Goal: Task Accomplishment & Management: Use online tool/utility

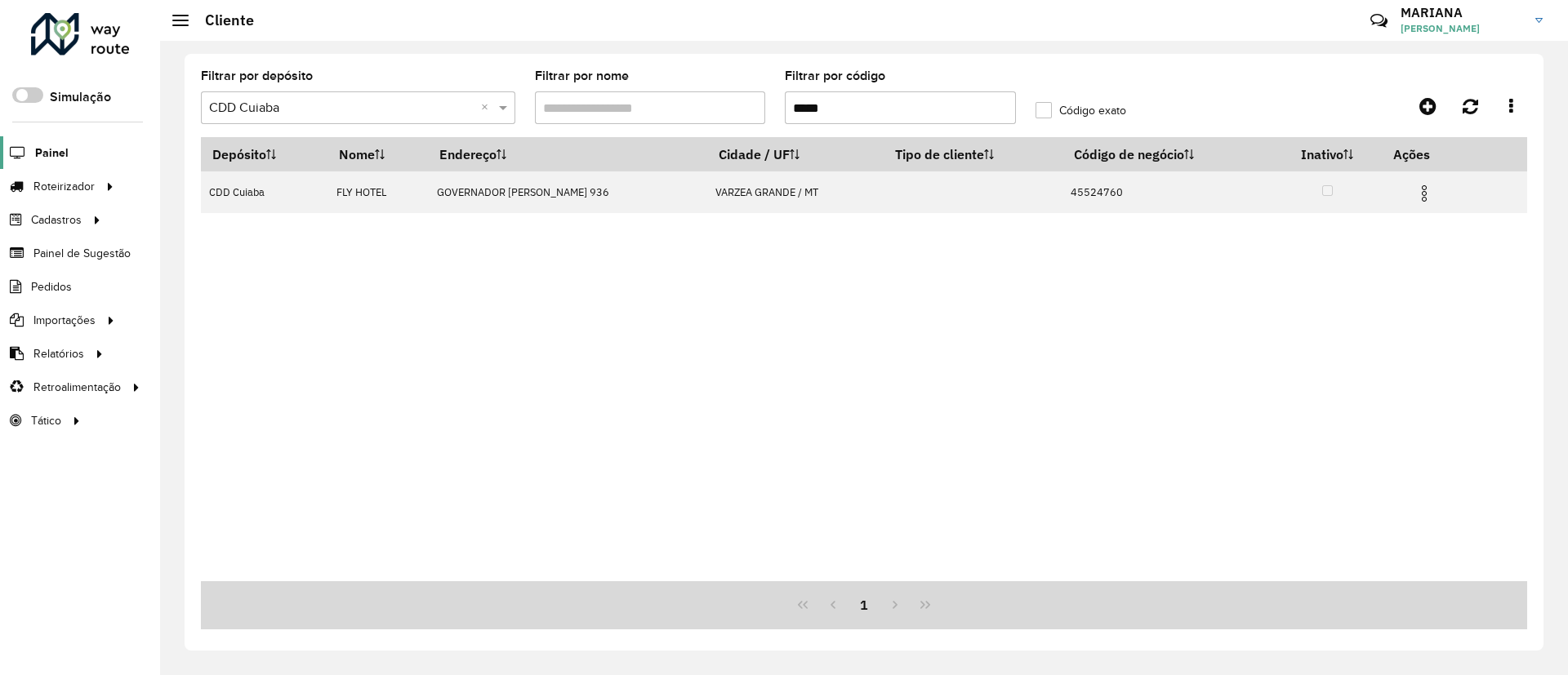
click at [36, 155] on span "Painel" at bounding box center [52, 153] width 34 height 17
click at [31, 161] on link "Painel" at bounding box center [34, 152] width 68 height 33
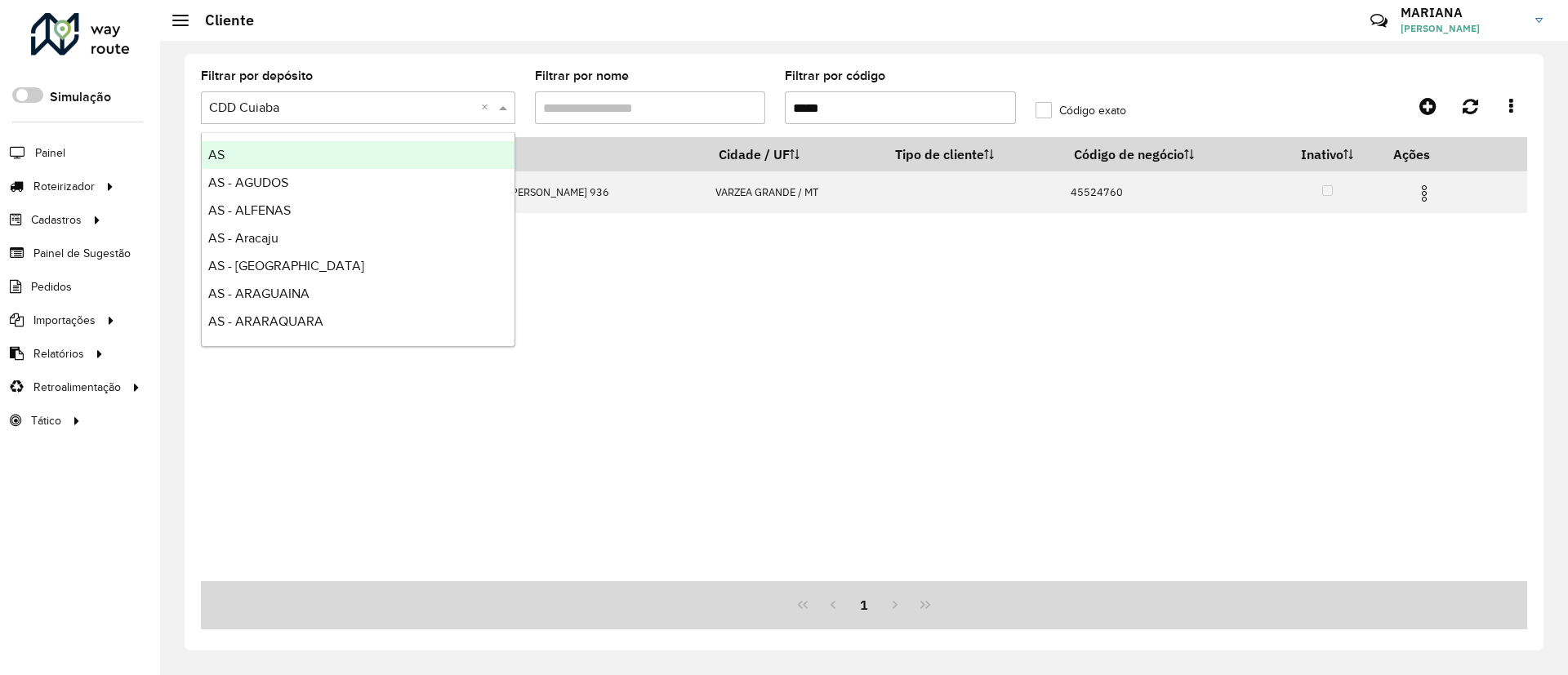
click at [399, 99] on input "text" at bounding box center [342, 109] width 266 height 20
type input "**"
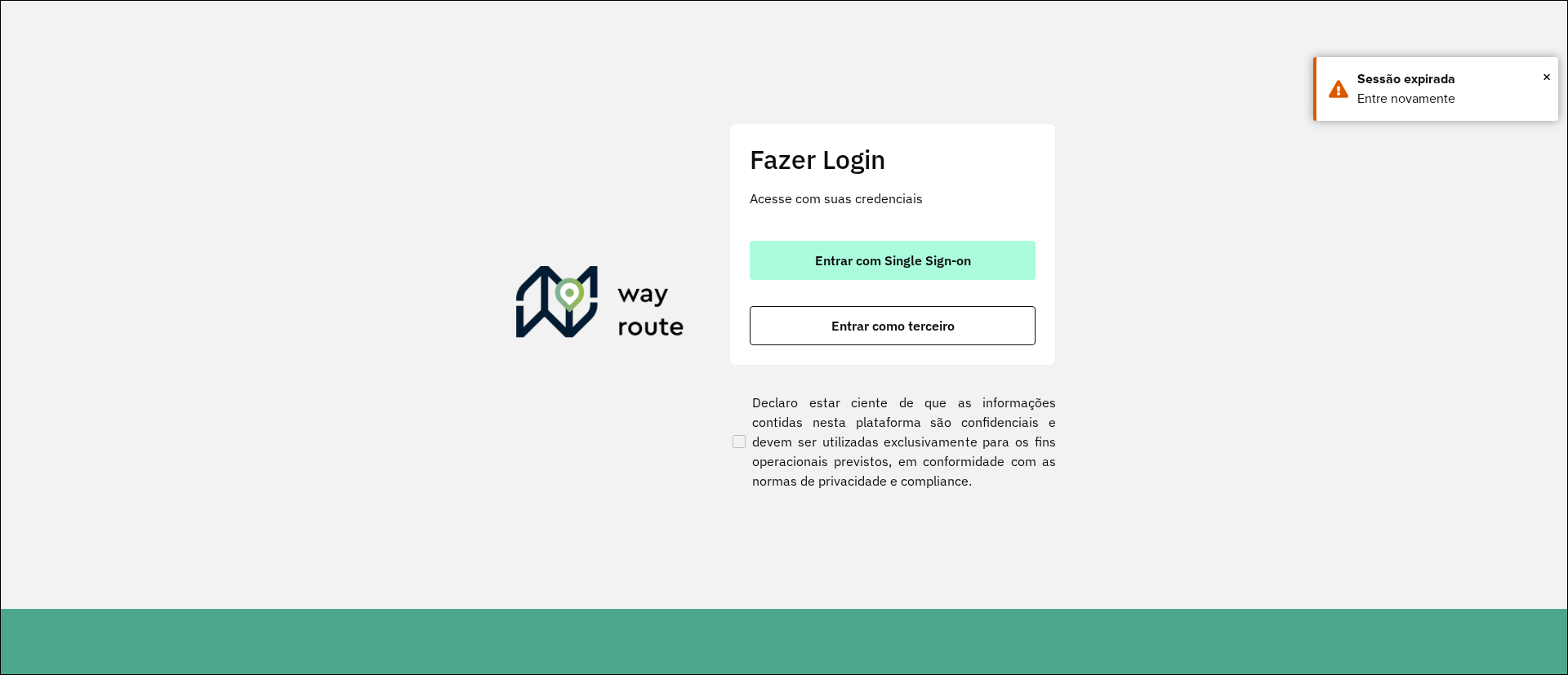
click at [863, 244] on button "Entrar com Single Sign-on" at bounding box center [893, 261] width 286 height 40
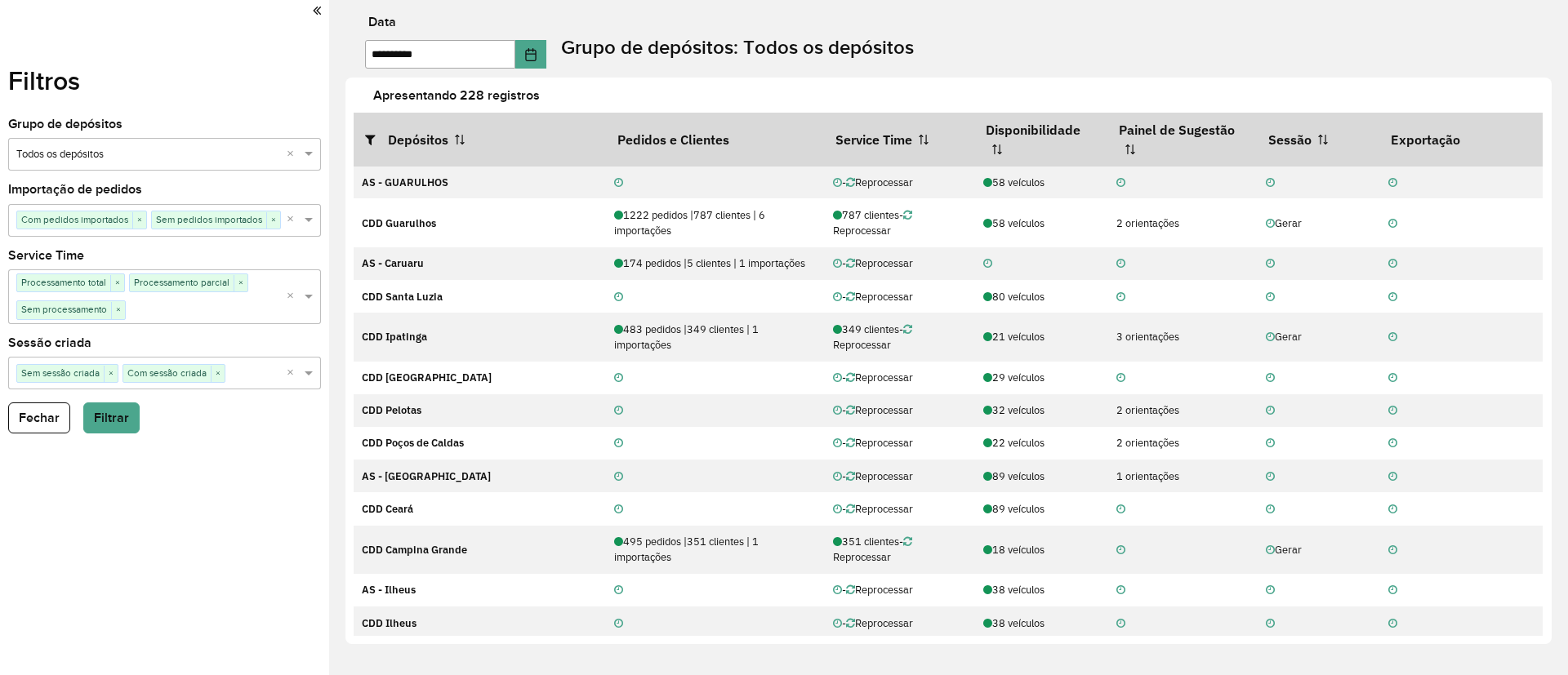
click at [132, 143] on div "Selecione um grupo × Todos os depósitos ×" at bounding box center [164, 154] width 312 height 33
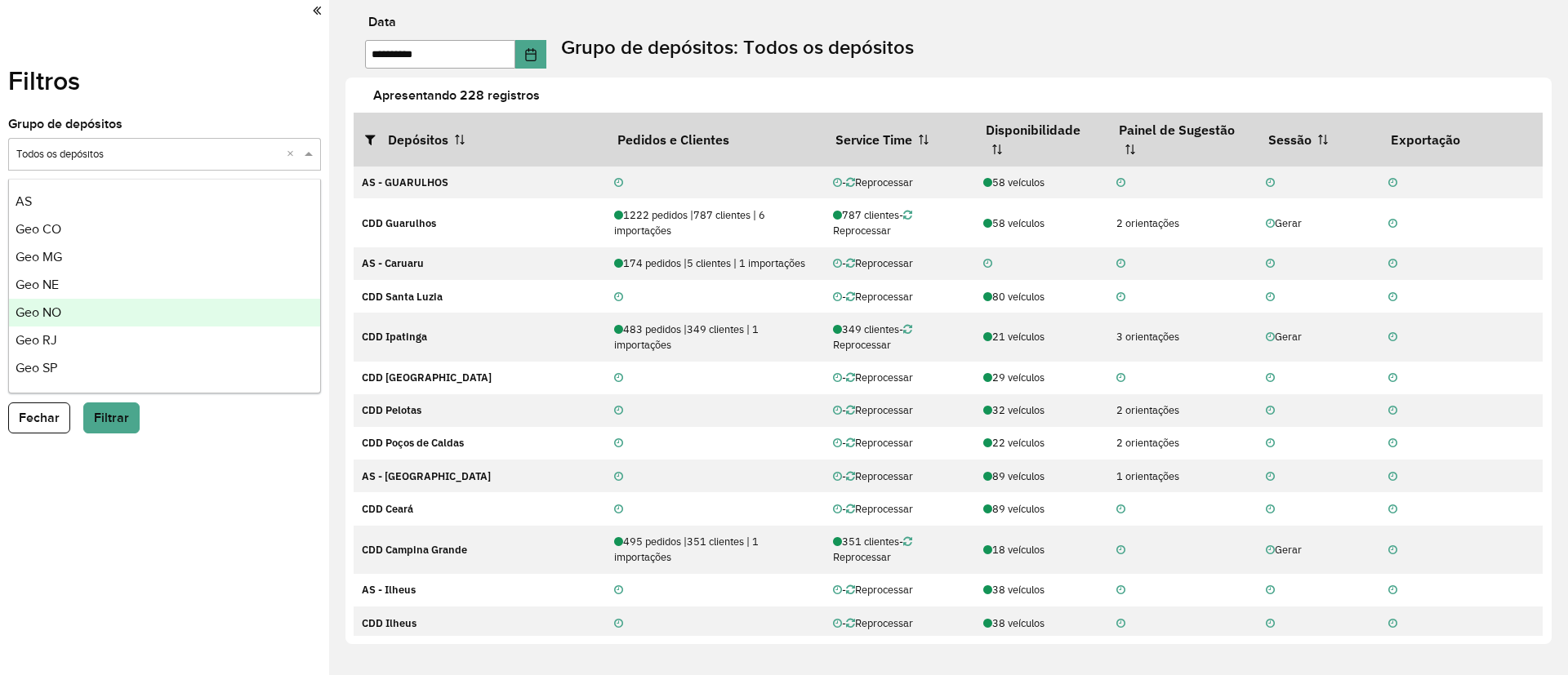
click at [104, 307] on div "Geo NO" at bounding box center [165, 312] width 311 height 28
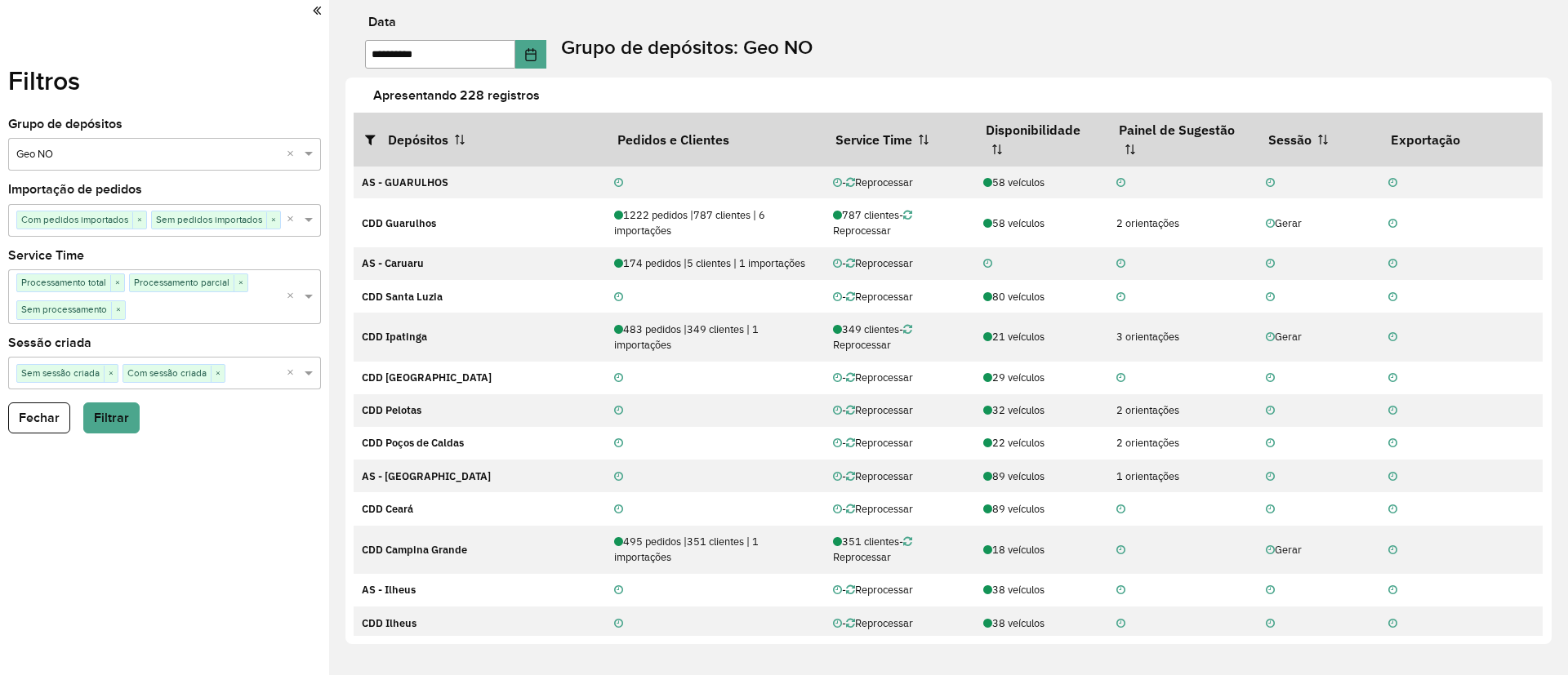
click at [113, 436] on div "Filtros Grupo de depósitos Selecione um grupo × Geo NO × Importação de pedidos …" at bounding box center [165, 337] width 329 height 675
click at [113, 431] on div "Filtros Grupo de depósitos Selecione um grupo × Geo NO × Importação de pedidos …" at bounding box center [165, 337] width 329 height 675
click at [113, 431] on button "Filtrar" at bounding box center [111, 417] width 57 height 31
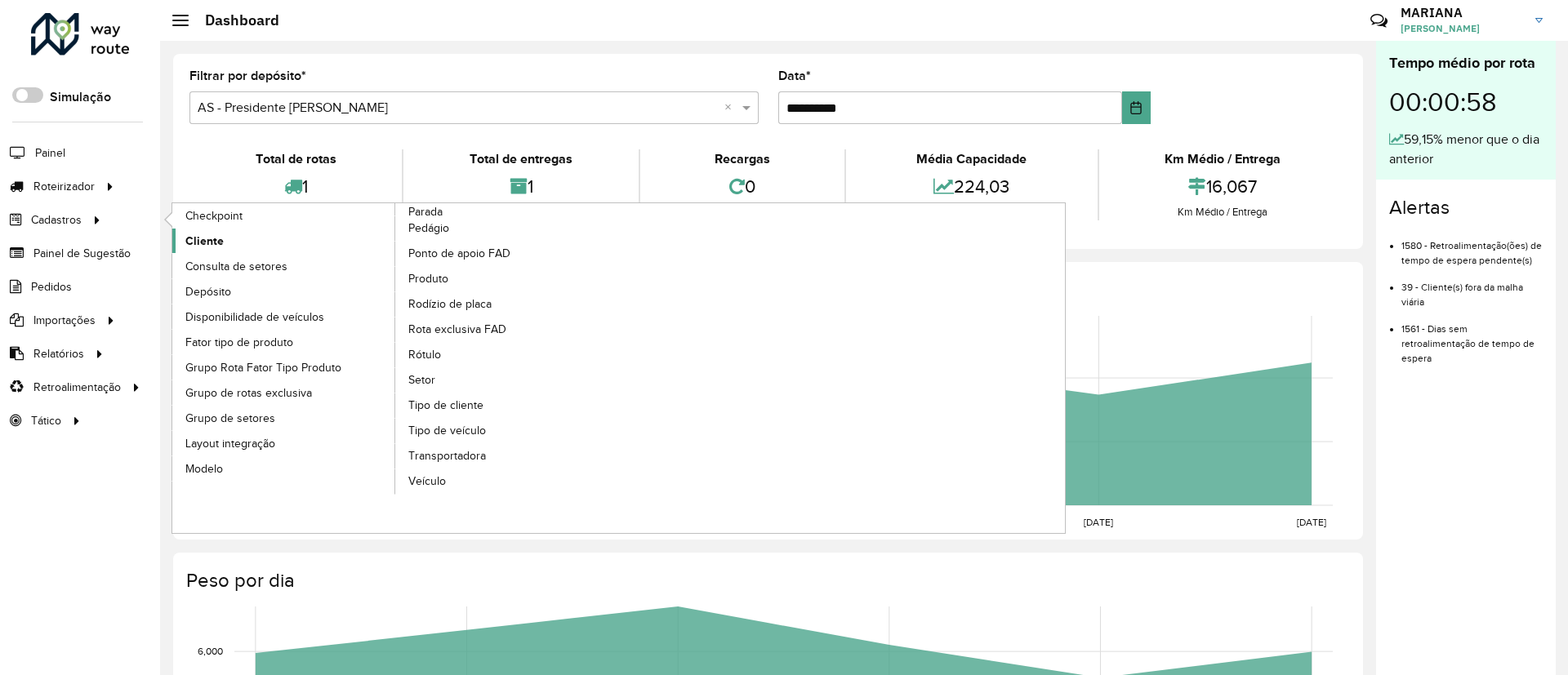
click at [211, 236] on span "Cliente" at bounding box center [204, 241] width 39 height 17
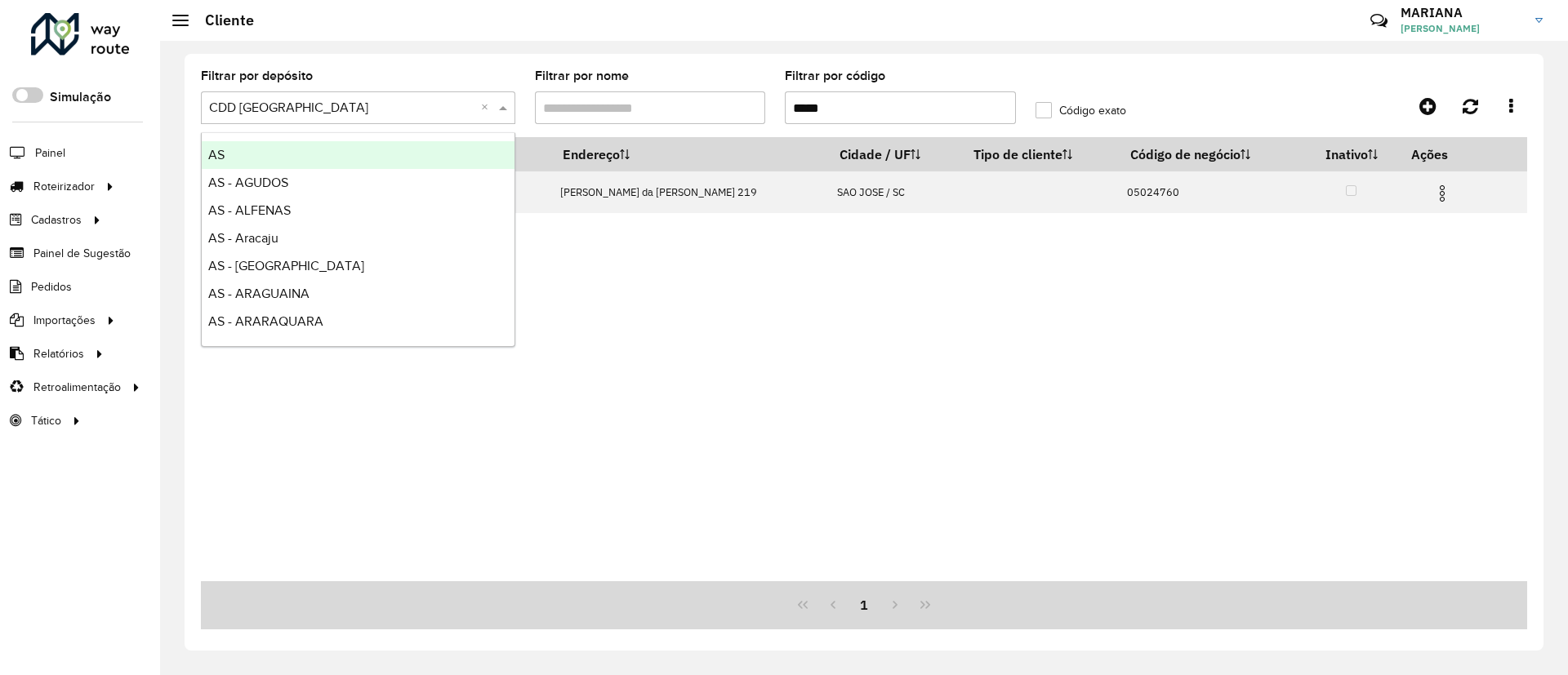
click at [298, 122] on div "Selecione um depósito × CDD [GEOGRAPHIC_DATA] ×" at bounding box center [358, 107] width 314 height 33
drag, startPoint x: 841, startPoint y: 111, endPoint x: 775, endPoint y: 112, distance: 66.0
click at [775, 112] on formly-field "Filtrar por código *****" at bounding box center [900, 104] width 251 height 67
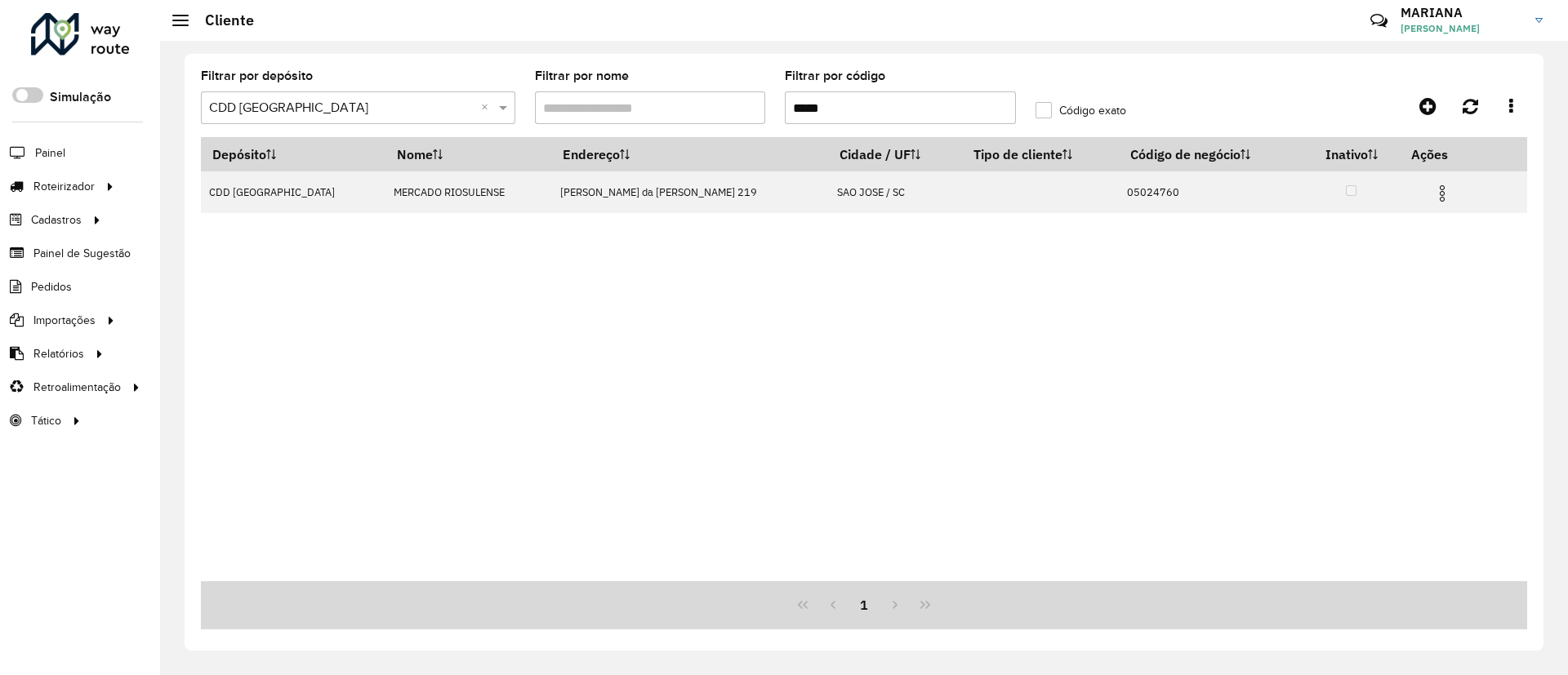
paste input "text"
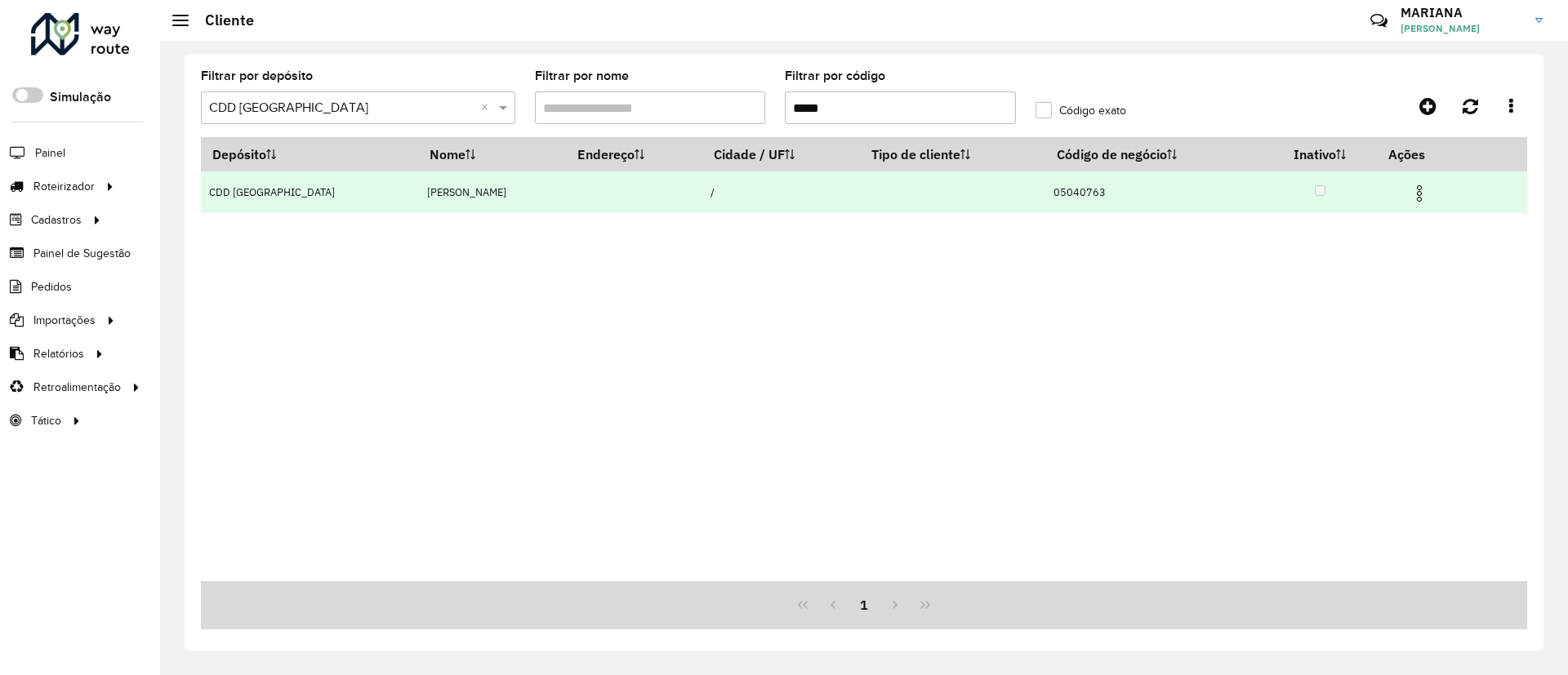
type input "*****"
click at [1429, 196] on img at bounding box center [1419, 193] width 20 height 20
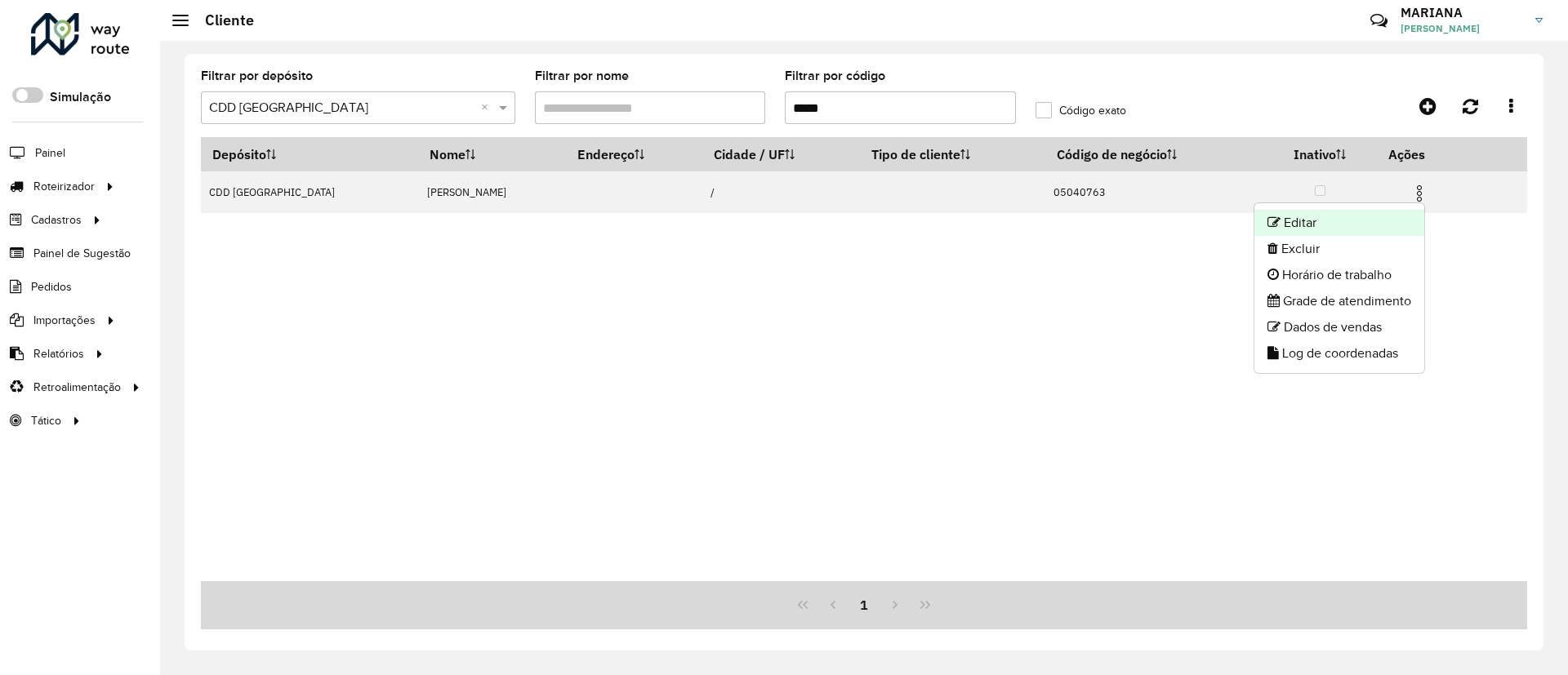
click at [1394, 220] on li "Editar" at bounding box center [1339, 223] width 170 height 26
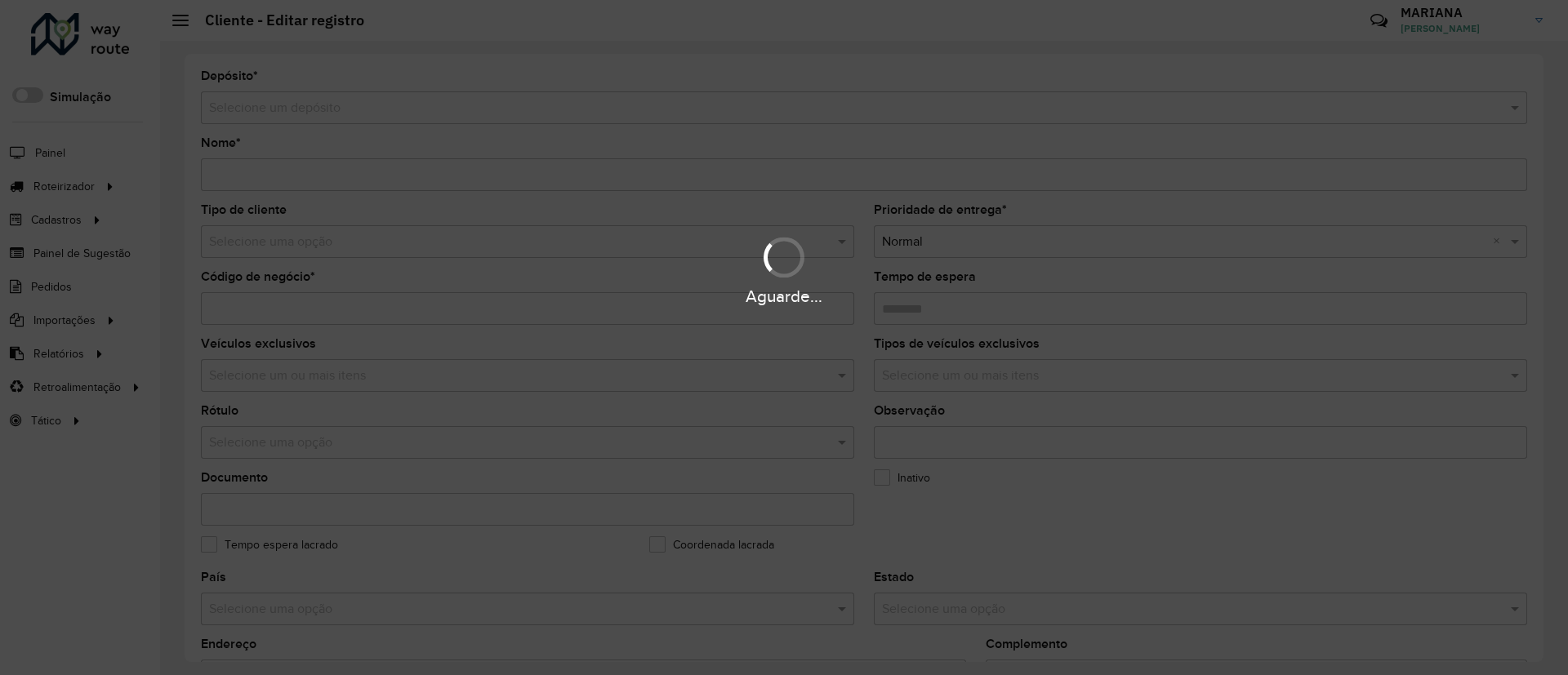
type input "**********"
type input "********"
type input "**********"
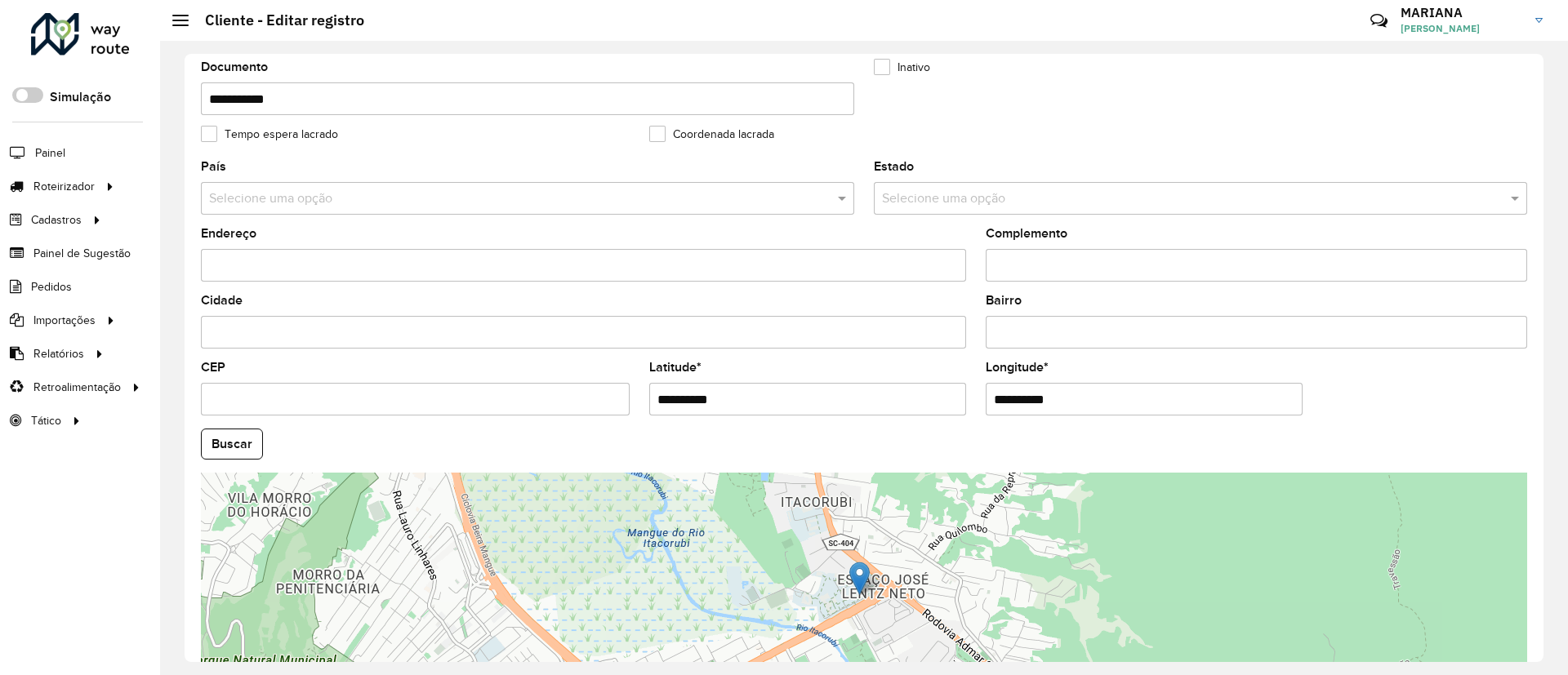
scroll to position [392, 0]
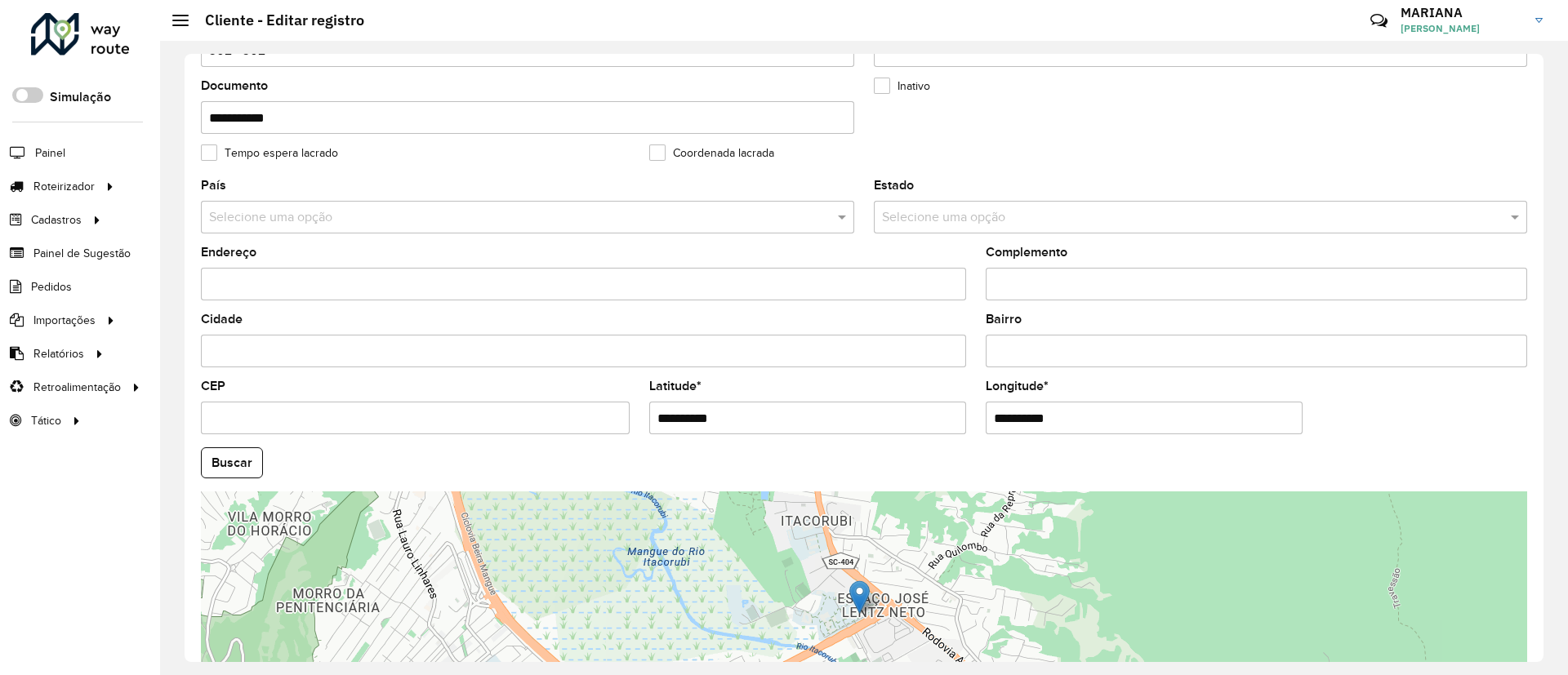
click at [1039, 410] on input "**********" at bounding box center [1144, 417] width 316 height 33
paste input "text"
click at [1039, 410] on input "**********" at bounding box center [1144, 417] width 316 height 33
type input "**********"
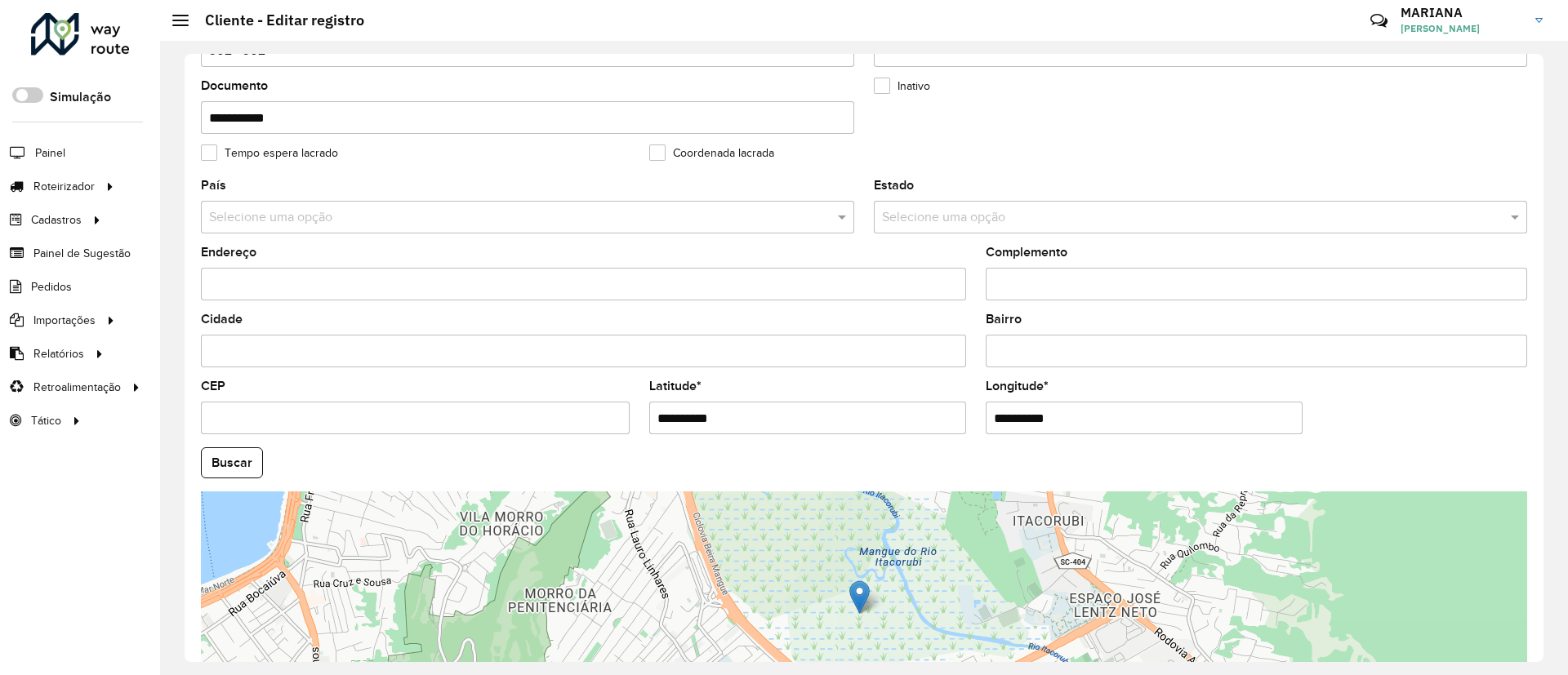
click at [704, 410] on input "**********" at bounding box center [806, 417] width 316 height 33
paste input "**"
click at [704, 410] on input "**********" at bounding box center [806, 417] width 316 height 33
click at [654, 416] on input "**********" at bounding box center [806, 417] width 316 height 33
type input "**********"
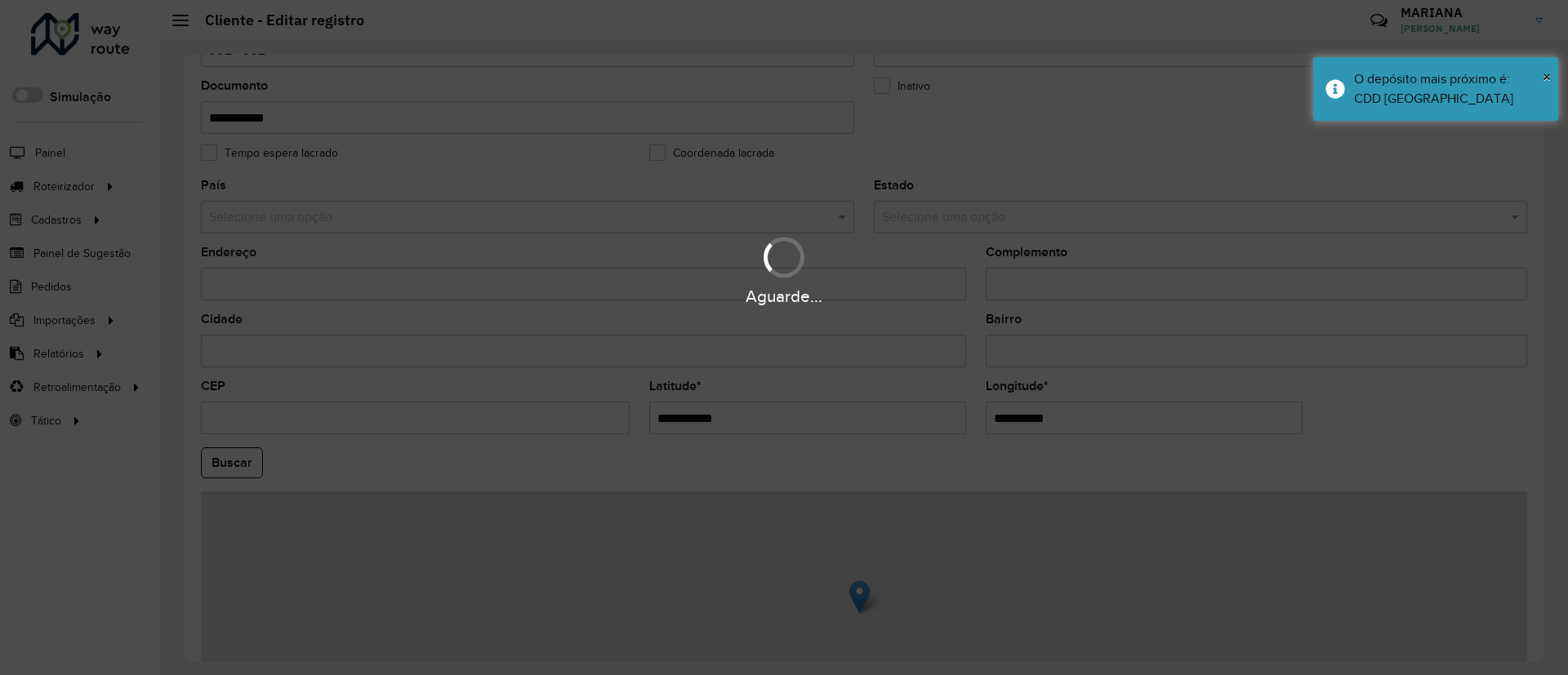
click at [238, 444] on hb-app "Aguarde... Pop-up bloqueado! Seu navegador bloqueou automáticamente a abertura …" at bounding box center [784, 337] width 1568 height 675
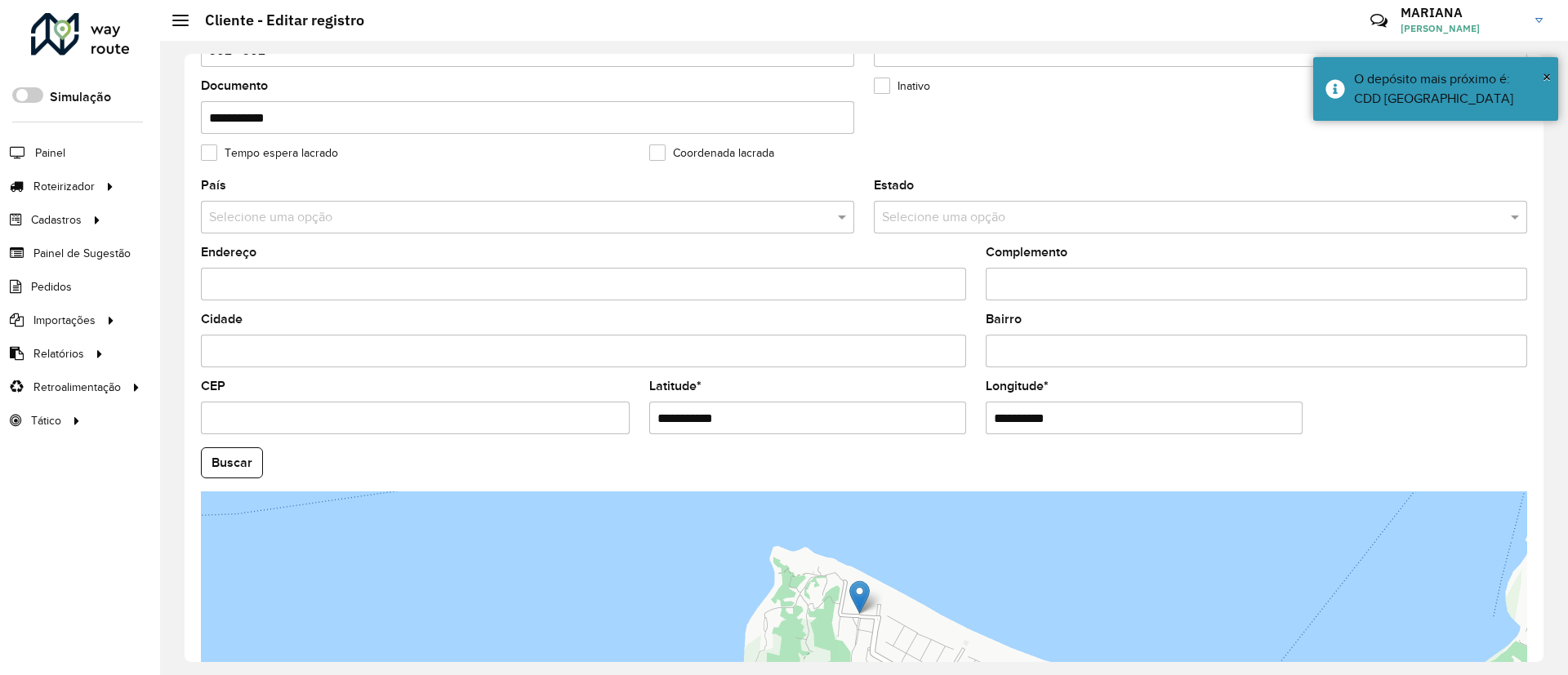
scroll to position [539, 0]
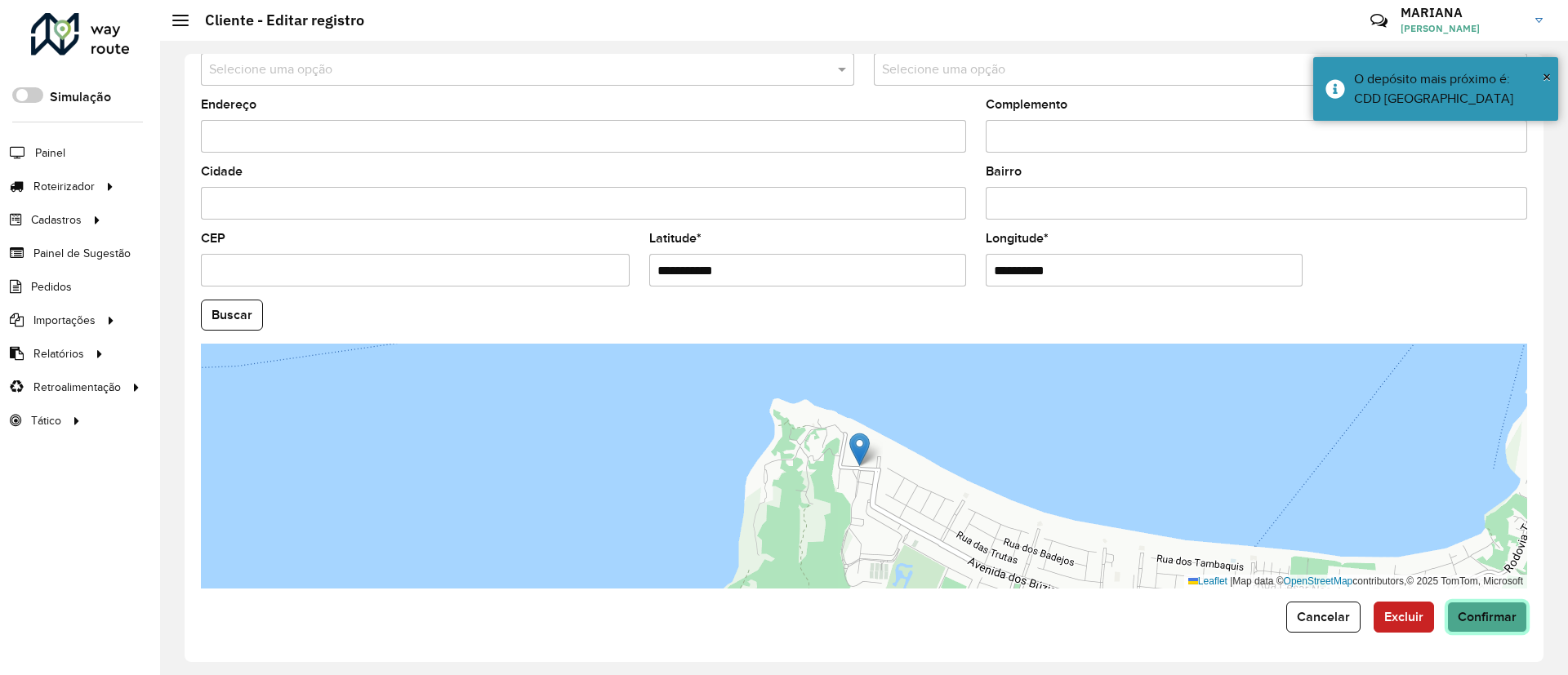
click at [1474, 617] on span "Confirmar" at bounding box center [1486, 617] width 59 height 14
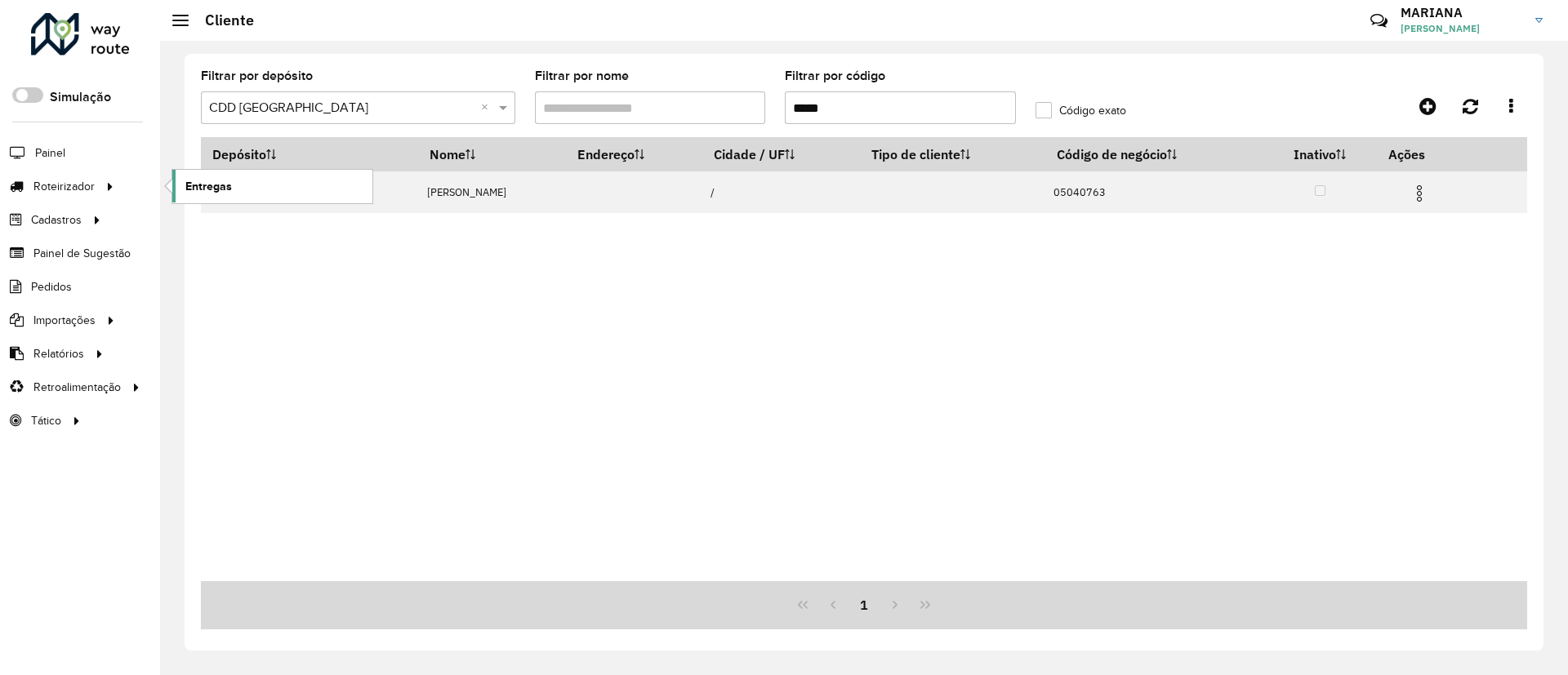
click at [206, 182] on span "Entregas" at bounding box center [208, 185] width 47 height 17
click at [206, 181] on span "Entregas" at bounding box center [208, 185] width 47 height 17
click at [208, 194] on span "Entregas" at bounding box center [208, 185] width 47 height 17
drag, startPoint x: 834, startPoint y: 98, endPoint x: 716, endPoint y: 118, distance: 119.7
click at [725, 115] on formly-group "Filtrar por depósito Selecione um depósito × CDD Florianópolis × Filtrar por no…" at bounding box center [691, 104] width 1001 height 67
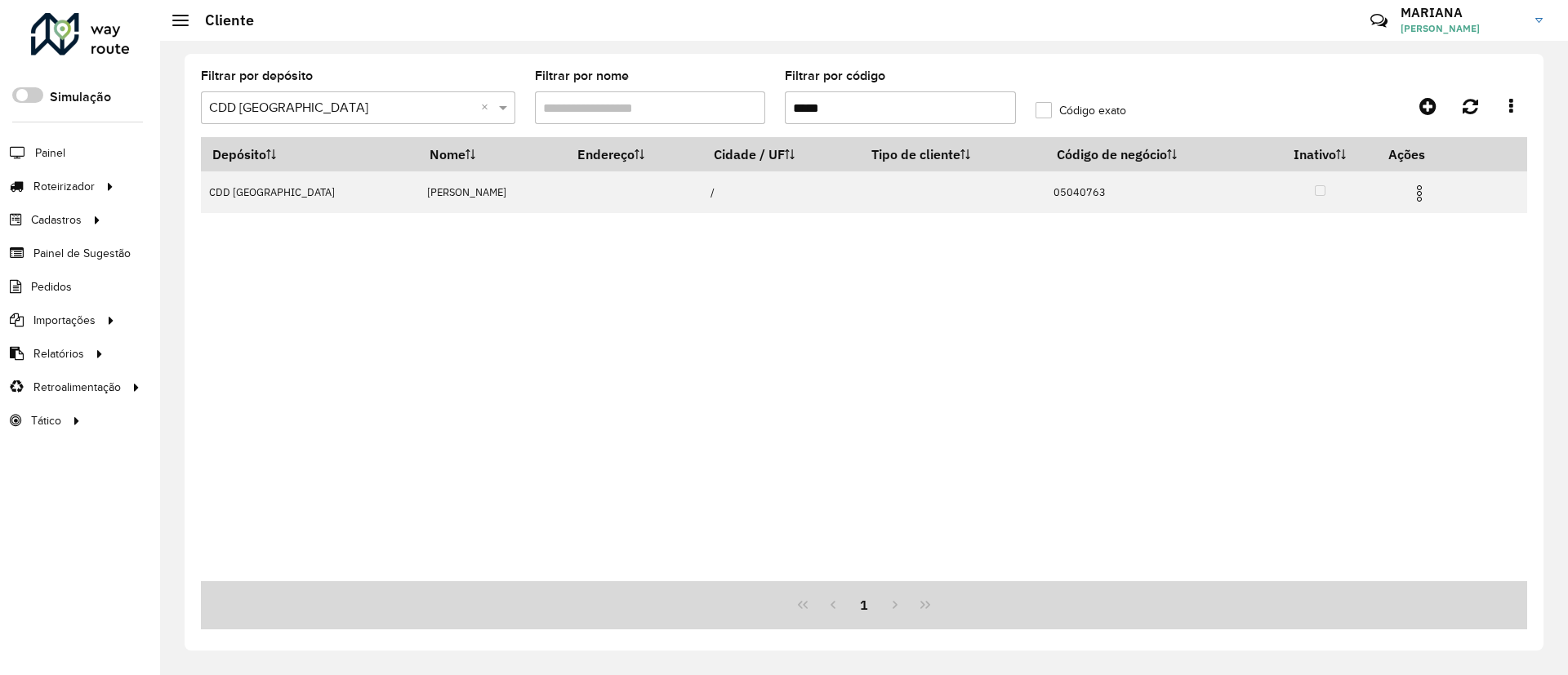
paste input "text"
type input "*****"
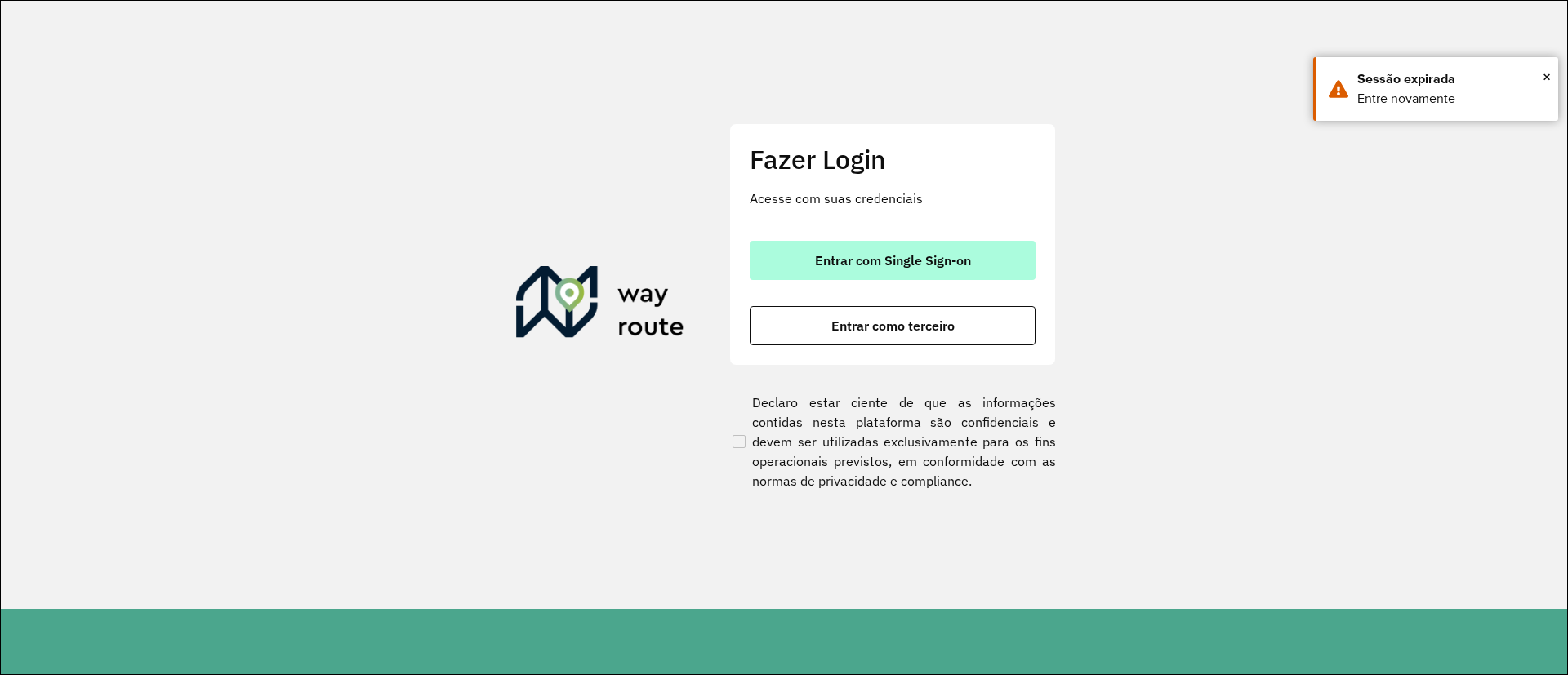
click at [846, 259] on span "Entrar com Single Sign-on" at bounding box center [893, 260] width 156 height 13
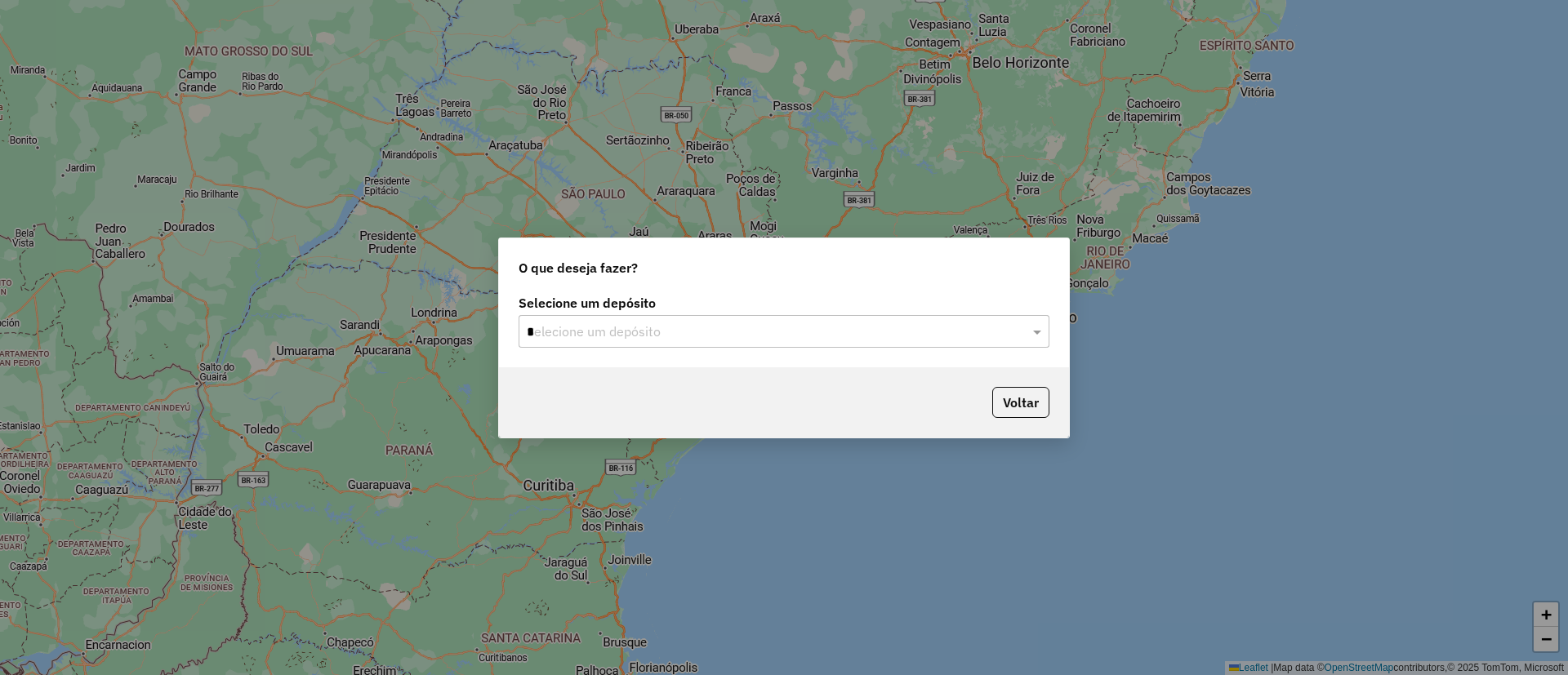
type input "**"
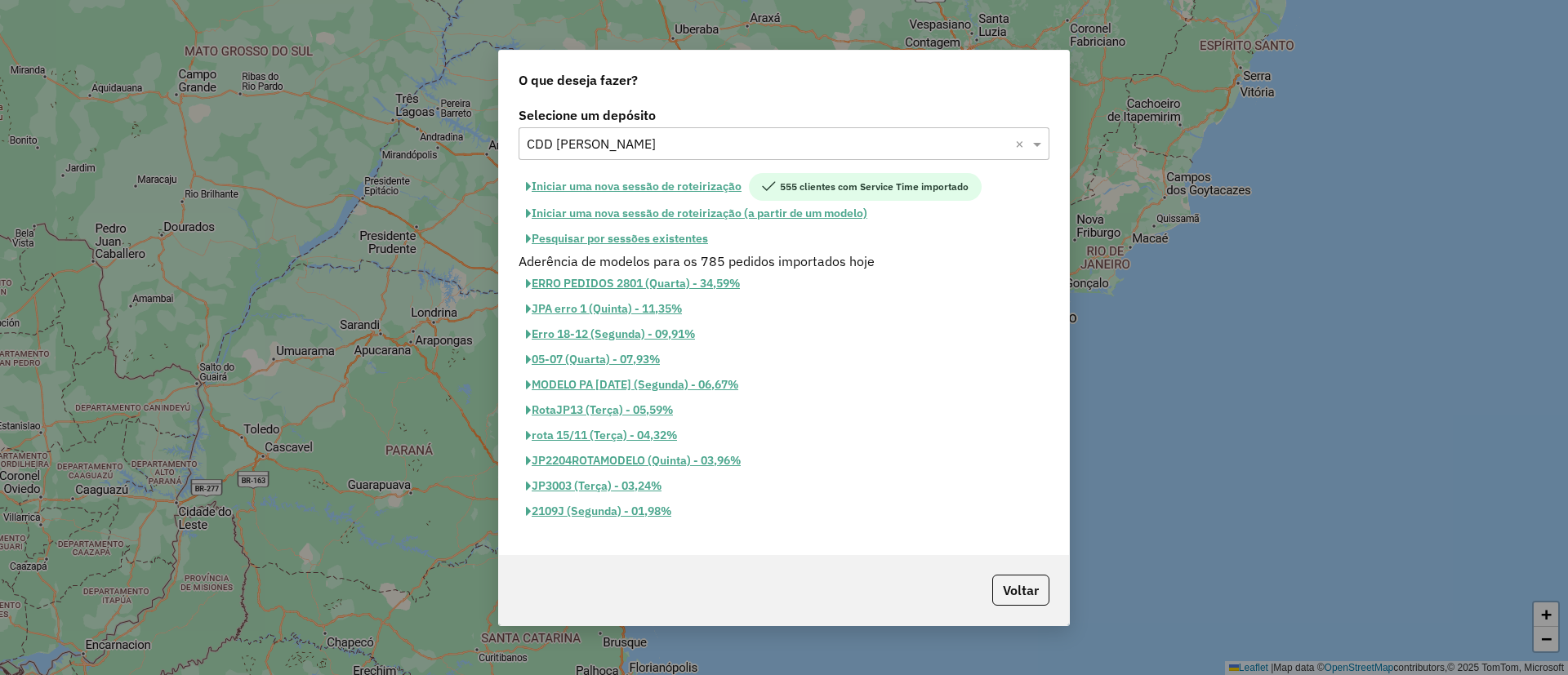
click at [546, 178] on button "Iniciar uma nova sessão de roteirização" at bounding box center [634, 187] width 230 height 28
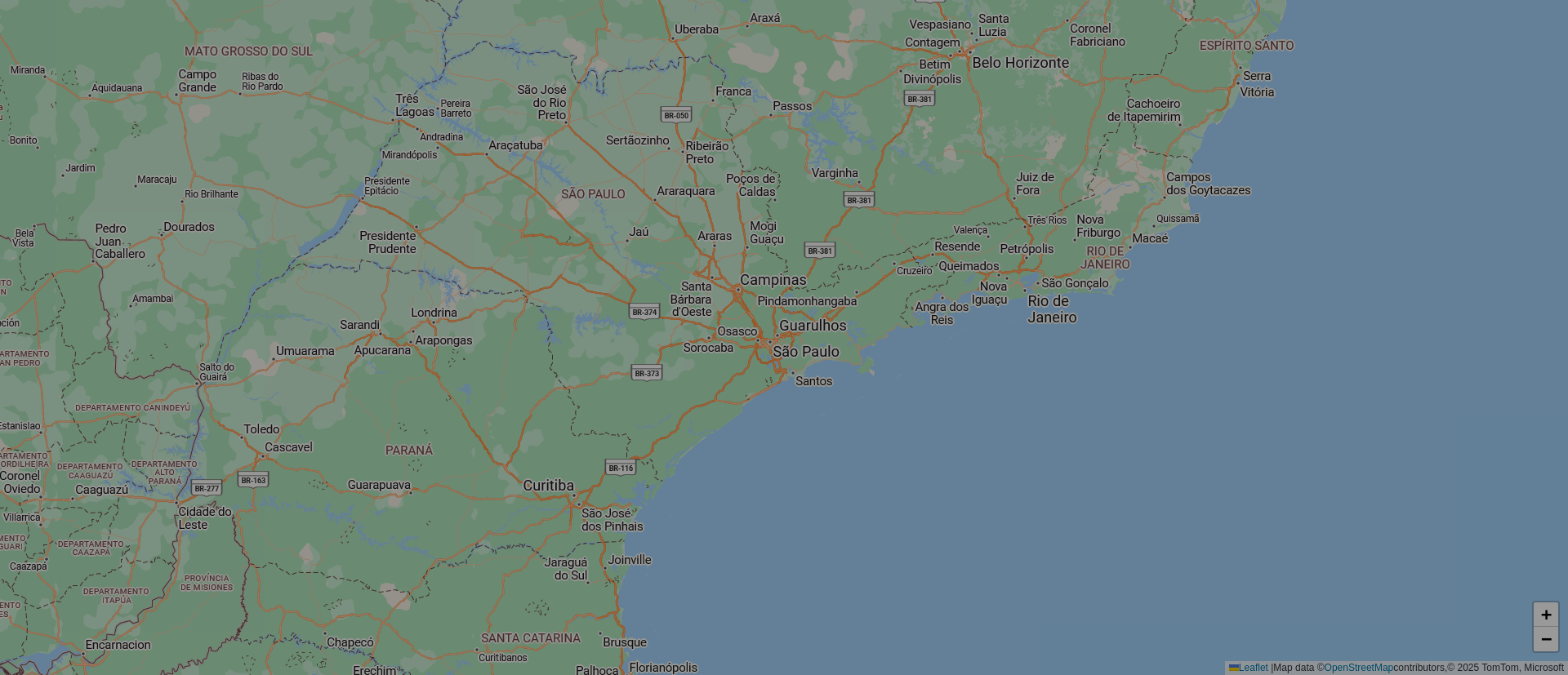
select select "*"
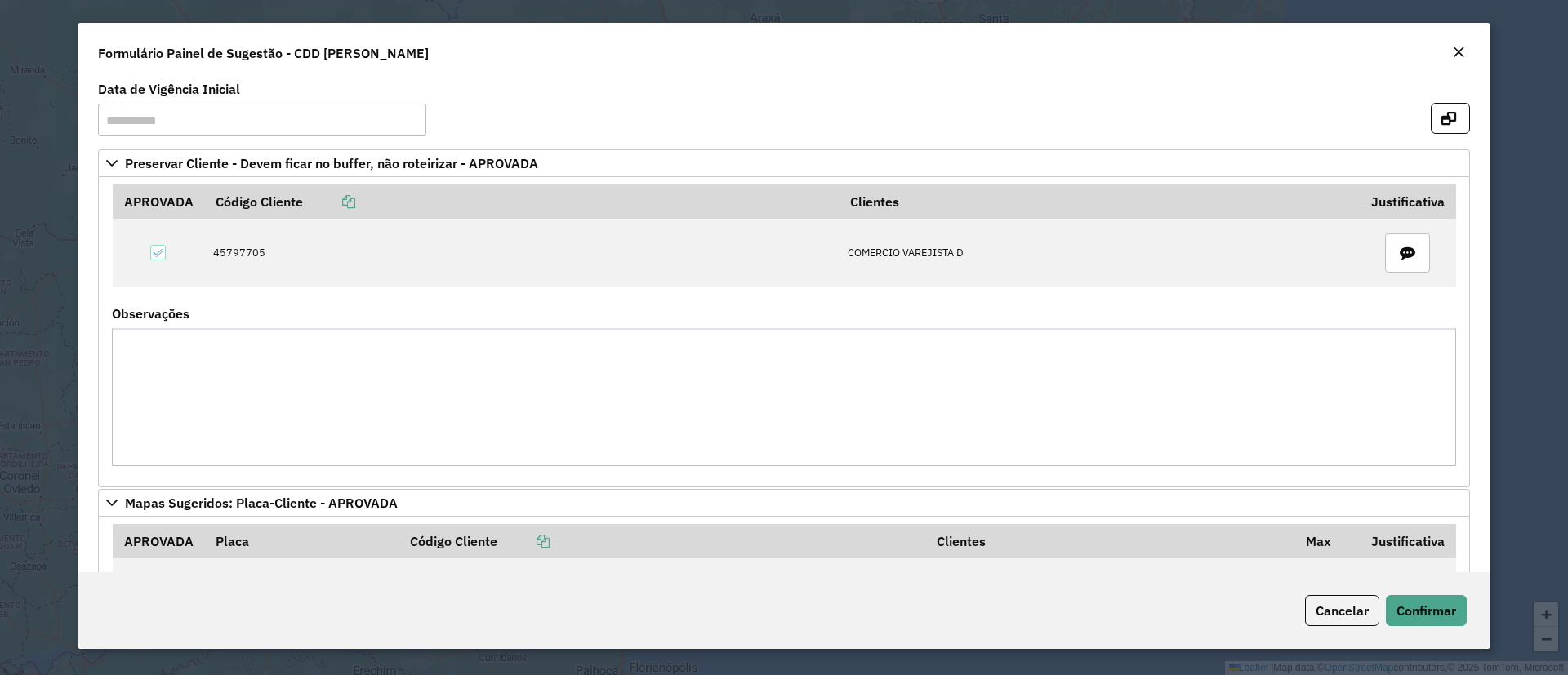
click at [1424, 113] on formly-group "**********" at bounding box center [784, 116] width 1391 height 66
click at [1441, 118] on icon "button" at bounding box center [1448, 118] width 15 height 13
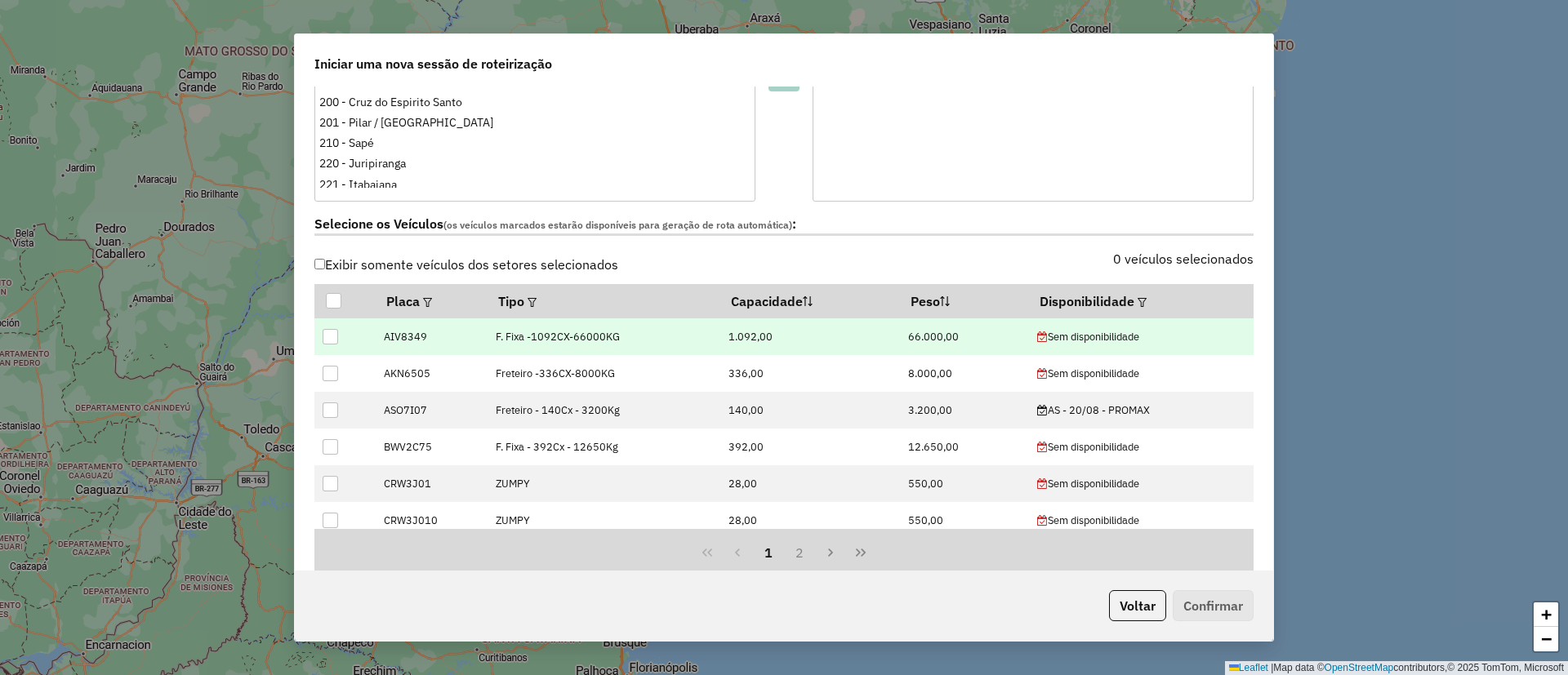
scroll to position [490, 0]
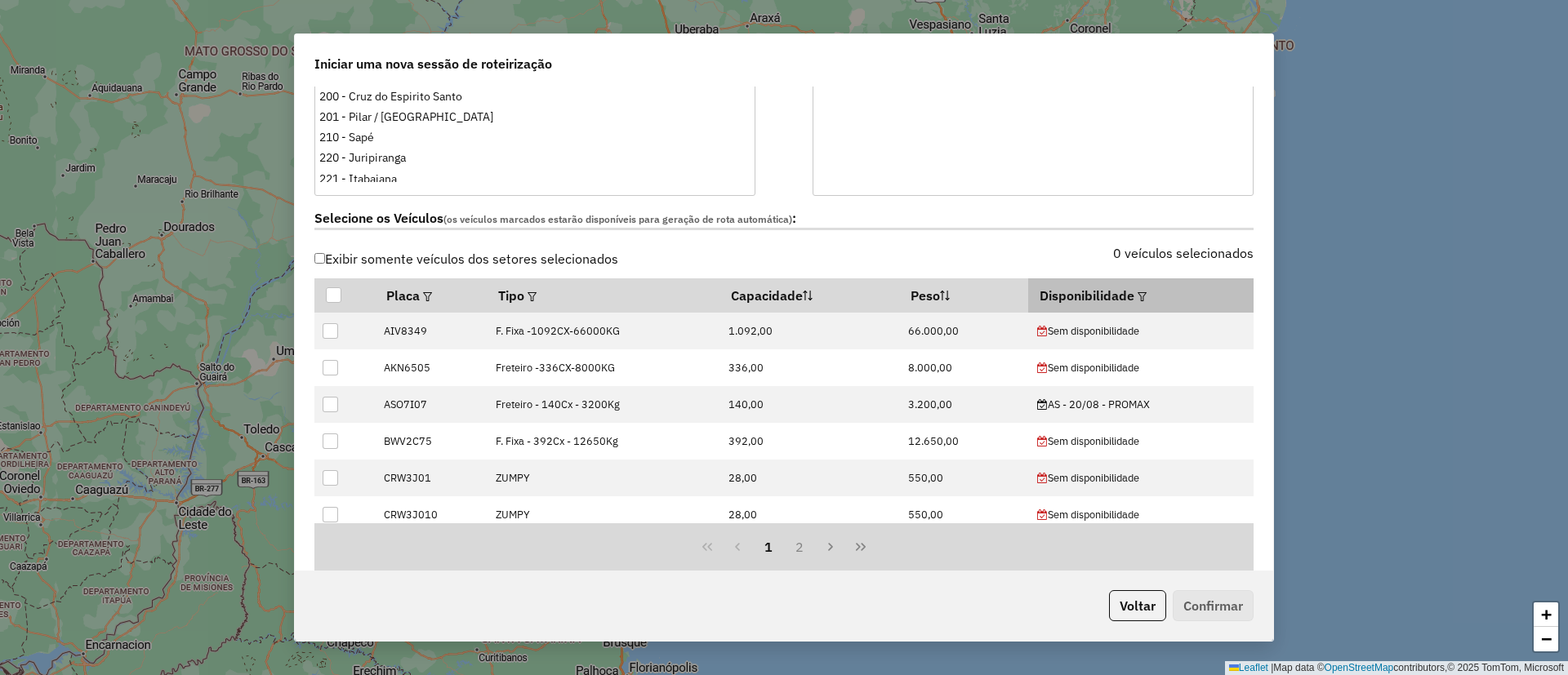
click at [1138, 292] on em at bounding box center [1142, 296] width 9 height 9
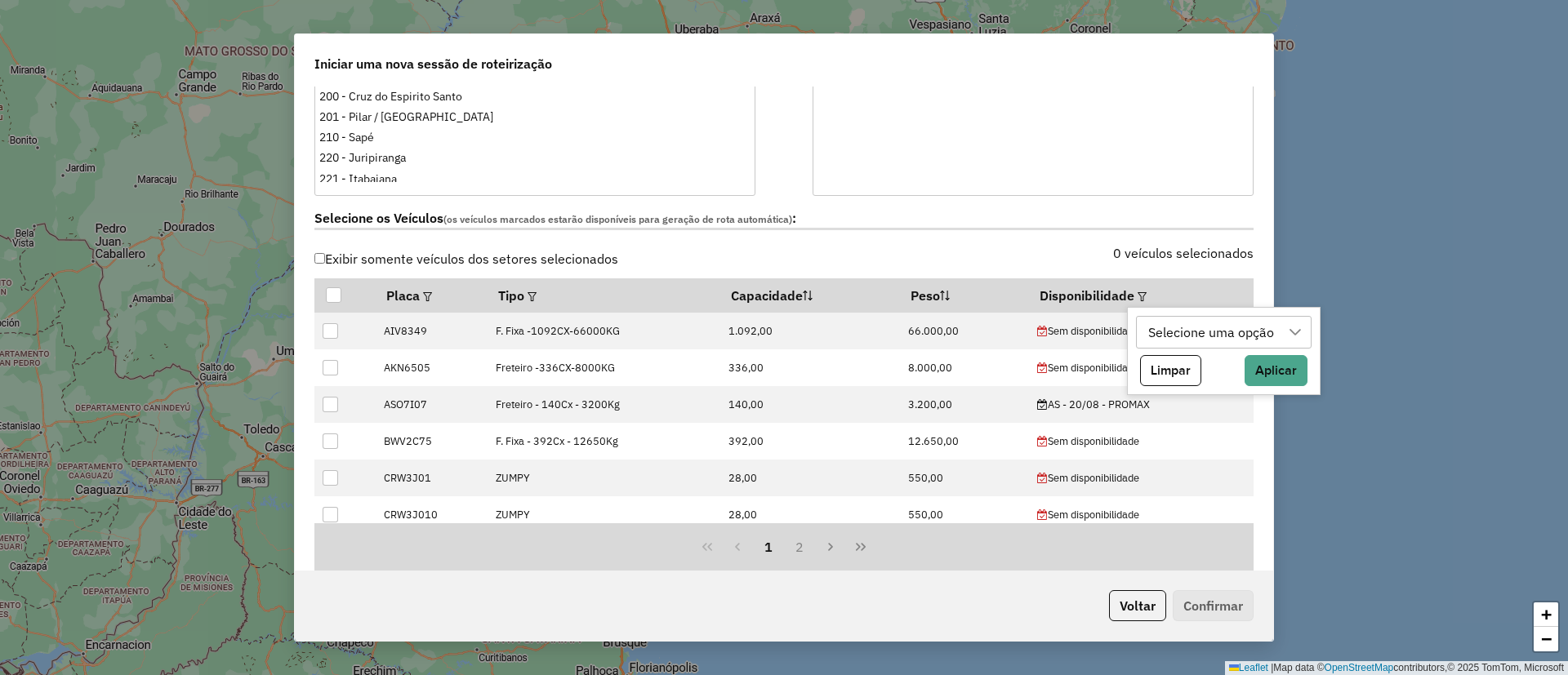
click at [1155, 325] on div "Selecione uma opção" at bounding box center [1212, 331] width 137 height 31
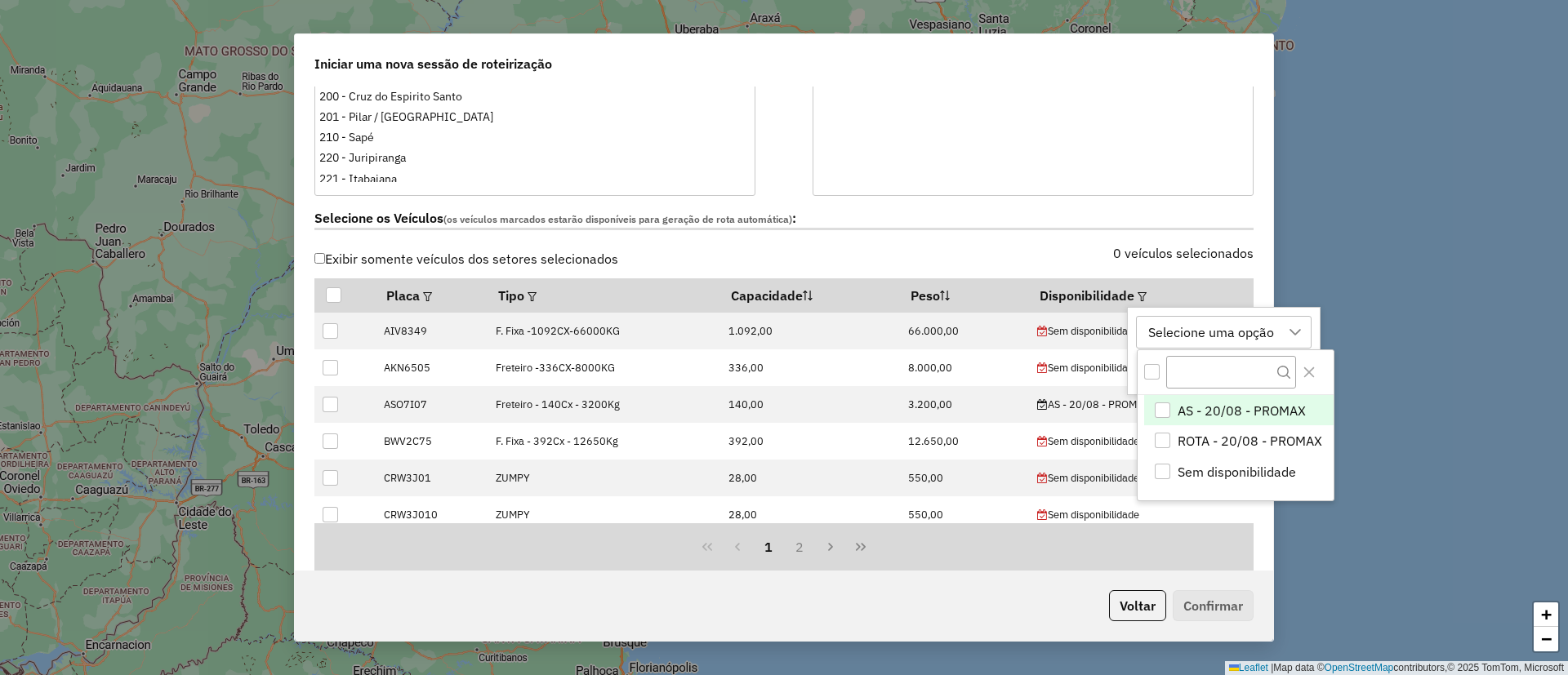
scroll to position [12, 74]
click at [1245, 437] on span "ROTA - 20/08 - PROMAX" at bounding box center [1250, 441] width 145 height 20
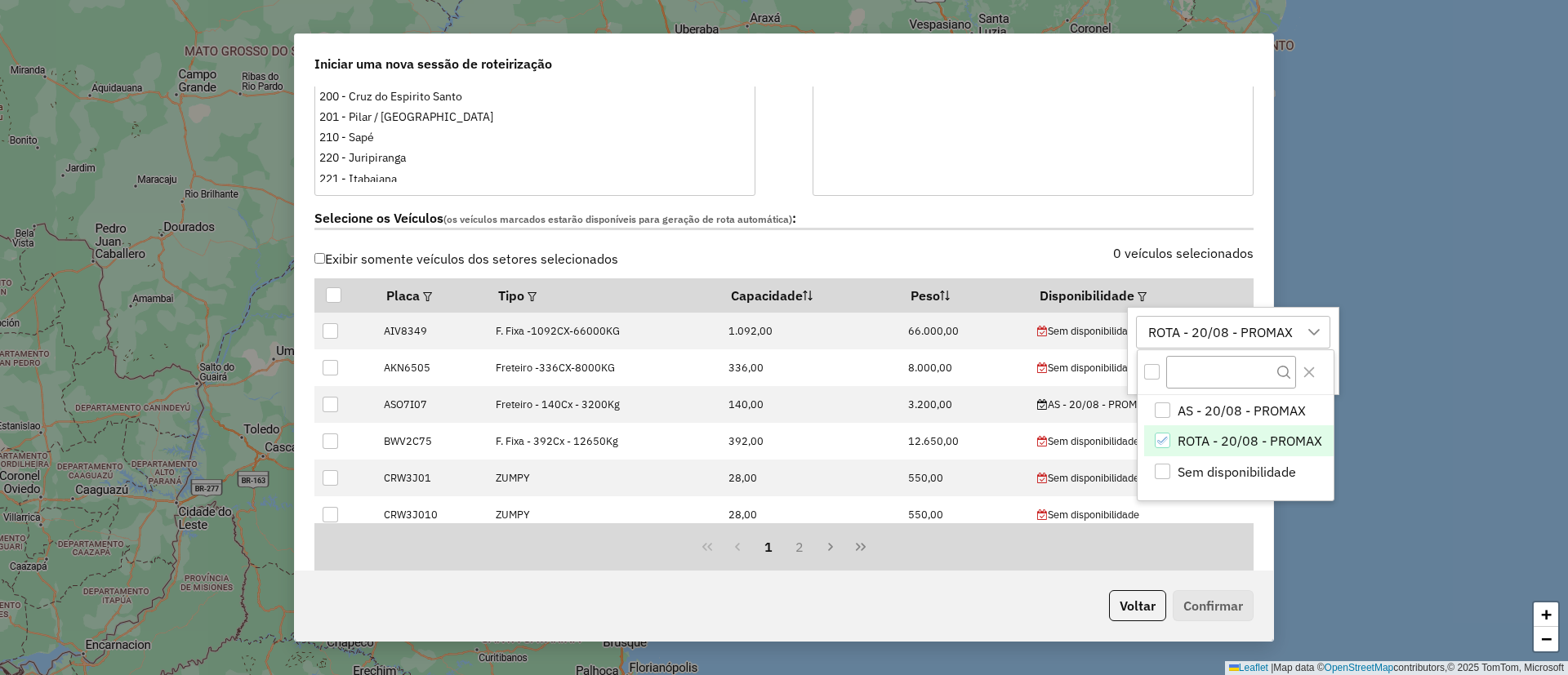
click at [1135, 238] on div "Selecione os Veículos (os veículos marcados estarão disponíveis para geração de…" at bounding box center [784, 222] width 958 height 52
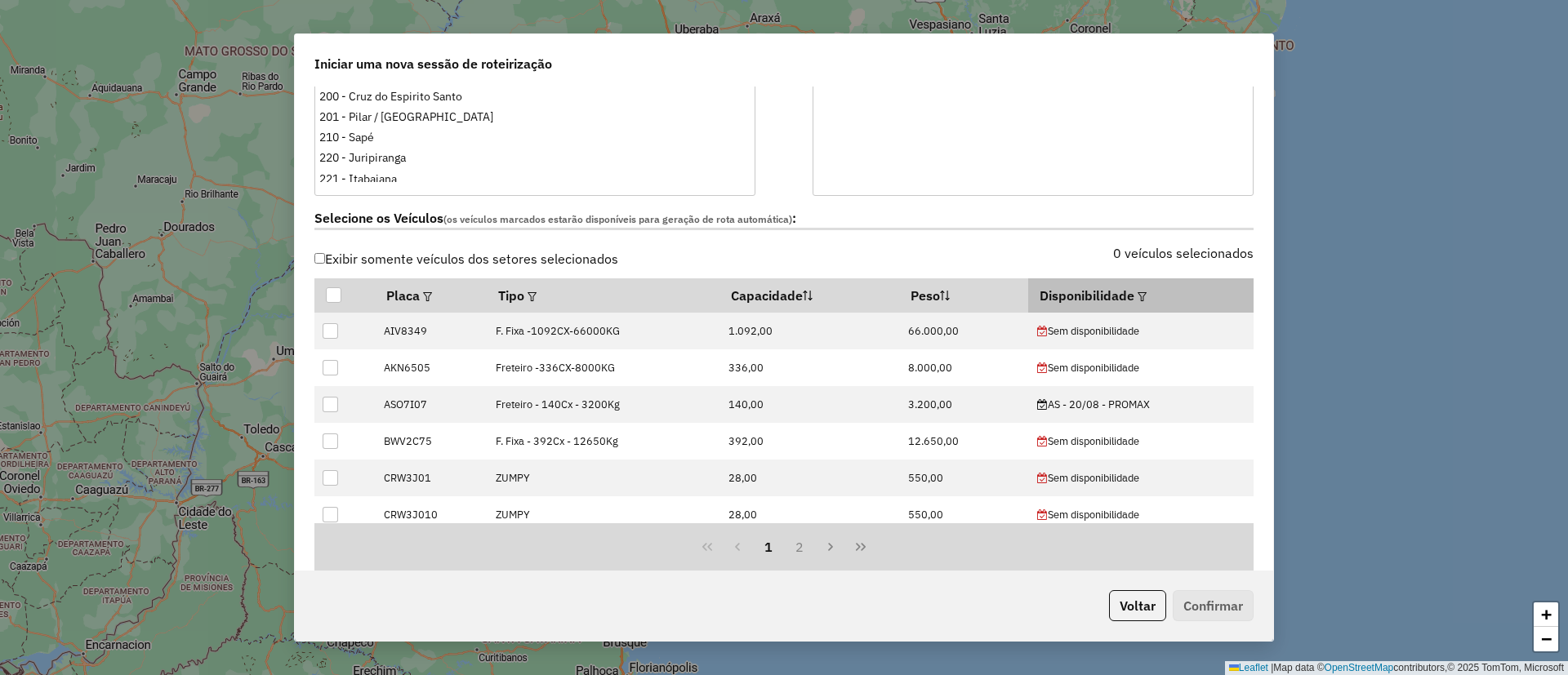
click at [1134, 288] on div at bounding box center [1140, 295] width 12 height 20
click at [1138, 292] on em at bounding box center [1142, 296] width 9 height 9
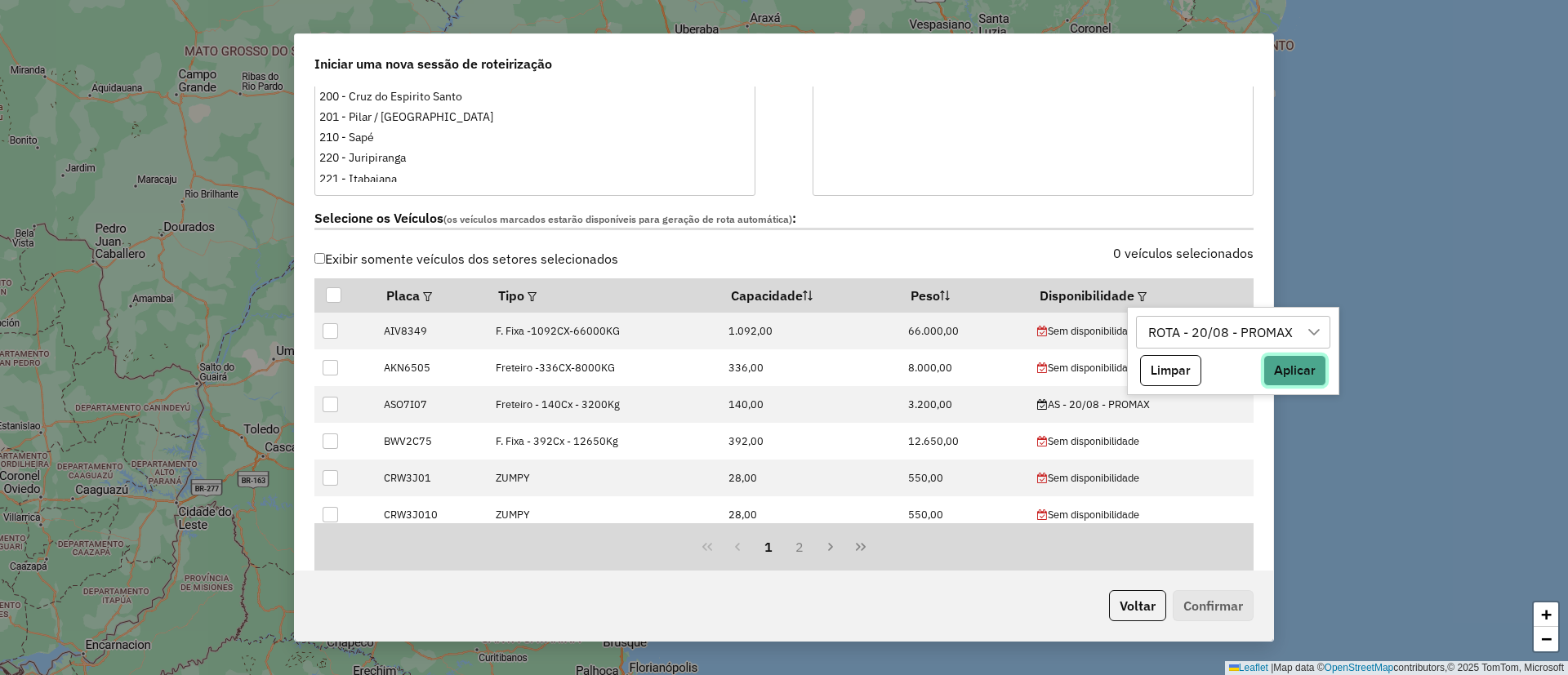
click at [1295, 367] on button "Aplicar" at bounding box center [1294, 370] width 62 height 31
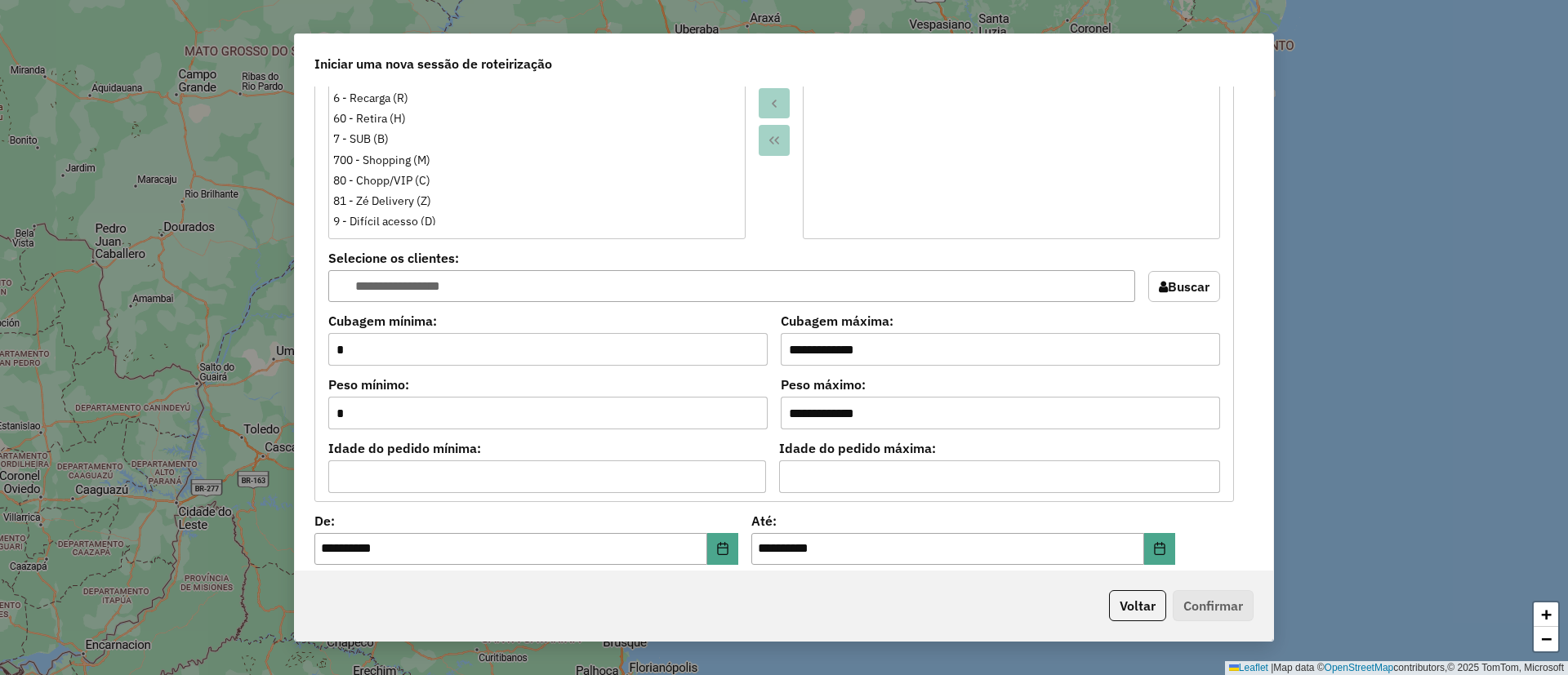
scroll to position [1709, 0]
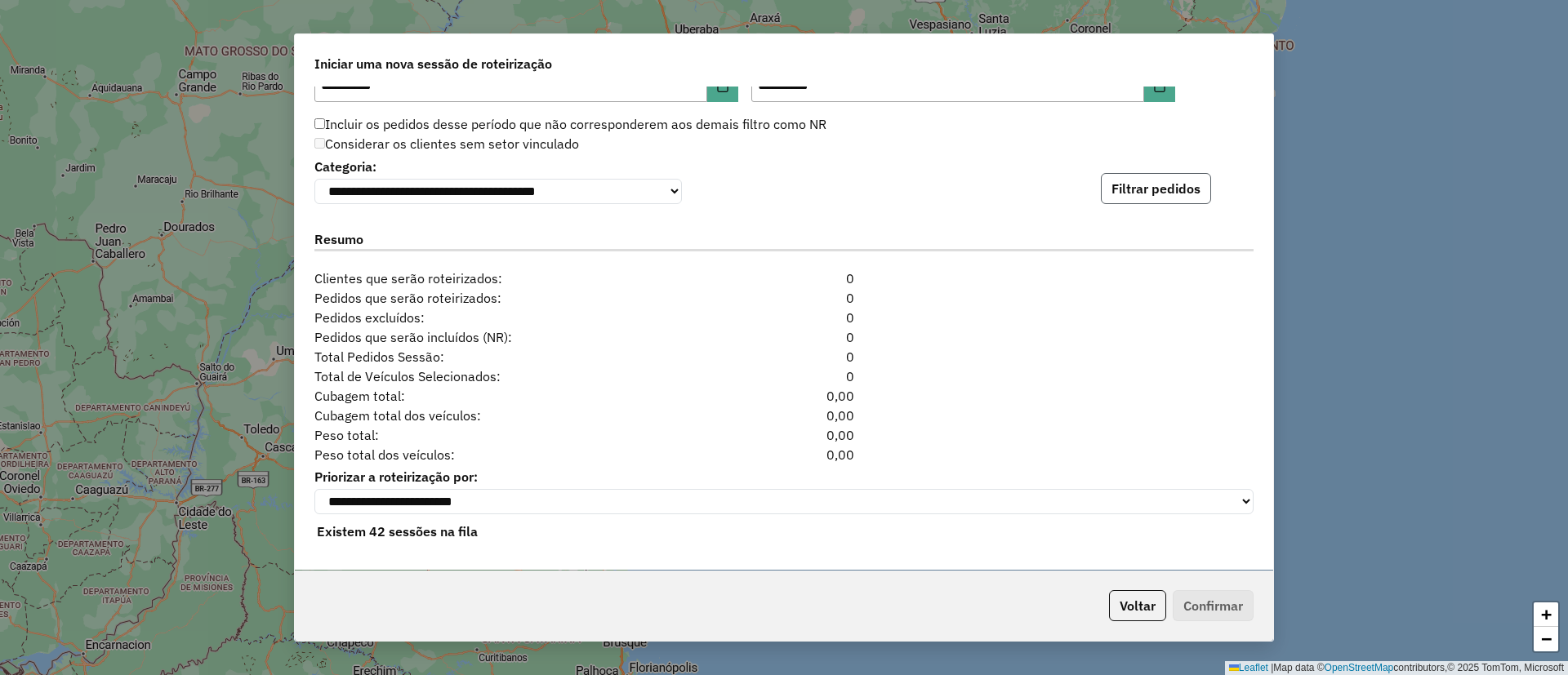
click at [1116, 185] on button "Filtrar pedidos" at bounding box center [1155, 188] width 110 height 31
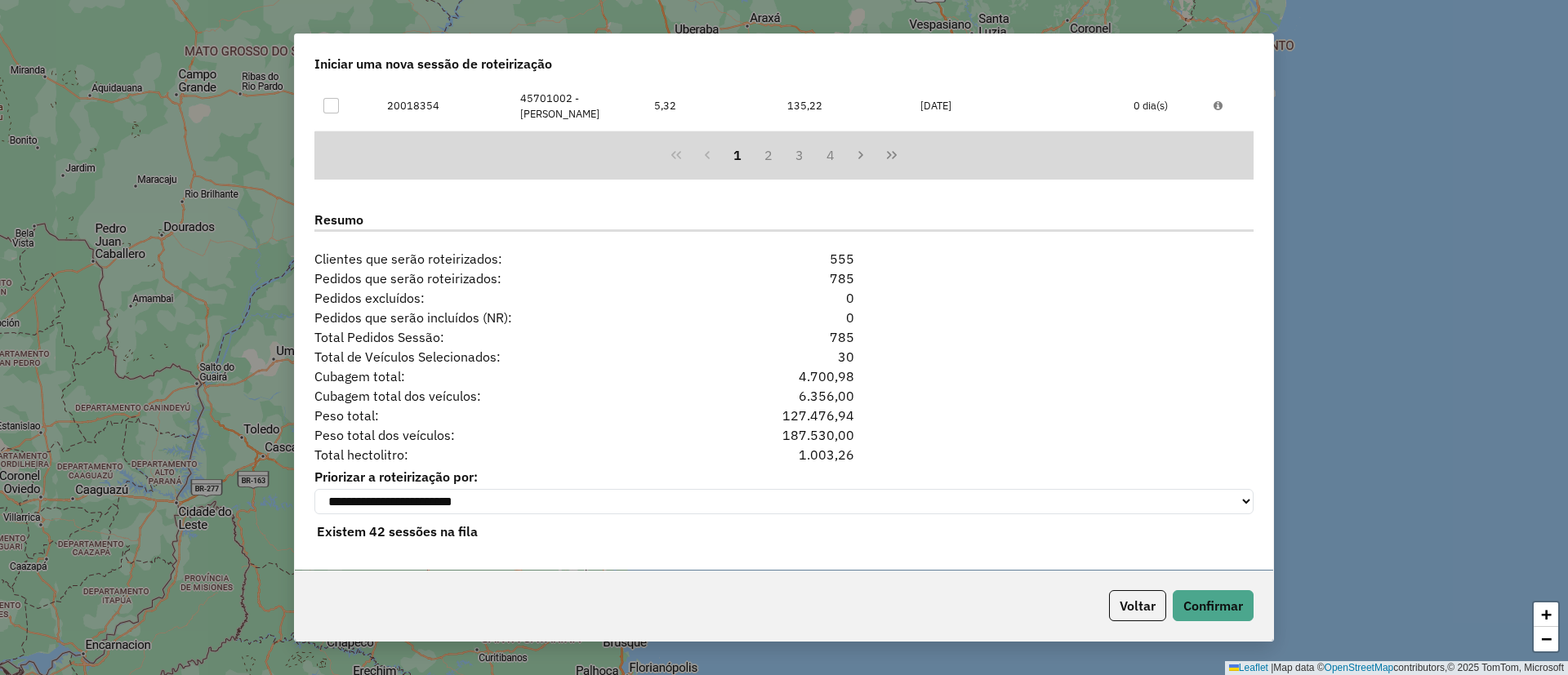
scroll to position [2066, 0]
click at [1223, 602] on button "Confirmar" at bounding box center [1213, 605] width 81 height 31
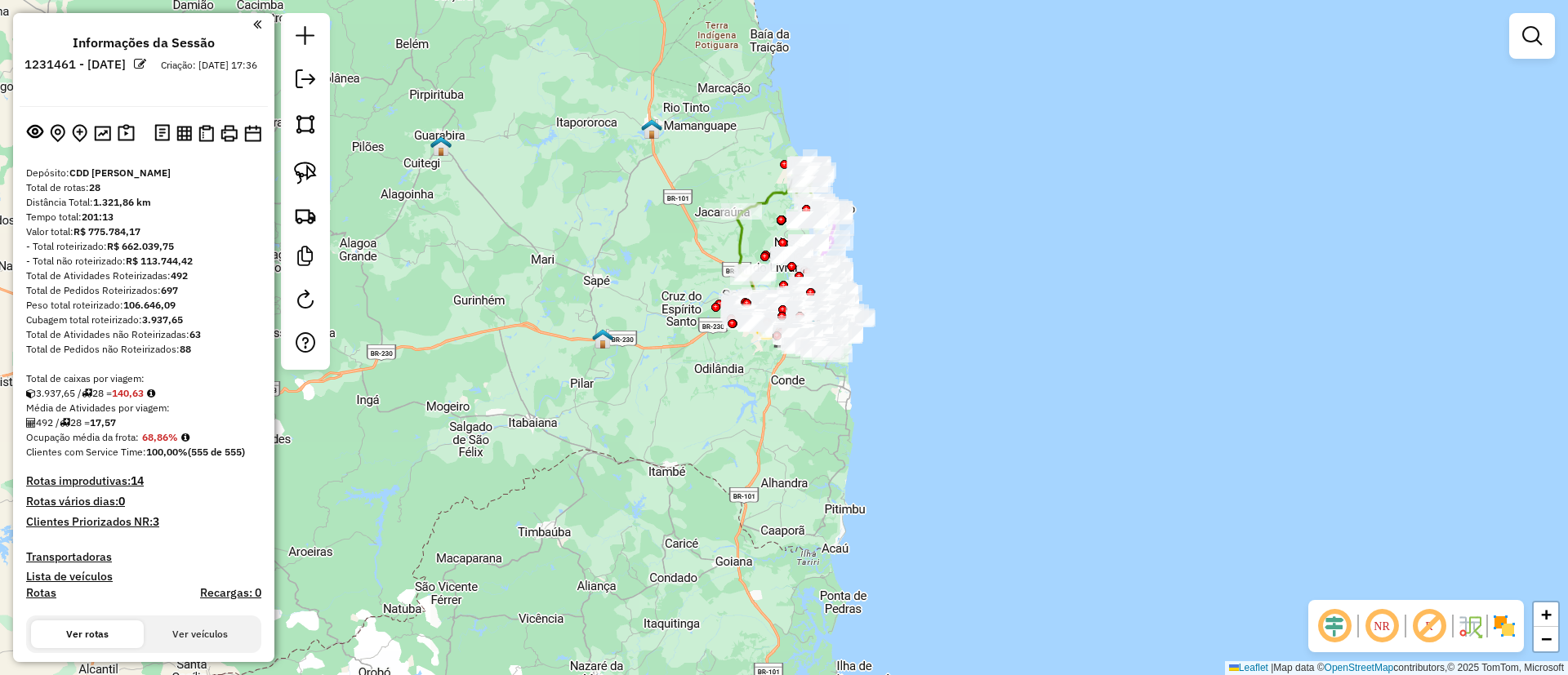
click at [1327, 618] on em at bounding box center [1334, 626] width 40 height 40
click at [1420, 620] on em at bounding box center [1429, 626] width 40 height 40
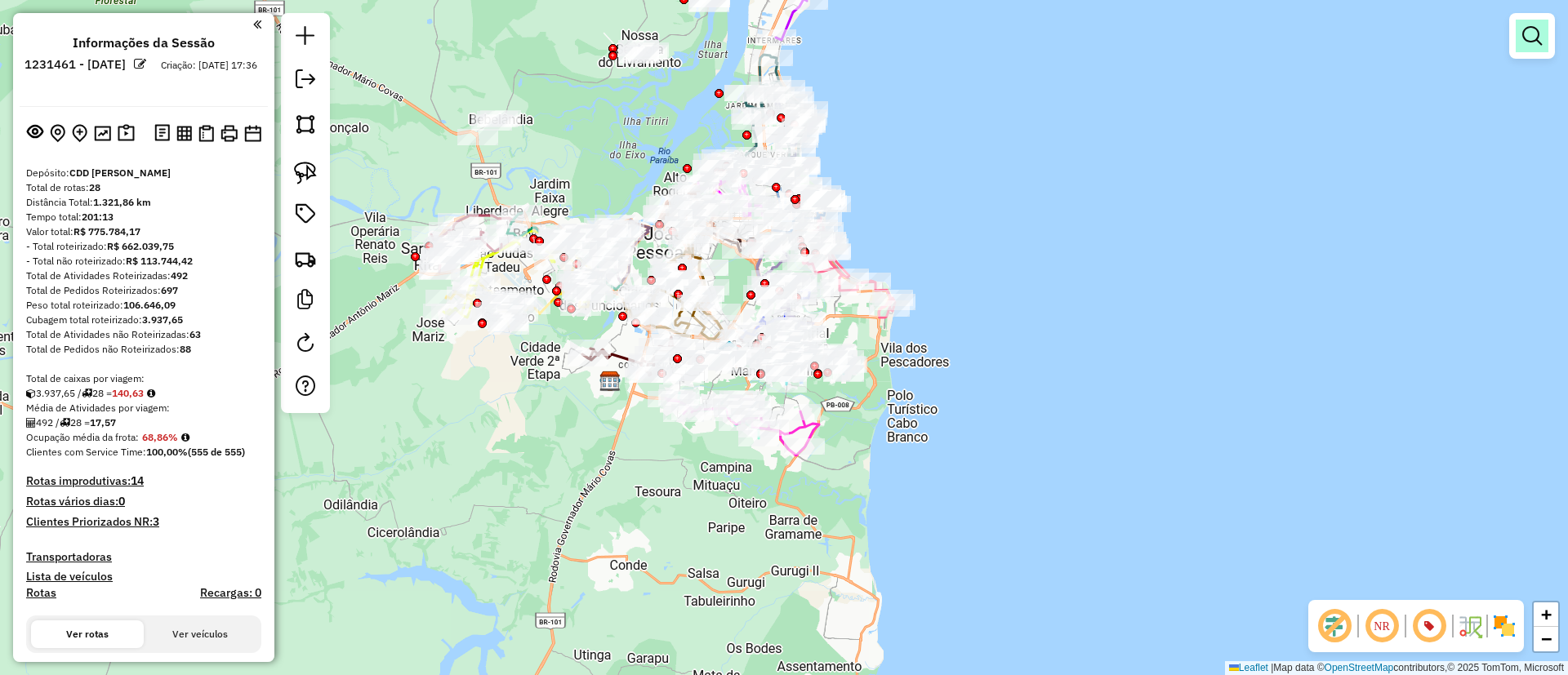
click at [1523, 33] on em at bounding box center [1532, 36] width 20 height 20
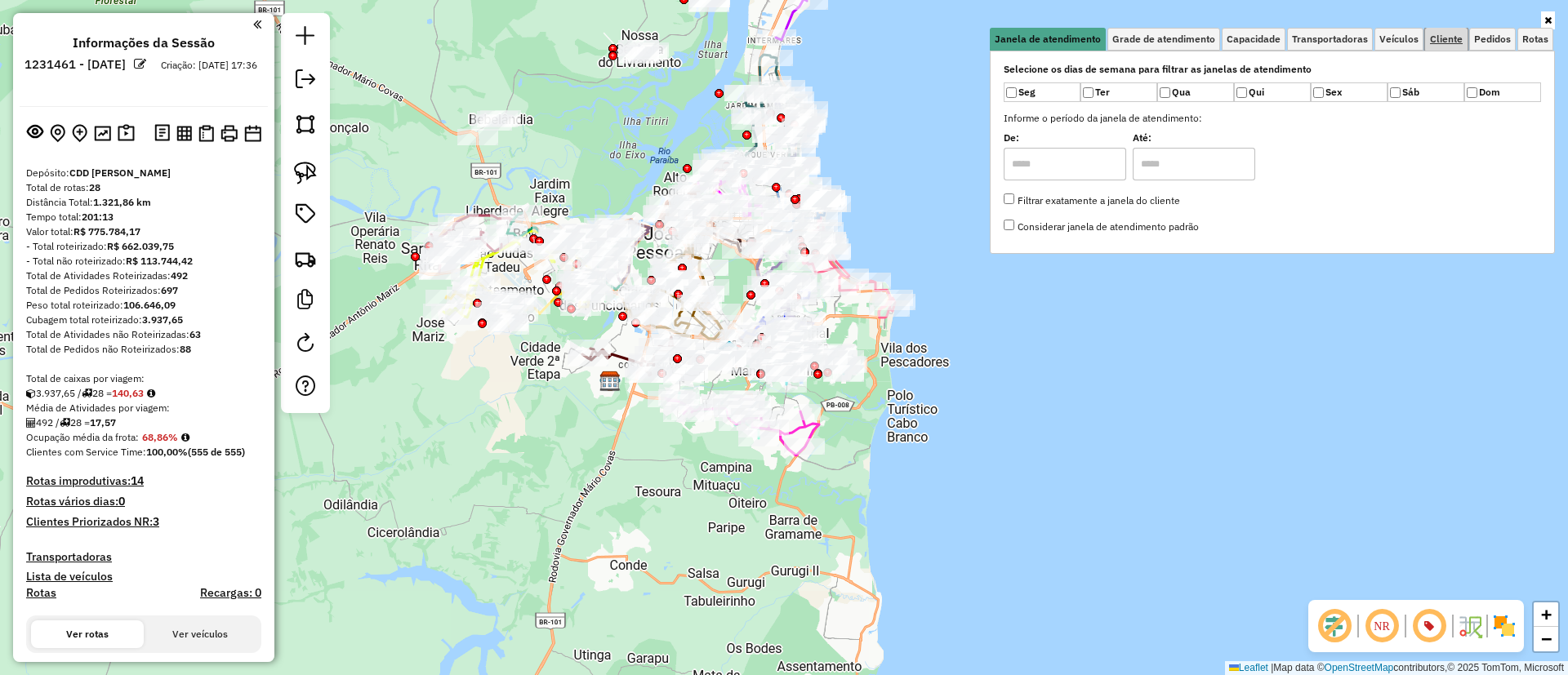
click at [1438, 38] on span "Cliente" at bounding box center [1446, 40] width 33 height 10
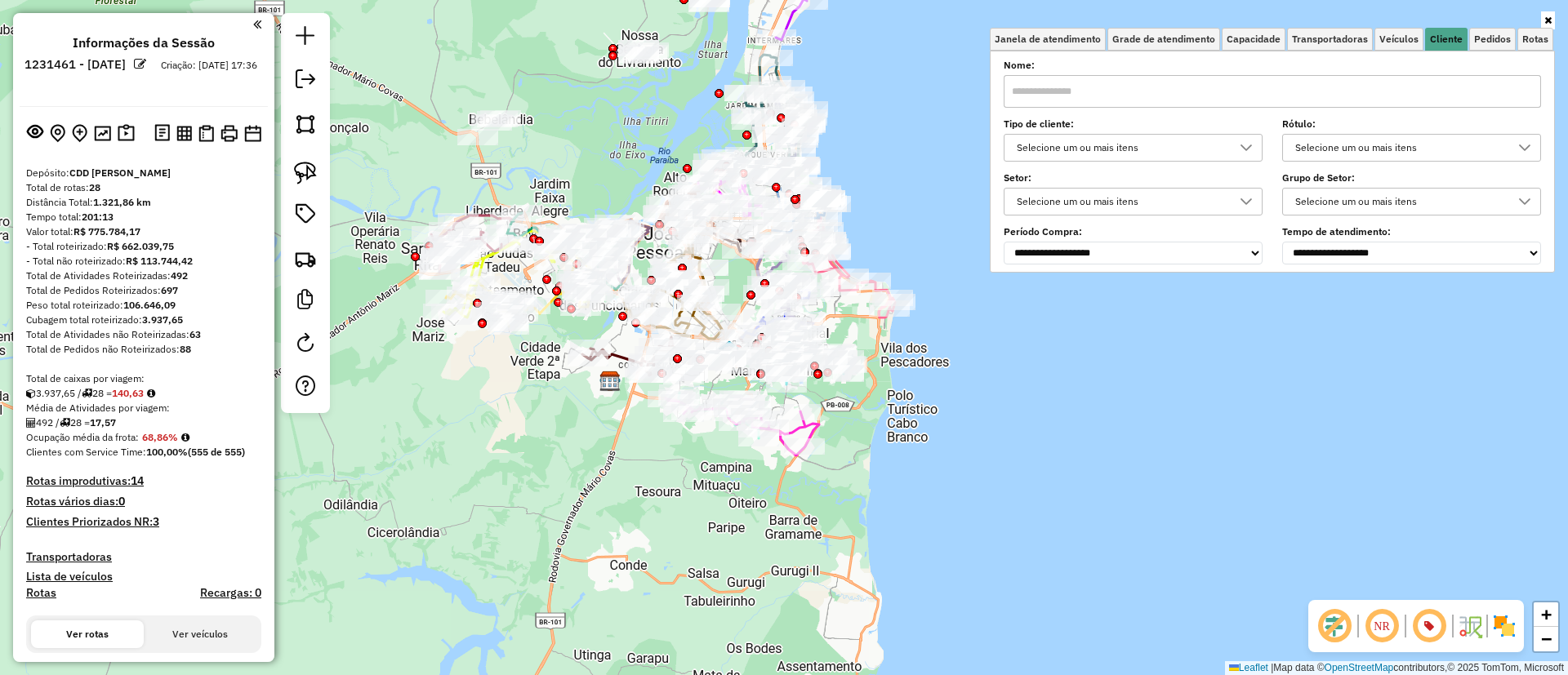
click at [1116, 142] on div "Selecione um ou mais itens" at bounding box center [1120, 148] width 219 height 26
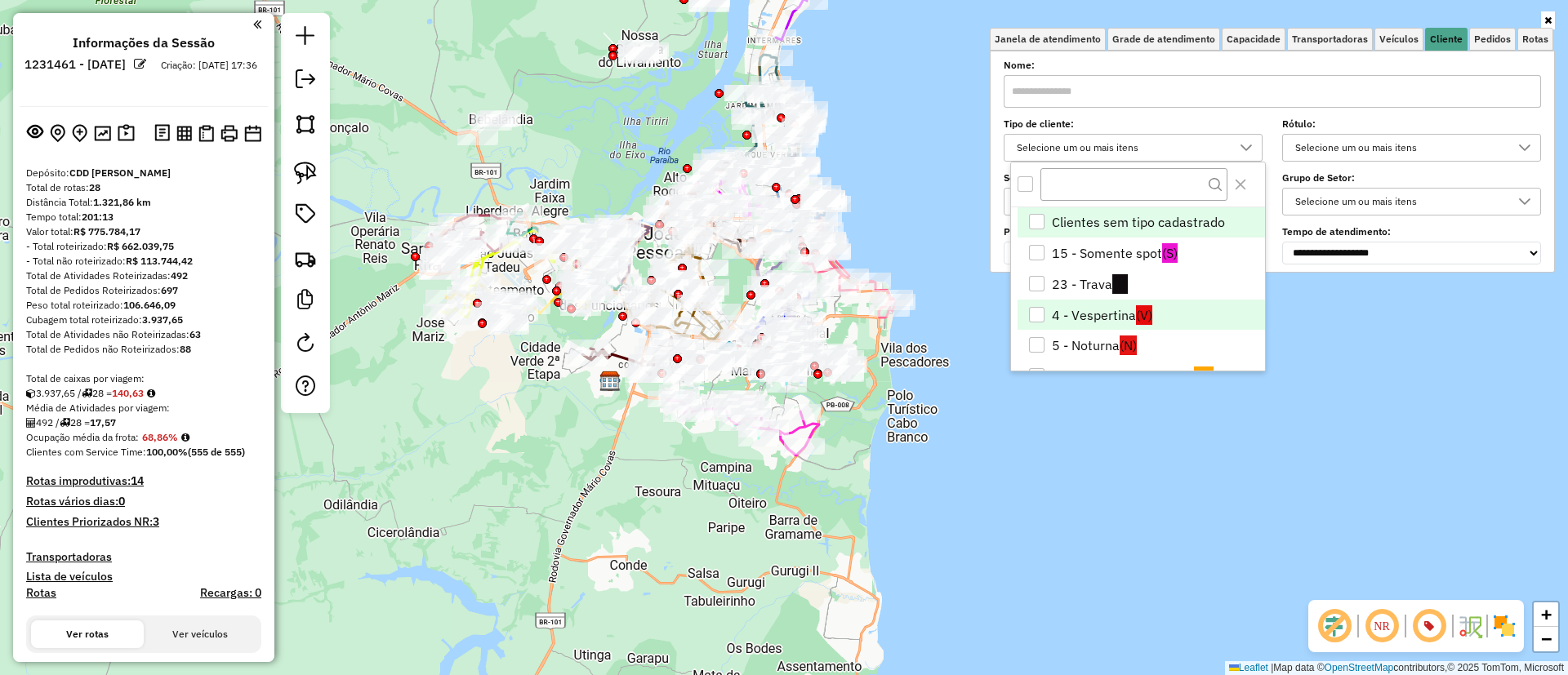
scroll to position [10, 57]
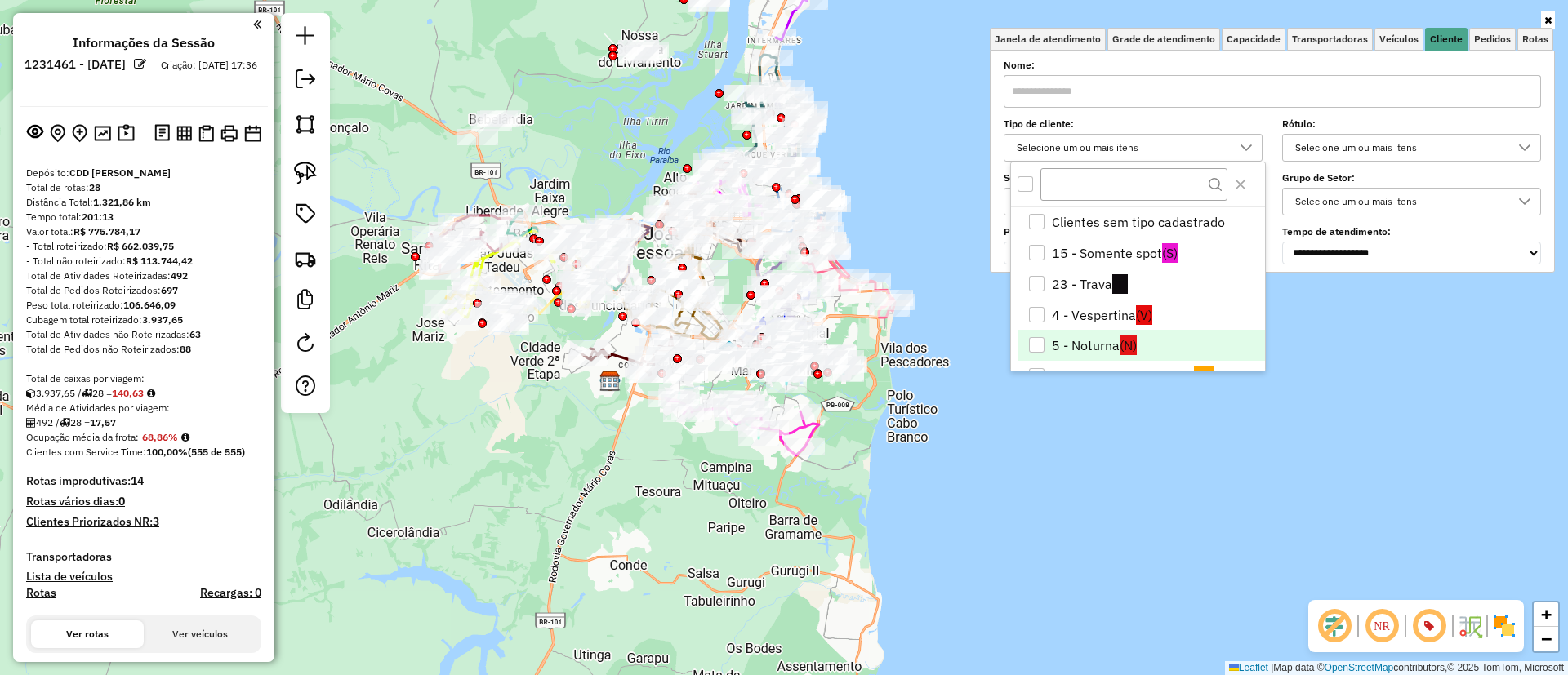
click at [1105, 344] on li "5 - Noturna (N)" at bounding box center [1141, 345] width 247 height 31
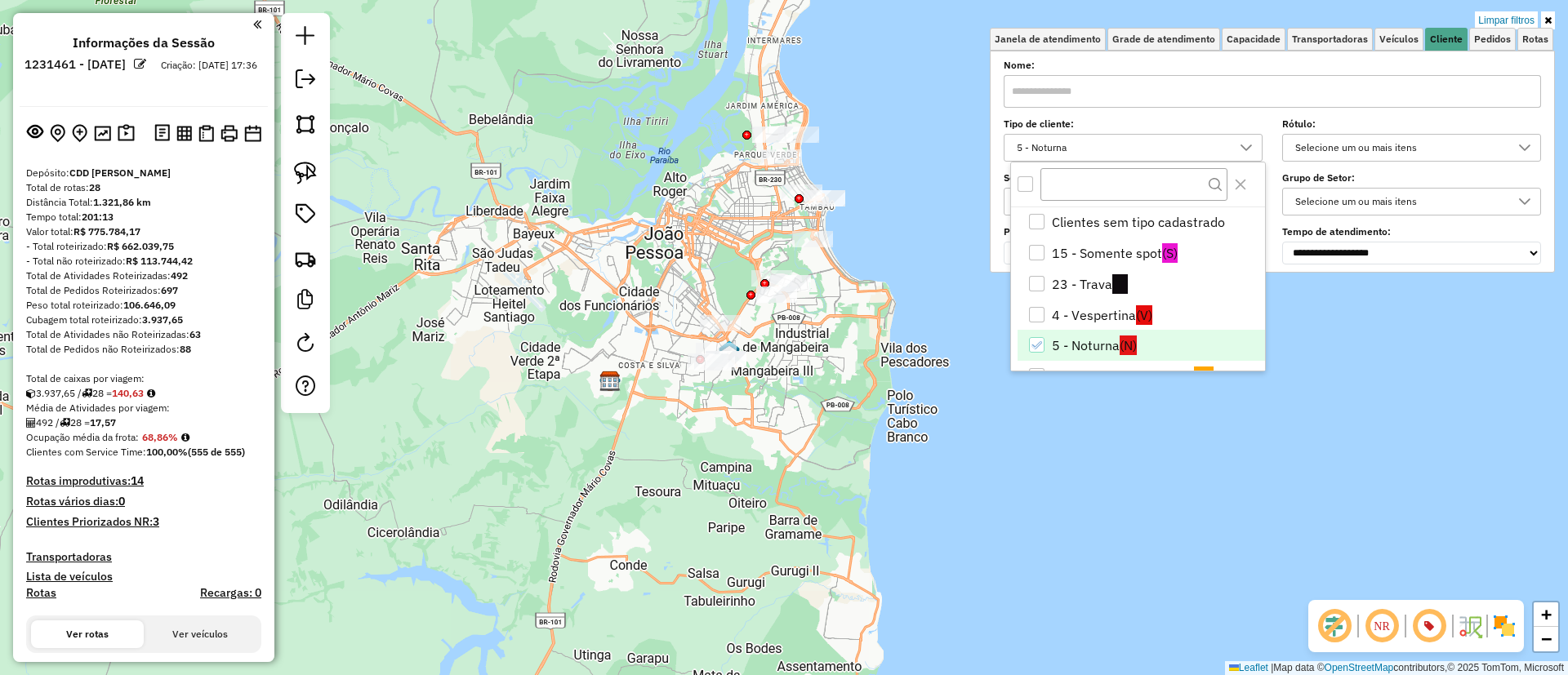
click at [493, 180] on div "Limpar filtros Janela de atendimento Grade de atendimento Capacidade Transporta…" at bounding box center [784, 337] width 1568 height 675
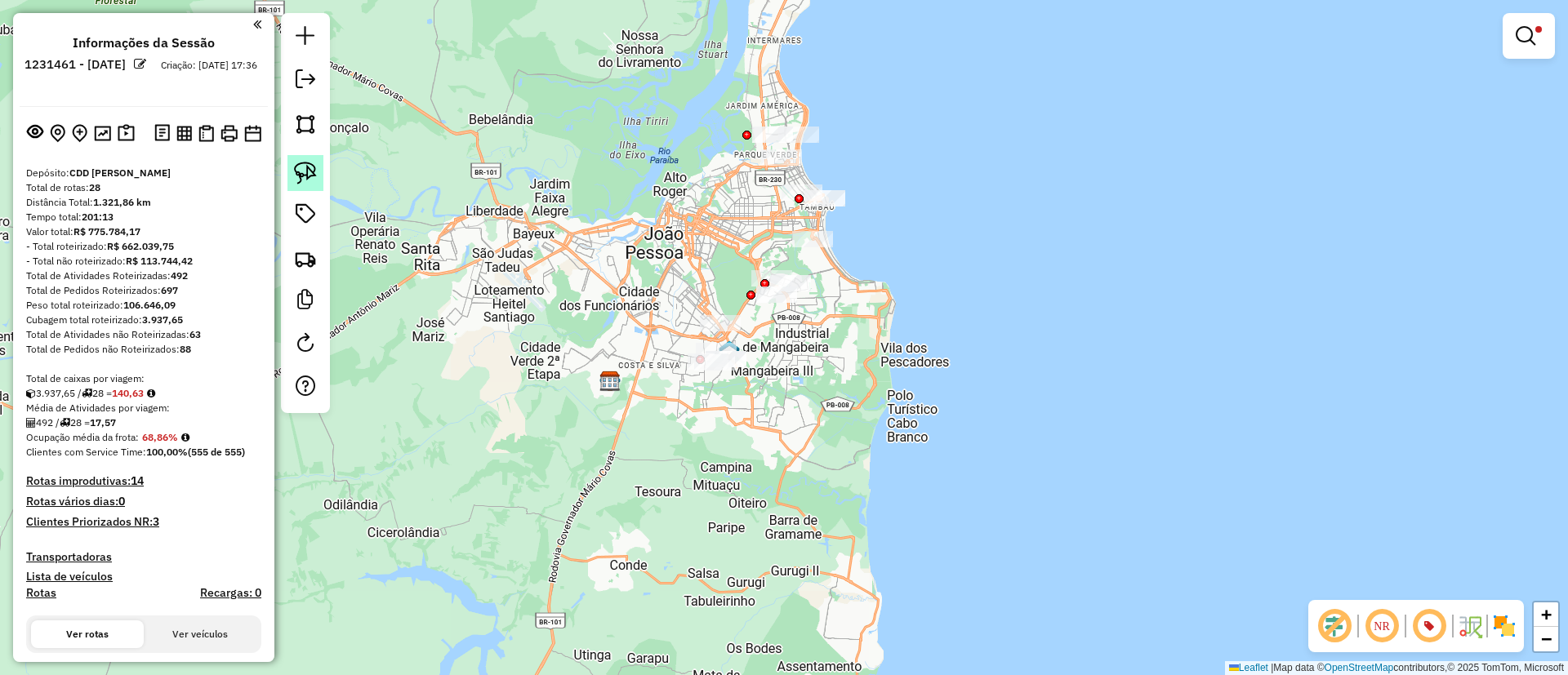
click at [303, 157] on link at bounding box center [305, 172] width 36 height 36
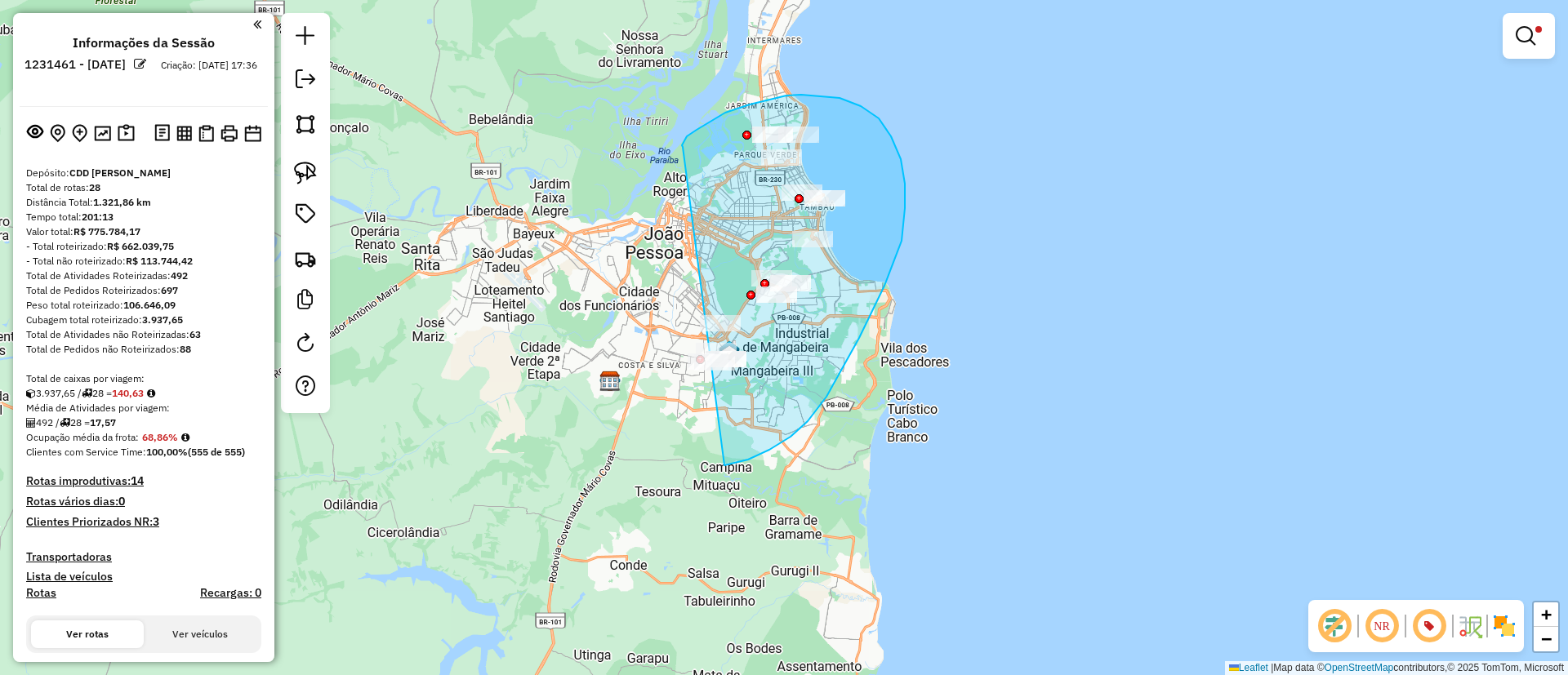
drag, startPoint x: 682, startPoint y: 147, endPoint x: 634, endPoint y: 473, distance: 329.5
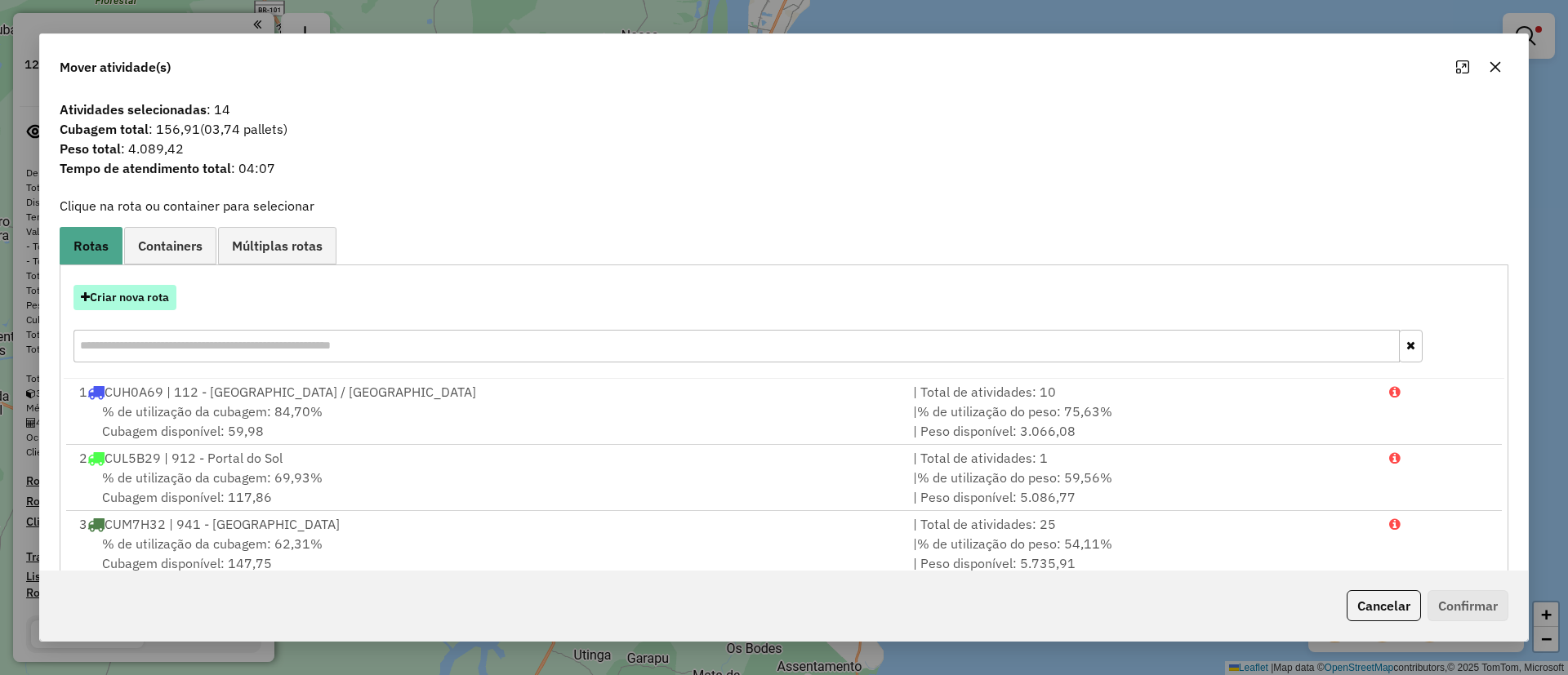
click at [139, 289] on button "Criar nova rota" at bounding box center [125, 297] width 103 height 26
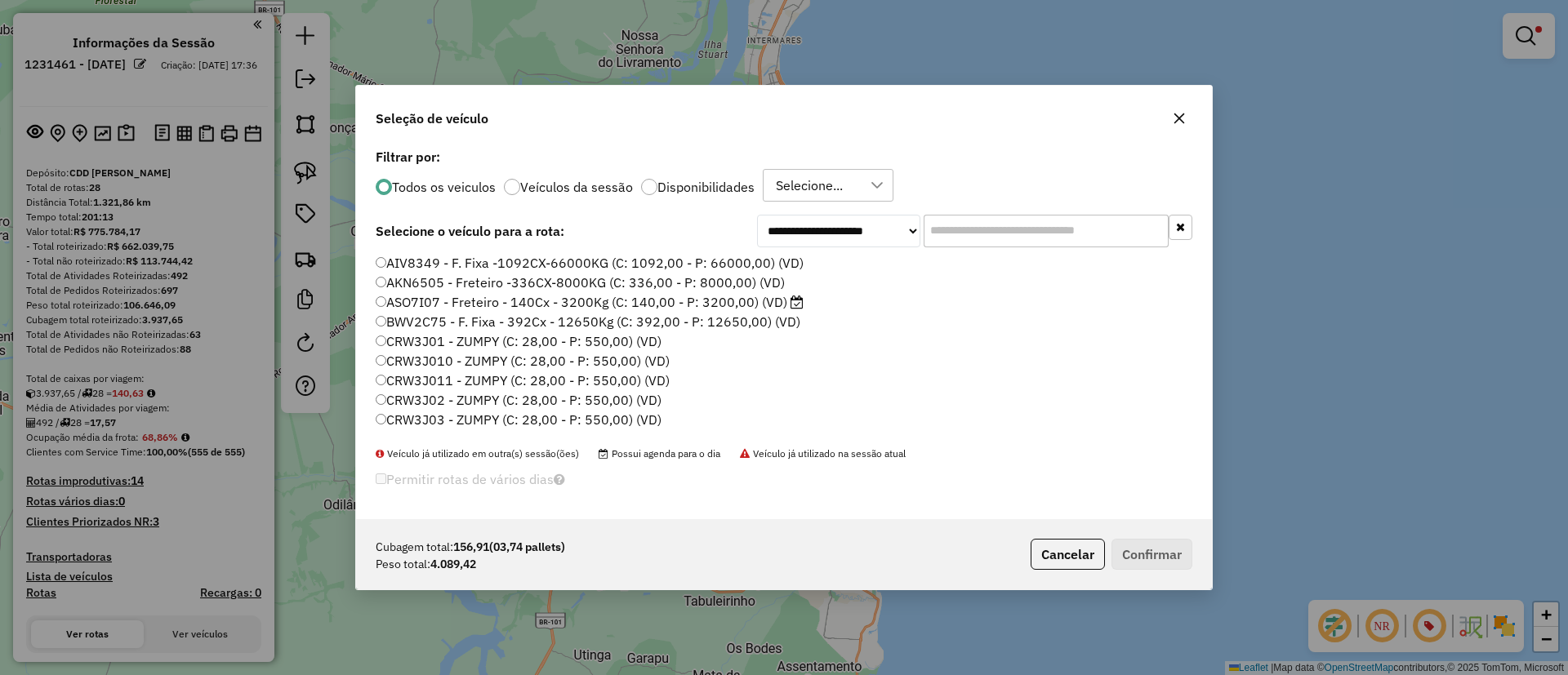
scroll to position [10, 6]
click at [995, 229] on input "text" at bounding box center [1045, 231] width 245 height 33
paste input "*******"
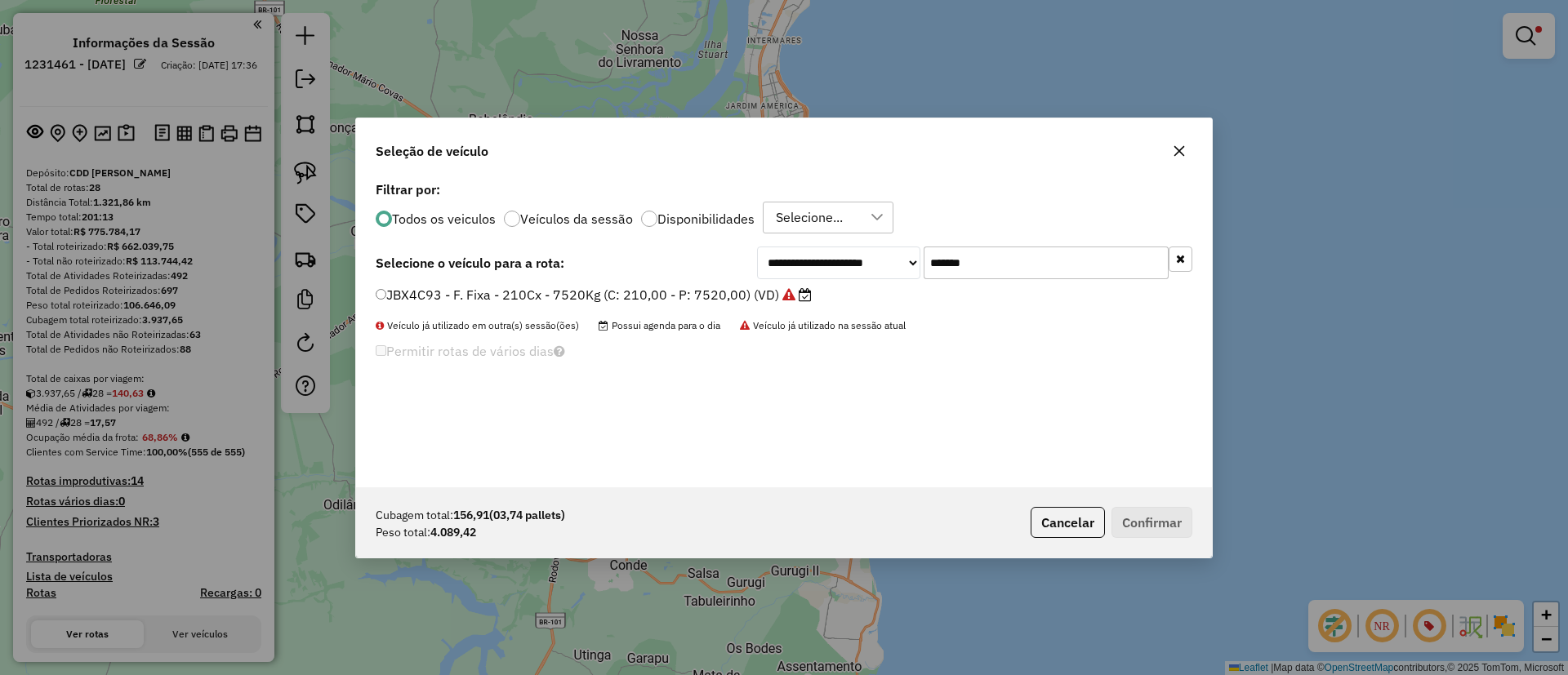
type input "*******"
click at [731, 302] on label "JBX4C93 - F. Fixa - 210Cx - 7520Kg (C: 210,00 - P: 7520,00) (VD)" at bounding box center [594, 294] width 436 height 20
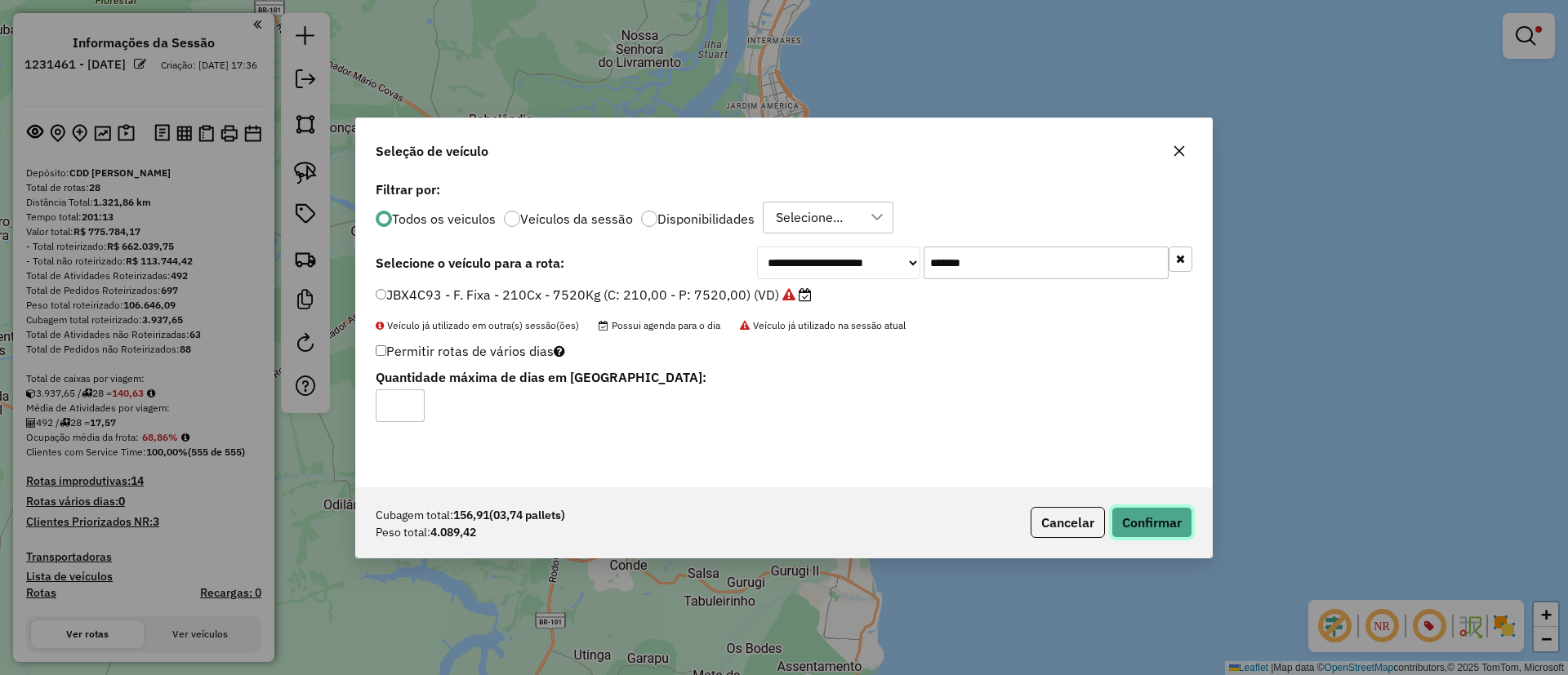
click at [1175, 519] on button "Confirmar" at bounding box center [1151, 521] width 81 height 31
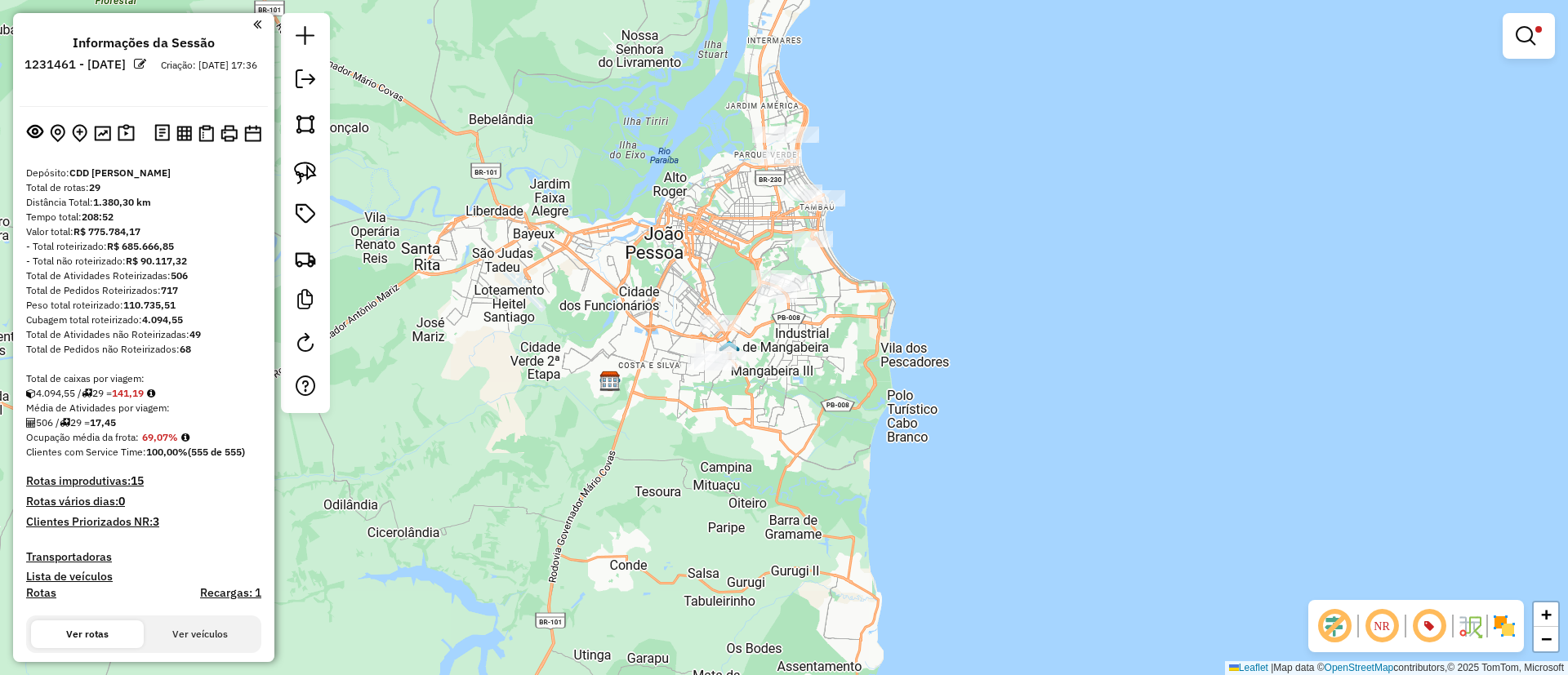
select select "**********"
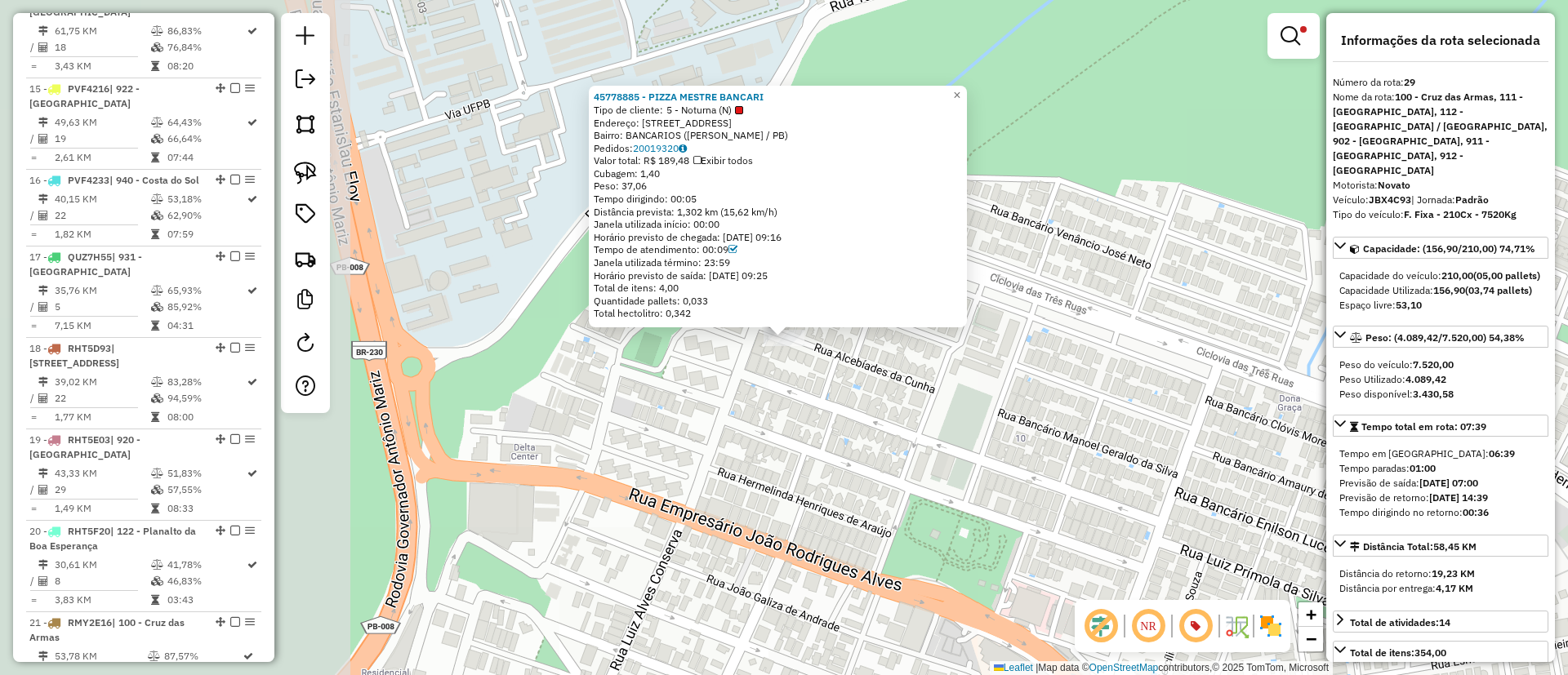
scroll to position [3068, 0]
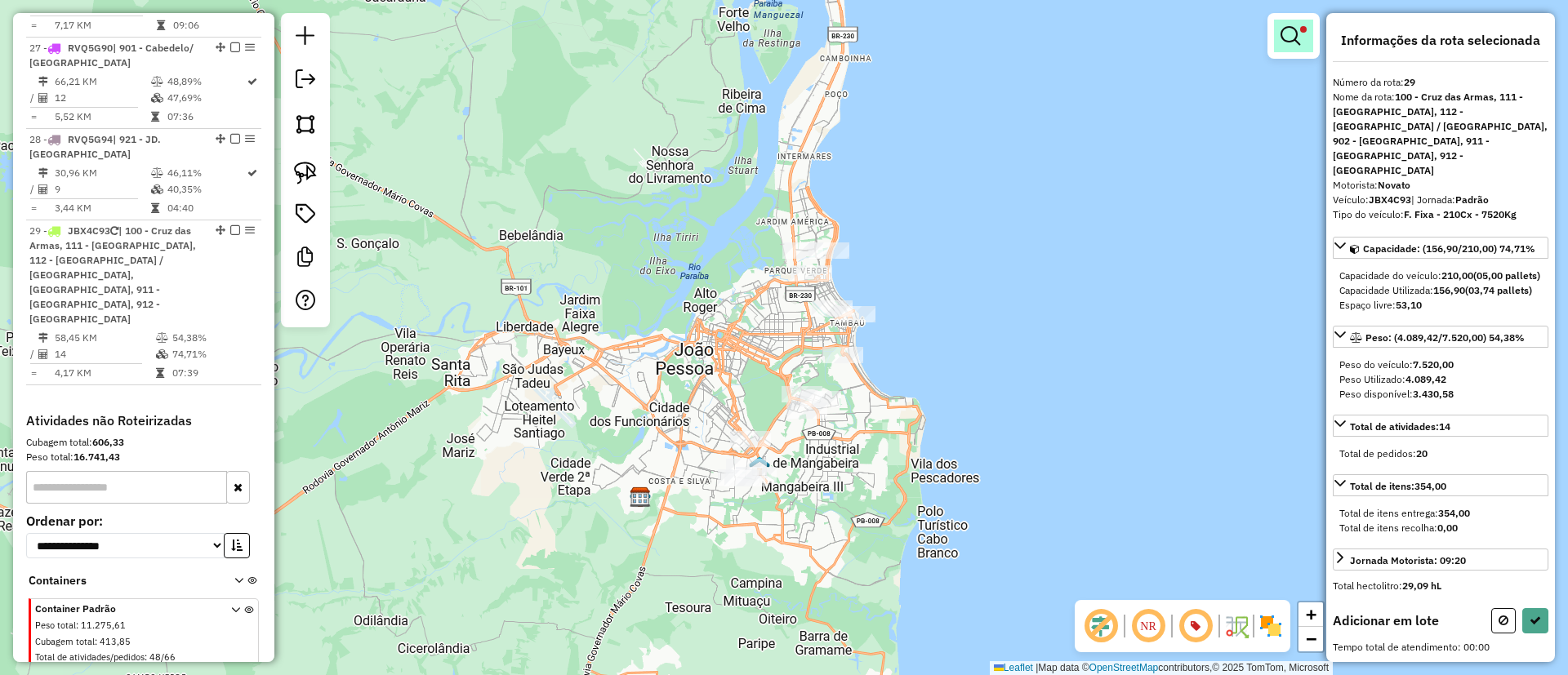
click at [1288, 40] on em at bounding box center [1290, 36] width 20 height 20
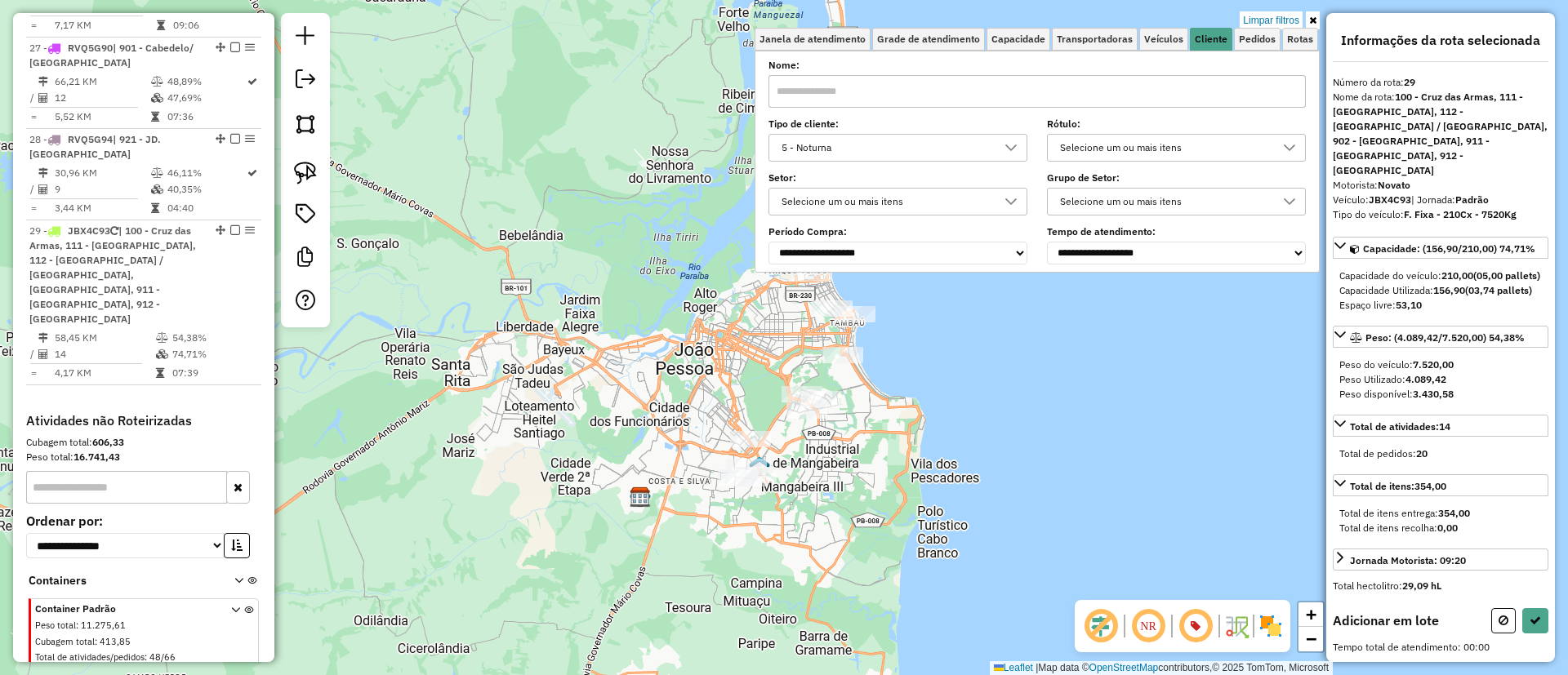
click at [957, 132] on div "Tipo de cliente: 5 - Noturna" at bounding box center [898, 141] width 259 height 41
click at [939, 151] on div "5 - Noturna" at bounding box center [885, 148] width 219 height 26
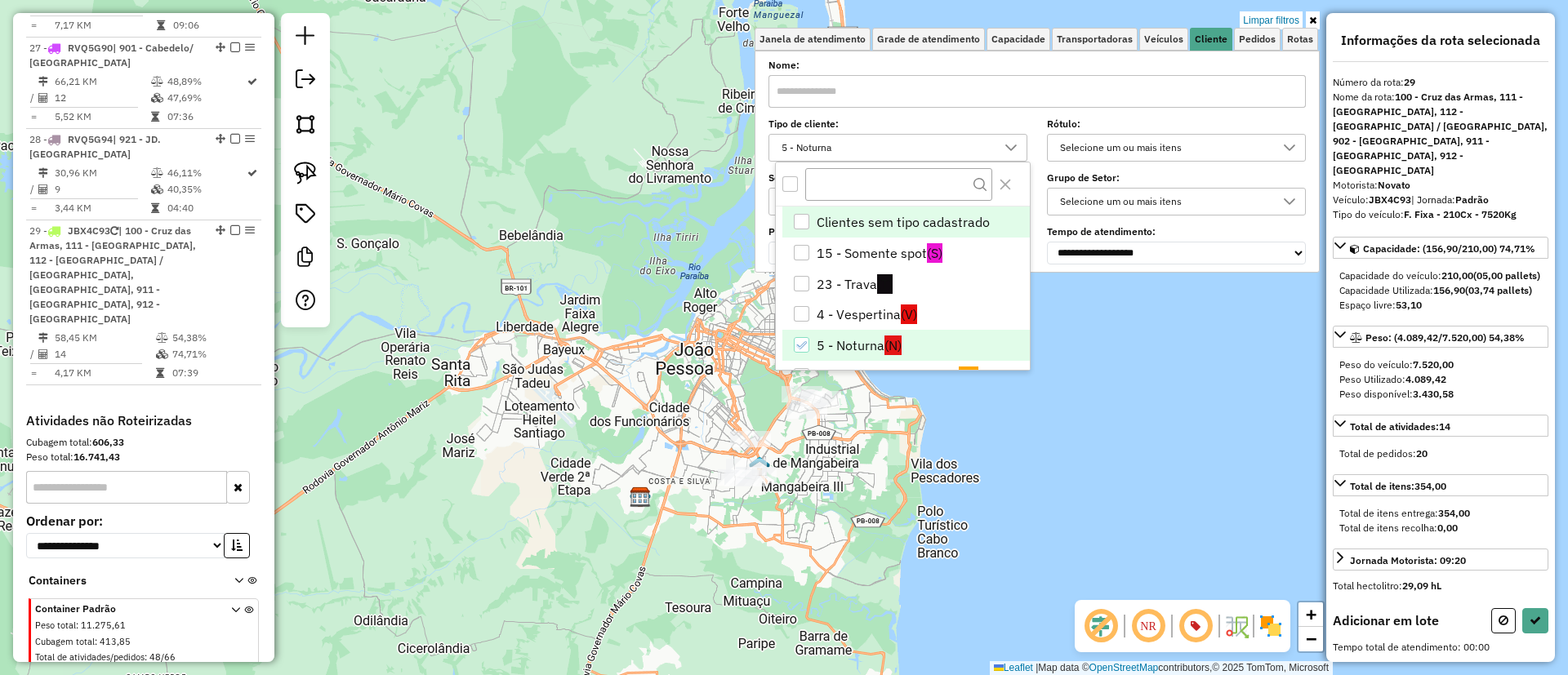
scroll to position [10, 57]
click at [834, 330] on li "5 - Noturna (N)" at bounding box center [905, 345] width 247 height 31
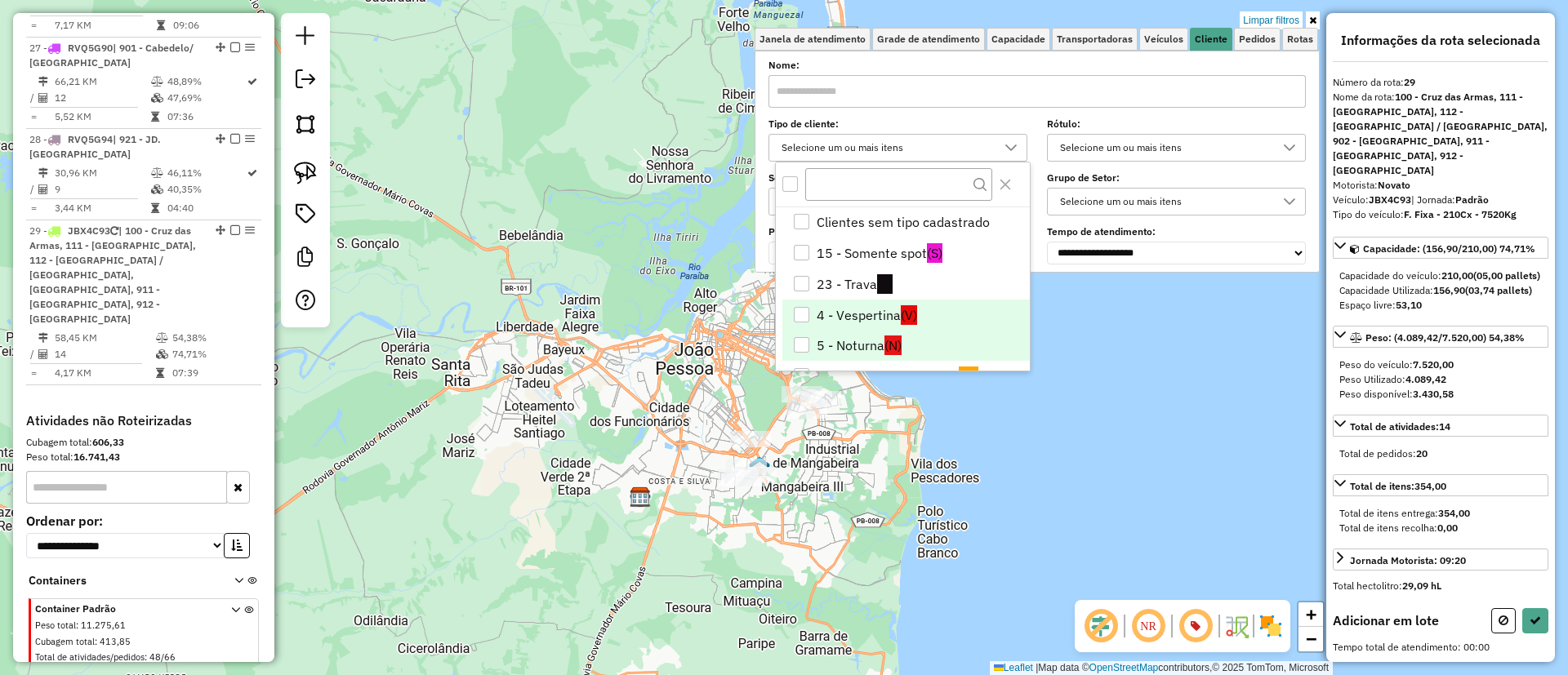
click at [834, 315] on li "4 - Vespertina (V)" at bounding box center [905, 314] width 247 height 31
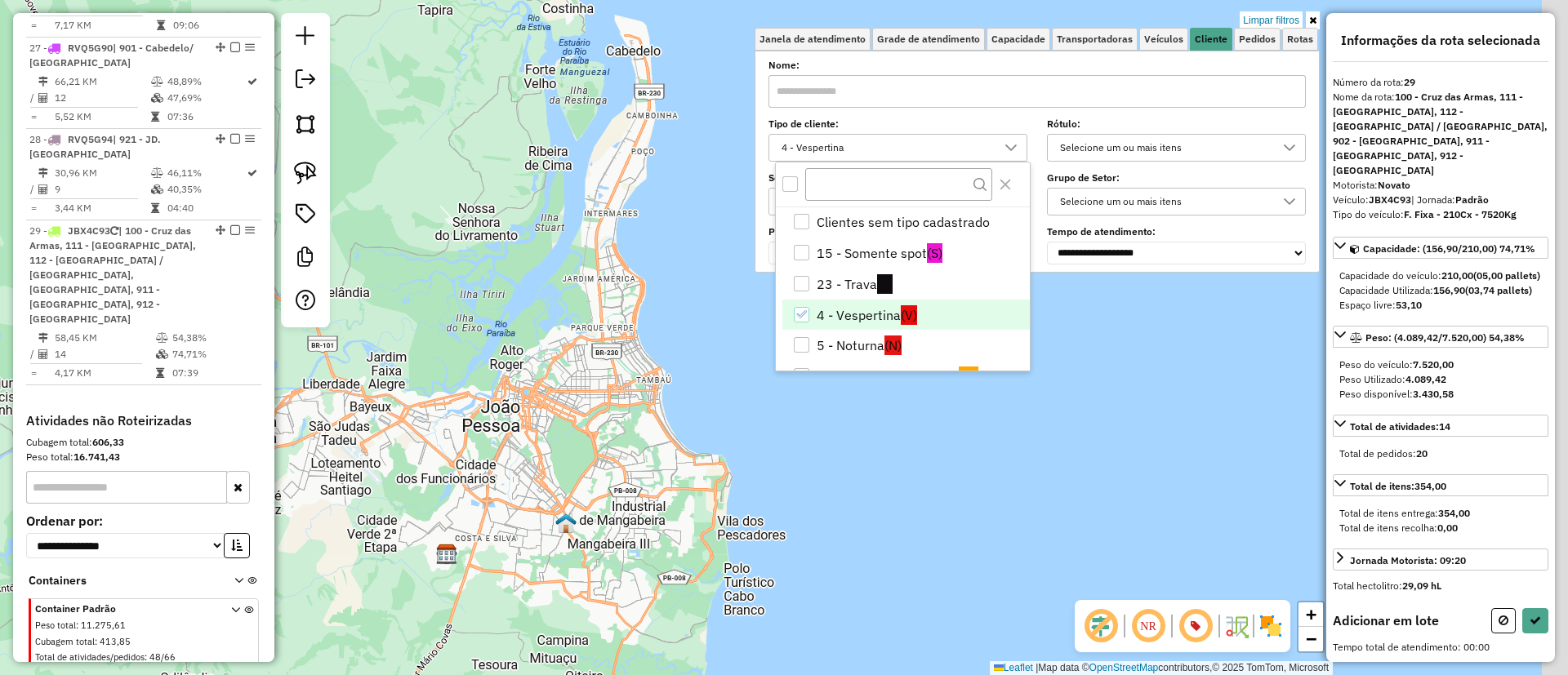
drag, startPoint x: 988, startPoint y: 454, endPoint x: 793, endPoint y: 511, distance: 203.2
click at [793, 511] on div "Limpar filtros Janela de atendimento Grade de atendimento Capacidade Transporta…" at bounding box center [784, 337] width 1568 height 675
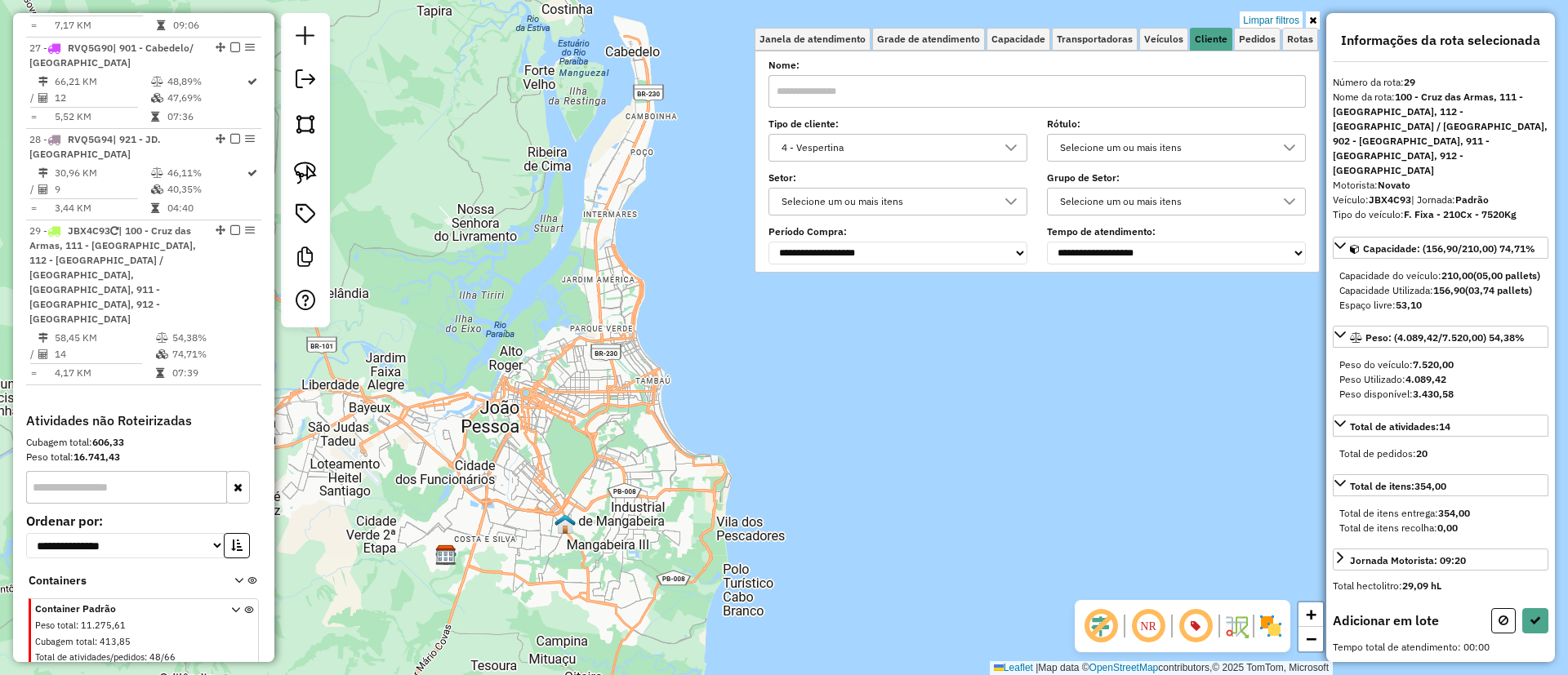
click at [897, 151] on div "4 - Vespertina" at bounding box center [885, 148] width 219 height 26
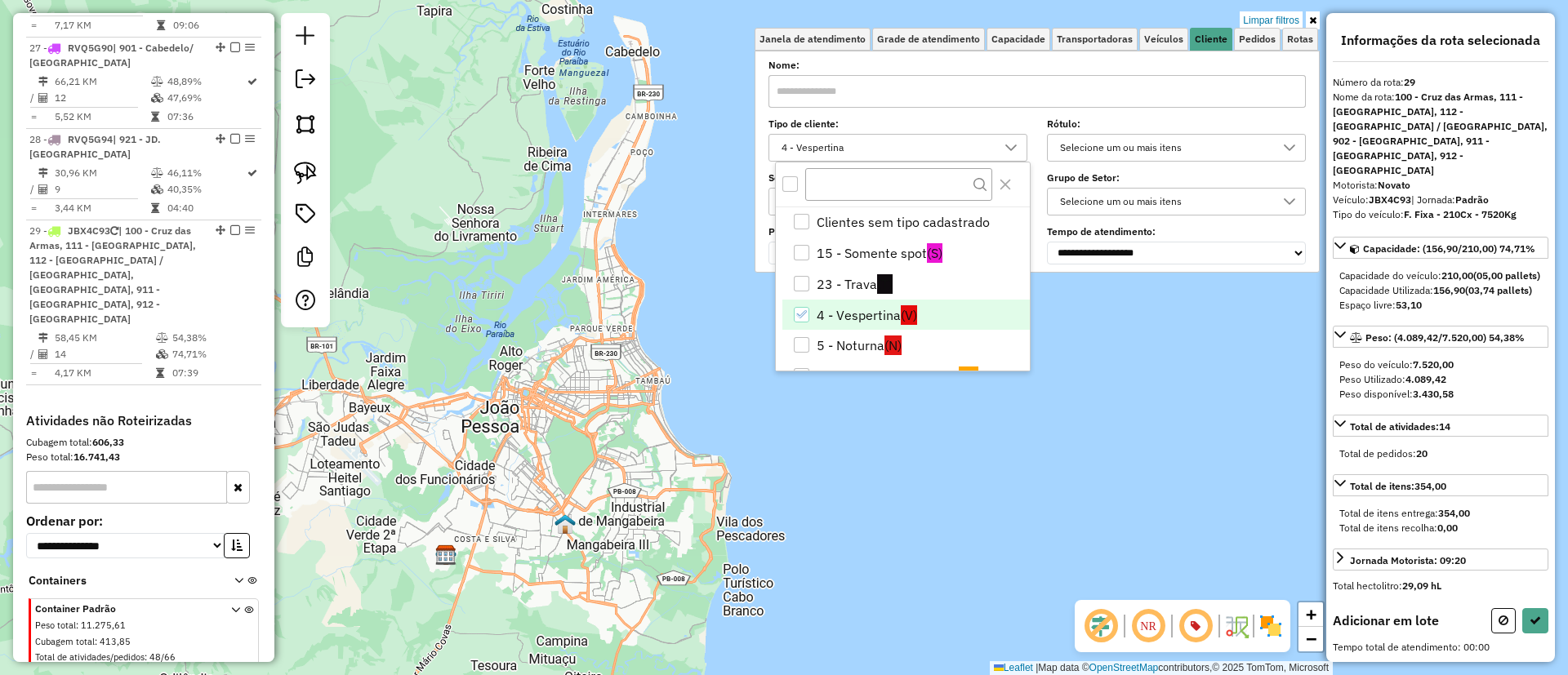
click at [847, 312] on li "4 - Vespertina (V)" at bounding box center [905, 314] width 247 height 31
click at [1091, 151] on div "Selecione um ou mais itens" at bounding box center [1163, 148] width 219 height 26
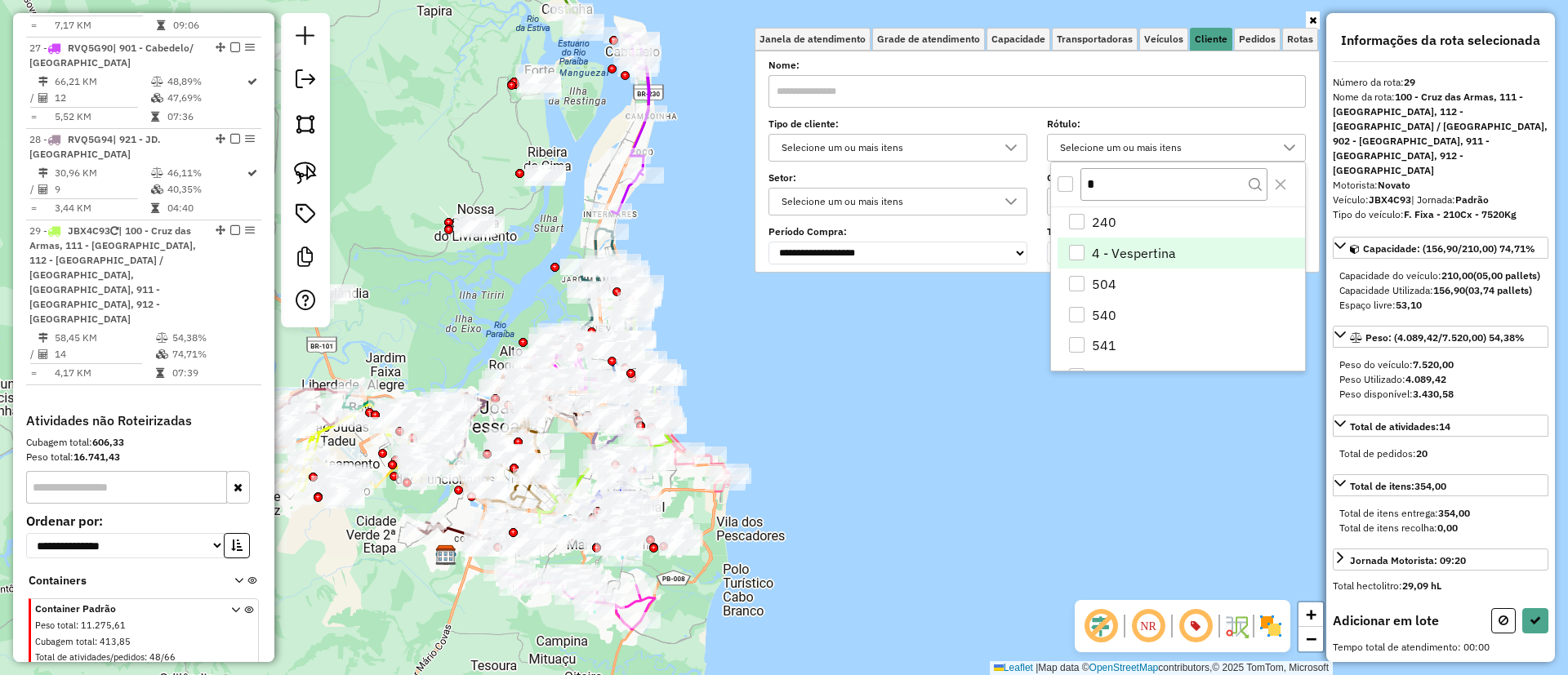
type input "*"
click at [1079, 262] on li "4 - Vespertina" at bounding box center [1180, 253] width 247 height 31
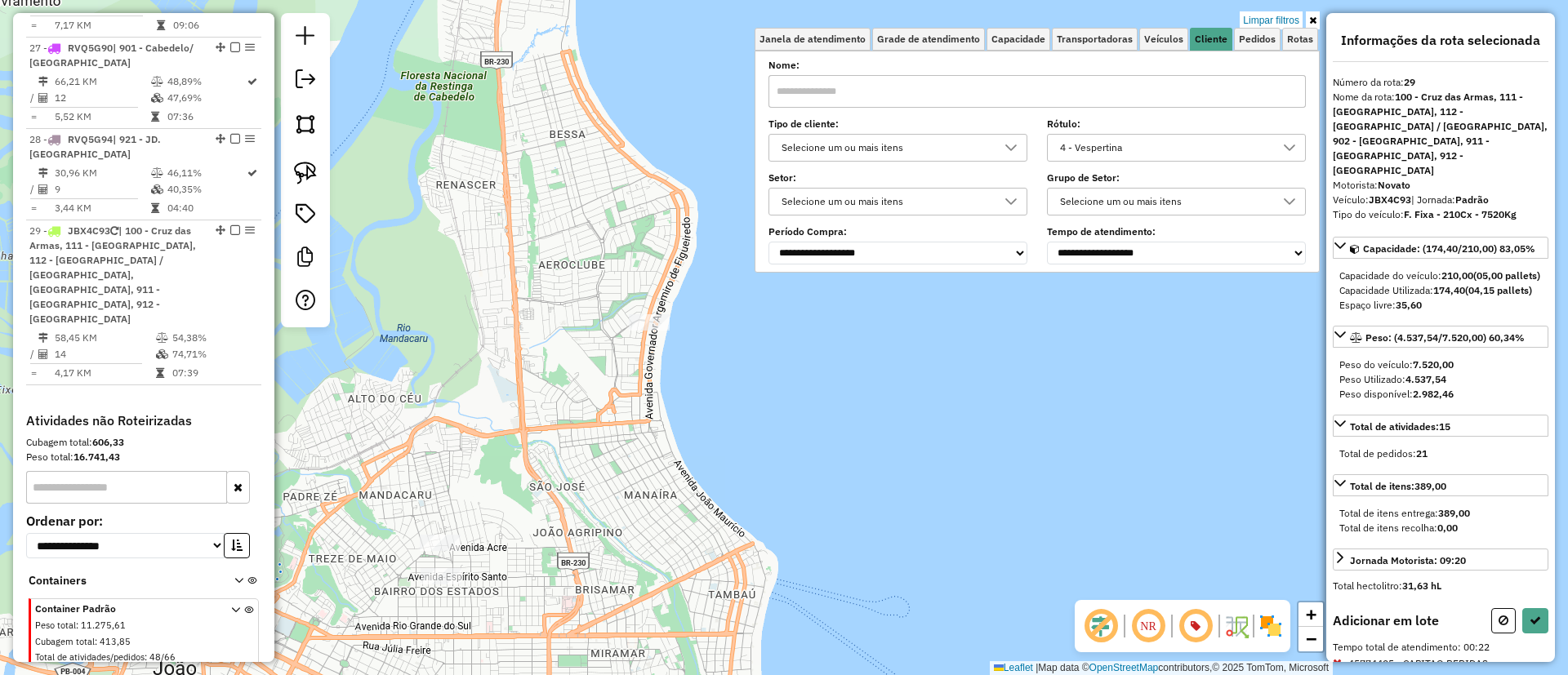
click at [439, 566] on div "Limpar filtros Janela de atendimento Grade de atendimento Capacidade Transporta…" at bounding box center [784, 337] width 1568 height 675
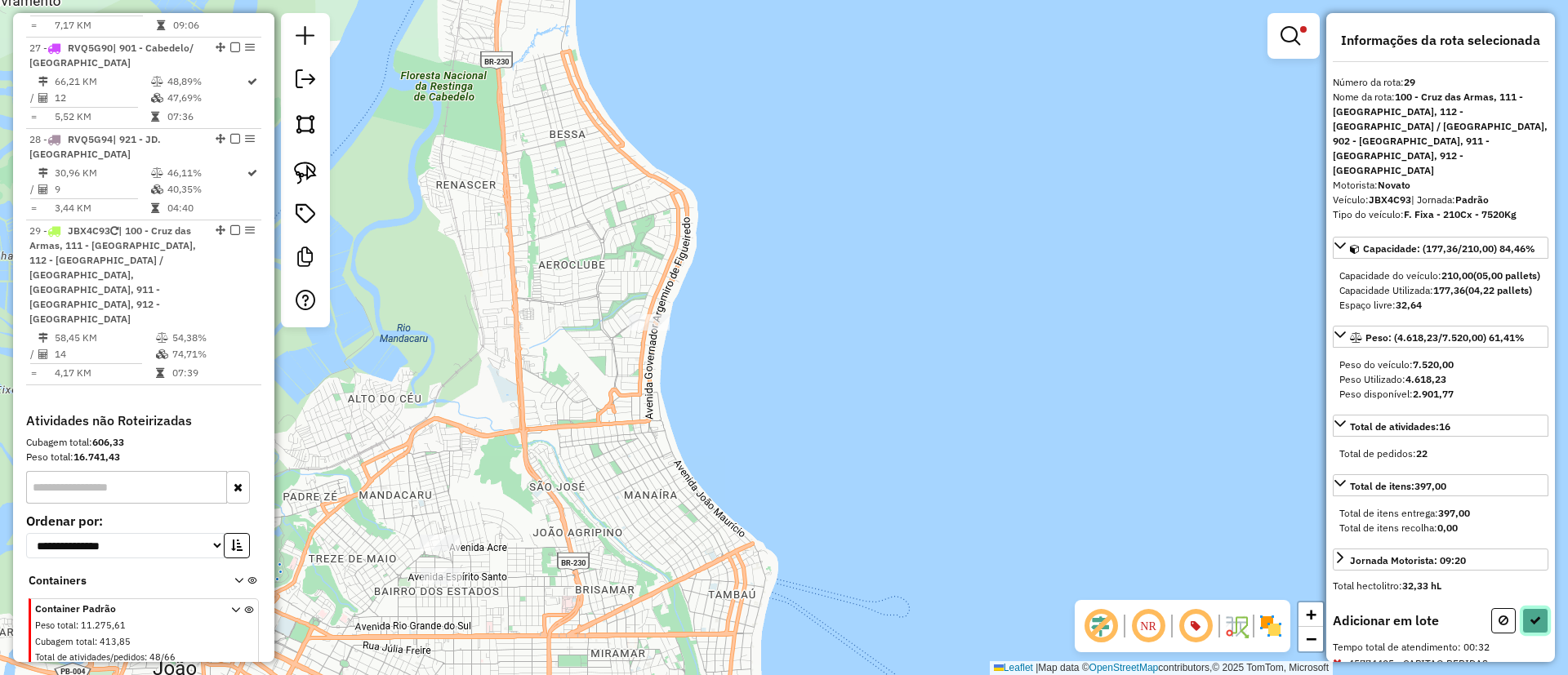
click at [1540, 624] on button at bounding box center [1535, 620] width 26 height 26
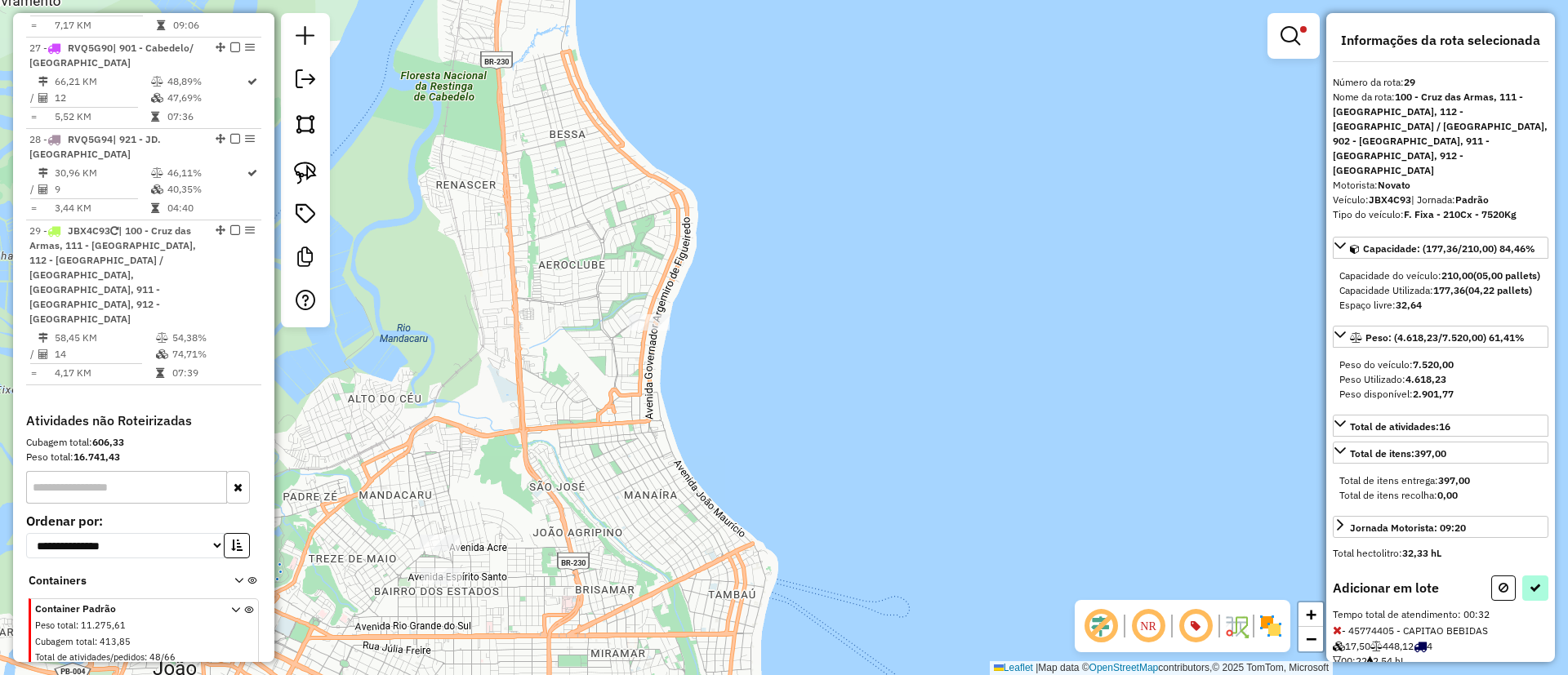
select select "**********"
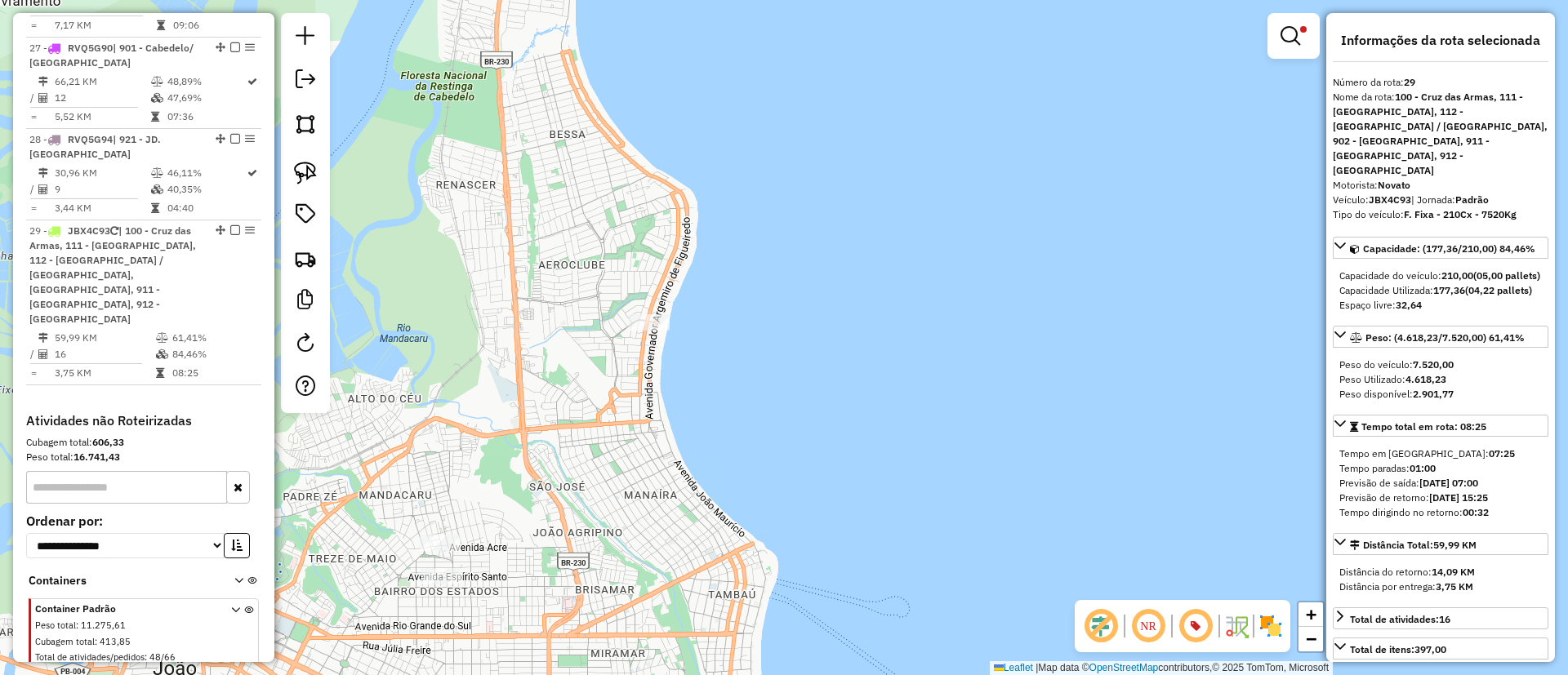
click at [656, 339] on div "Limpar filtros Janela de atendimento Grade de atendimento Capacidade Transporta…" at bounding box center [784, 337] width 1568 height 675
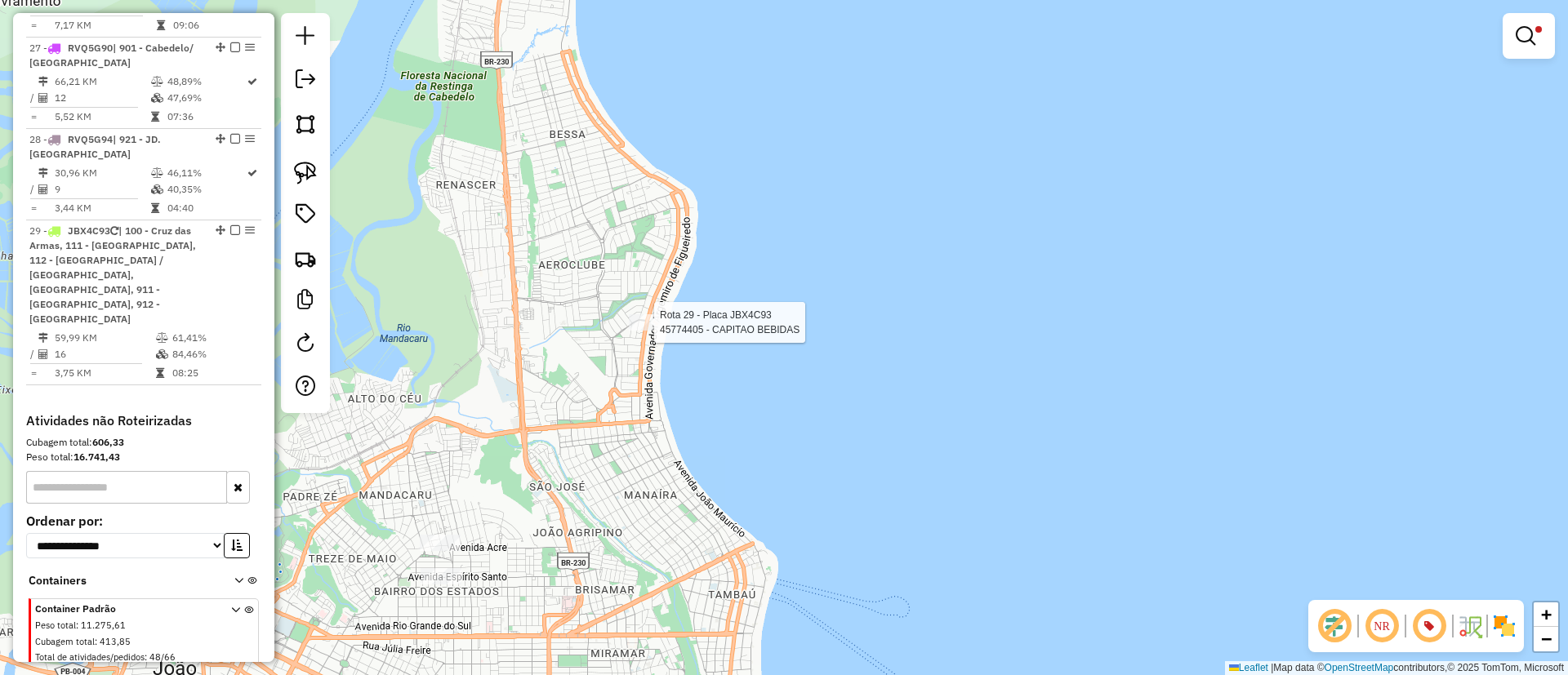
select select "**********"
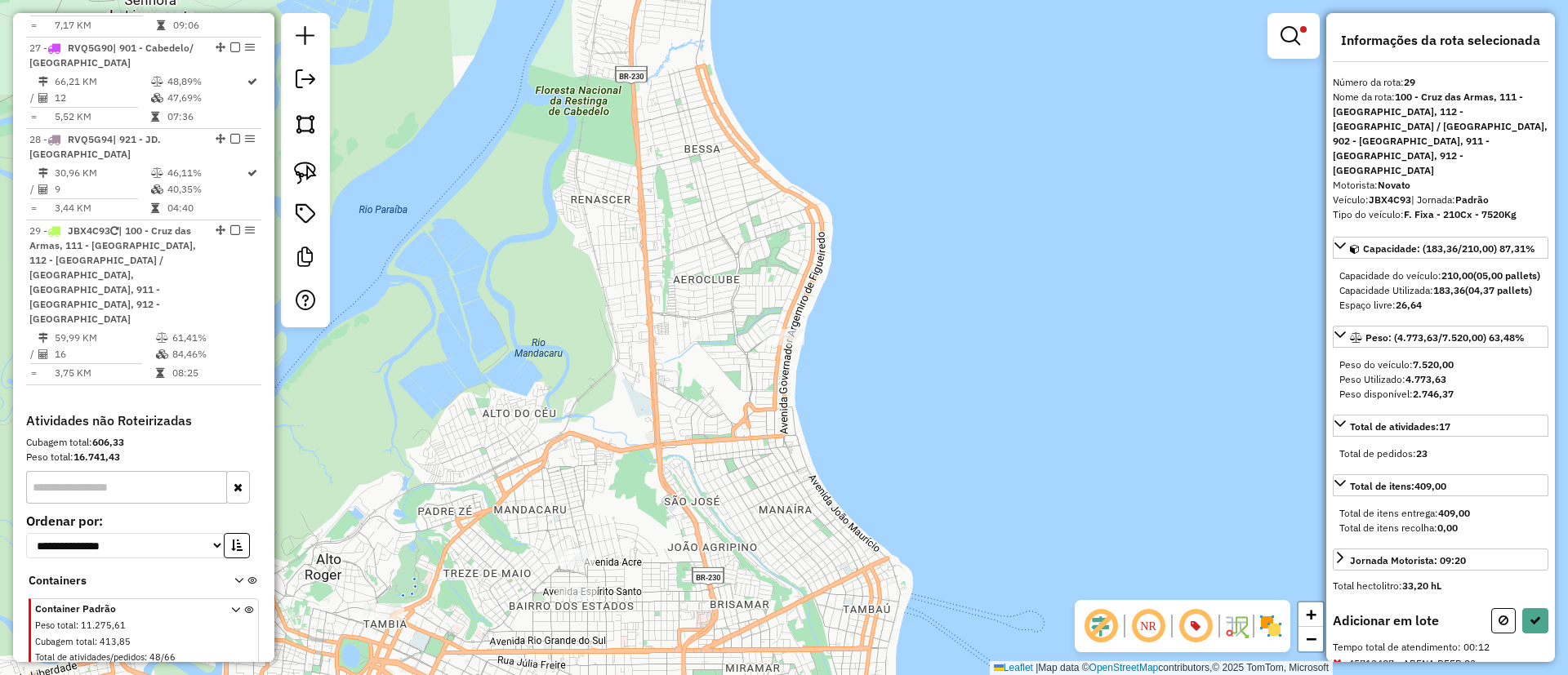
click at [1516, 622] on div at bounding box center [1519, 620] width 58 height 26
click at [1522, 620] on button at bounding box center [1535, 620] width 26 height 26
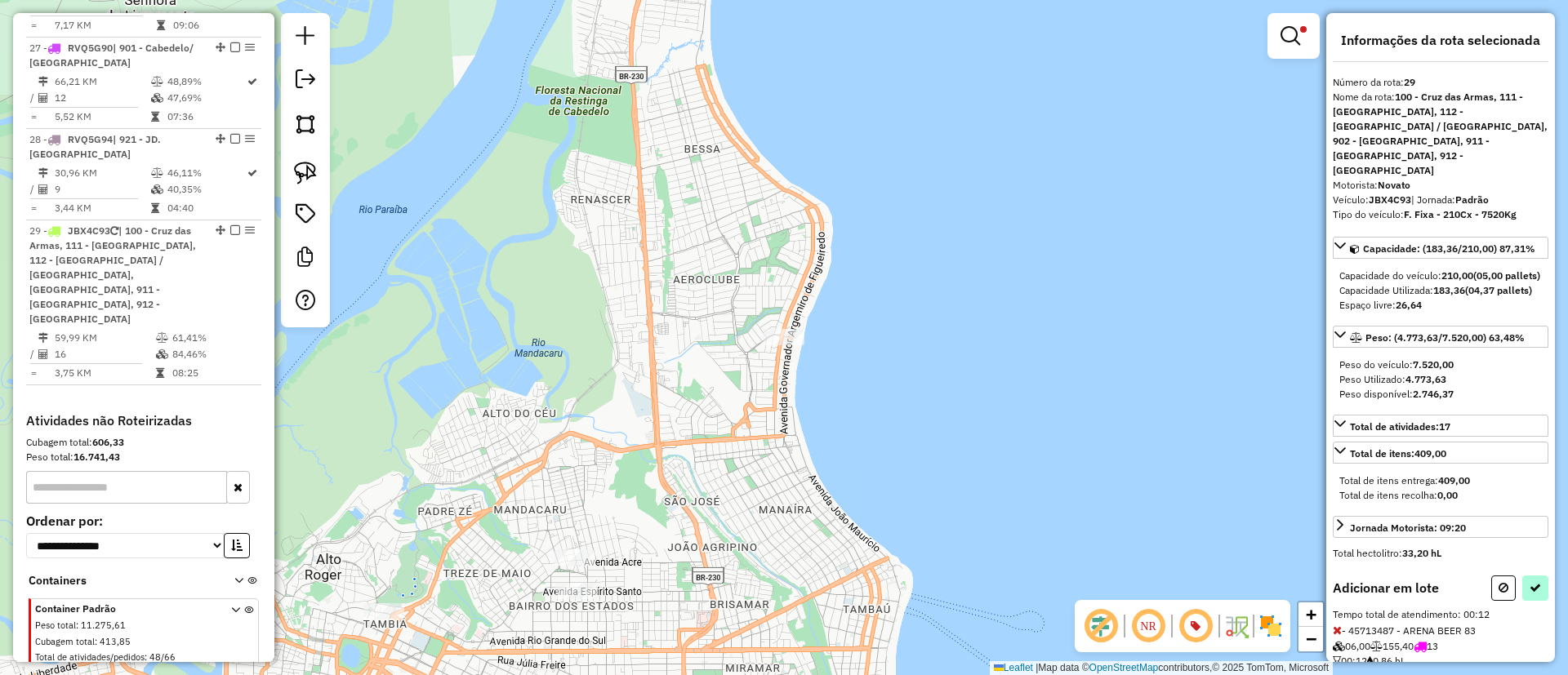
select select "**********"
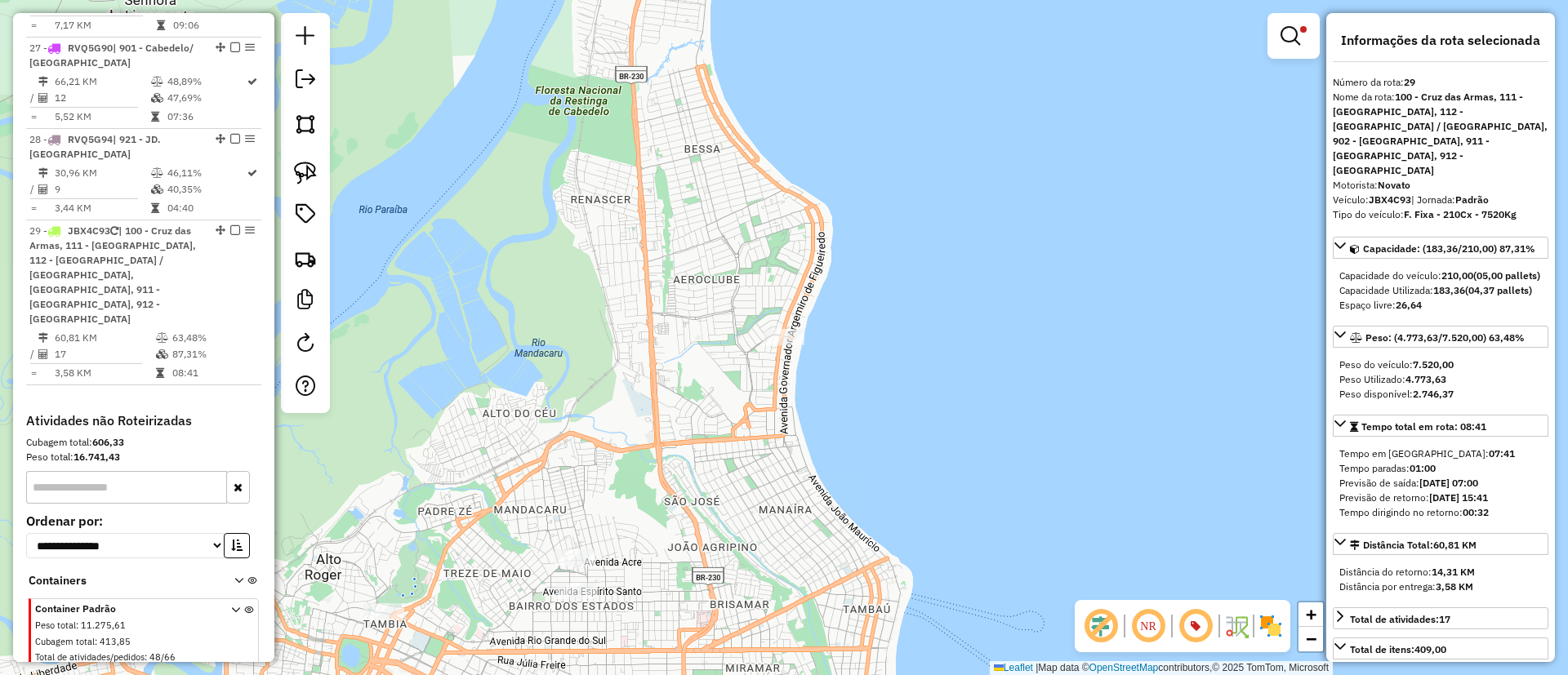
click at [230, 225] on em at bounding box center [235, 230] width 10 height 10
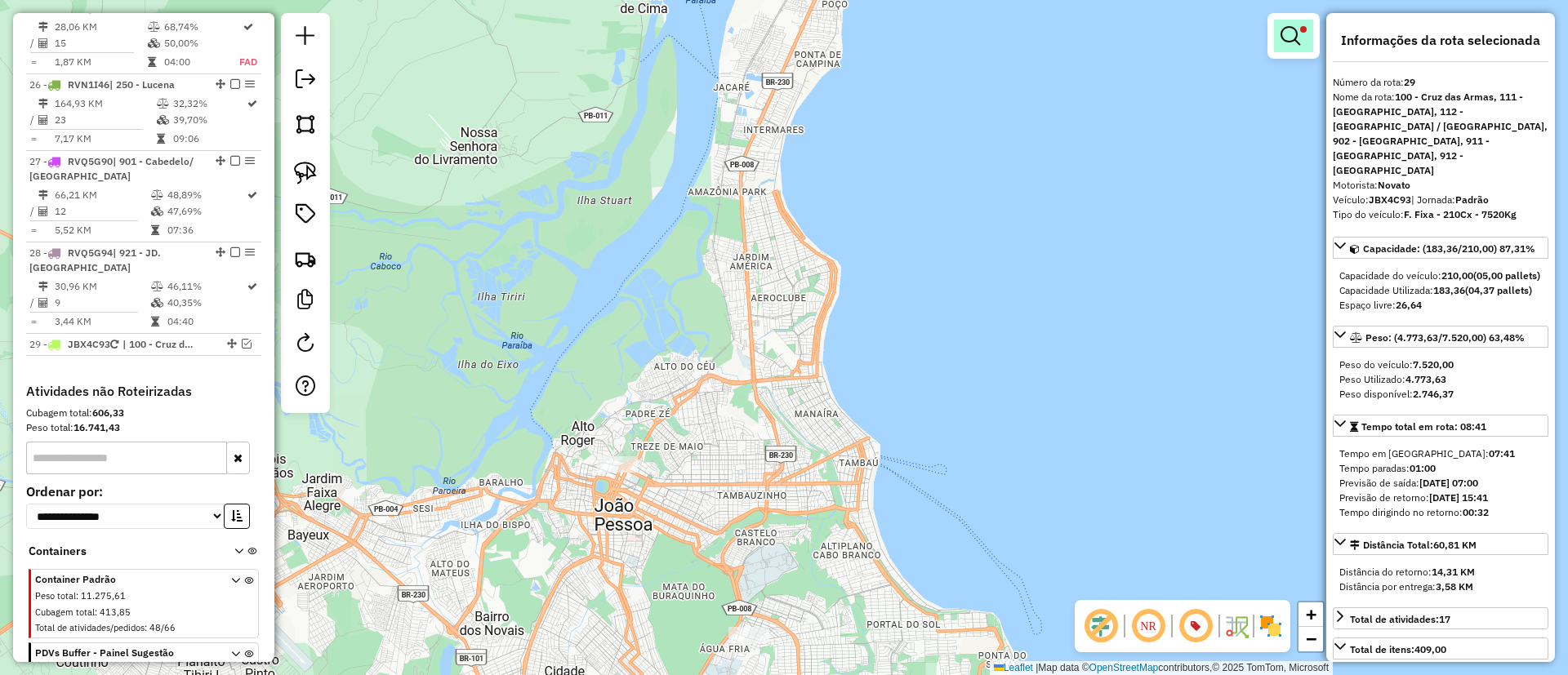
click at [1281, 47] on link at bounding box center [1293, 36] width 40 height 33
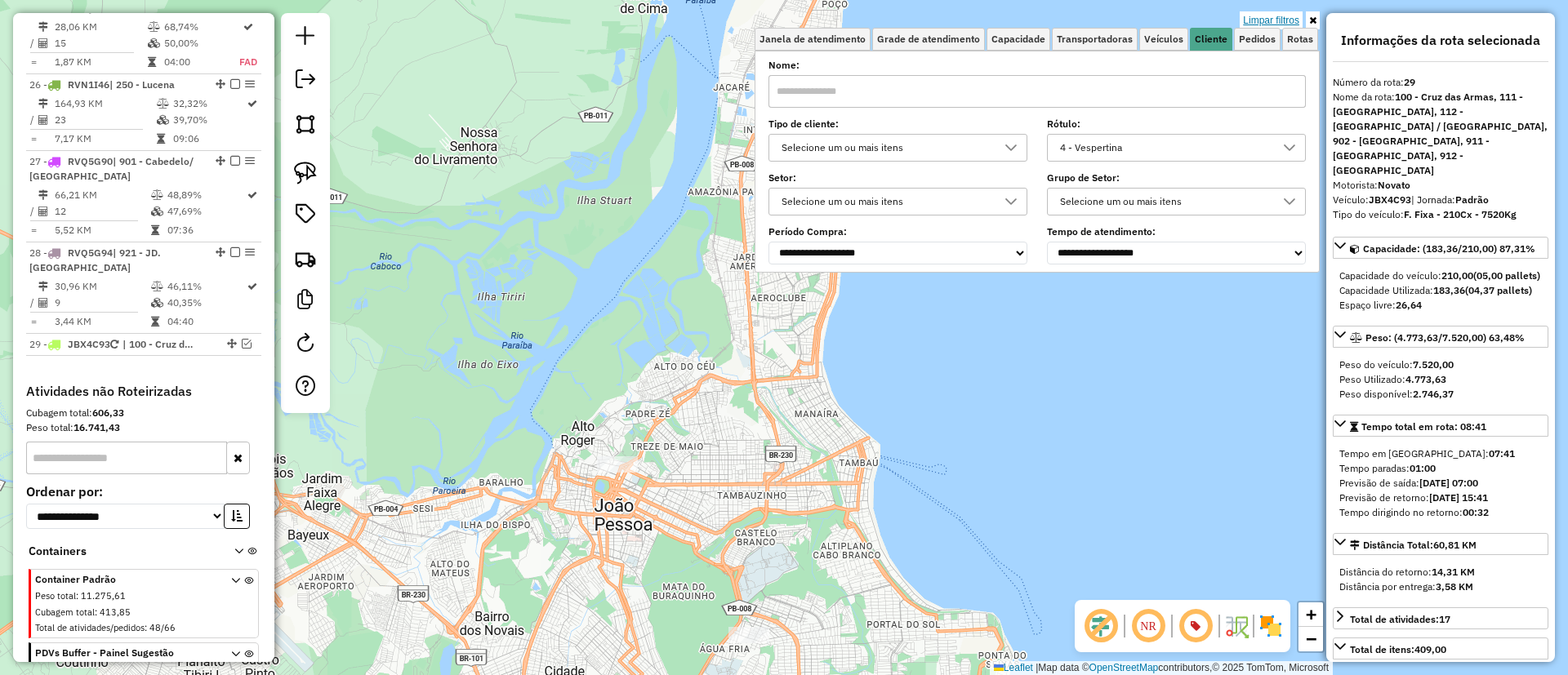
click at [1273, 24] on link "Limpar filtros" at bounding box center [1270, 21] width 62 height 18
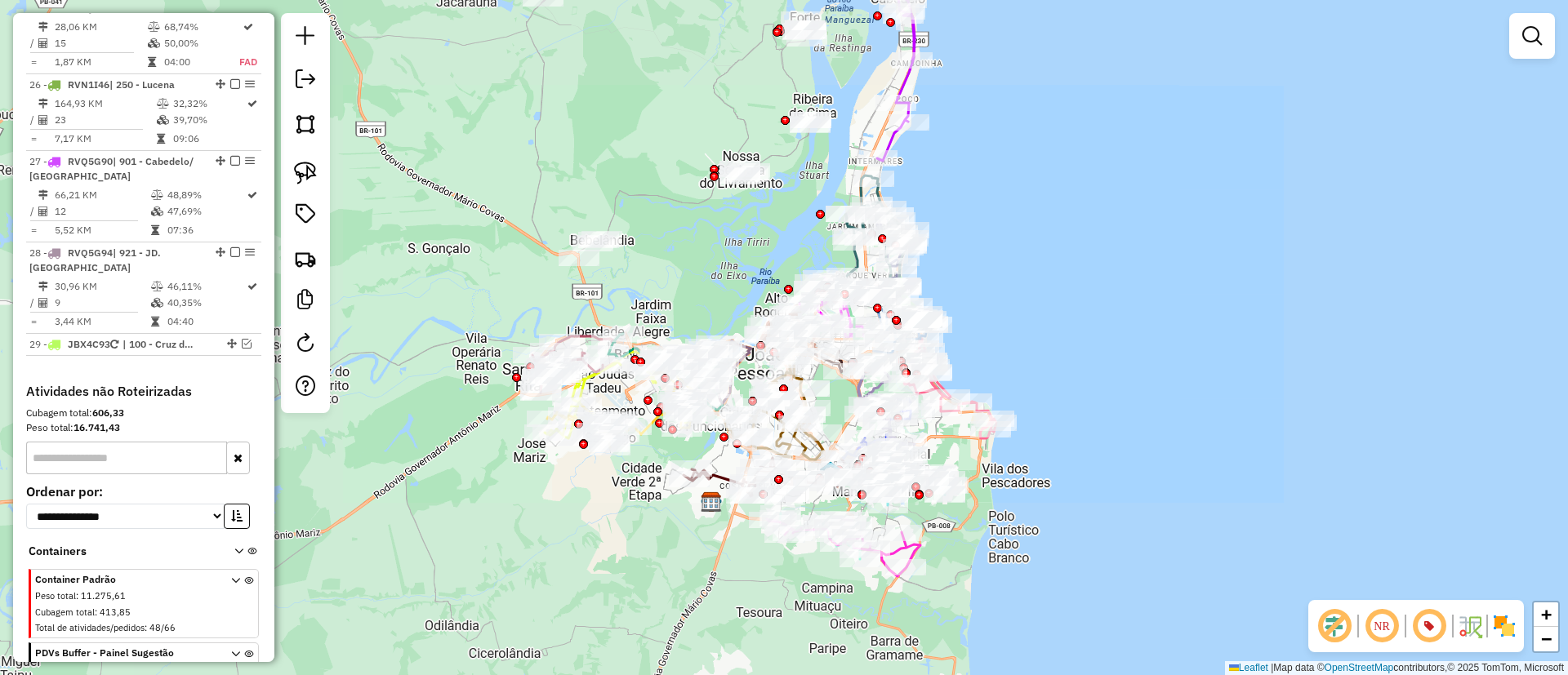
drag, startPoint x: 1166, startPoint y: 293, endPoint x: 1170, endPoint y: 178, distance: 115.1
click at [1131, 220] on div "Janela de atendimento Grade de atendimento Capacidade Transportadoras Veículos …" at bounding box center [784, 337] width 1568 height 675
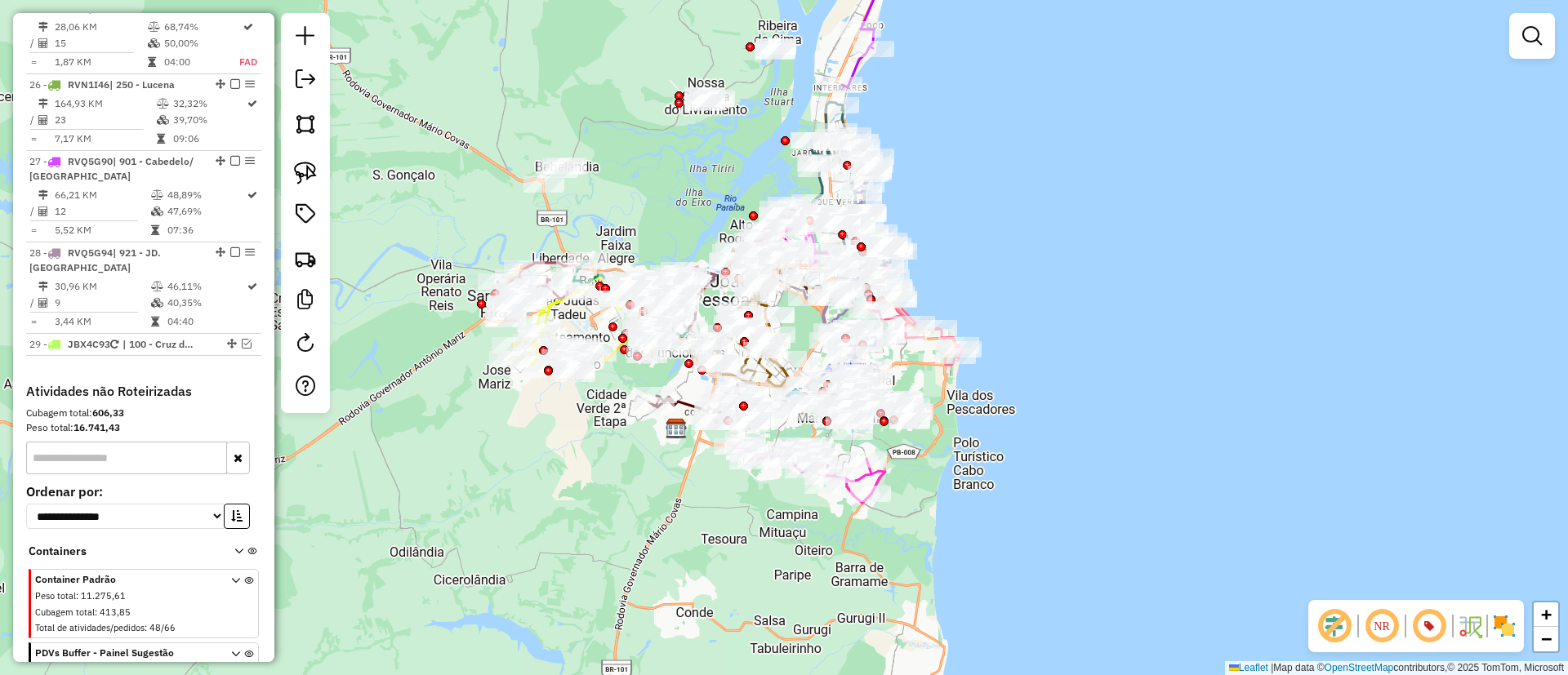
drag, startPoint x: 1541, startPoint y: 30, endPoint x: 1472, endPoint y: 33, distance: 69.1
click at [1540, 31] on link at bounding box center [1531, 36] width 33 height 33
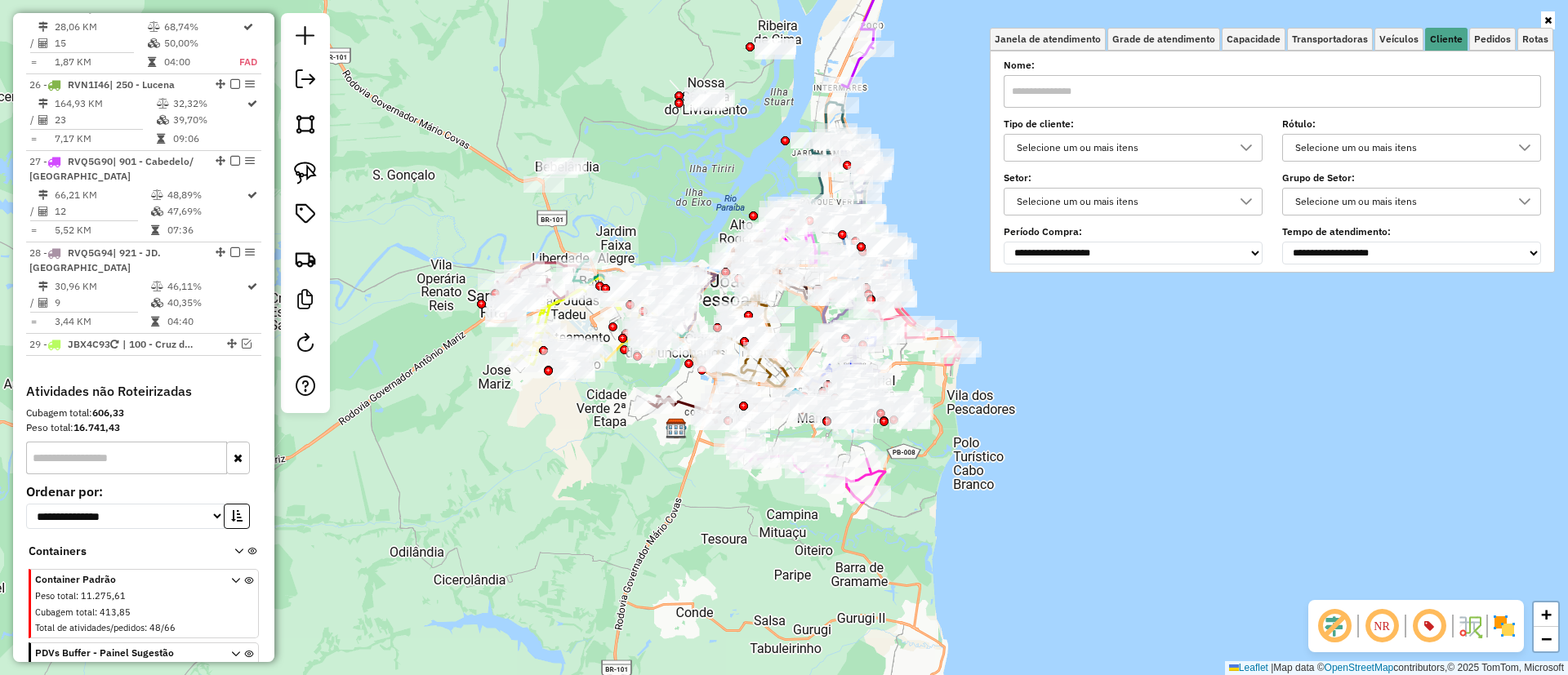
click at [1041, 154] on div "Selecione um ou mais itens" at bounding box center [1120, 148] width 219 height 26
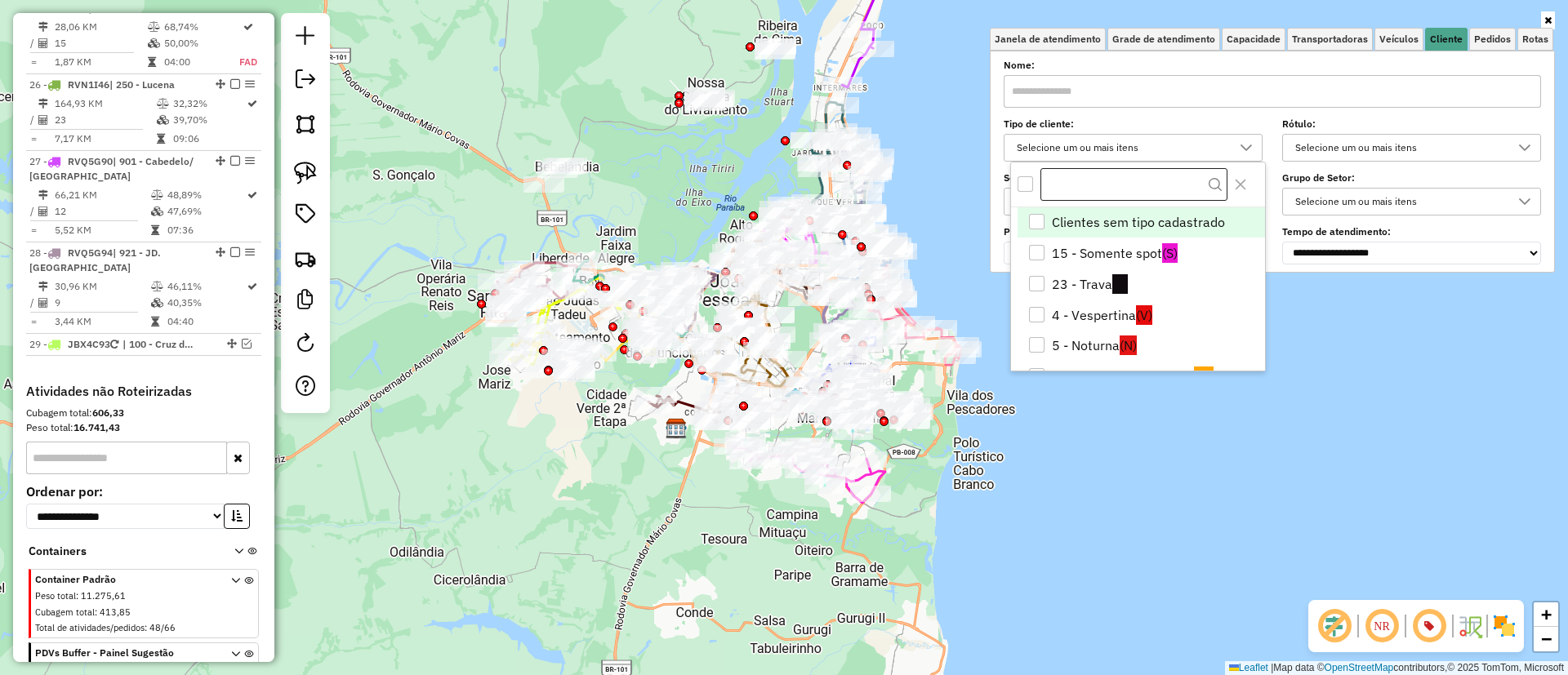
scroll to position [10, 57]
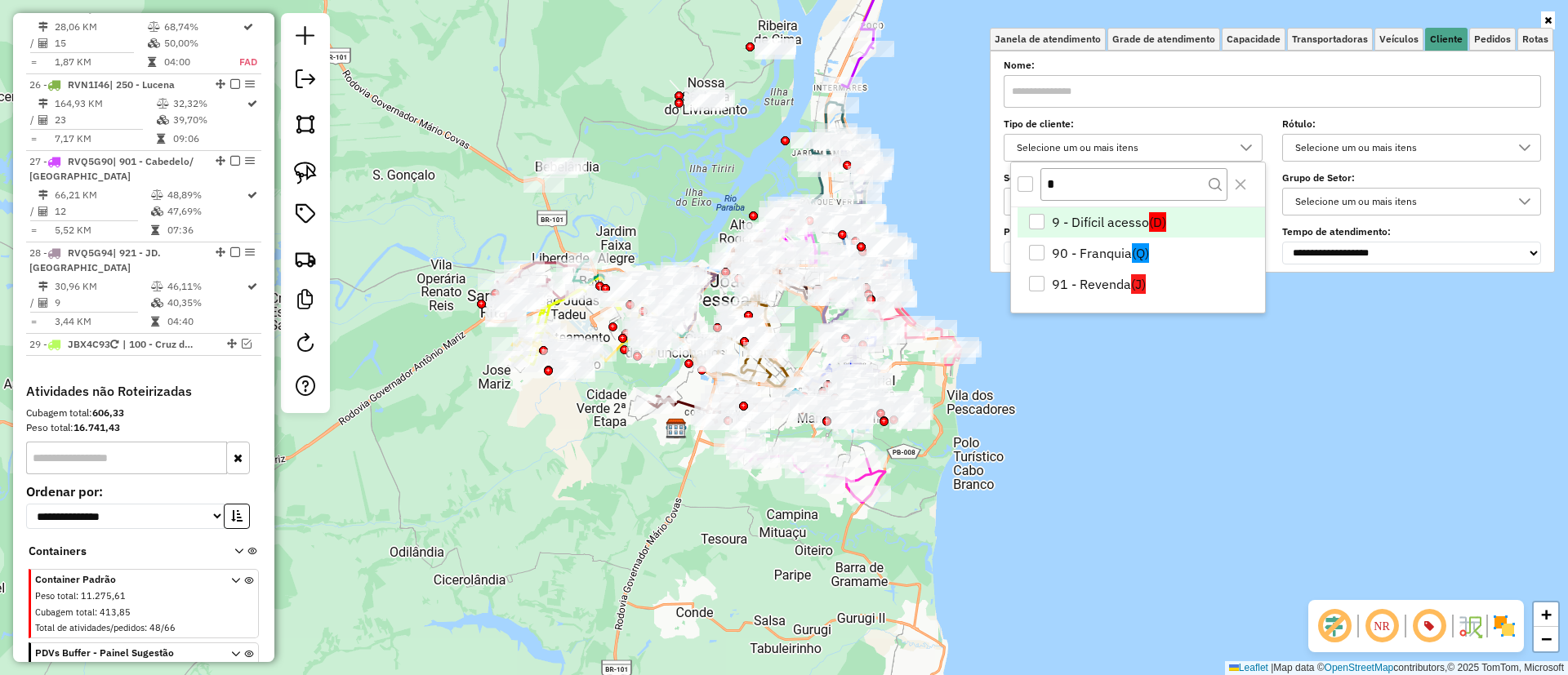
type input "*"
click at [1069, 228] on li "9 - Difícil acesso (D)" at bounding box center [1141, 222] width 247 height 31
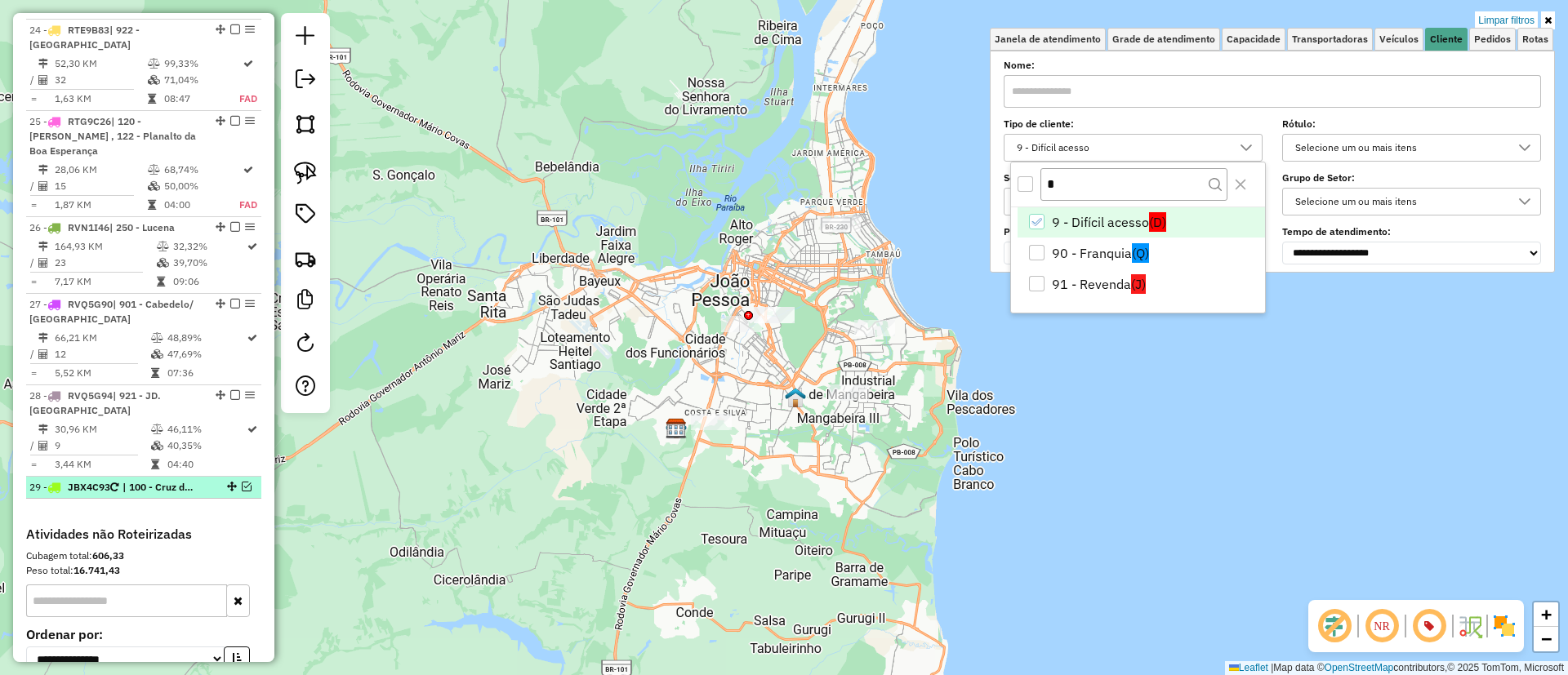
scroll to position [2465, 0]
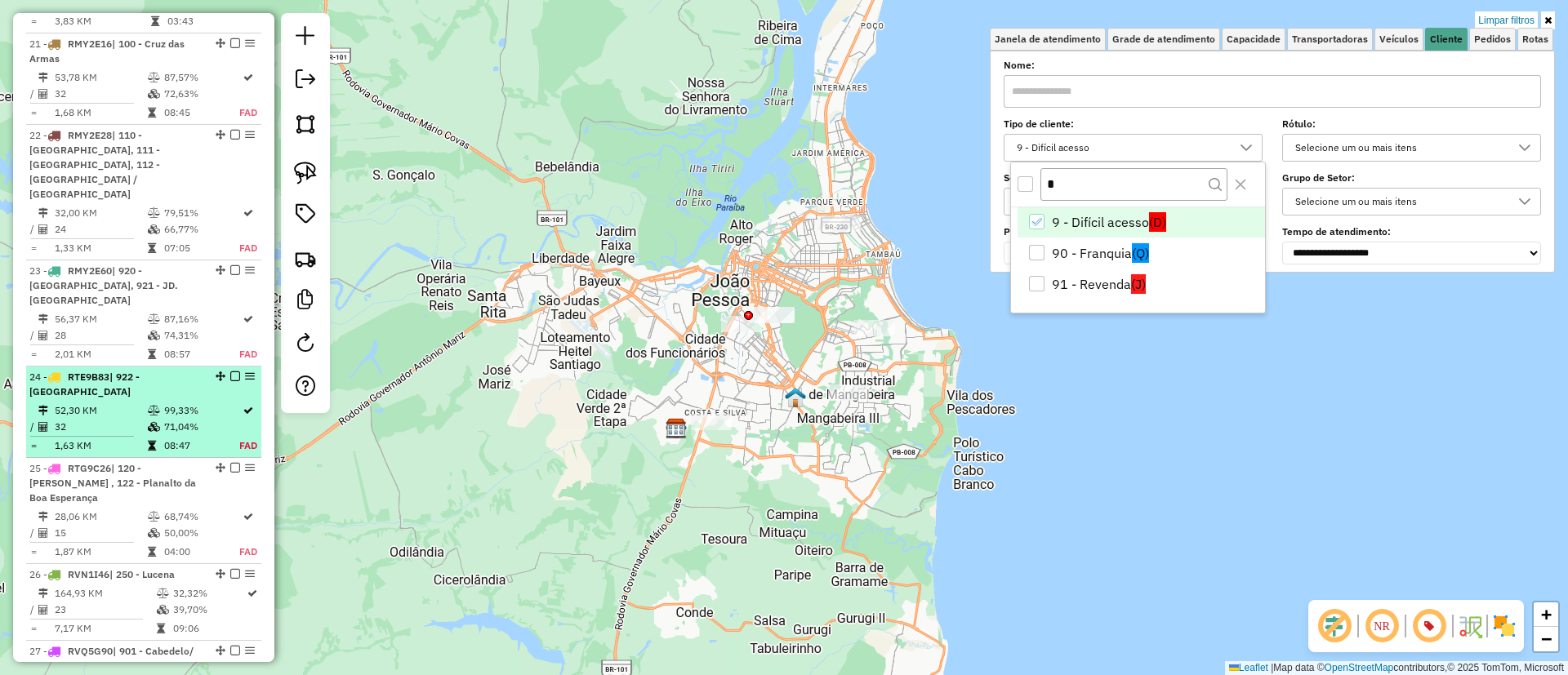
click at [150, 405] on icon at bounding box center [154, 410] width 12 height 10
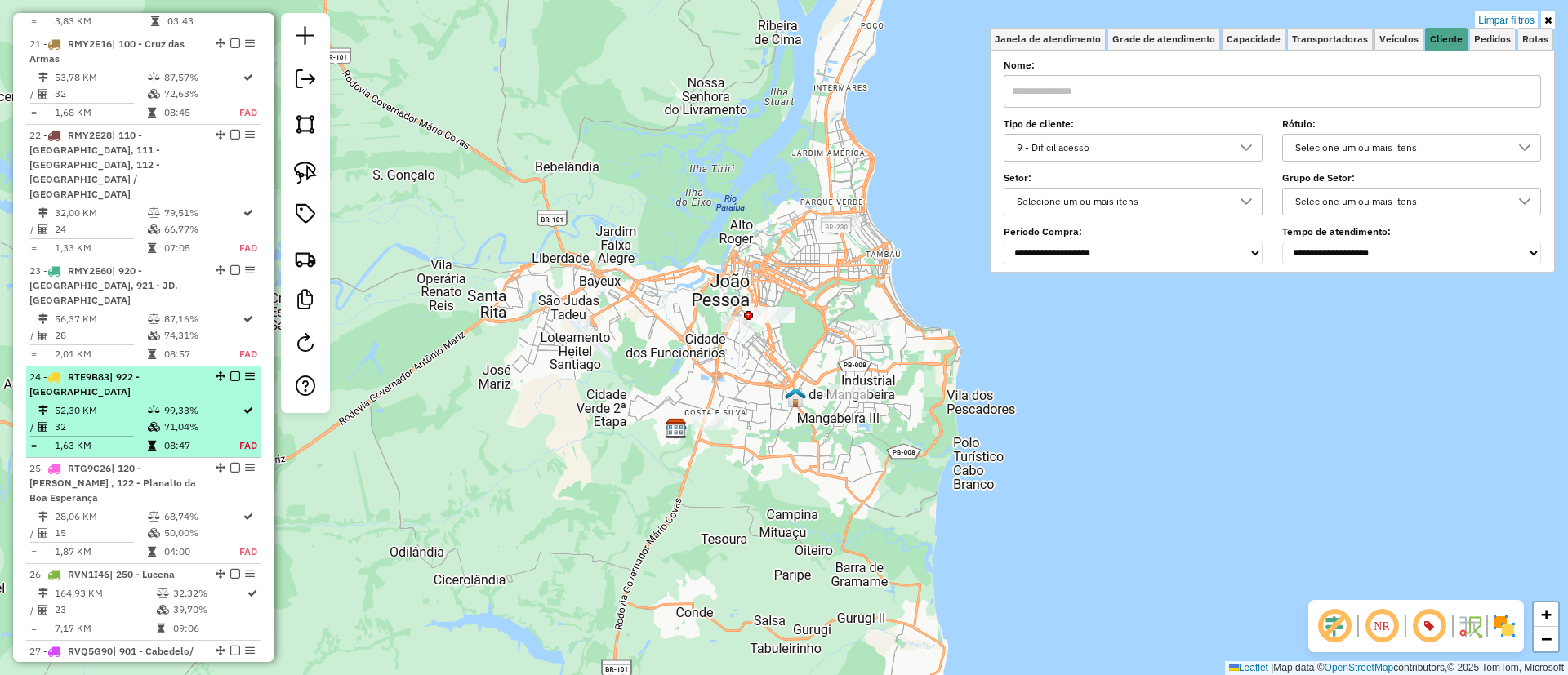
select select "**********"
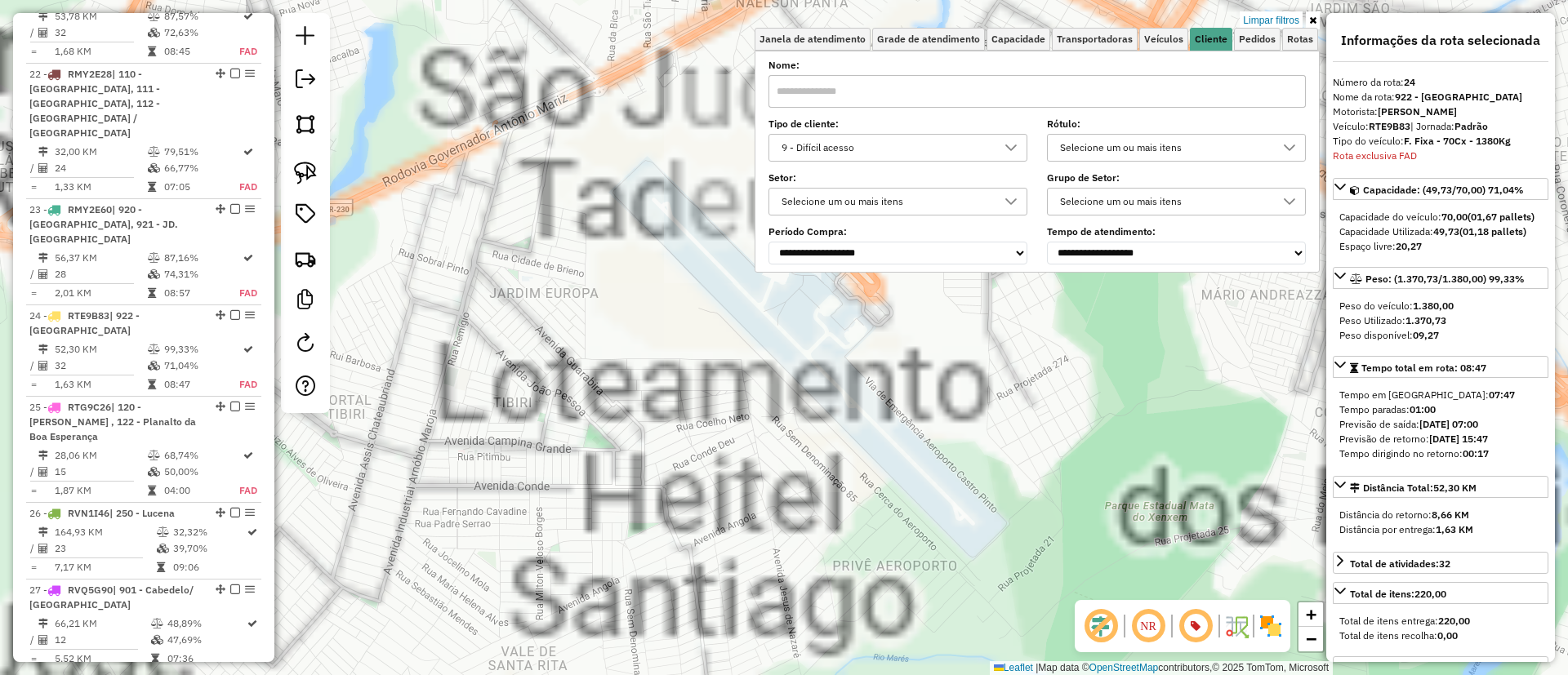
scroll to position [2716, 0]
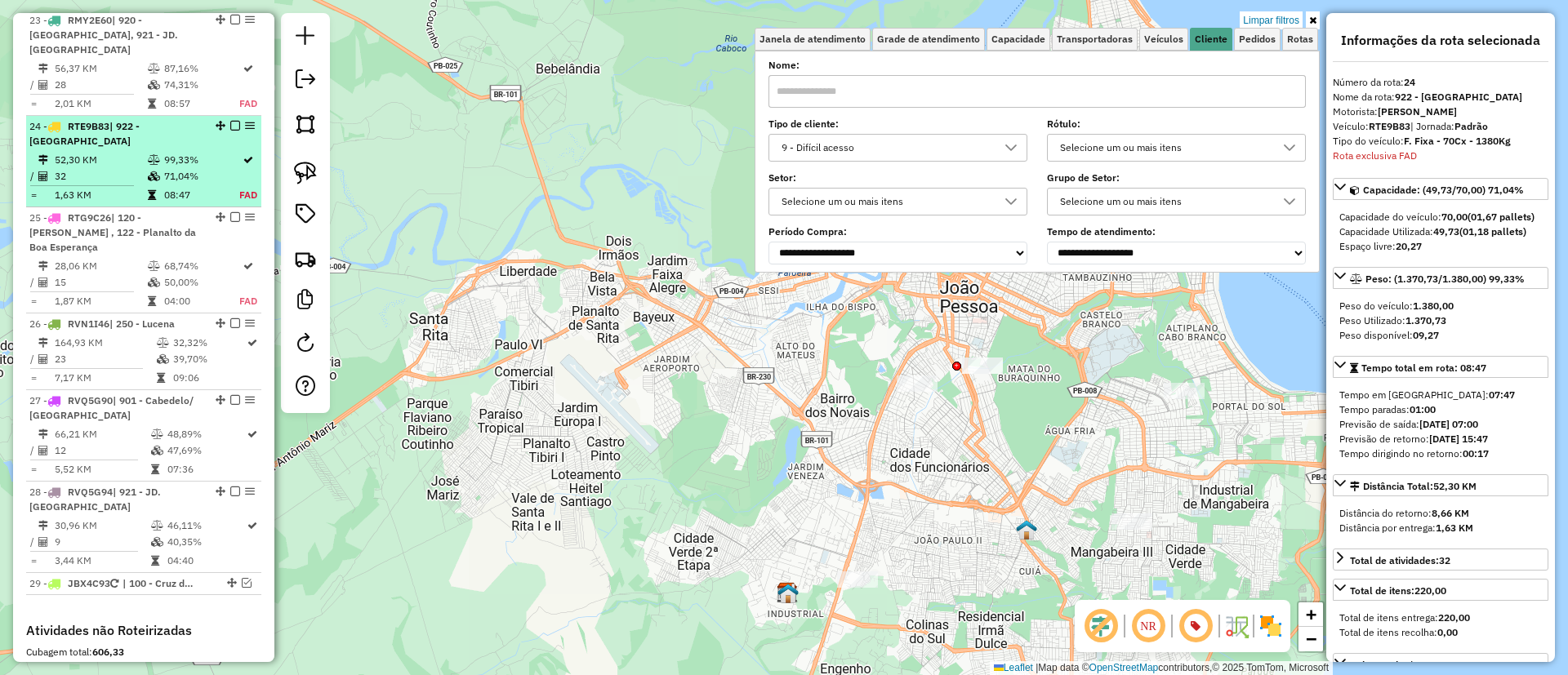
click at [230, 121] on em at bounding box center [235, 126] width 10 height 10
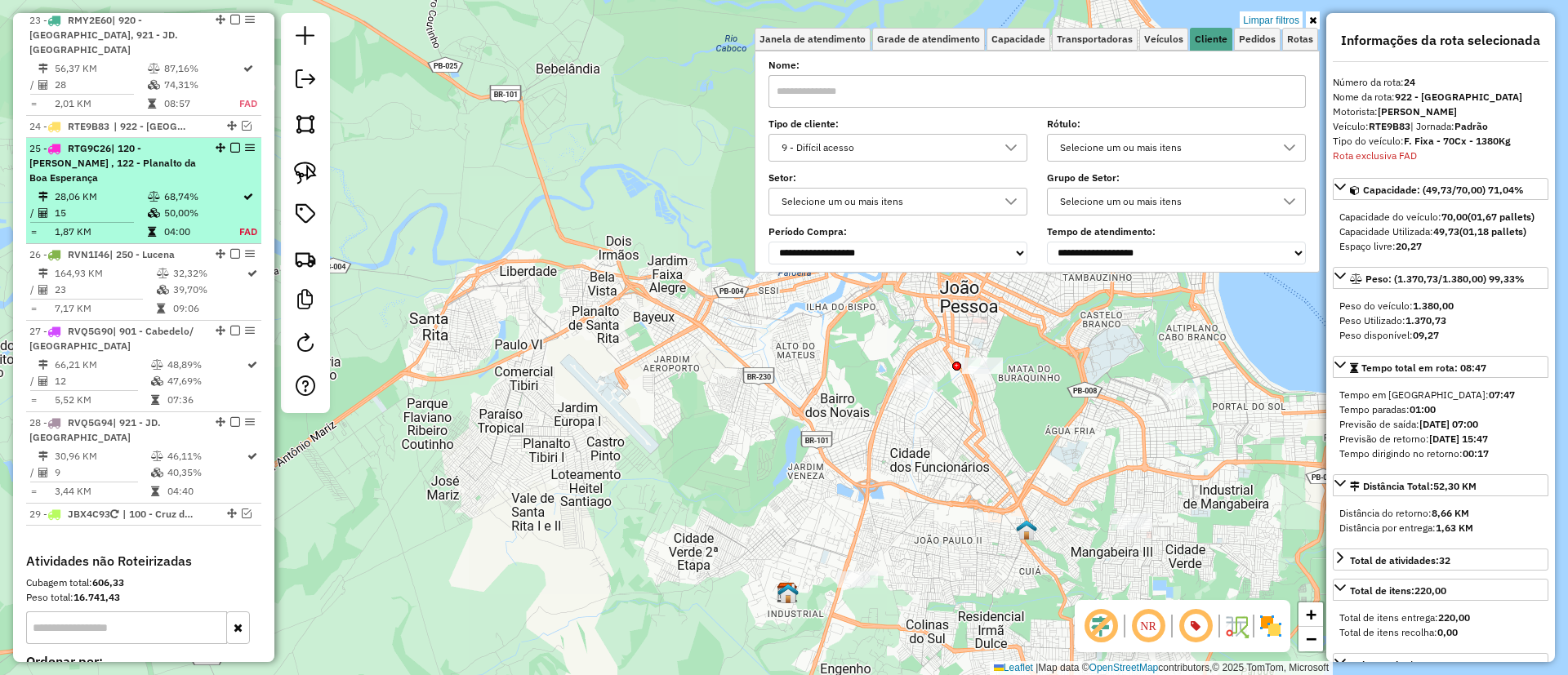
click at [184, 205] on td "50,00%" at bounding box center [201, 213] width 76 height 16
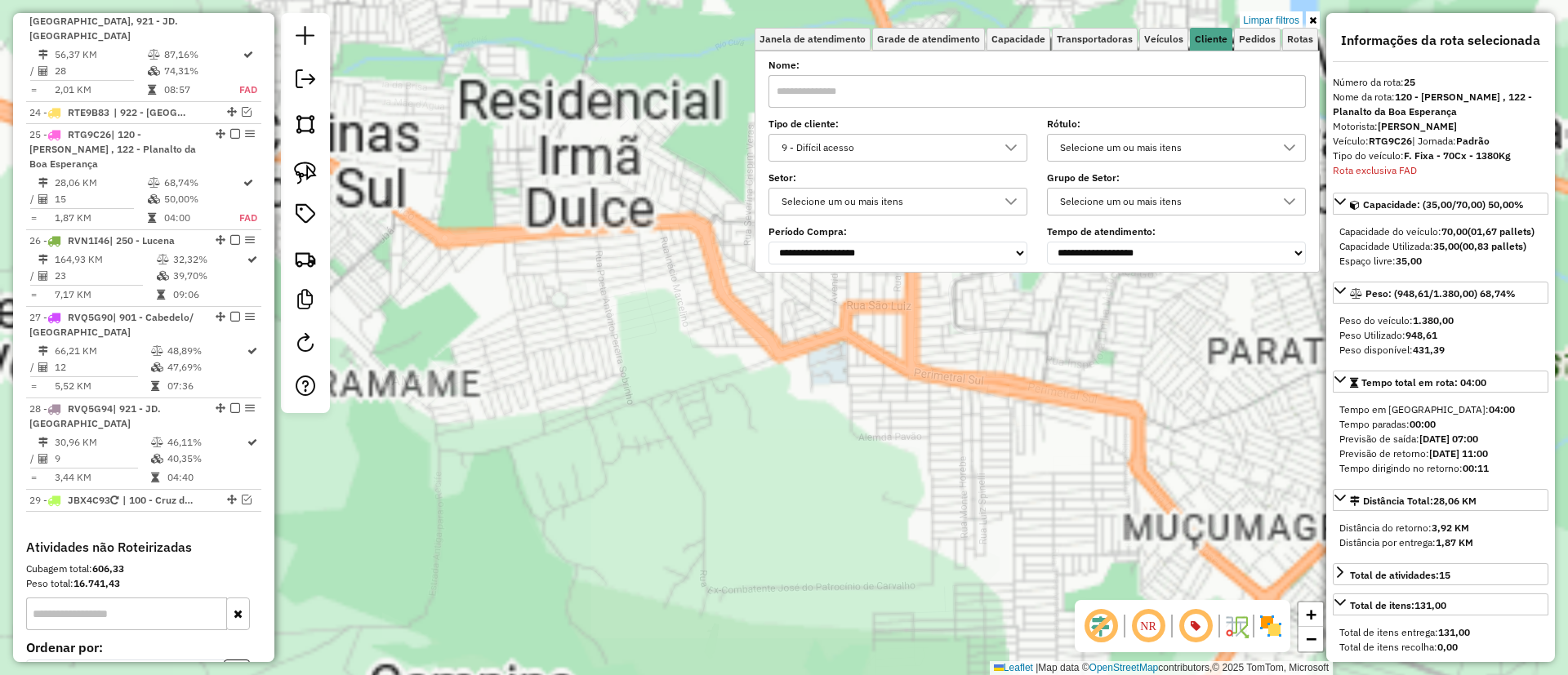
scroll to position [2738, 0]
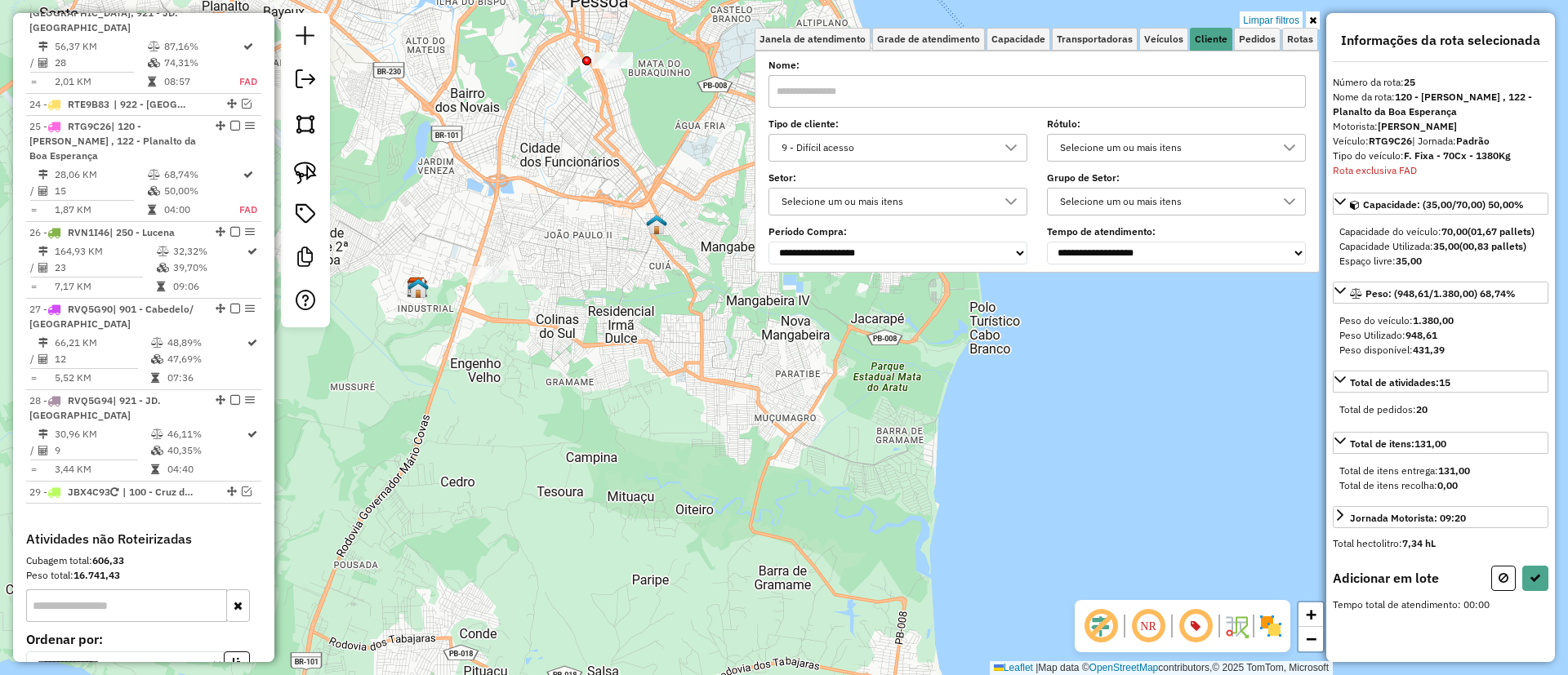
drag, startPoint x: 581, startPoint y: 313, endPoint x: 590, endPoint y: 361, distance: 48.8
click at [590, 361] on div "Limpar filtros Janela de atendimento Grade de atendimento Capacidade Transporta…" at bounding box center [784, 337] width 1568 height 675
click at [316, 160] on link at bounding box center [305, 172] width 36 height 36
drag, startPoint x: 487, startPoint y: 214, endPoint x: 511, endPoint y: 313, distance: 101.9
click at [1536, 587] on button at bounding box center [1535, 577] width 26 height 26
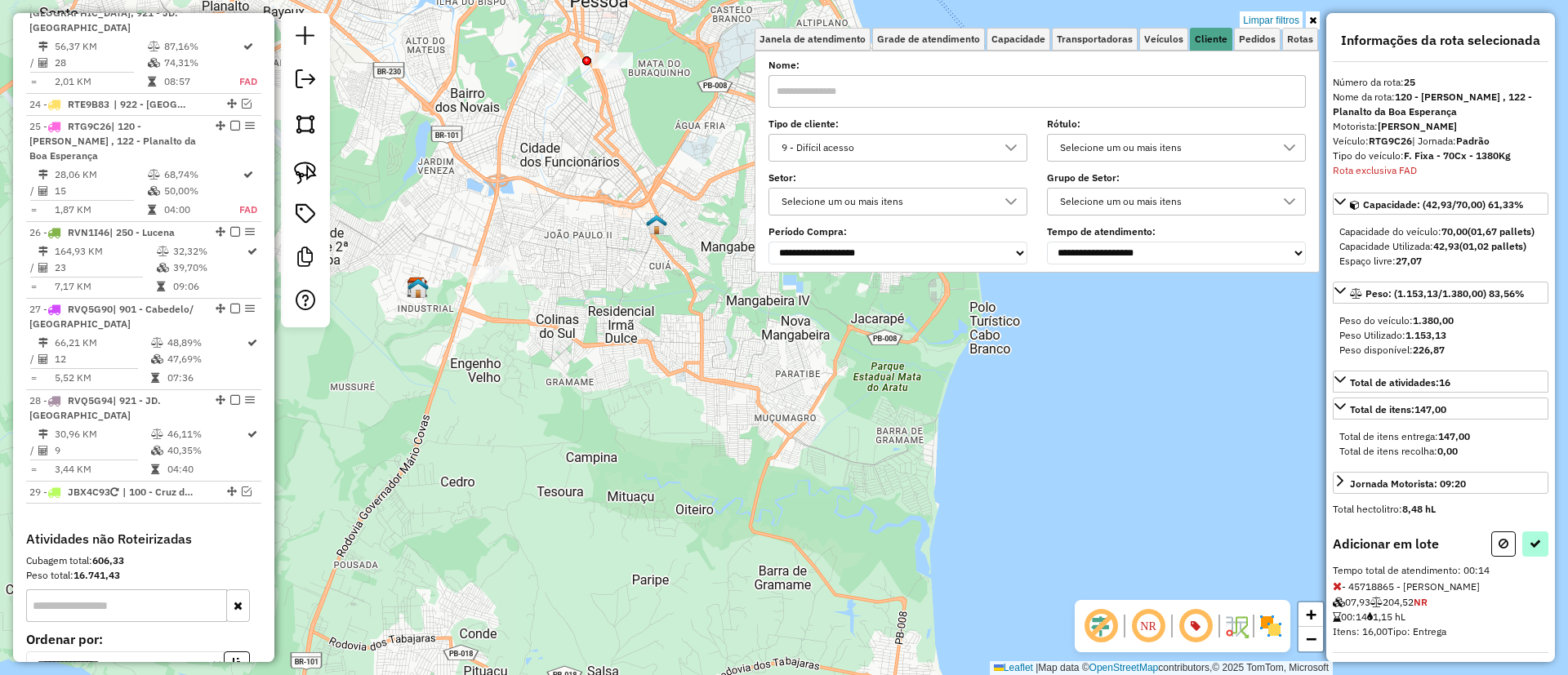
select select "**********"
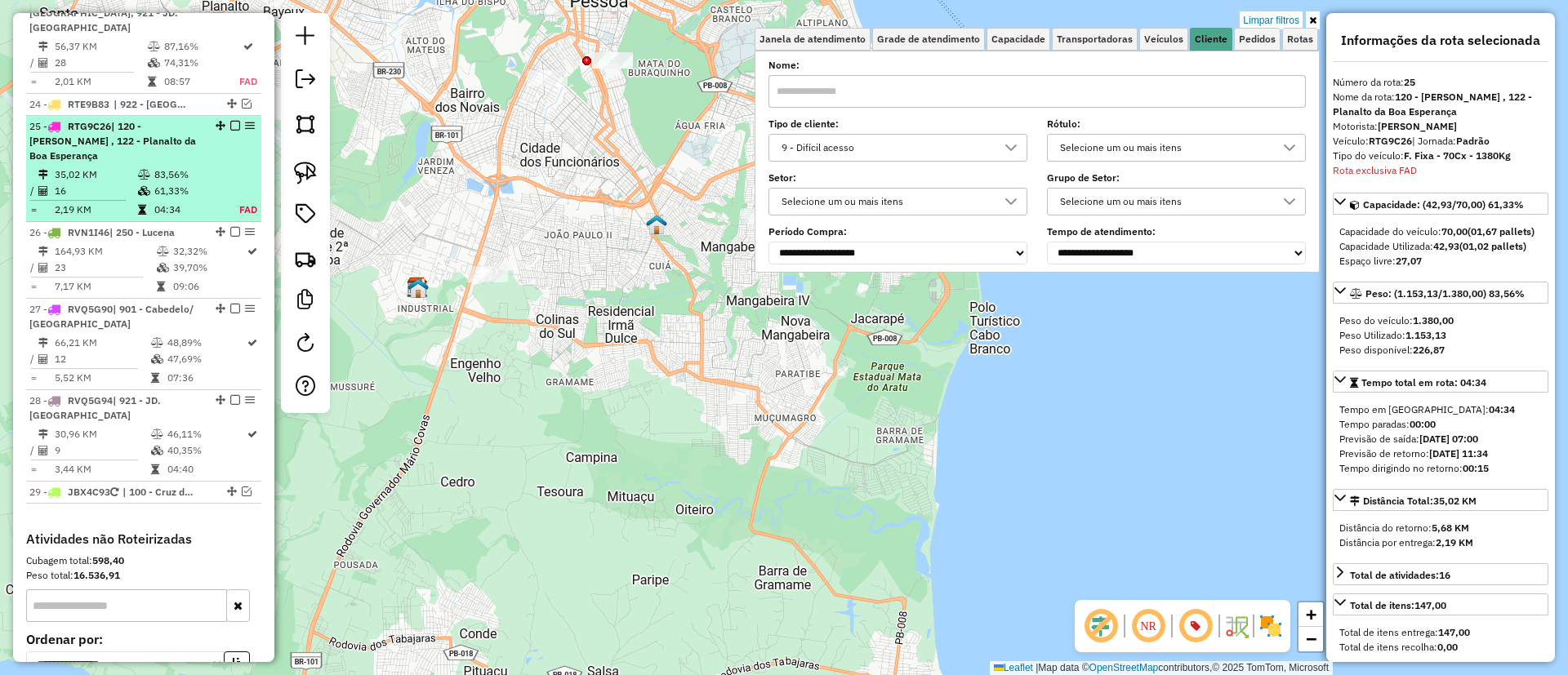
click at [182, 182] on td "61,33%" at bounding box center [187, 190] width 67 height 16
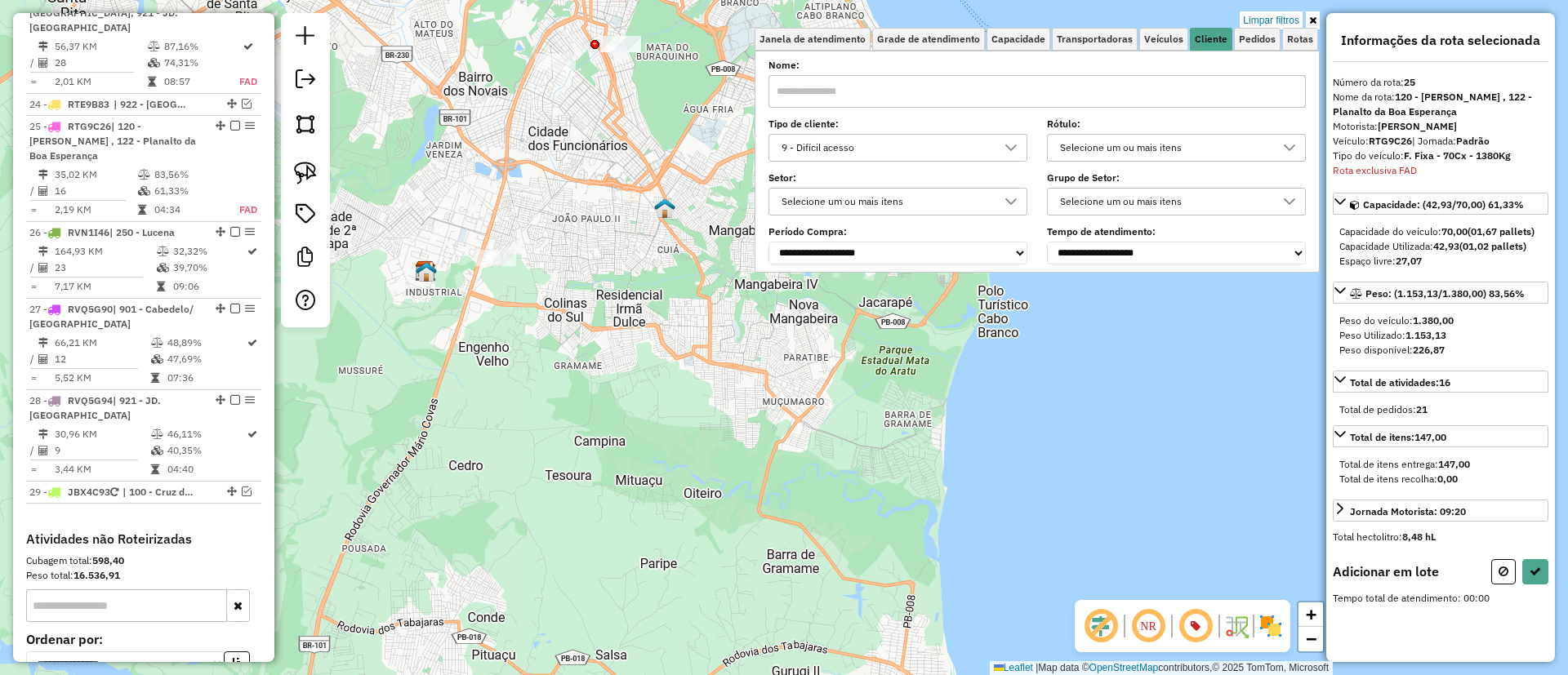
click at [619, 388] on div "Limpar filtros Janela de atendimento Grade de atendimento Capacidade Transporta…" at bounding box center [784, 337] width 1568 height 675
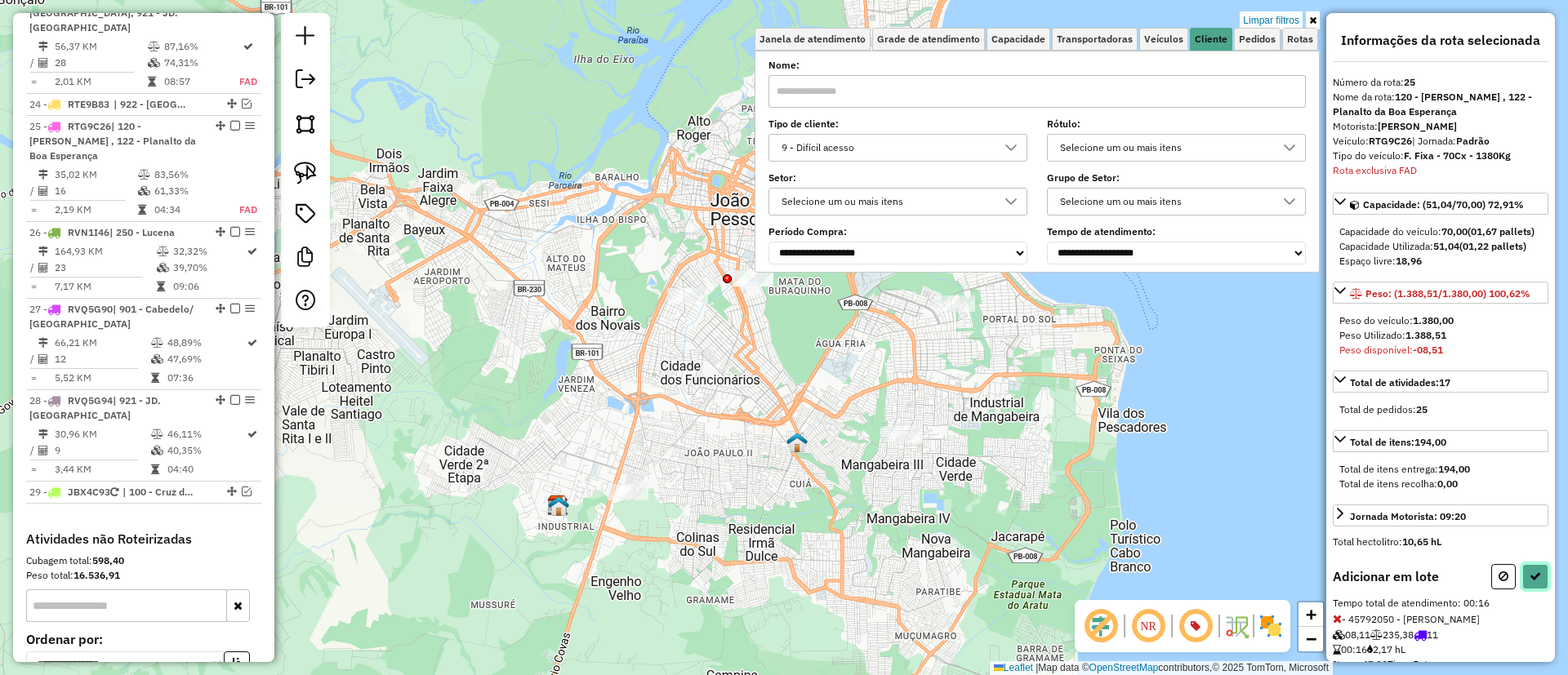
click at [1529, 582] on icon at bounding box center [1535, 576] width 12 height 12
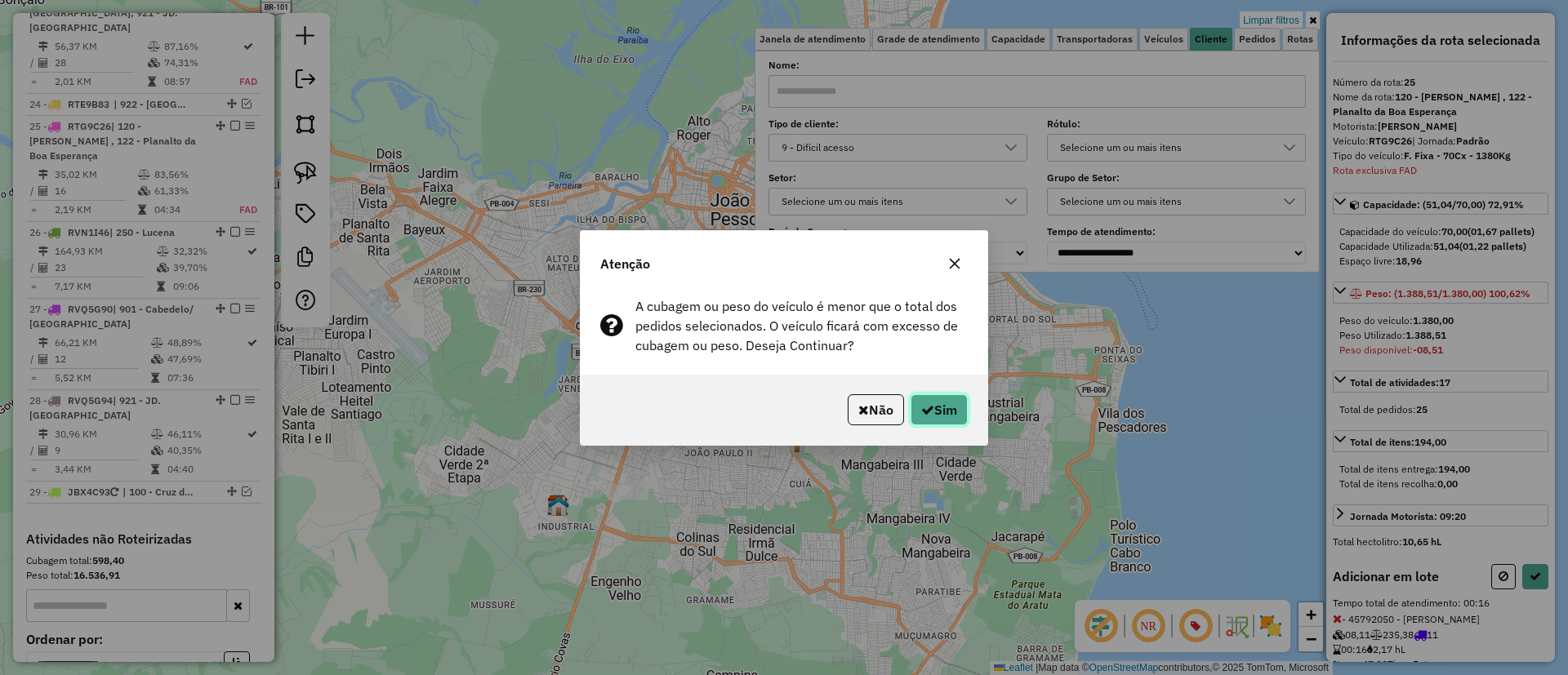
click at [956, 414] on button "Sim" at bounding box center [939, 409] width 58 height 31
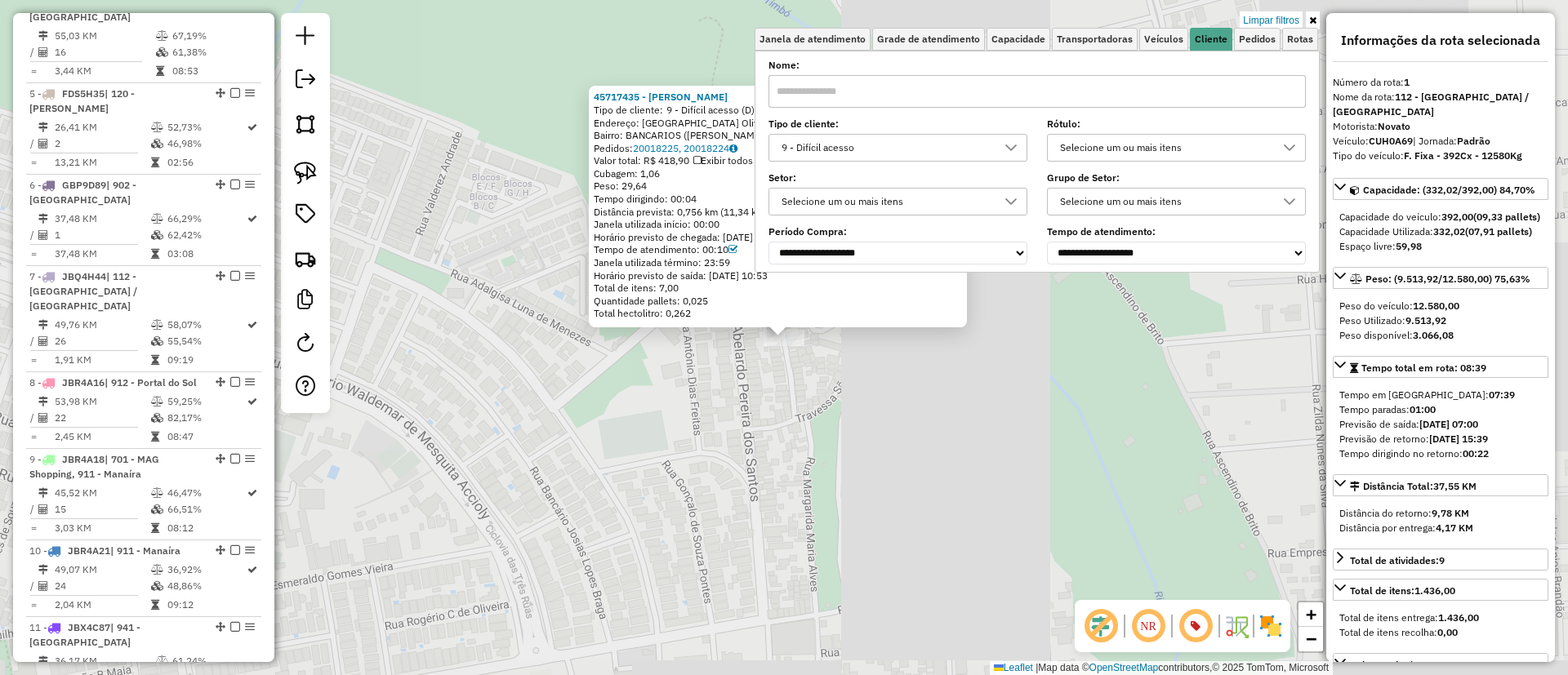
scroll to position [672, 0]
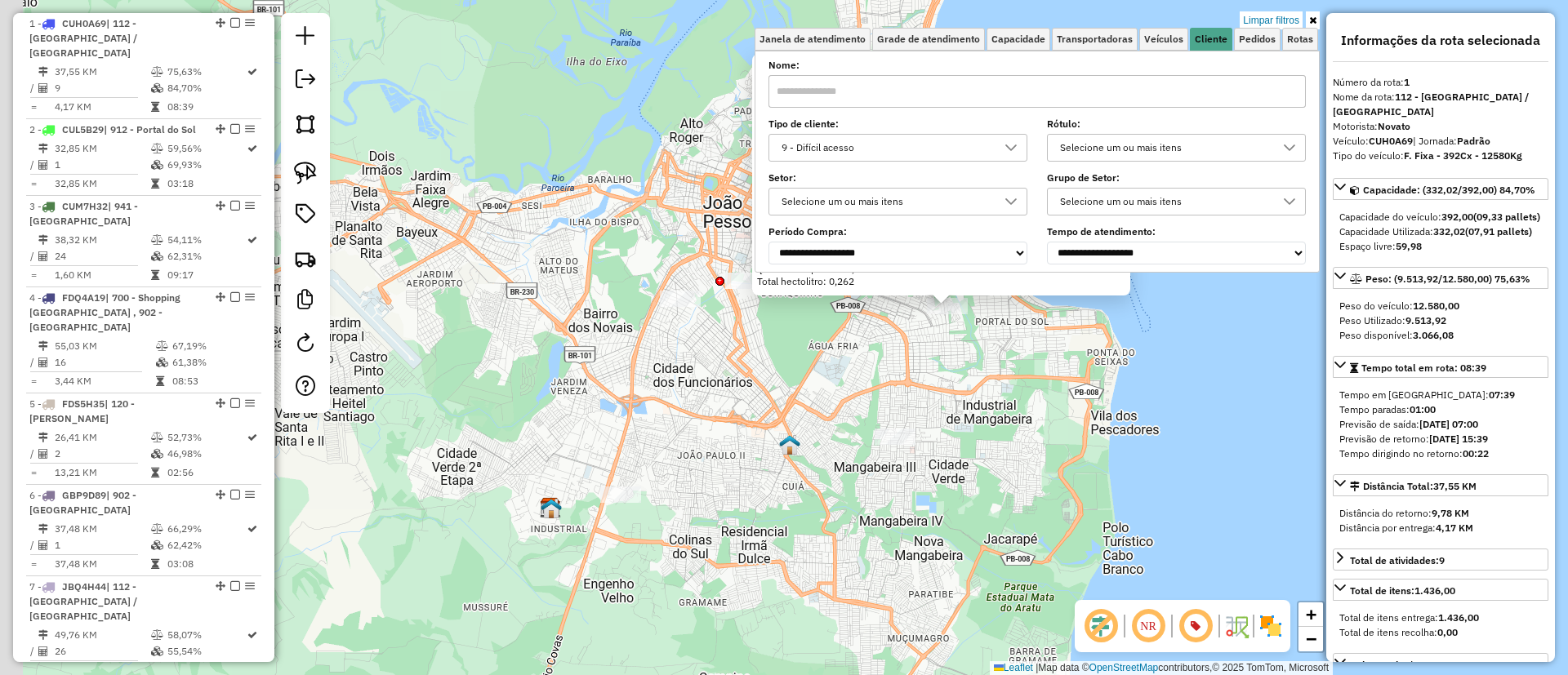
drag, startPoint x: 934, startPoint y: 398, endPoint x: 957, endPoint y: 370, distance: 36.2
click at [957, 370] on div "45717435 - ANDRE MARCIO Tipo de cliente: 9 - Difícil acesso (D) Endereço: Rua M…" at bounding box center [784, 337] width 1568 height 675
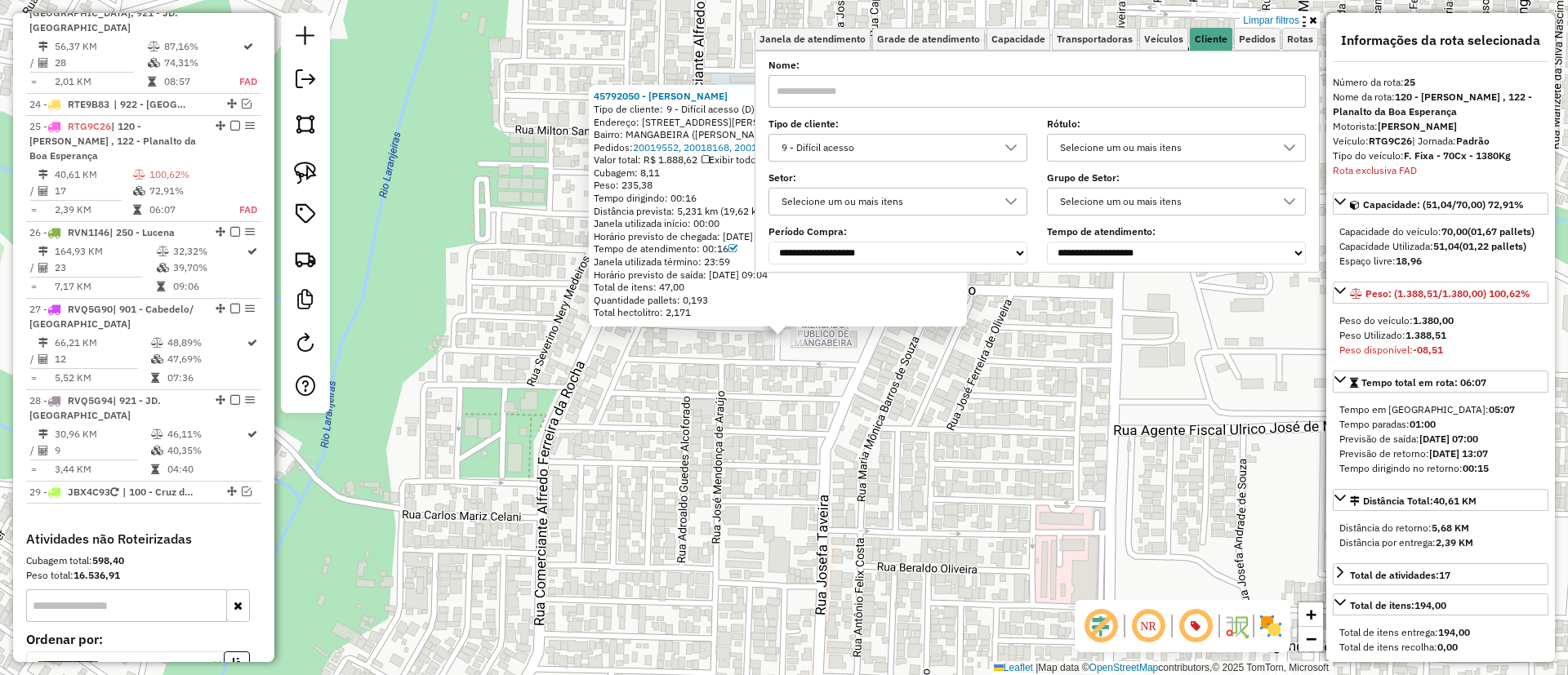
scroll to position [612, 0]
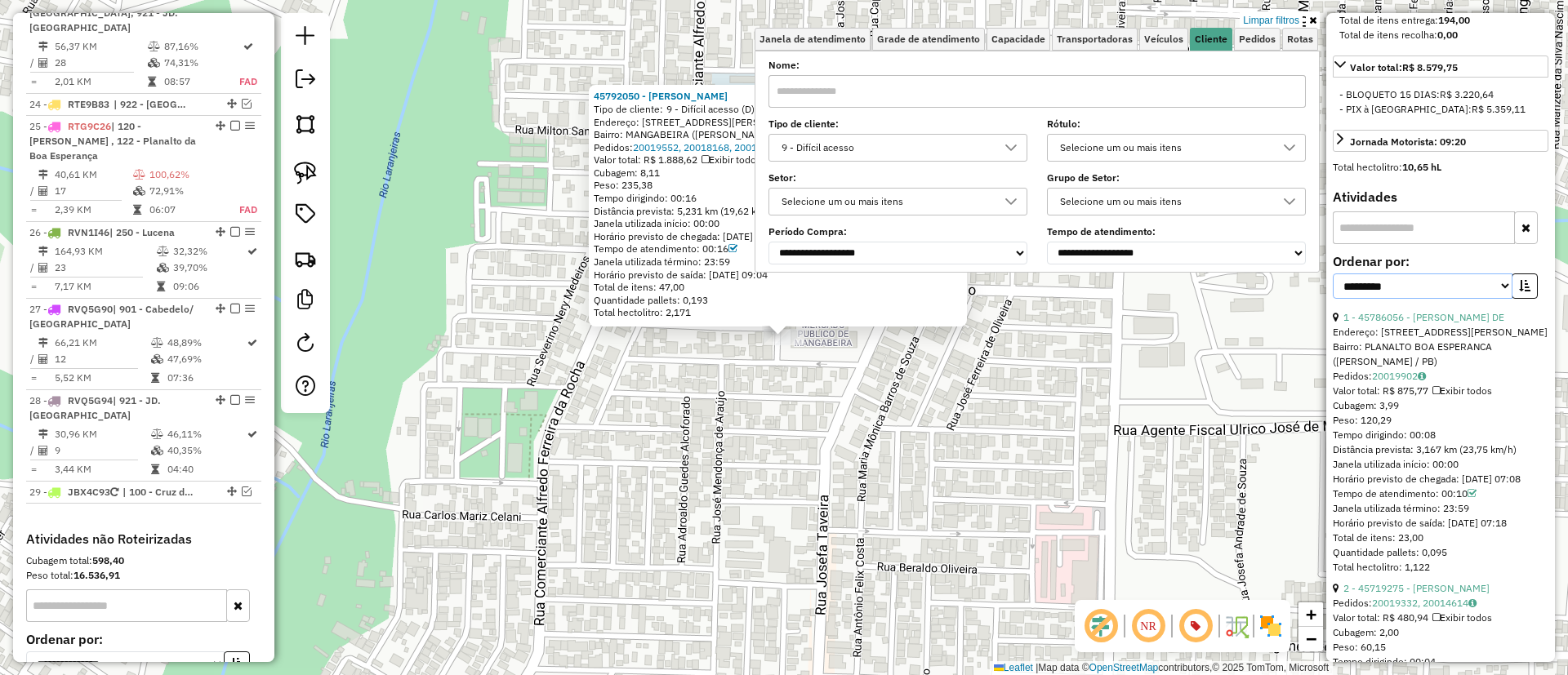
drag, startPoint x: 1393, startPoint y: 290, endPoint x: 1393, endPoint y: 306, distance: 16.0
click at [1393, 290] on select "**********" at bounding box center [1422, 286] width 180 height 26
select select "*********"
click at [1333, 288] on select "**********" at bounding box center [1422, 286] width 180 height 26
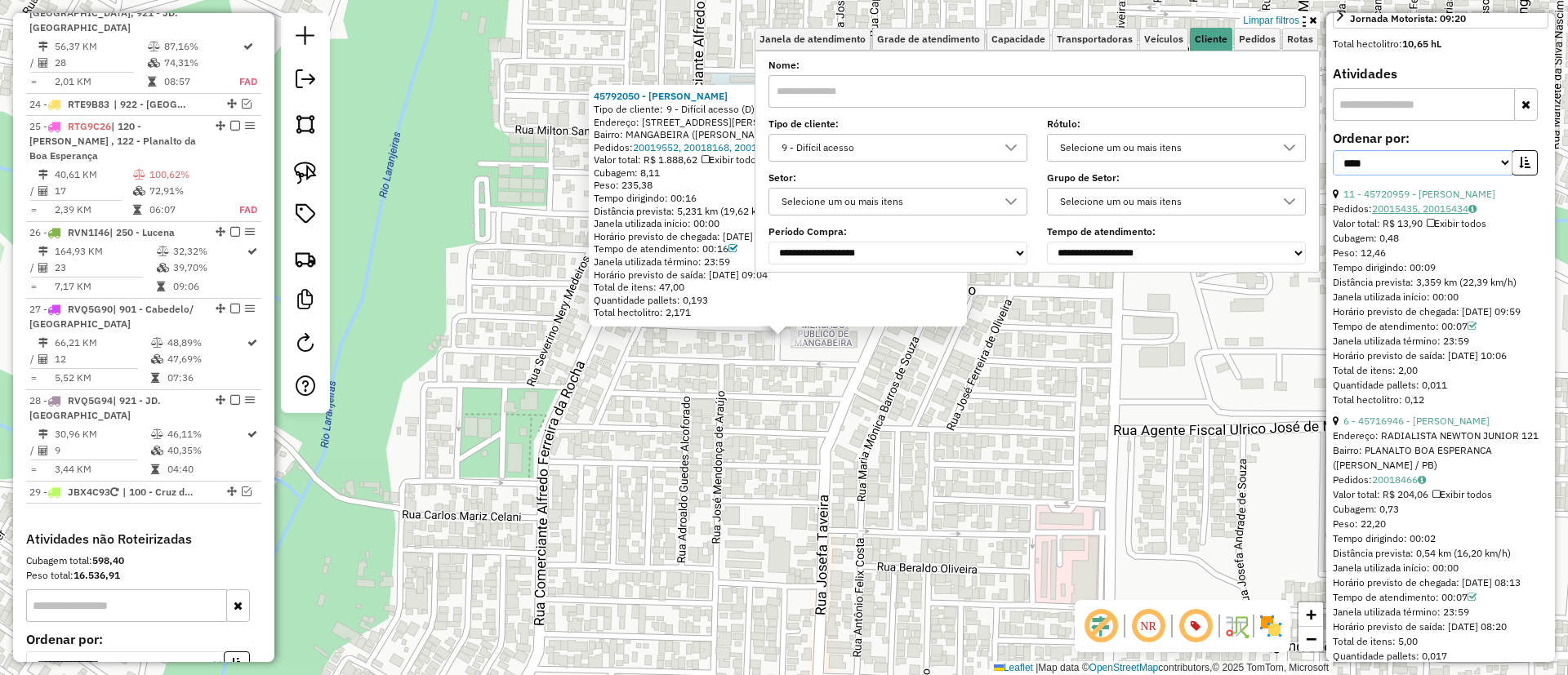
scroll to position [734, 0]
click at [1405, 201] on link "11 - 45720959 - ALZENY PEIXOTO" at bounding box center [1418, 194] width 152 height 12
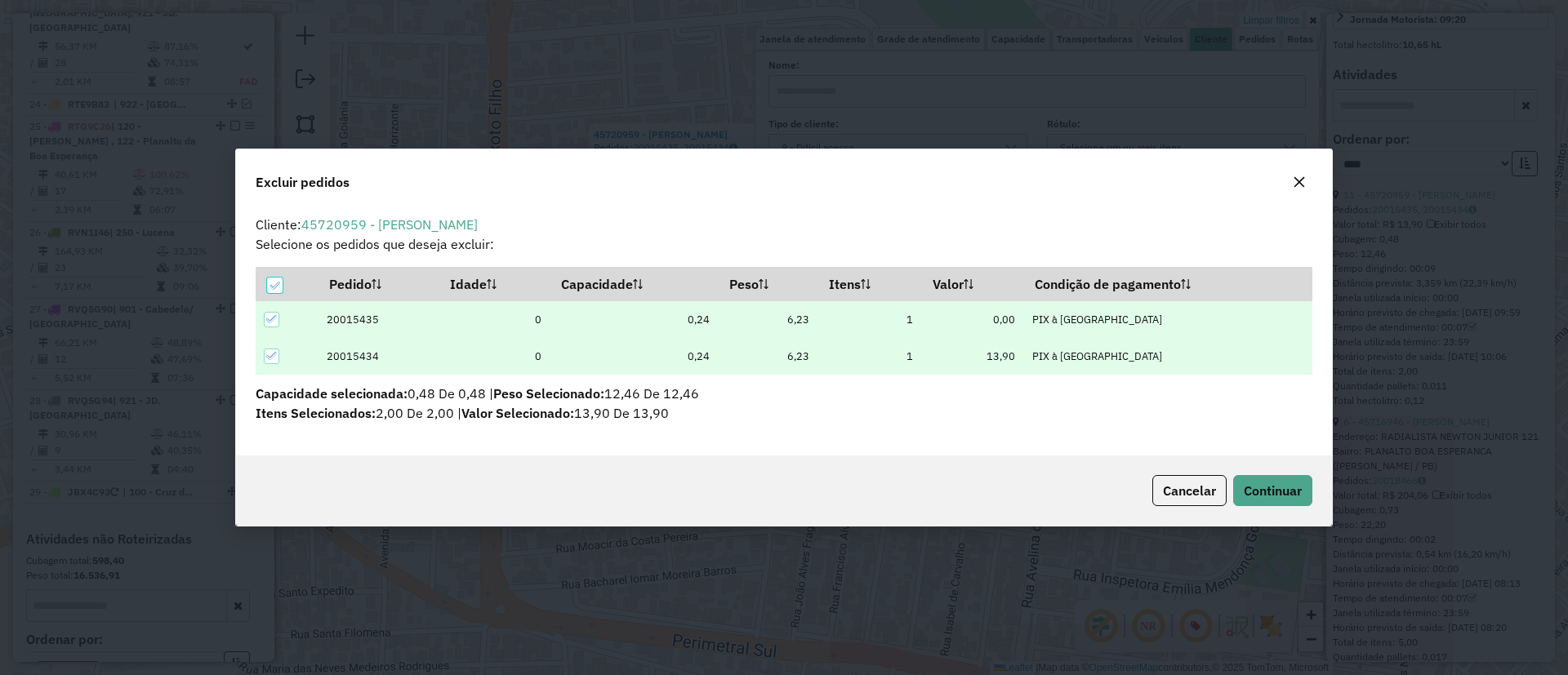
scroll to position [0, 0]
click at [1281, 490] on span "Continuar" at bounding box center [1272, 491] width 58 height 16
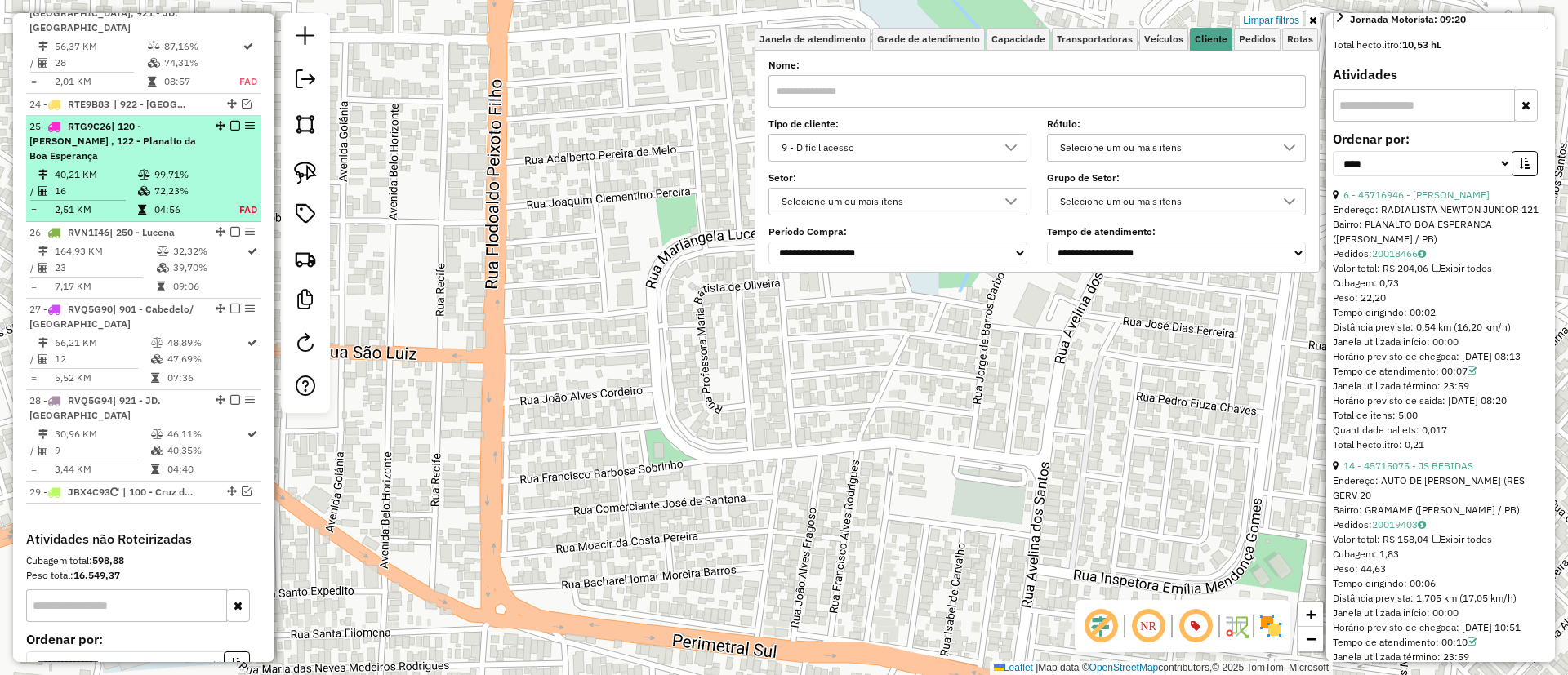
click at [230, 121] on em at bounding box center [235, 126] width 10 height 10
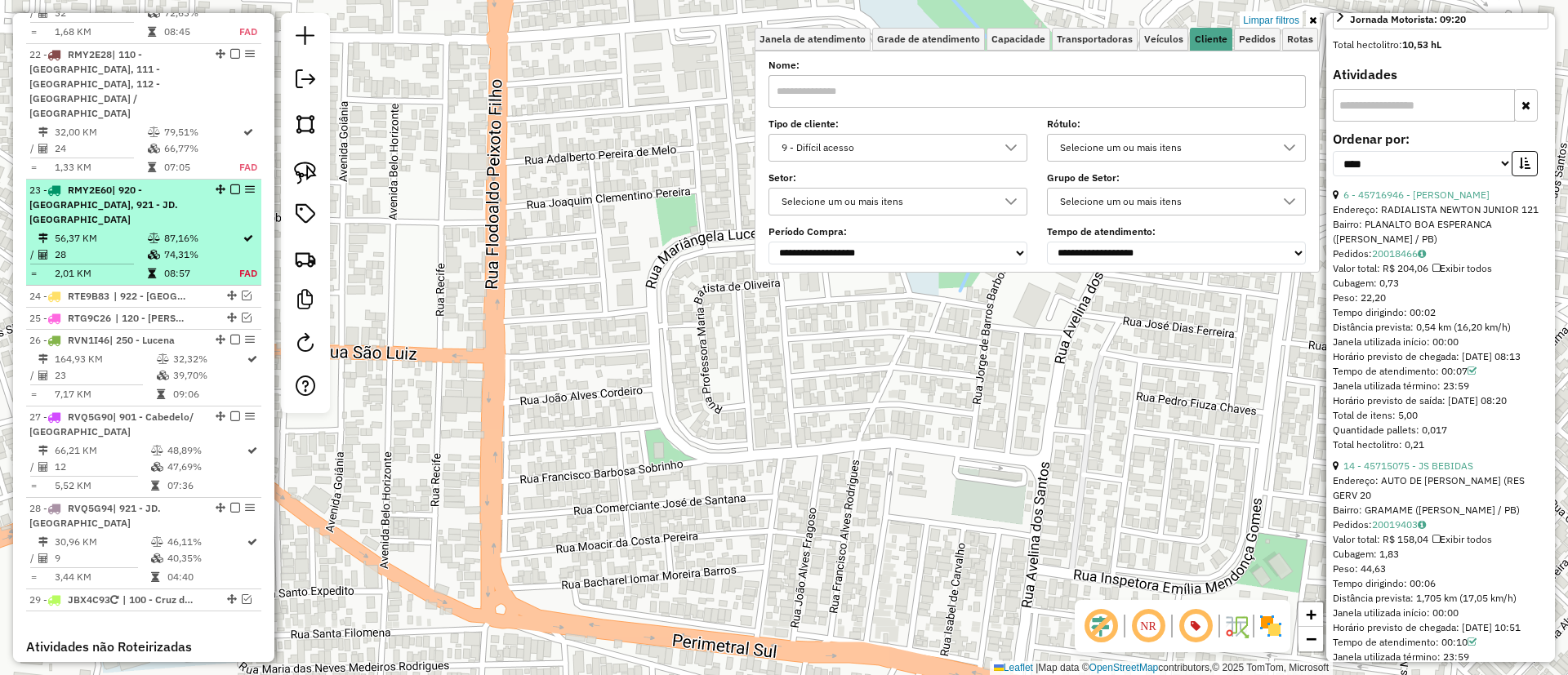
click at [175, 230] on td "87,16%" at bounding box center [201, 238] width 76 height 16
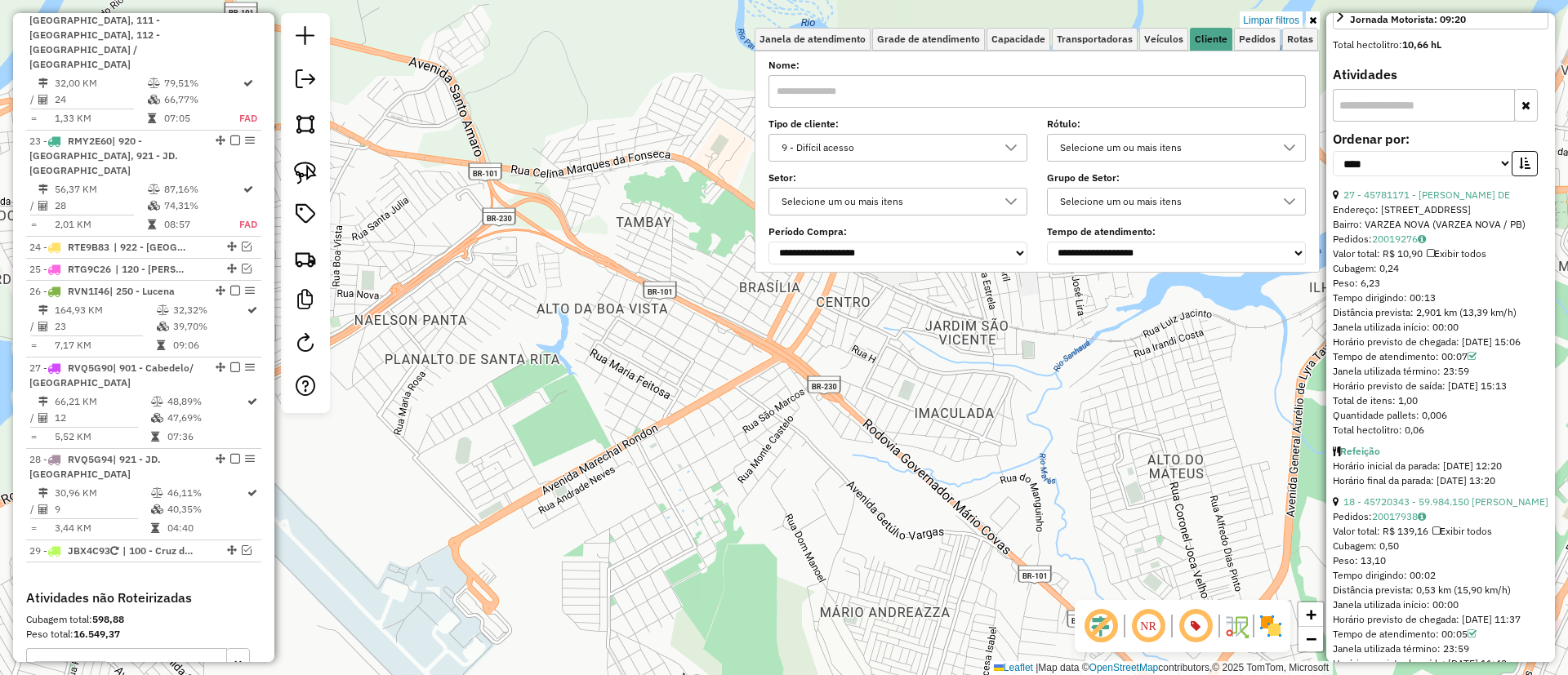
scroll to position [2625, 0]
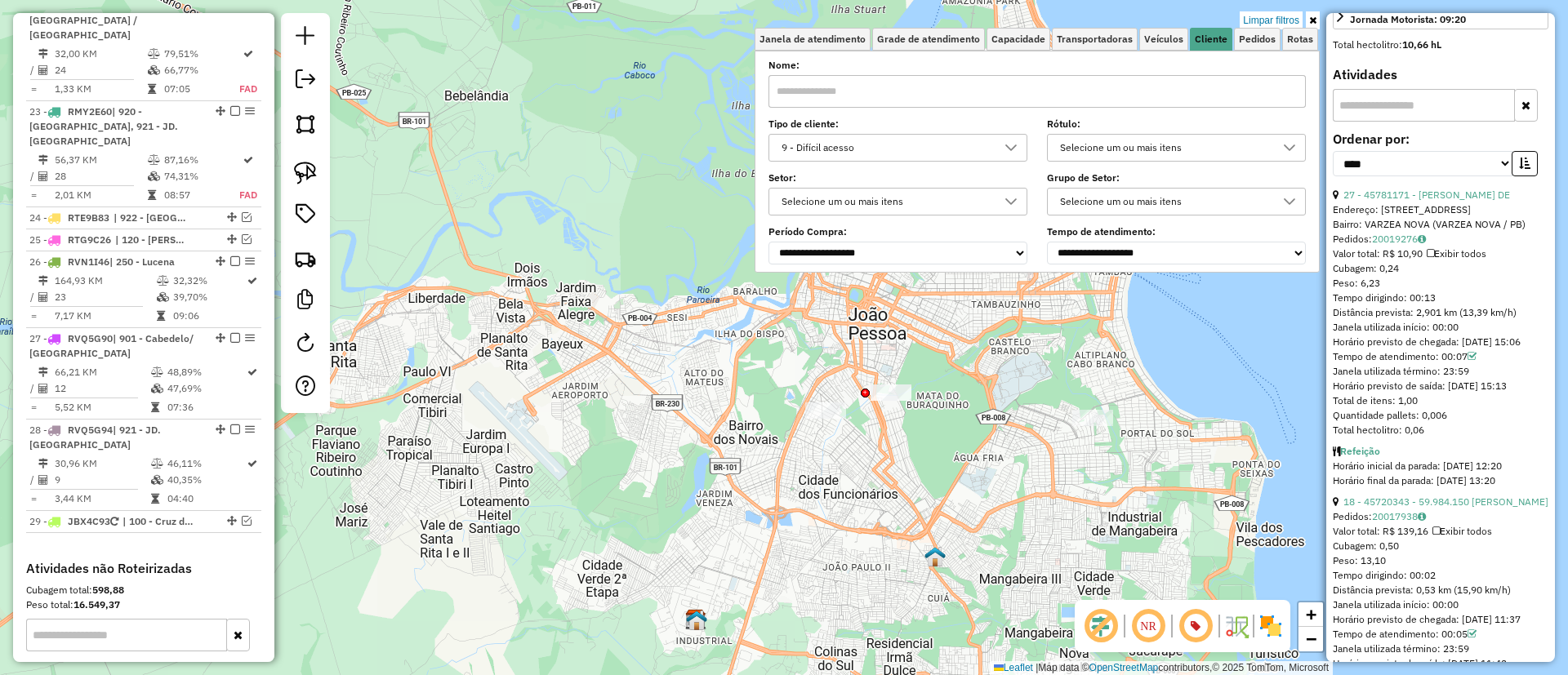
drag, startPoint x: 624, startPoint y: 397, endPoint x: 592, endPoint y: 397, distance: 32.0
click at [592, 397] on div "Limpar filtros Janela de atendimento Grade de atendimento Capacidade Transporta…" at bounding box center [784, 337] width 1568 height 675
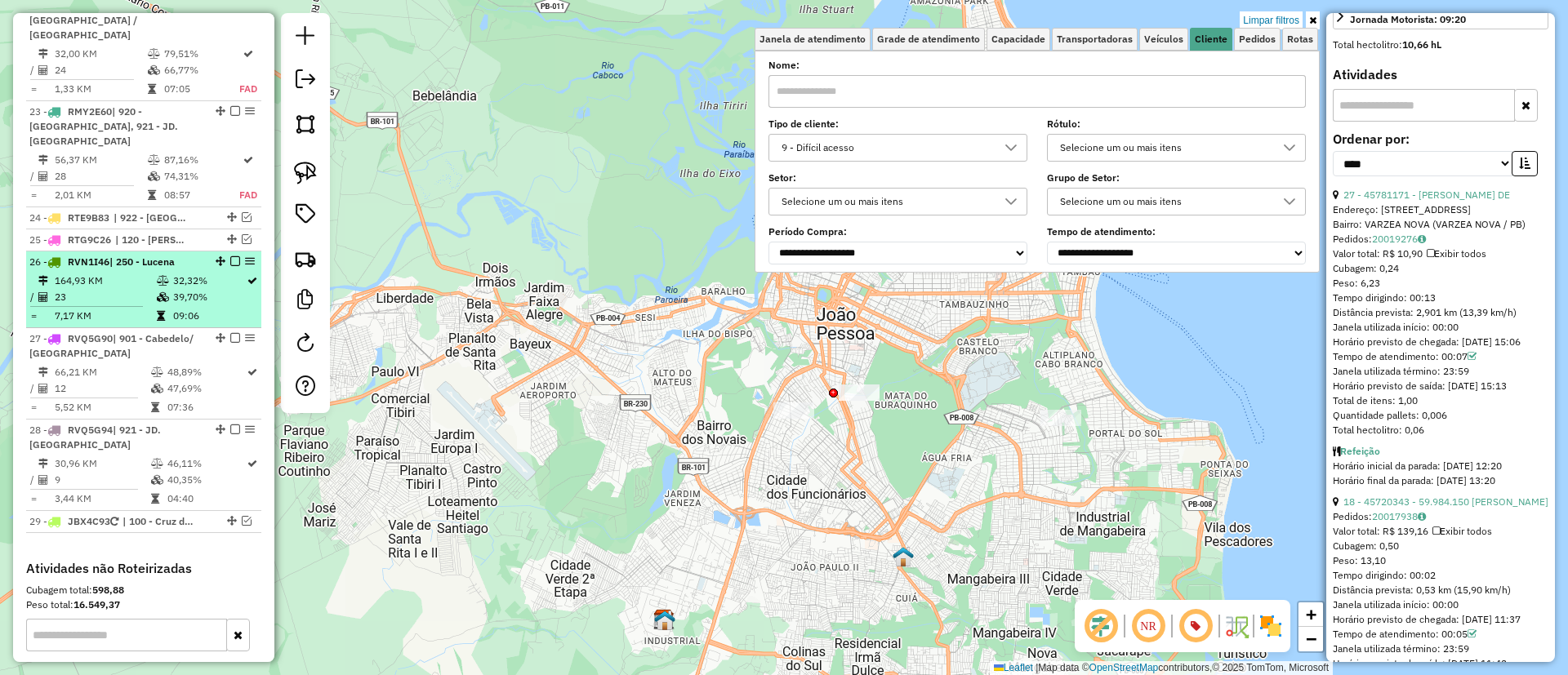
scroll to position [2380, 0]
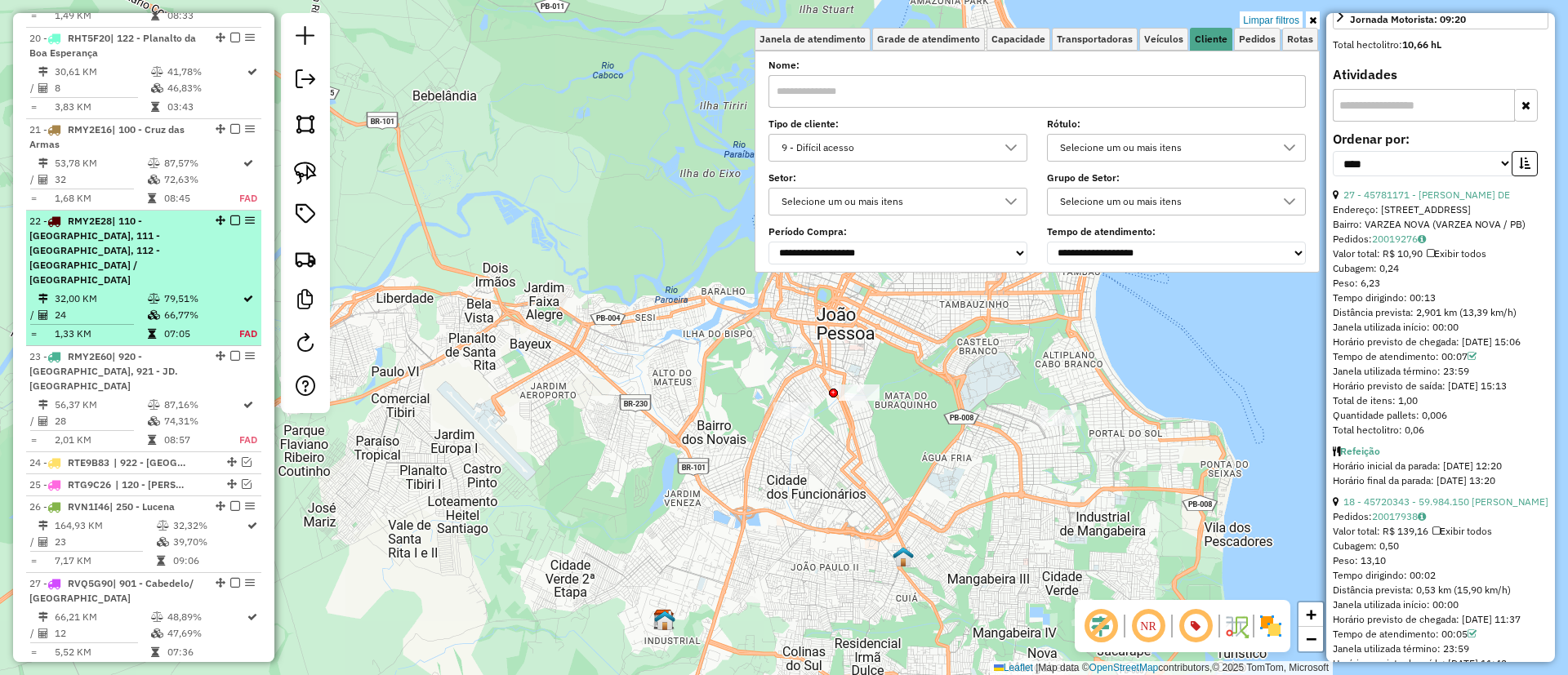
click at [187, 290] on td "79,51%" at bounding box center [201, 298] width 76 height 16
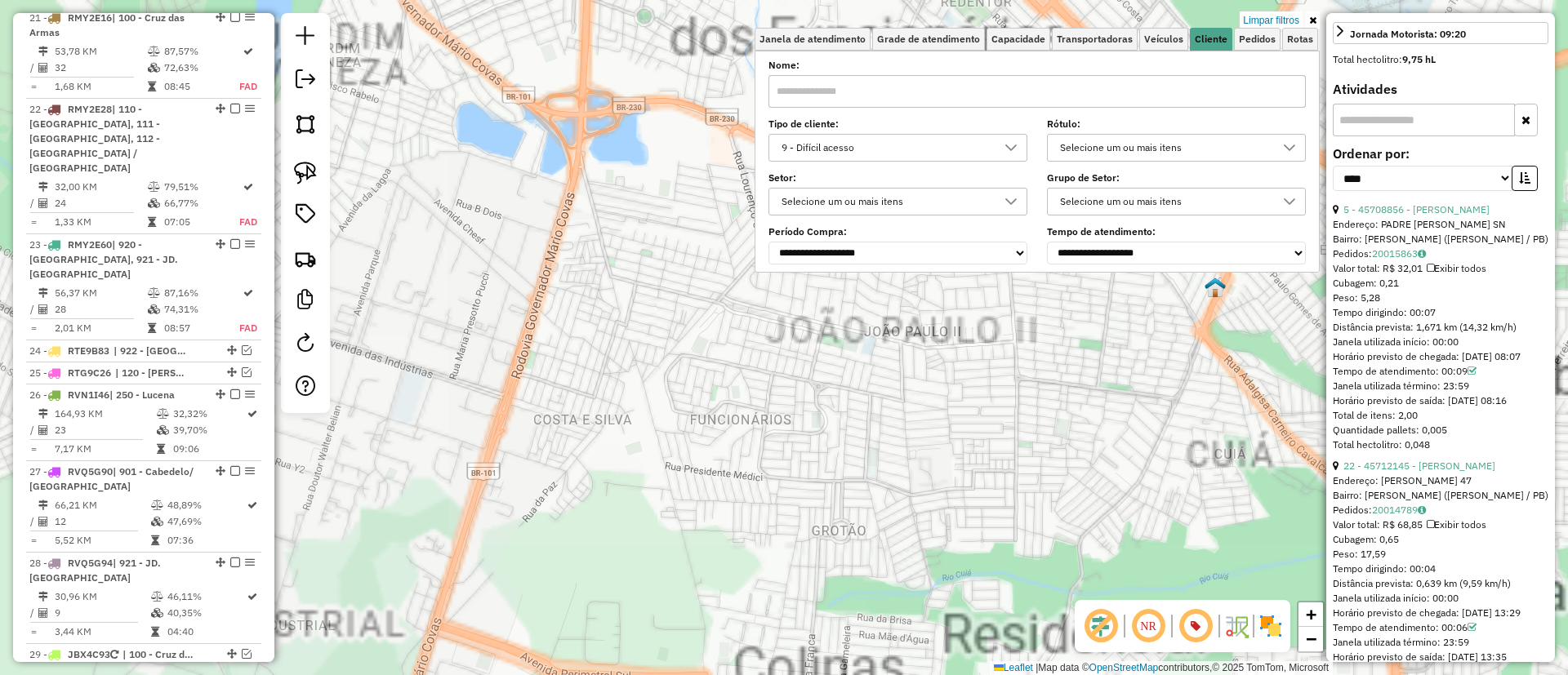
scroll to position [2504, 0]
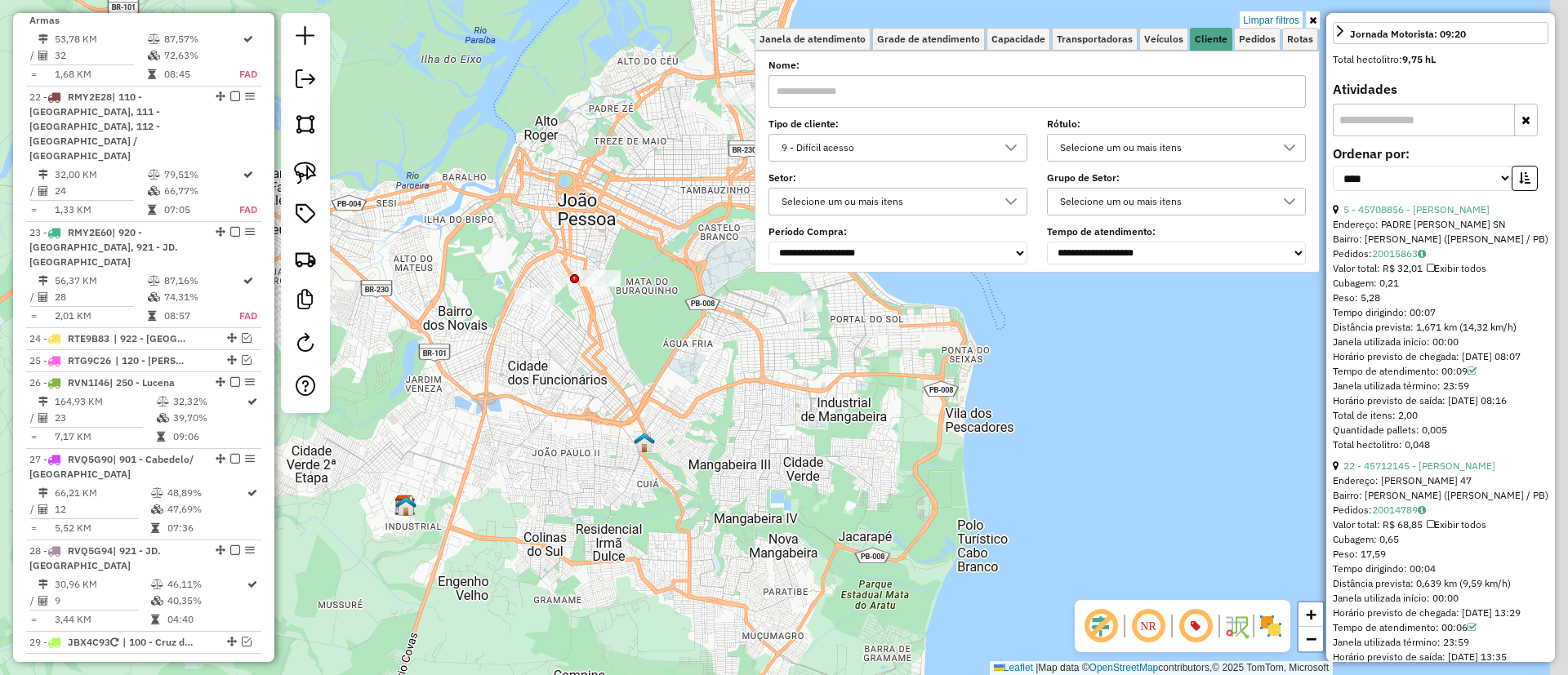
drag, startPoint x: 538, startPoint y: 464, endPoint x: 534, endPoint y: 455, distance: 9.8
click at [536, 464] on div "Limpar filtros Janela de atendimento Grade de atendimento Capacidade Transporta…" at bounding box center [784, 337] width 1568 height 675
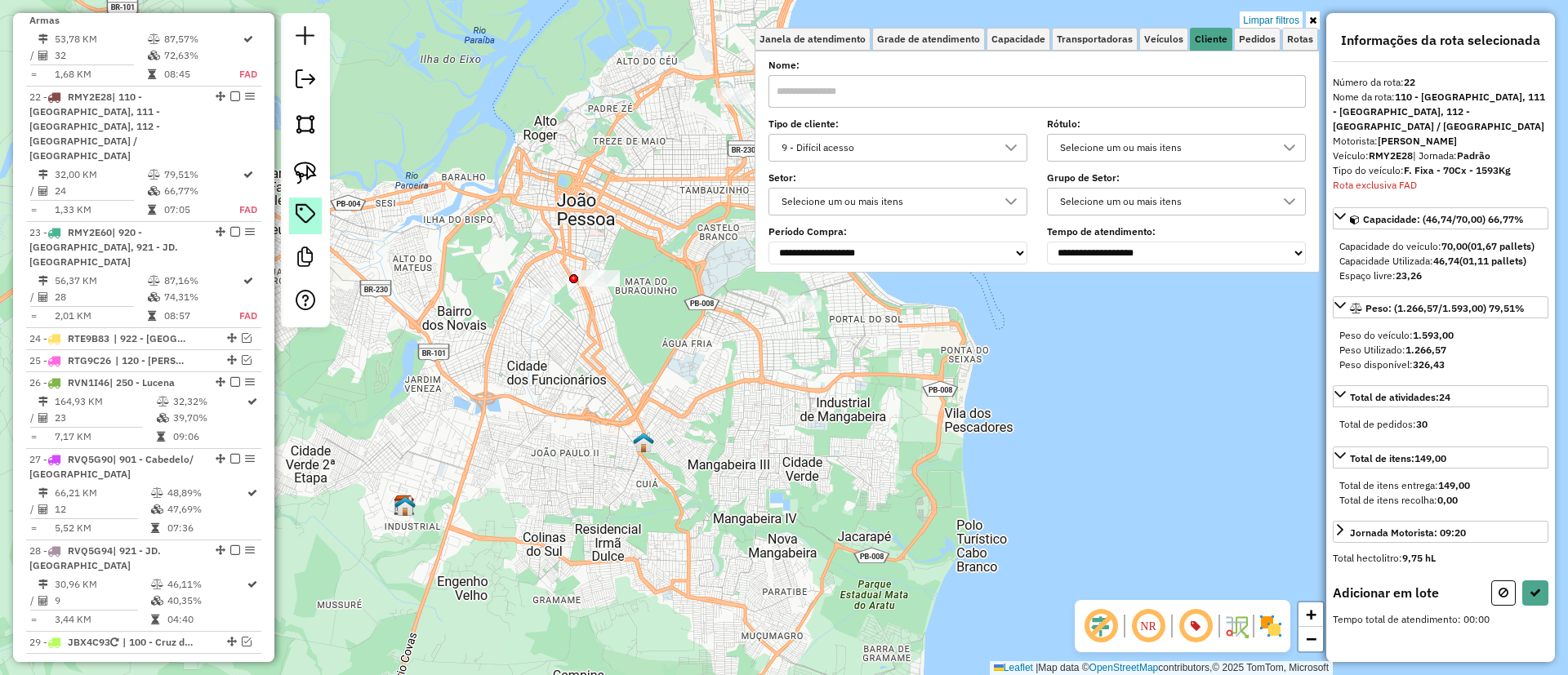
scroll to position [0, 0]
click at [309, 184] on link at bounding box center [305, 172] width 36 height 36
drag, startPoint x: 589, startPoint y: 247, endPoint x: 595, endPoint y: 375, distance: 128.1
click at [1532, 597] on icon at bounding box center [1535, 591] width 12 height 12
select select "*********"
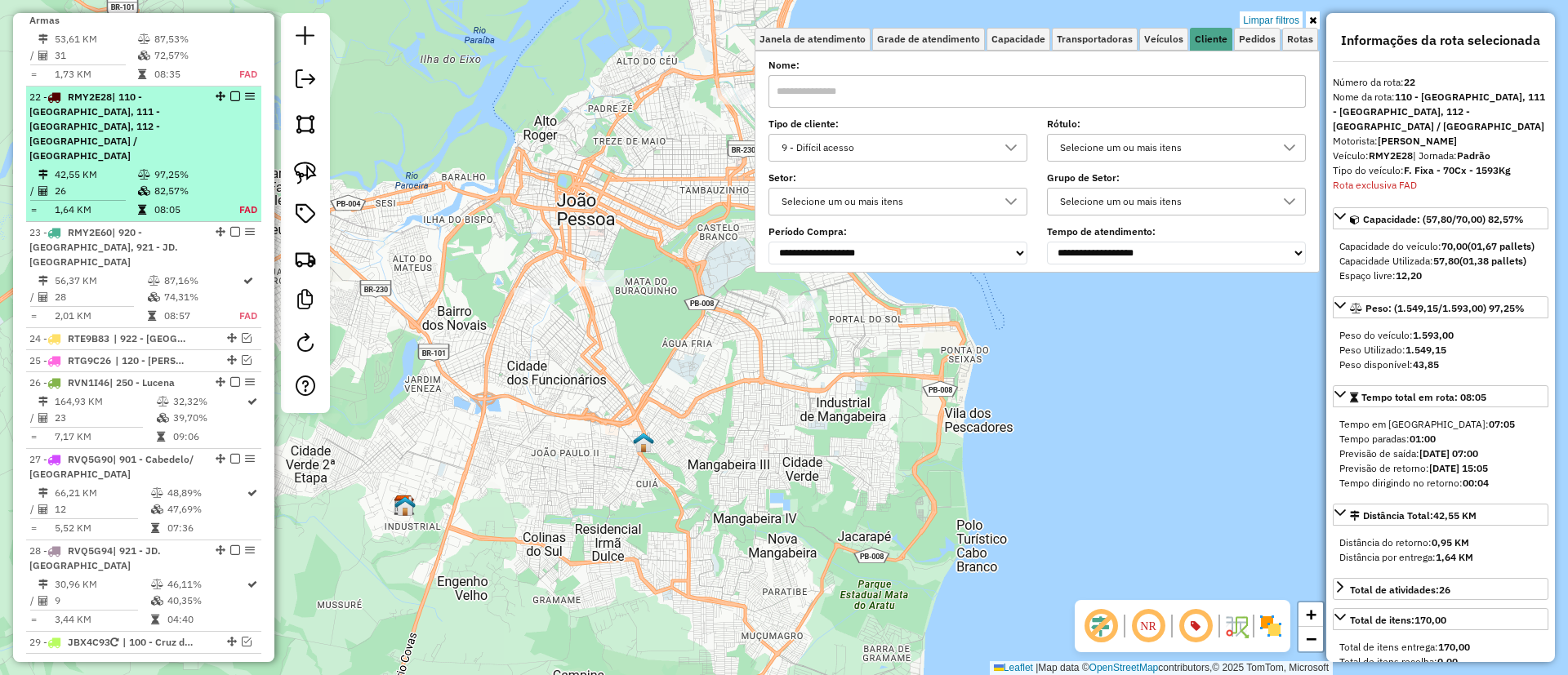
click at [230, 91] on em at bounding box center [235, 96] width 10 height 10
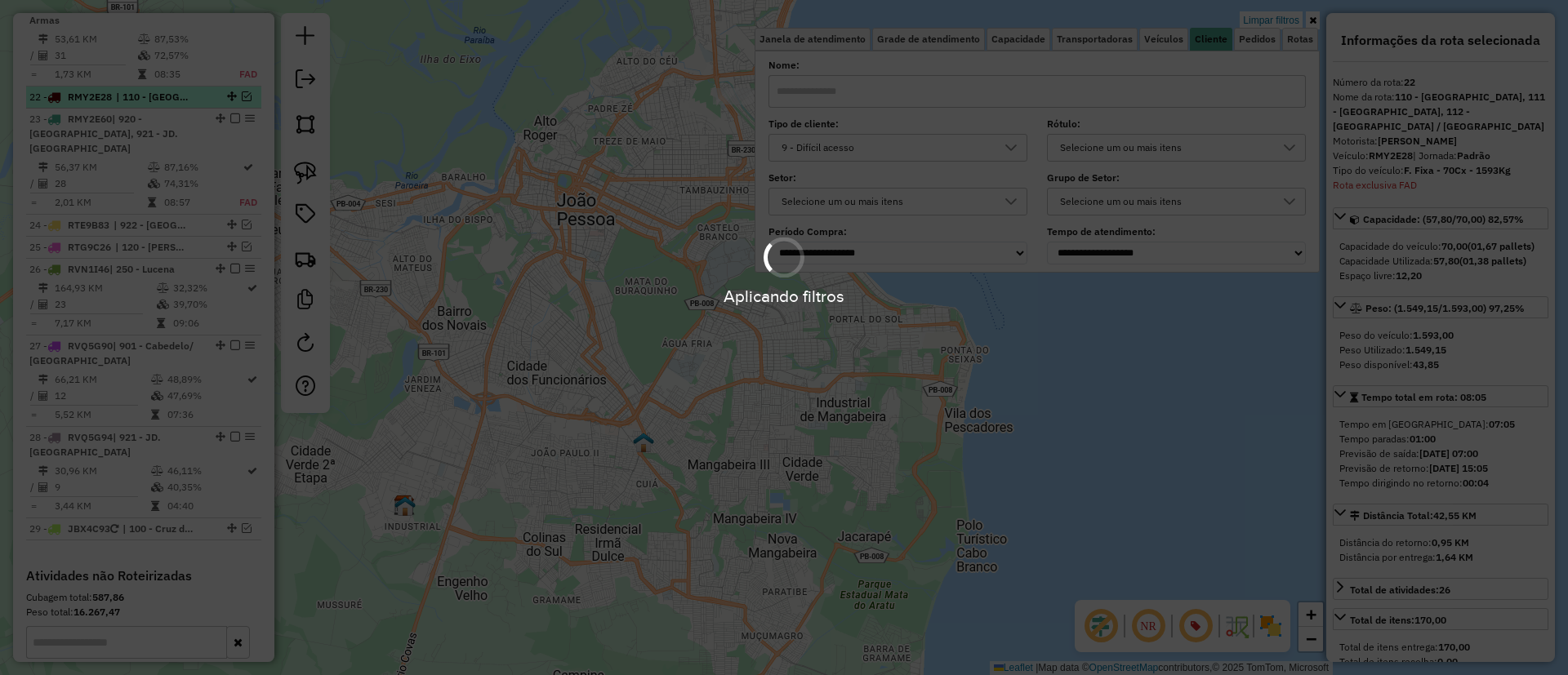
scroll to position [2405, 0]
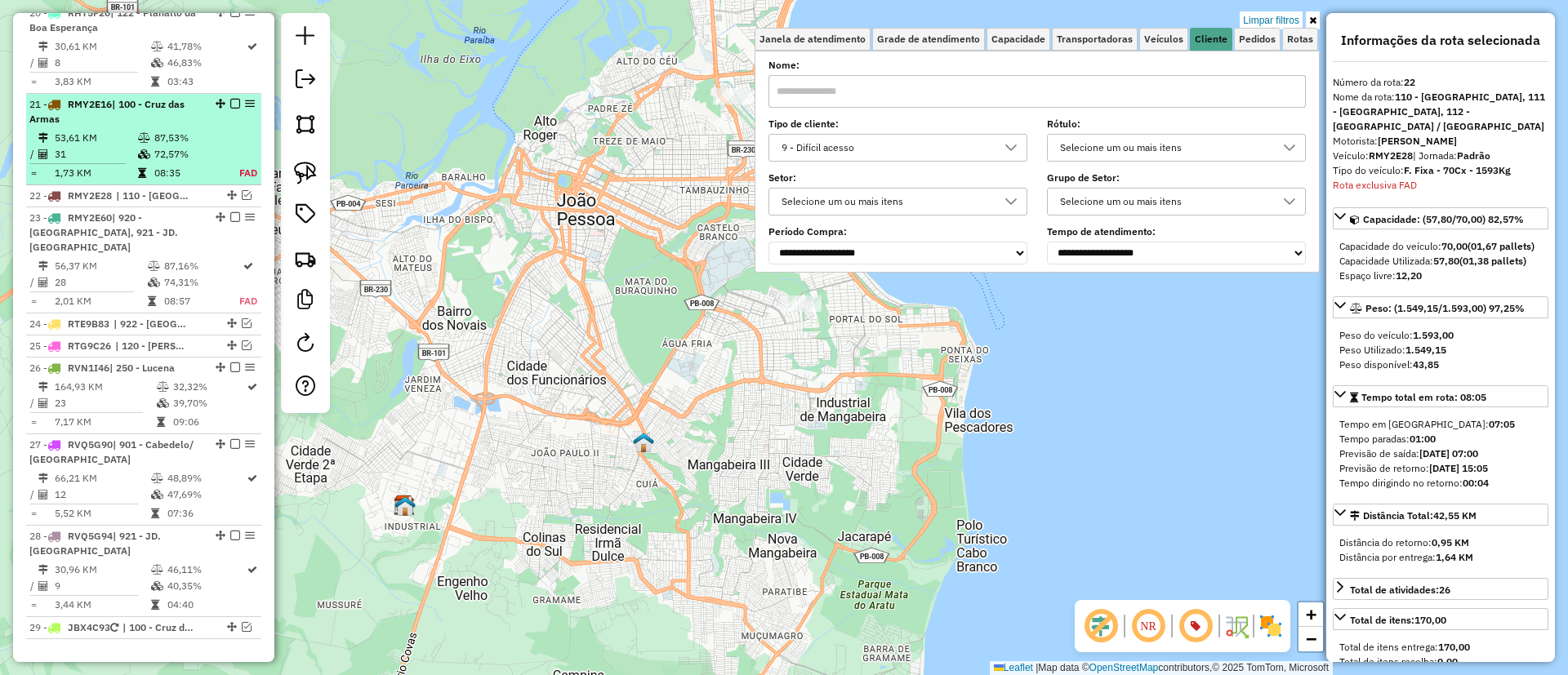
click at [167, 146] on td "72,57%" at bounding box center [187, 154] width 67 height 16
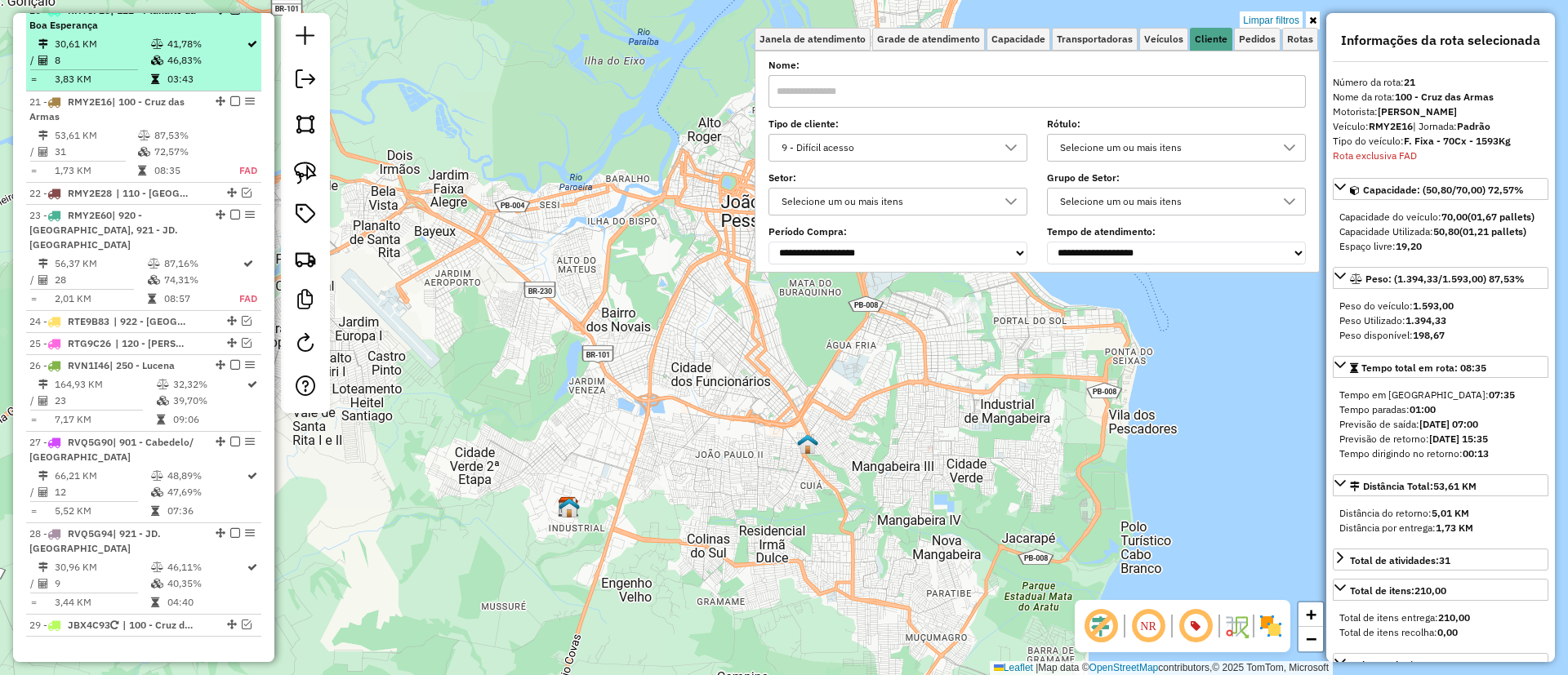
scroll to position [2413, 0]
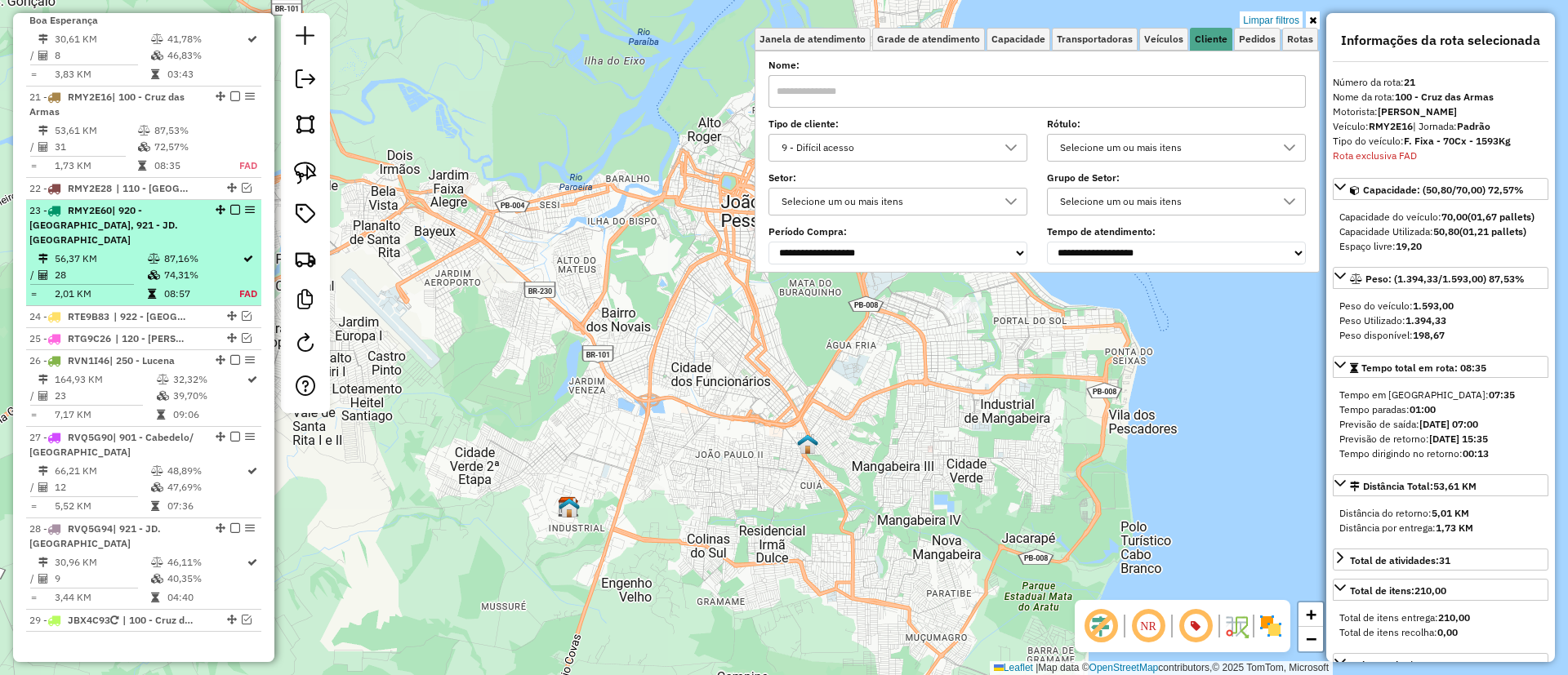
click at [170, 267] on td "74,31%" at bounding box center [201, 275] width 76 height 16
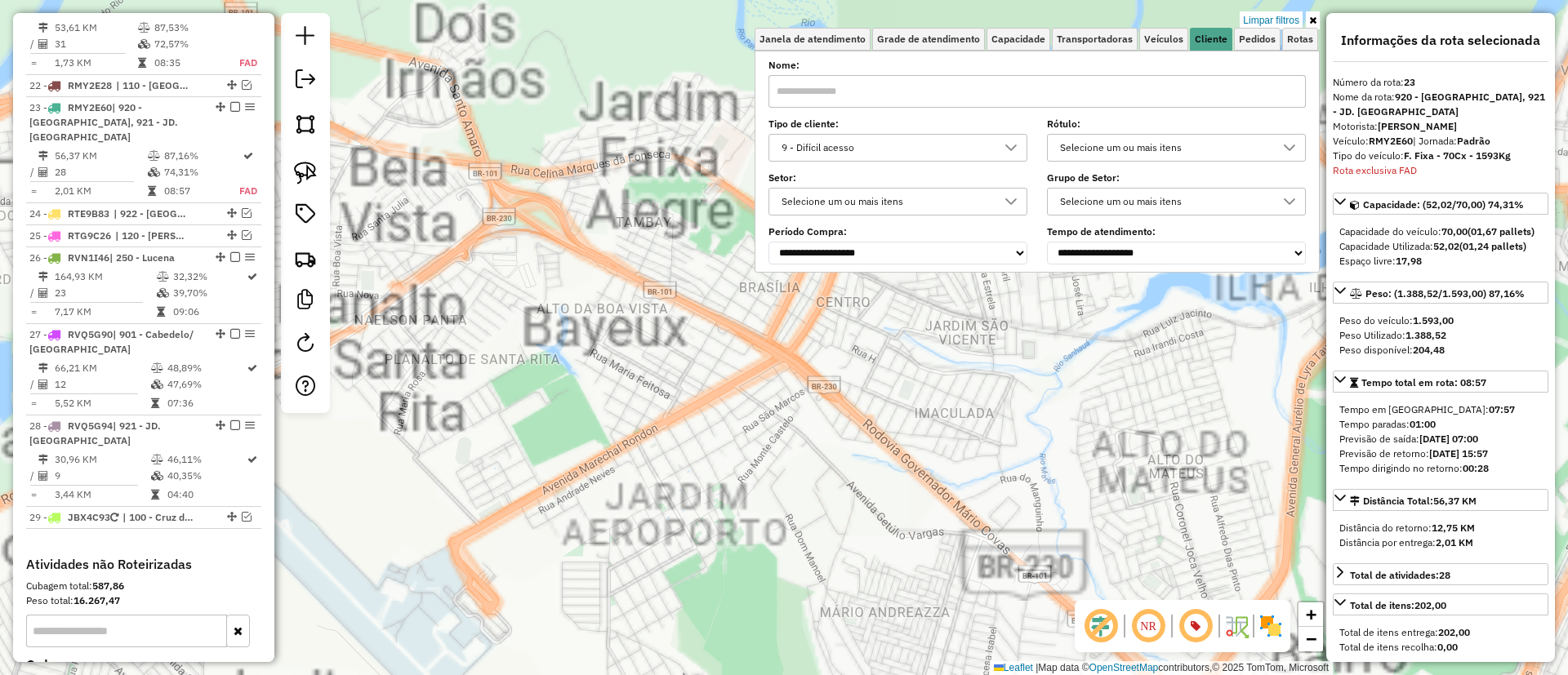
scroll to position [2526, 0]
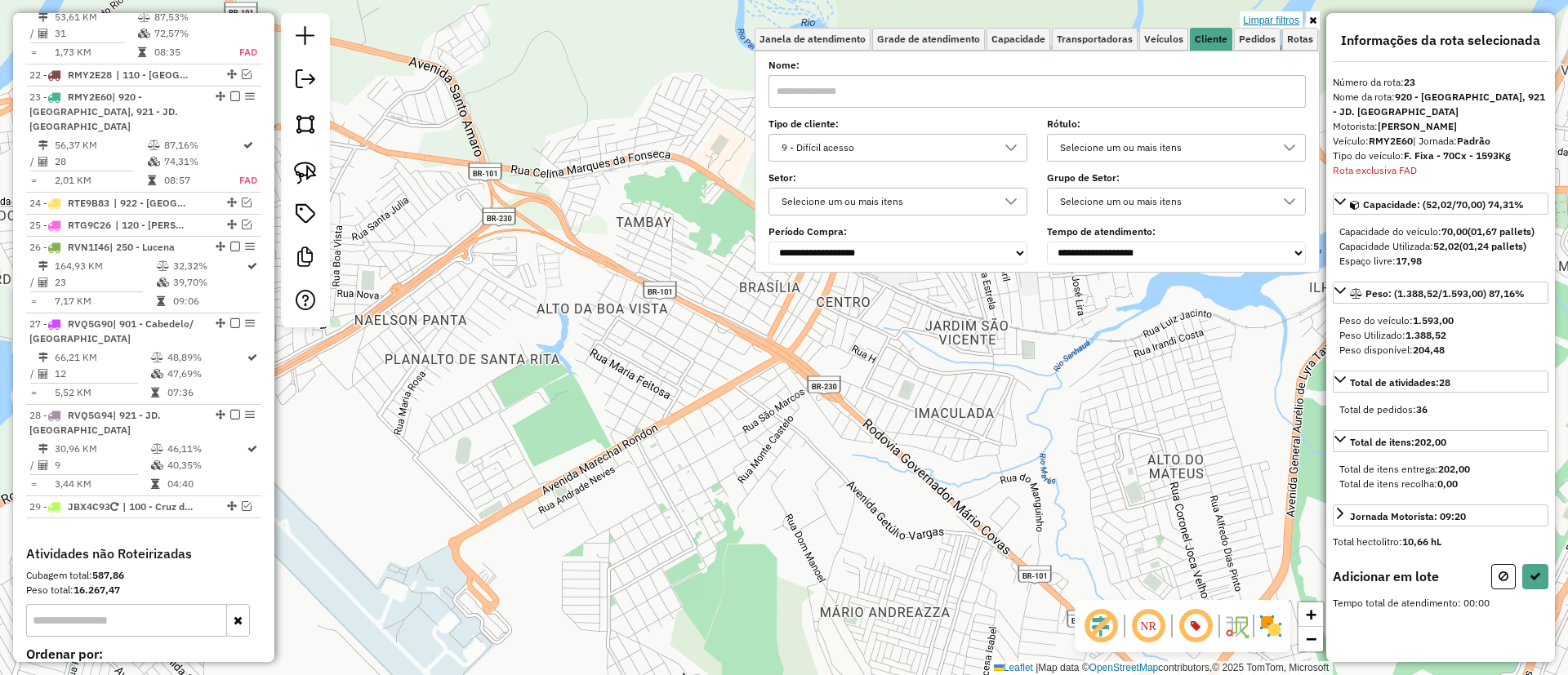
click at [1250, 12] on link "Limpar filtros" at bounding box center [1270, 21] width 62 height 18
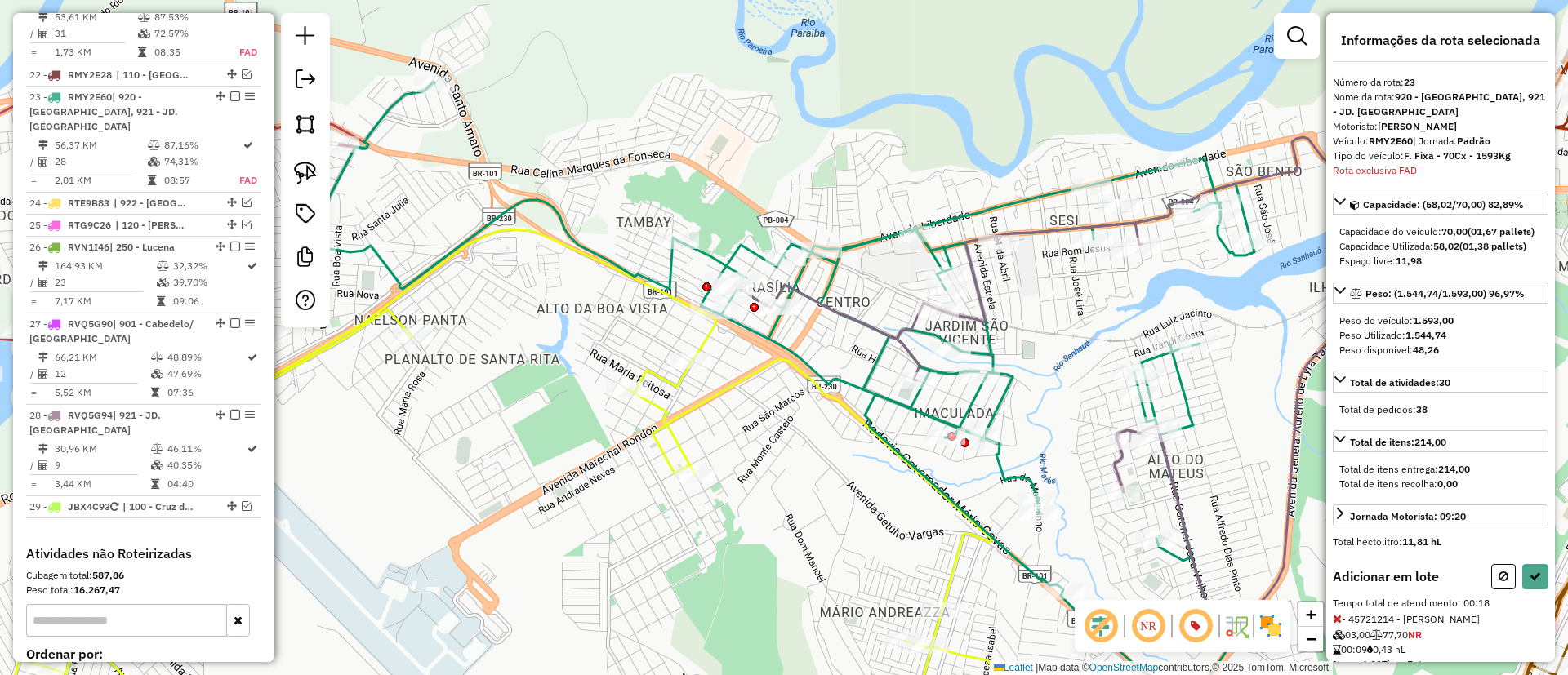
click at [1539, 607] on div "Adicionar em lote Tempo total de atendimento: 00:18 - 45721214 - CLAUDIMAR COST…" at bounding box center [1440, 669] width 215 height 210
click at [1530, 589] on button at bounding box center [1535, 577] width 26 height 26
select select "*********"
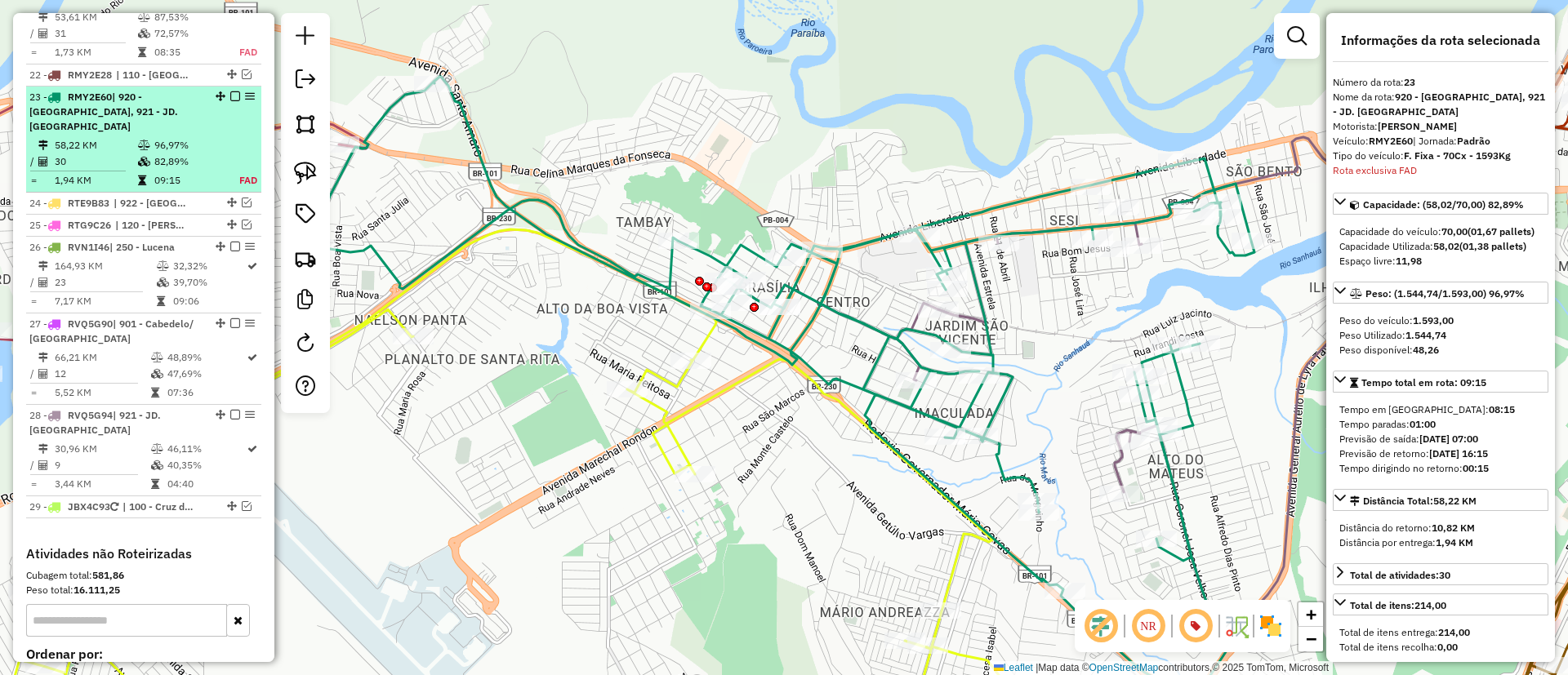
click at [230, 91] on em at bounding box center [235, 96] width 10 height 10
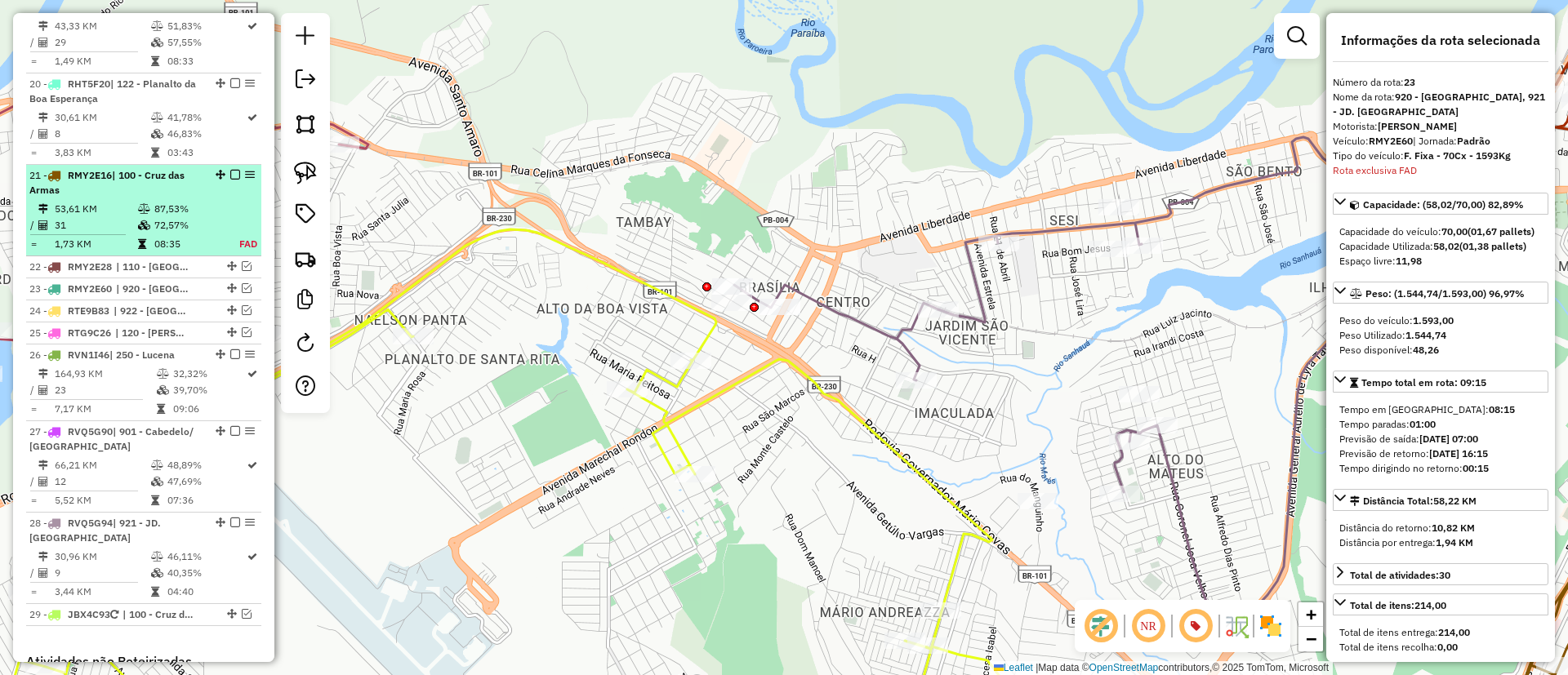
click at [178, 217] on td "72,57%" at bounding box center [187, 225] width 67 height 16
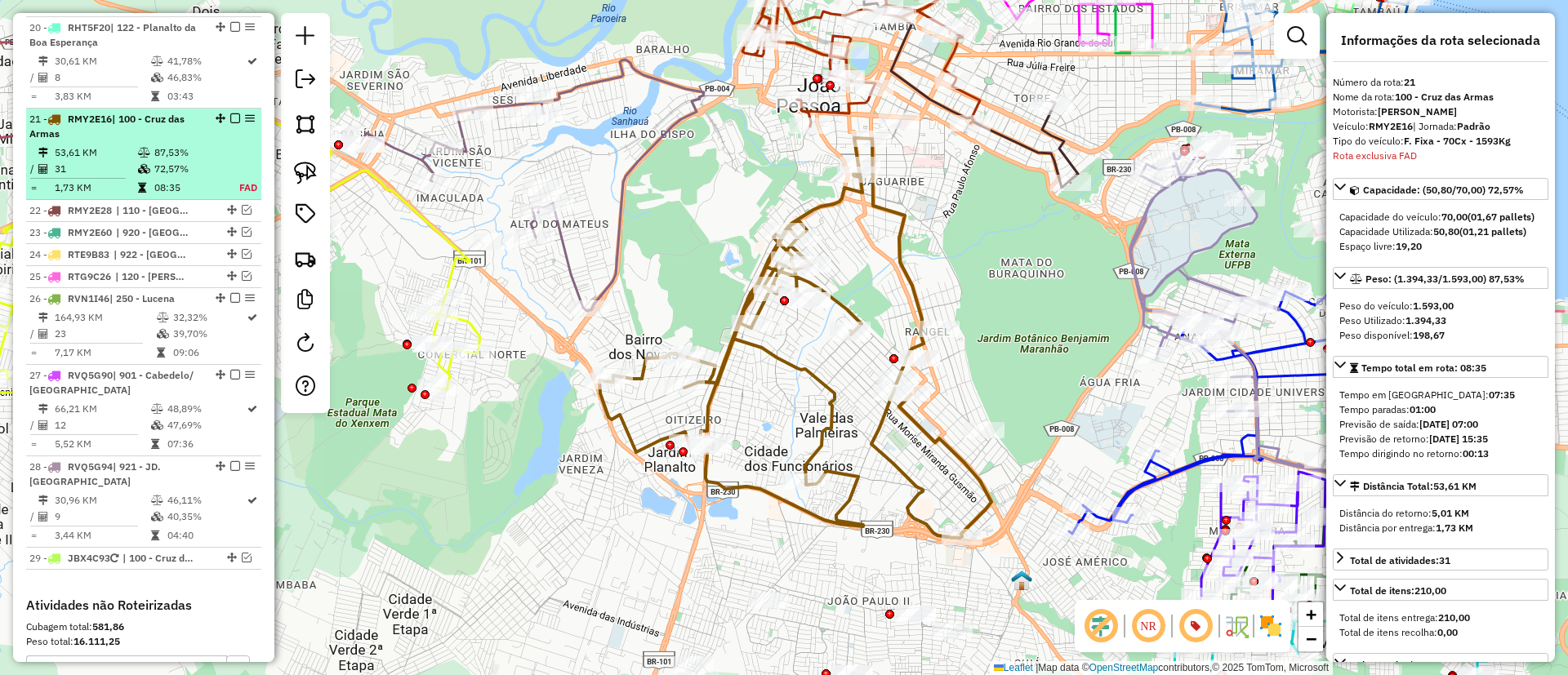
scroll to position [2413, 0]
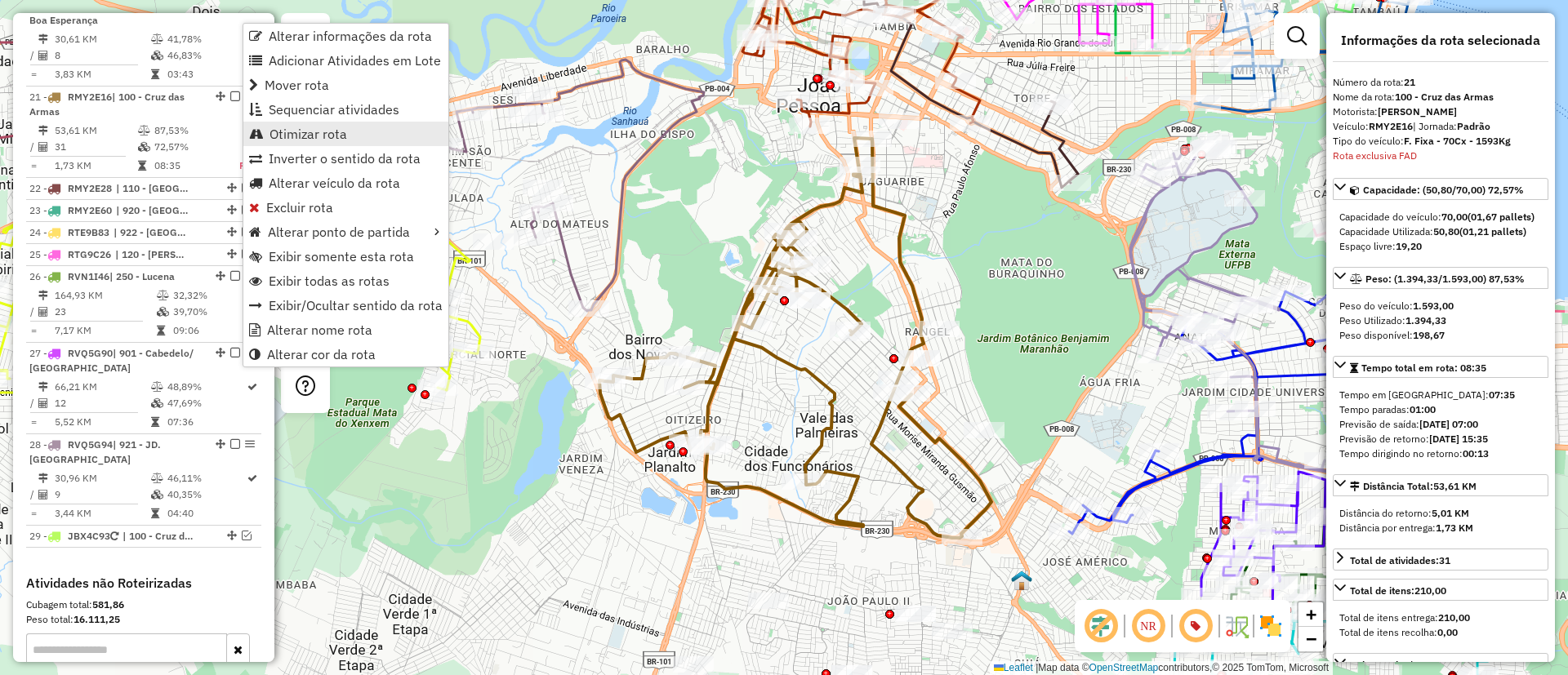
click at [325, 132] on span "Otimizar rota" at bounding box center [308, 133] width 77 height 13
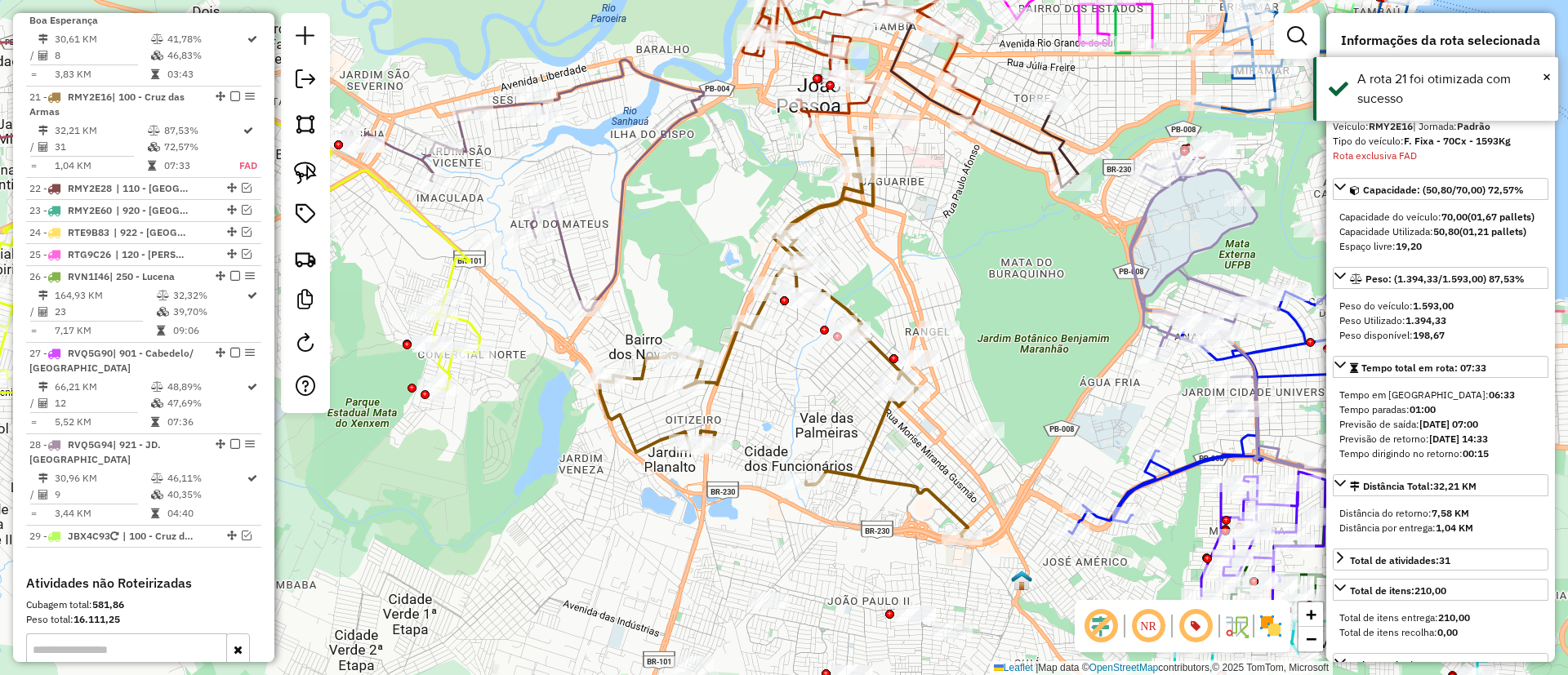
click at [728, 350] on icon at bounding box center [783, 337] width 368 height 398
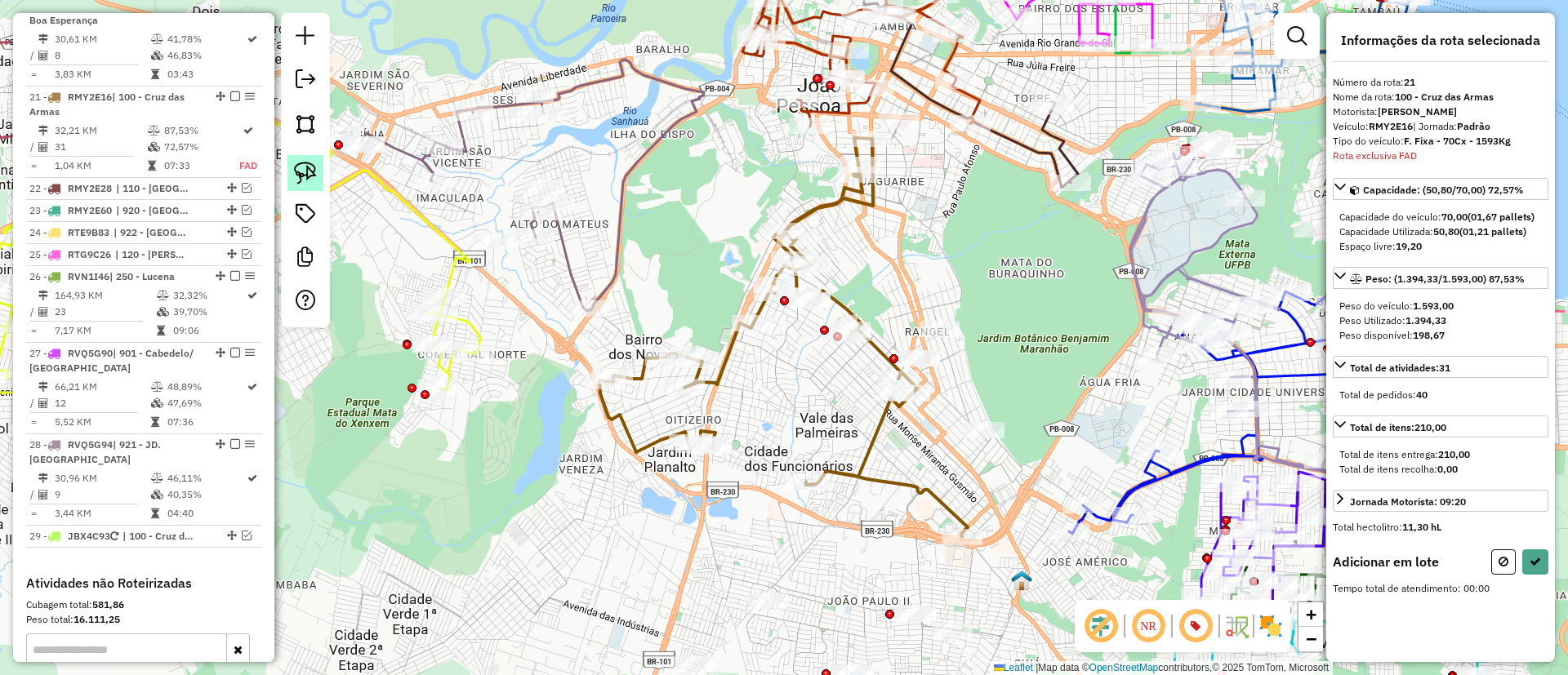
click at [294, 160] on link at bounding box center [305, 172] width 36 height 36
drag, startPoint x: 884, startPoint y: 254, endPoint x: 886, endPoint y: 407, distance: 153.0
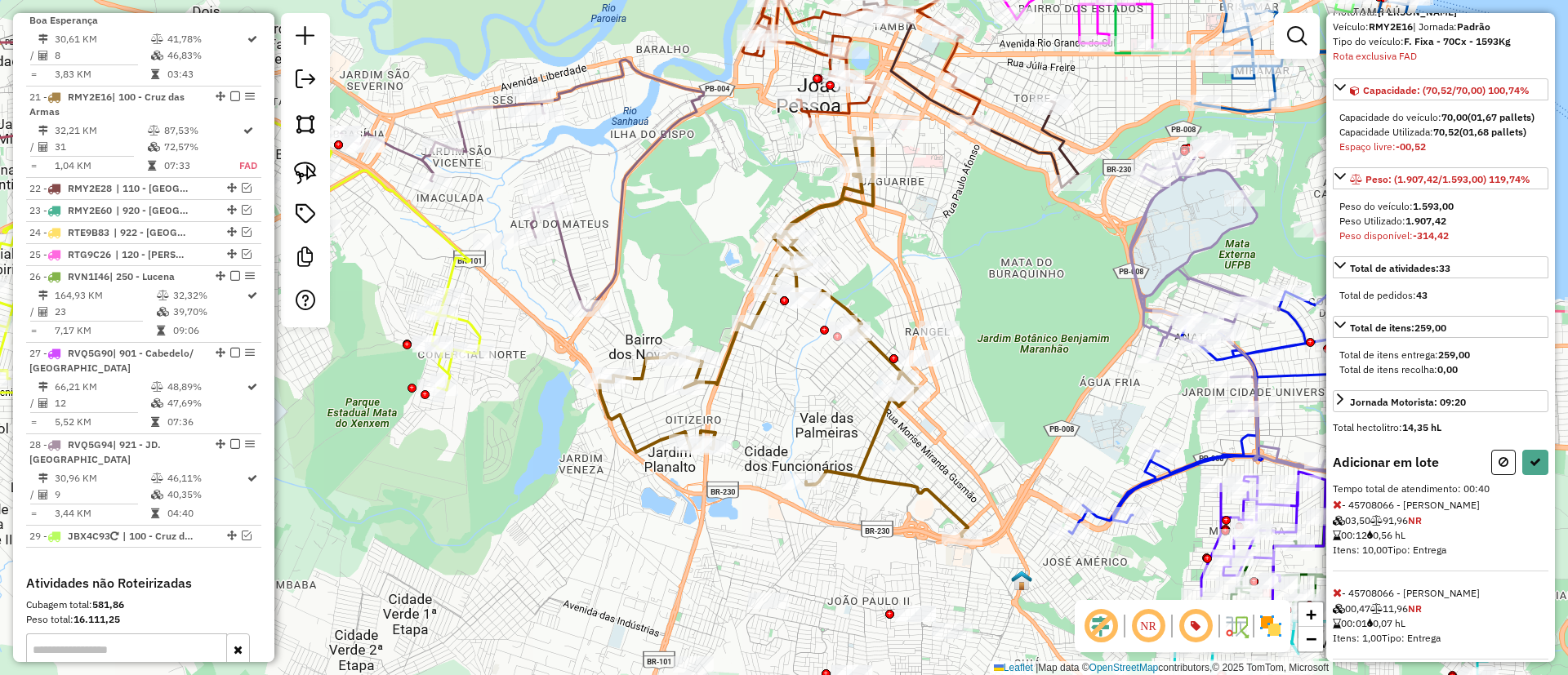
scroll to position [219, 0]
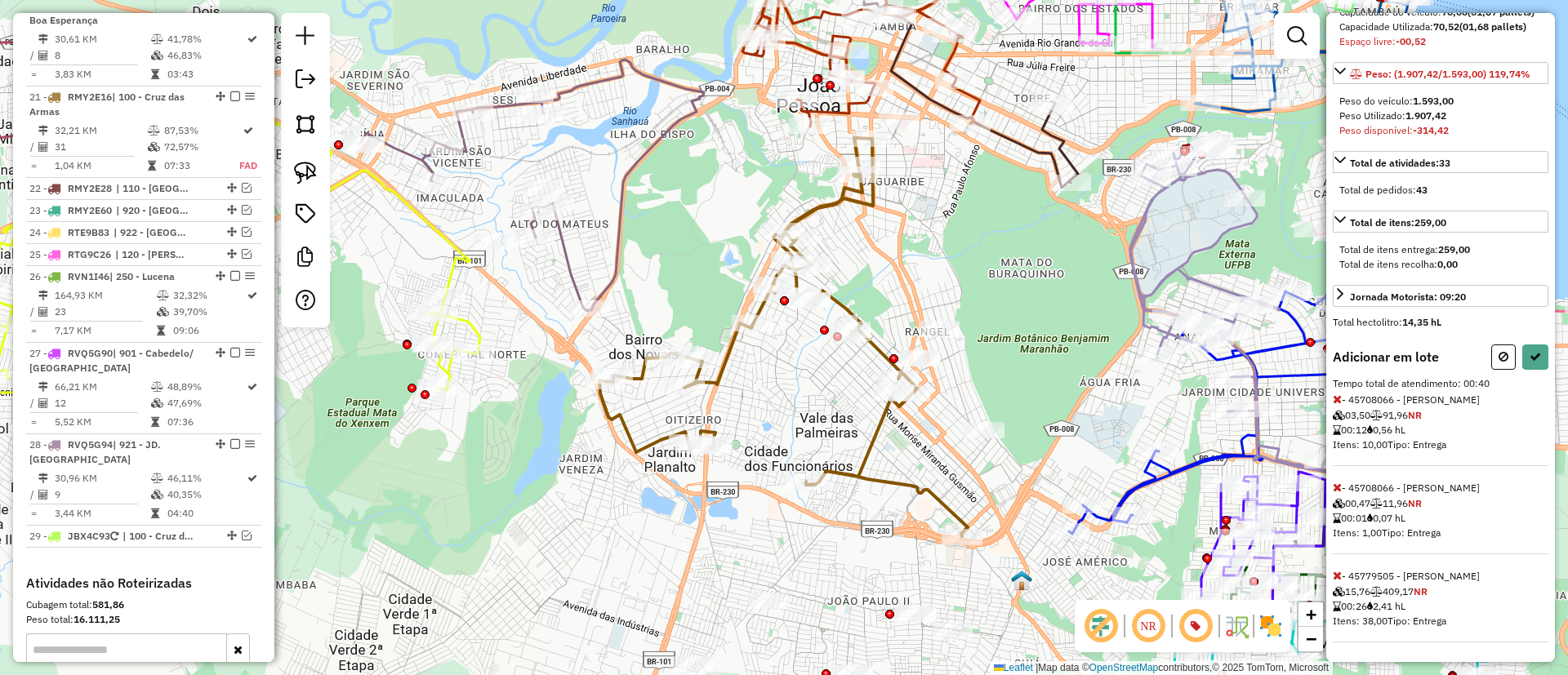
click at [1339, 394] on icon at bounding box center [1337, 399] width 9 height 12
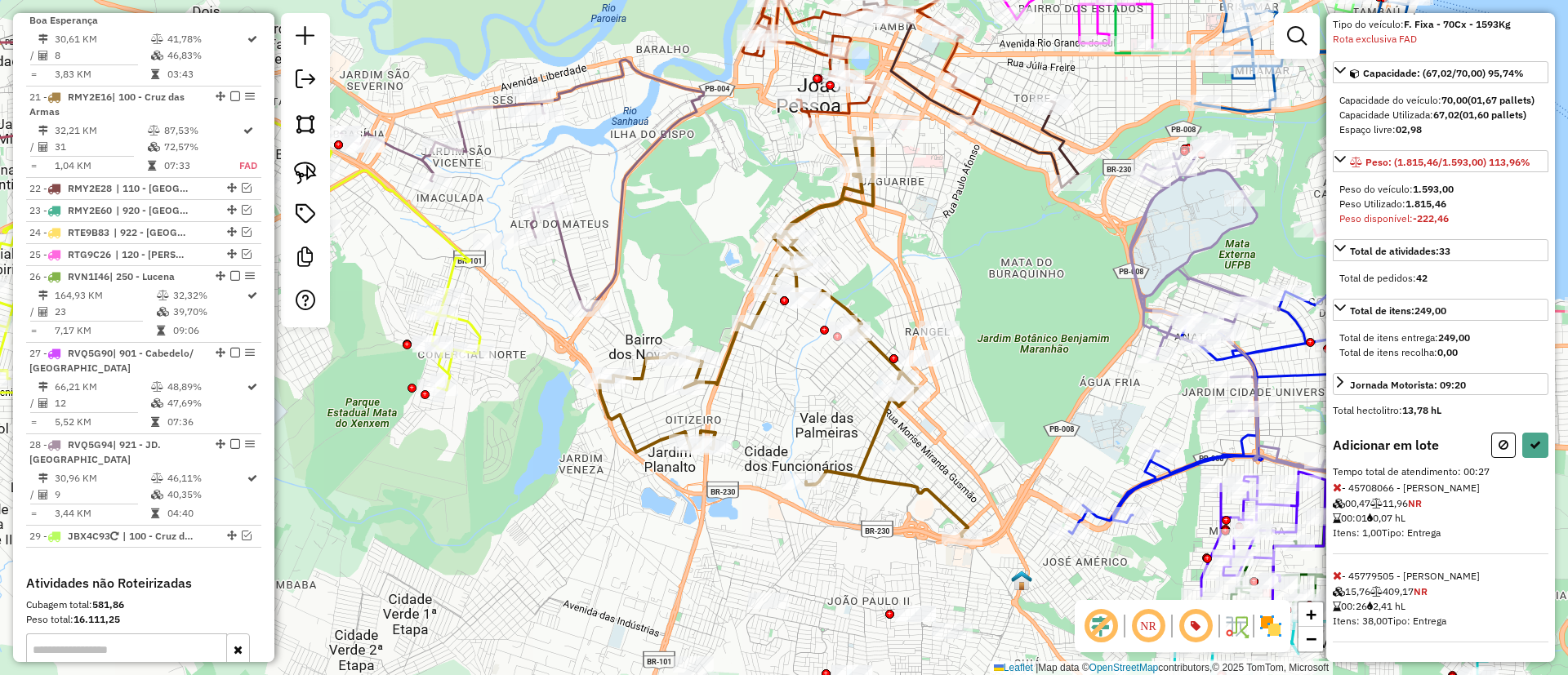
click at [1334, 486] on icon at bounding box center [1337, 488] width 9 height 12
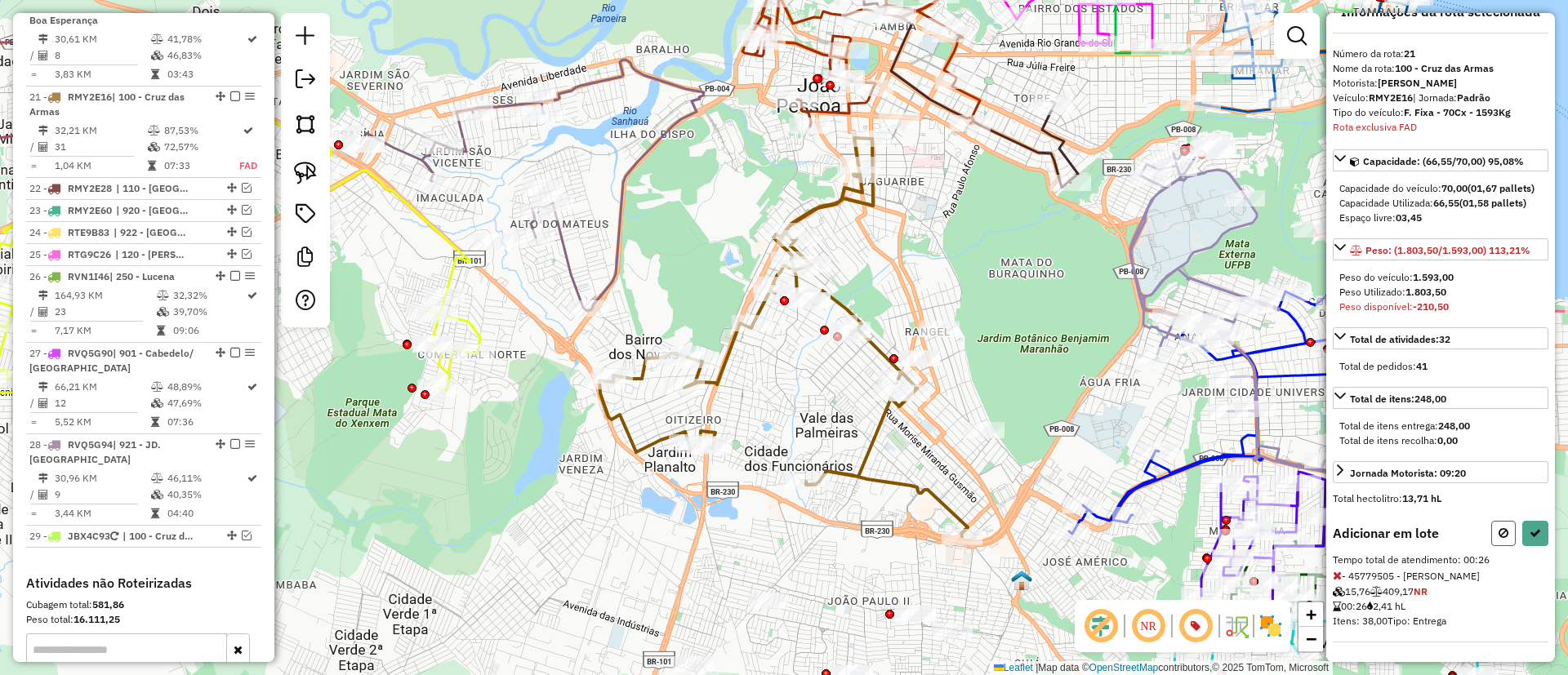
click at [1499, 536] on icon at bounding box center [1504, 533] width 10 height 12
select select "*********"
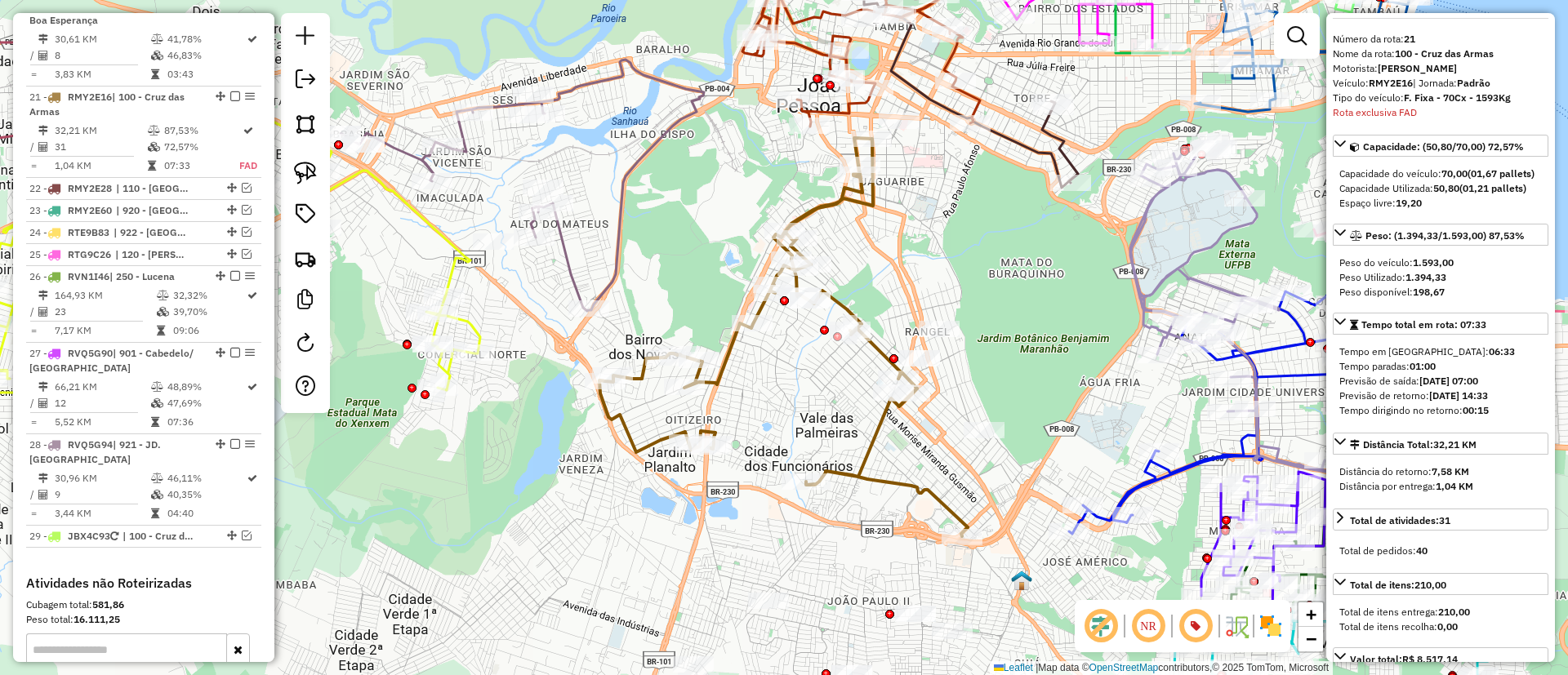
scroll to position [0, 0]
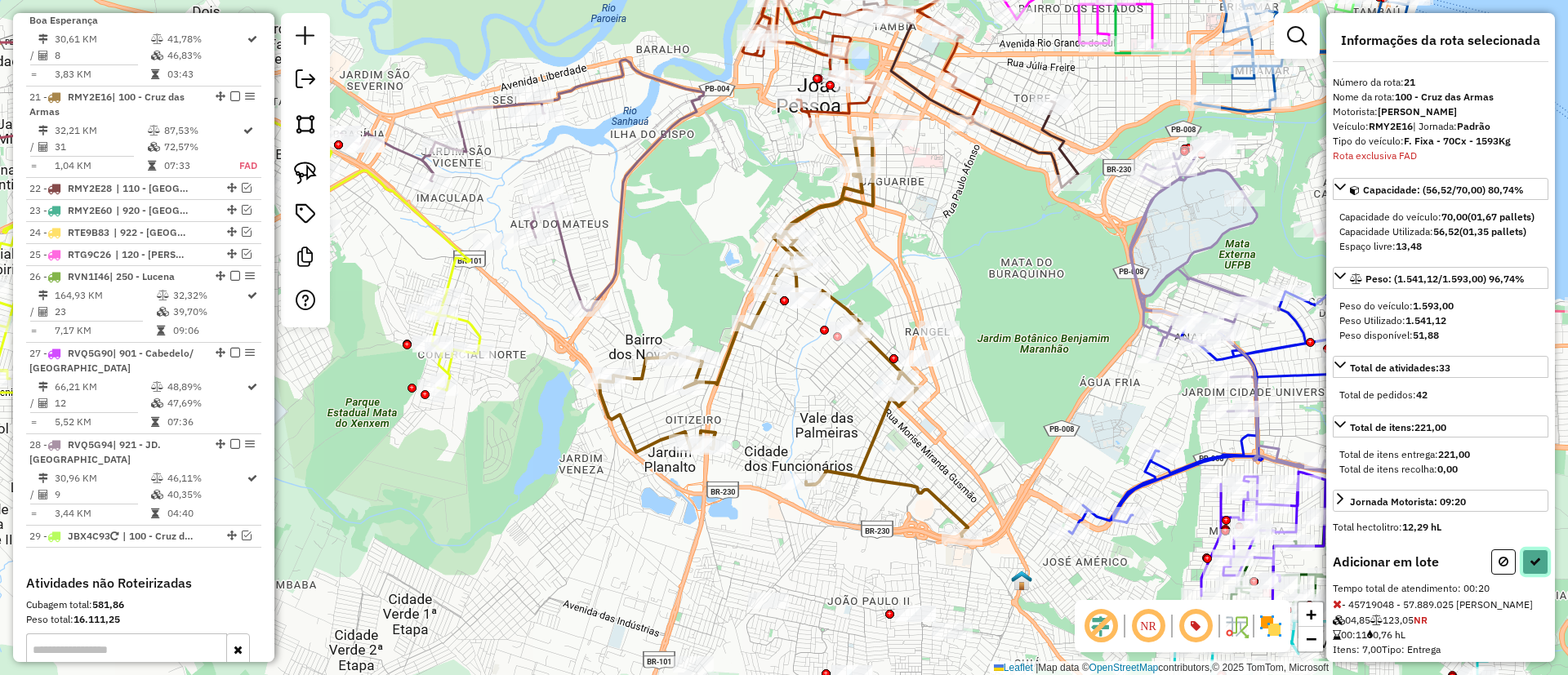
click at [1536, 572] on button at bounding box center [1535, 562] width 26 height 26
select select "*********"
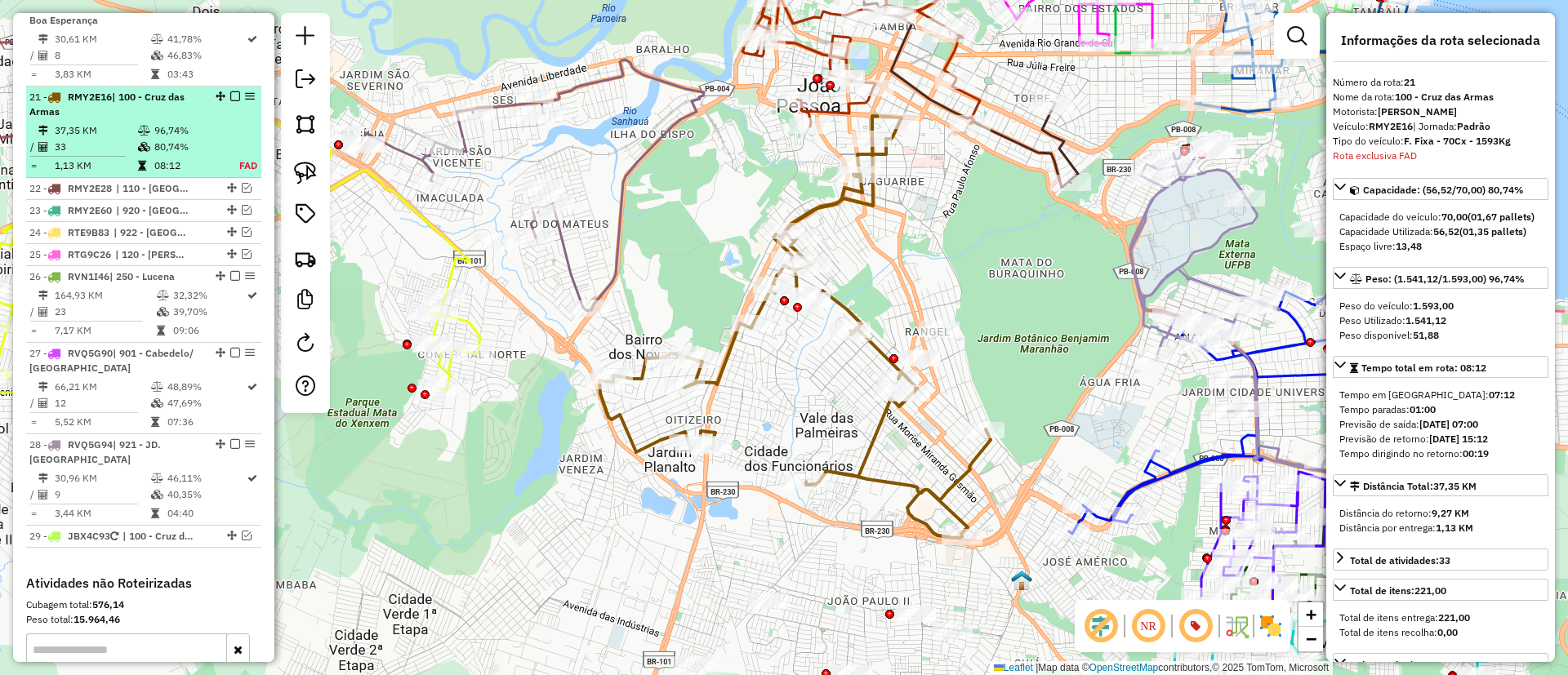
click at [230, 91] on em at bounding box center [235, 96] width 10 height 10
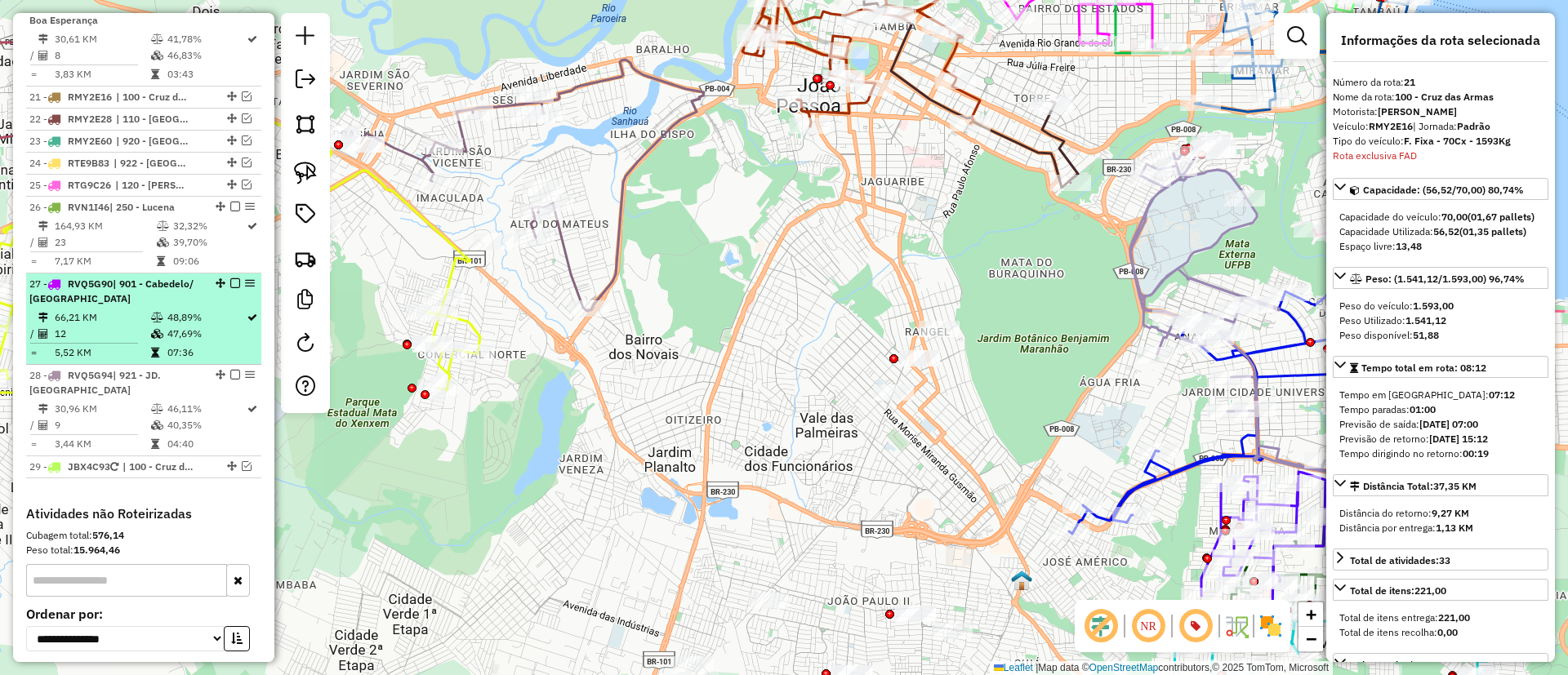
scroll to position [2045, 0]
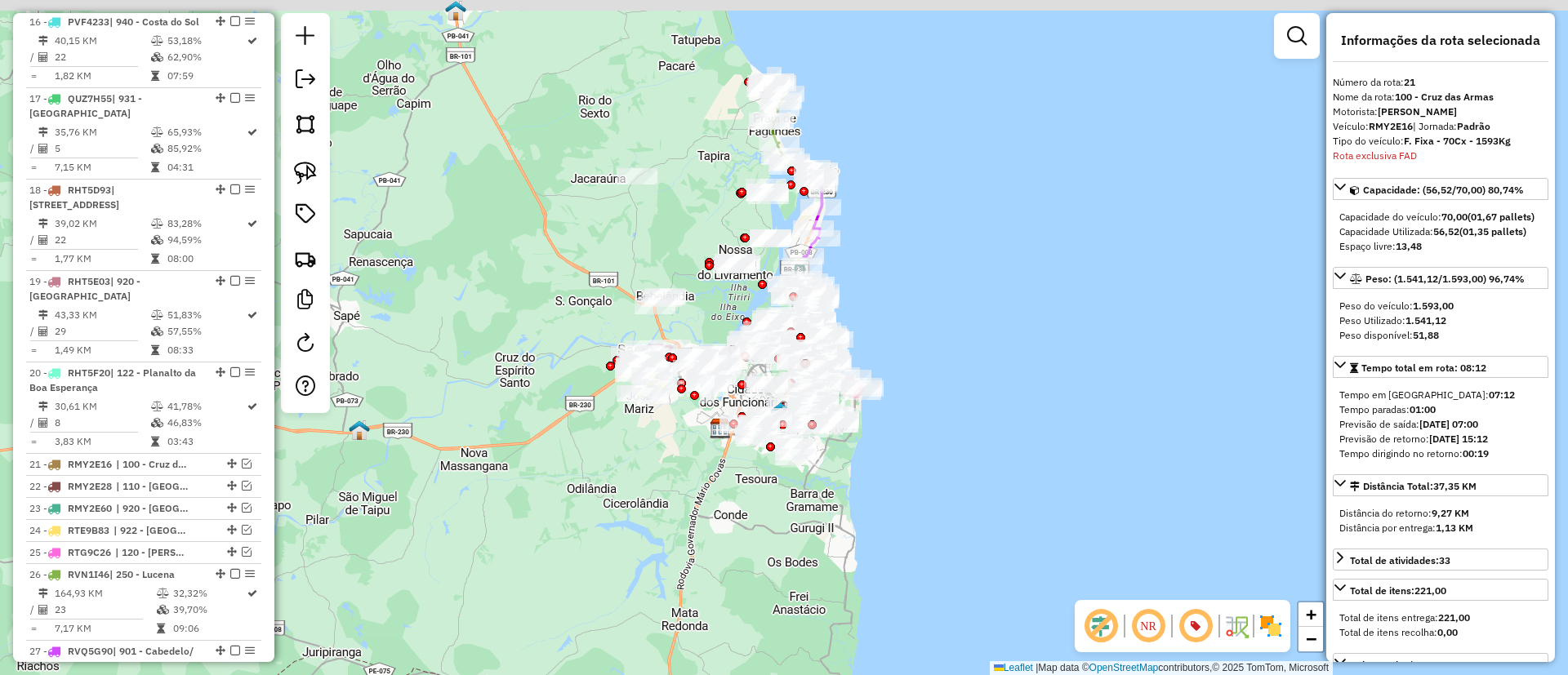
drag, startPoint x: 940, startPoint y: 256, endPoint x: 898, endPoint y: 345, distance: 98.4
click at [900, 371] on div "Janela de atendimento Grade de atendimento Capacidade Transportadoras Veículos …" at bounding box center [784, 337] width 1568 height 675
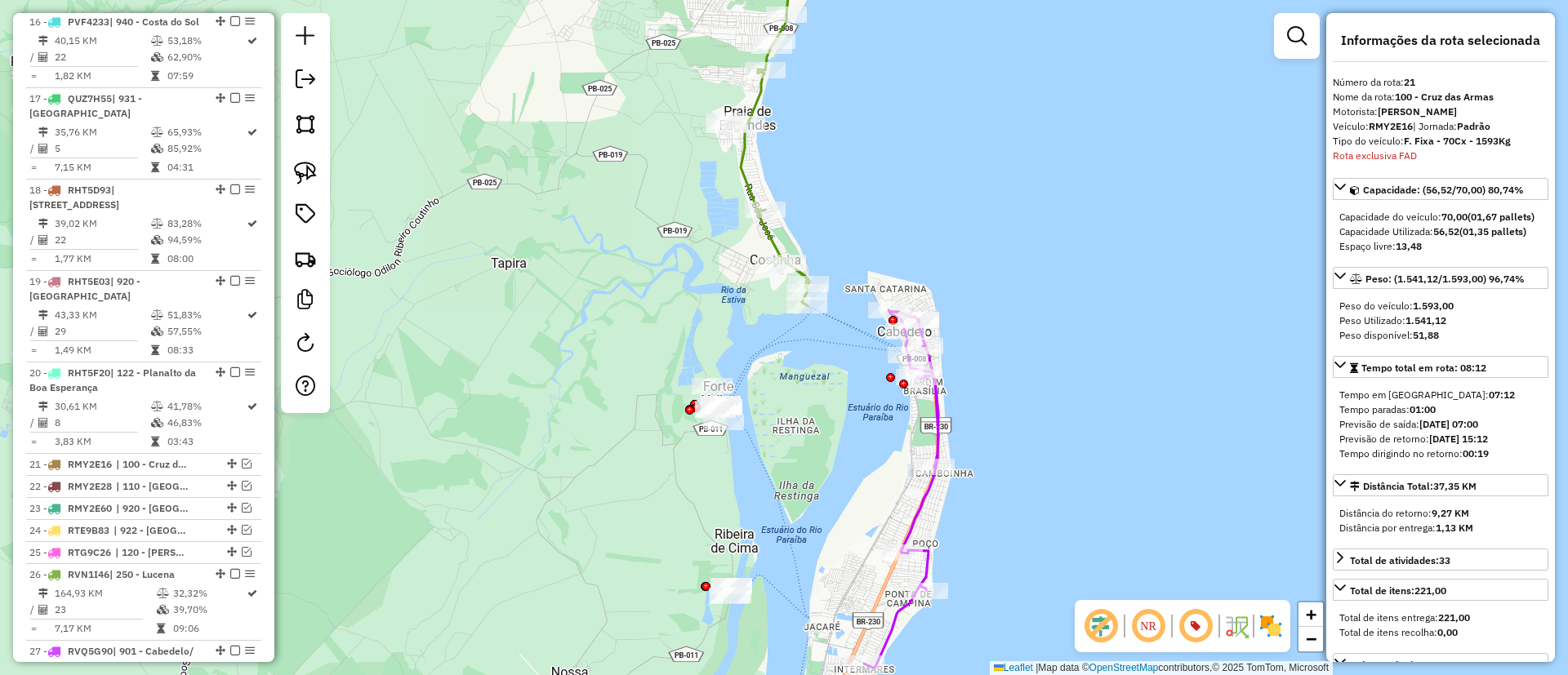
click at [746, 173] on icon at bounding box center [763, 132] width 92 height 346
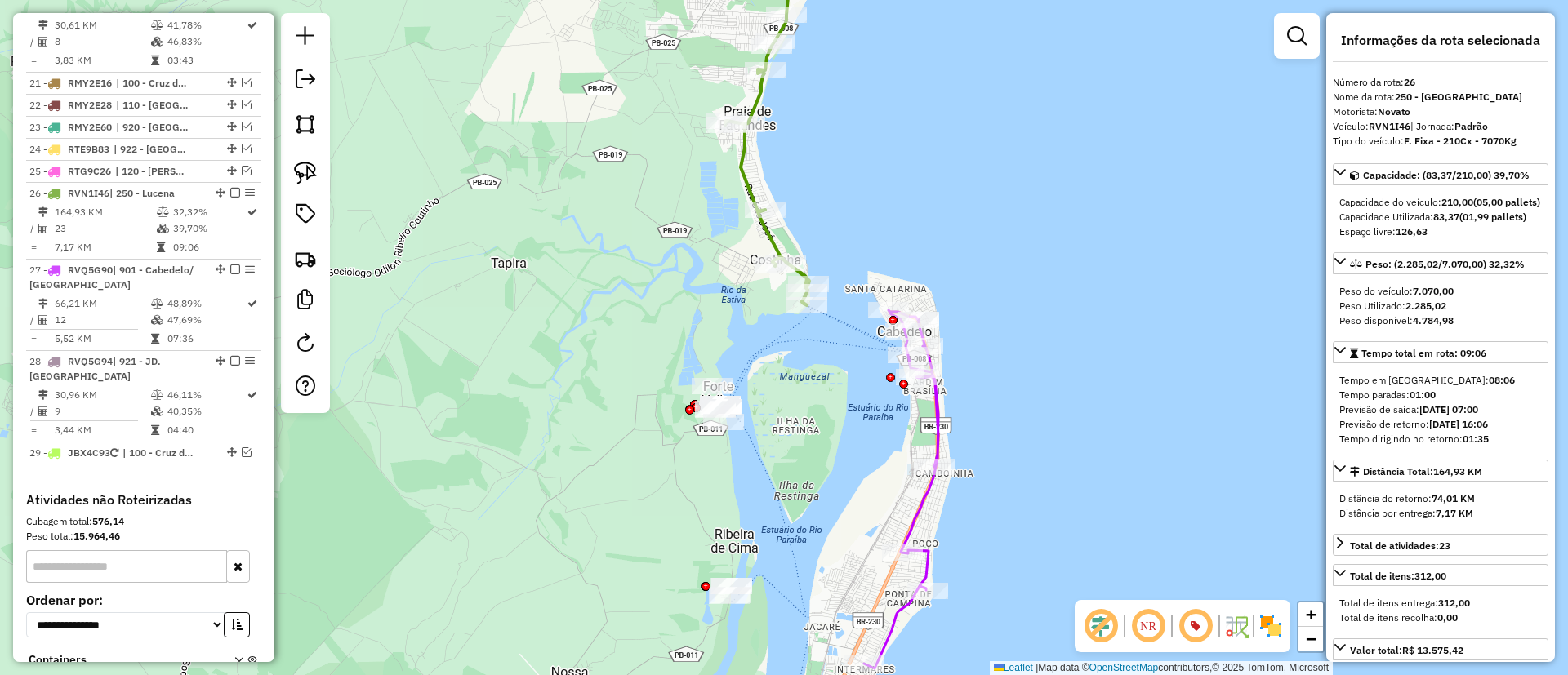
scroll to position [2523, 0]
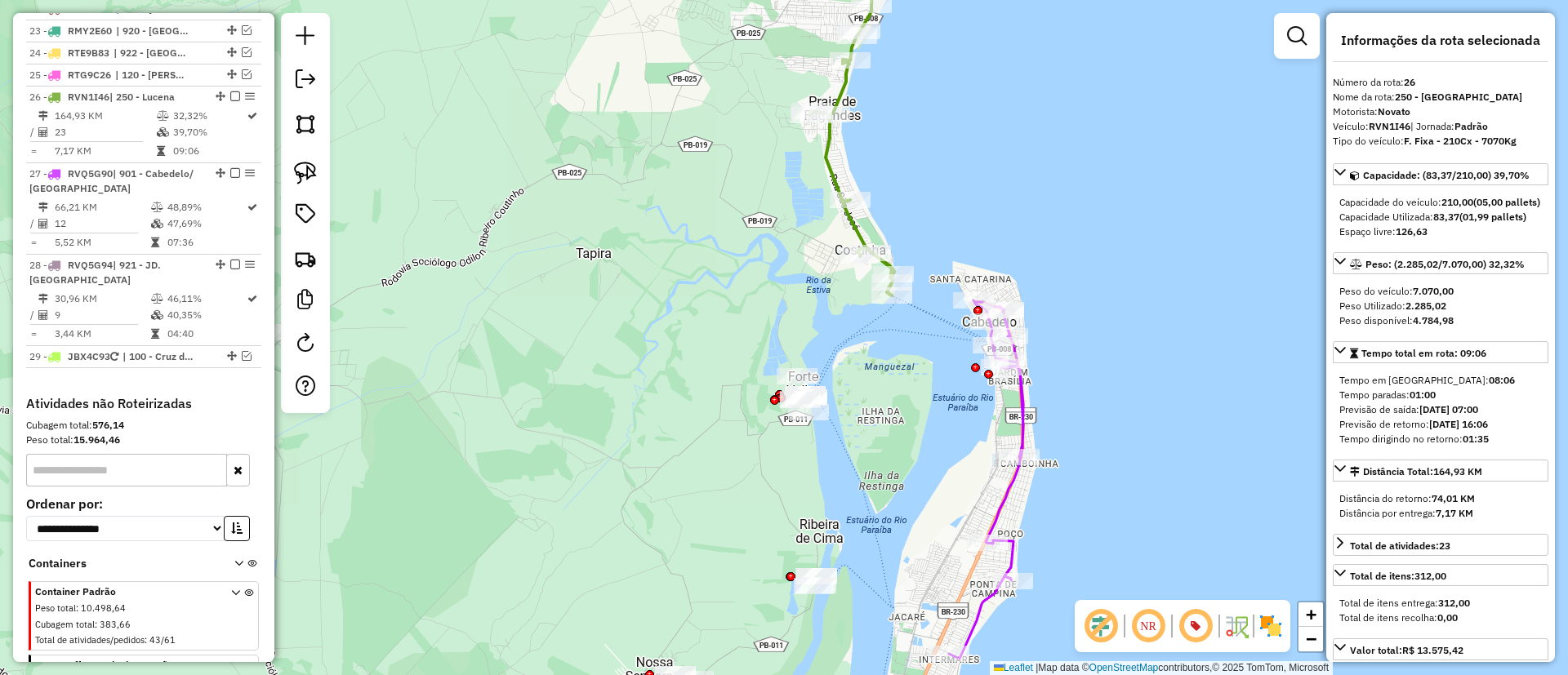
drag, startPoint x: 626, startPoint y: 236, endPoint x: 776, endPoint y: 226, distance: 150.3
click at [776, 226] on div "Janela de atendimento Grade de atendimento Capacidade Transportadoras Veículos …" at bounding box center [784, 337] width 1568 height 675
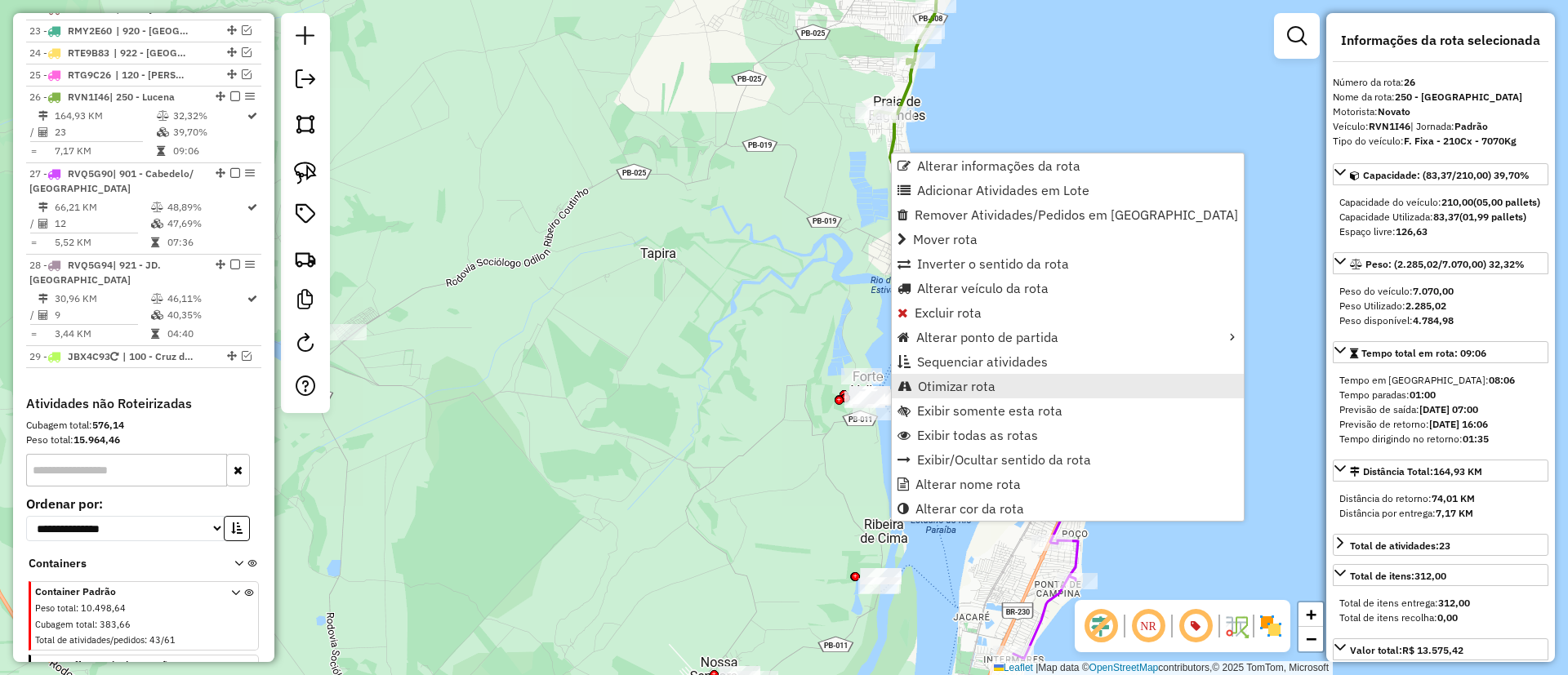
click at [911, 386] on span "Otimizar rota" at bounding box center [905, 386] width 14 height 13
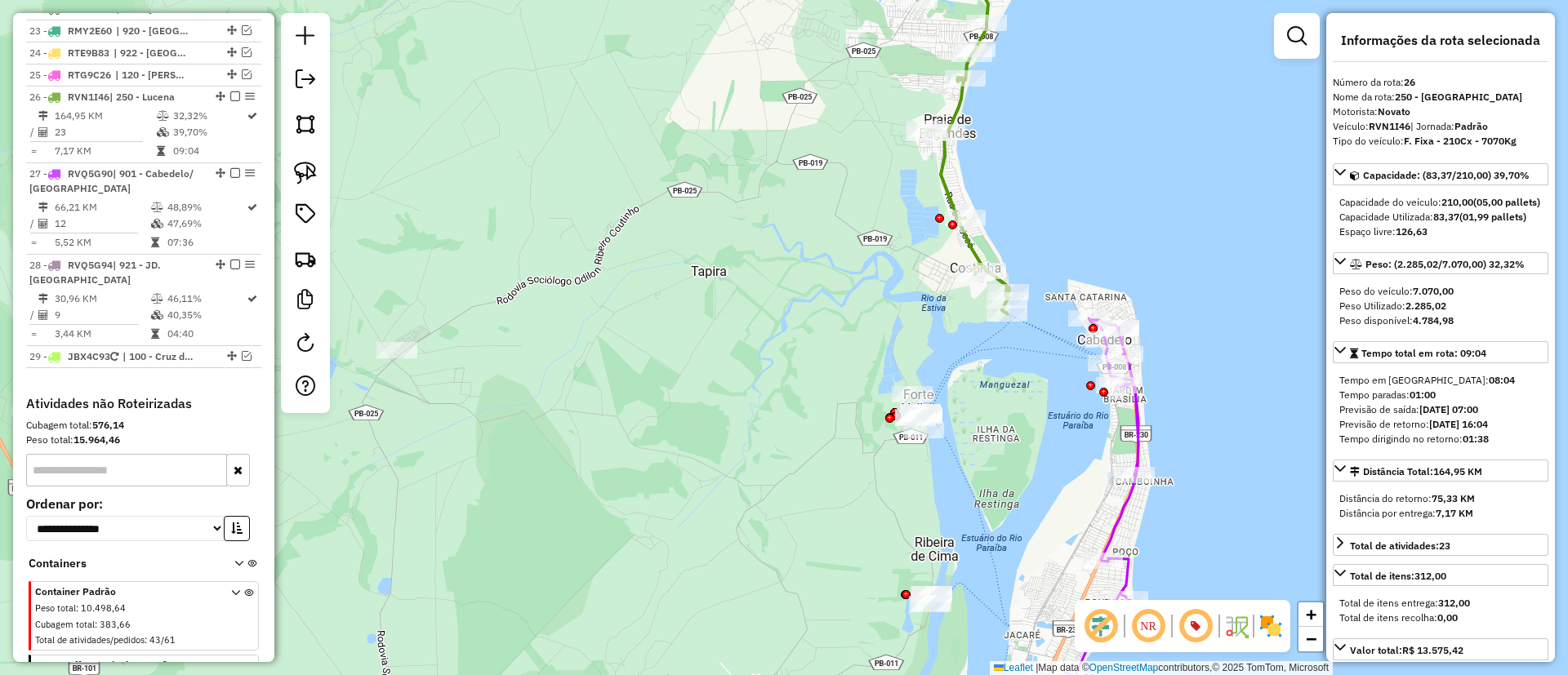
drag, startPoint x: 714, startPoint y: 358, endPoint x: 985, endPoint y: 177, distance: 325.9
click at [723, 359] on div "Janela de atendimento Grade de atendimento Capacidade Transportadoras Veículos …" at bounding box center [784, 337] width 1568 height 675
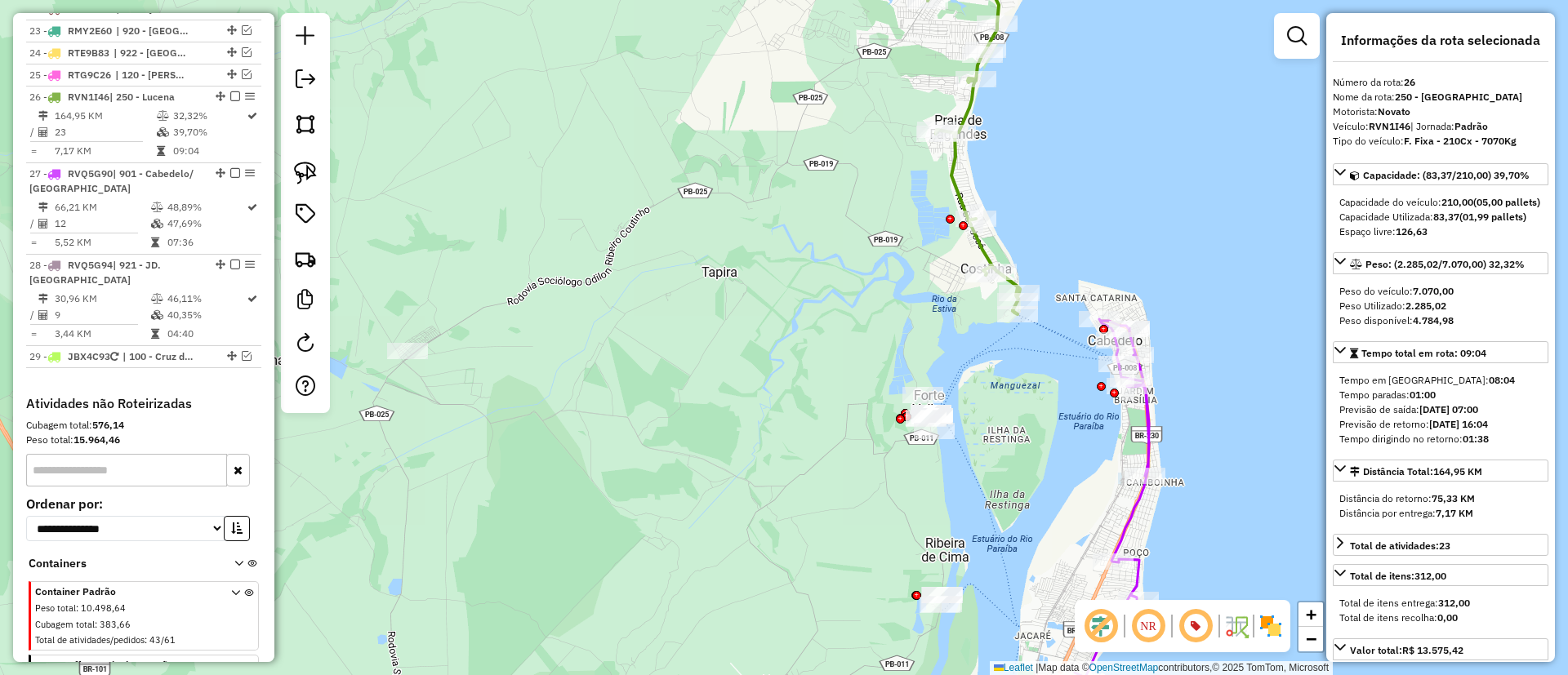
click at [952, 180] on icon at bounding box center [973, 143] width 92 height 342
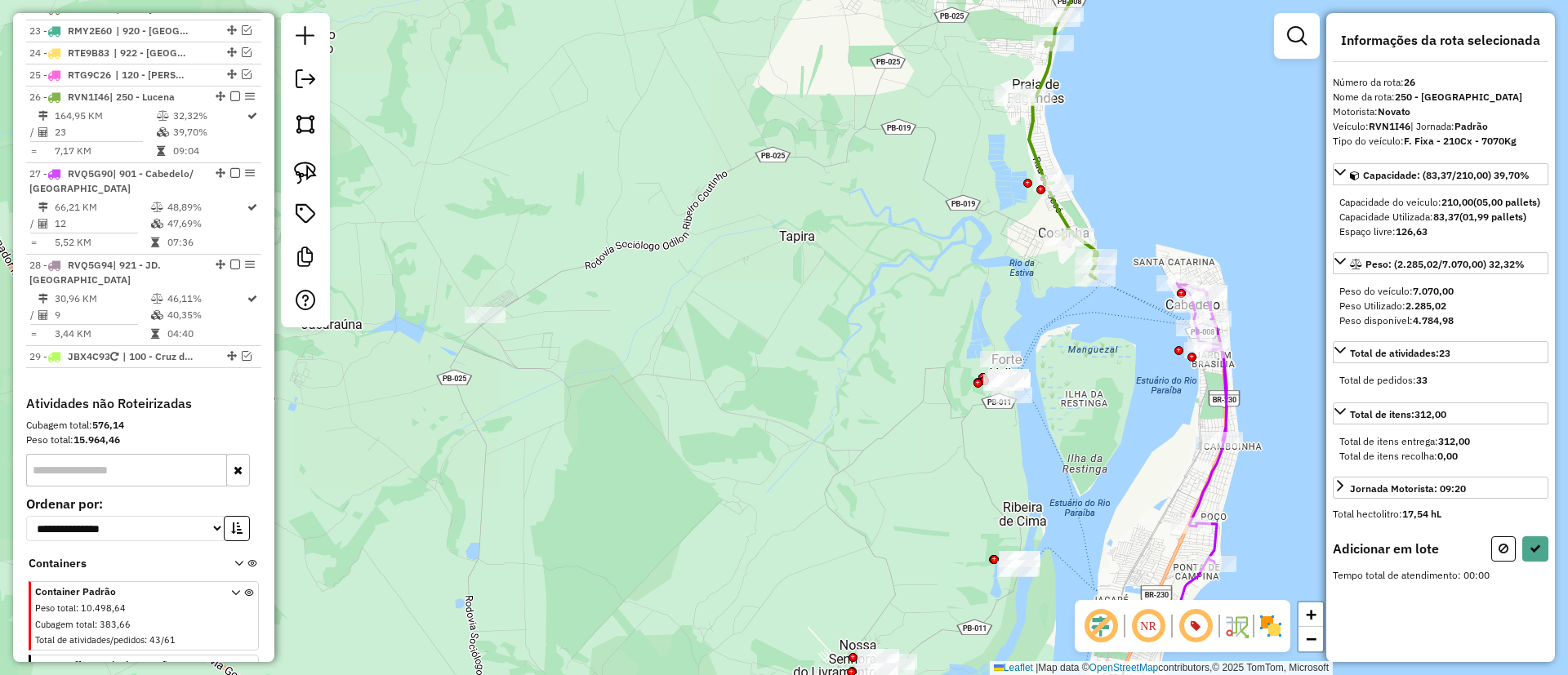
drag, startPoint x: 803, startPoint y: 267, endPoint x: 792, endPoint y: 274, distance: 13.0
click at [805, 267] on div "Janela de atendimento Grade de atendimento Capacidade Transportadoras Veículos …" at bounding box center [784, 337] width 1568 height 675
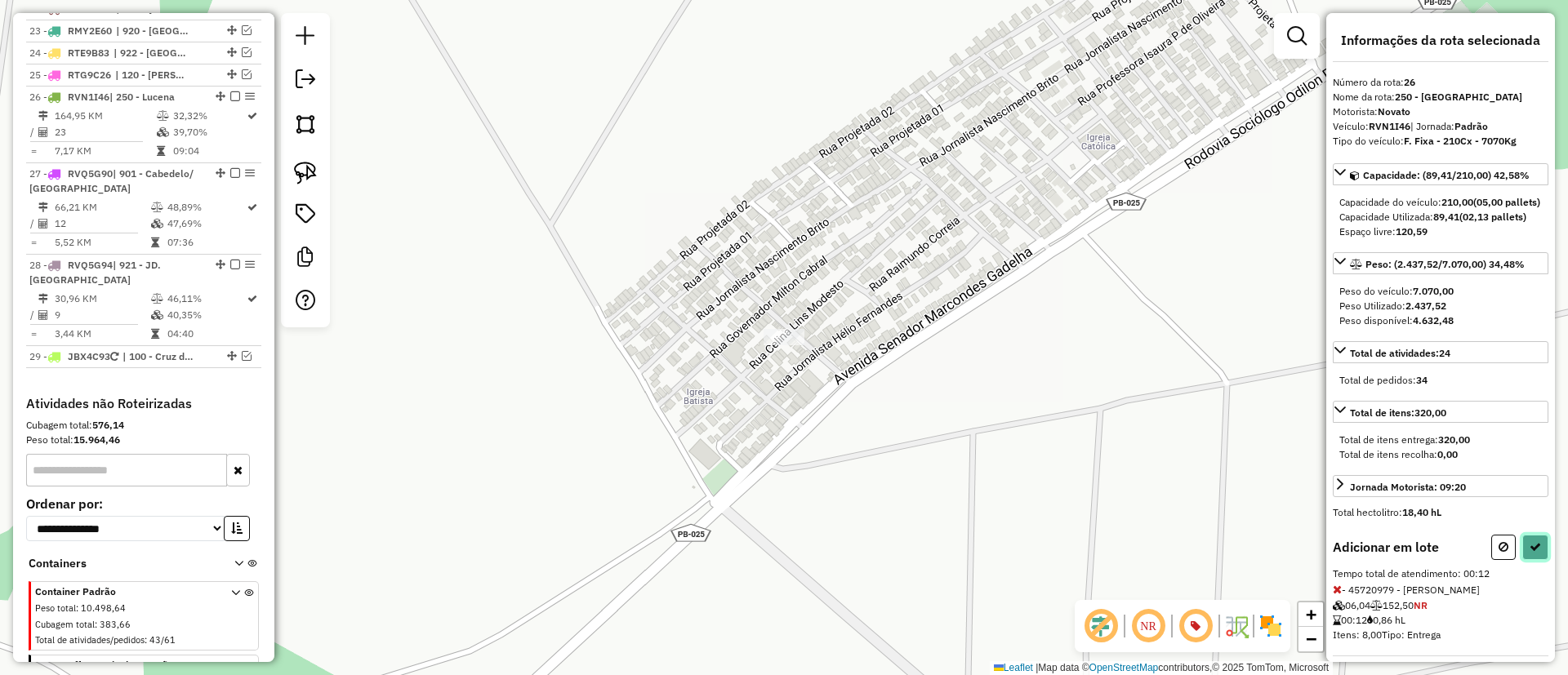
click at [1523, 556] on button at bounding box center [1535, 547] width 26 height 26
select select "*********"
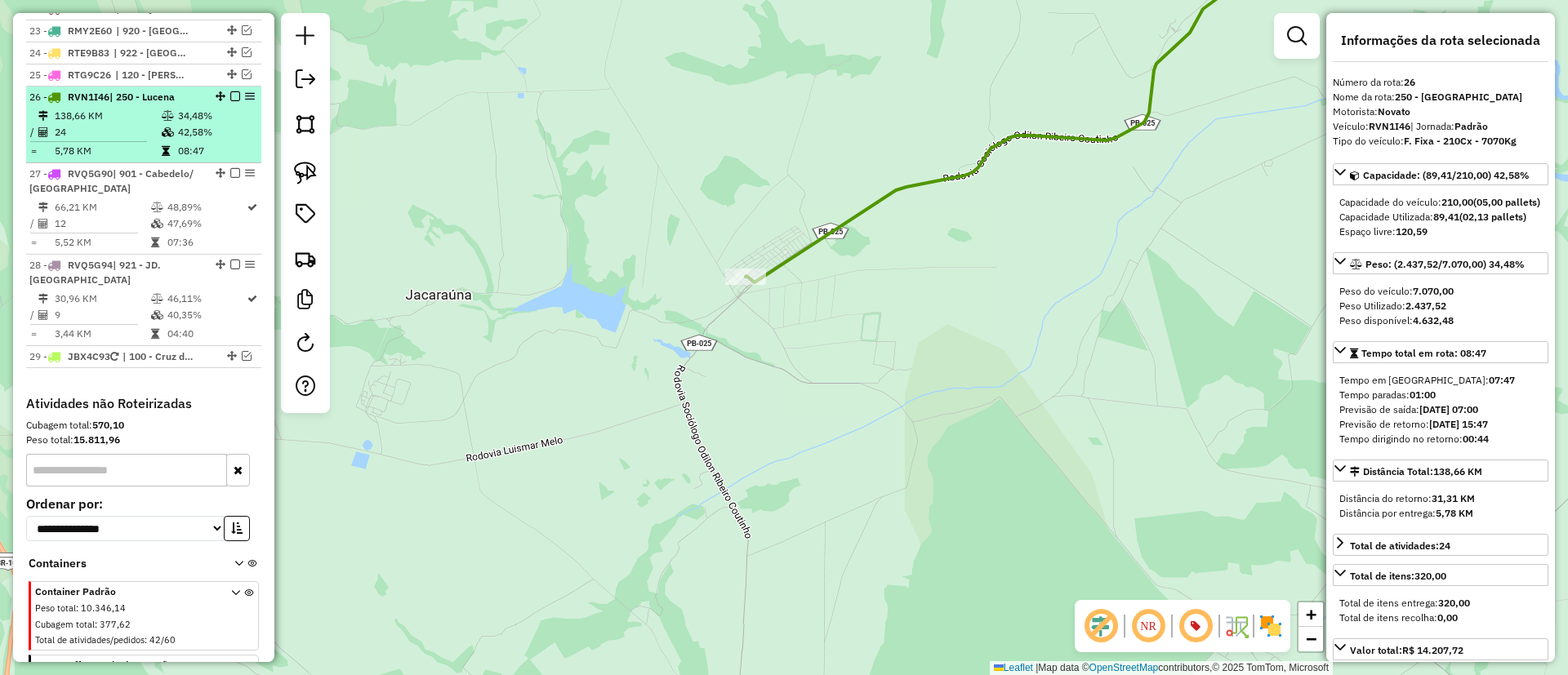
click at [230, 91] on em at bounding box center [235, 96] width 10 height 10
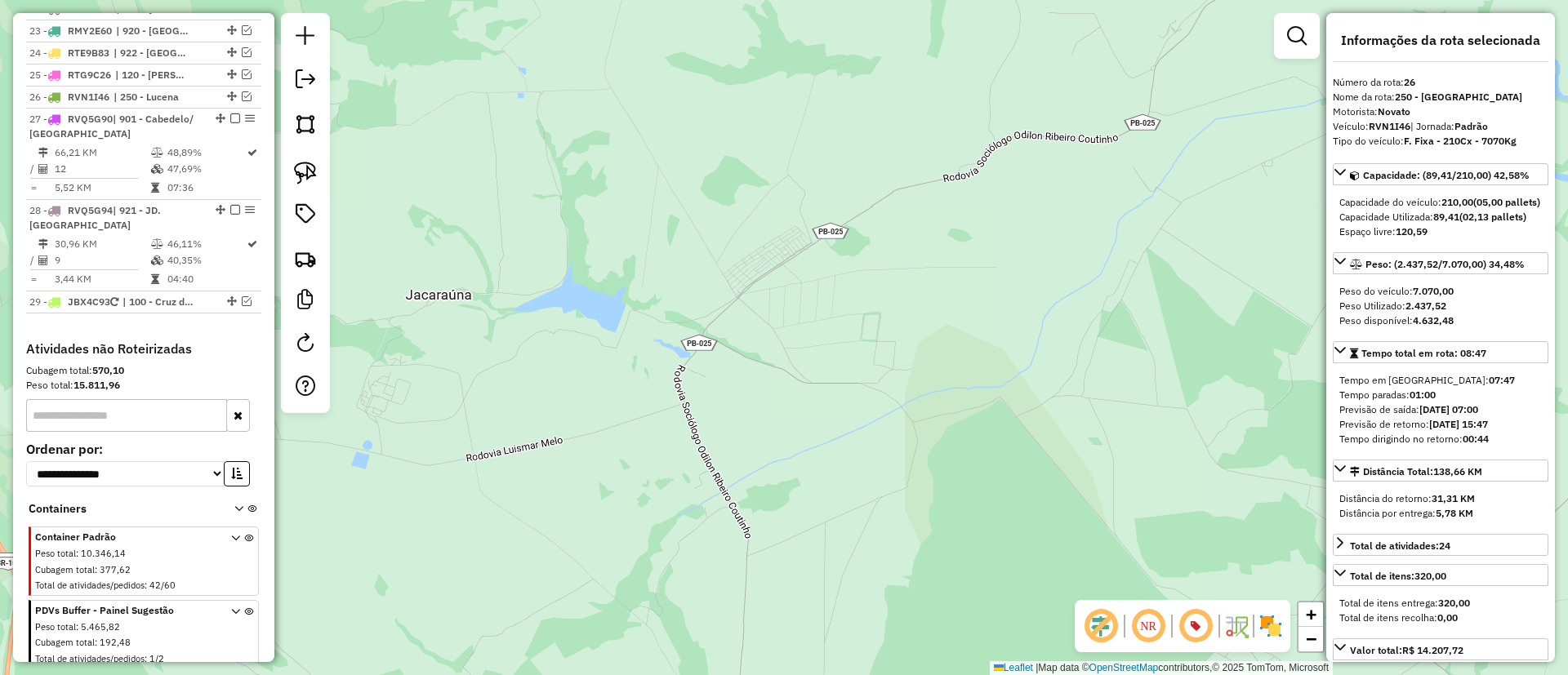
scroll to position [2467, 0]
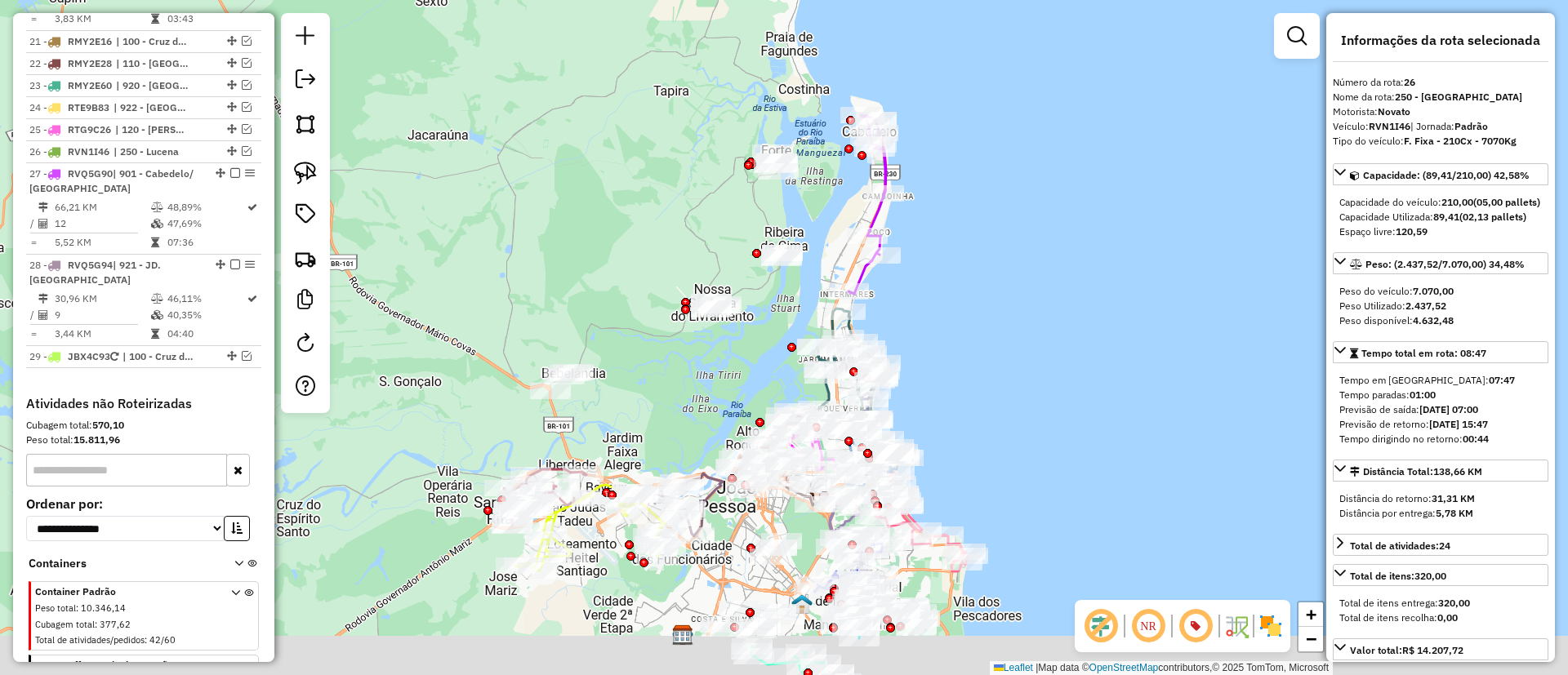
drag, startPoint x: 695, startPoint y: 270, endPoint x: 551, endPoint y: 192, distance: 163.8
click at [619, 205] on div "Janela de atendimento Grade de atendimento Capacidade Transportadoras Veículos …" at bounding box center [784, 337] width 1568 height 675
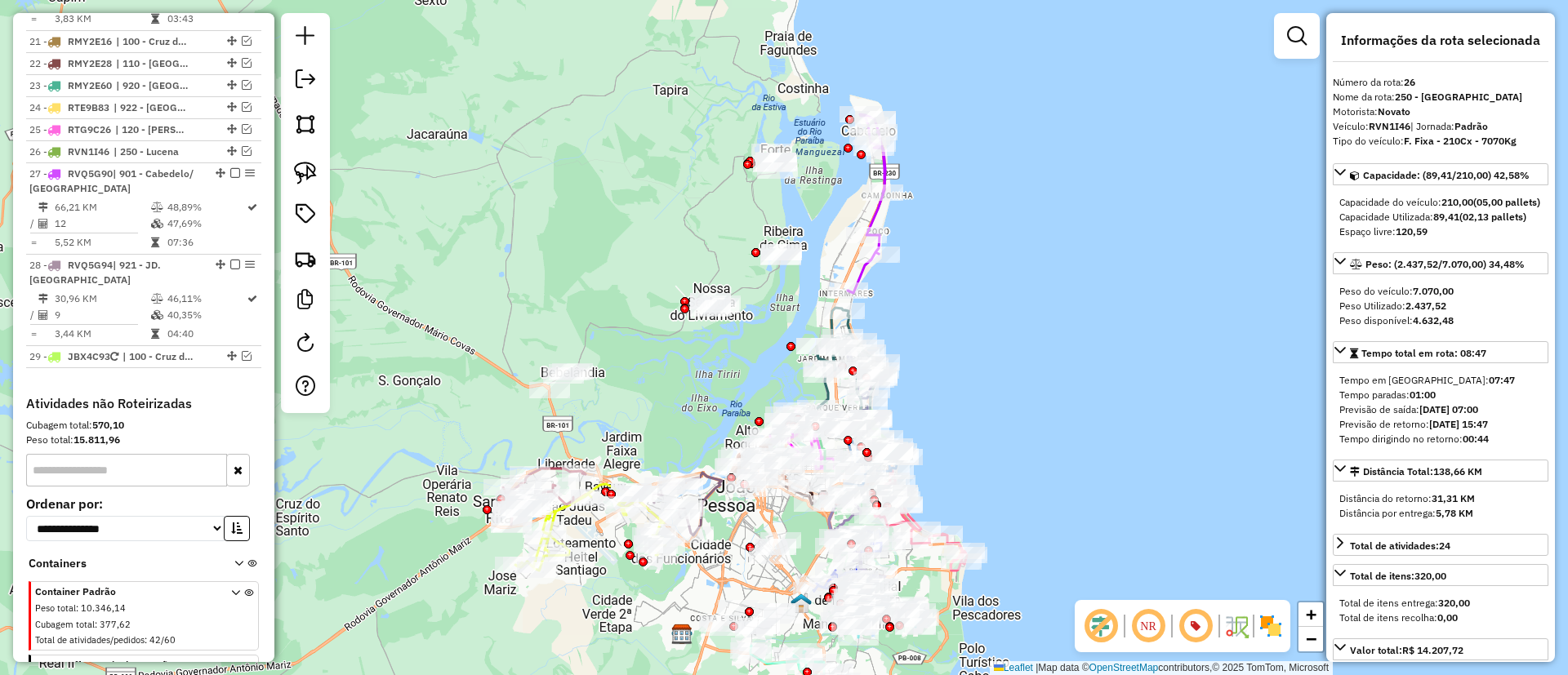
click at [883, 214] on icon at bounding box center [867, 203] width 38 height 178
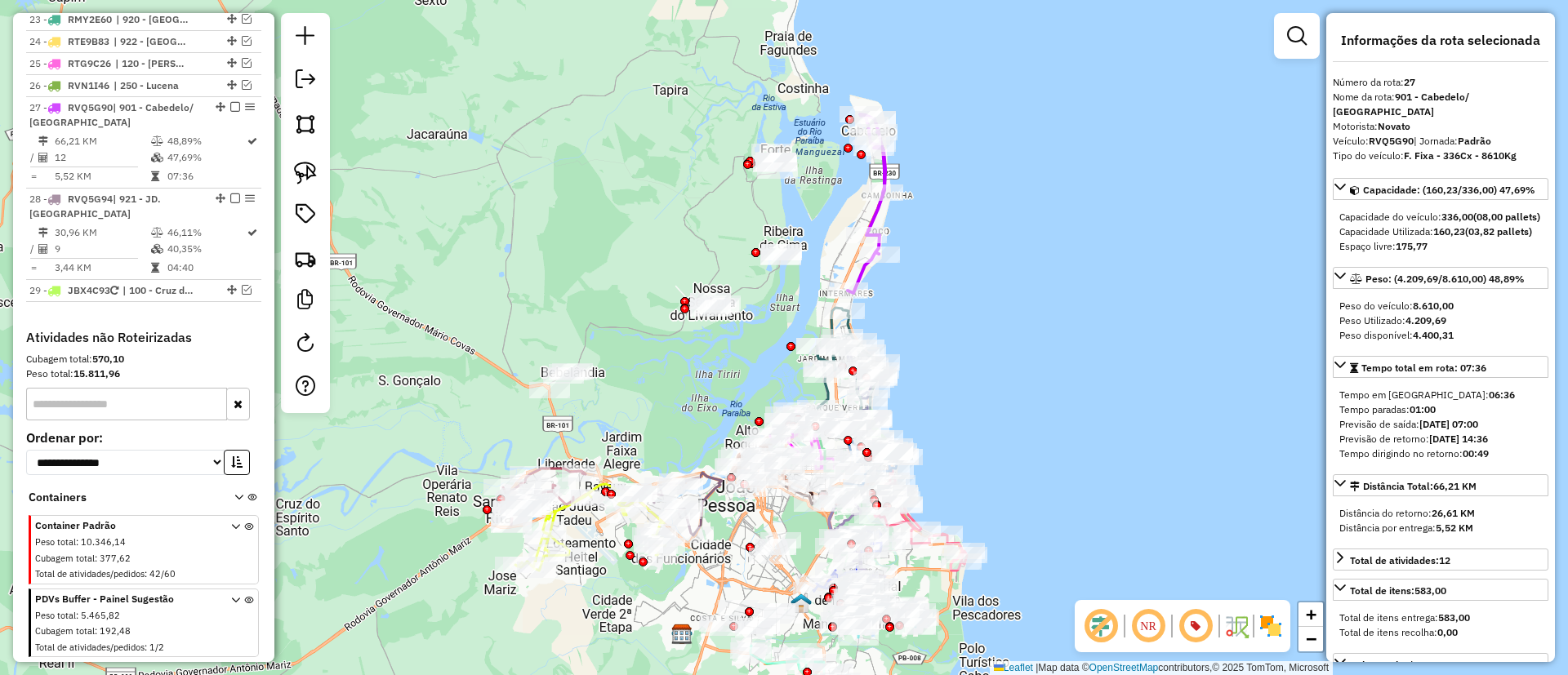
scroll to position [2538, 0]
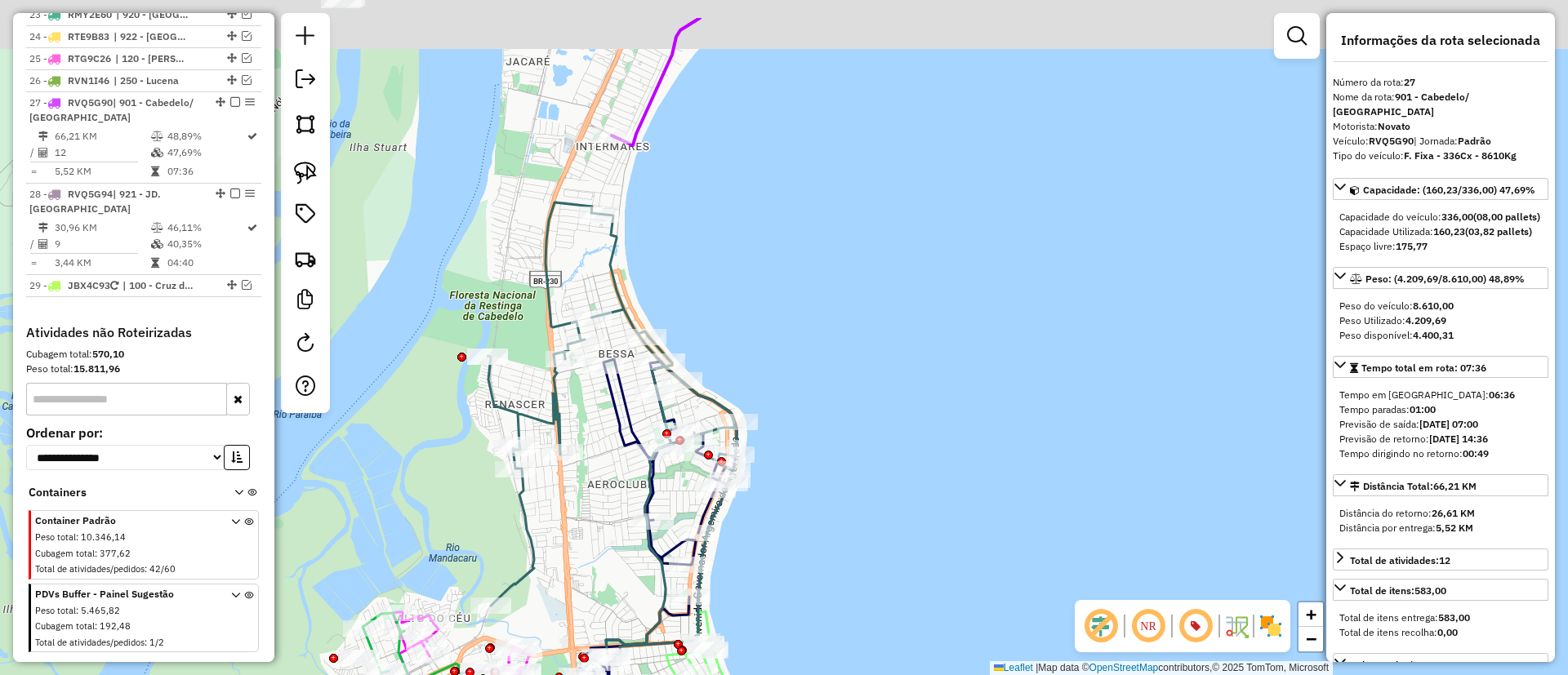
drag, startPoint x: 760, startPoint y: 275, endPoint x: 803, endPoint y: 335, distance: 73.8
click at [803, 335] on div "Janela de atendimento Grade de atendimento Capacidade Transportadoras Veículos …" at bounding box center [784, 337] width 1568 height 675
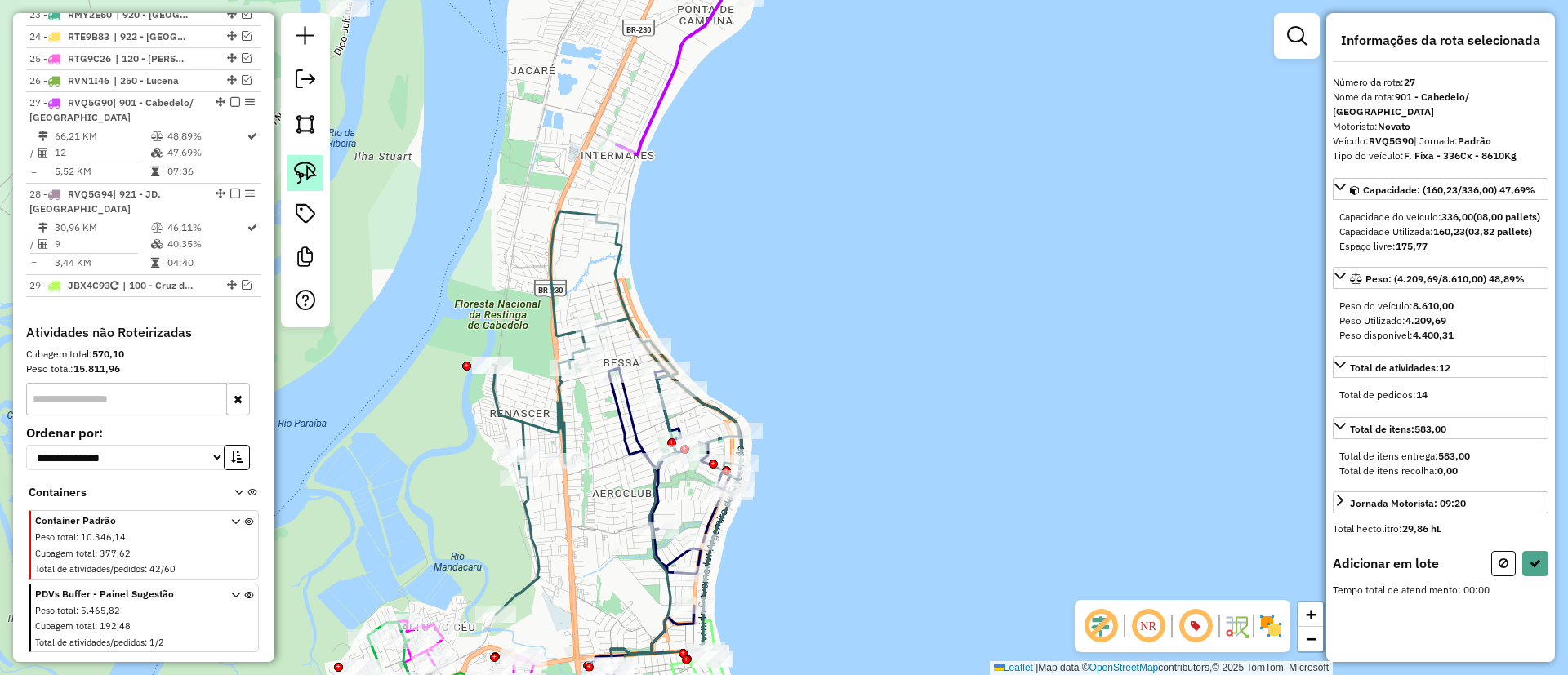
click at [304, 169] on img at bounding box center [304, 172] width 23 height 23
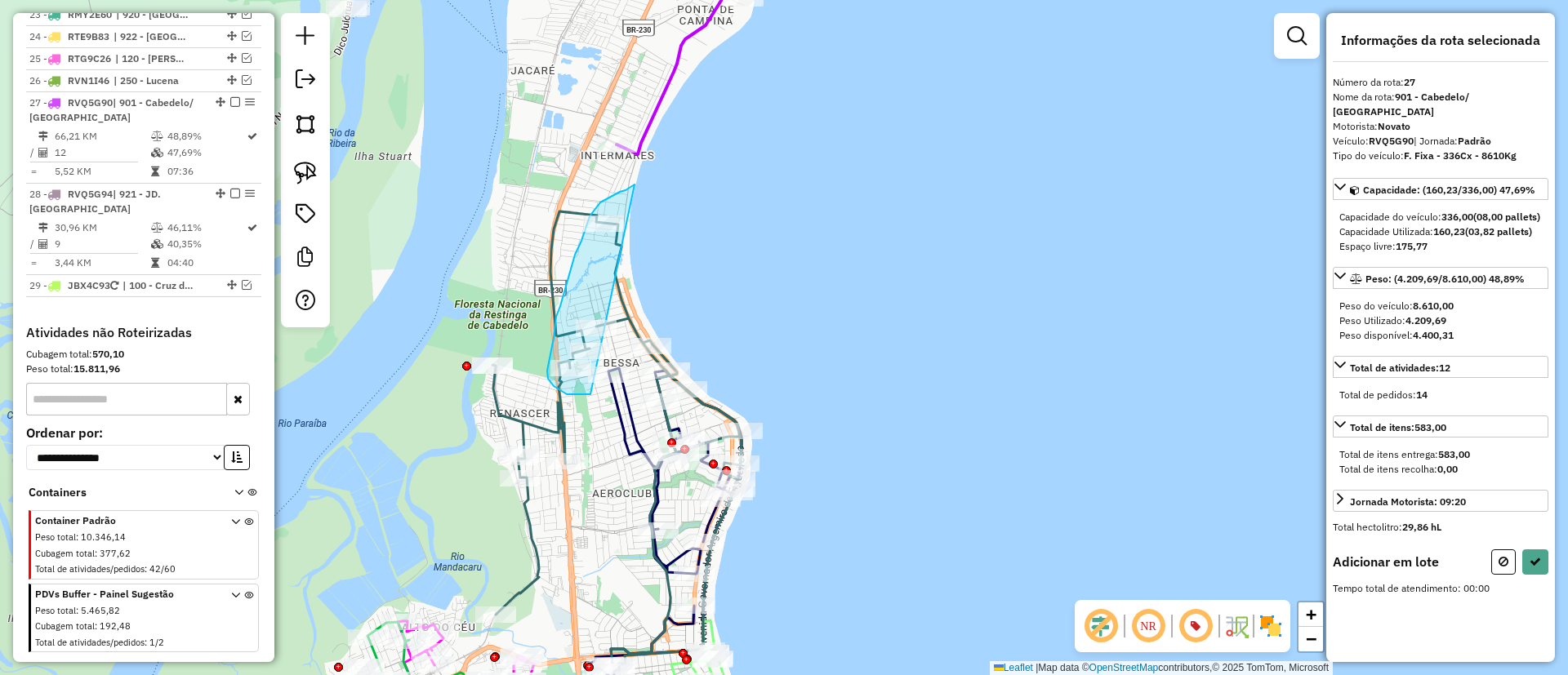
drag, startPoint x: 635, startPoint y: 184, endPoint x: 590, endPoint y: 394, distance: 214.8
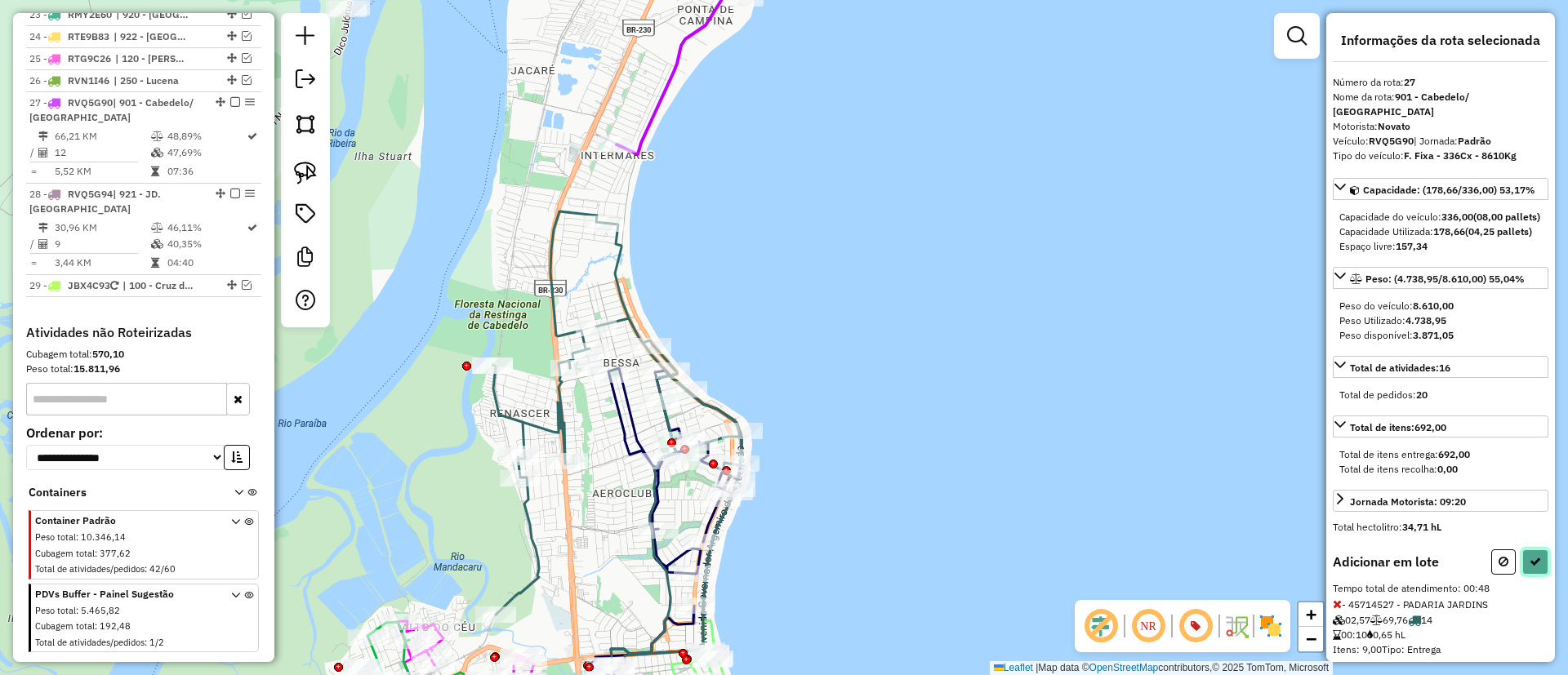
click at [1538, 575] on button at bounding box center [1535, 562] width 26 height 26
select select "*********"
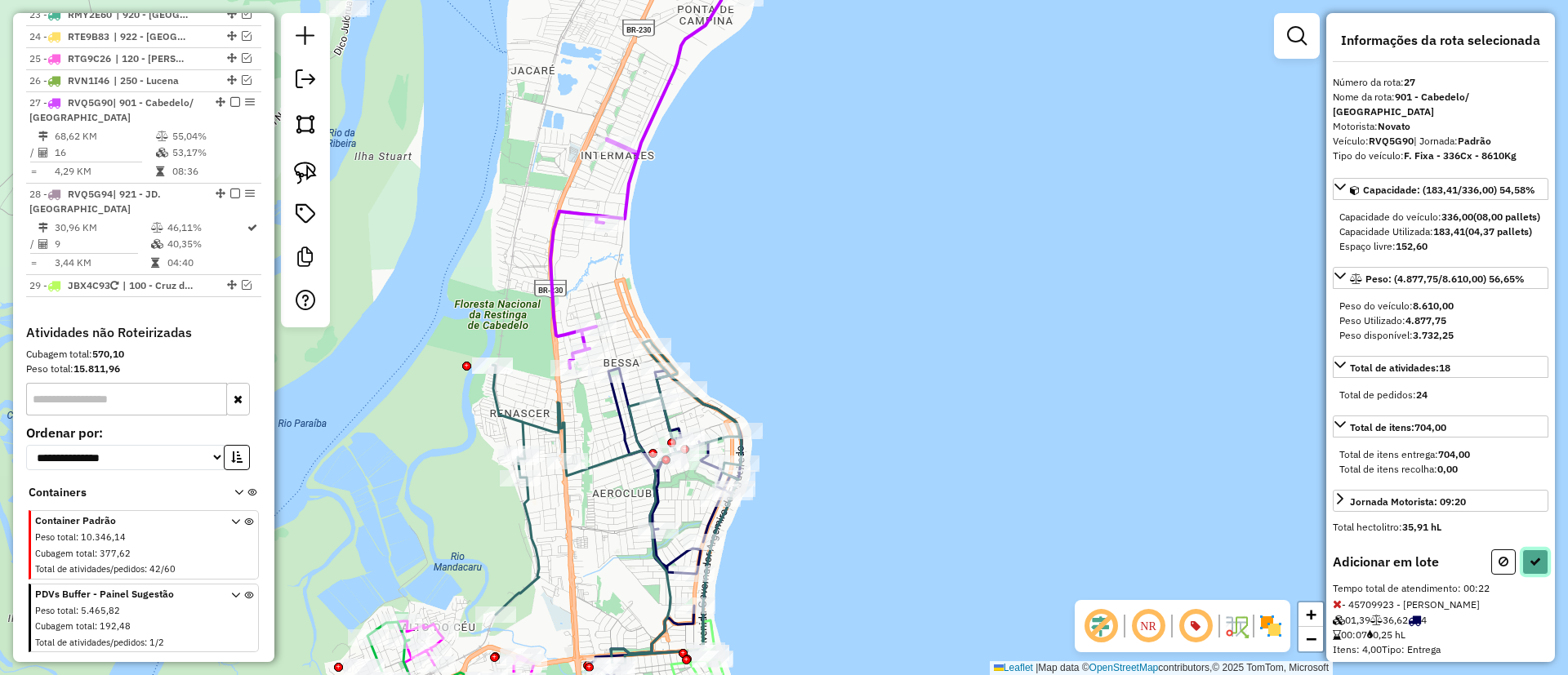
click at [1522, 575] on button at bounding box center [1535, 562] width 26 height 26
select select "*********"
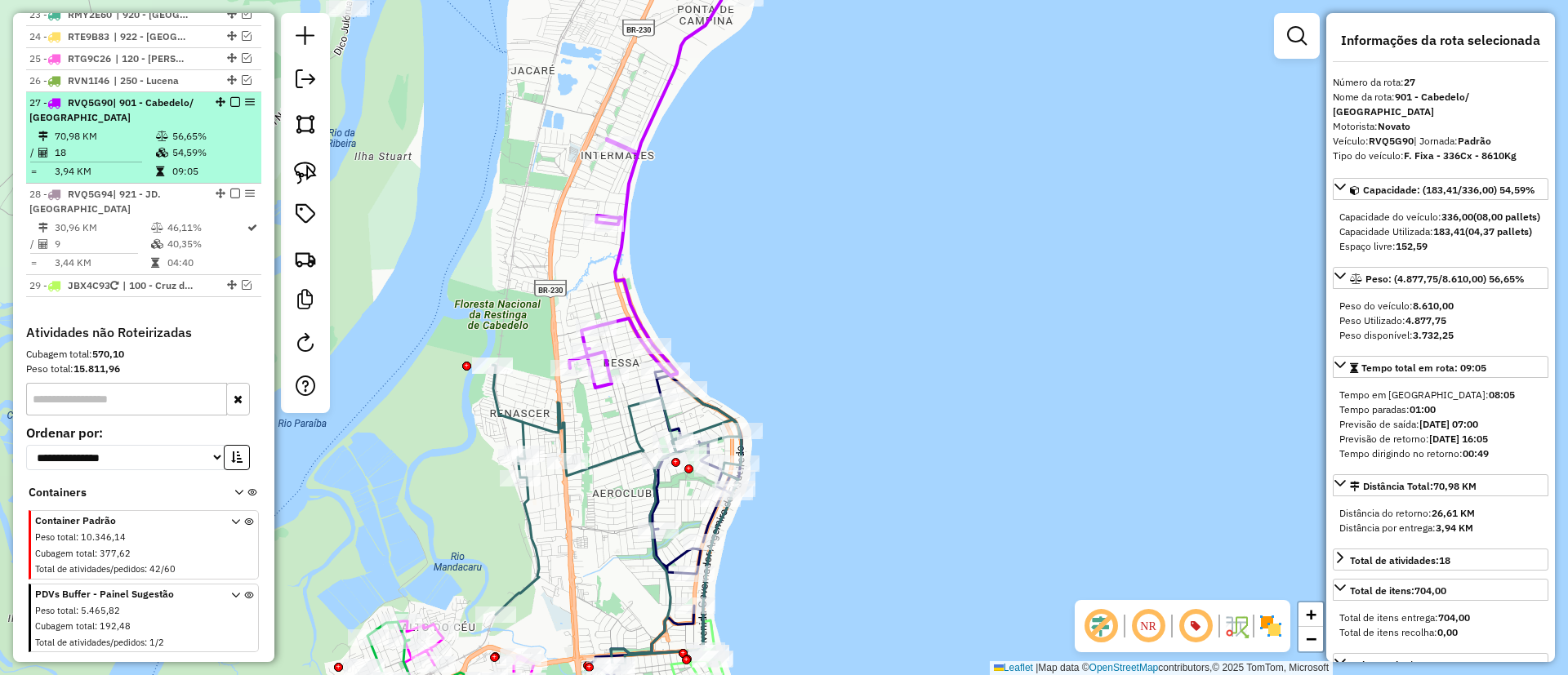
click at [230, 97] on em at bounding box center [235, 102] width 10 height 10
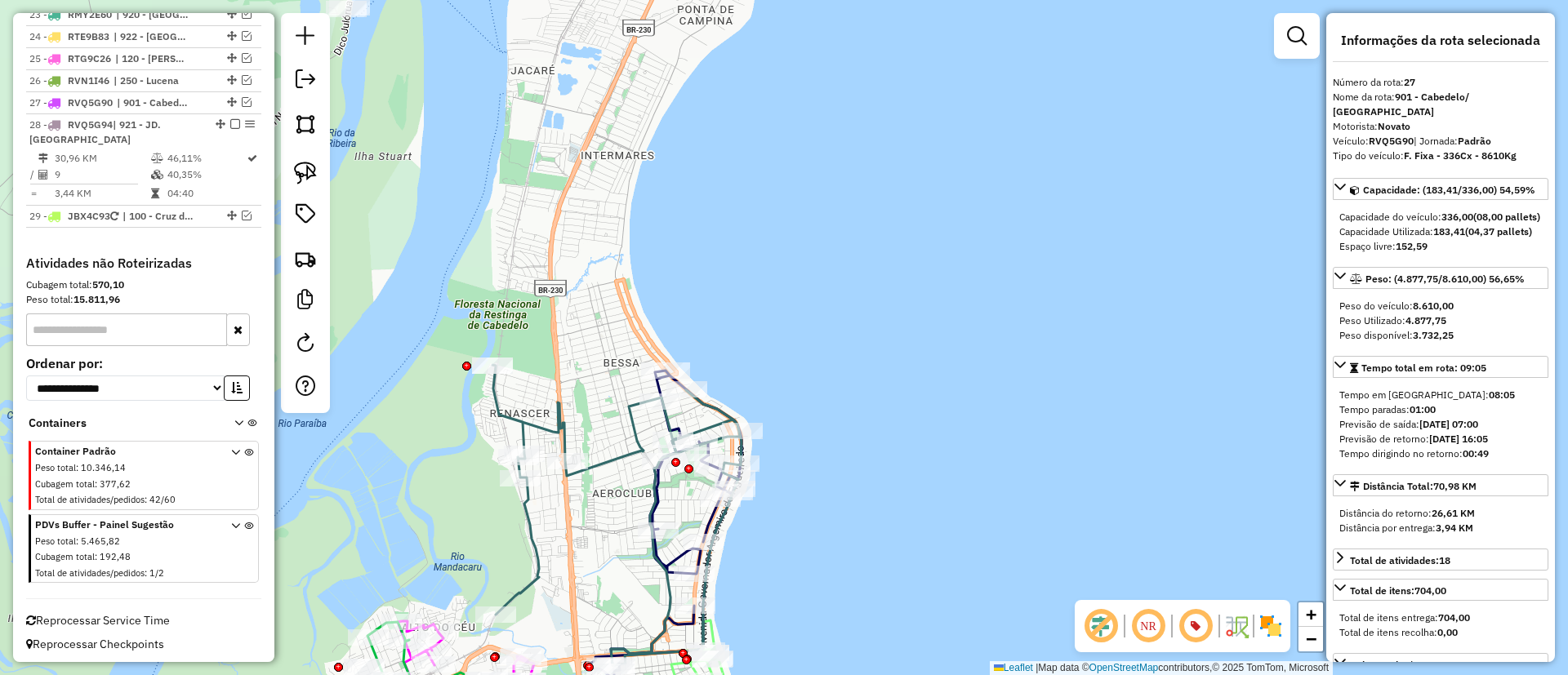
scroll to position [2469, 0]
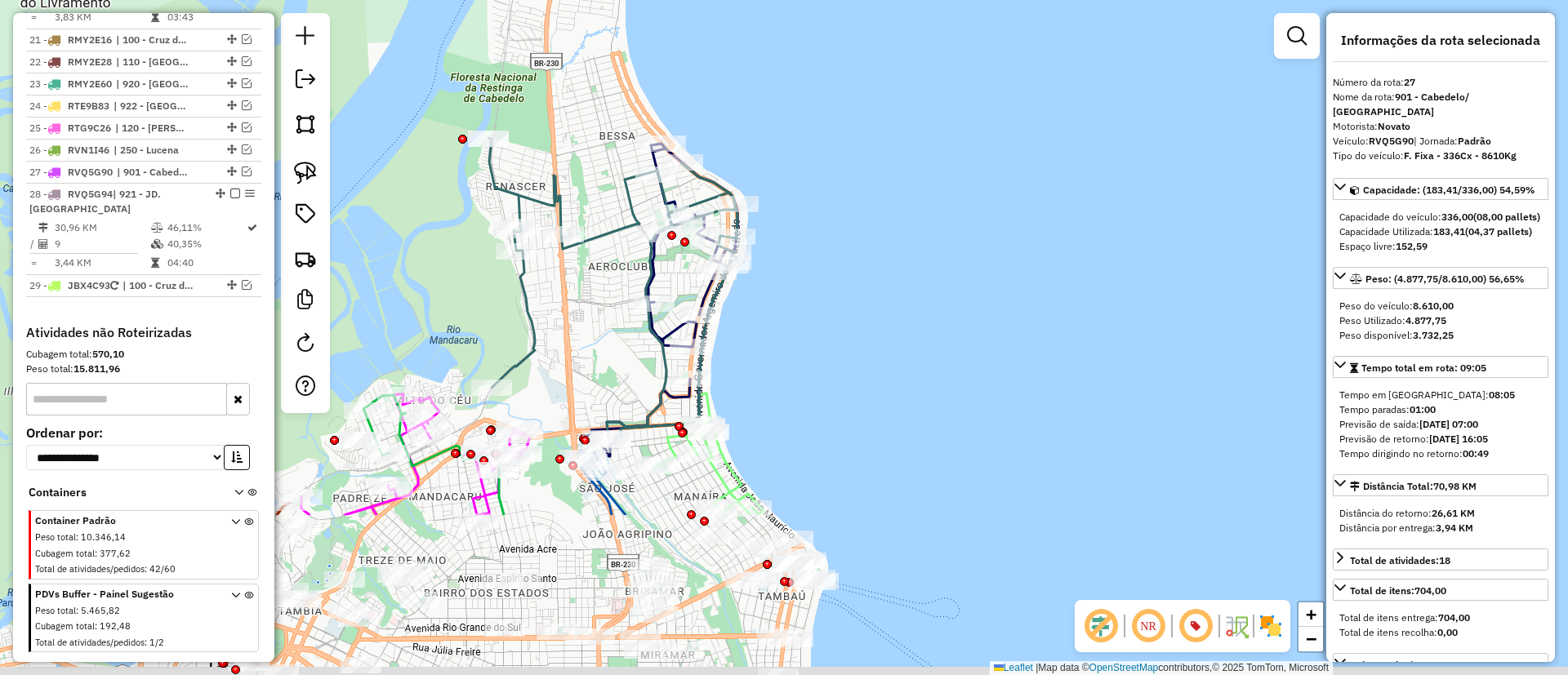
drag, startPoint x: 871, startPoint y: 392, endPoint x: 867, endPoint y: 164, distance: 228.0
click at [867, 164] on div "Janela de atendimento Grade de atendimento Capacidade Transportadoras Veículos …" at bounding box center [784, 337] width 1568 height 675
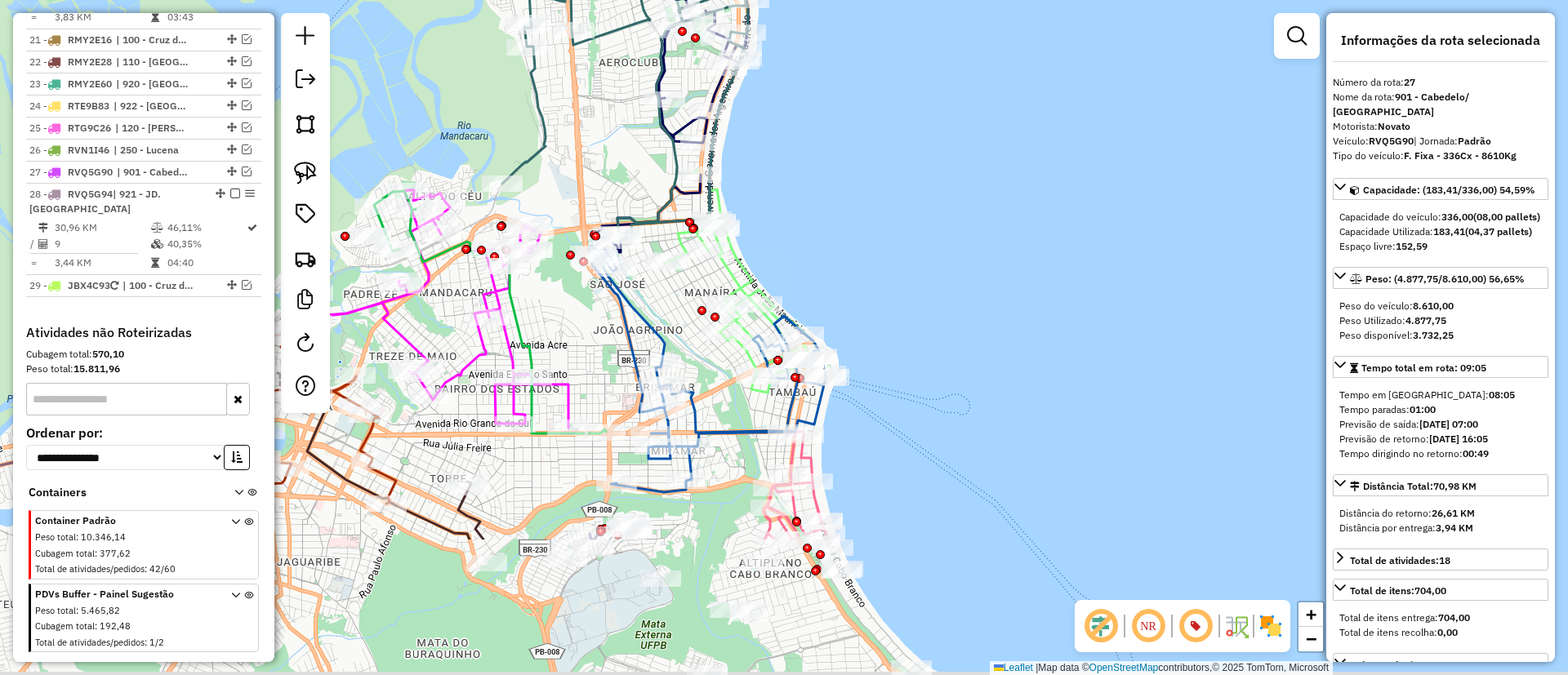
drag, startPoint x: 919, startPoint y: 302, endPoint x: 928, endPoint y: 224, distance: 78.5
click at [928, 224] on div "Janela de atendimento Grade de atendimento Capacidade Transportadoras Veículos …" at bounding box center [784, 337] width 1568 height 675
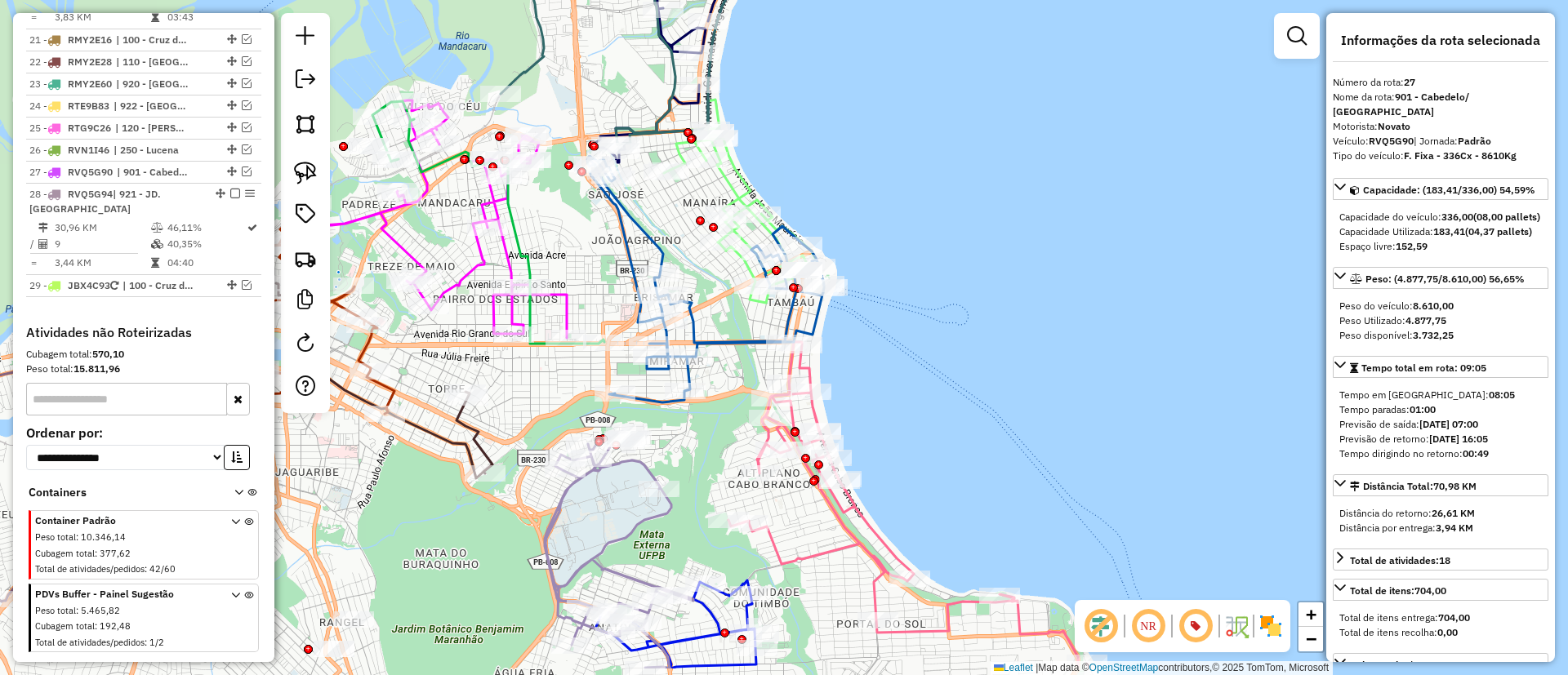
drag, startPoint x: 950, startPoint y: 292, endPoint x: 944, endPoint y: 220, distance: 72.2
click at [944, 220] on div "Janela de atendimento Grade de atendimento Capacidade Transportadoras Veículos …" at bounding box center [784, 337] width 1568 height 675
click at [303, 335] on em at bounding box center [305, 343] width 20 height 20
select select "*"
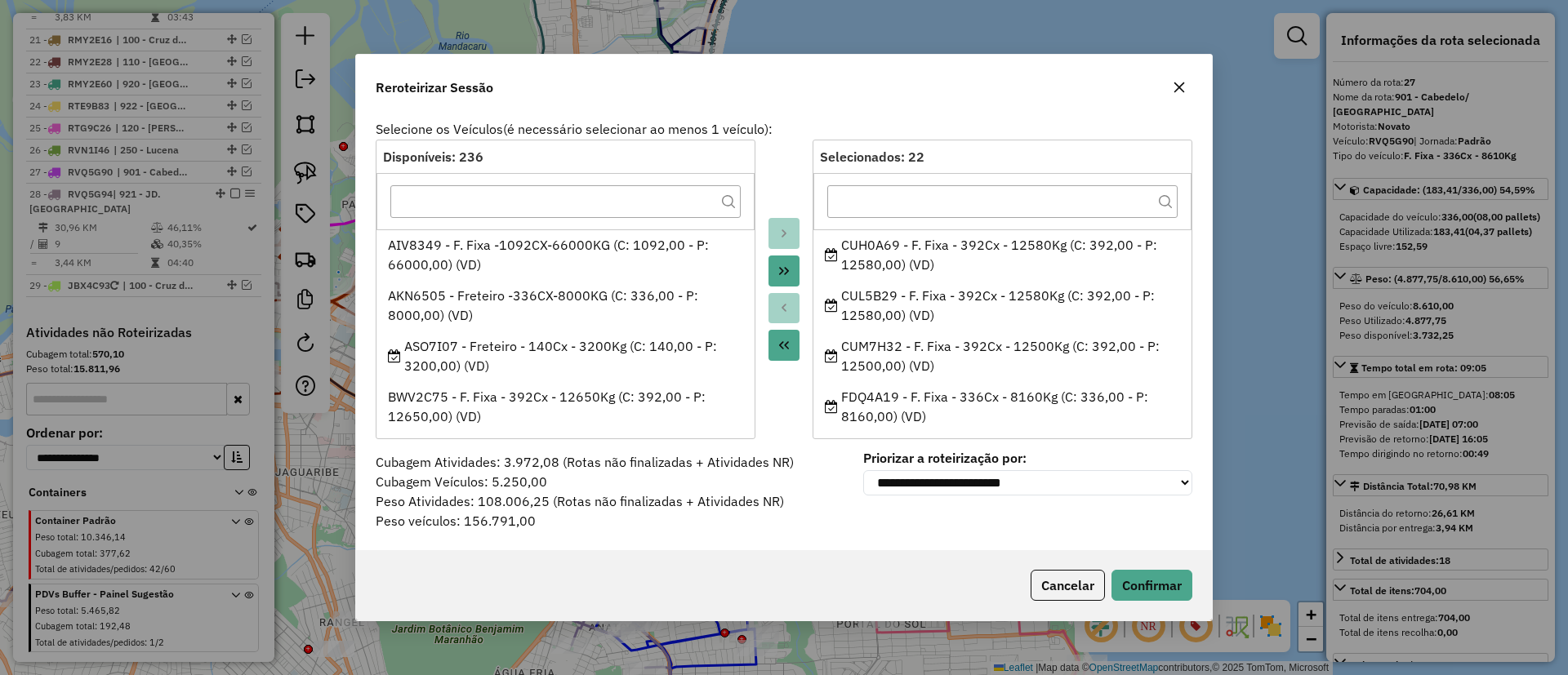
click at [1019, 222] on div at bounding box center [1002, 201] width 378 height 56
click at [1014, 214] on input "text" at bounding box center [1002, 201] width 350 height 33
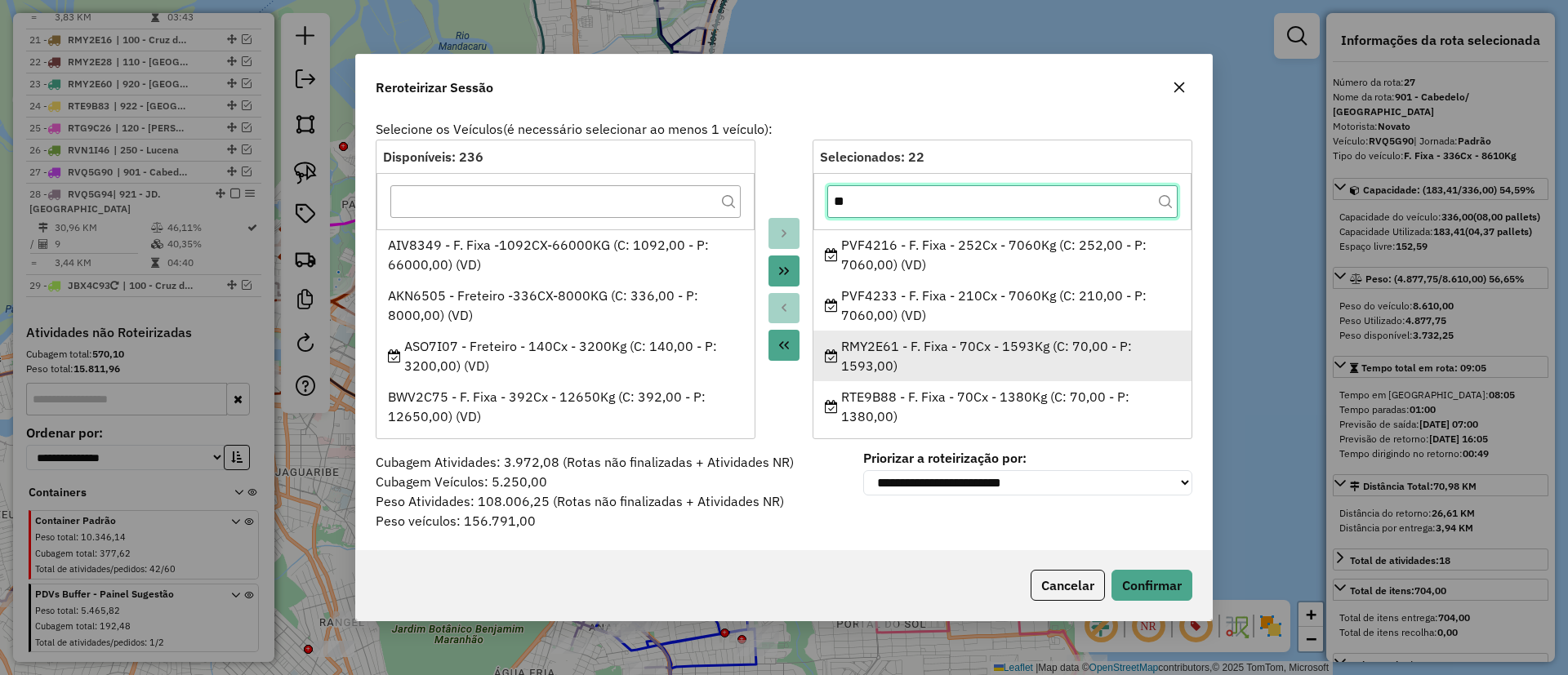
type input "**"
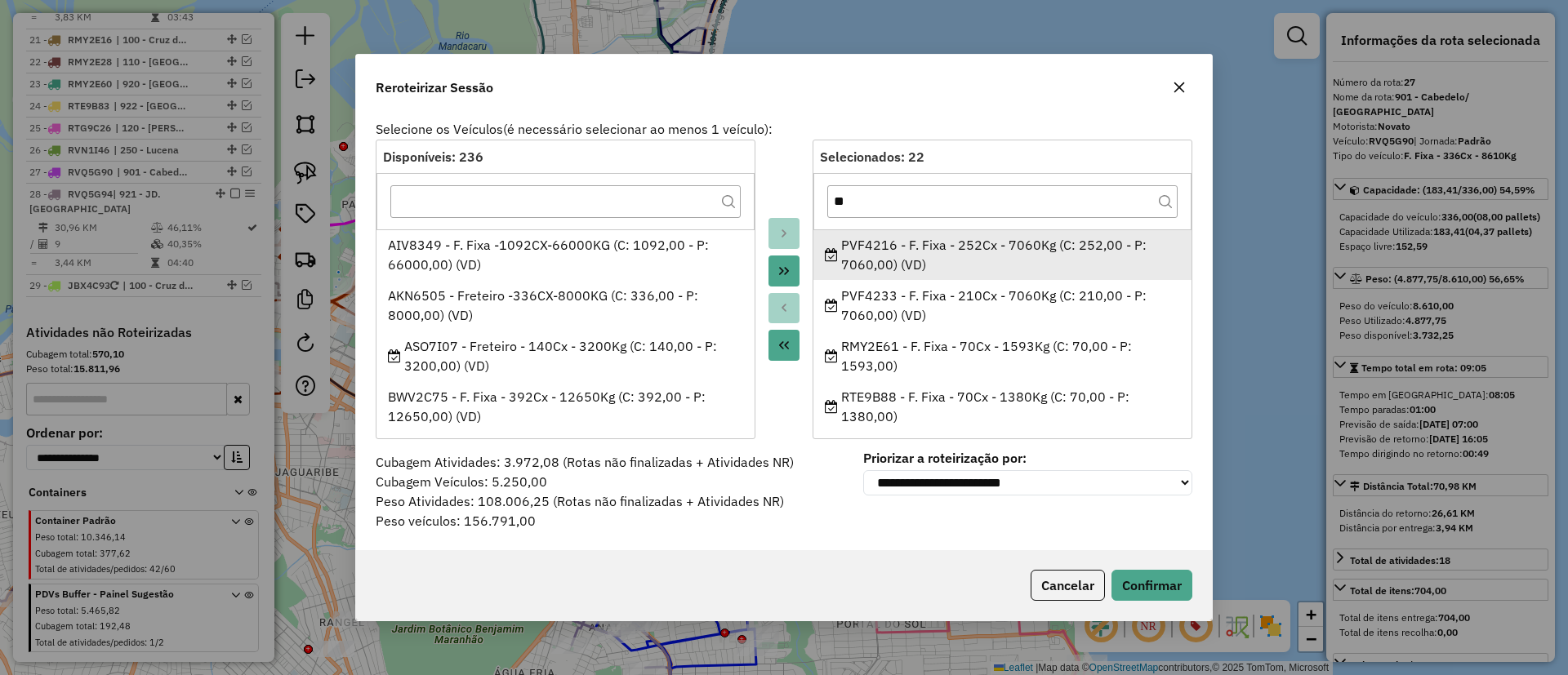
drag, startPoint x: 839, startPoint y: 344, endPoint x: 982, endPoint y: 261, distance: 165.3
click at [899, 338] on div "RMY2E61 - F. Fixa - 70Cx - 1593Kg (C: 70,00 - P: 1593,00)" at bounding box center [1002, 356] width 356 height 40
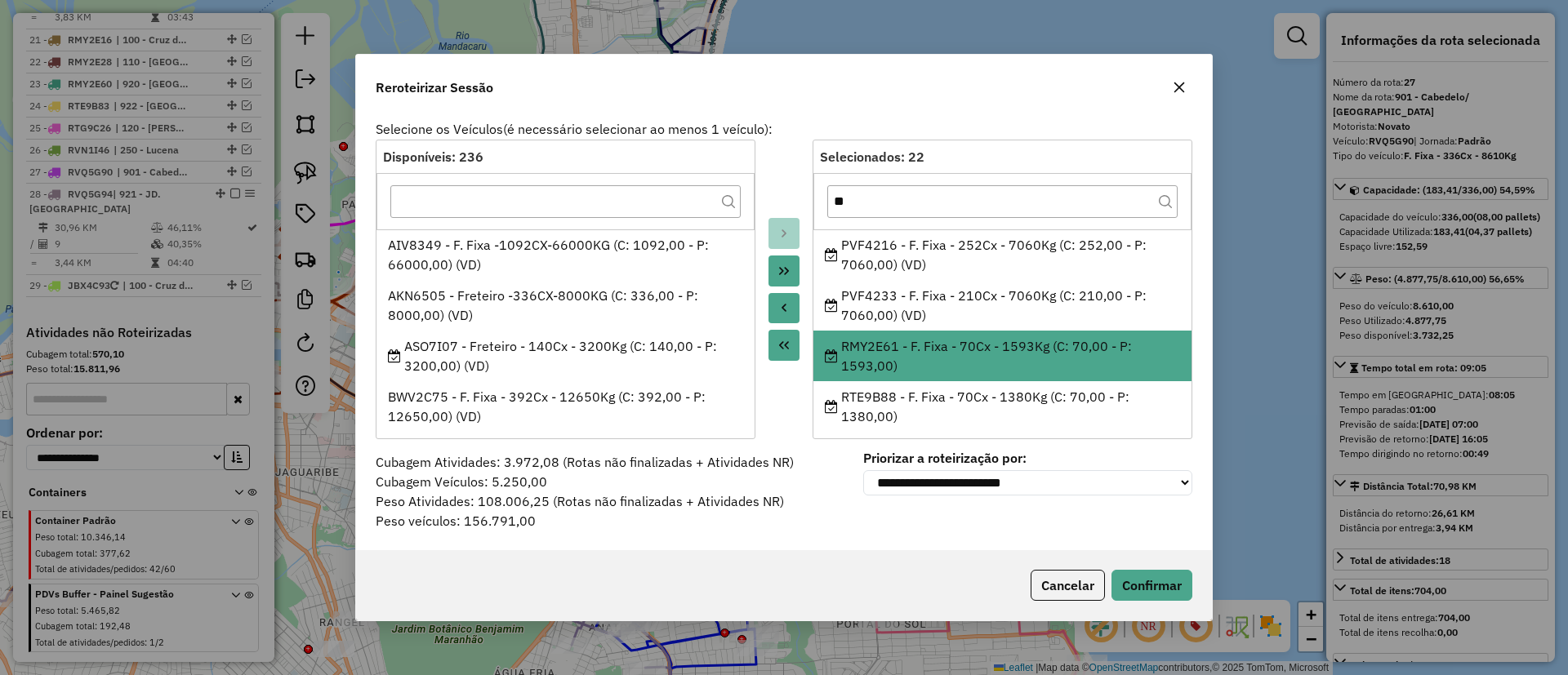
copy div "RMY2E61"
click at [1183, 75] on button "button" at bounding box center [1179, 87] width 26 height 26
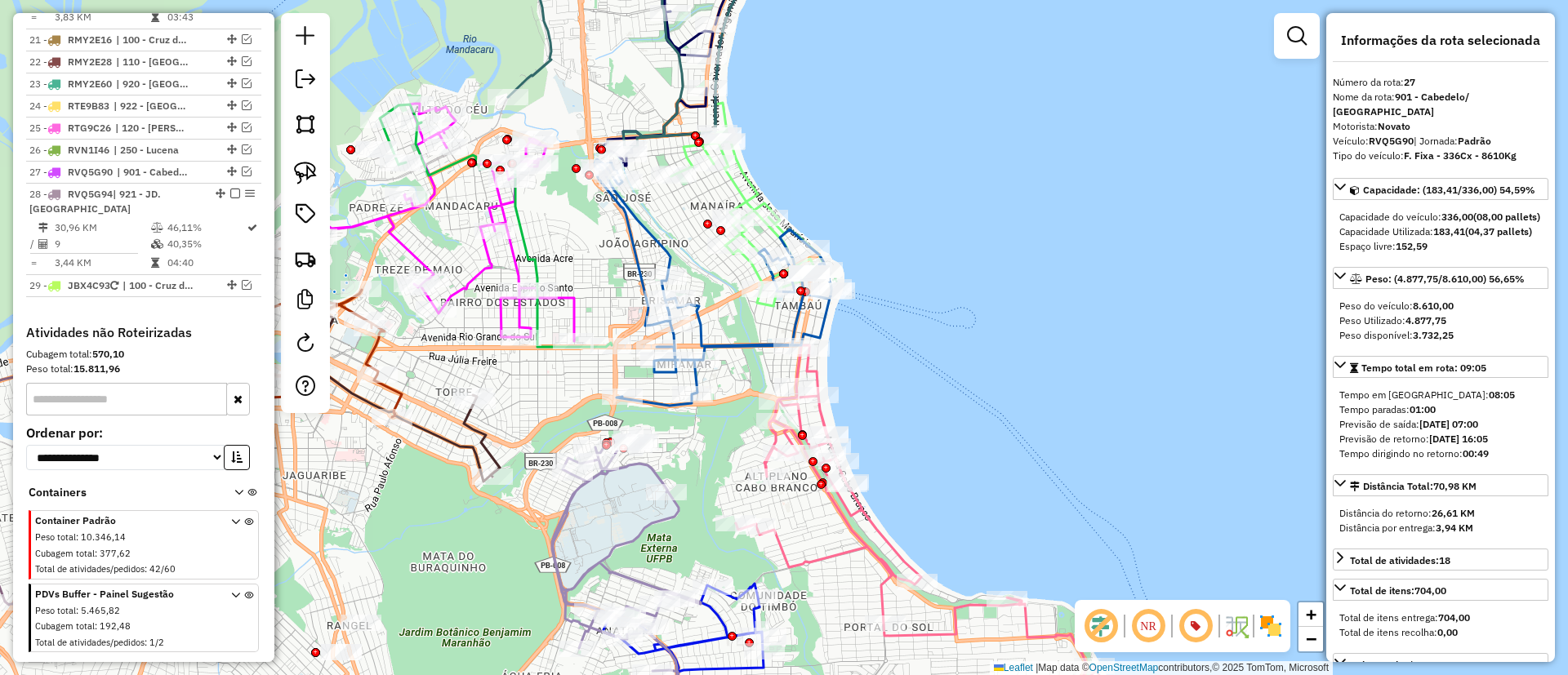
drag, startPoint x: 921, startPoint y: 261, endPoint x: 998, endPoint y: 270, distance: 77.5
click at [998, 270] on div "Janela de atendimento Grade de atendimento Capacidade Transportadoras Veículos …" at bounding box center [784, 337] width 1568 height 675
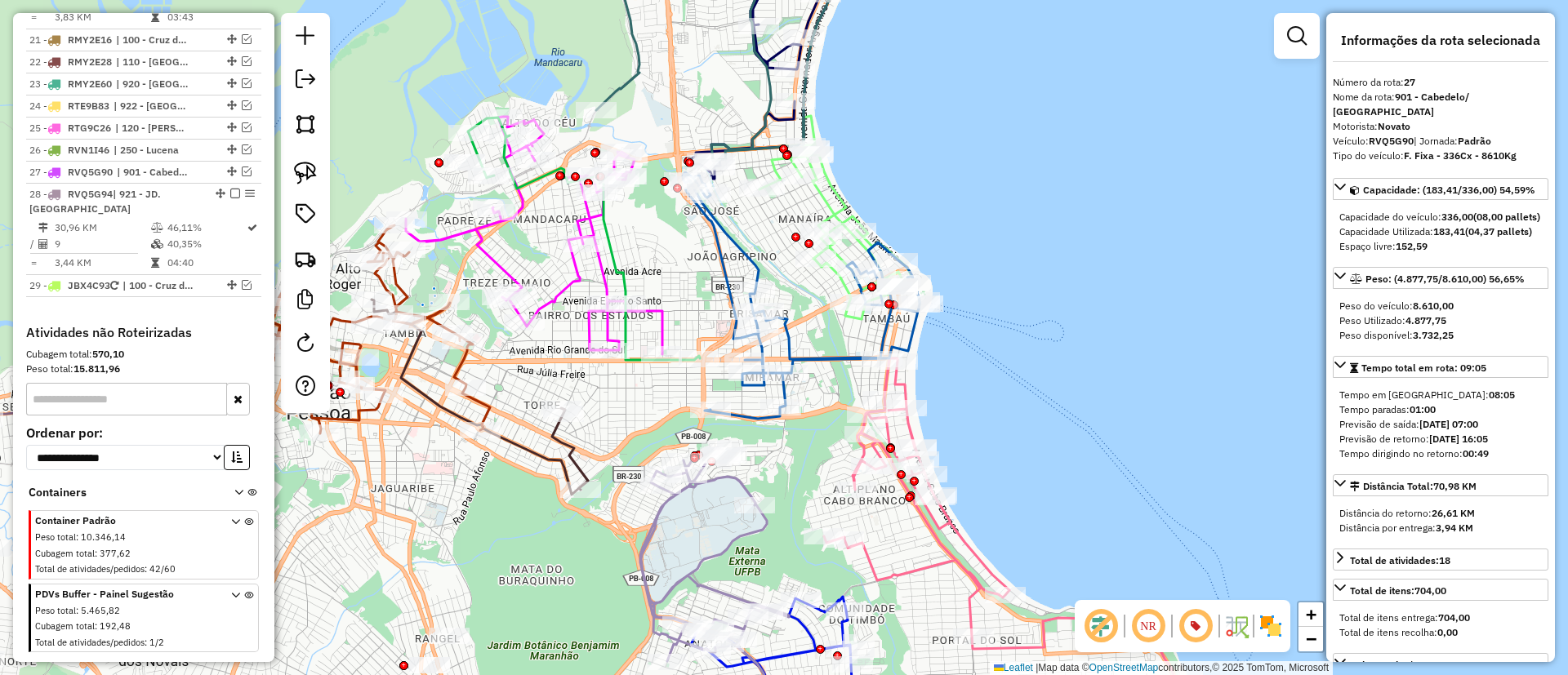
drag, startPoint x: 989, startPoint y: 265, endPoint x: 1031, endPoint y: 280, distance: 44.6
click at [1031, 280] on div "Janela de atendimento Grade de atendimento Capacidade Transportadoras Veículos …" at bounding box center [784, 337] width 1568 height 675
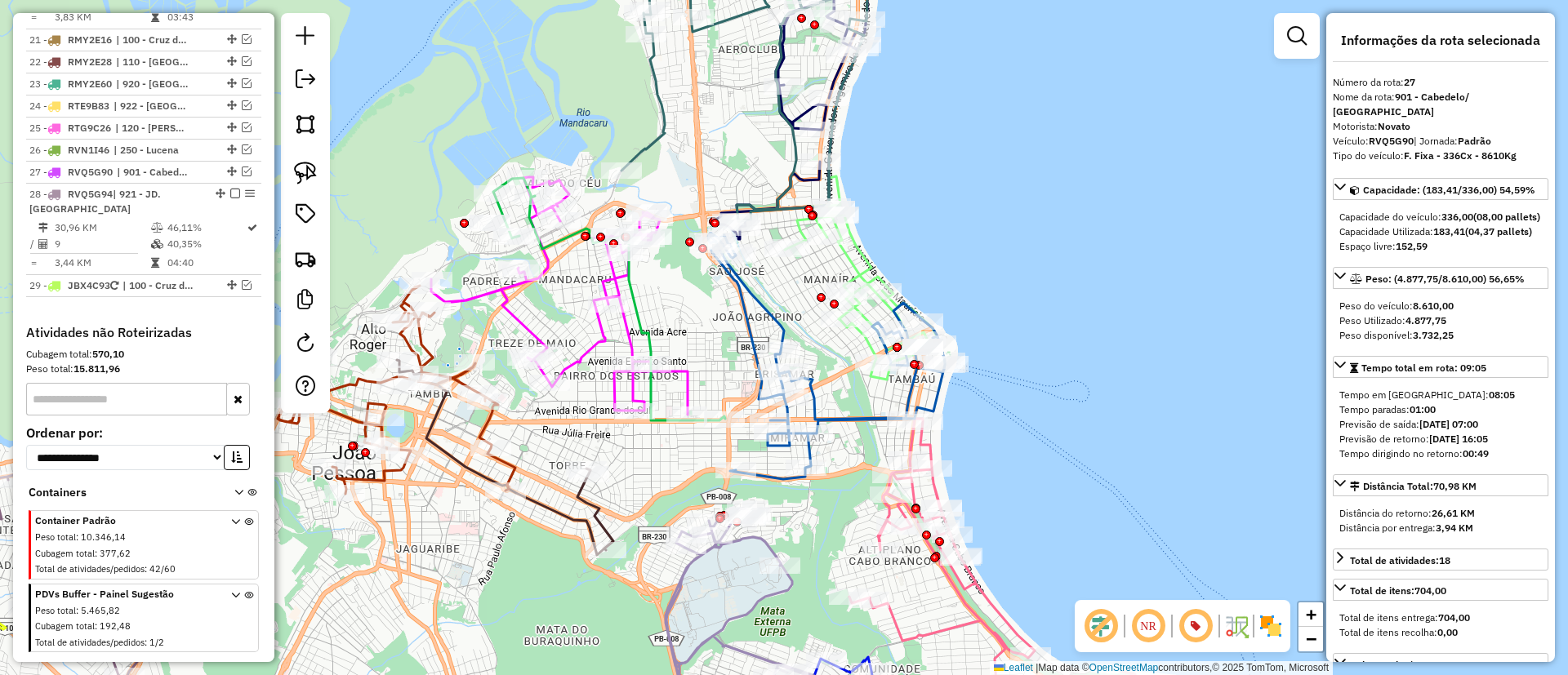
drag, startPoint x: 1035, startPoint y: 219, endPoint x: 1032, endPoint y: 243, distance: 24.2
click at [1032, 249] on div "Janela de atendimento Grade de atendimento Capacidade Transportadoras Veículos …" at bounding box center [784, 337] width 1568 height 675
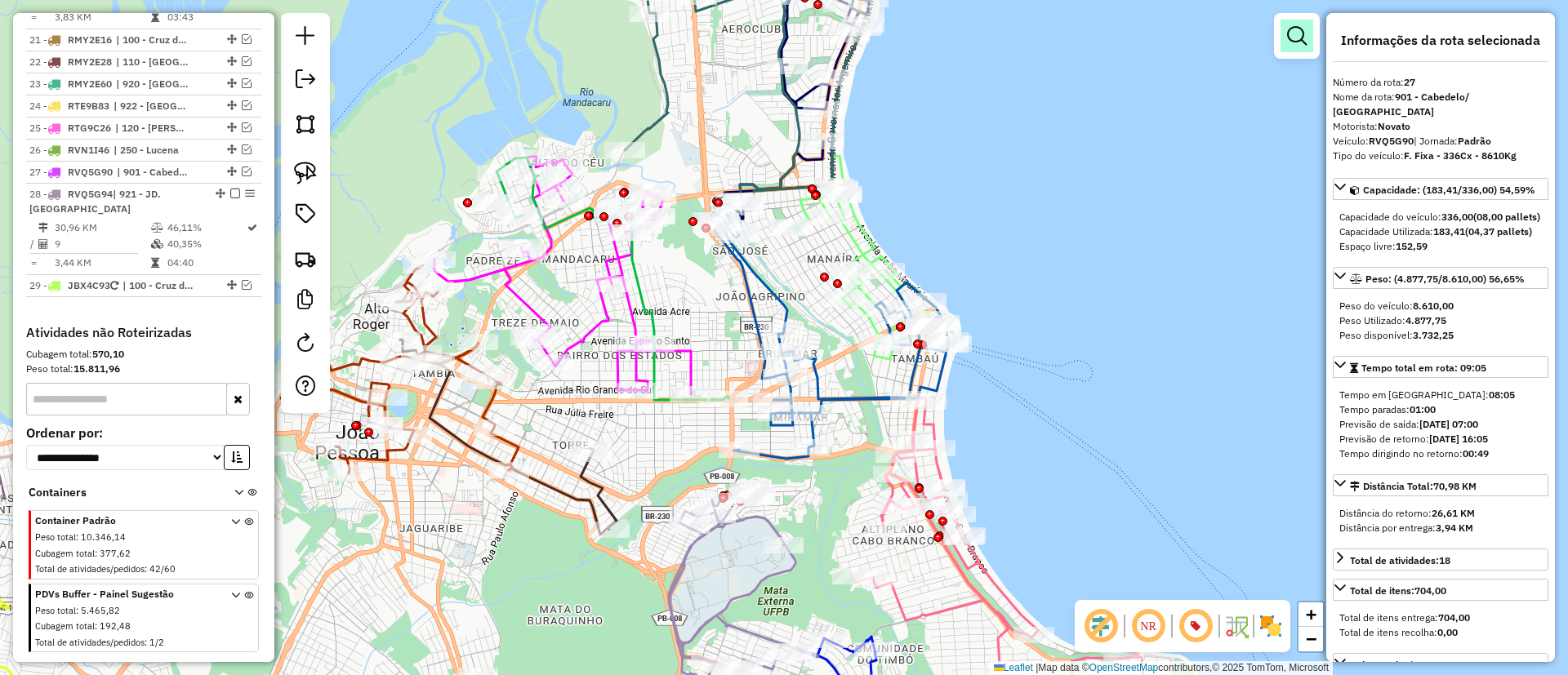
click at [1311, 30] on link at bounding box center [1296, 36] width 33 height 33
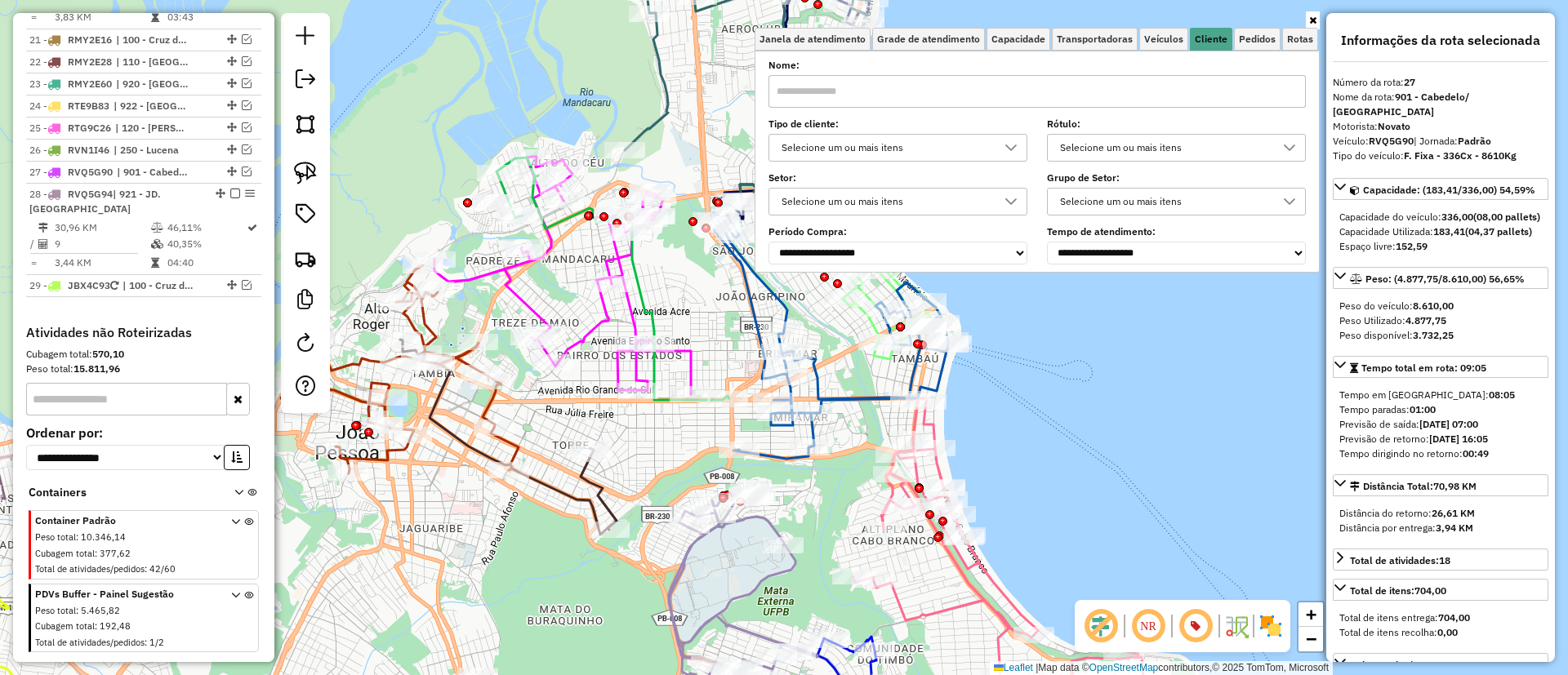
click at [856, 152] on div "Selecione um ou mais itens" at bounding box center [885, 148] width 219 height 26
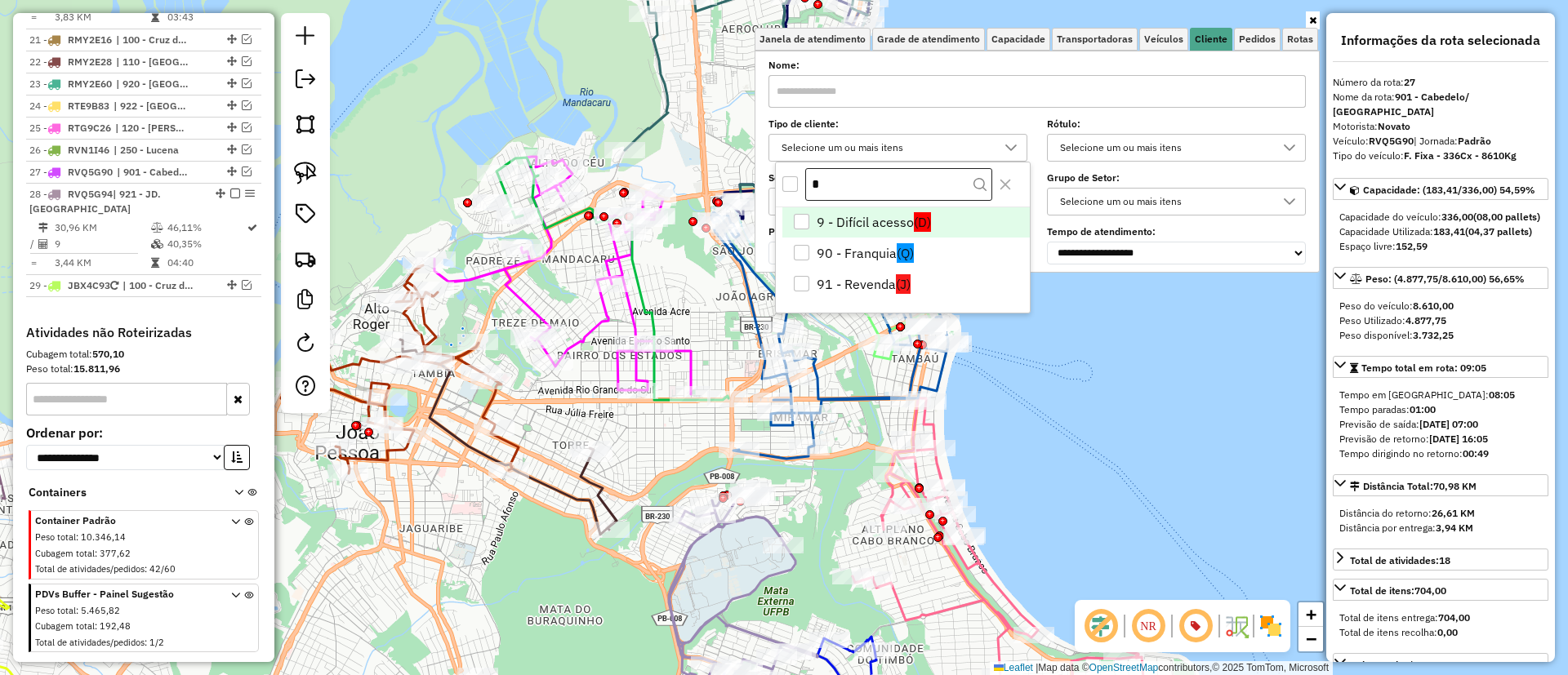
scroll to position [10, 57]
drag, startPoint x: 843, startPoint y: 192, endPoint x: 808, endPoint y: 196, distance: 35.2
click at [808, 196] on input "*" at bounding box center [899, 184] width 187 height 33
click at [833, 220] on li "9 - Difícil acesso (D)" at bounding box center [905, 222] width 247 height 31
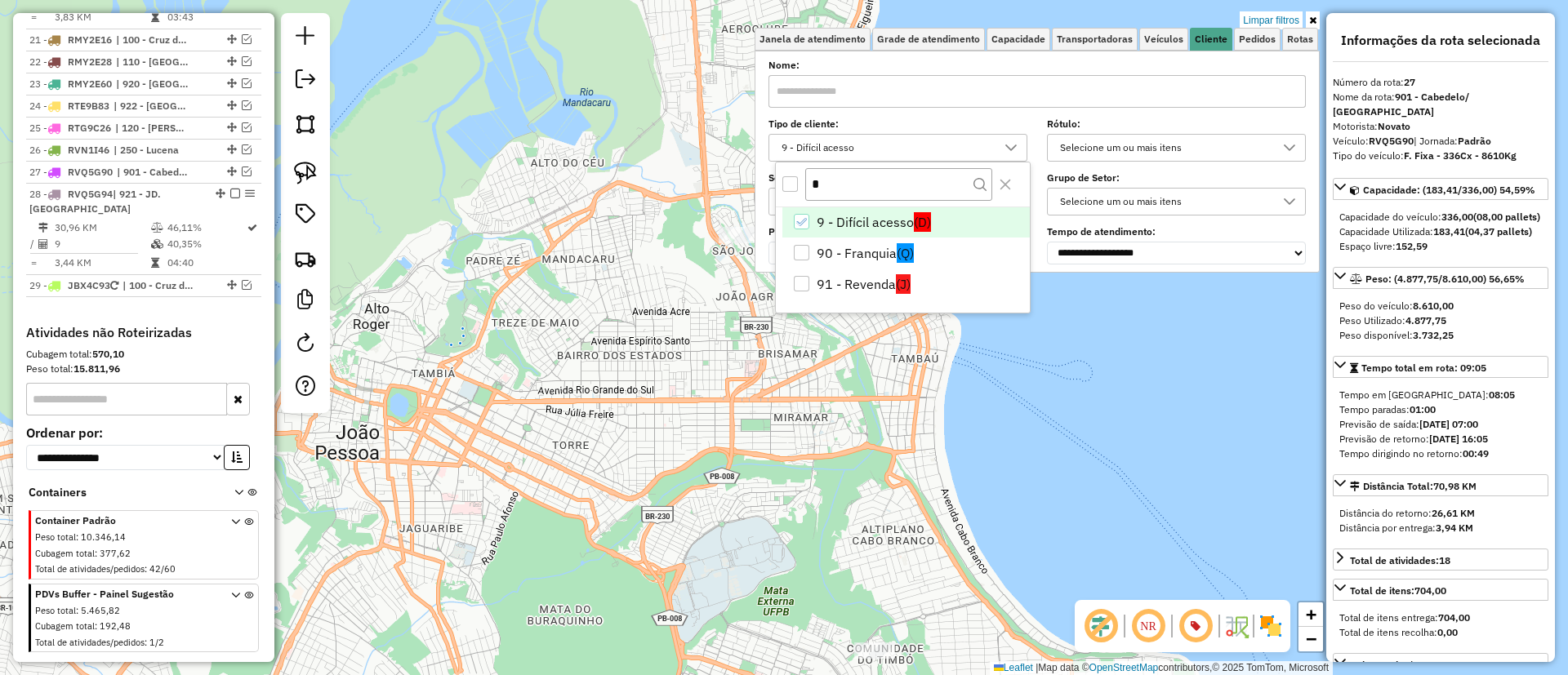
click at [1006, 523] on div "Limpar filtros Janela de atendimento Grade de atendimento Capacidade Transporta…" at bounding box center [784, 337] width 1568 height 675
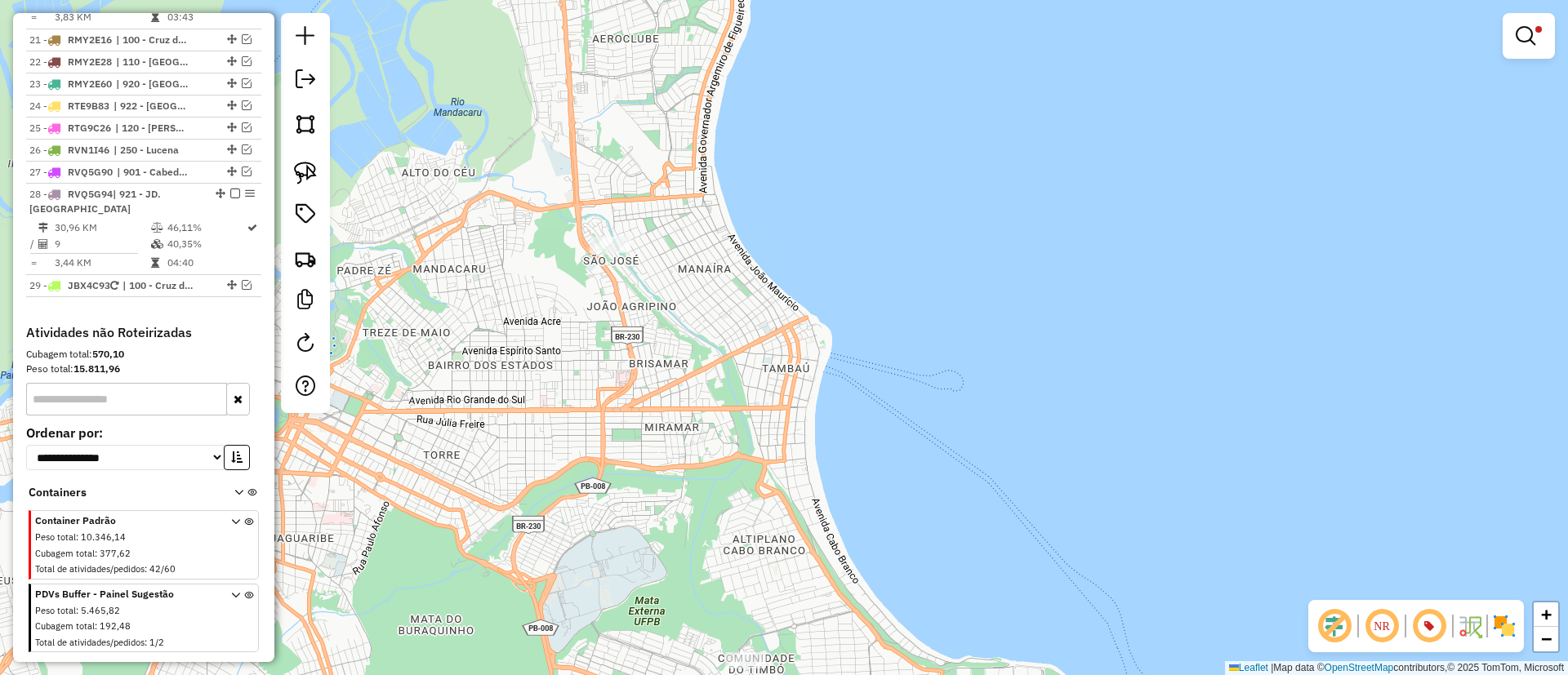
drag, startPoint x: 868, startPoint y: 506, endPoint x: 746, endPoint y: 514, distance: 122.3
click at [746, 514] on div "Limpar filtros Janela de atendimento Grade de atendimento Capacidade Transporta…" at bounding box center [784, 337] width 1568 height 675
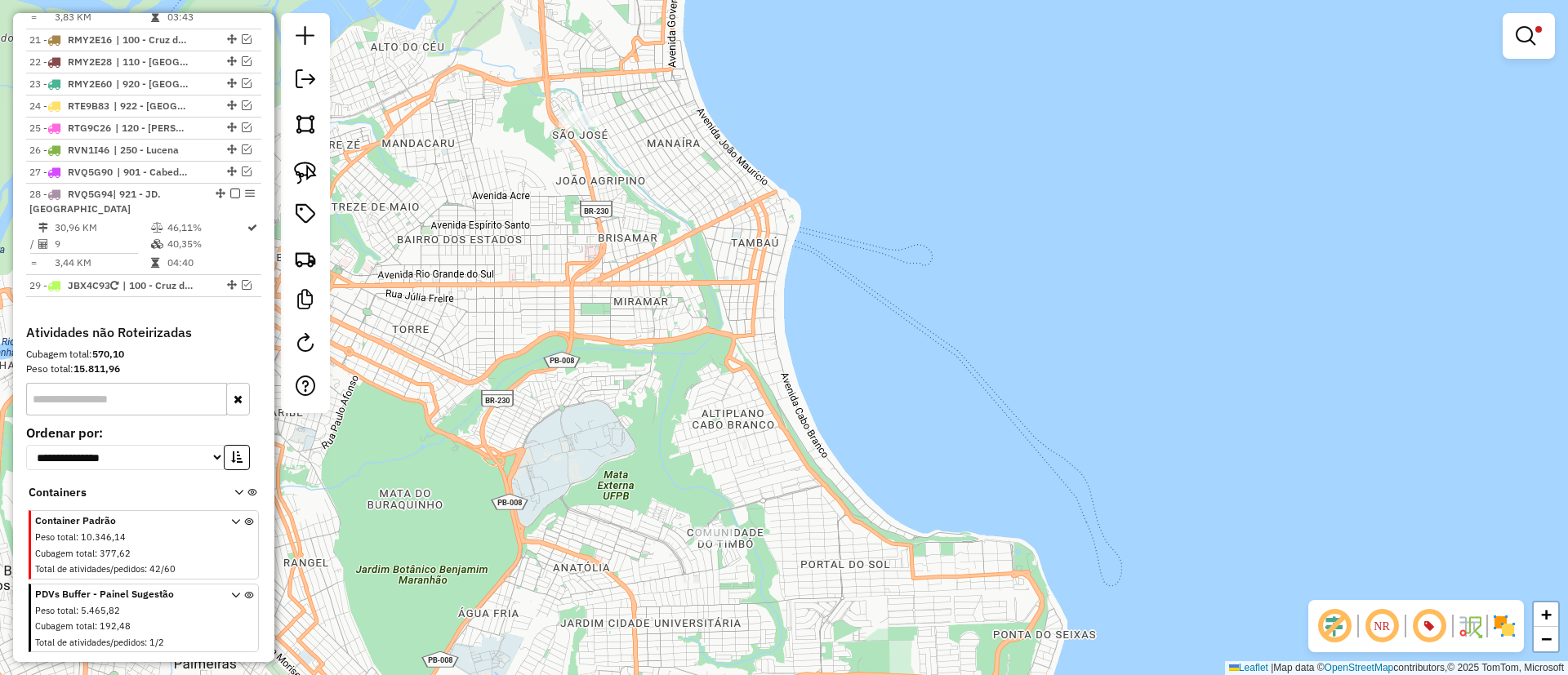
drag, startPoint x: 631, startPoint y: 372, endPoint x: 608, endPoint y: 282, distance: 92.9
click at [608, 282] on div "Limpar filtros Janela de atendimento Grade de atendimento Capacidade Transporta…" at bounding box center [784, 337] width 1568 height 675
click at [298, 158] on link at bounding box center [305, 172] width 36 height 36
drag, startPoint x: 599, startPoint y: 64, endPoint x: 553, endPoint y: 193, distance: 137.0
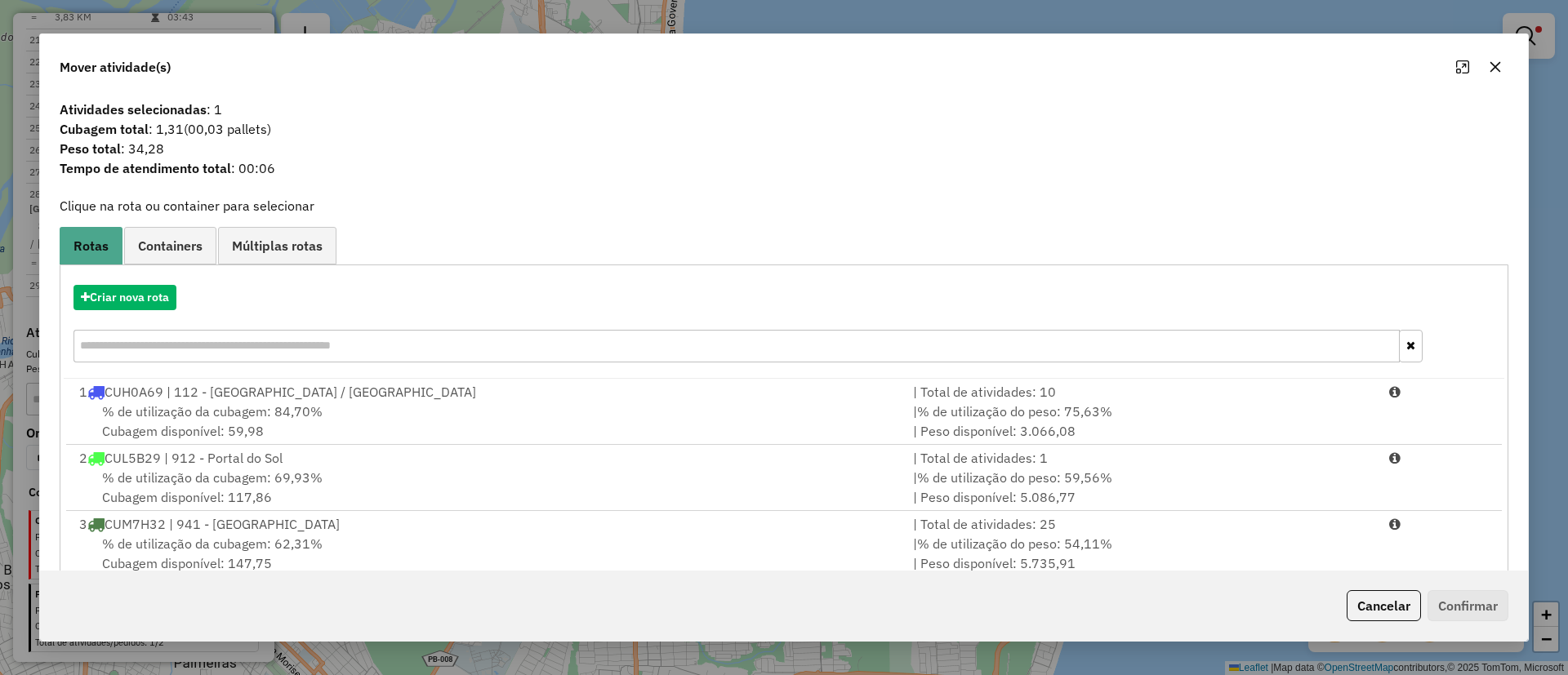
click at [1498, 70] on icon "button" at bounding box center [1495, 67] width 11 height 11
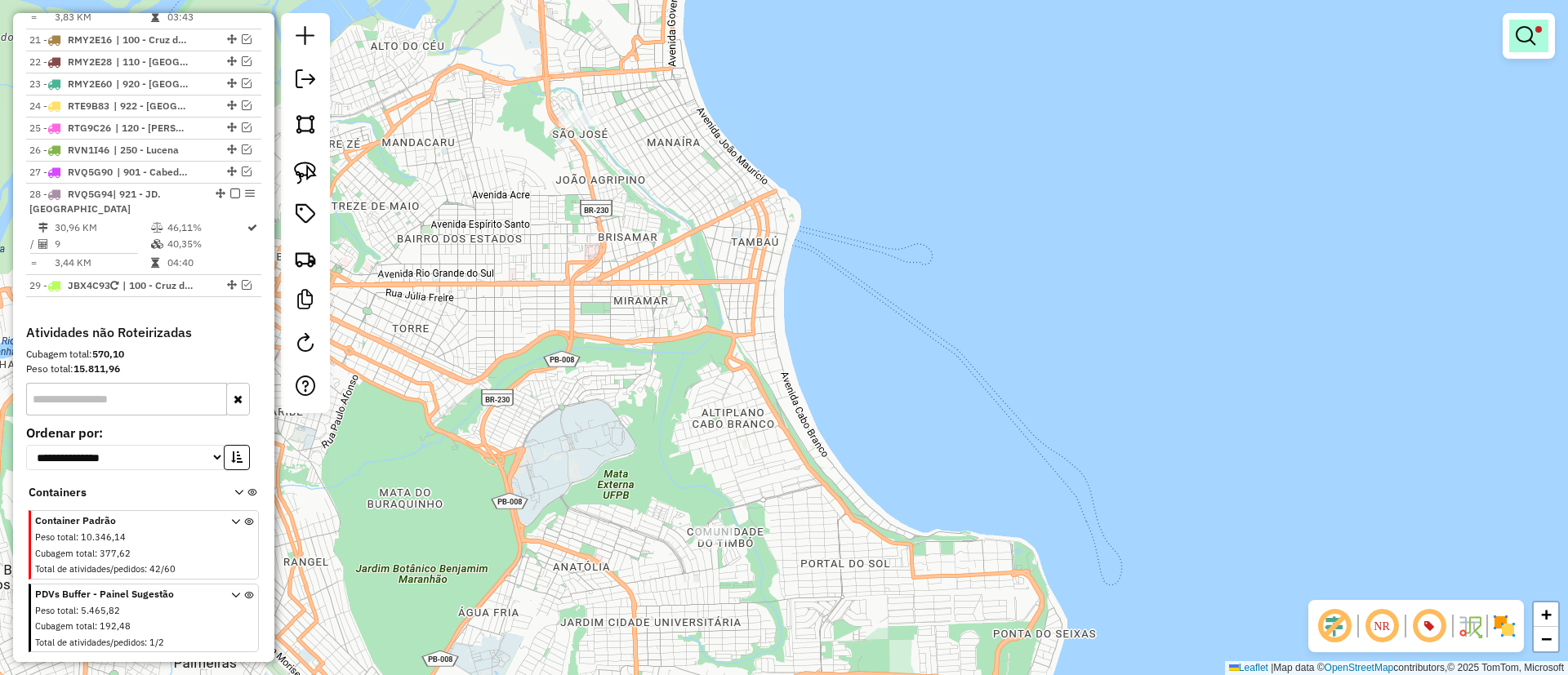
click at [1522, 33] on em at bounding box center [1525, 36] width 20 height 20
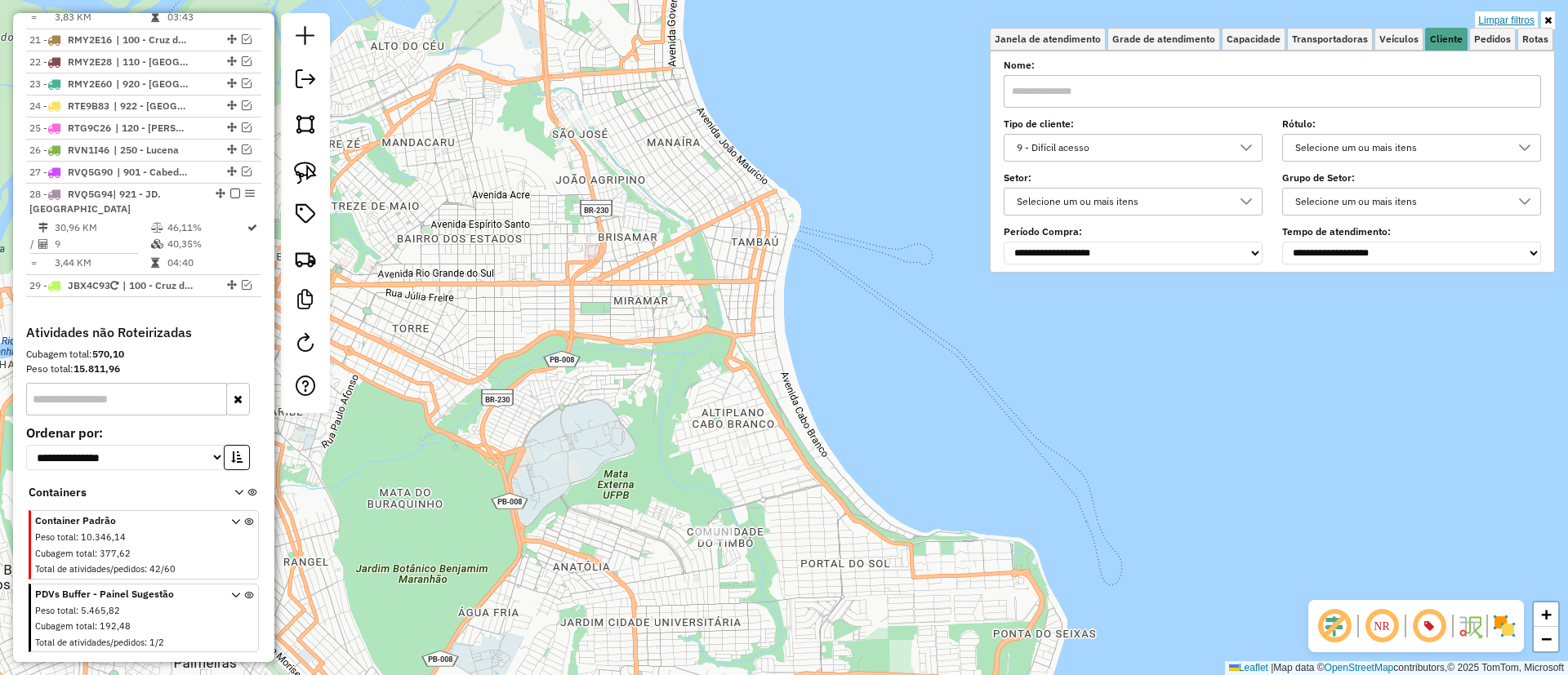
click at [1514, 25] on link "Limpar filtros" at bounding box center [1506, 21] width 62 height 18
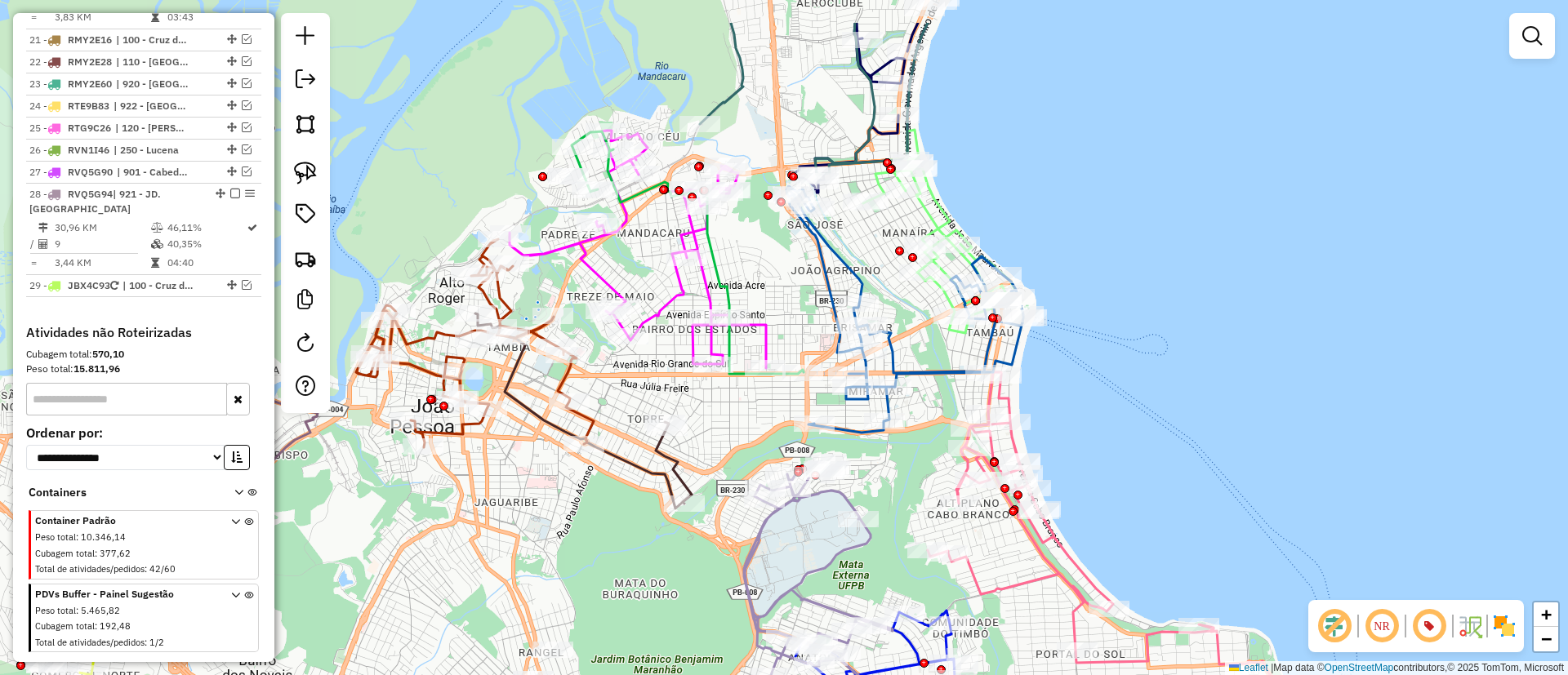
drag, startPoint x: 1007, startPoint y: 392, endPoint x: 1170, endPoint y: 436, distance: 168.8
click at [1170, 436] on div "Janela de atendimento Grade de atendimento Capacidade Transportadoras Veículos …" at bounding box center [784, 337] width 1568 height 675
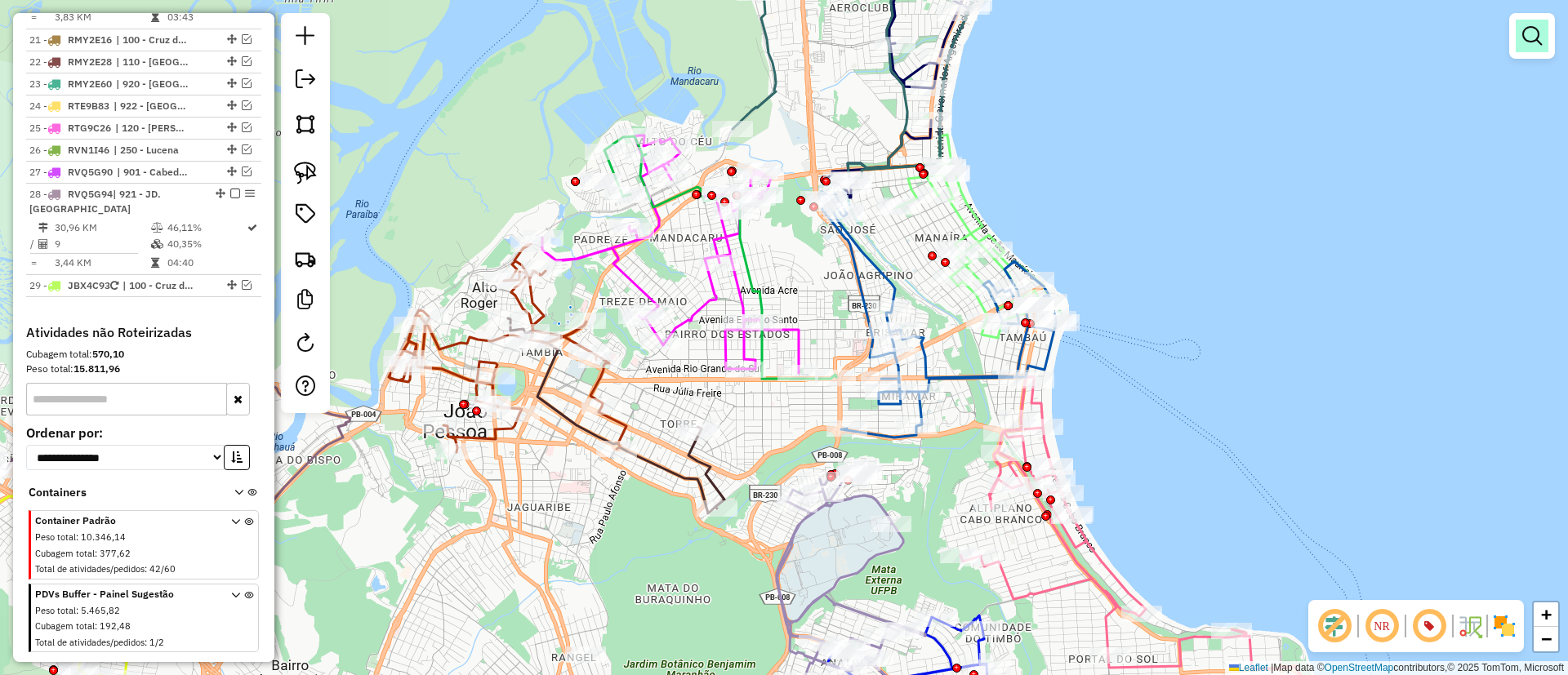
click at [1531, 26] on em at bounding box center [1532, 36] width 20 height 20
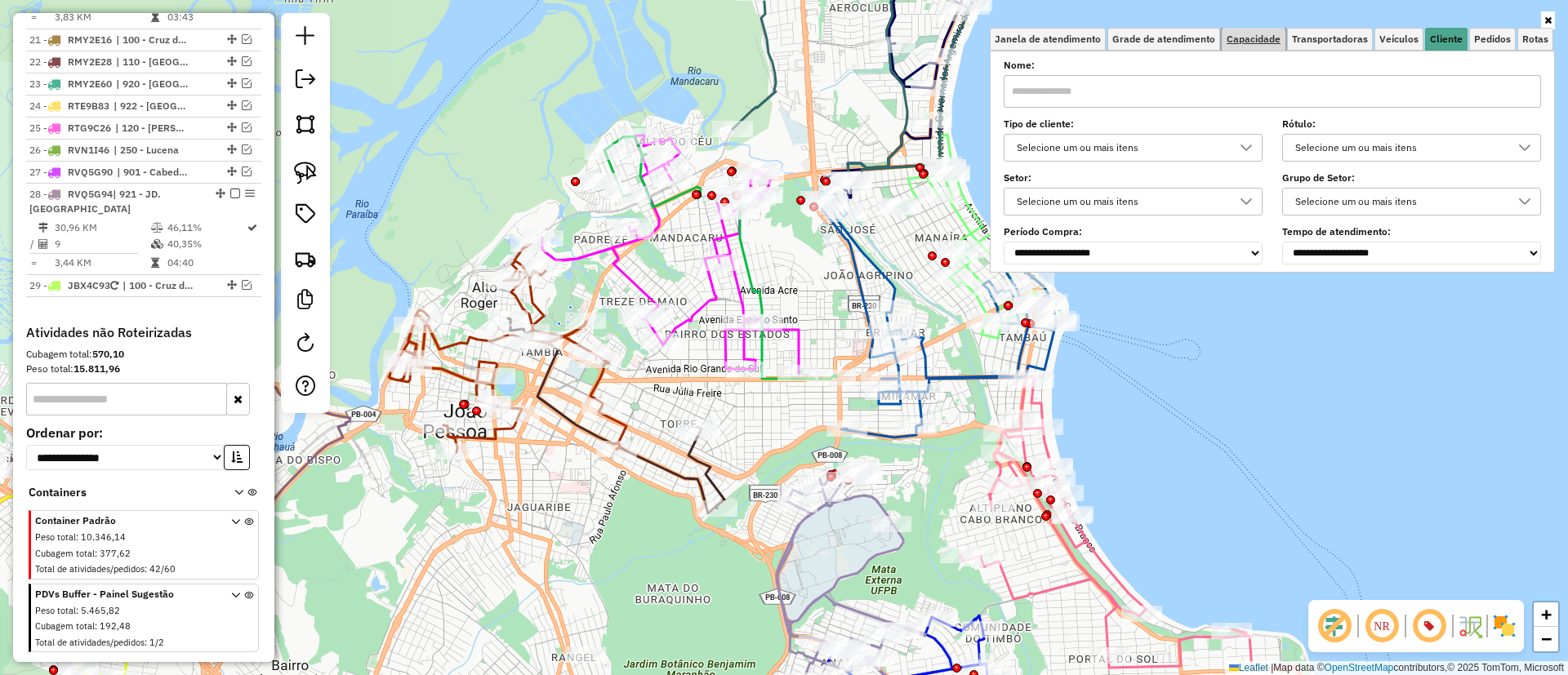
click at [1241, 37] on span "Capacidade" at bounding box center [1254, 40] width 54 height 10
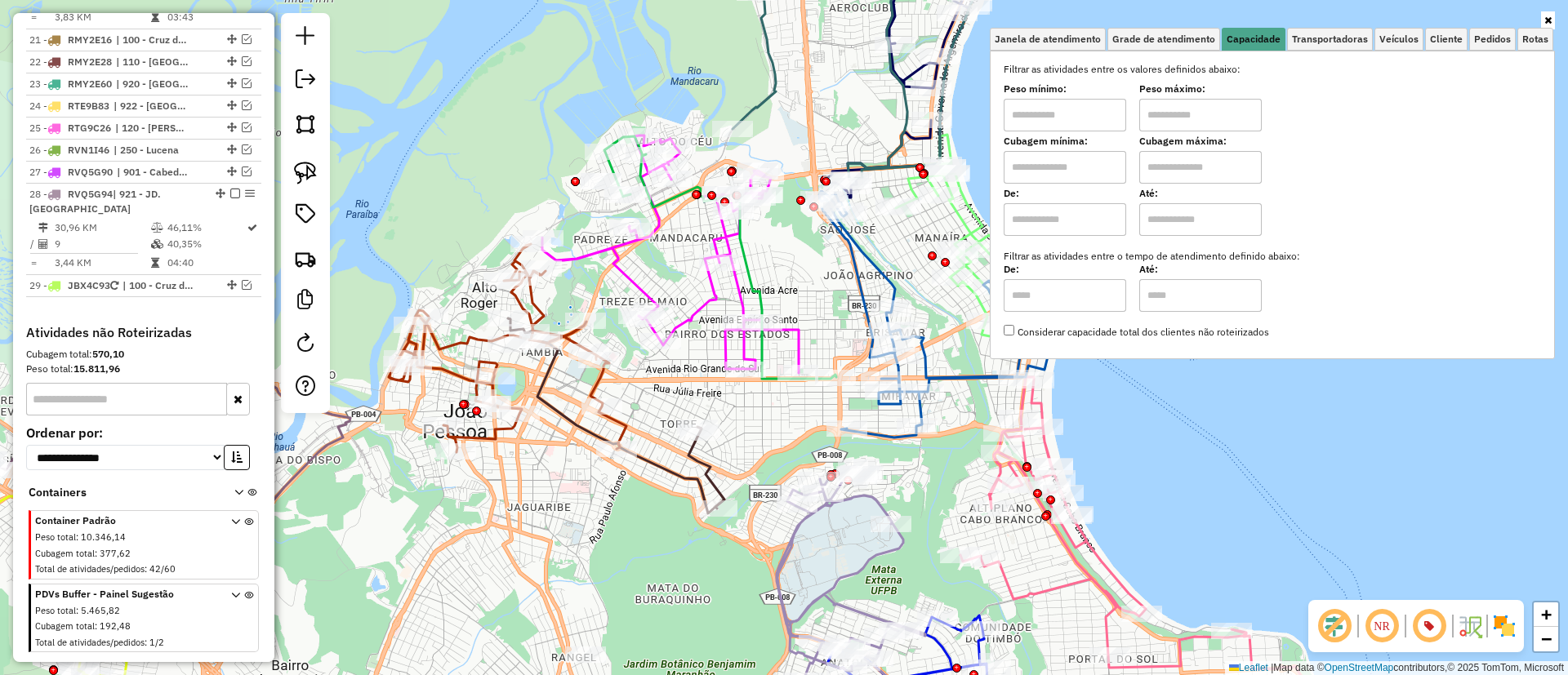
click at [1083, 155] on input "text" at bounding box center [1064, 167] width 122 height 33
type input "****"
click at [1189, 169] on input "text" at bounding box center [1199, 167] width 122 height 33
type input "****"
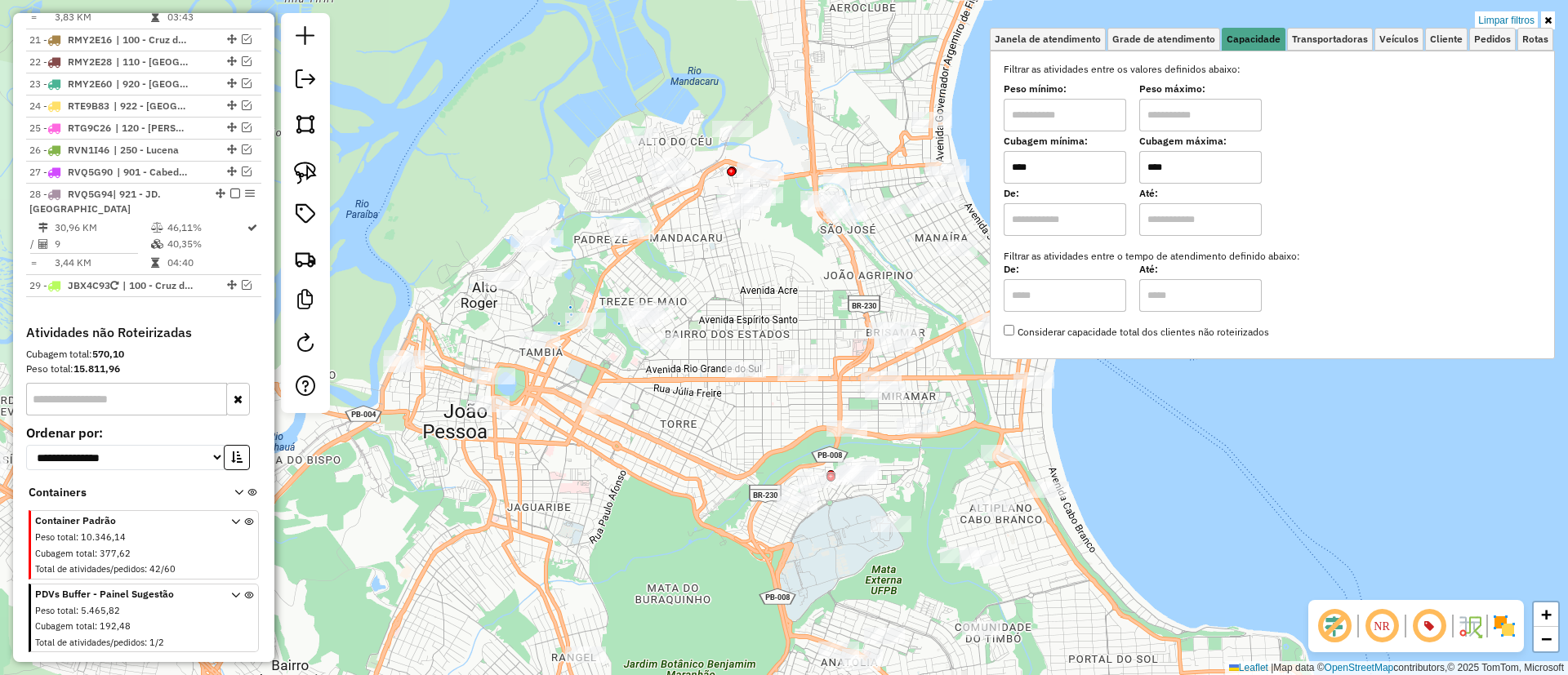
click at [512, 169] on div "Limpar filtros Janela de atendimento Grade de atendimento Capacidade Transporta…" at bounding box center [784, 337] width 1568 height 675
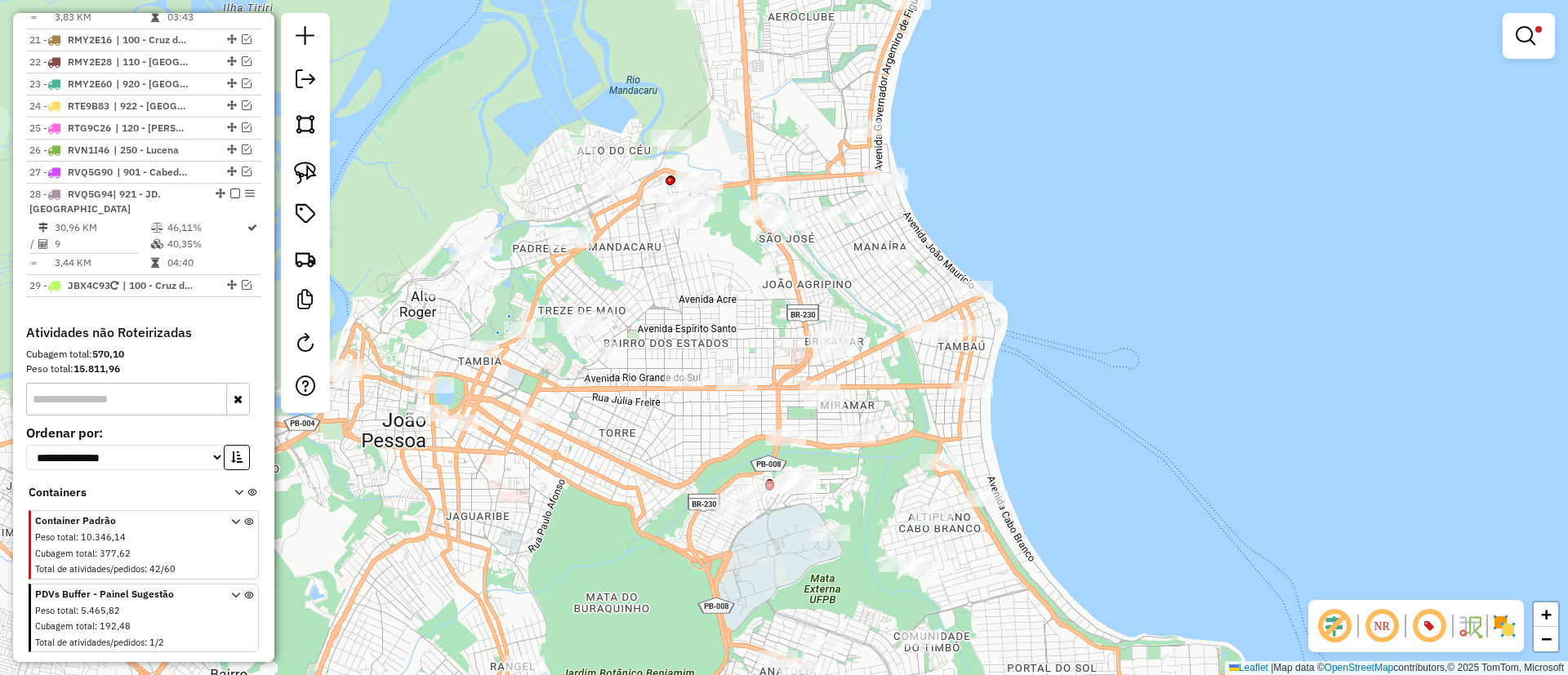
drag, startPoint x: 517, startPoint y: 184, endPoint x: 469, endPoint y: 191, distance: 48.5
click at [469, 191] on div "Limpar filtros Janela de atendimento Grade de atendimento Capacidade Transporta…" at bounding box center [784, 337] width 1568 height 675
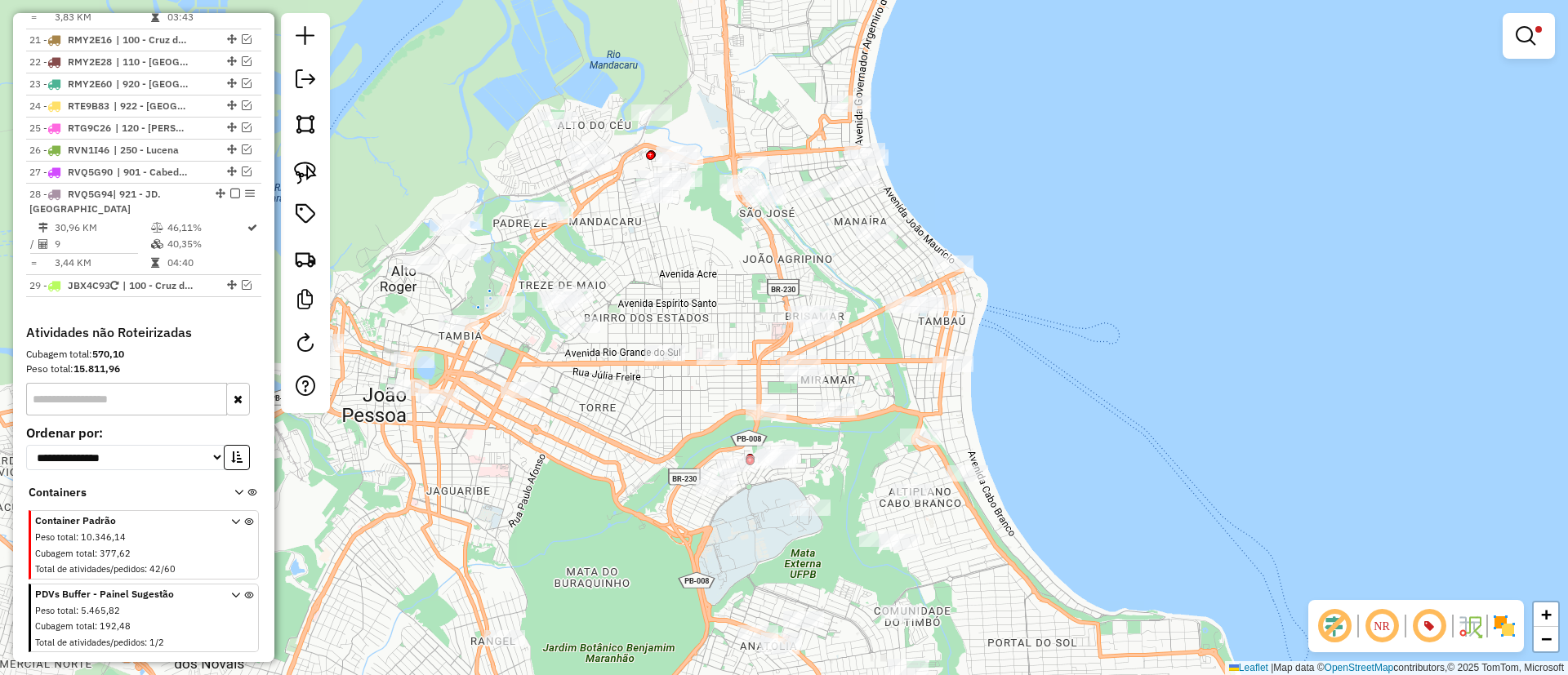
drag, startPoint x: 460, startPoint y: 203, endPoint x: 441, endPoint y: 177, distance: 32.2
click at [441, 177] on div "Limpar filtros Janela de atendimento Grade de atendimento Capacidade Transporta…" at bounding box center [784, 337] width 1568 height 675
click at [302, 163] on img at bounding box center [304, 172] width 23 height 23
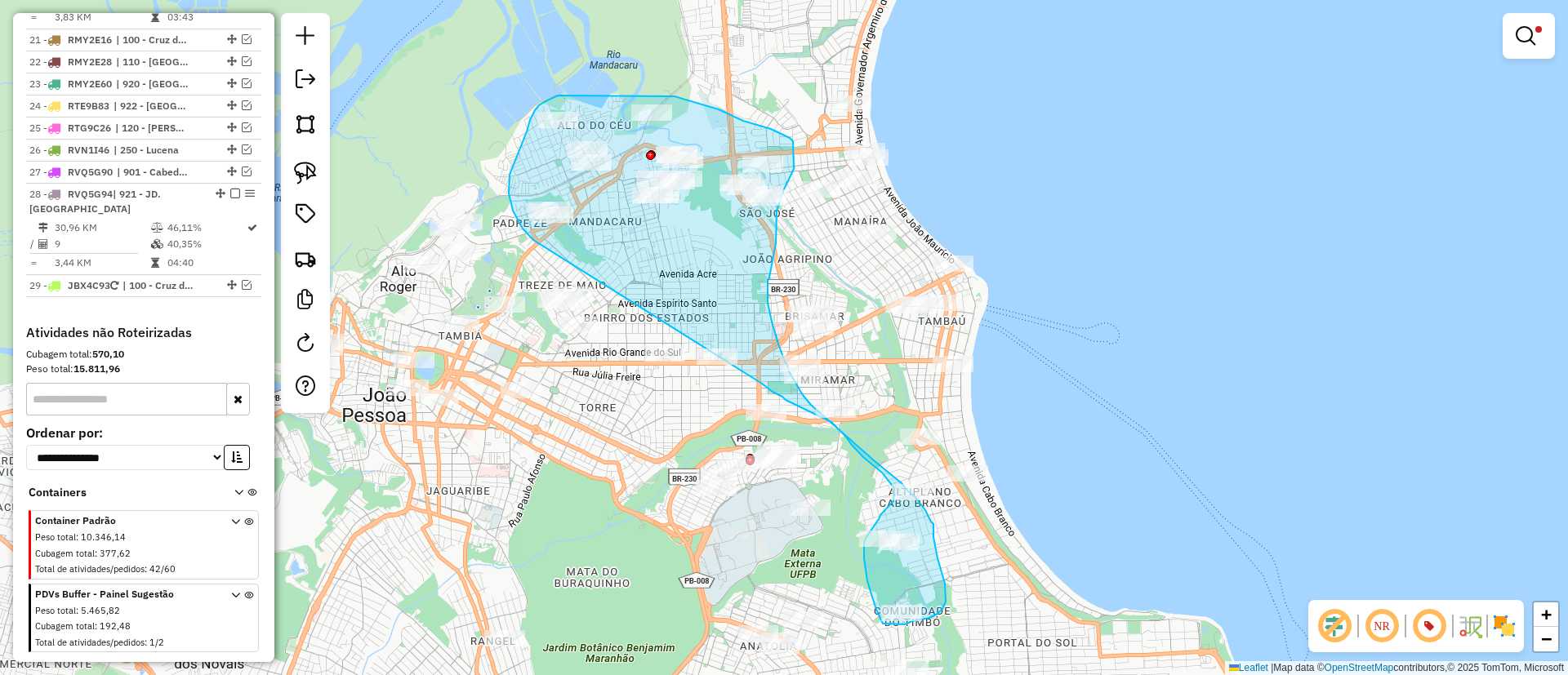
drag, startPoint x: 533, startPoint y: 240, endPoint x: 760, endPoint y: 382, distance: 267.8
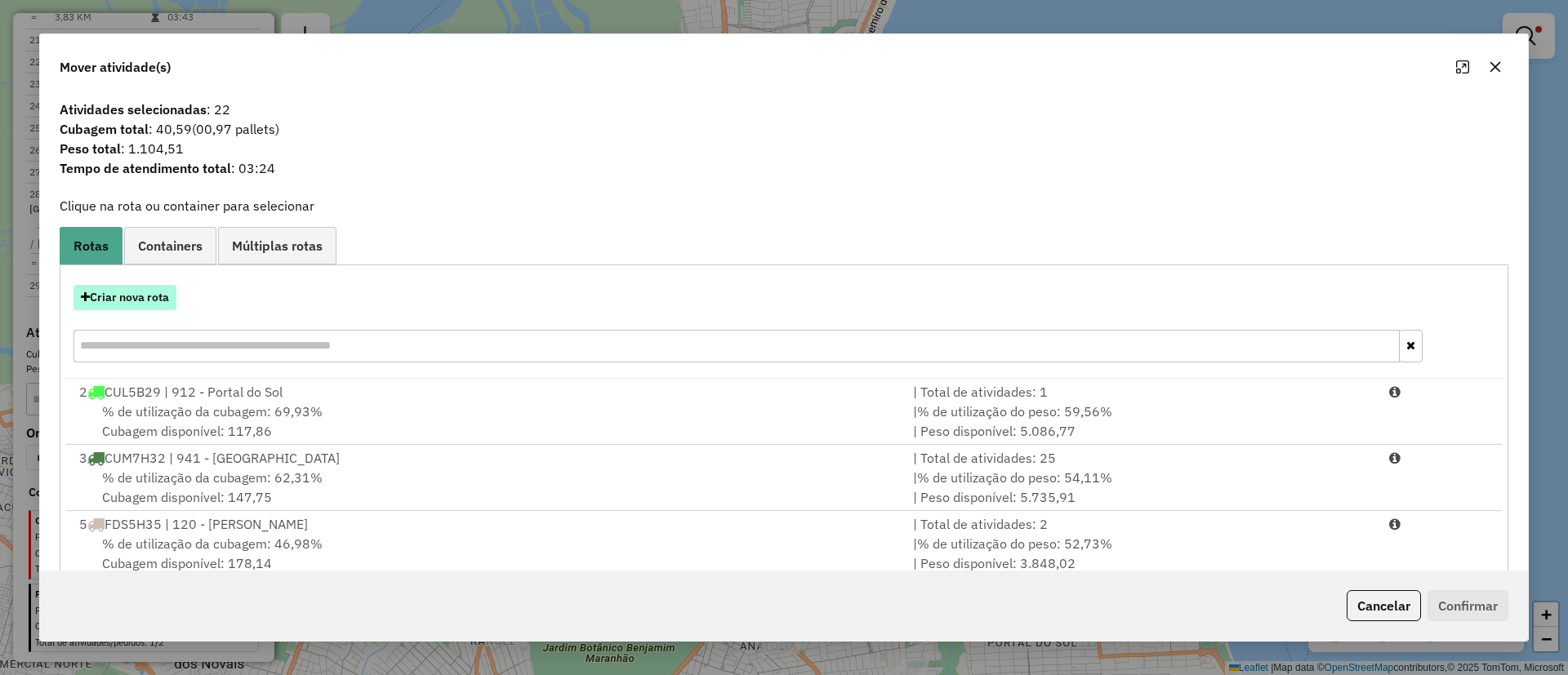
click at [122, 299] on button "Criar nova rota" at bounding box center [125, 297] width 103 height 26
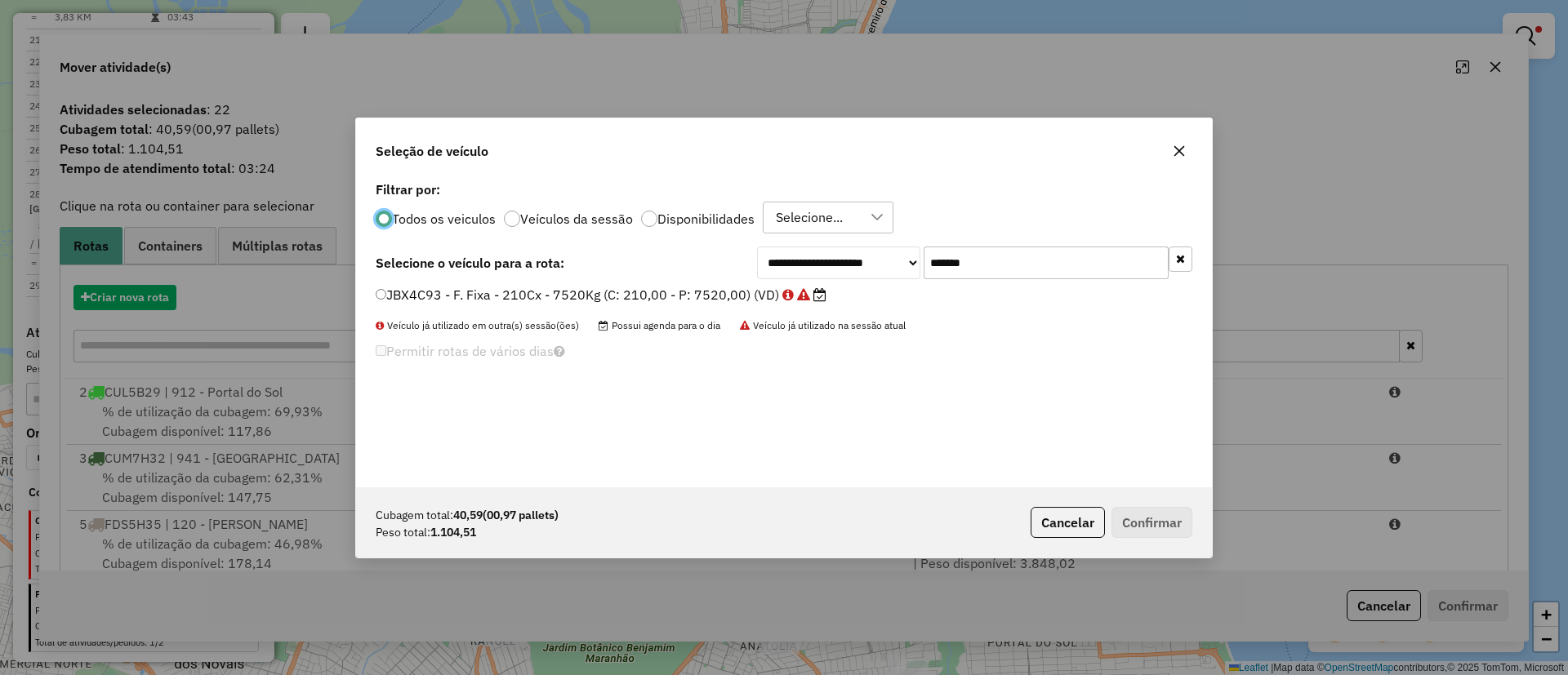
scroll to position [9, 5]
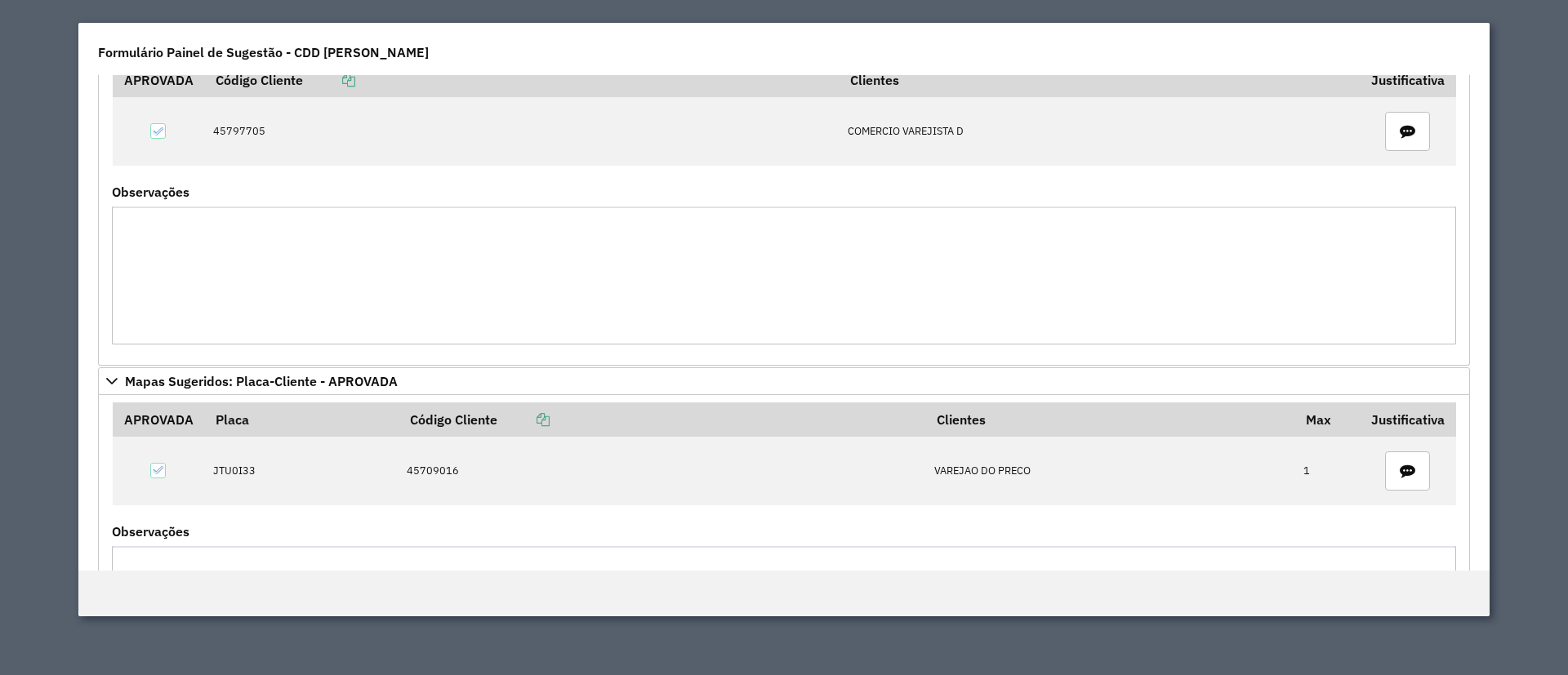
scroll to position [276, 0]
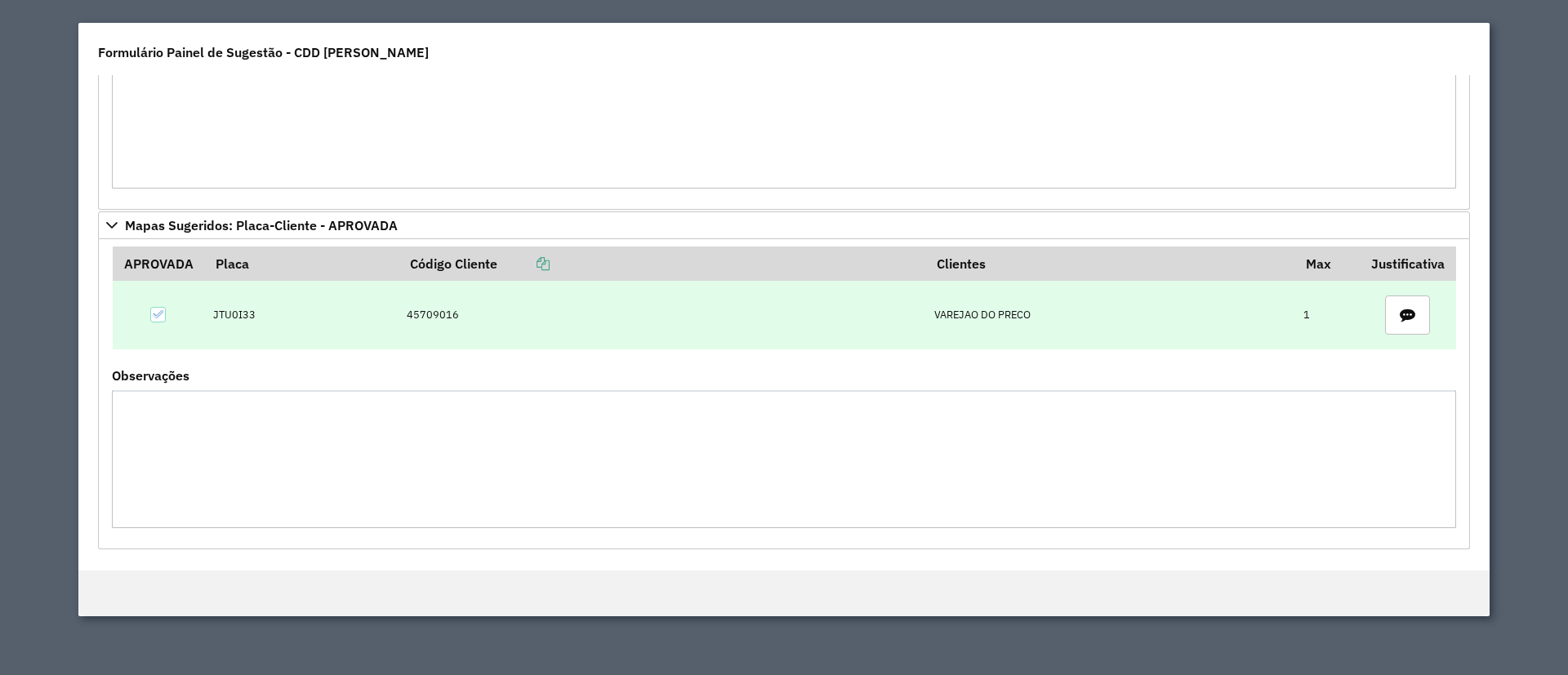
click at [414, 307] on td "45709016" at bounding box center [662, 314] width 527 height 68
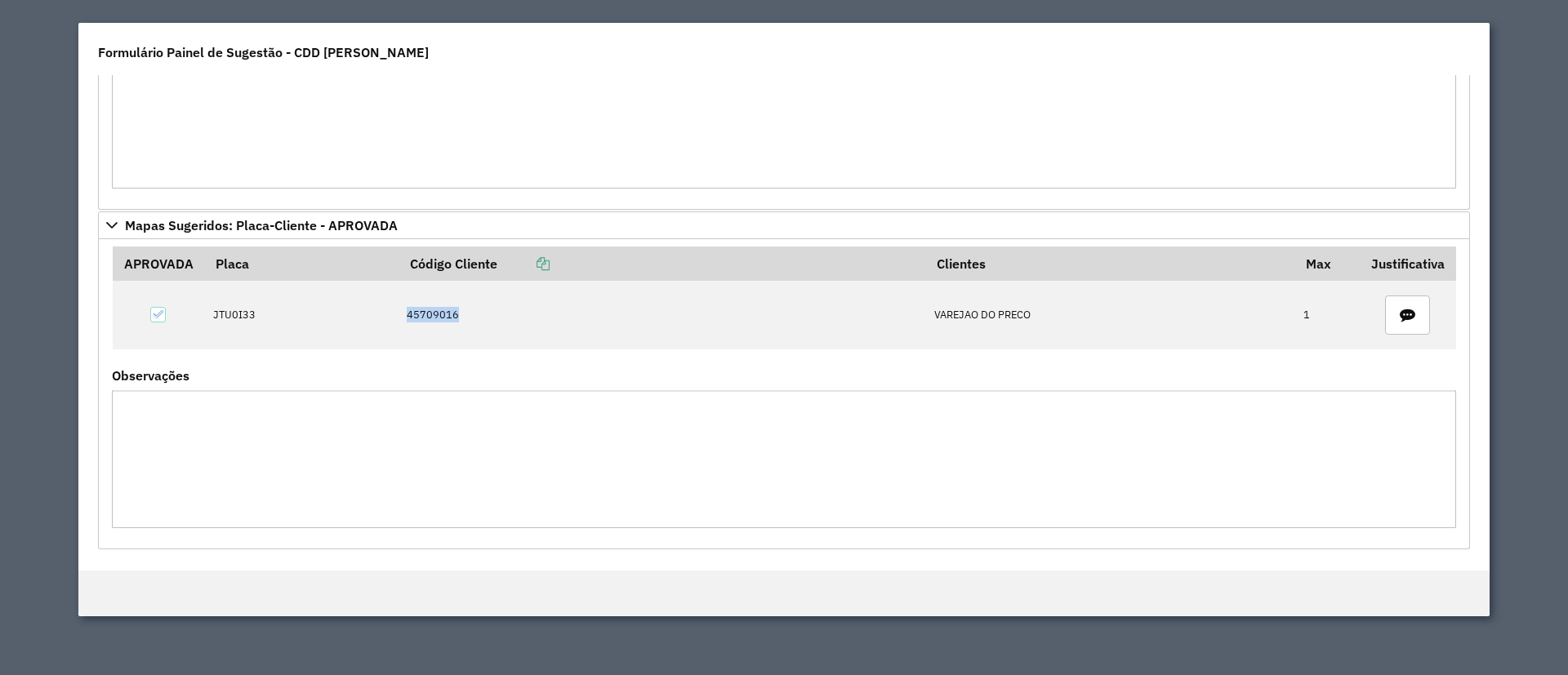
copy td "45709016"
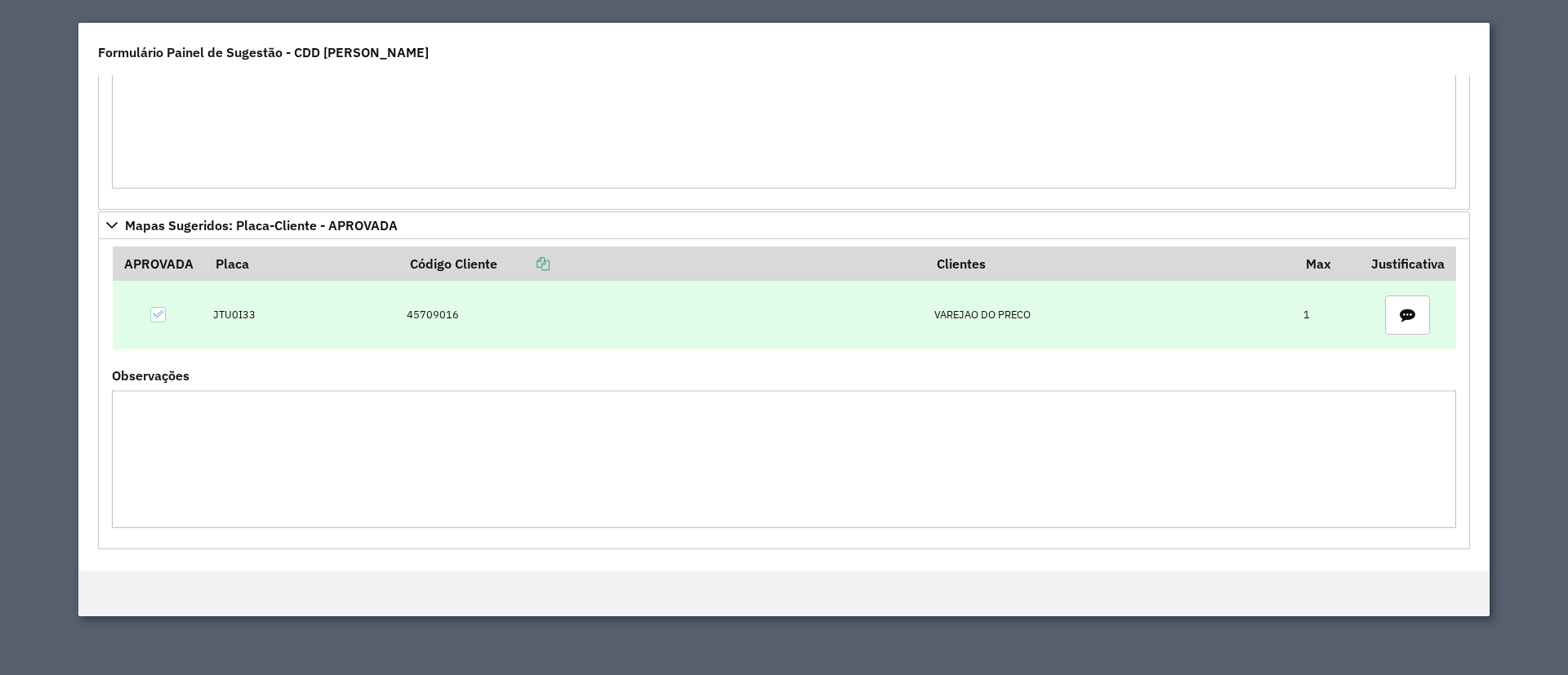
click at [225, 311] on td "JTU0I33" at bounding box center [301, 314] width 193 height 68
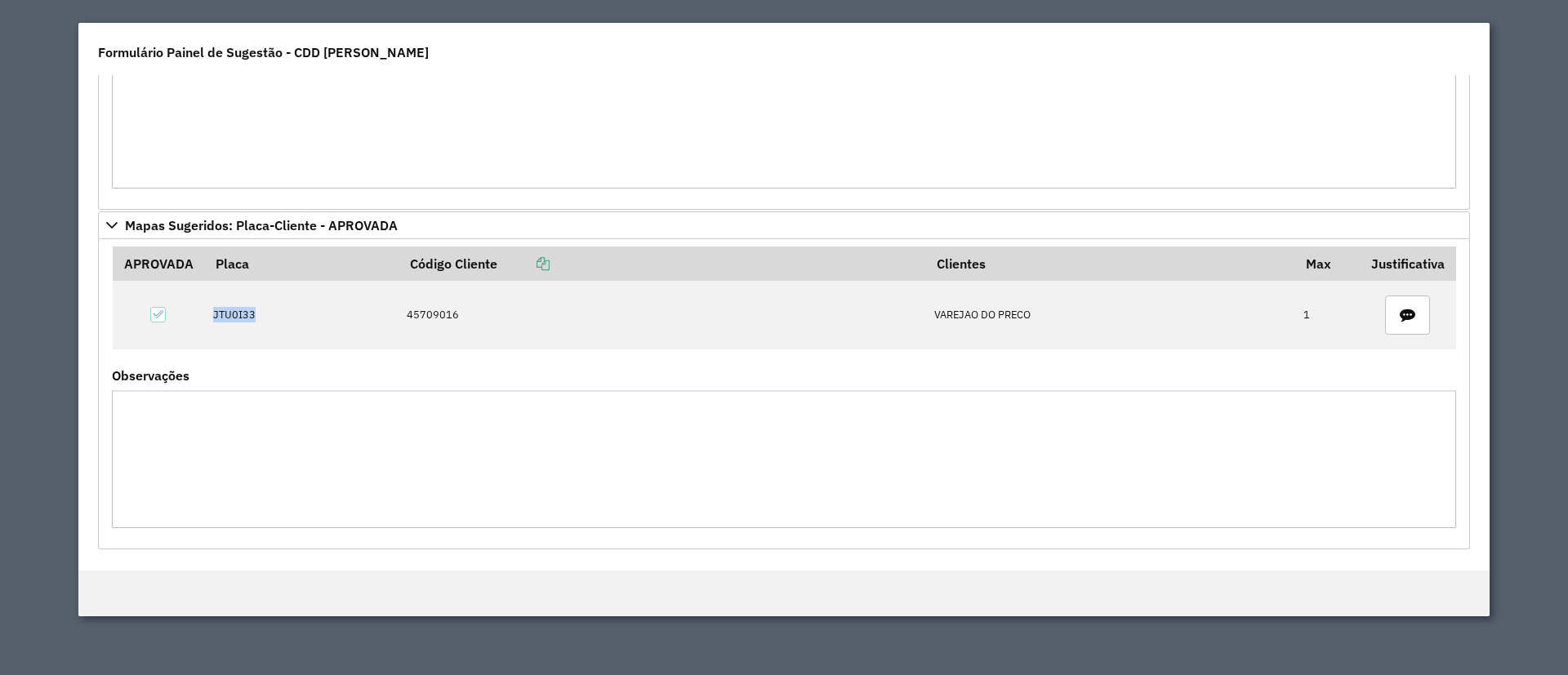
copy td "JTU0I33"
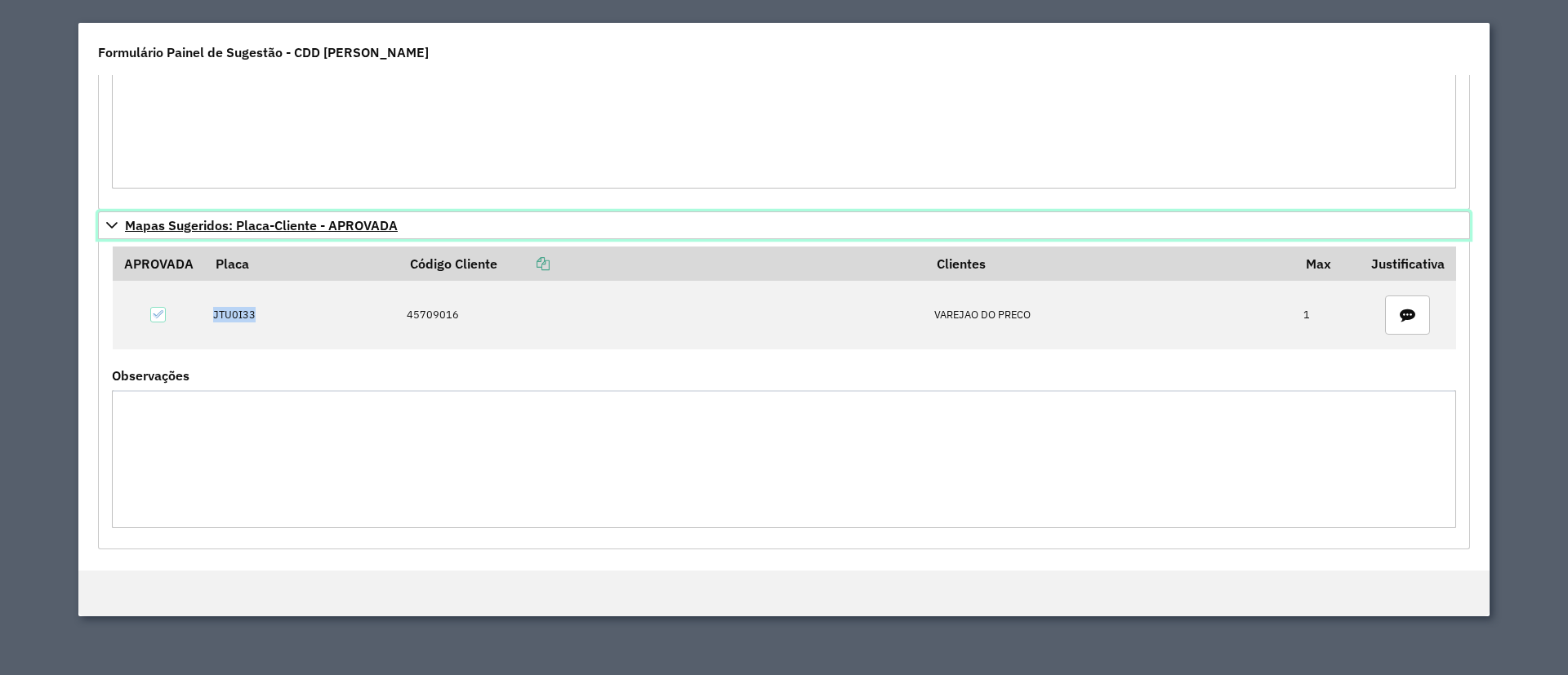
click at [307, 219] on span "Mapas Sugeridos: Placa-Cliente - APROVADA" at bounding box center [261, 225] width 273 height 13
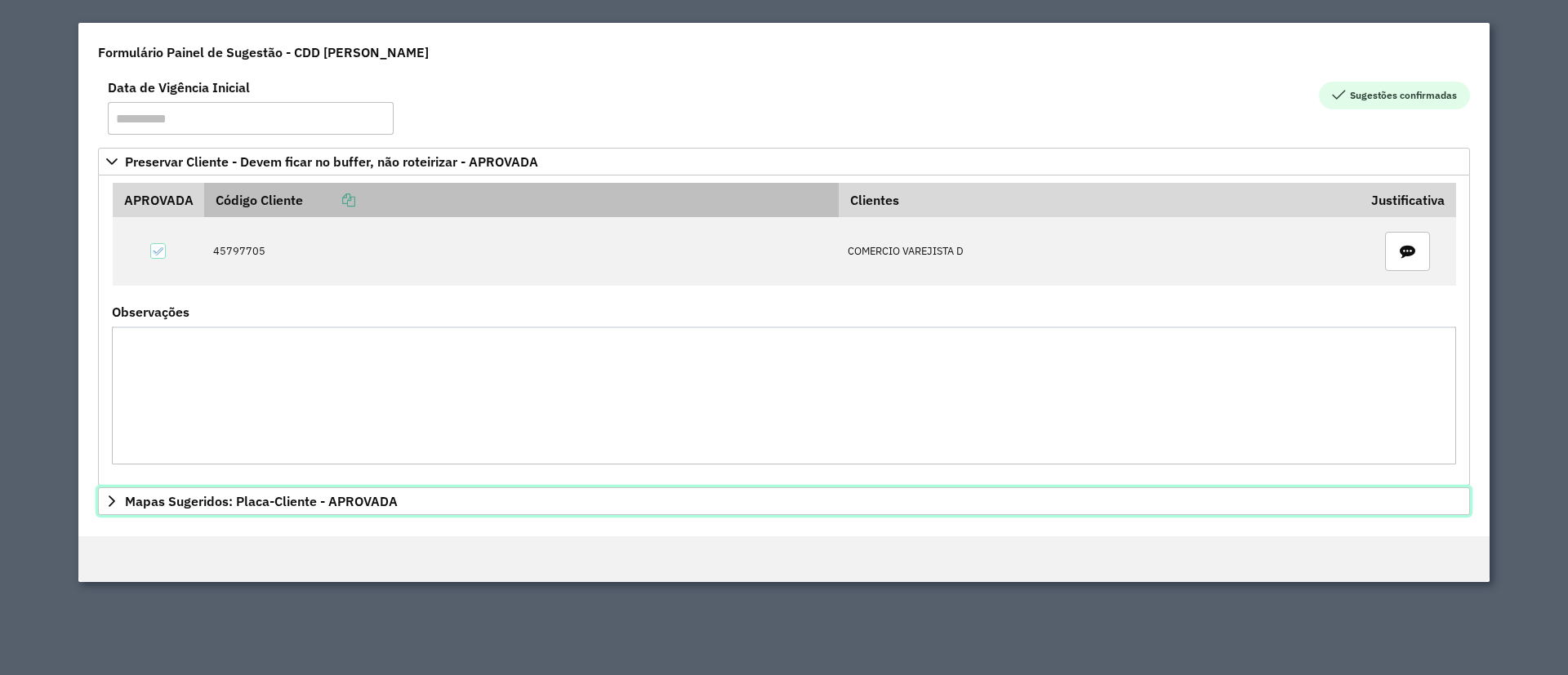
scroll to position [0, 0]
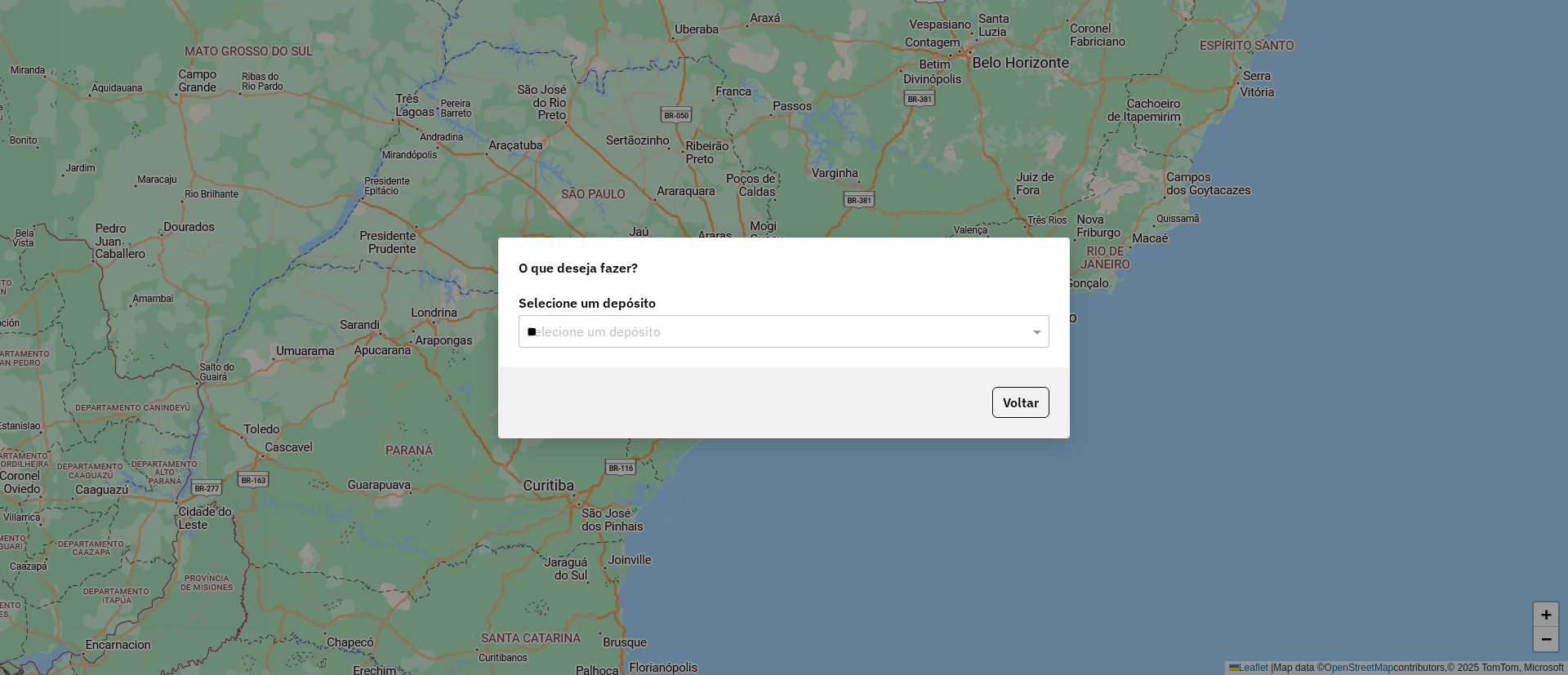
type input "***"
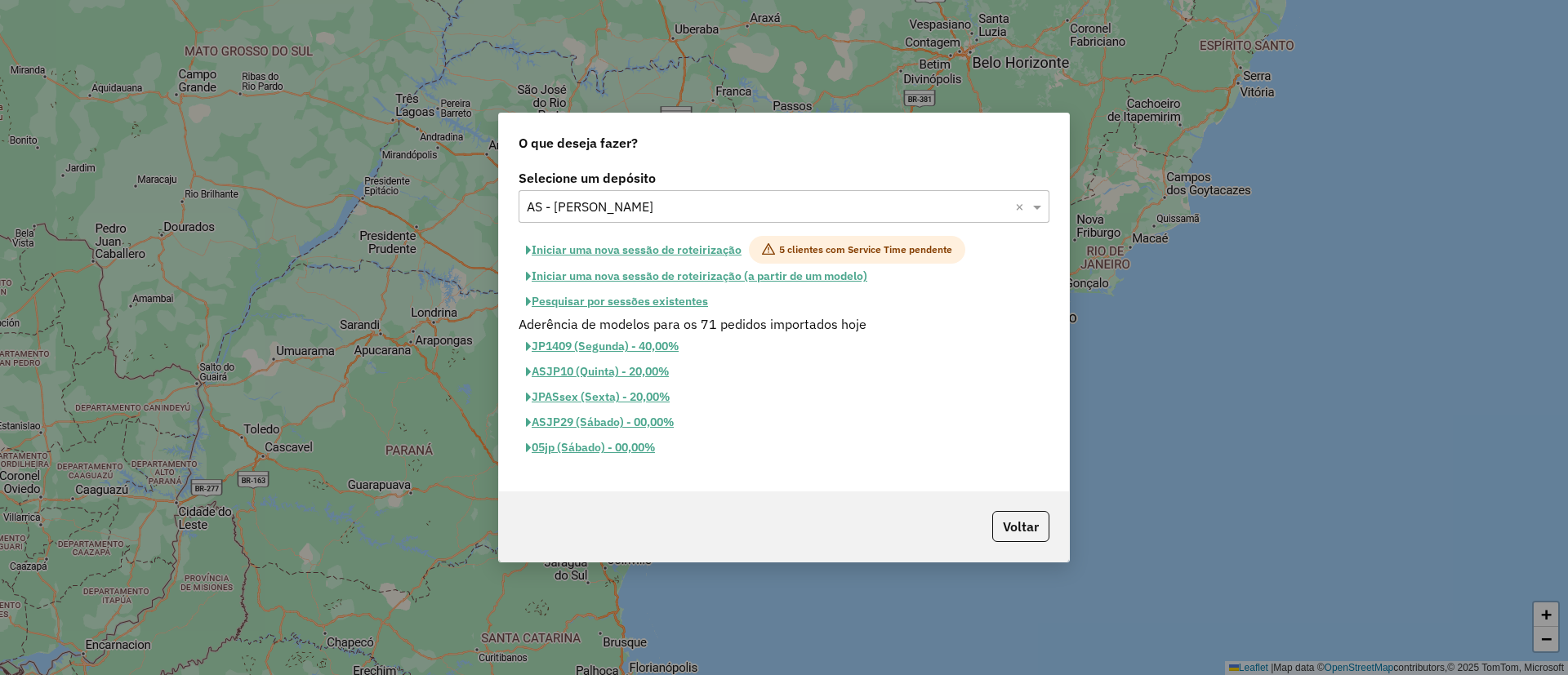
click at [631, 244] on button "Iniciar uma nova sessão de roteirização" at bounding box center [634, 250] width 230 height 28
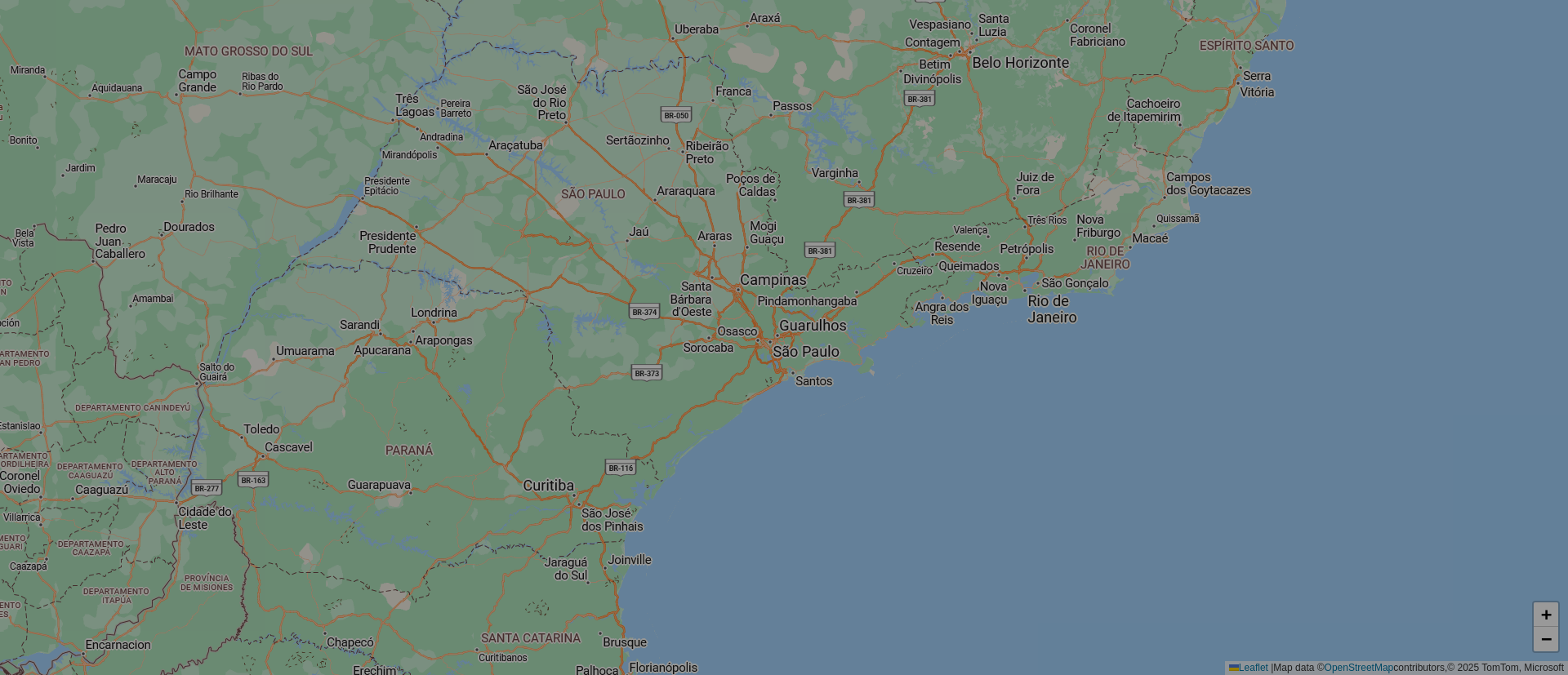
select select "*"
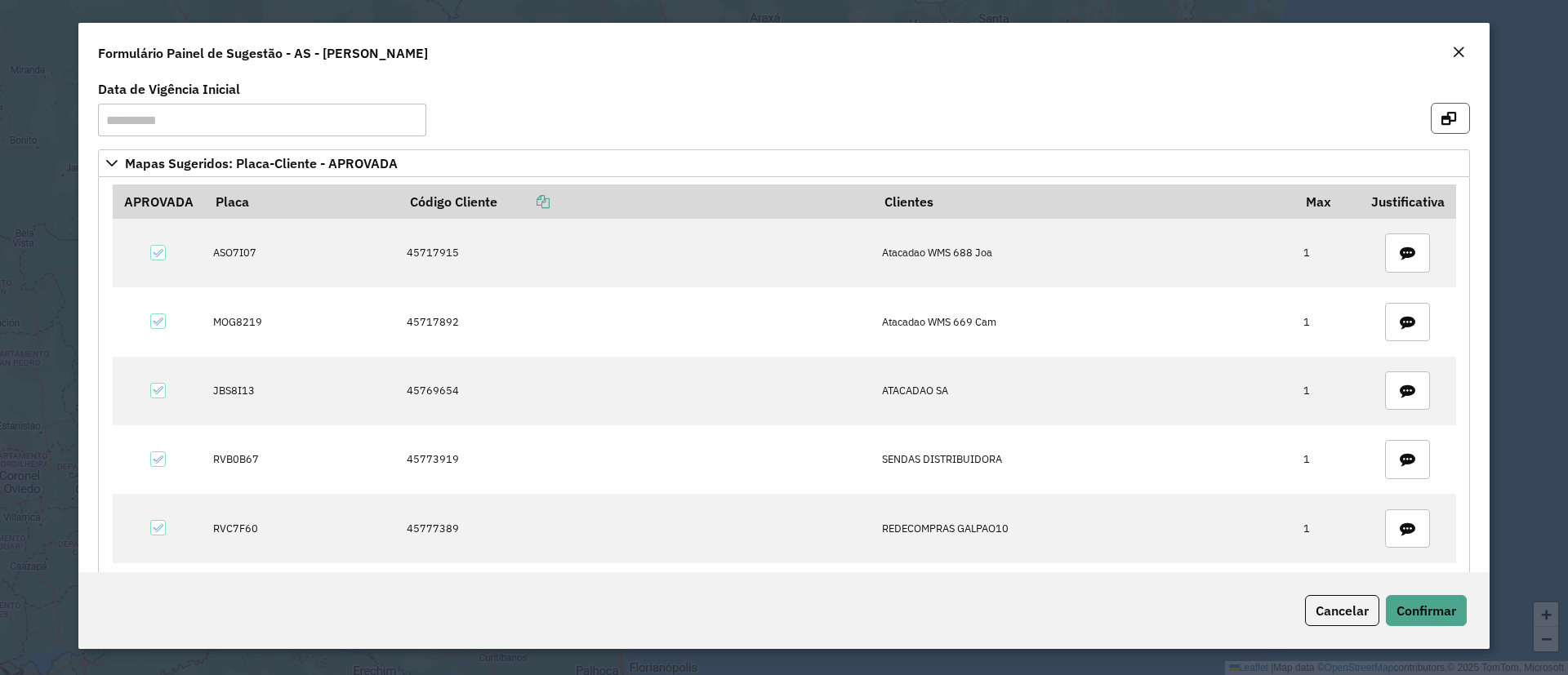
click at [1434, 113] on button "button" at bounding box center [1450, 118] width 40 height 31
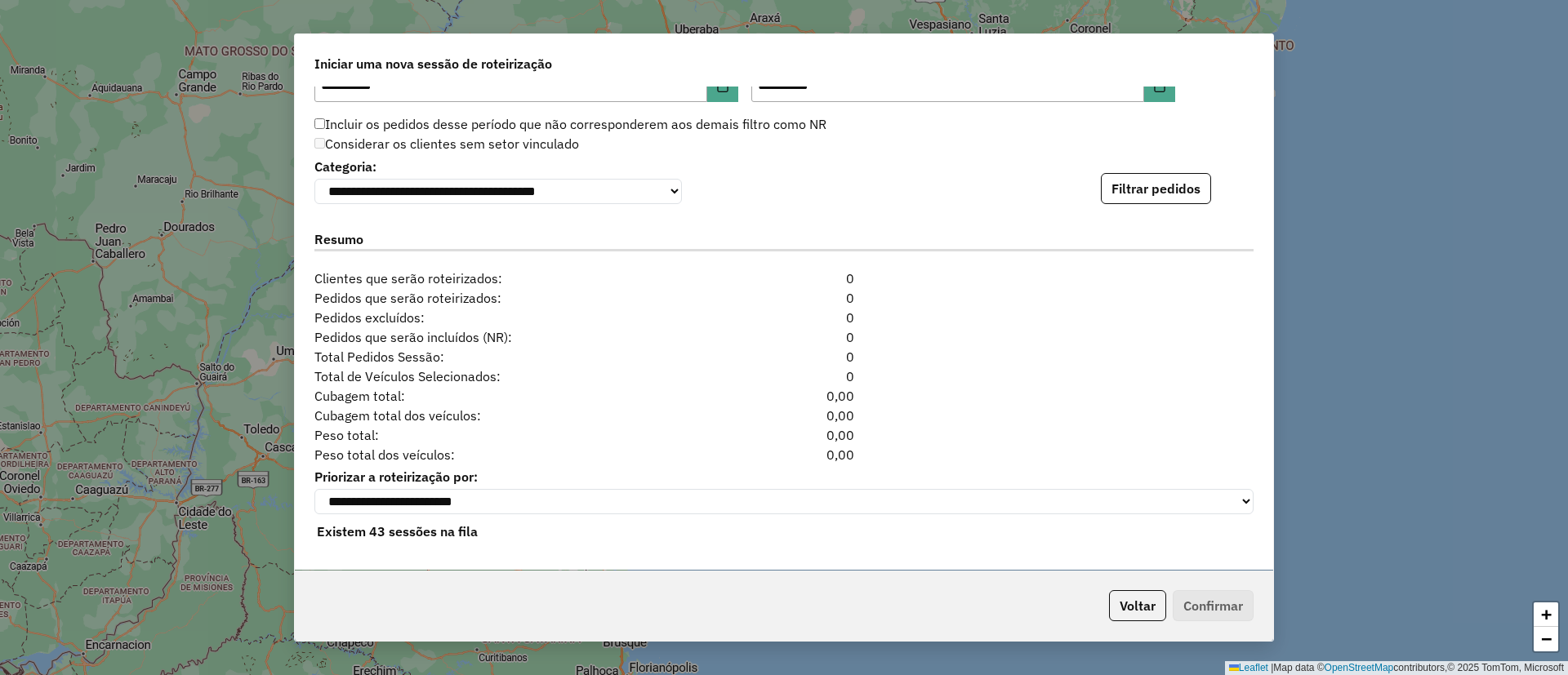
scroll to position [1701, 0]
click at [1141, 176] on button "Filtrar pedidos" at bounding box center [1155, 188] width 110 height 31
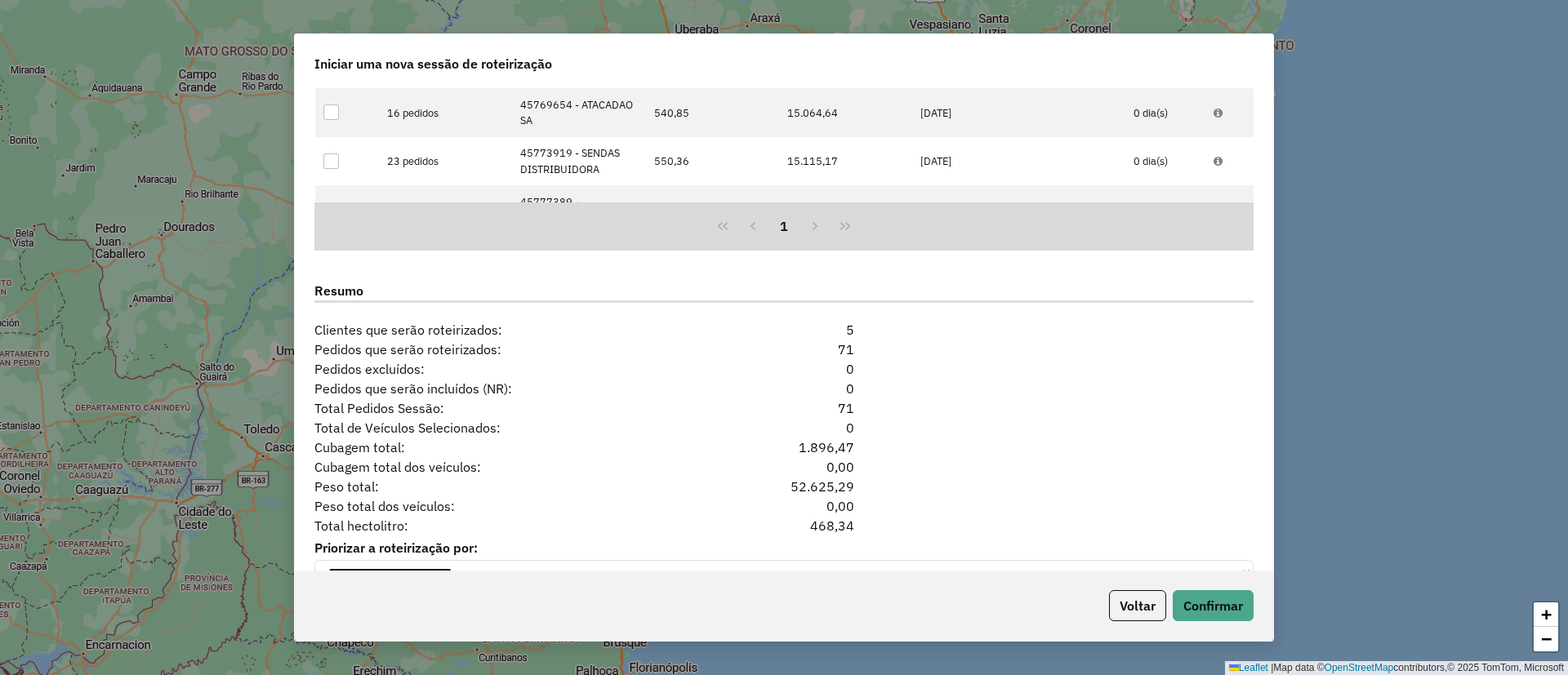
scroll to position [2057, 0]
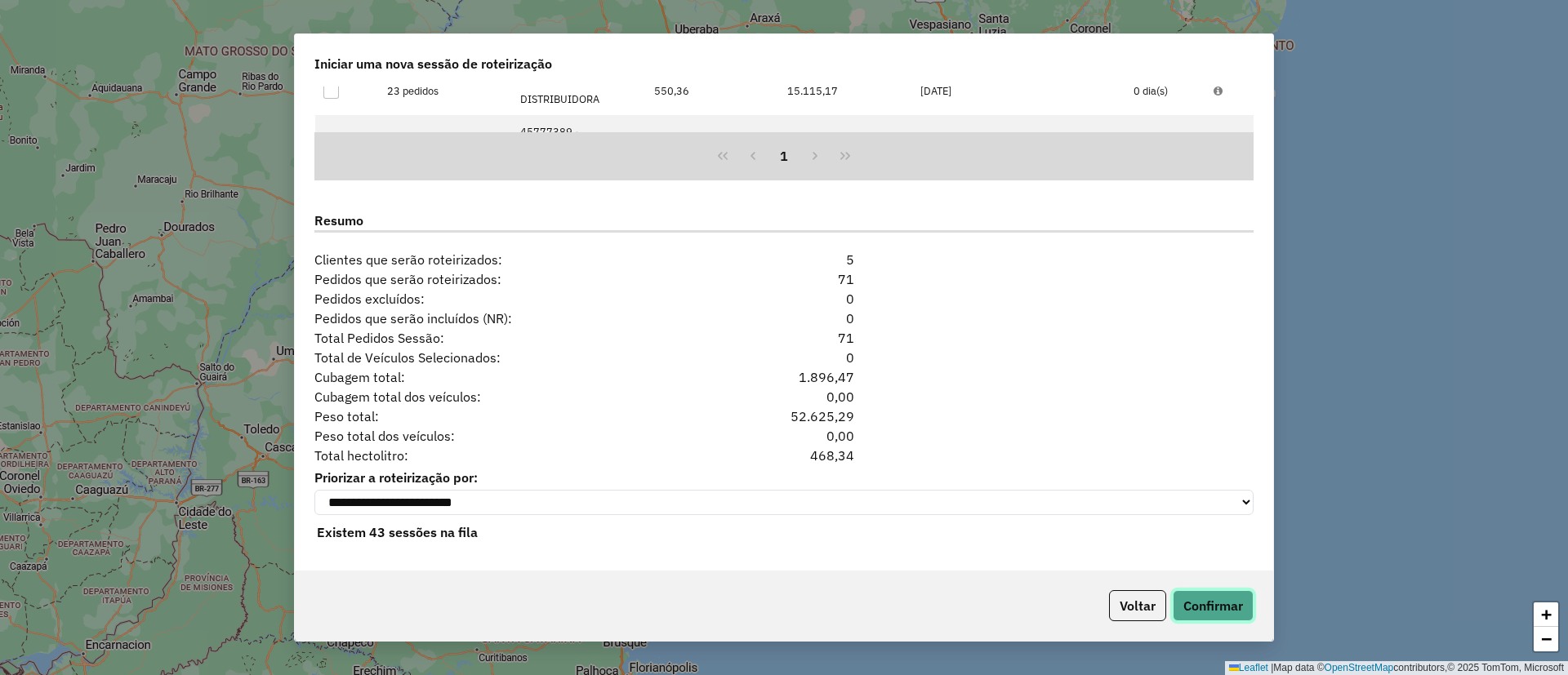
click at [1218, 603] on button "Confirmar" at bounding box center [1213, 605] width 81 height 31
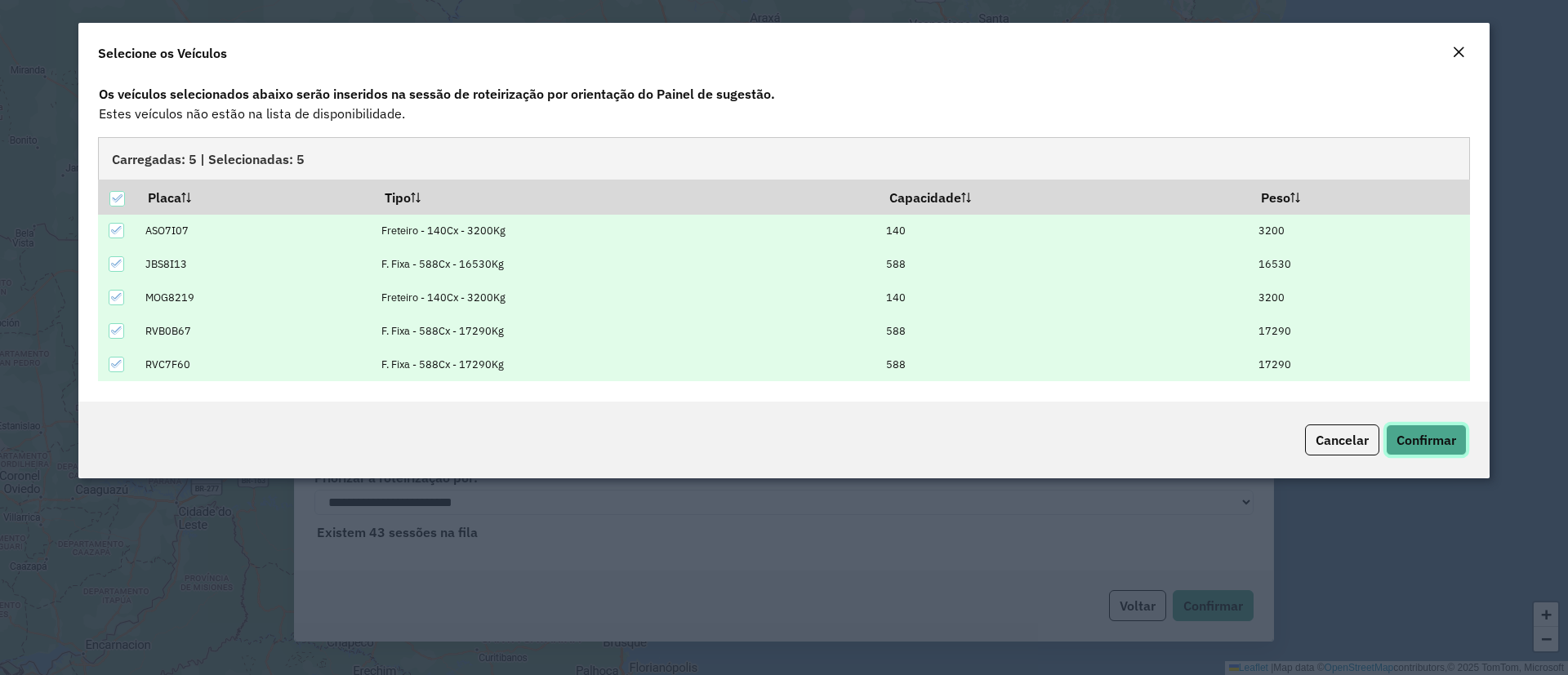
click at [1419, 441] on span "Confirmar" at bounding box center [1426, 439] width 60 height 16
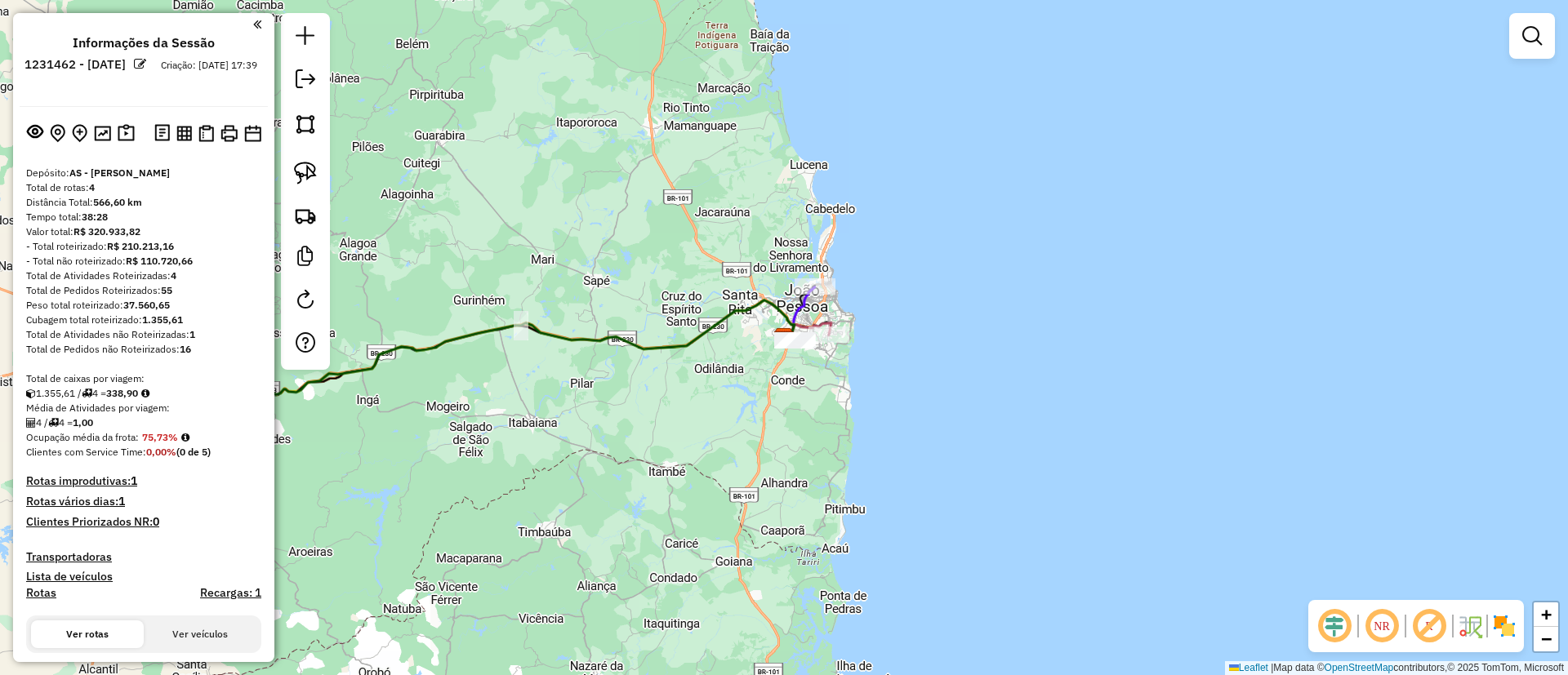
click at [441, 148] on div "Janela de atendimento Grade de atendimento Capacidade Transportadoras Veículos …" at bounding box center [784, 337] width 1568 height 675
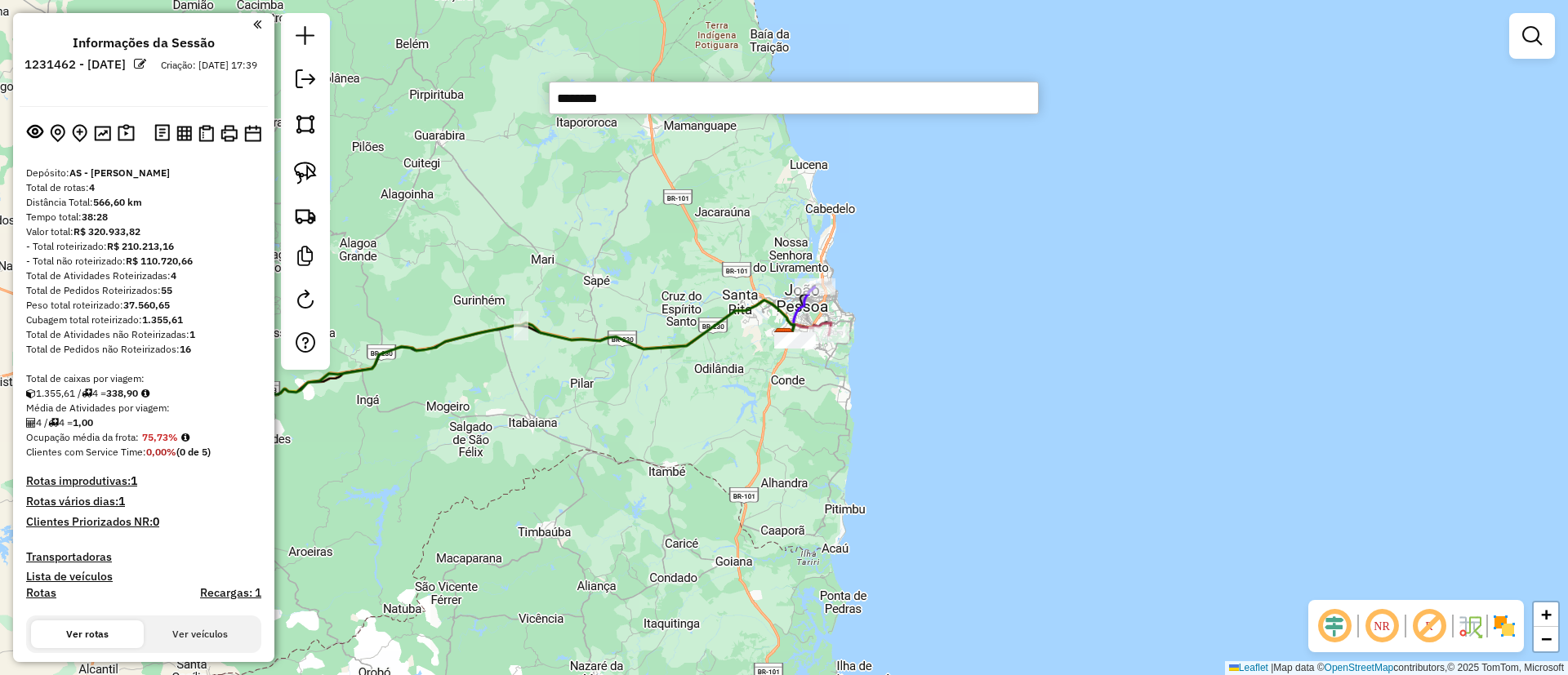
type input "********"
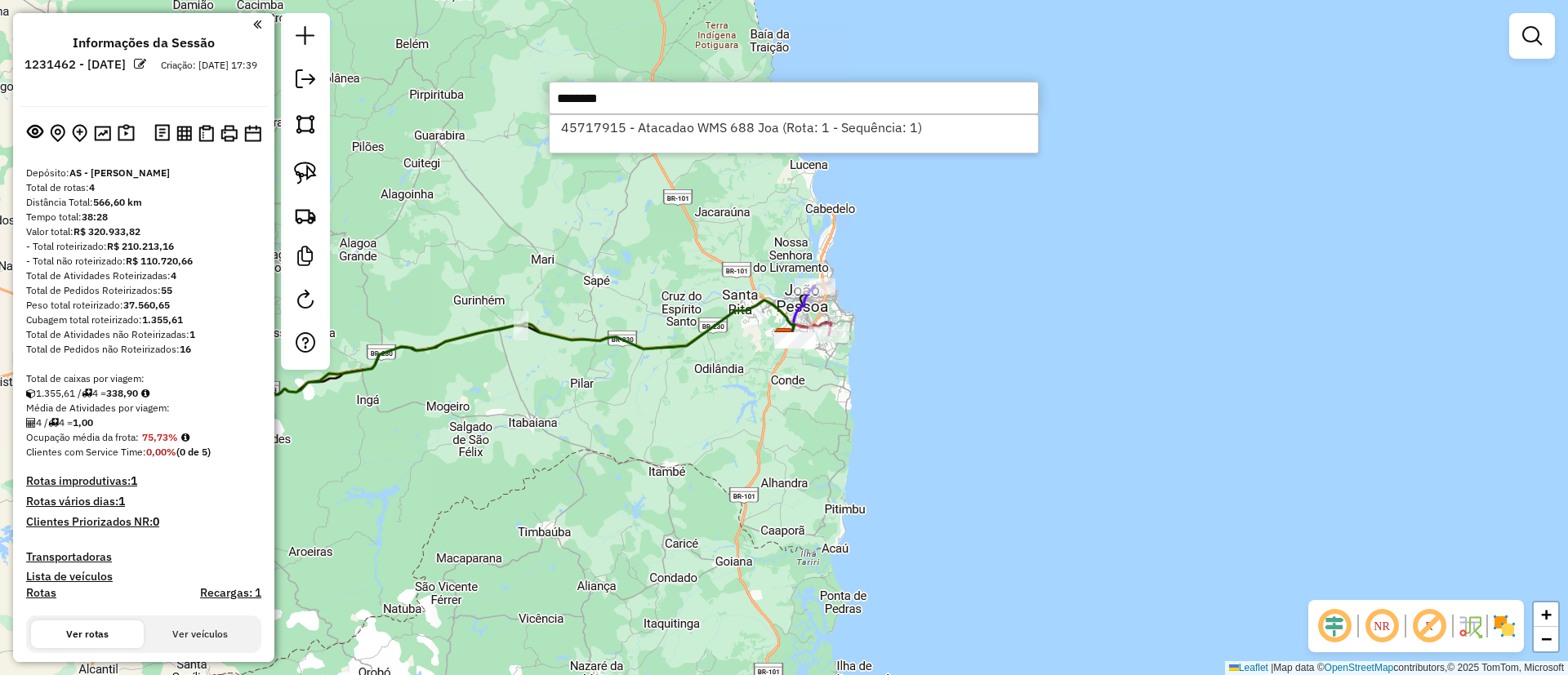
click at [617, 142] on div "45717915 - Atacadao WMS 688 Joa (Rota: 1 - Sequência: 1)" at bounding box center [793, 134] width 490 height 40
click at [610, 132] on li "45717915 - Atacadao WMS 688 Joa (Rota: 1 - Sequência: 1)" at bounding box center [793, 127] width 488 height 25
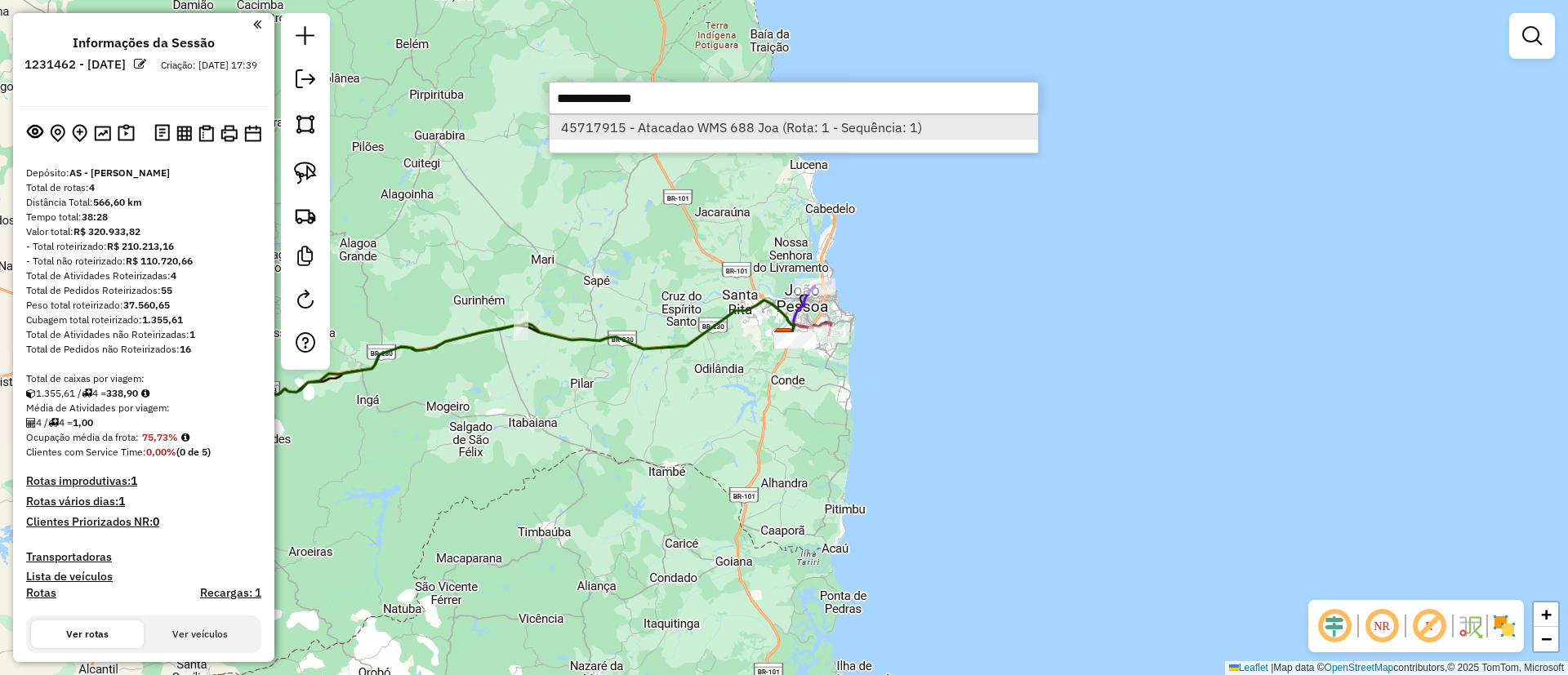
select select "**********"
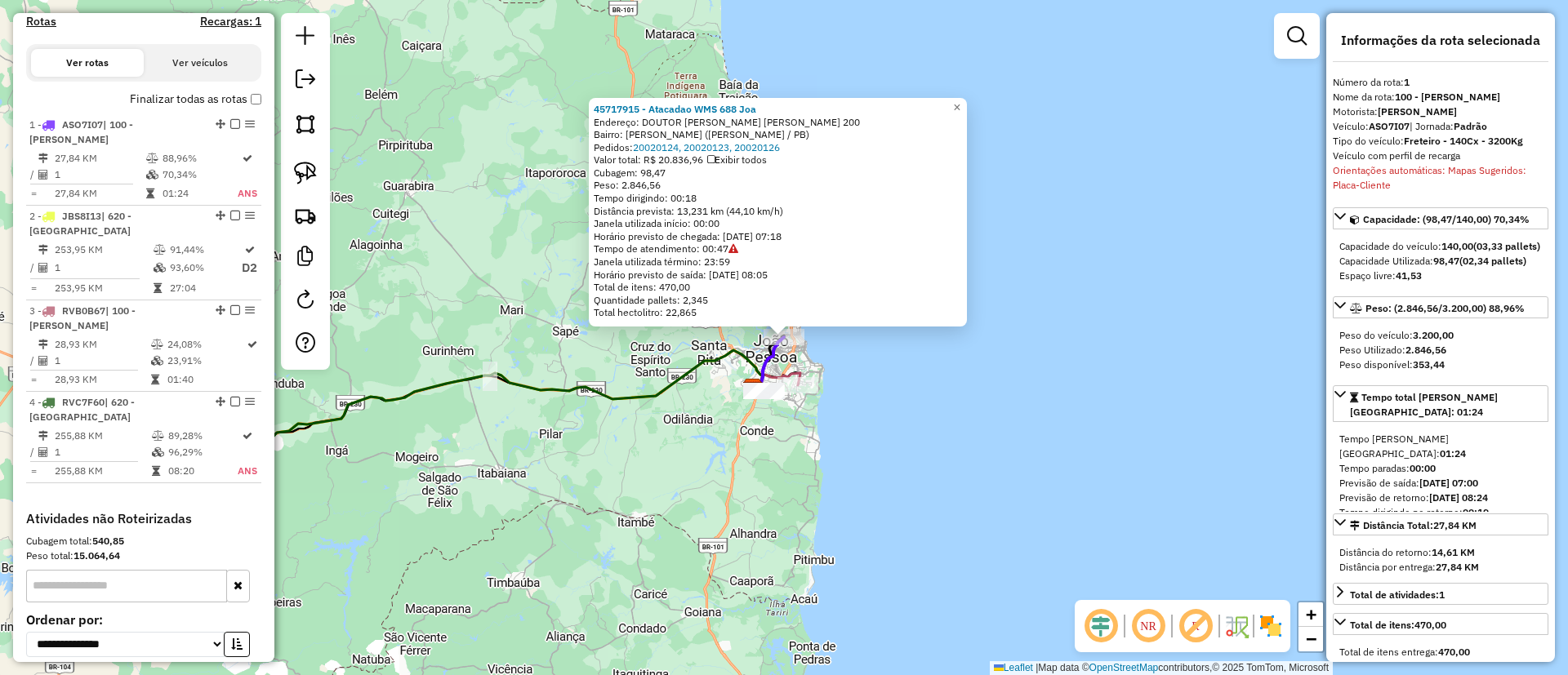
scroll to position [672, 0]
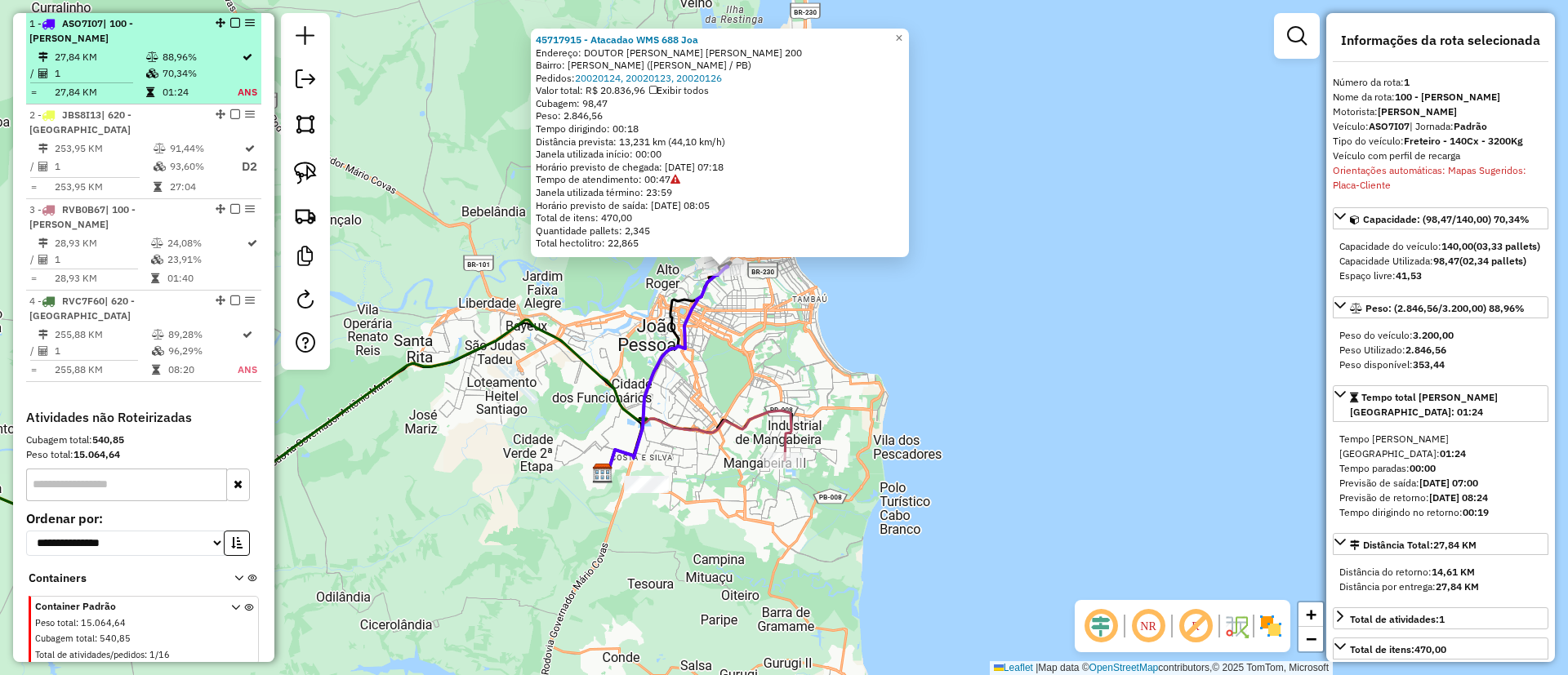
click at [232, 19] on em at bounding box center [235, 23] width 10 height 10
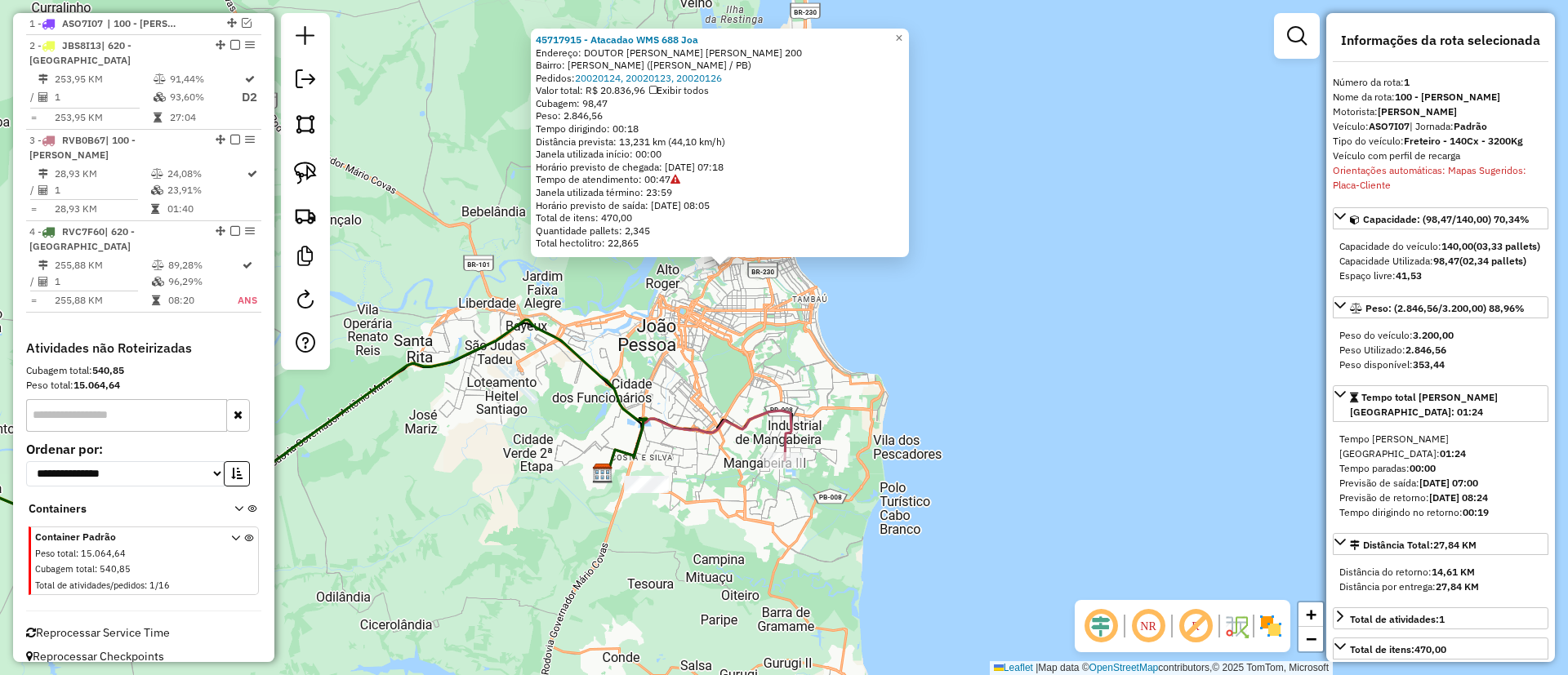
click at [381, 223] on div "45717915 - Atacadao WMS 688 Joa Endereço: DOUTOR MANOEL LOPES DE CARVALH 200 Ba…" at bounding box center [784, 337] width 1568 height 675
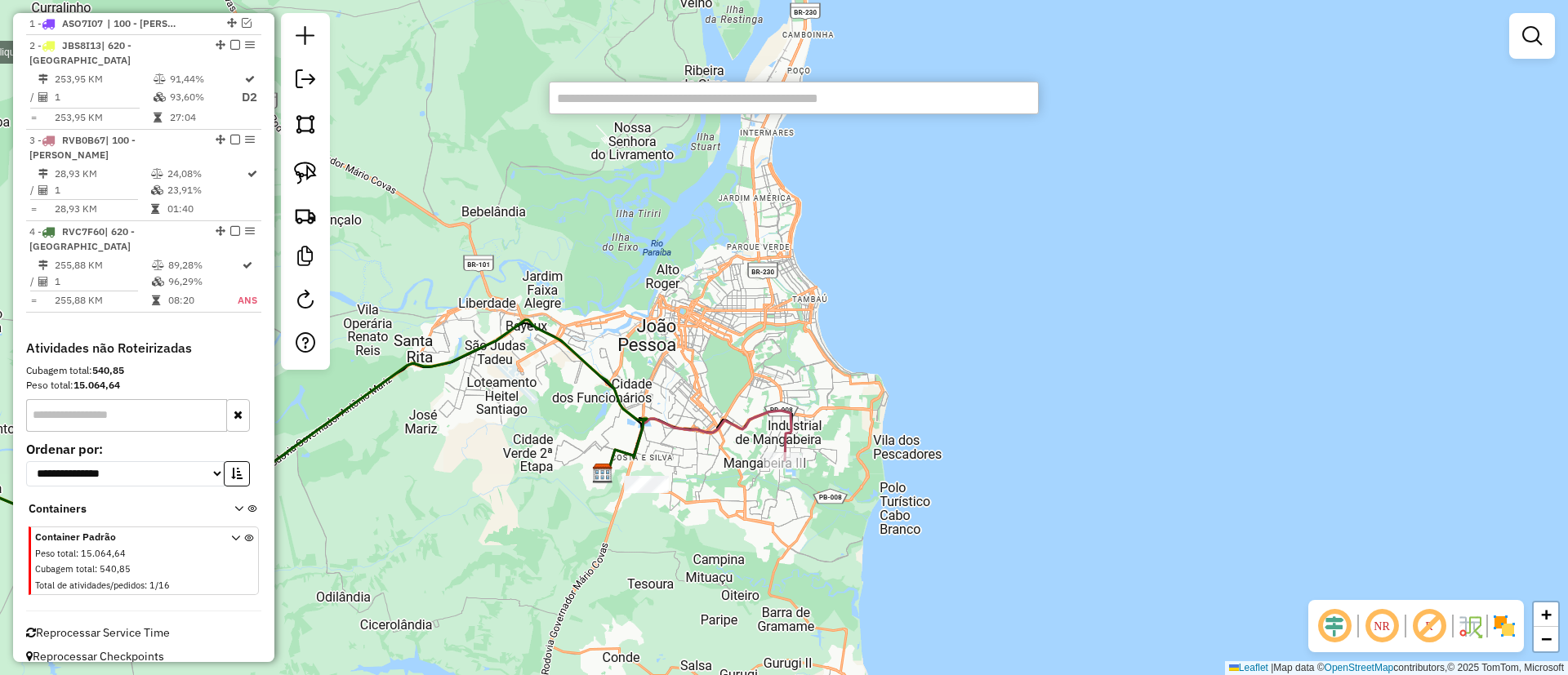
paste input "********"
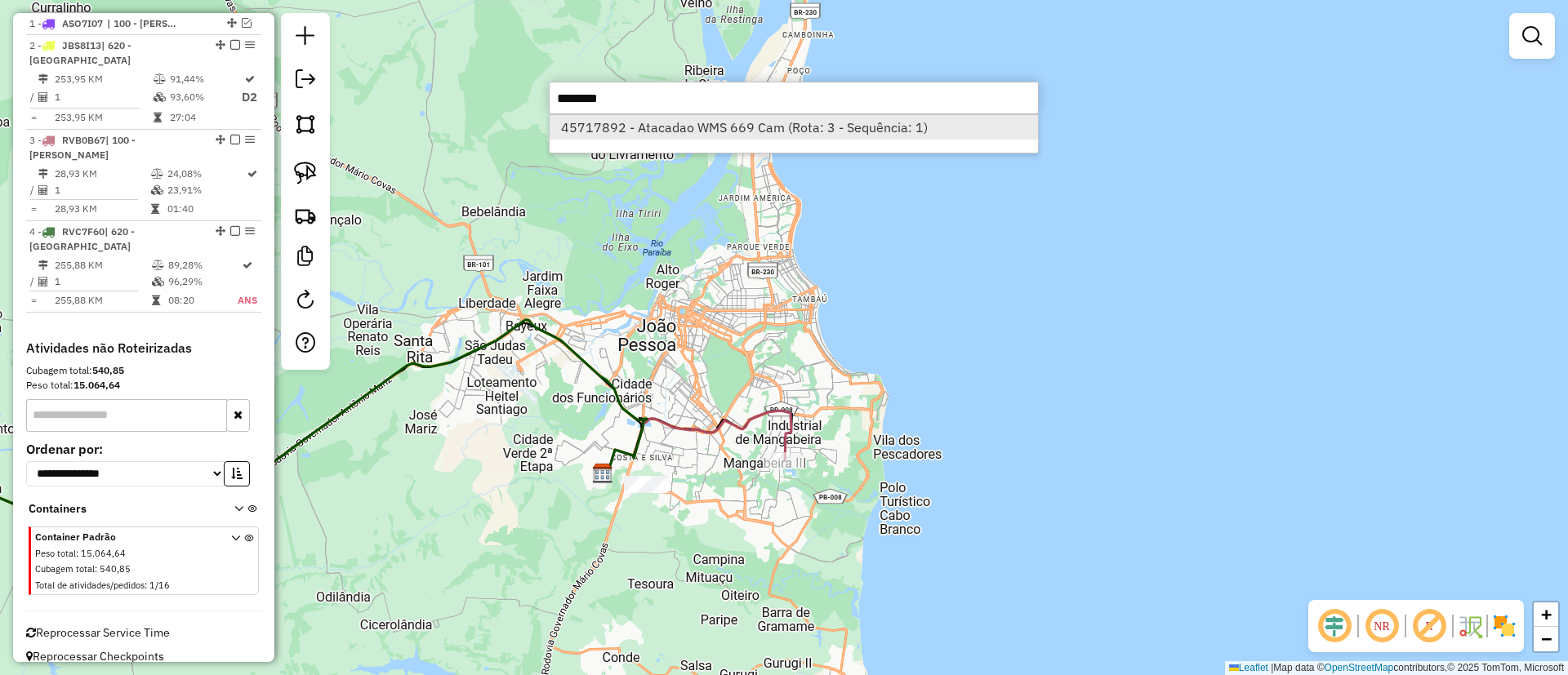
type input "********"
click at [612, 122] on li "45717892 - Atacadao WMS 669 Cam (Rota: 3 - Sequência: 1)" at bounding box center [793, 127] width 488 height 25
select select "**********"
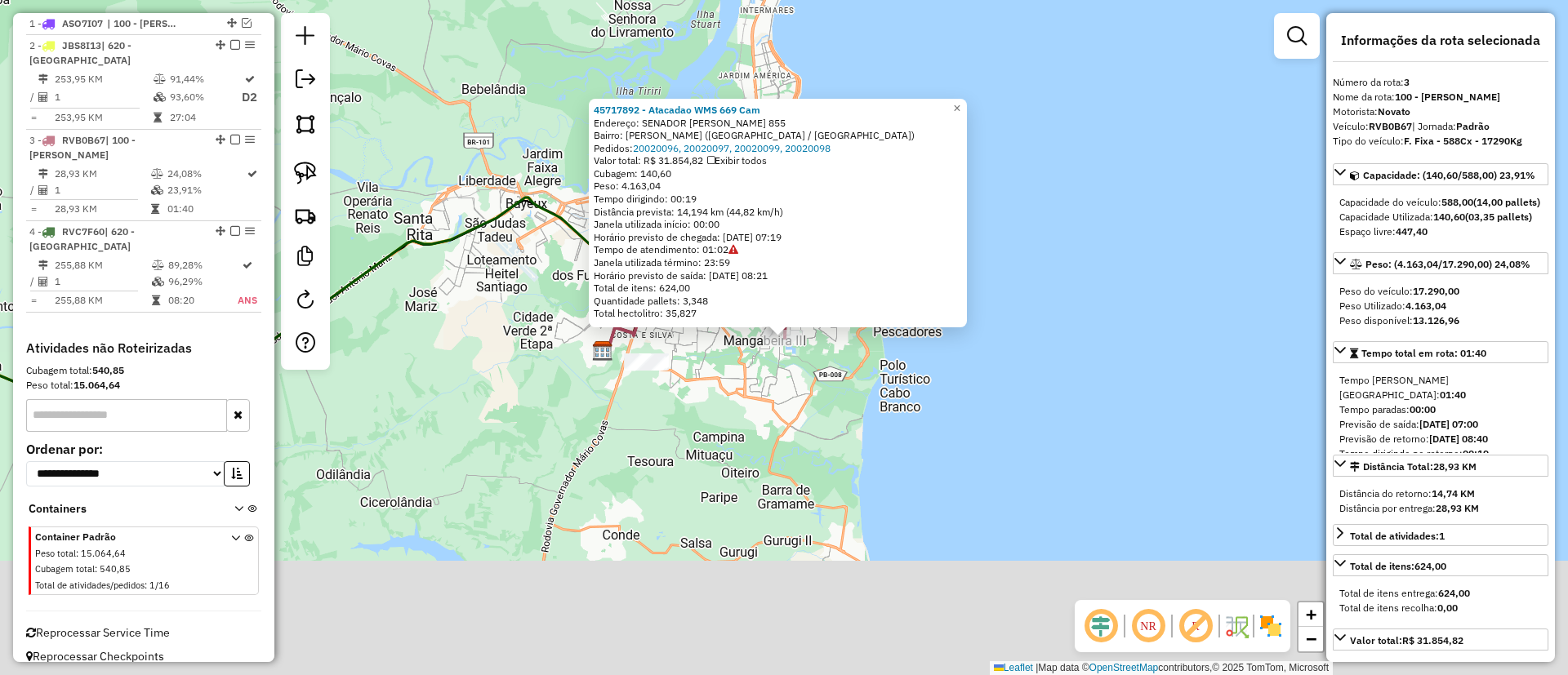
scroll to position [689, 0]
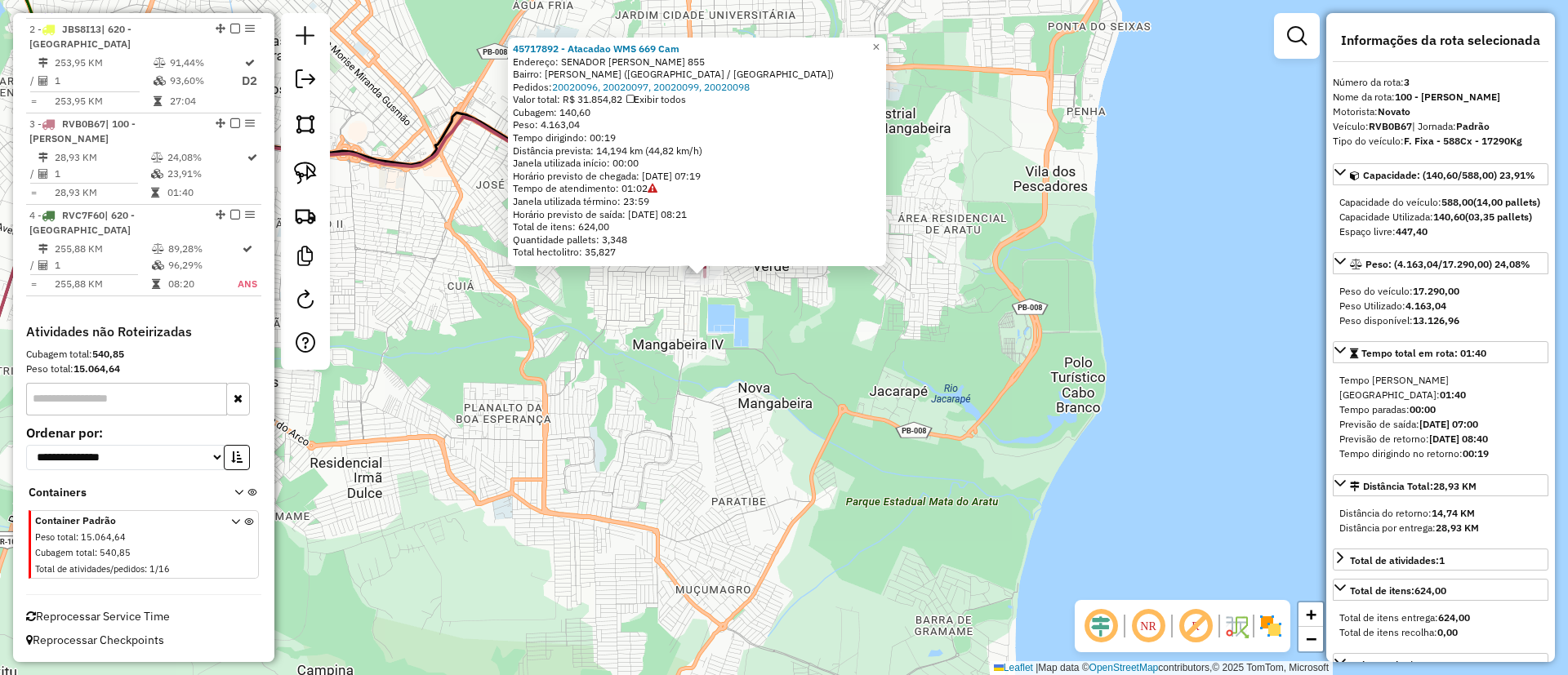
drag, startPoint x: 765, startPoint y: 315, endPoint x: 774, endPoint y: 445, distance: 130.3
click at [774, 445] on div "45717892 - Atacadao WMS 669 Cam Endereço: SENADOR ARGEMIRO DE FIGUEIREDO 855 Ba…" at bounding box center [784, 337] width 1568 height 675
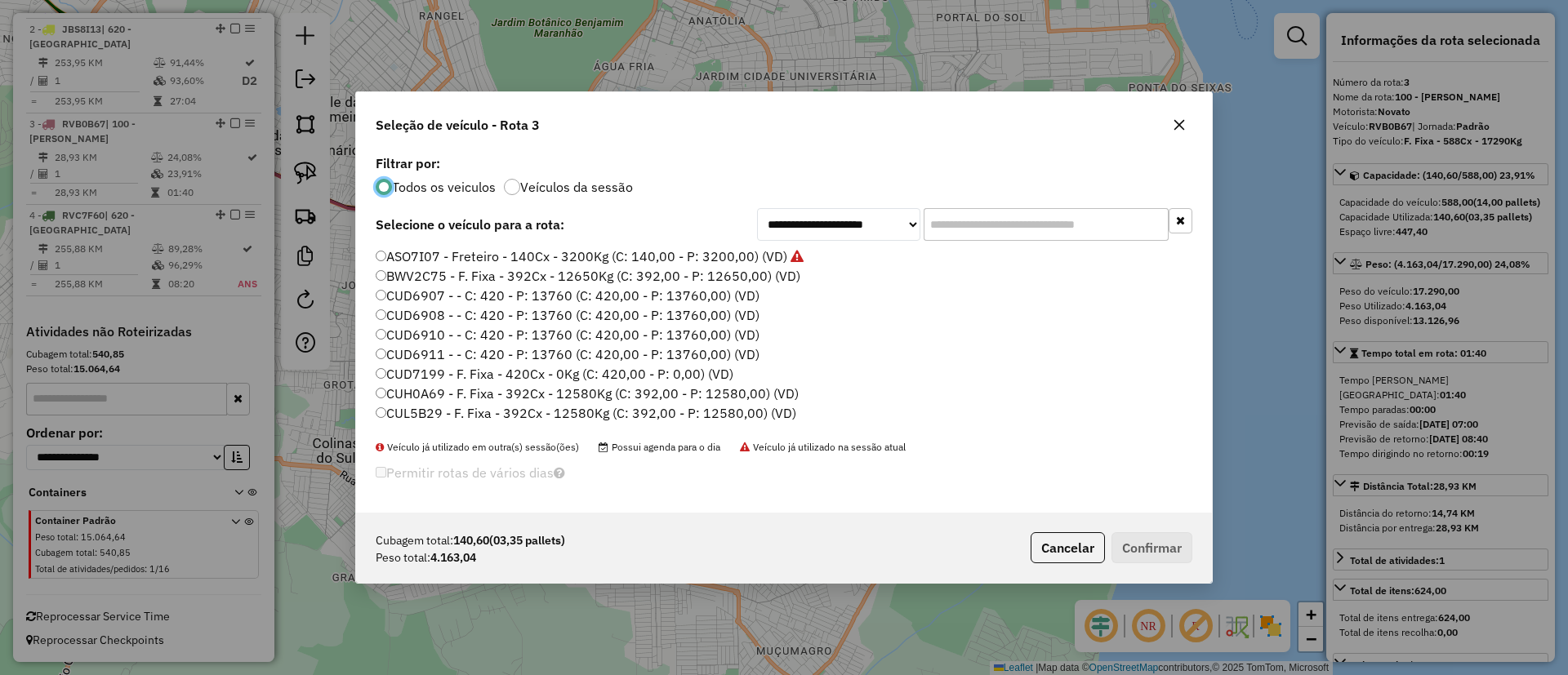
scroll to position [9, 5]
drag, startPoint x: 999, startPoint y: 214, endPoint x: 992, endPoint y: 219, distance: 8.6
click at [999, 214] on input "text" at bounding box center [1045, 224] width 245 height 33
paste input "*******"
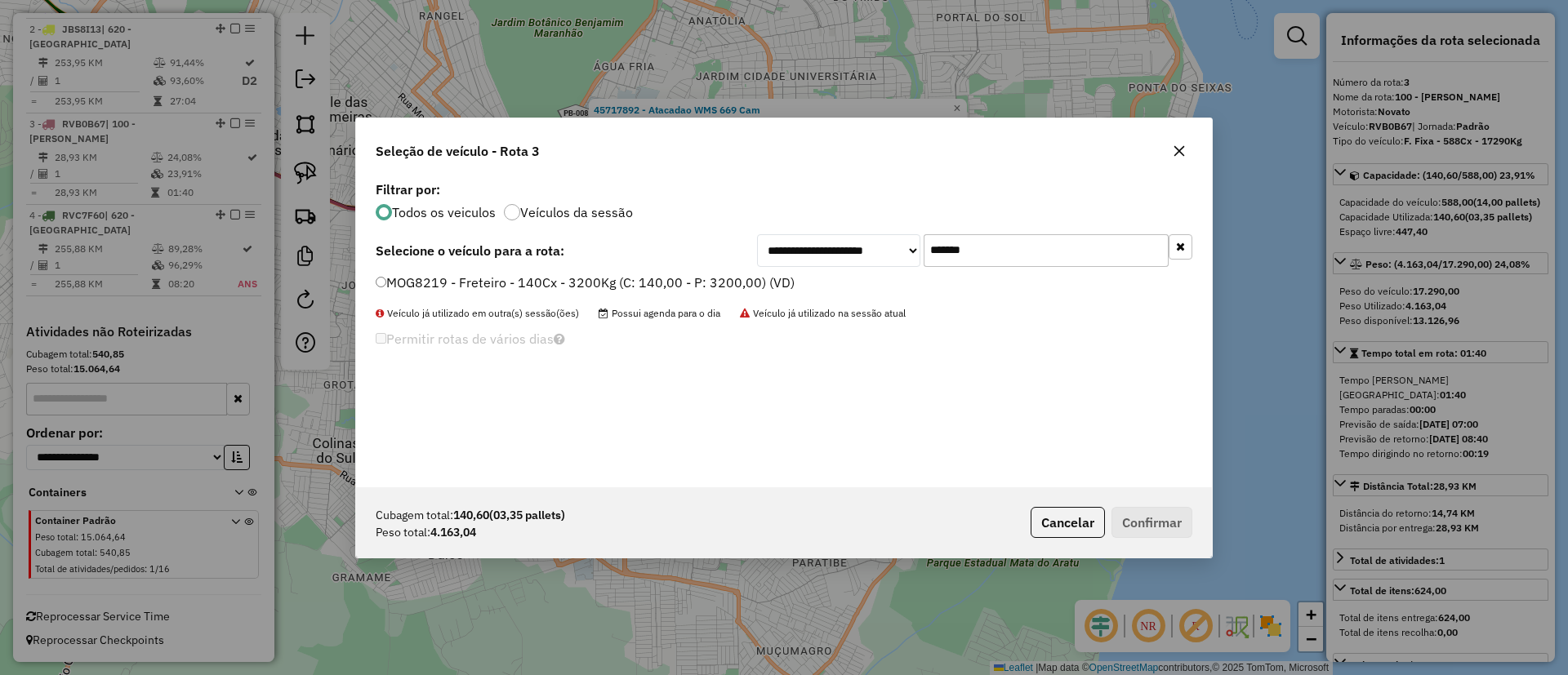
type input "*******"
click at [673, 276] on label "MOG8219 - Freteiro - 140Cx - 3200Kg (C: 140,00 - P: 3200,00) (VD)" at bounding box center [585, 282] width 419 height 20
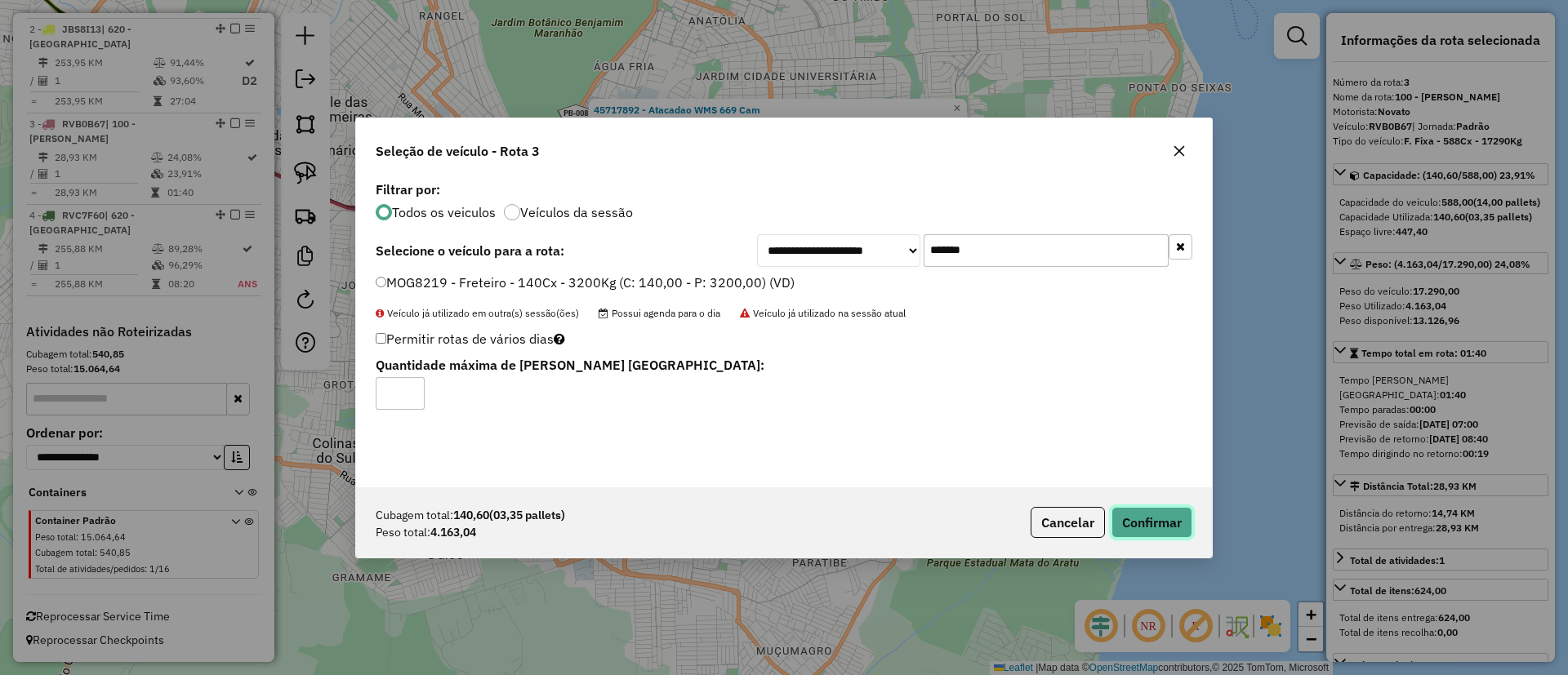
click at [1159, 532] on button "Confirmar" at bounding box center [1151, 521] width 81 height 31
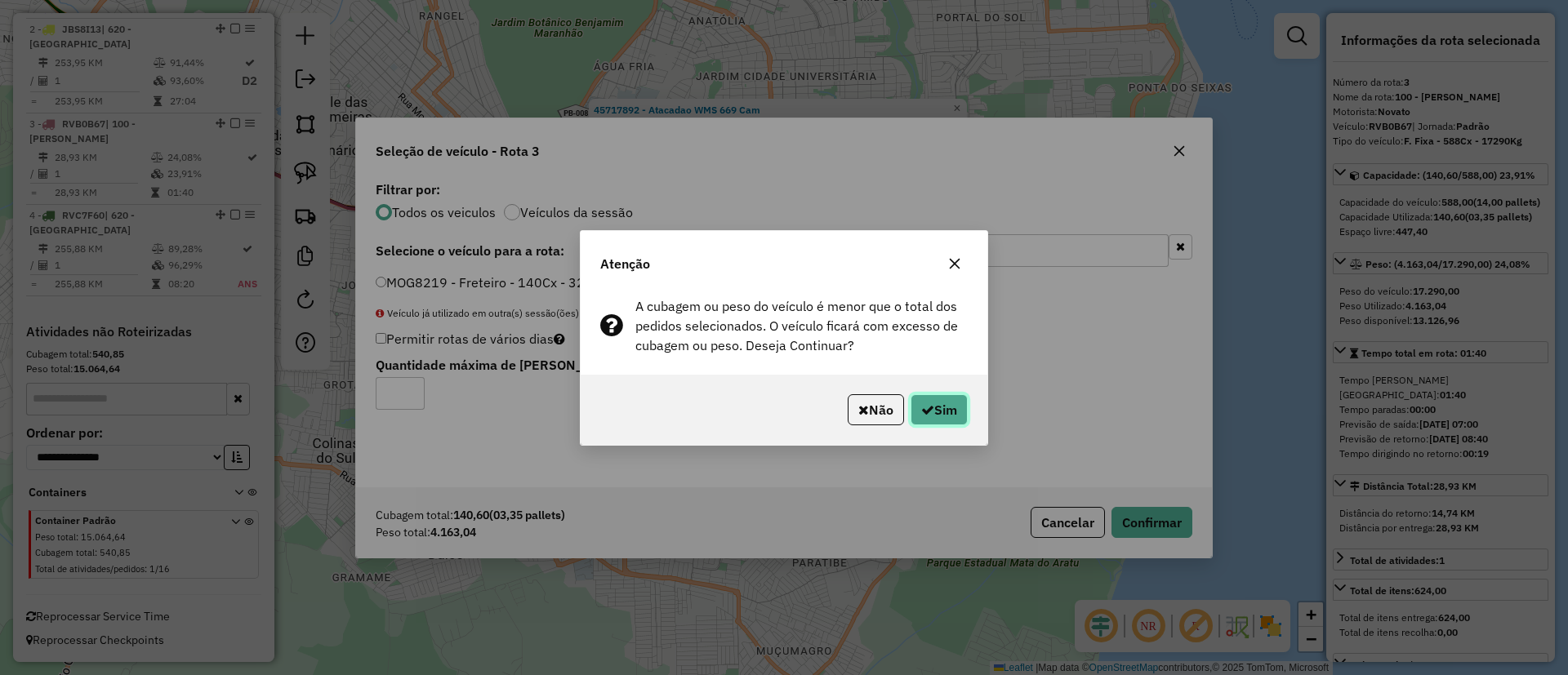
click at [930, 408] on button "Sim" at bounding box center [939, 409] width 58 height 31
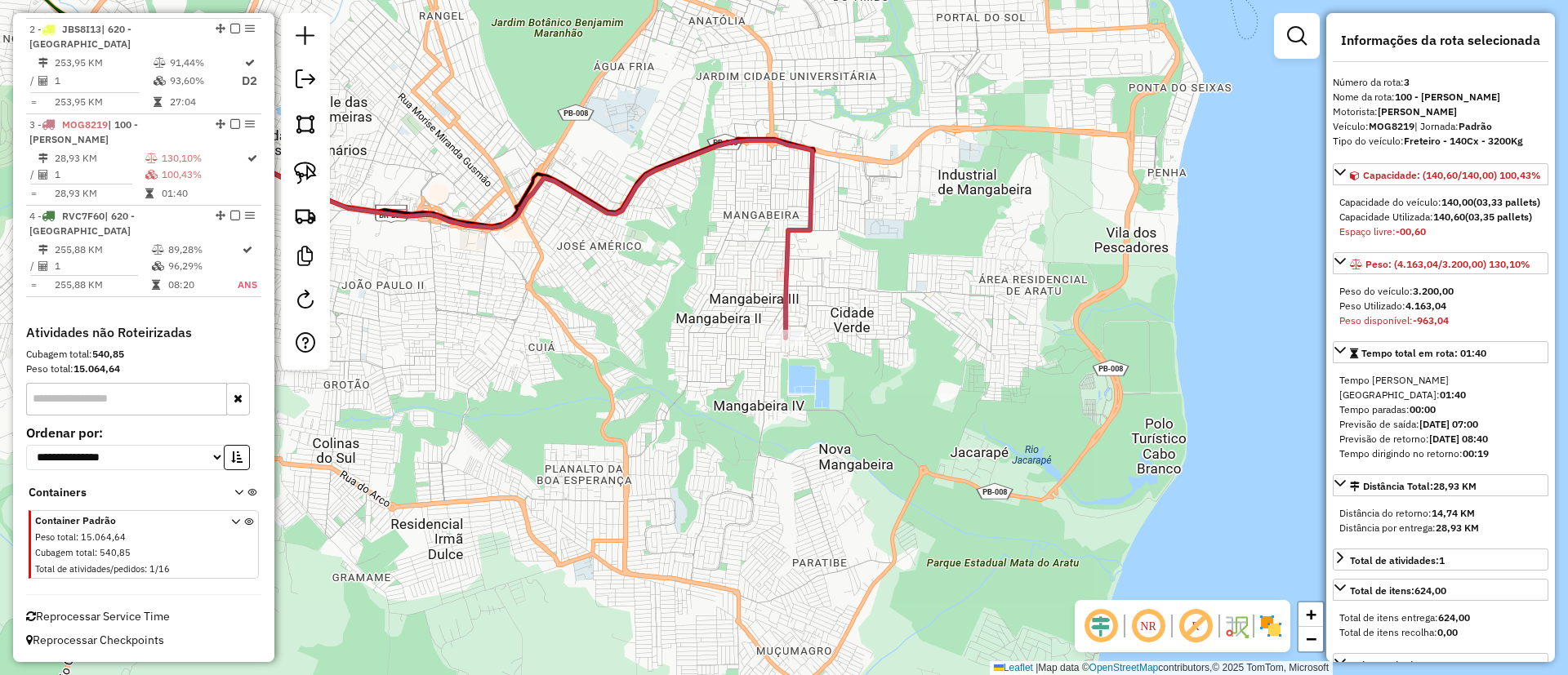
scroll to position [668, 0]
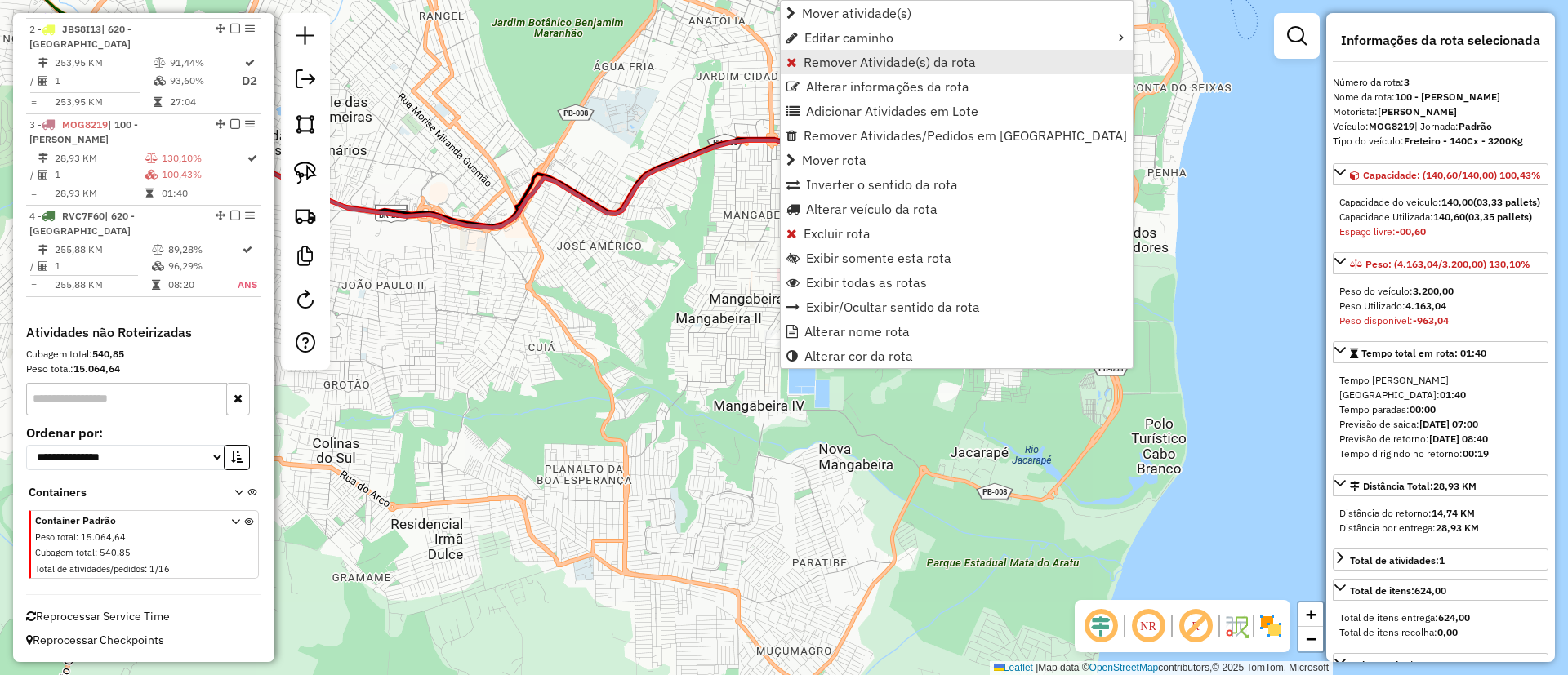
click at [801, 59] on link "Remover Atividade(s) da rota" at bounding box center [956, 61] width 352 height 25
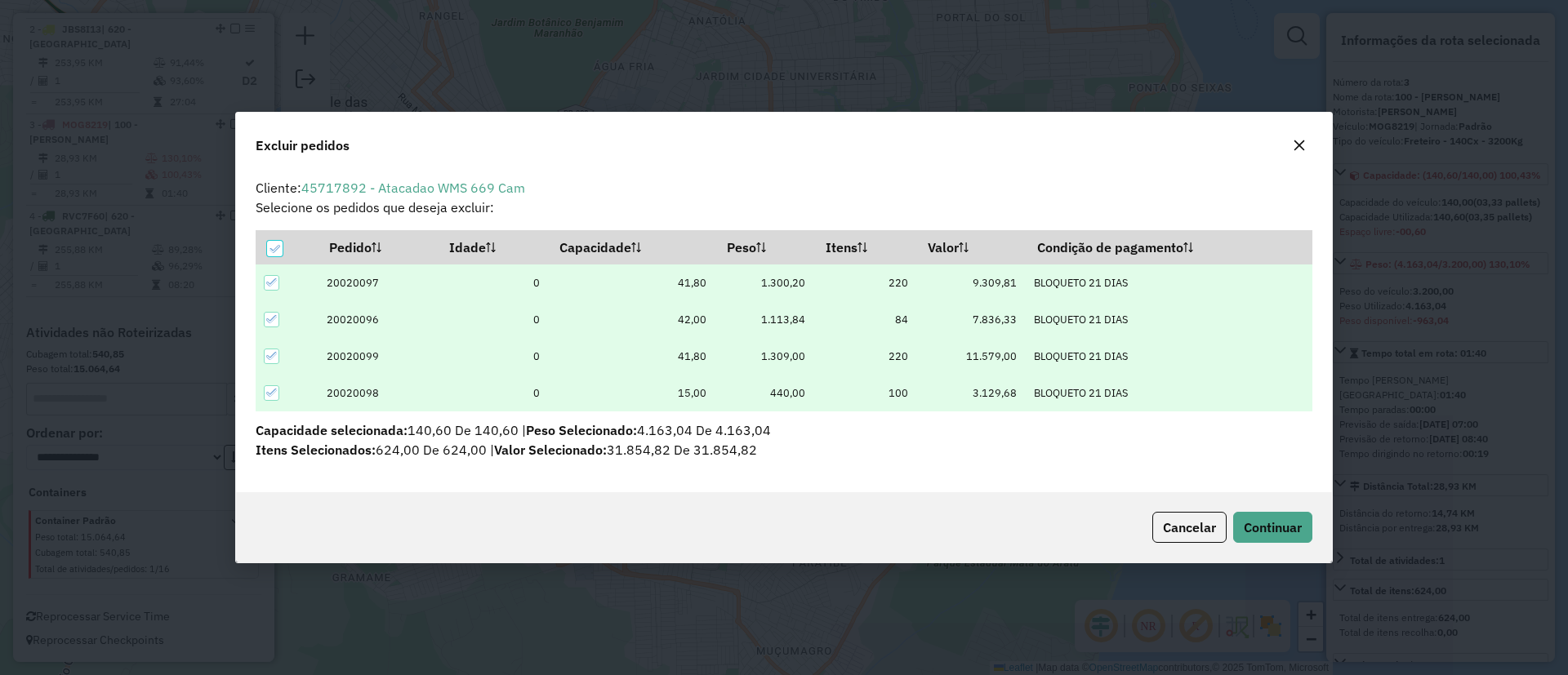
scroll to position [9, 5]
click at [271, 239] on p-tableheadercheckbox at bounding box center [275, 247] width 16 height 16
click at [270, 247] on icon at bounding box center [275, 249] width 12 height 12
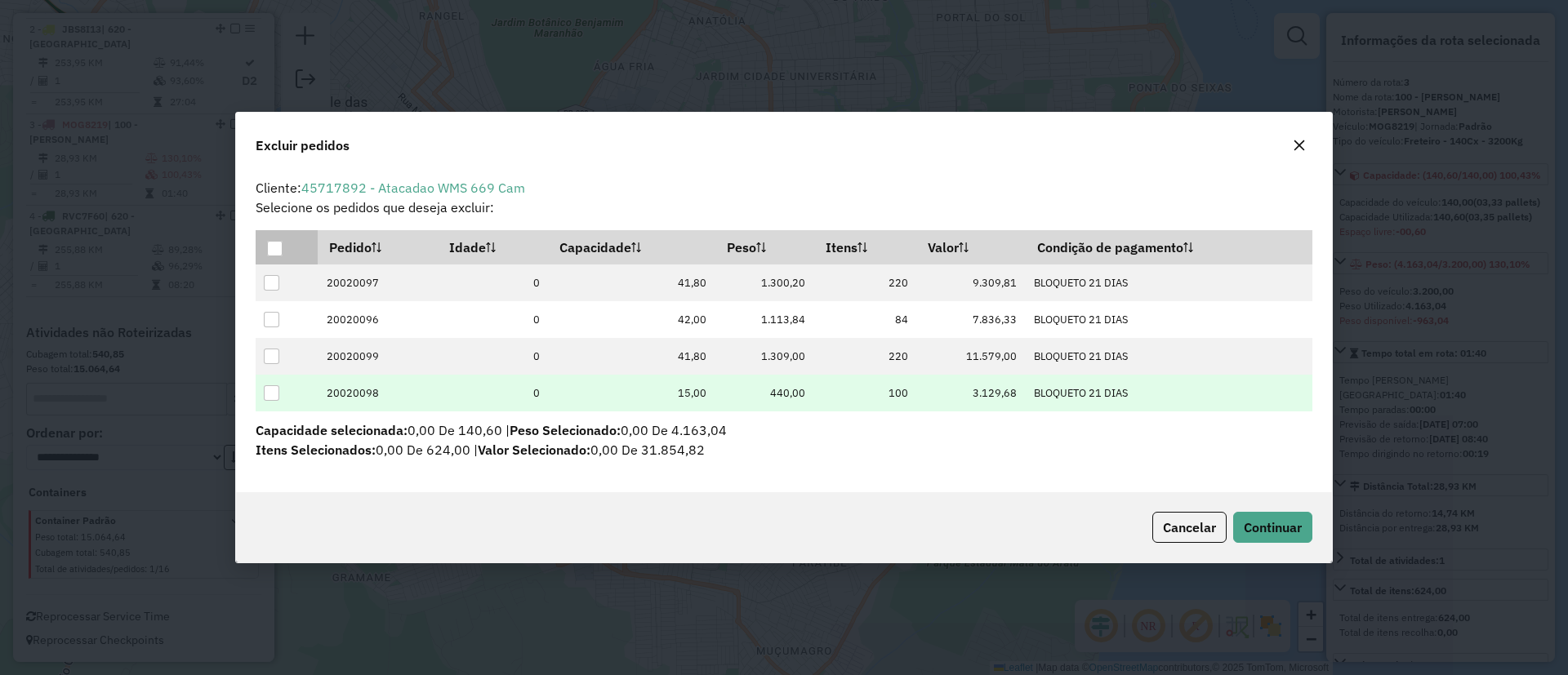
click at [272, 387] on div at bounding box center [272, 394] width 16 height 16
click at [1279, 527] on span "Continuar" at bounding box center [1272, 527] width 58 height 16
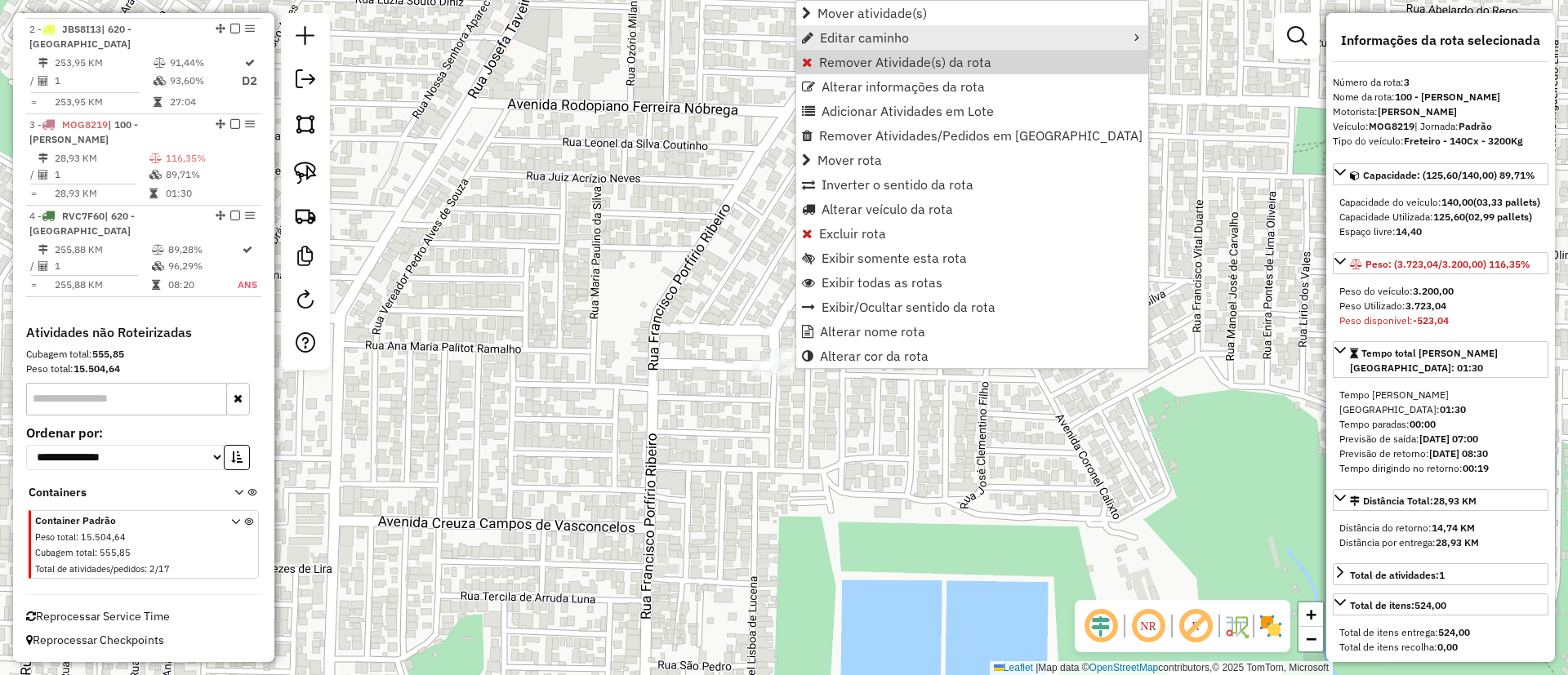
click at [840, 47] on link "Editar caminho" at bounding box center [972, 38] width 352 height 25
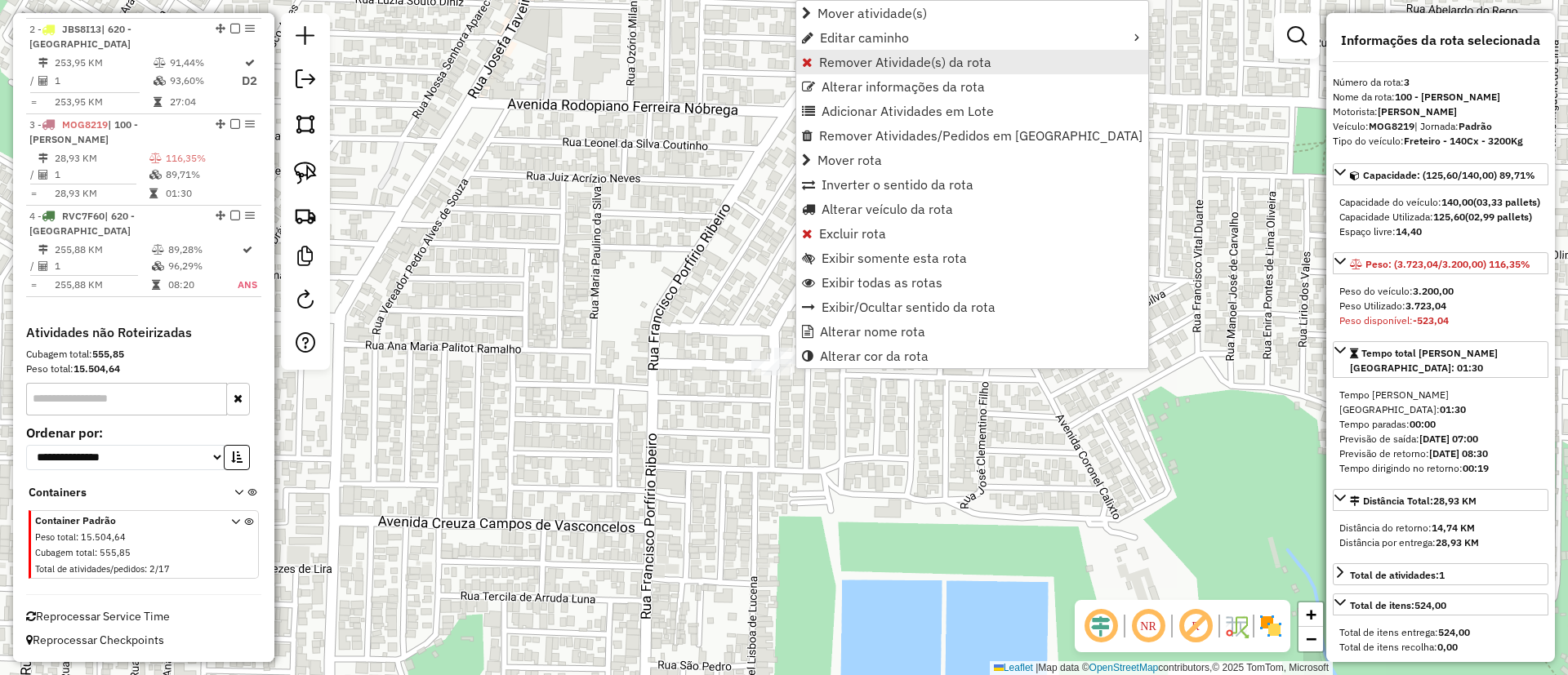
click at [843, 52] on link "Remover Atividade(s) da rota" at bounding box center [972, 61] width 352 height 25
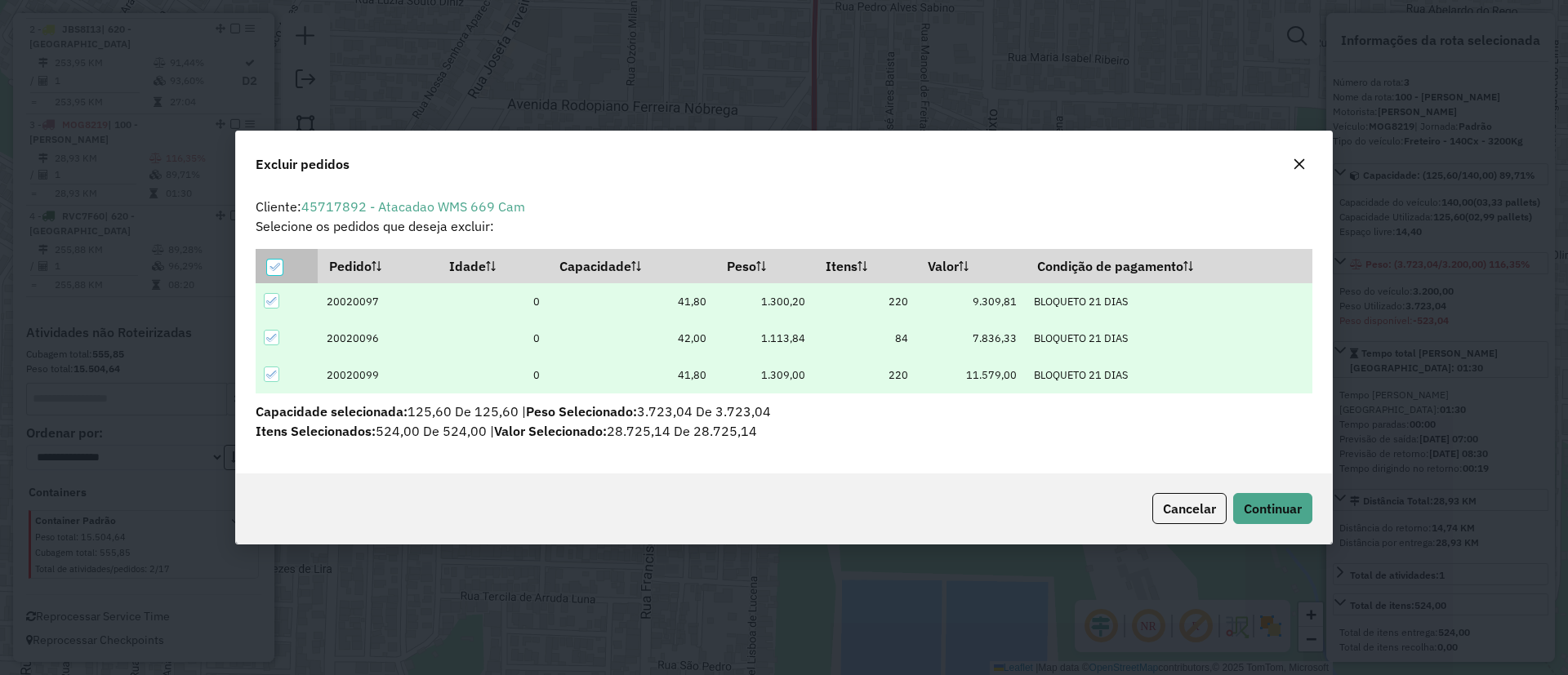
click at [271, 261] on icon at bounding box center [275, 267] width 12 height 12
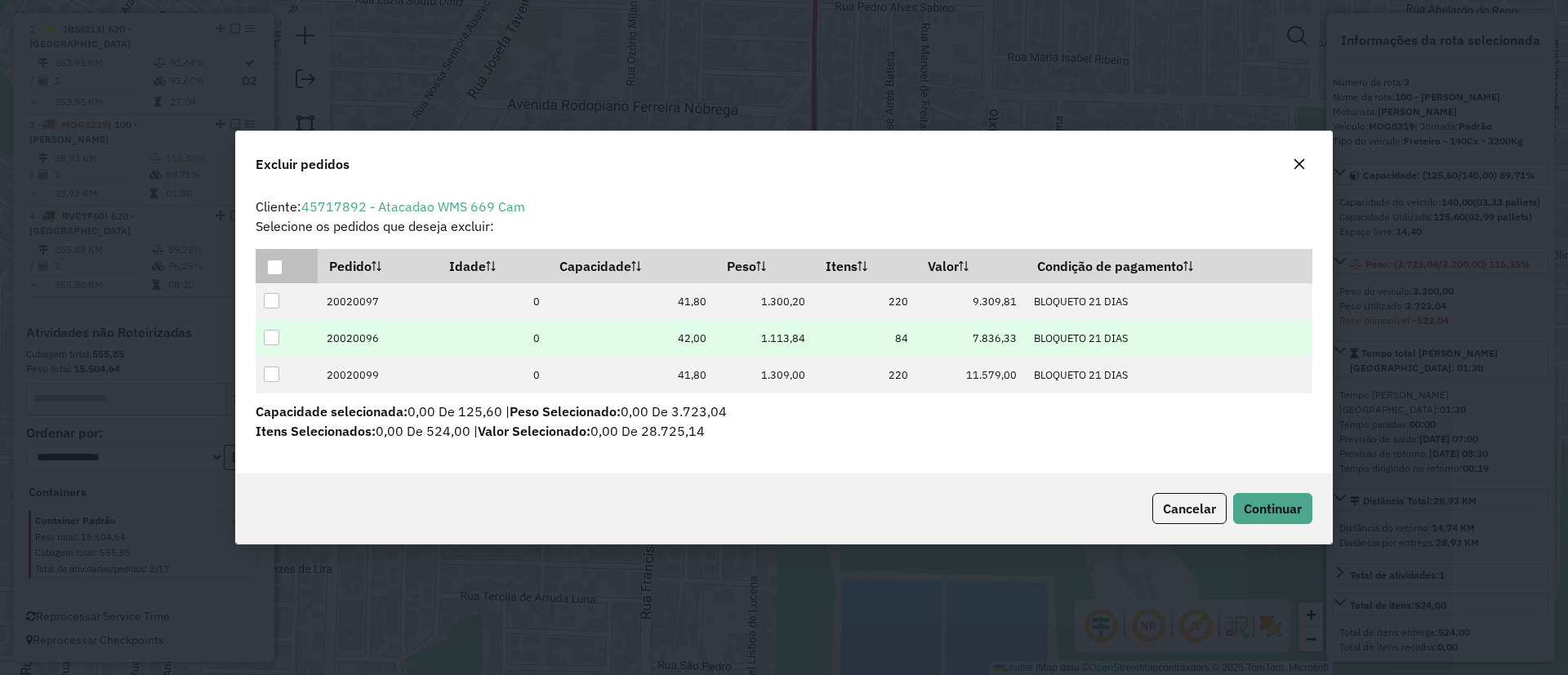
click at [257, 339] on td at bounding box center [287, 338] width 62 height 37
click at [269, 328] on td at bounding box center [287, 338] width 62 height 37
click at [270, 337] on div at bounding box center [272, 338] width 16 height 16
click at [1244, 501] on span "Continuar" at bounding box center [1272, 508] width 58 height 16
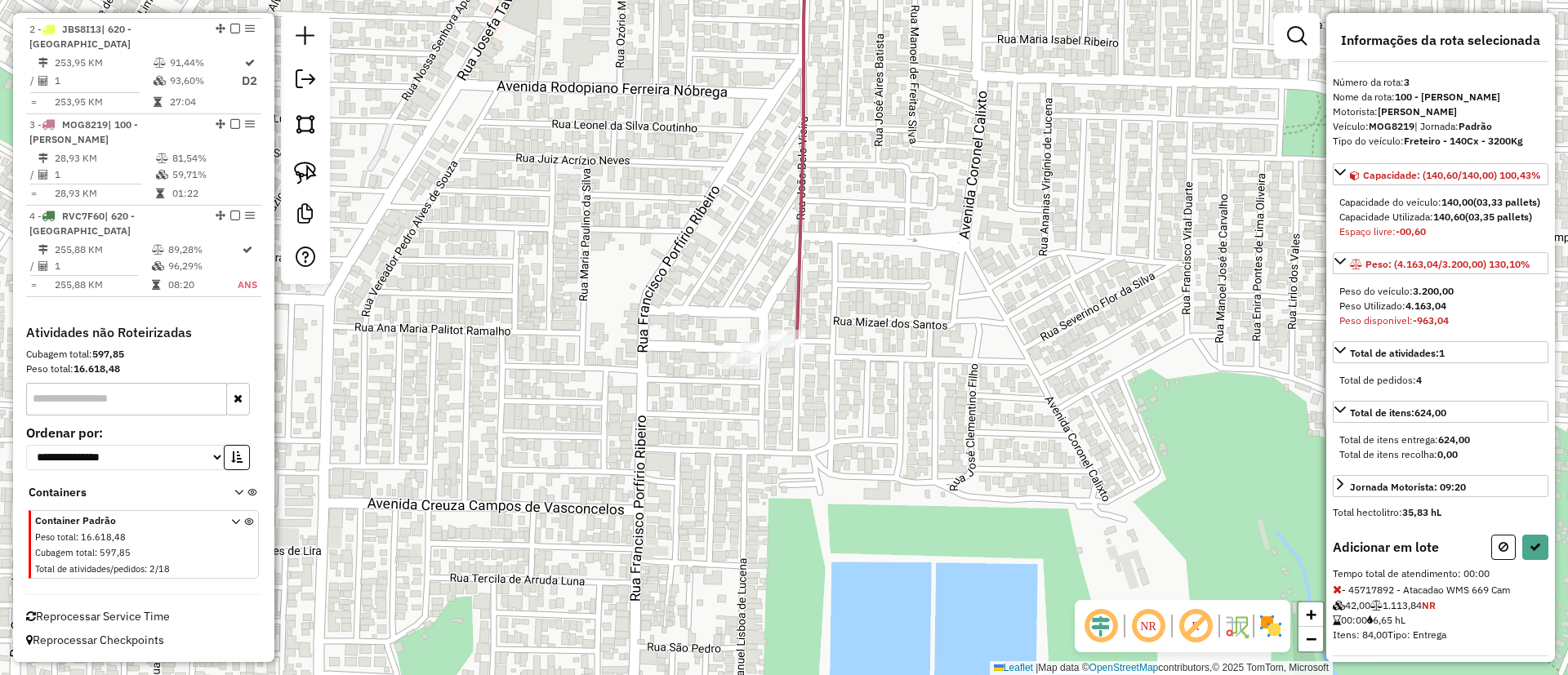
scroll to position [146, 0]
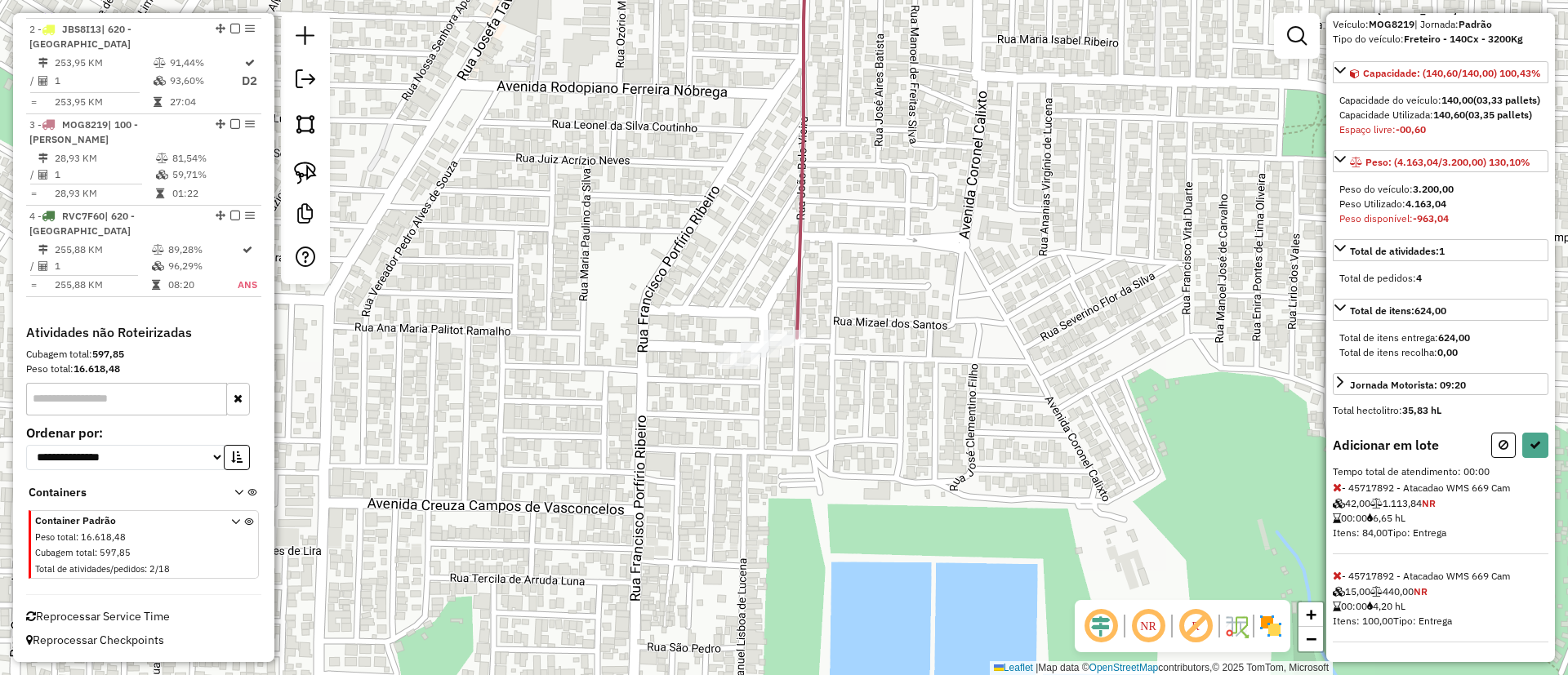
click at [1333, 483] on icon at bounding box center [1337, 488] width 9 height 12
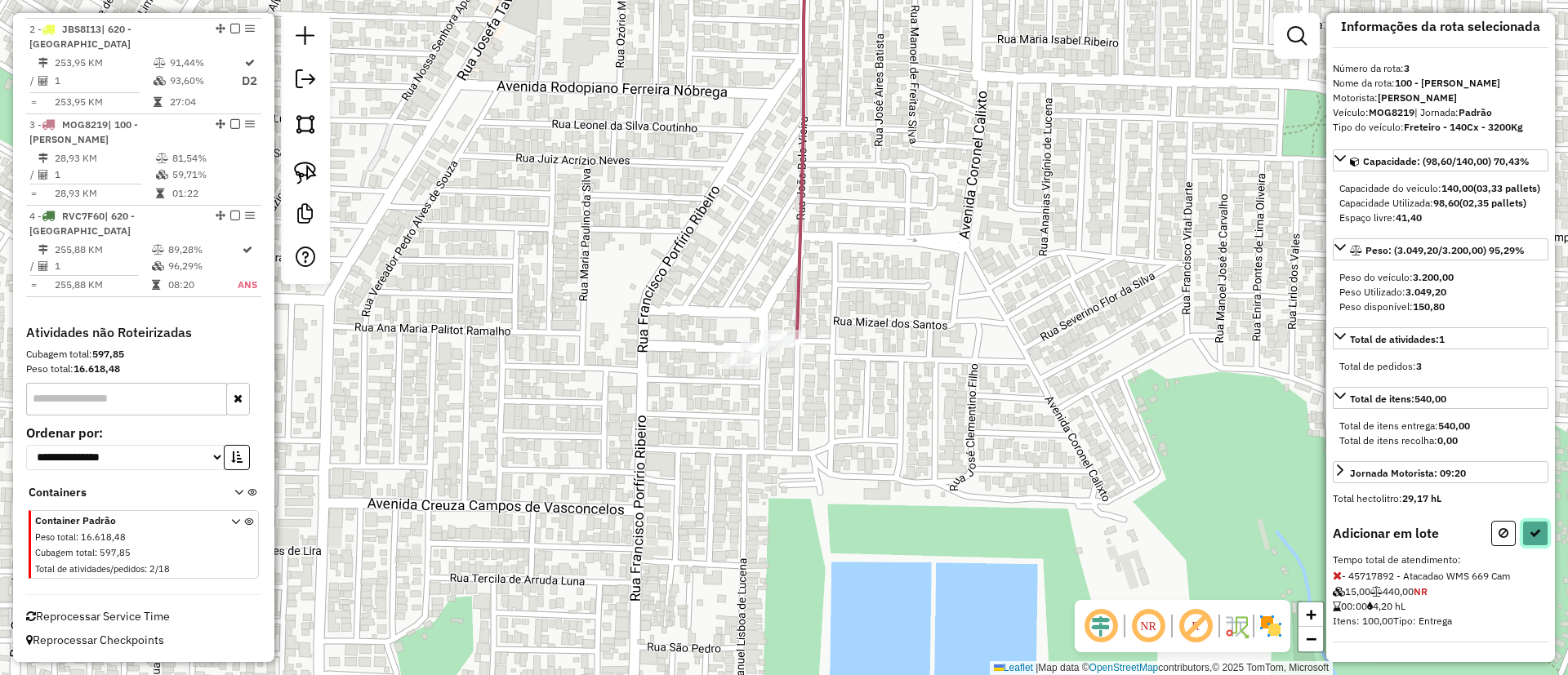
click at [1532, 539] on button at bounding box center [1535, 533] width 26 height 26
select select "**********"
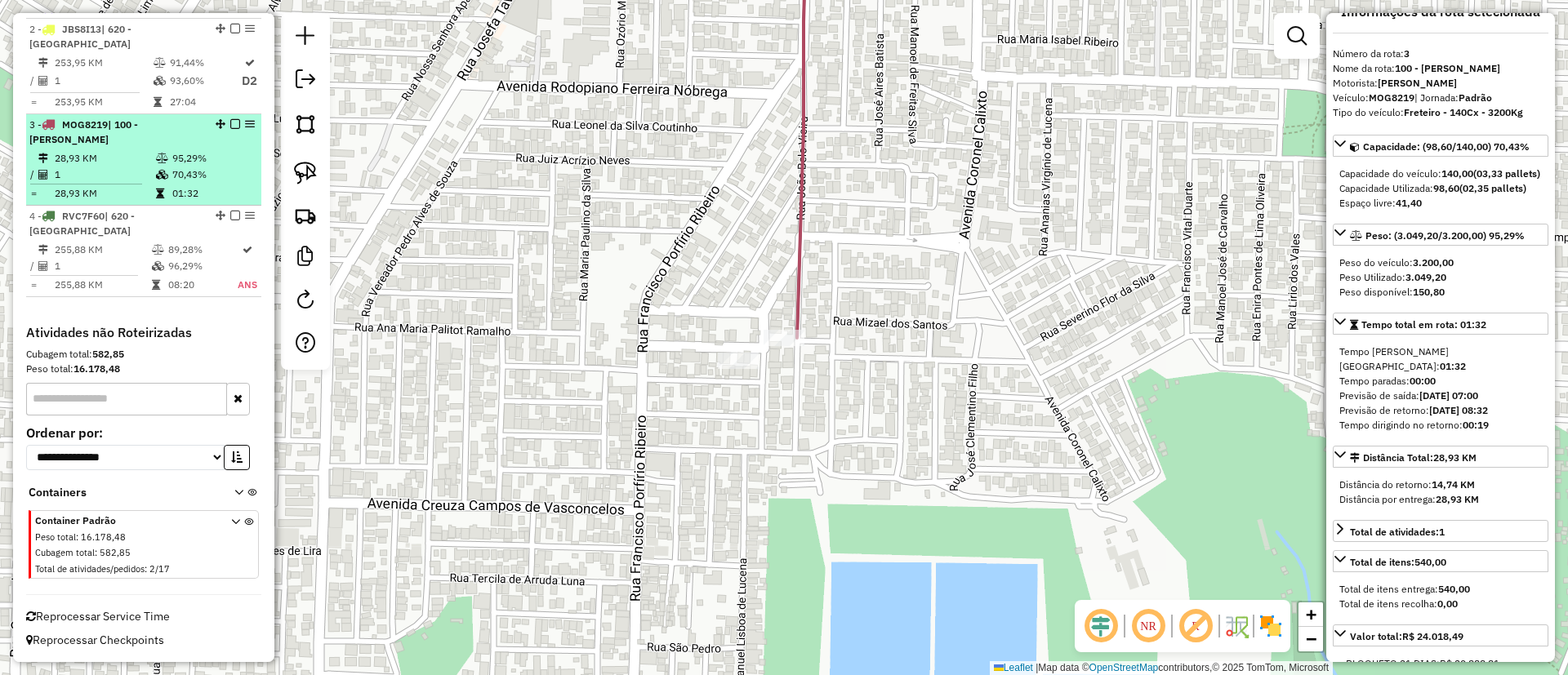
click at [230, 123] on em at bounding box center [235, 124] width 10 height 10
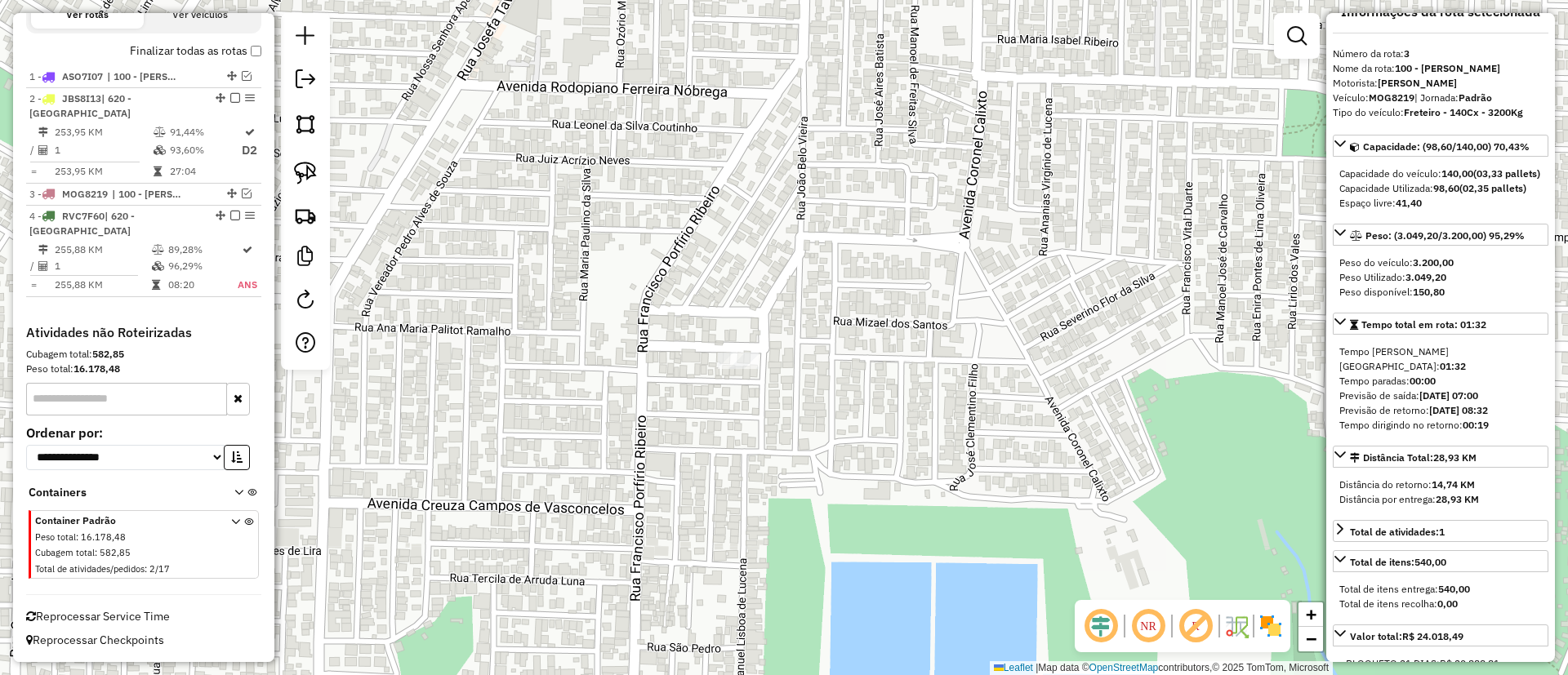
scroll to position [599, 0]
click at [556, 205] on div "Janela de atendimento Grade de atendimento Capacidade Transportadoras Veículos …" at bounding box center [784, 337] width 1568 height 675
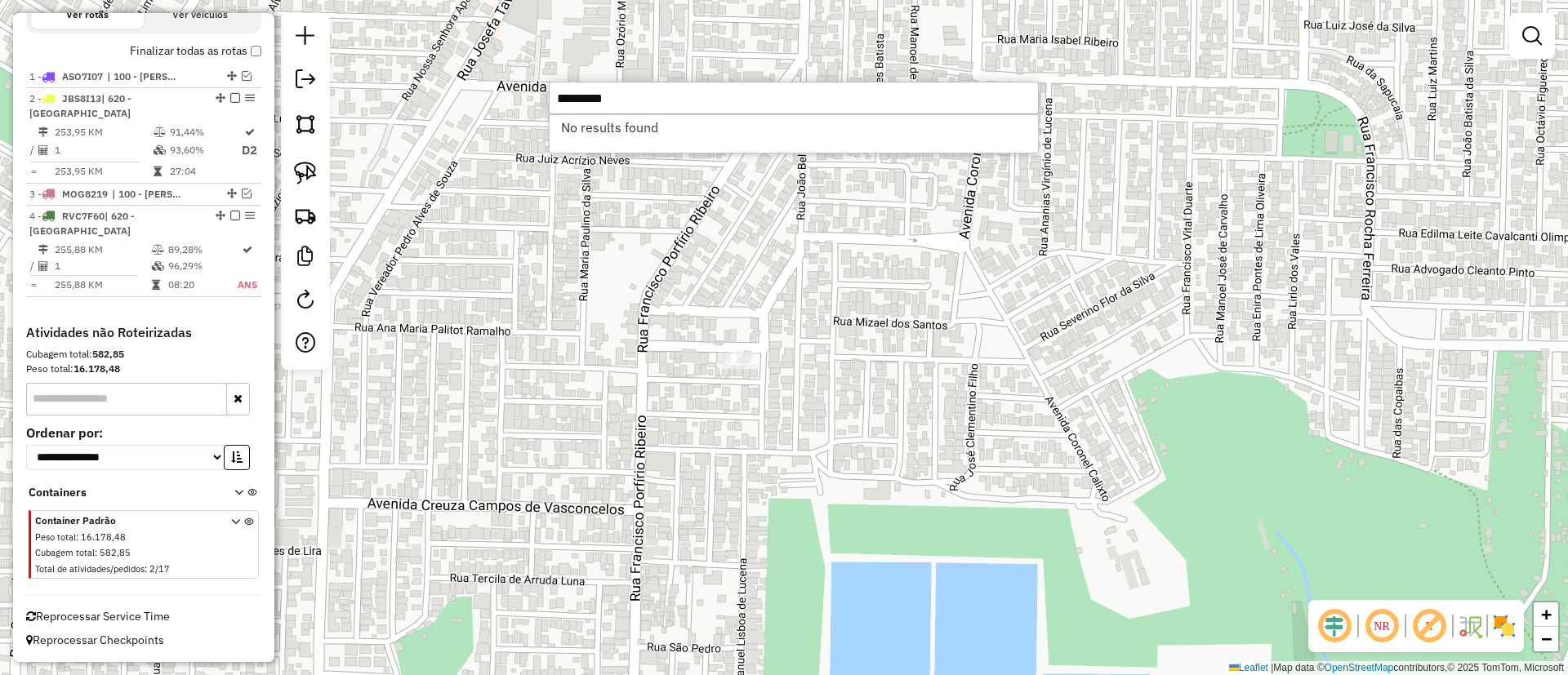
click at [655, 128] on li "No results found" at bounding box center [793, 127] width 488 height 25
click at [628, 103] on input "********" at bounding box center [793, 97] width 490 height 33
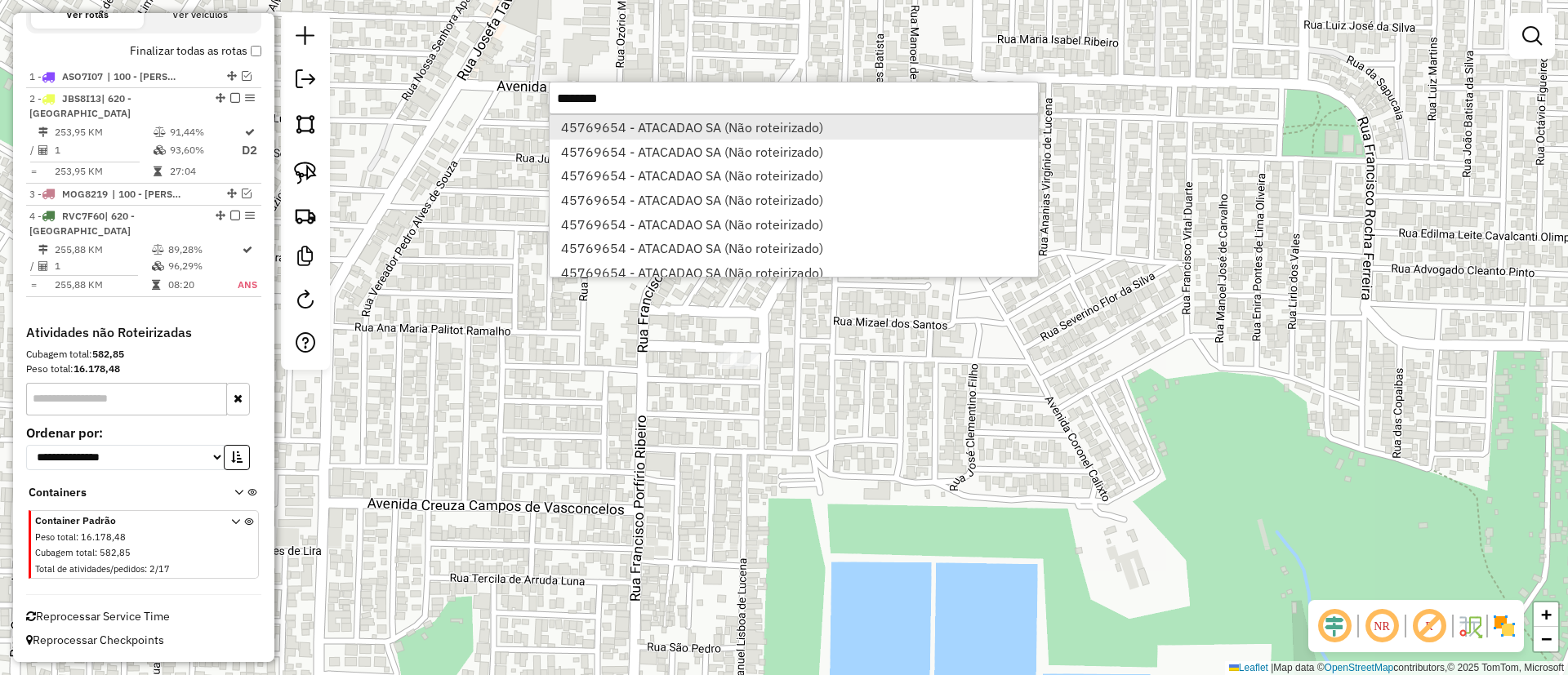
type input "********"
click at [632, 134] on li "45769654 - ATACADAO SA (Não roteirizado)" at bounding box center [793, 127] width 488 height 25
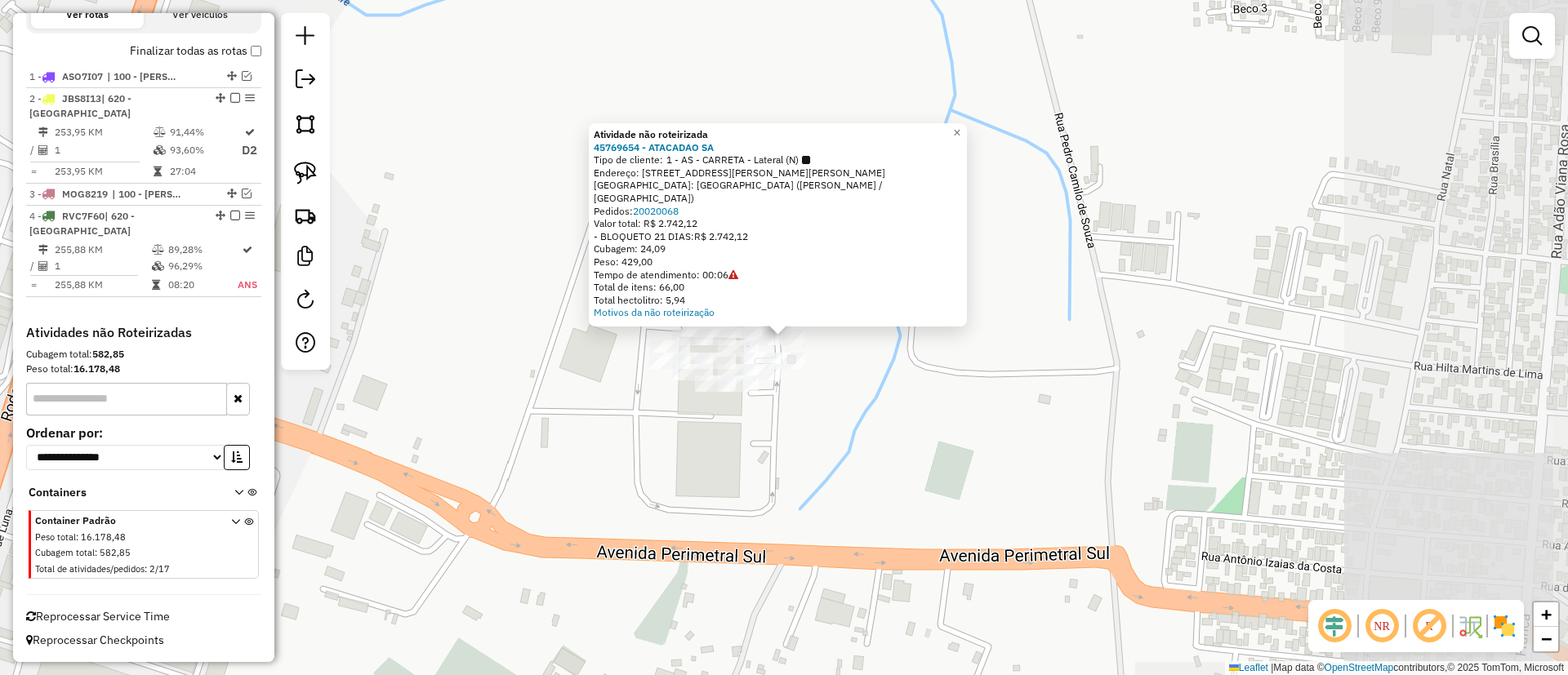
click at [672, 497] on div "Atividade não roteirizada 45769654 - ATACADAO SA Tipo de cliente: 1 - AS - CARR…" at bounding box center [784, 337] width 1568 height 675
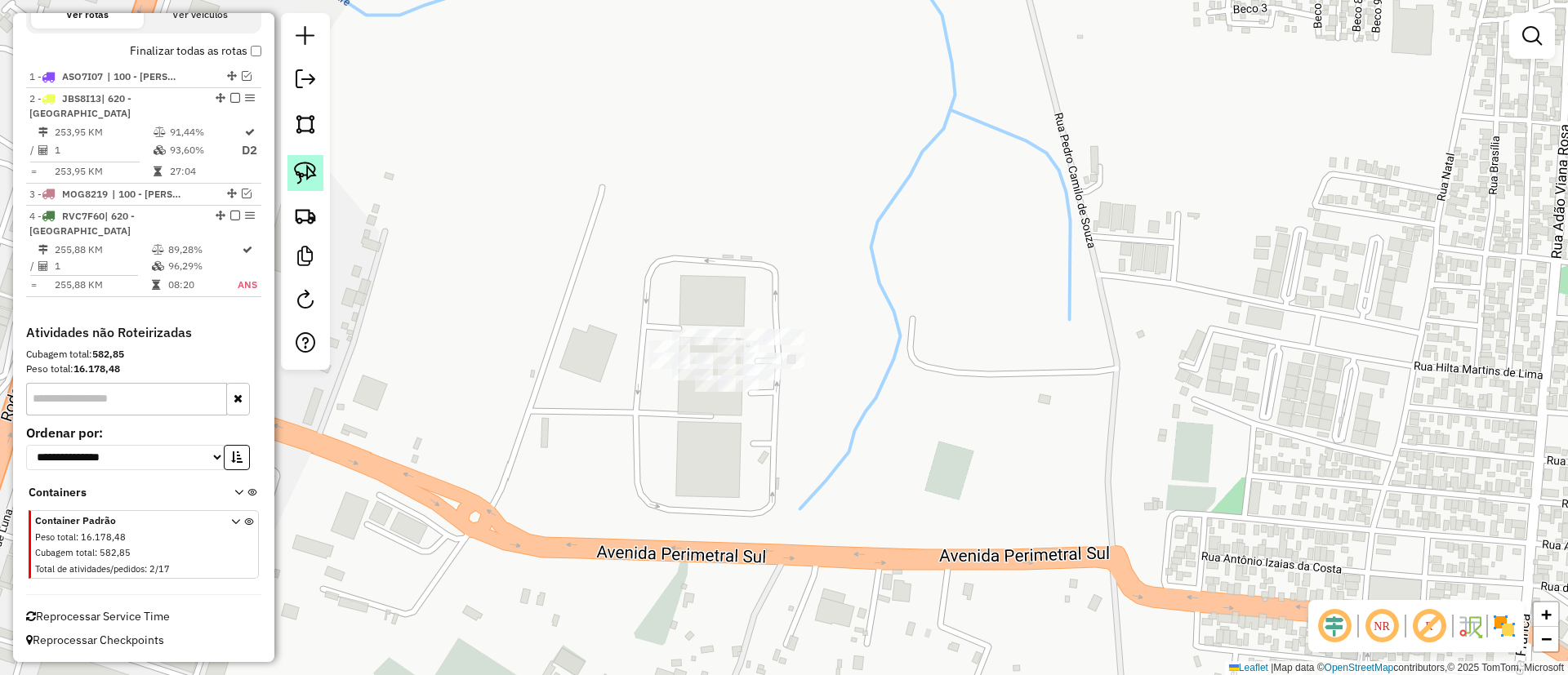
click at [309, 164] on img at bounding box center [304, 172] width 23 height 23
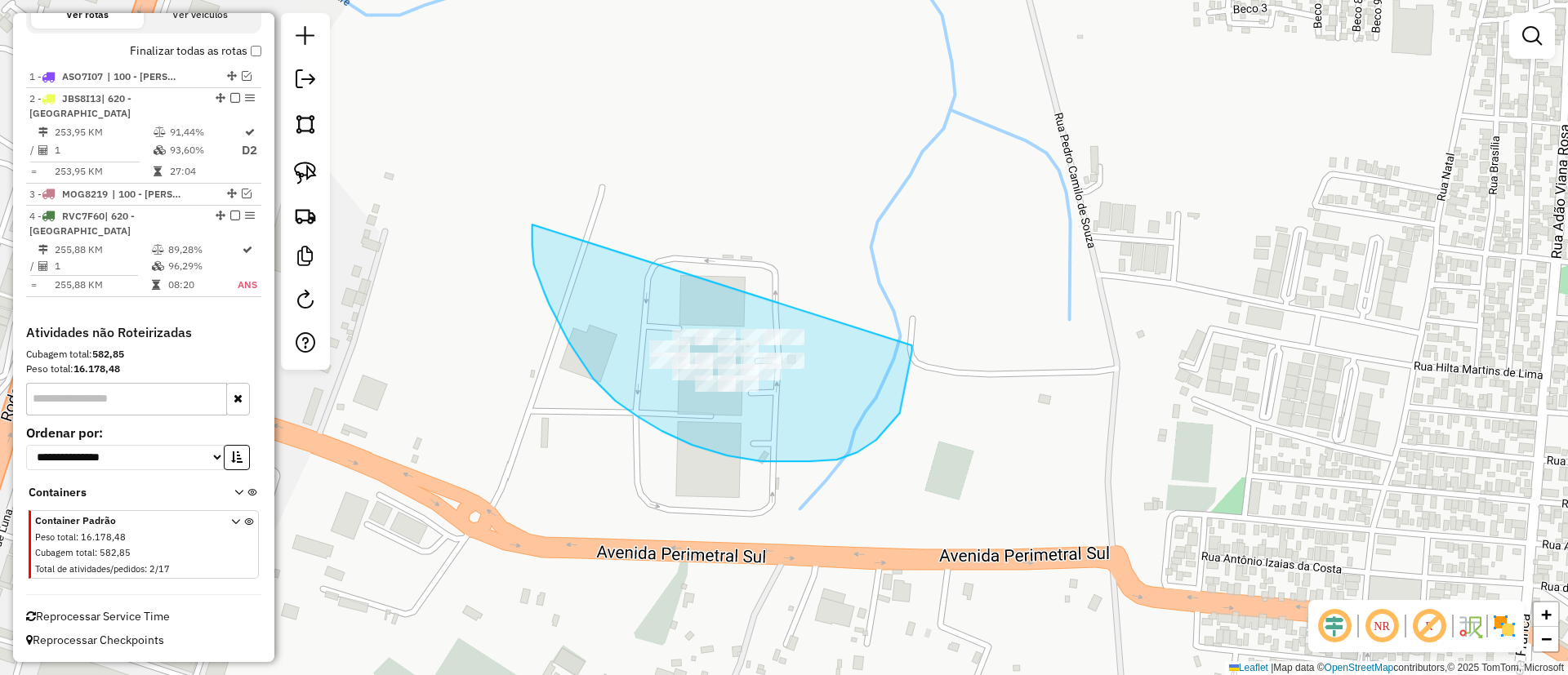
drag, startPoint x: 569, startPoint y: 342, endPoint x: 900, endPoint y: 336, distance: 331.1
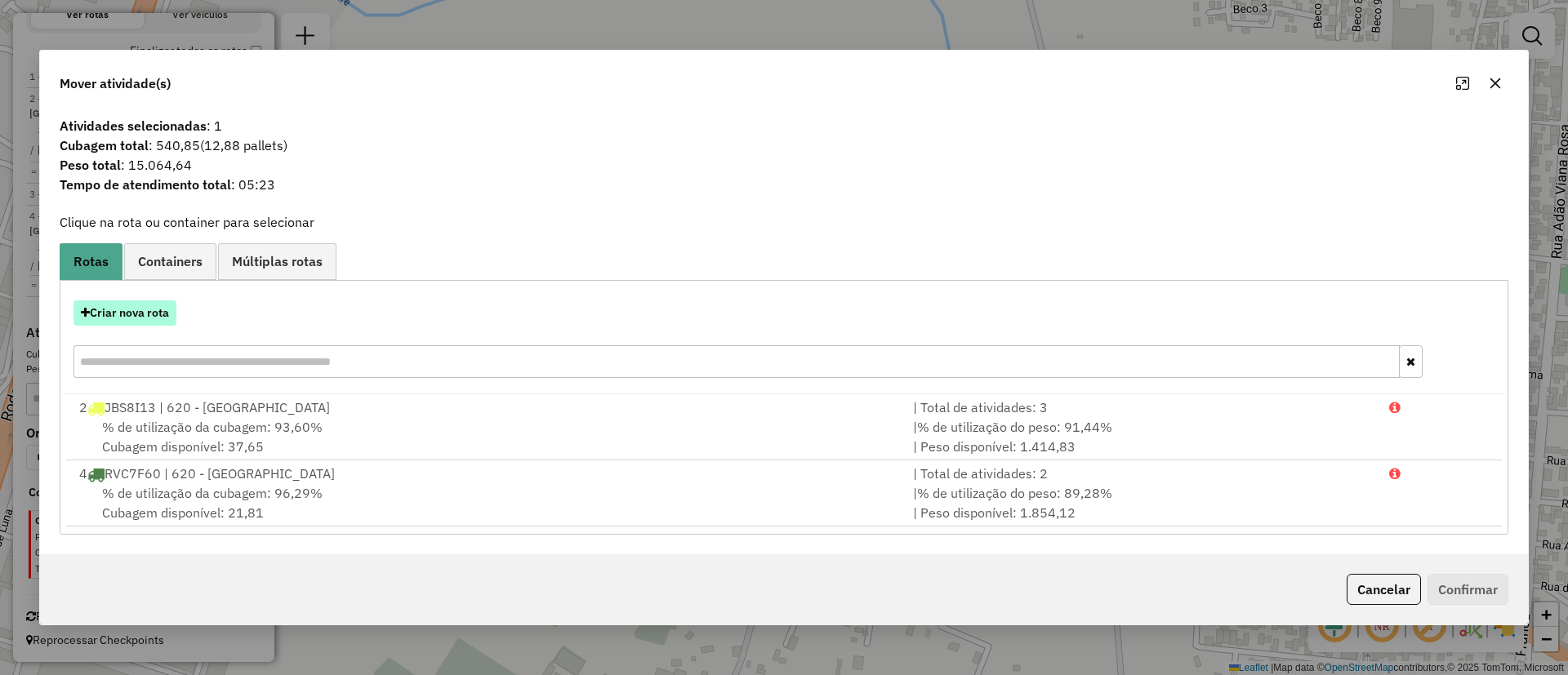
click at [113, 315] on button "Criar nova rota" at bounding box center [125, 313] width 103 height 26
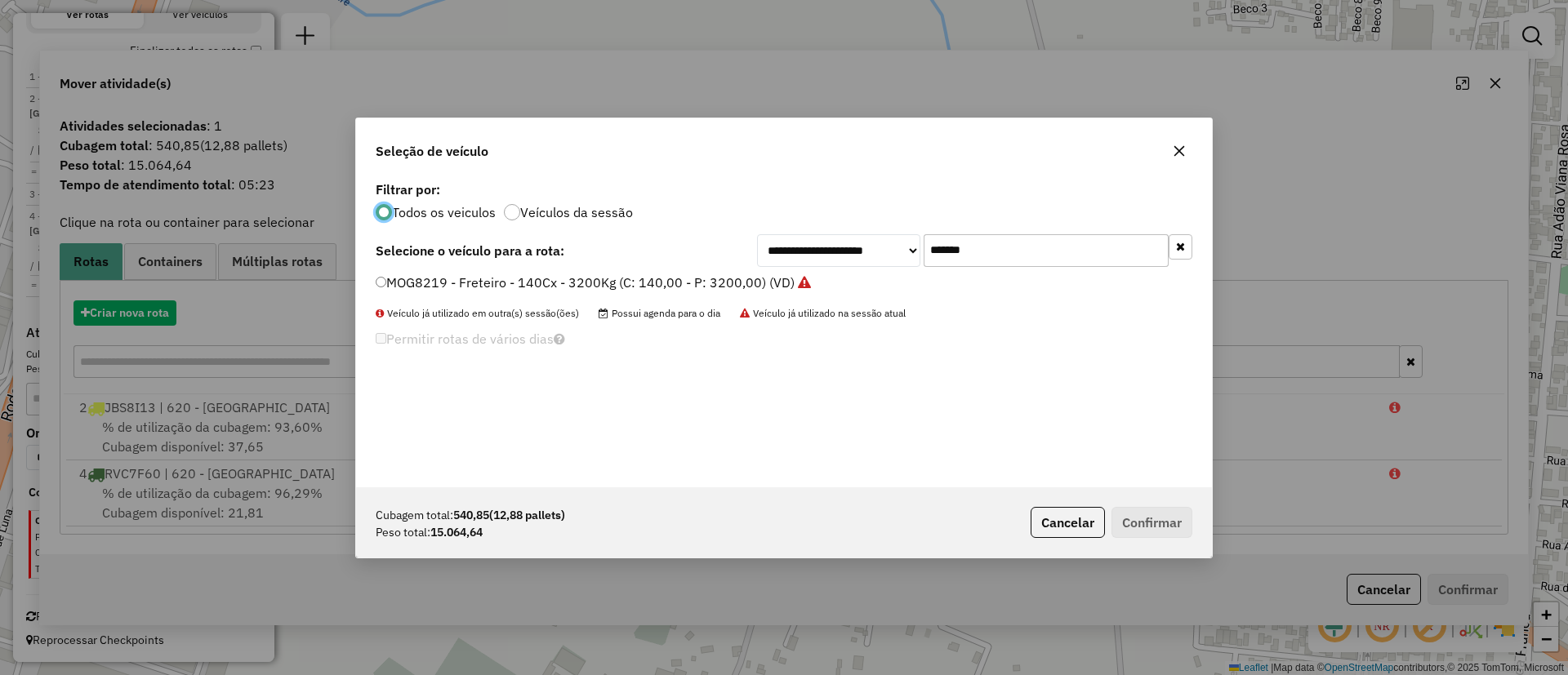
scroll to position [9, 5]
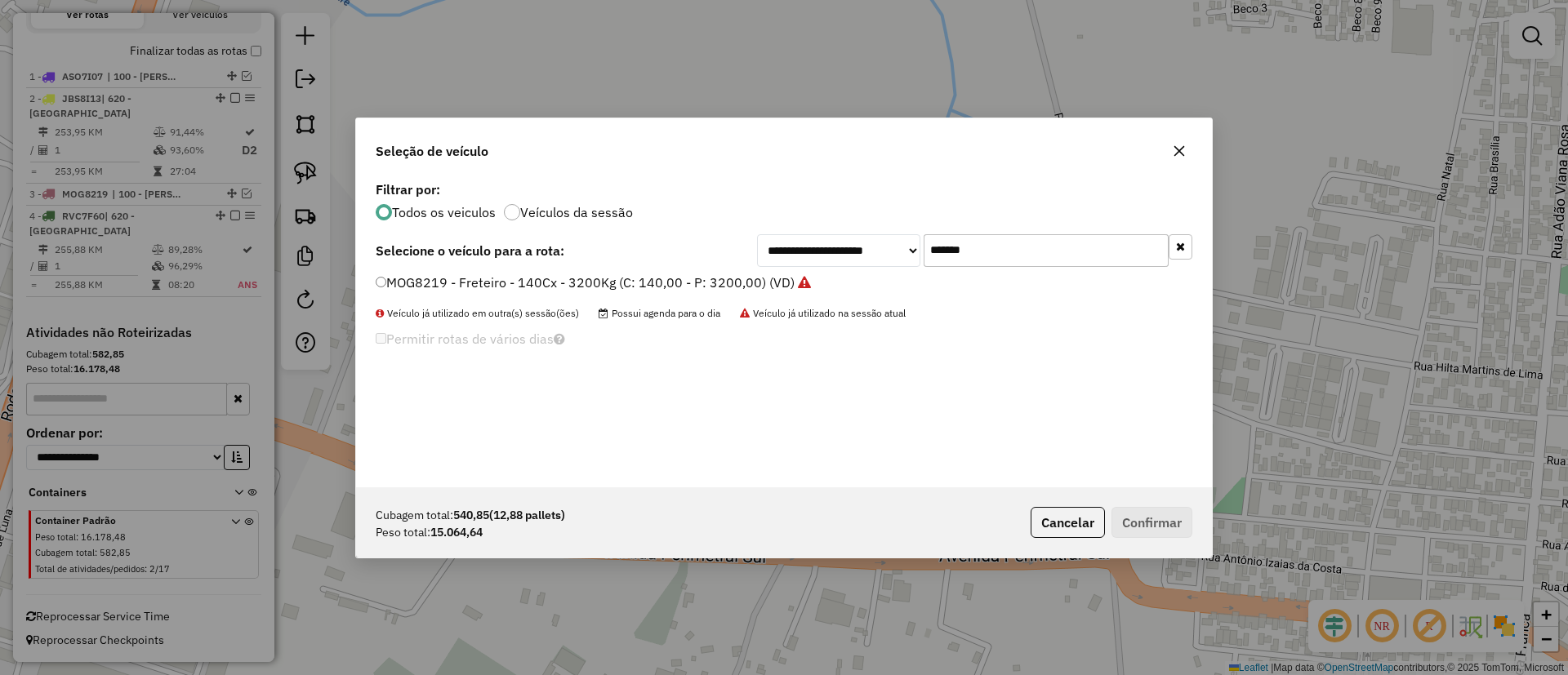
paste input "text"
drag, startPoint x: 1011, startPoint y: 238, endPoint x: 847, endPoint y: 266, distance: 166.4
click at [870, 262] on div "**********" at bounding box center [974, 250] width 435 height 33
type input "*******"
click at [730, 280] on label "JBS8I13 - F. Fixa - 588Cx - 16530Kg (C: 588,00 - P: 16530,00) (VD)" at bounding box center [591, 282] width 431 height 20
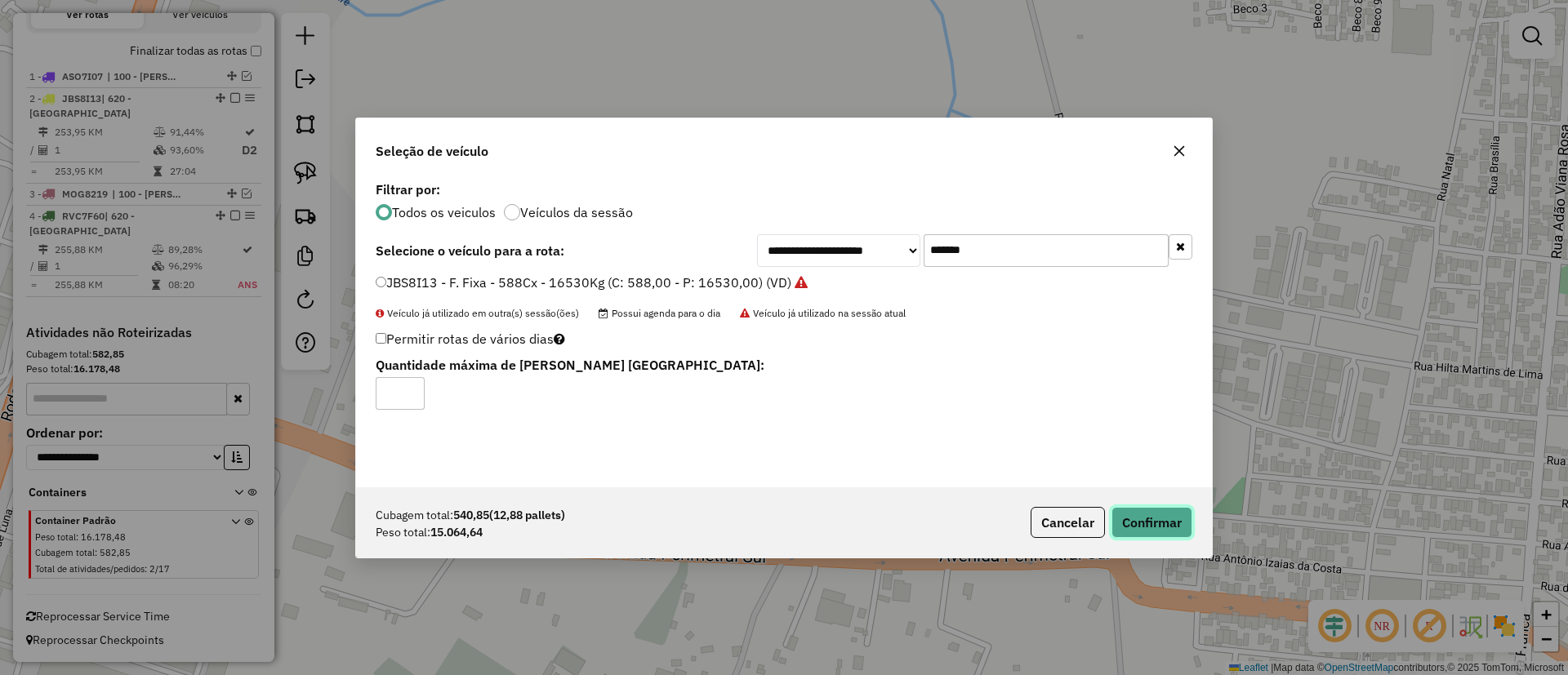
click at [1174, 519] on button "Confirmar" at bounding box center [1151, 521] width 81 height 31
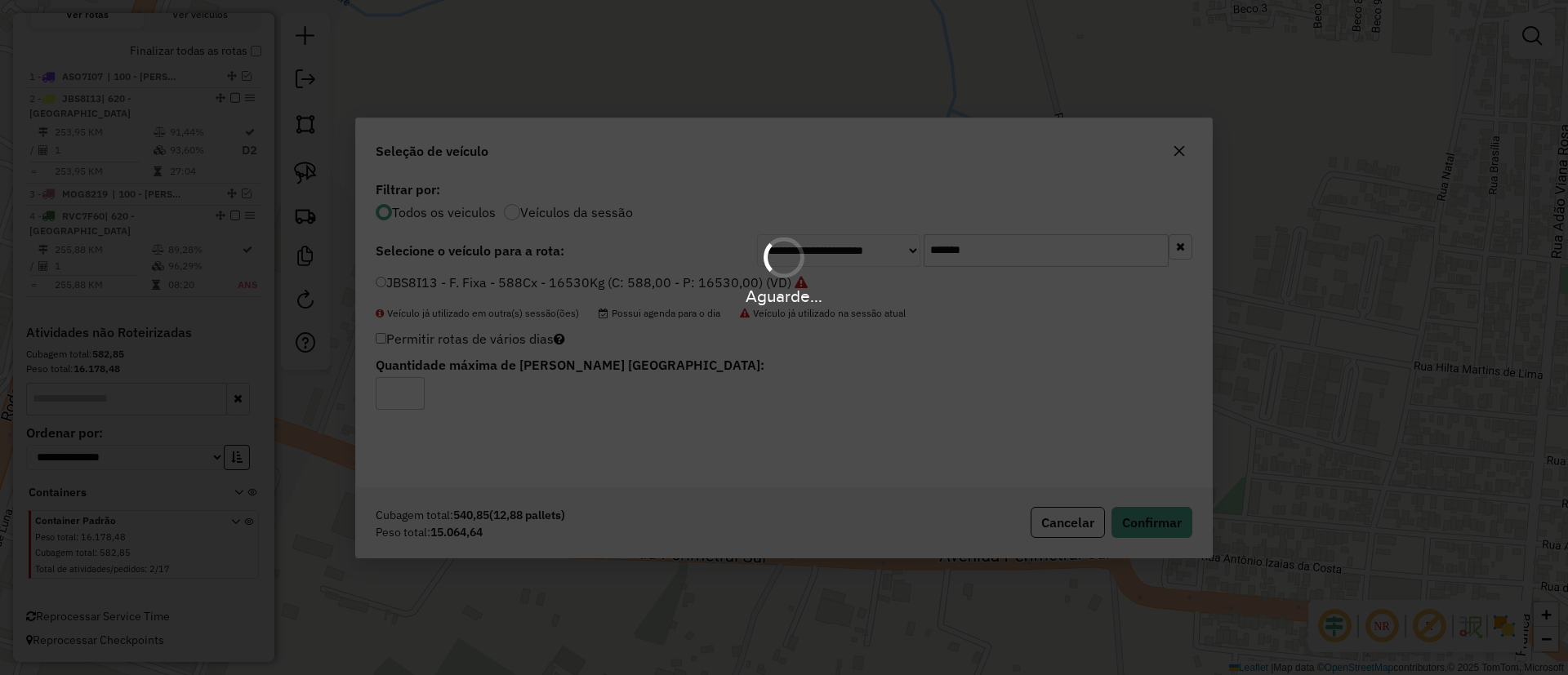
scroll to position [668, 0]
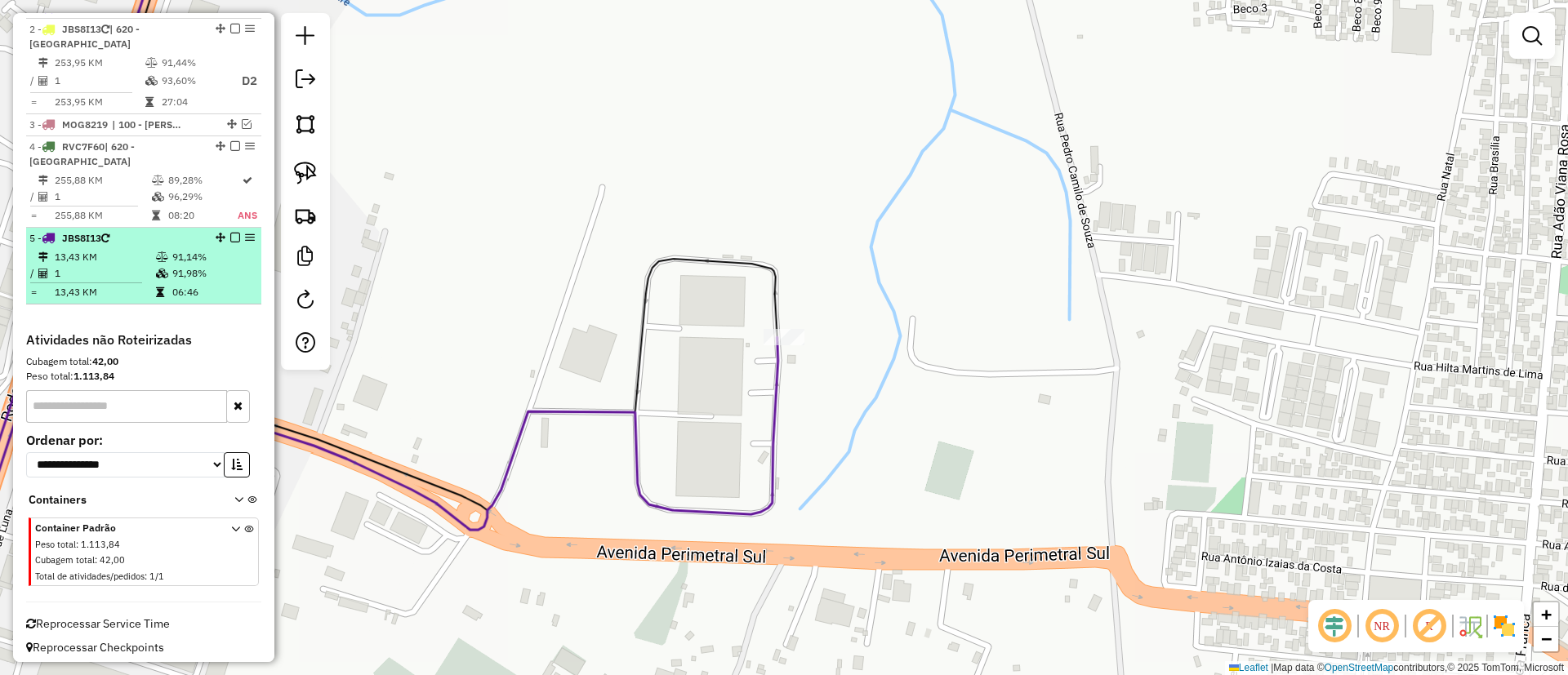
click at [232, 234] on em at bounding box center [235, 238] width 10 height 10
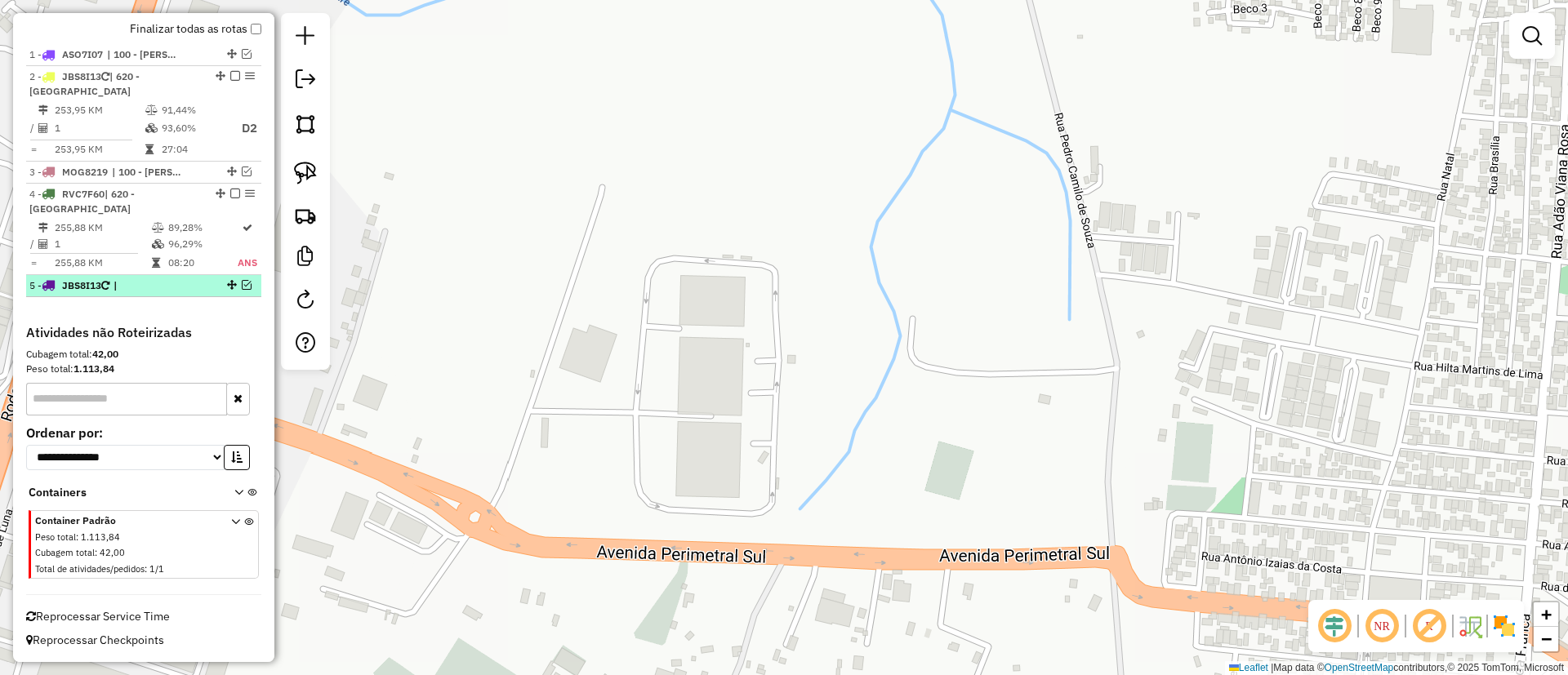
scroll to position [620, 0]
click at [545, 210] on div "Janela de atendimento Grade de atendimento Capacidade Transportadoras Veículos …" at bounding box center [784, 337] width 1568 height 675
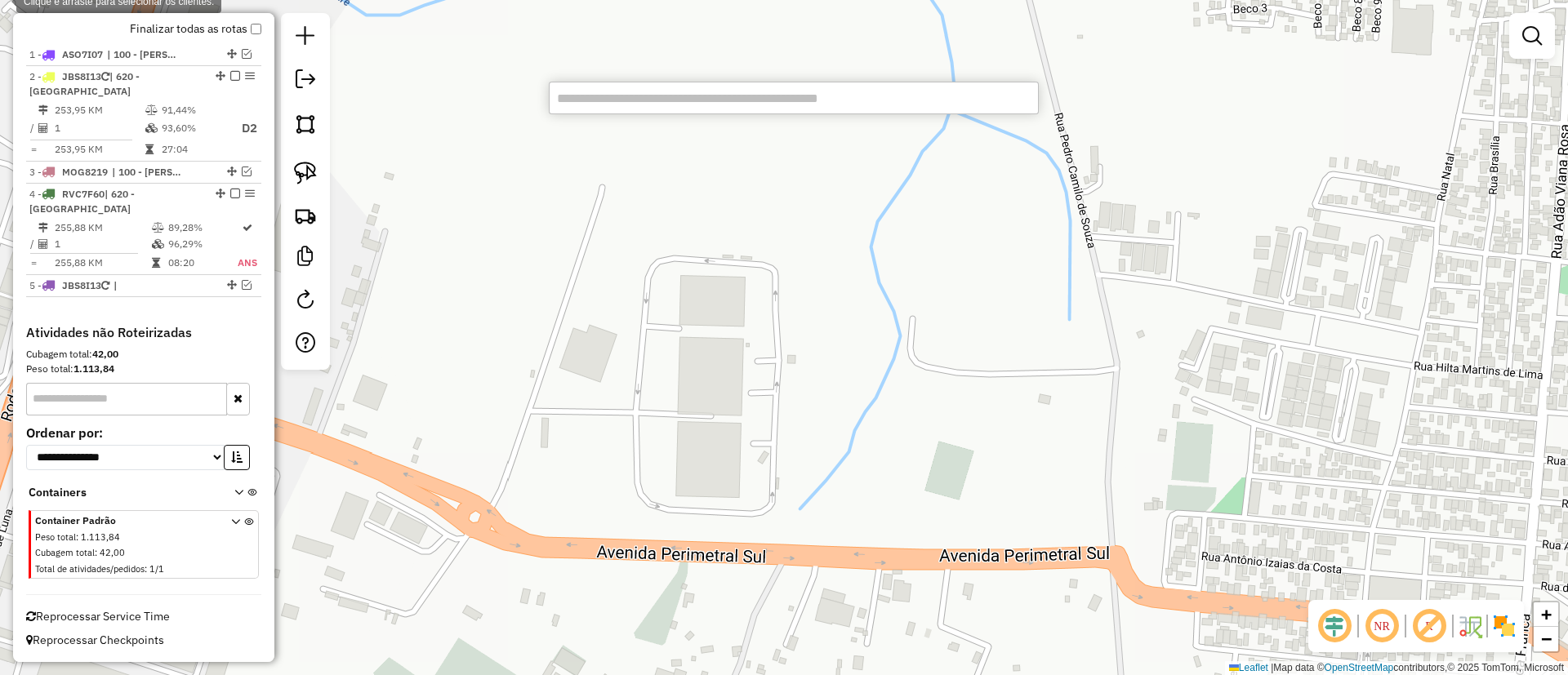
type input "********"
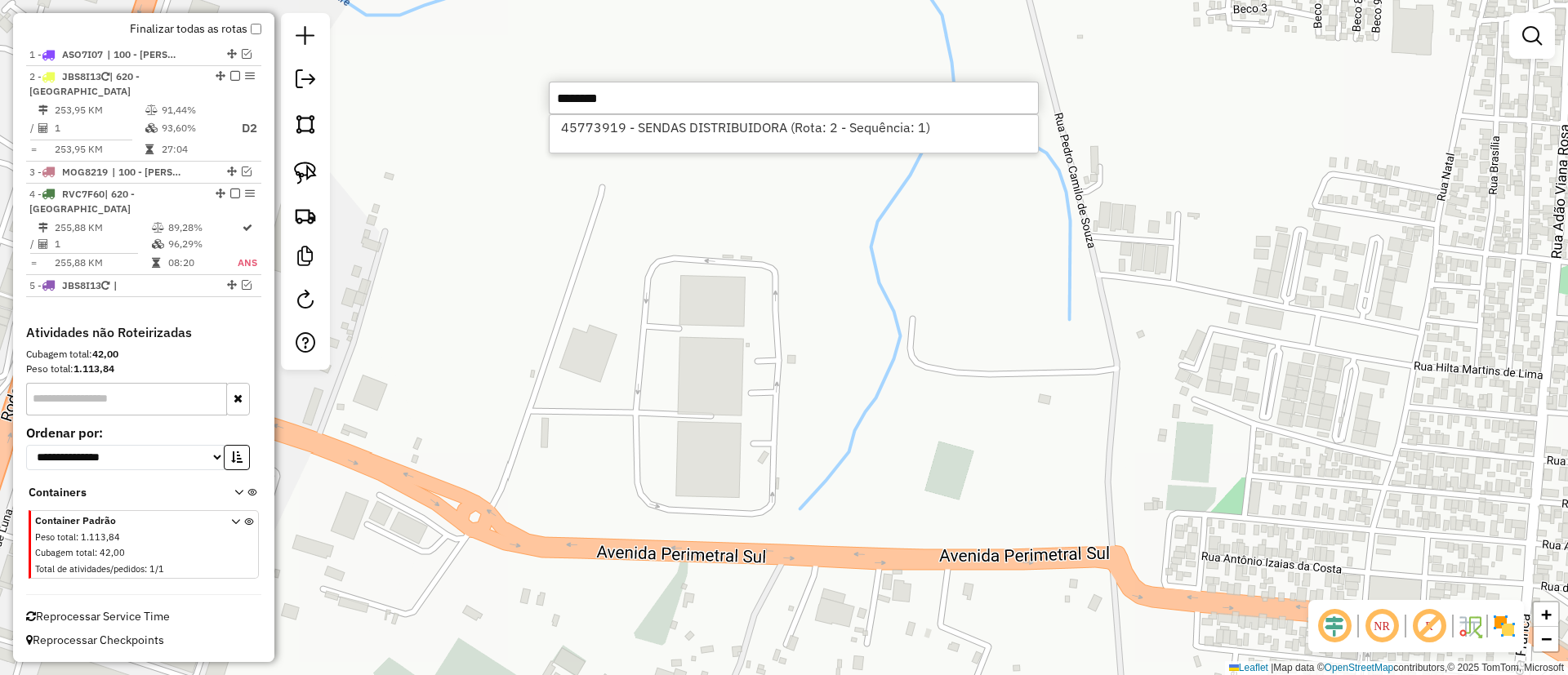
click at [612, 115] on li "45773919 - SENDAS DISTRIBUIDORA (Rota: 2 - Sequência: 1)" at bounding box center [793, 127] width 488 height 25
select select "**********"
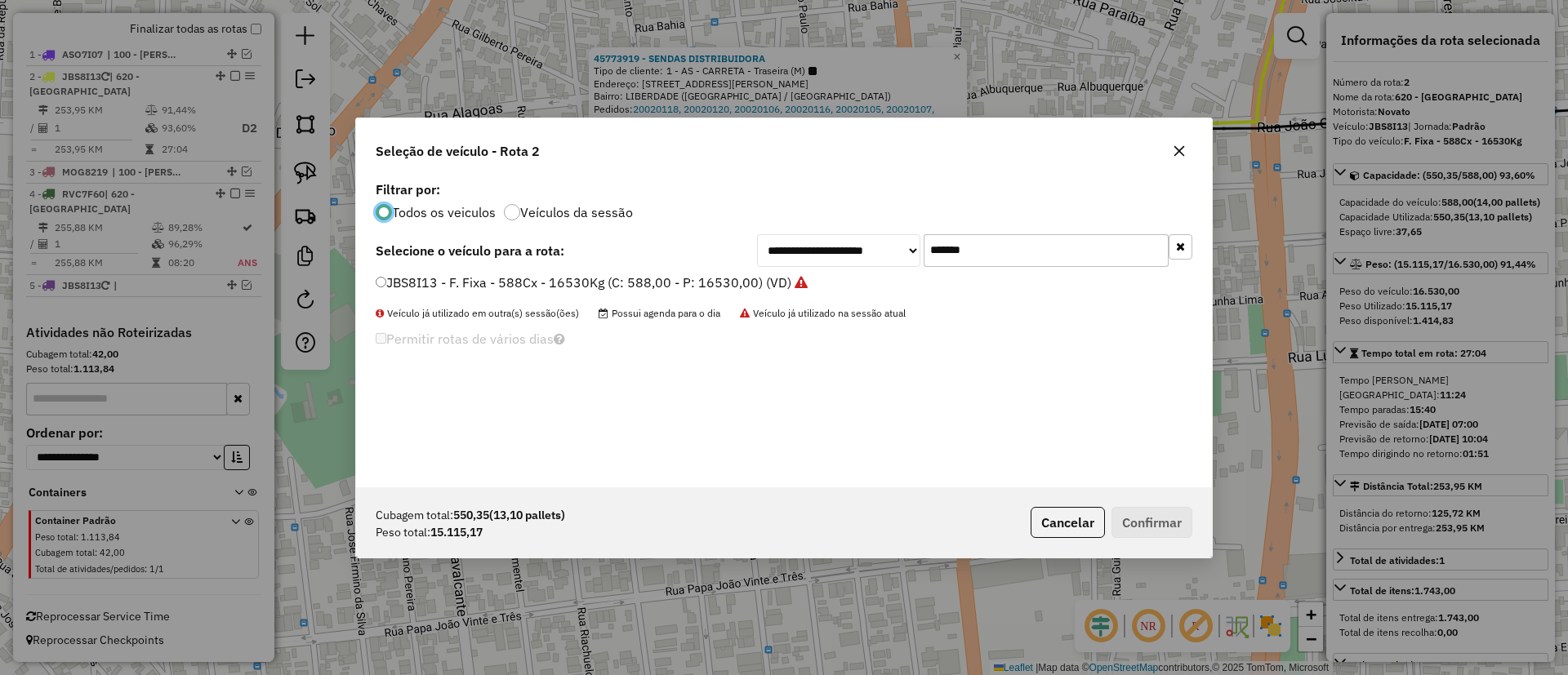
scroll to position [9, 5]
drag, startPoint x: 990, startPoint y: 247, endPoint x: 834, endPoint y: 279, distance: 159.2
click at [837, 279] on div "**********" at bounding box center [784, 332] width 856 height 310
paste input "text"
type input "*******"
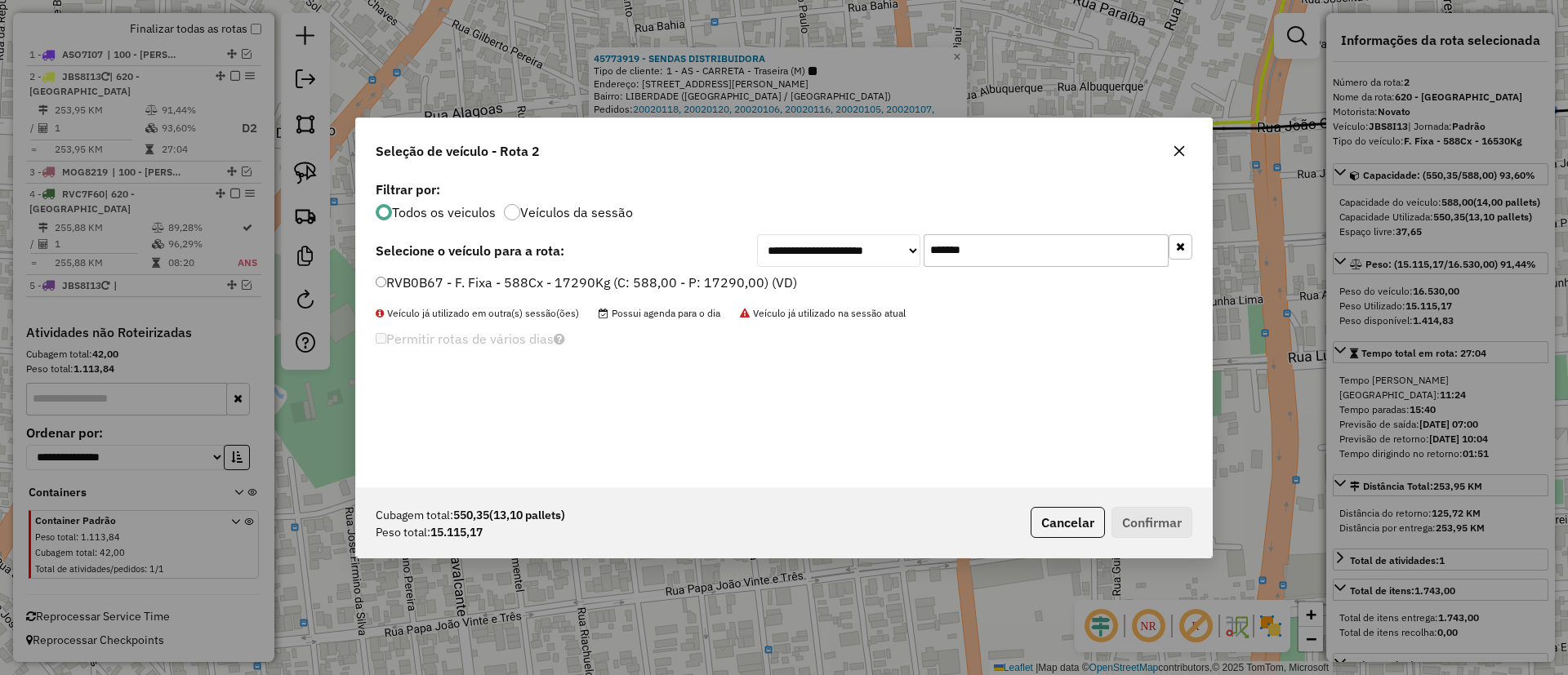
click at [709, 286] on label "RVB0B67 - F. Fixa - 588Cx - 17290Kg (C: 588,00 - P: 17290,00) (VD)" at bounding box center [586, 282] width 422 height 20
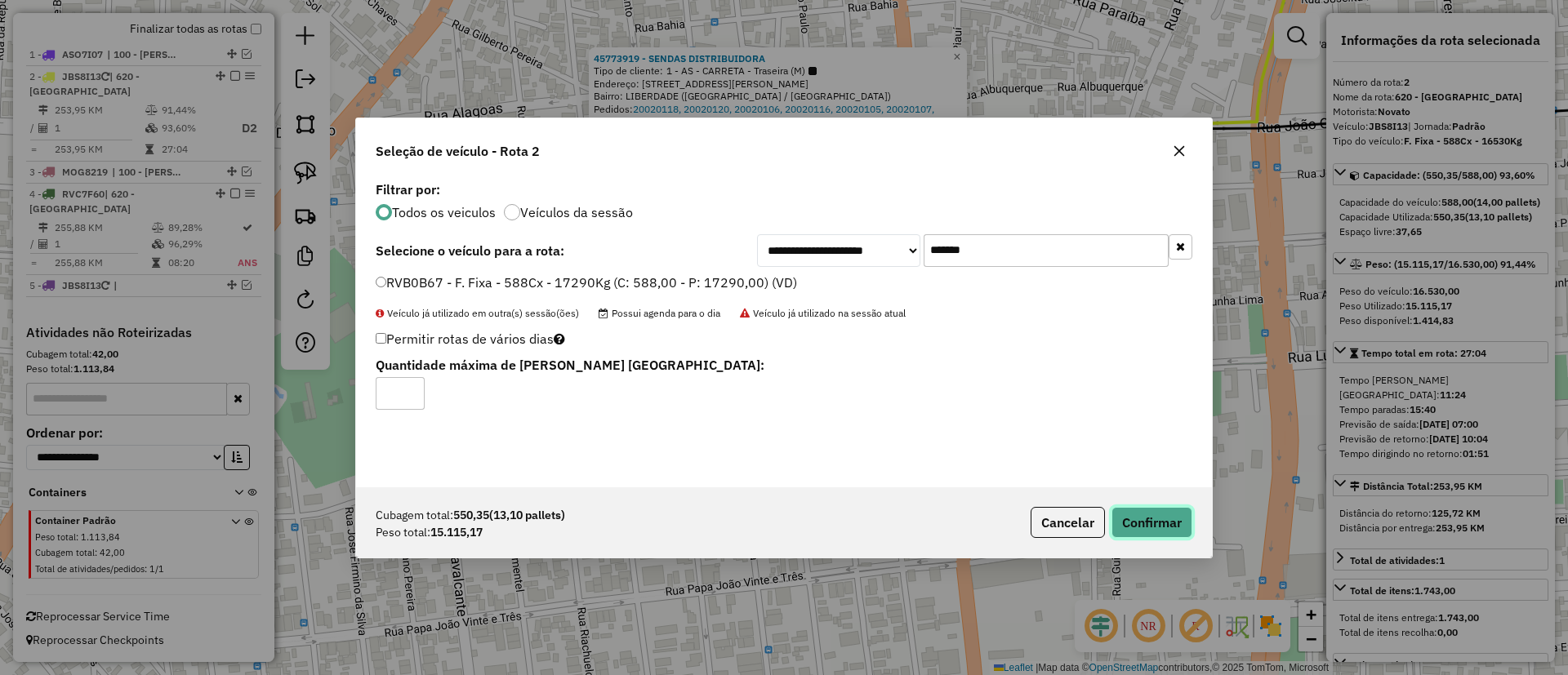
click at [1155, 514] on button "Confirmar" at bounding box center [1151, 521] width 81 height 31
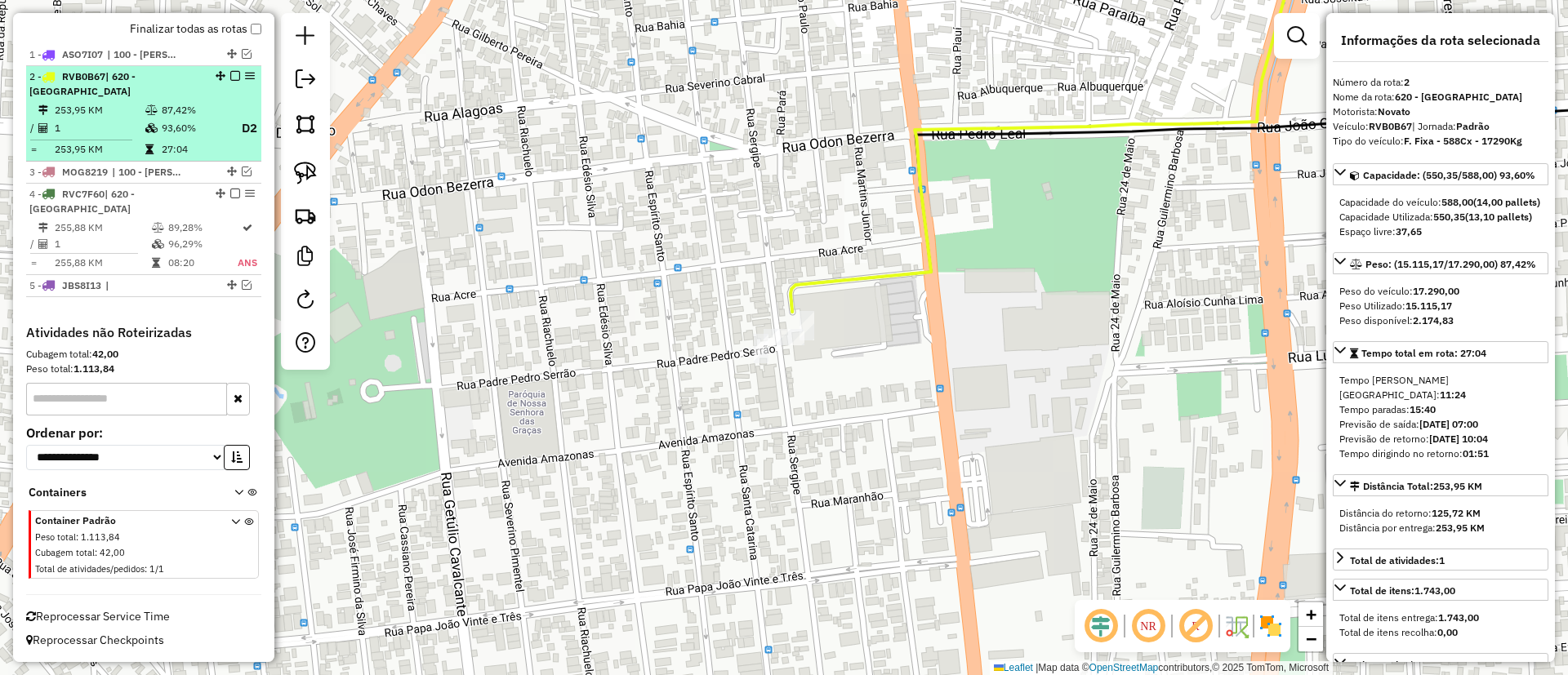
click at [230, 73] on em at bounding box center [235, 76] width 10 height 10
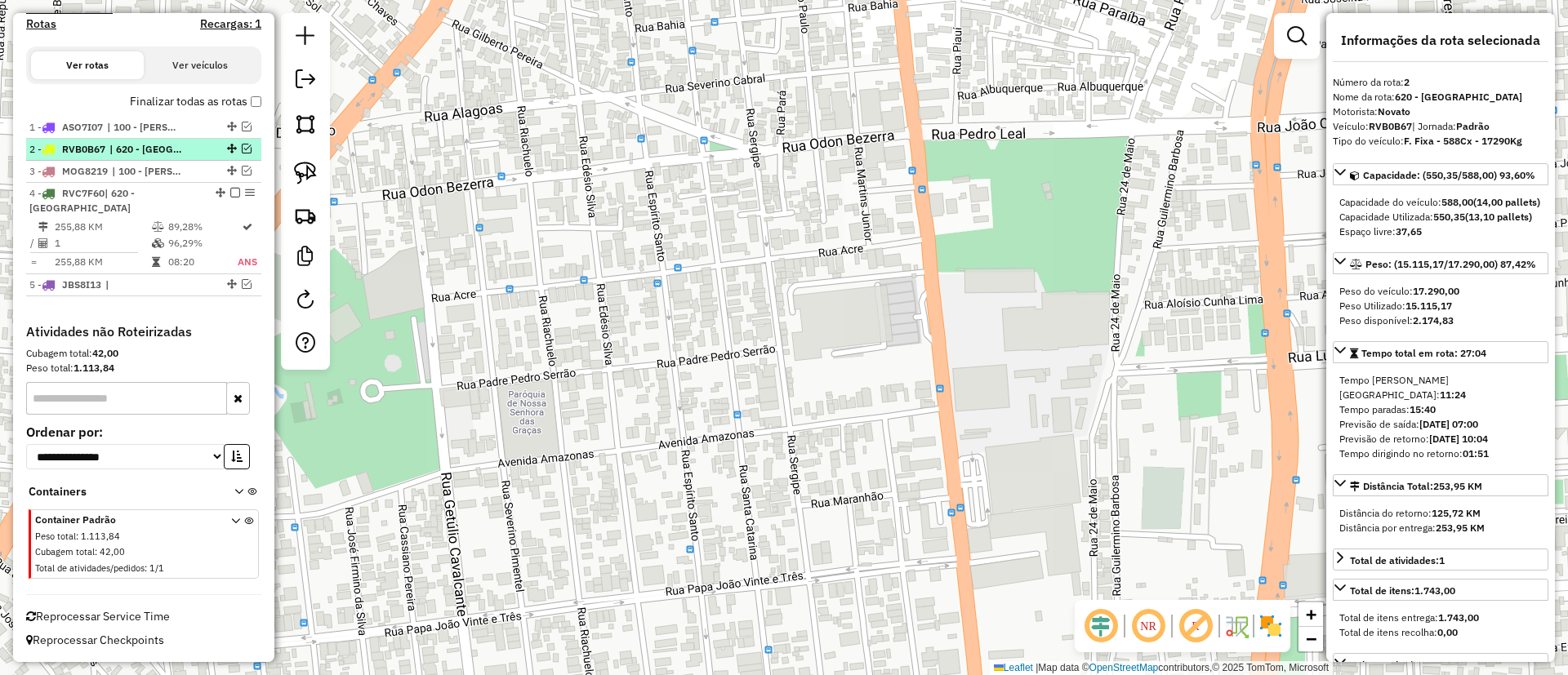
scroll to position [548, 0]
click at [514, 167] on div "Janela de atendimento Grade de atendimento Capacidade Transportadoras Veículos …" at bounding box center [784, 337] width 1568 height 675
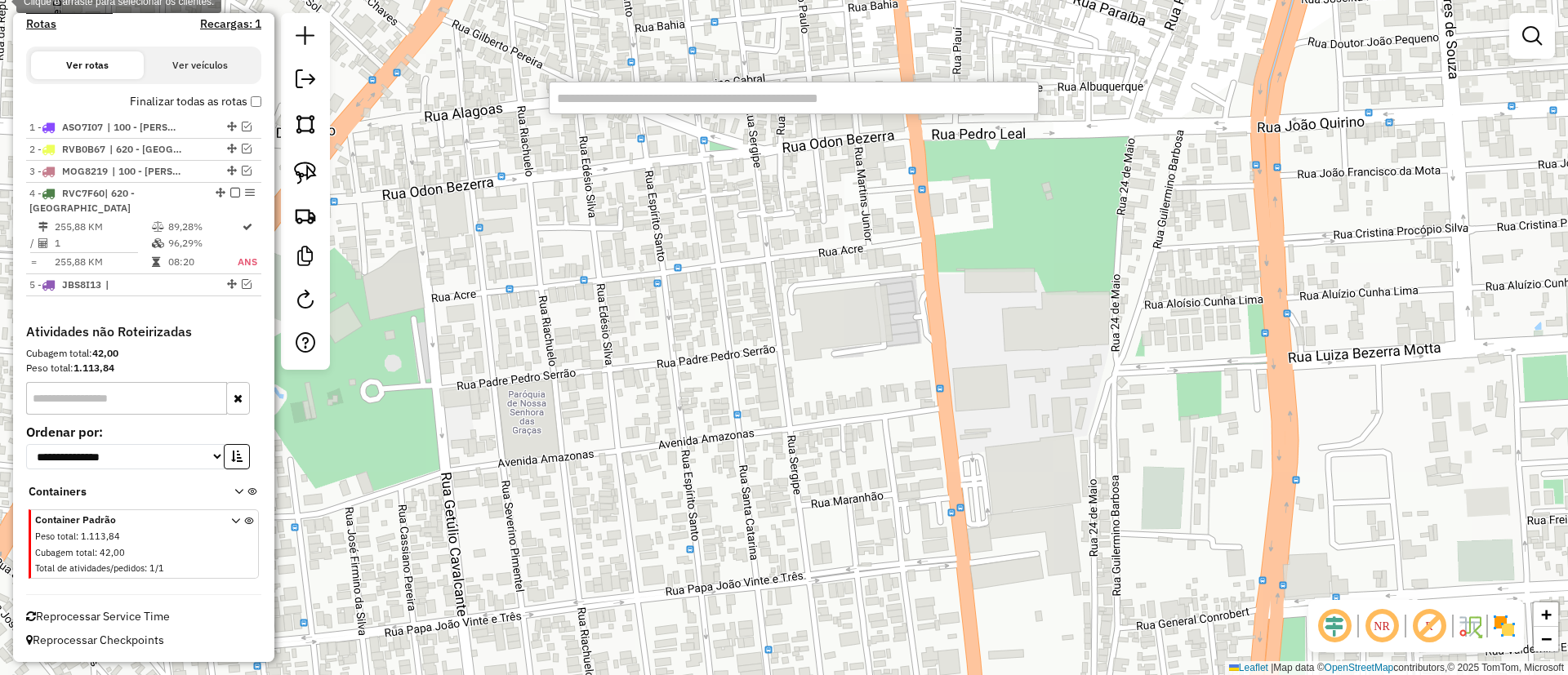
paste input "********"
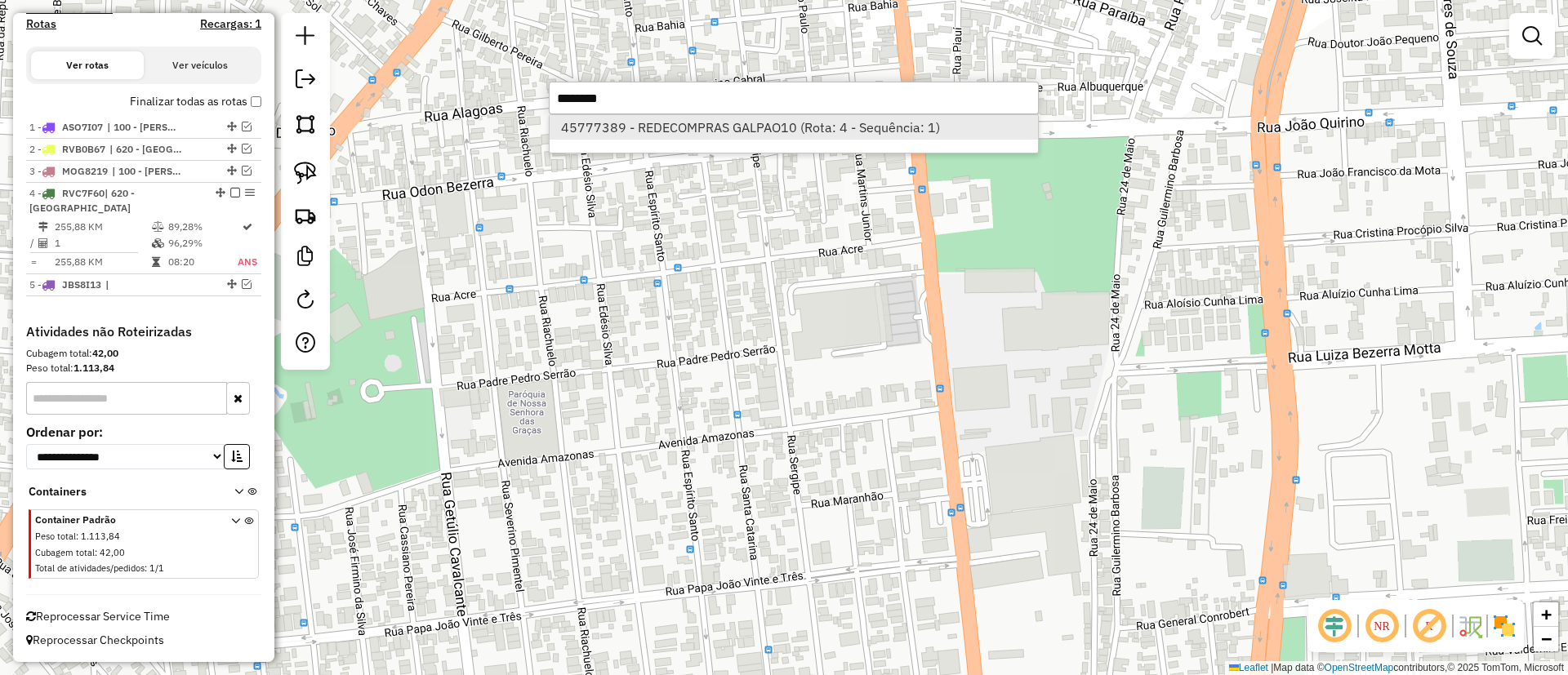
type input "********"
click at [593, 124] on li "45777389 - REDECOMPRAS GALPAO10 (Rota: 4 - Sequência: 1)" at bounding box center [793, 127] width 488 height 25
select select "**********"
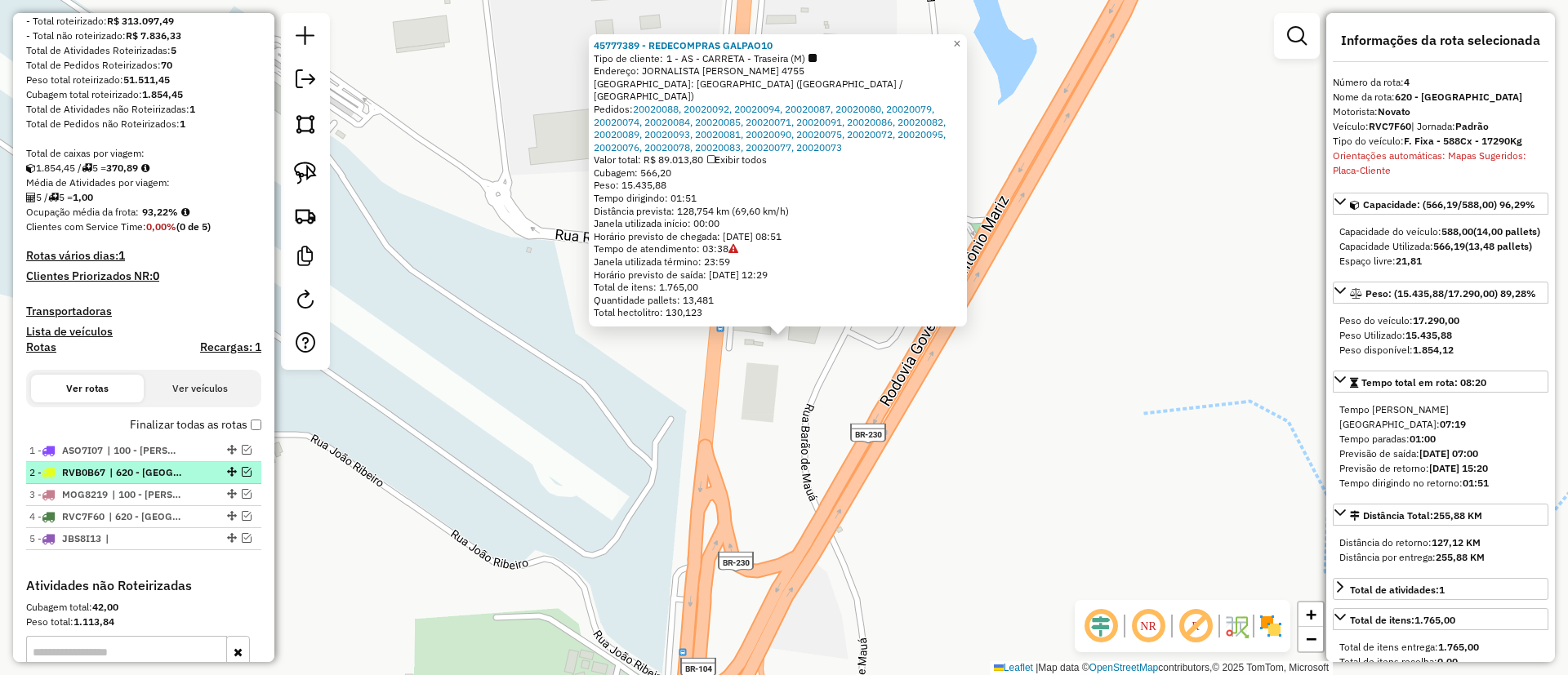
scroll to position [112, 0]
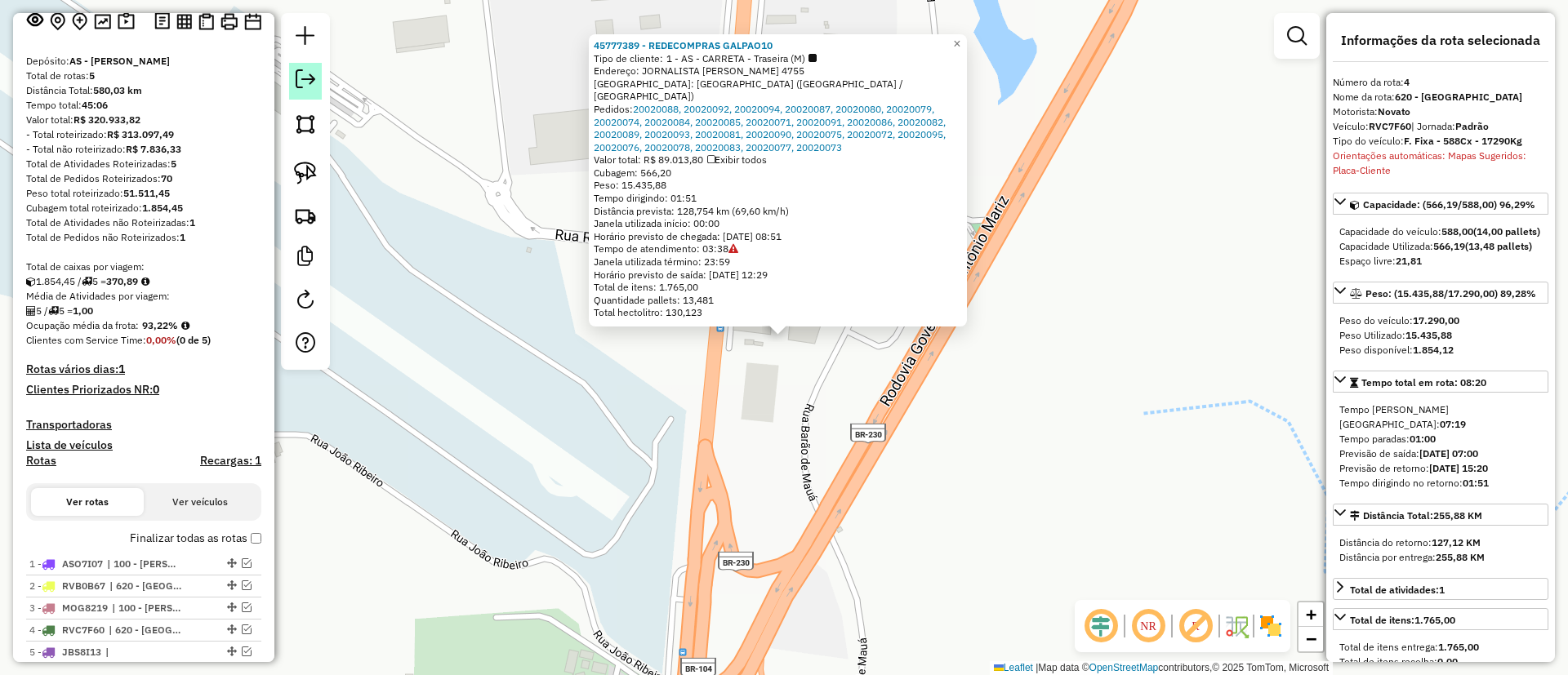
click at [298, 76] on em at bounding box center [305, 79] width 20 height 20
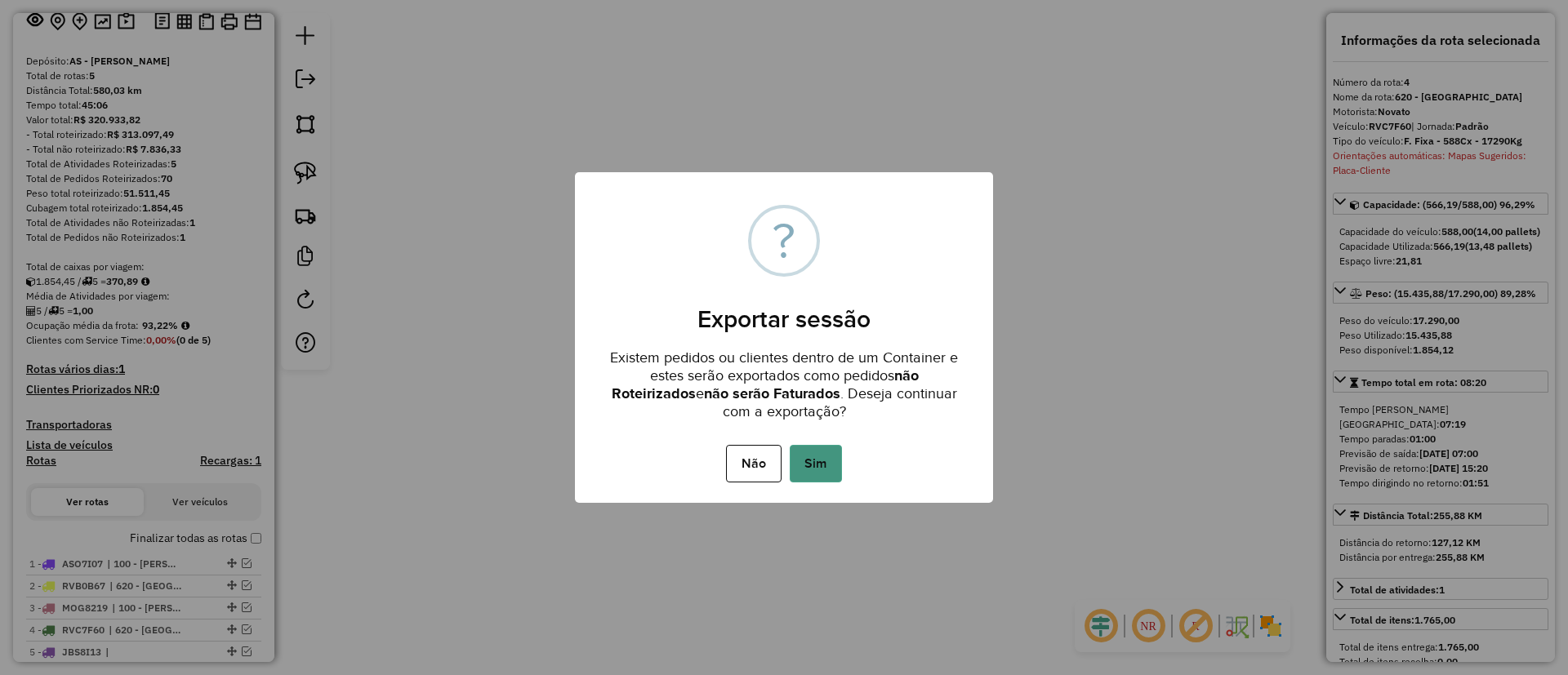
click at [814, 476] on button "Sim" at bounding box center [815, 464] width 53 height 38
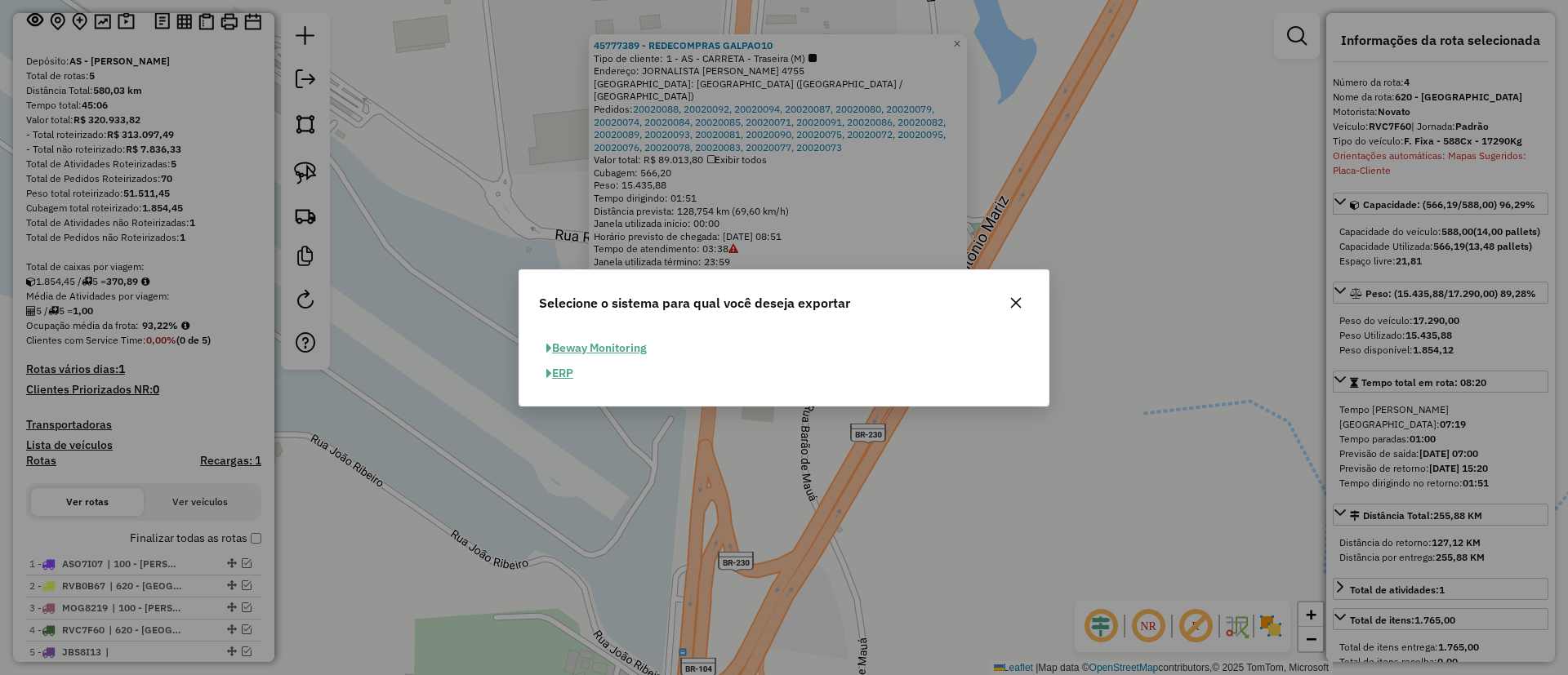
click at [564, 377] on button "ERP" at bounding box center [559, 374] width 42 height 26
select select "**"
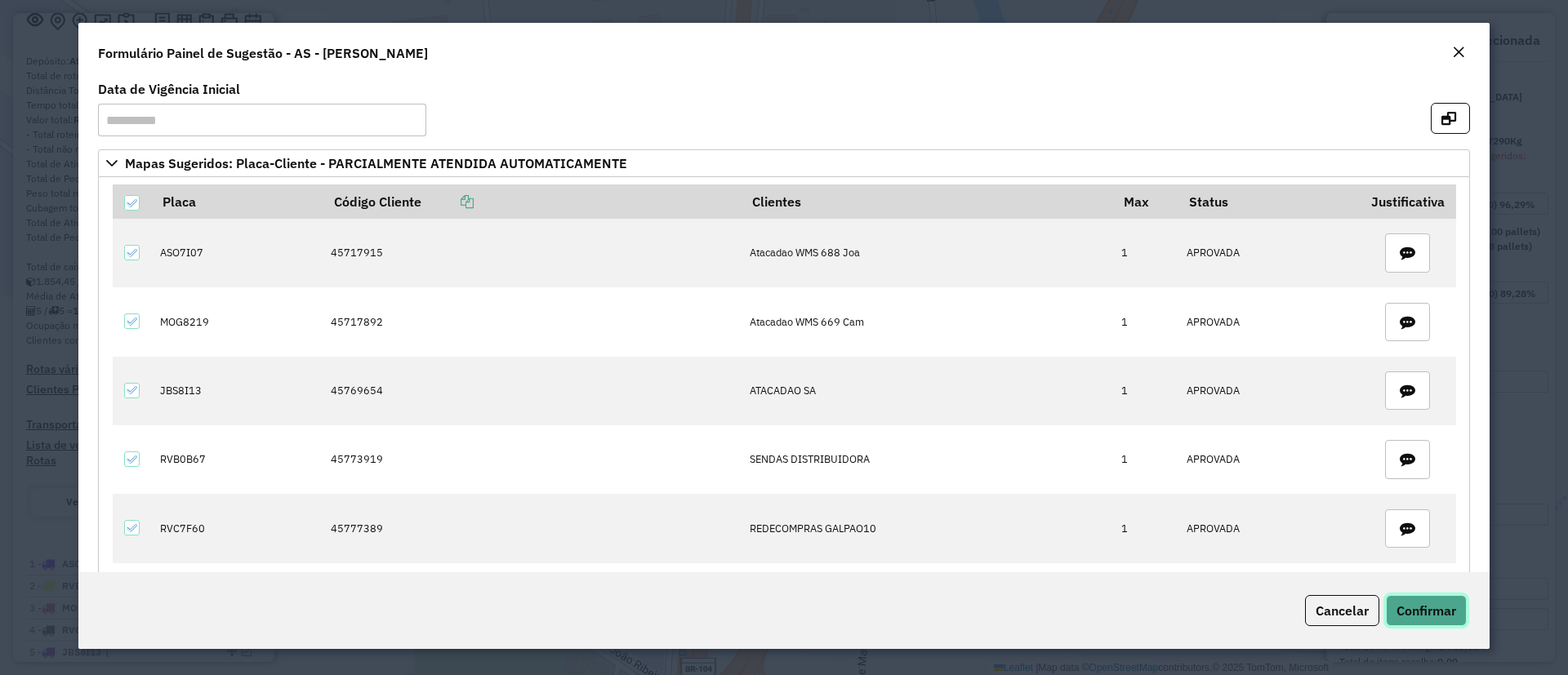
click at [1416, 608] on span "Confirmar" at bounding box center [1426, 611] width 60 height 16
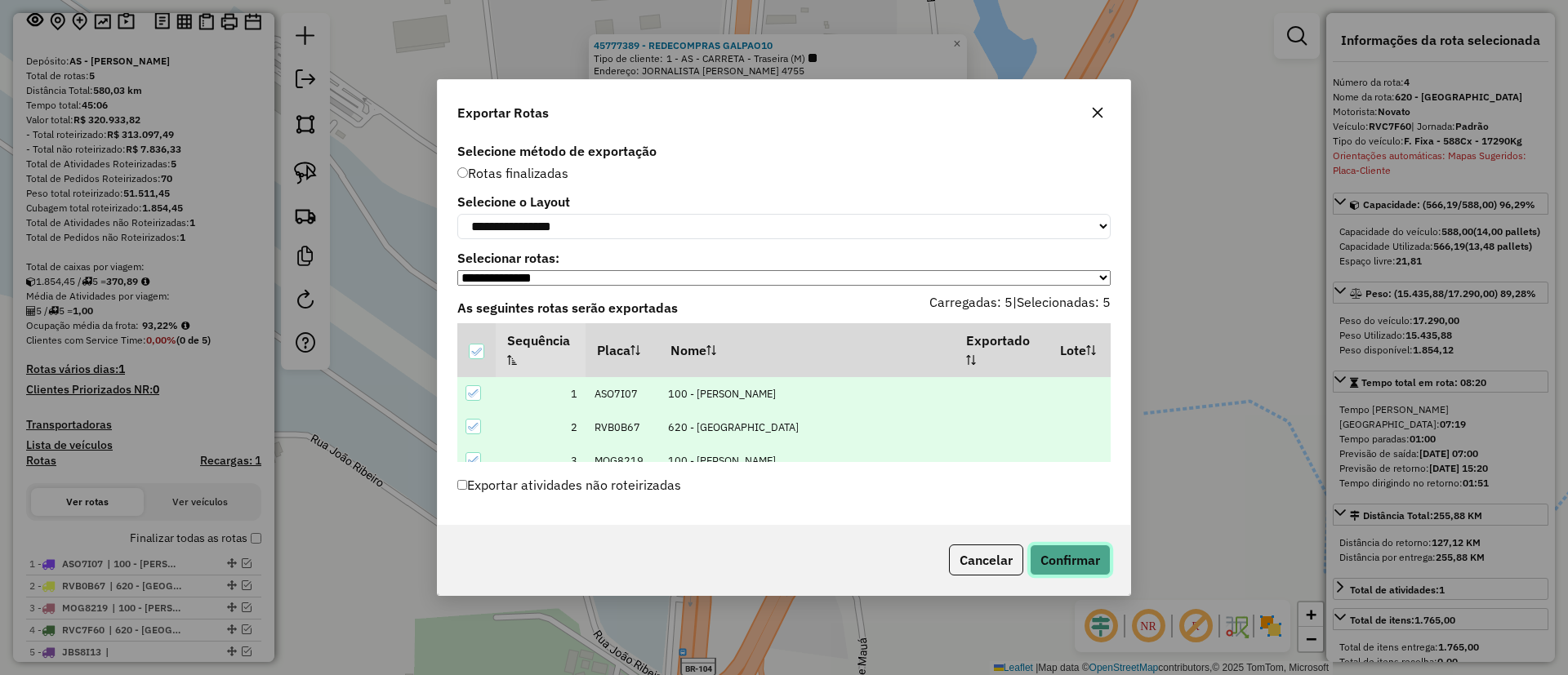
click at [1083, 553] on button "Confirmar" at bounding box center [1070, 559] width 81 height 31
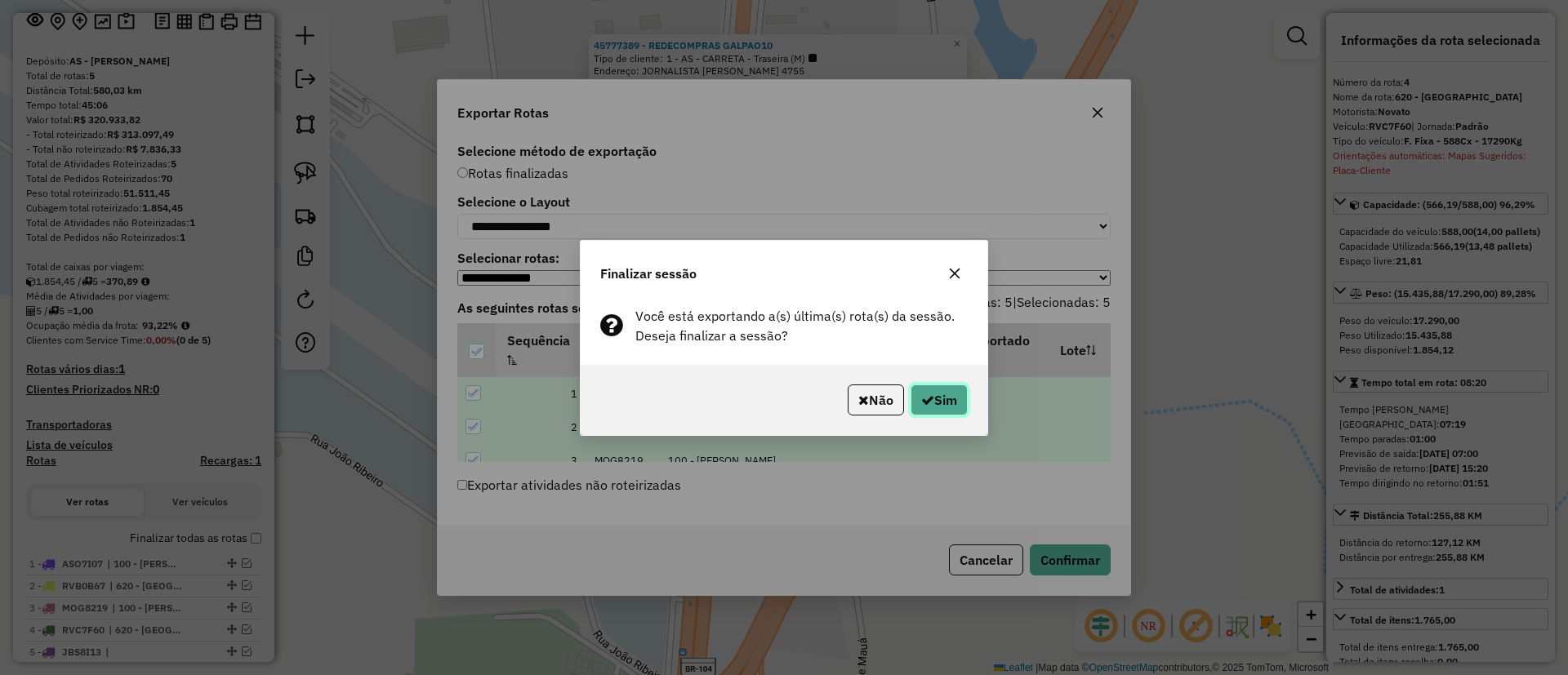
click at [917, 391] on button "Sim" at bounding box center [939, 399] width 58 height 31
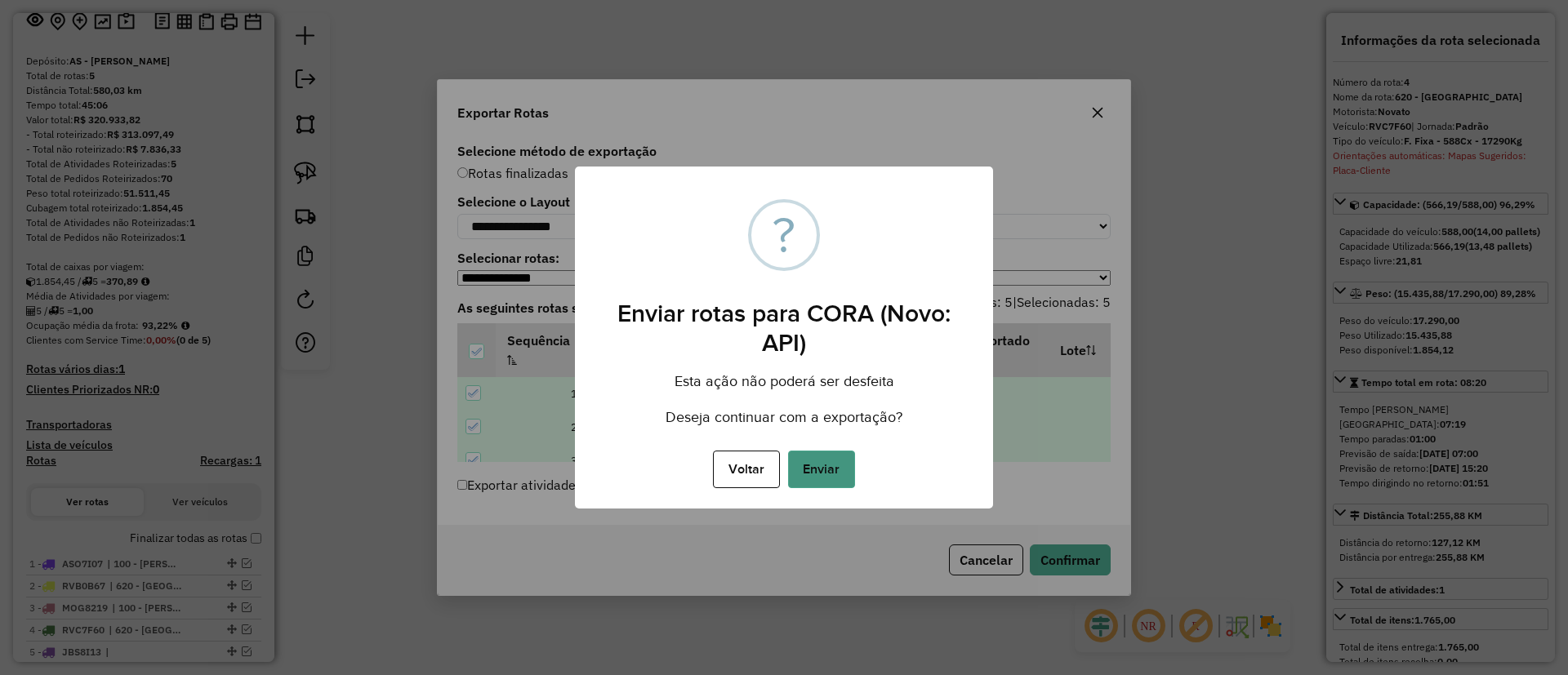
click at [802, 461] on button "Enviar" at bounding box center [821, 469] width 67 height 38
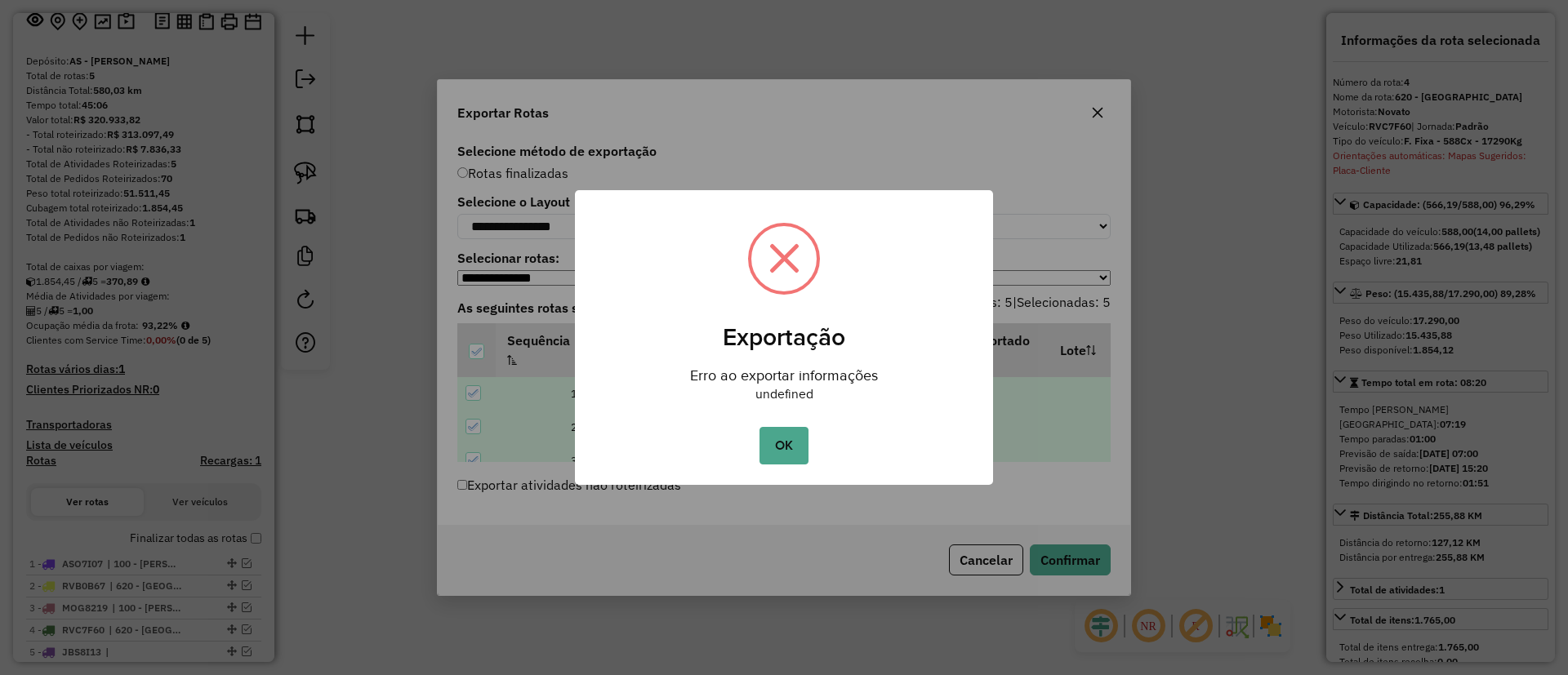
click at [768, 424] on div "OK No Cancel" at bounding box center [784, 445] width 419 height 46
click at [779, 437] on button "OK" at bounding box center [784, 446] width 49 height 38
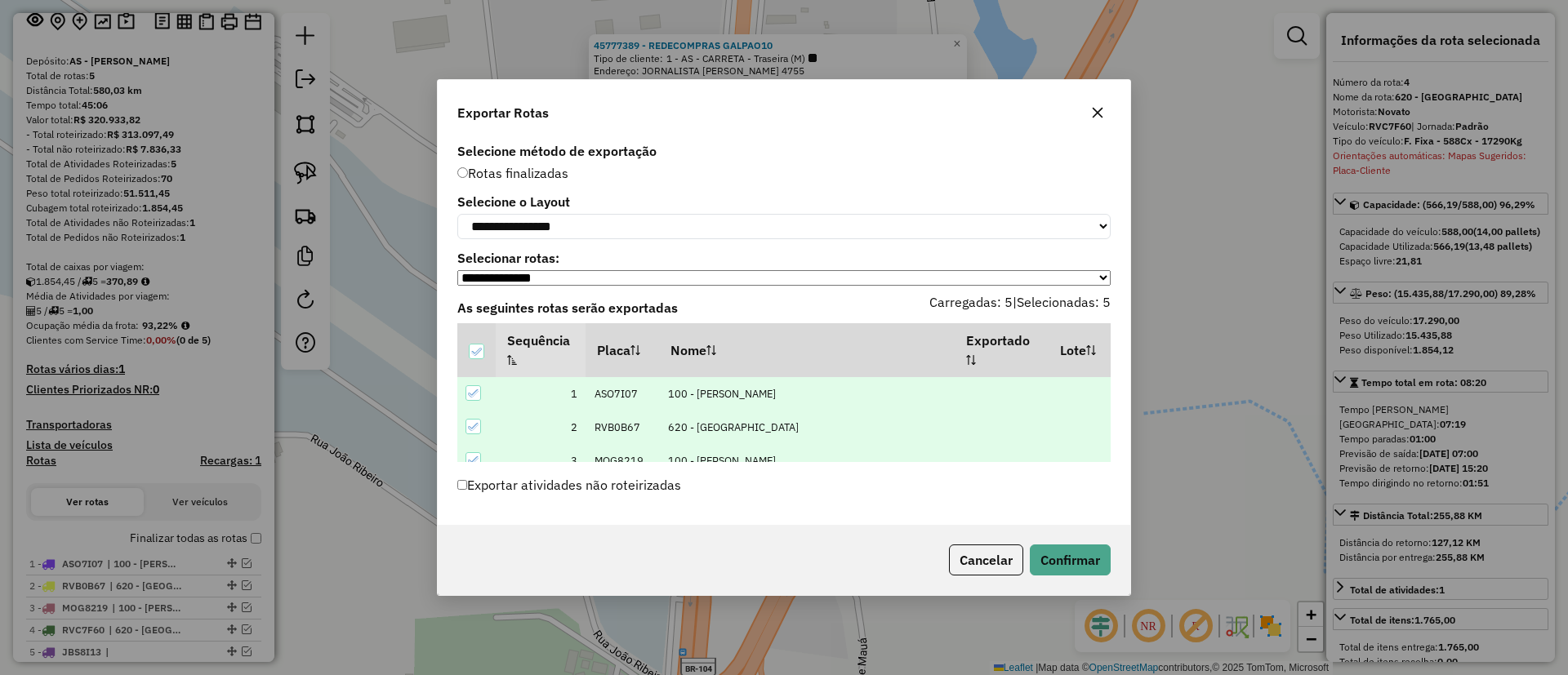
click at [1098, 106] on icon "button" at bounding box center [1097, 112] width 13 height 13
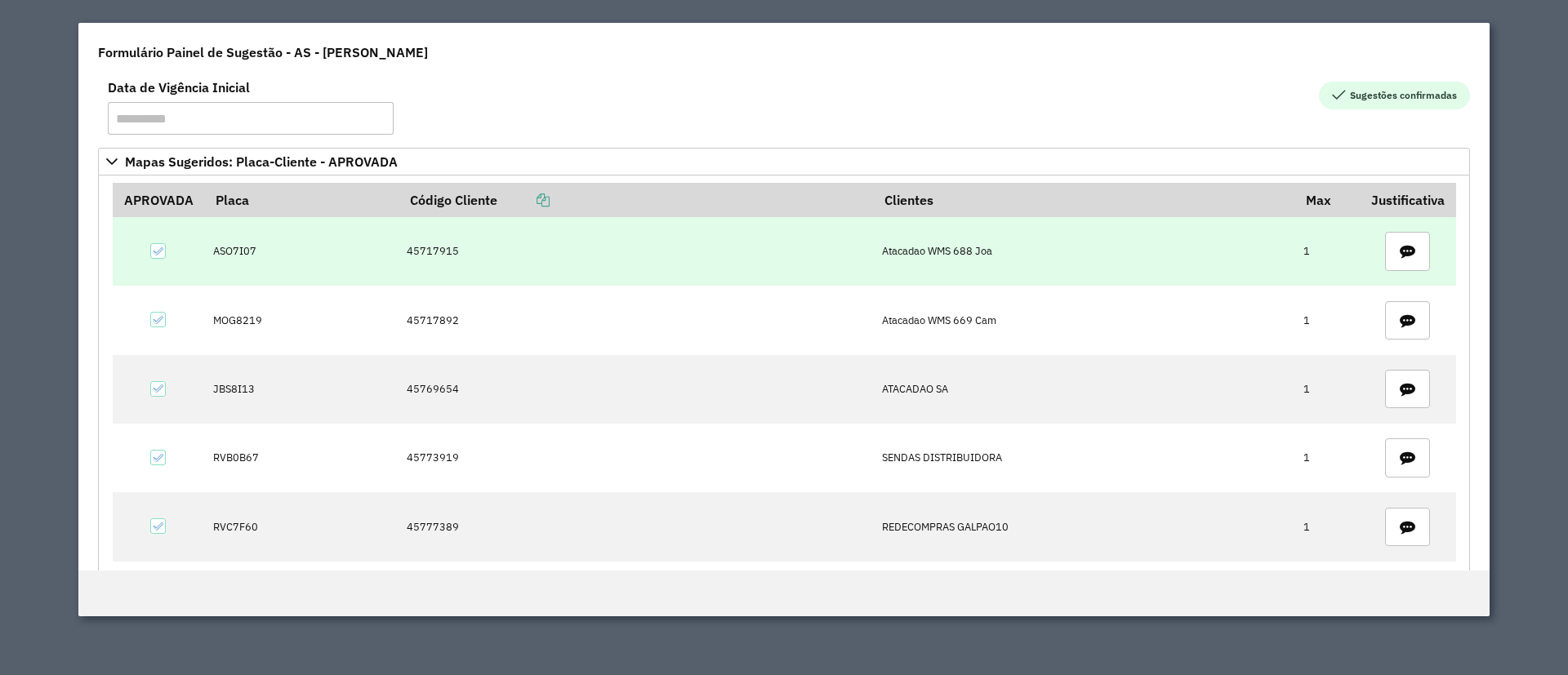
click at [427, 238] on td "45717915" at bounding box center [636, 251] width 474 height 68
copy td "45717915"
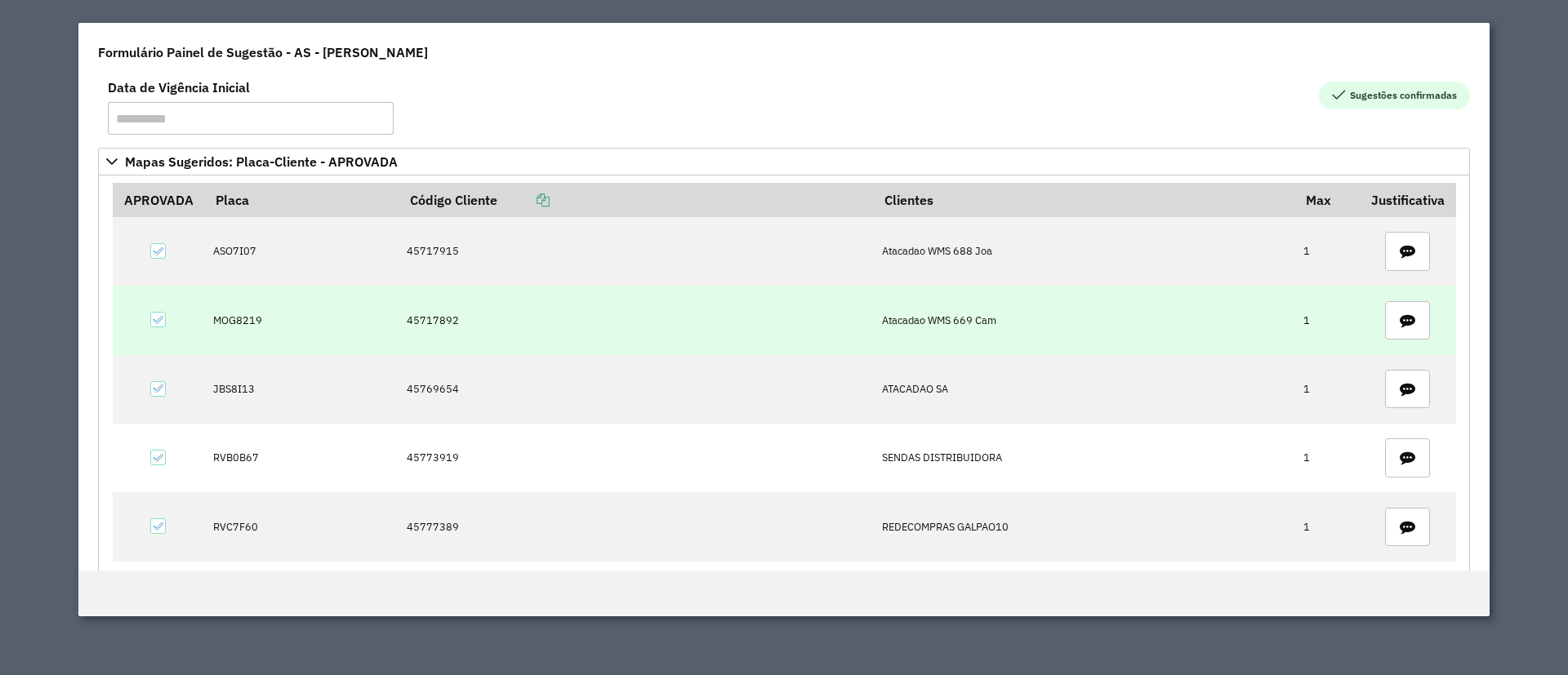
click at [419, 306] on td "45717892" at bounding box center [636, 319] width 474 height 68
copy td "45717892"
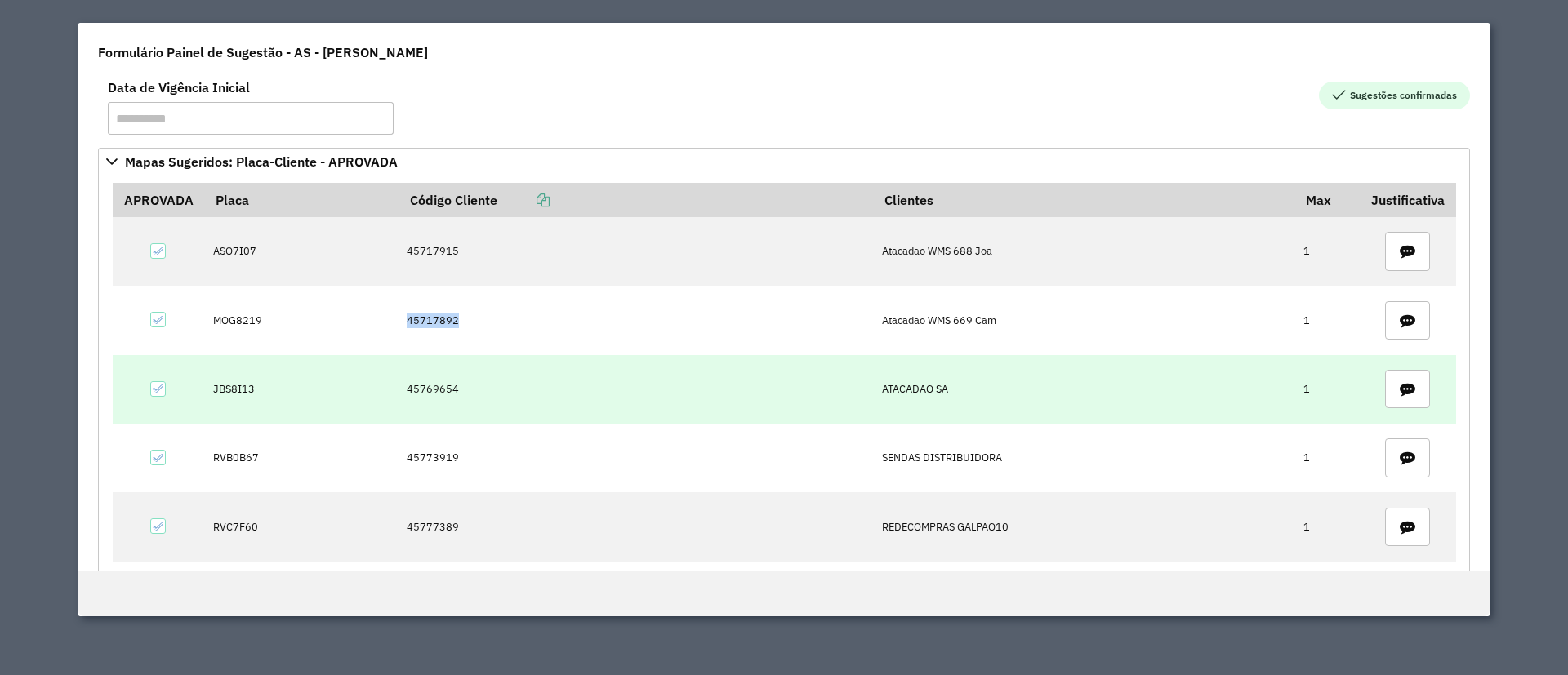
copy td "45717892"
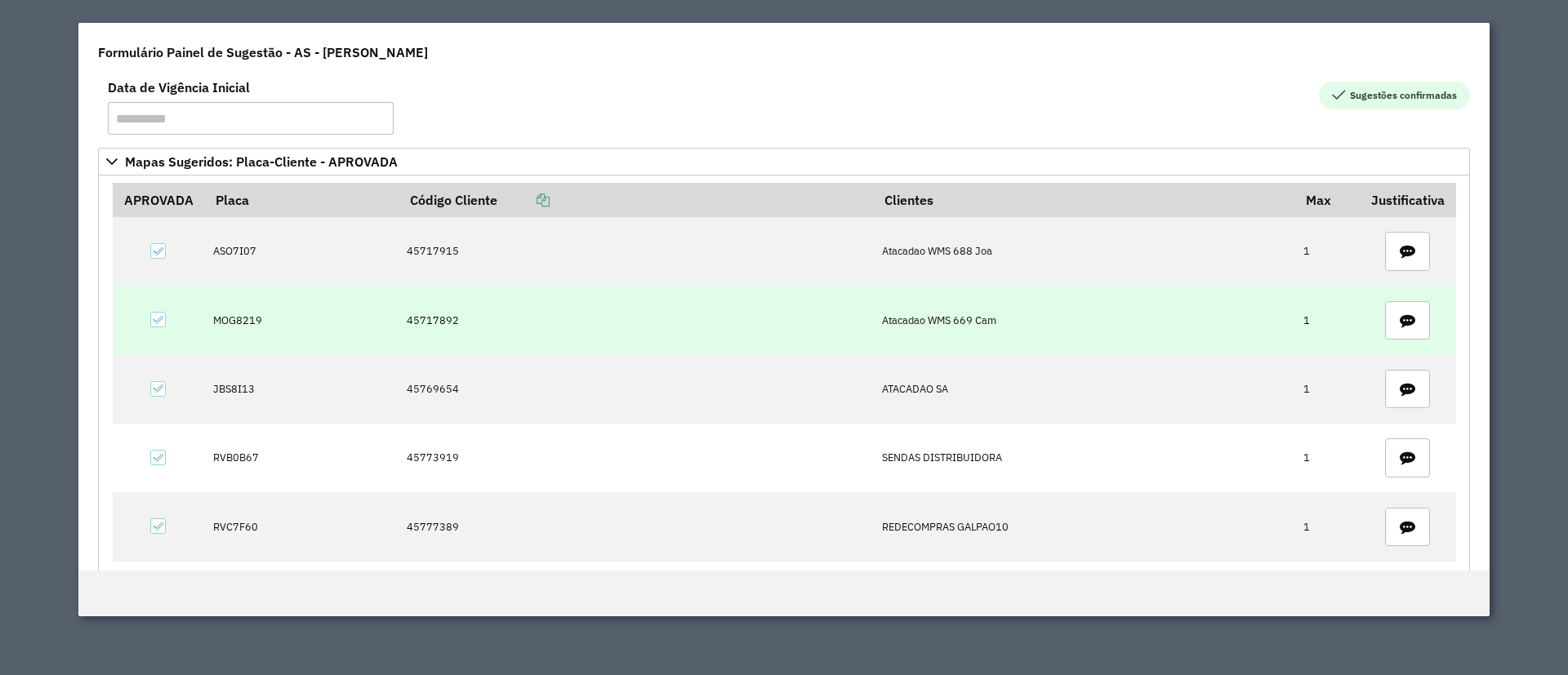
click at [234, 329] on td "MOG8219" at bounding box center [301, 319] width 193 height 68
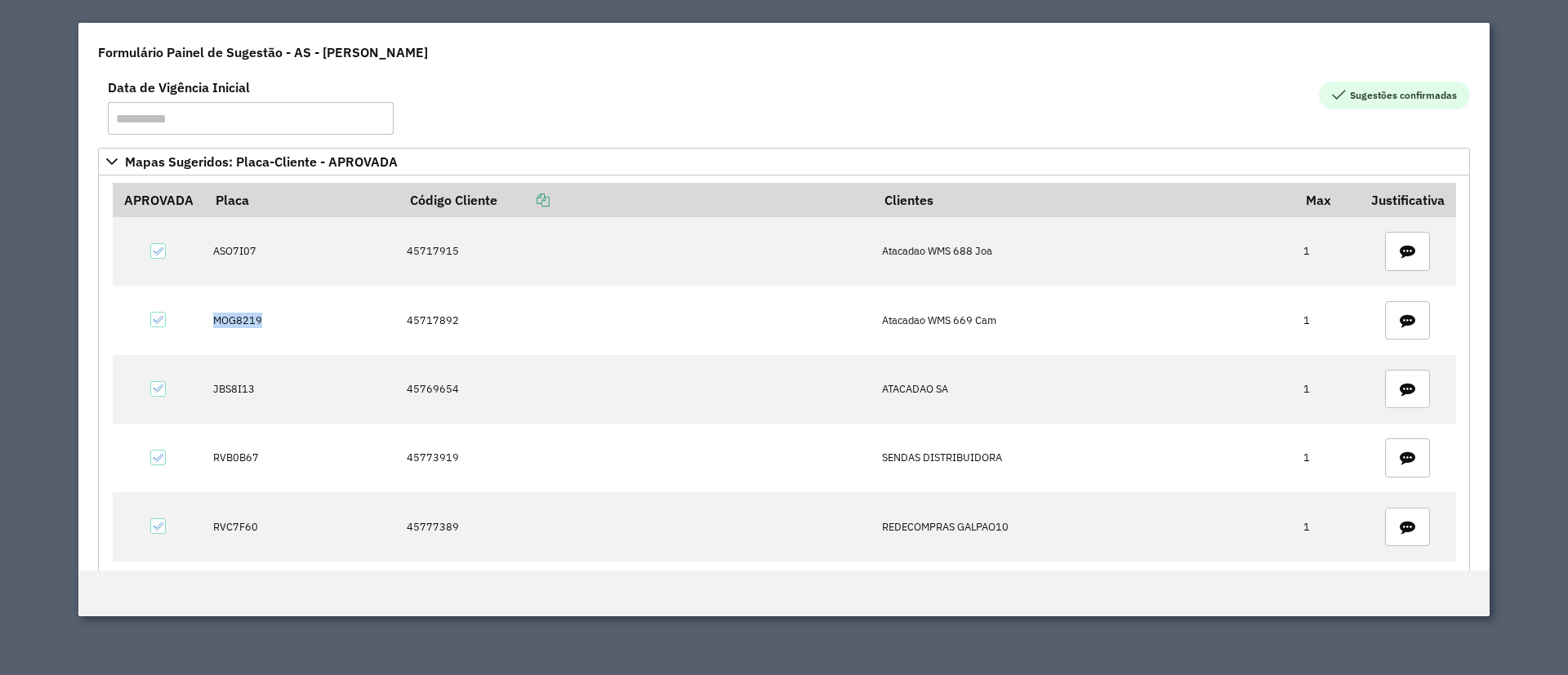
copy td "MOG8219"
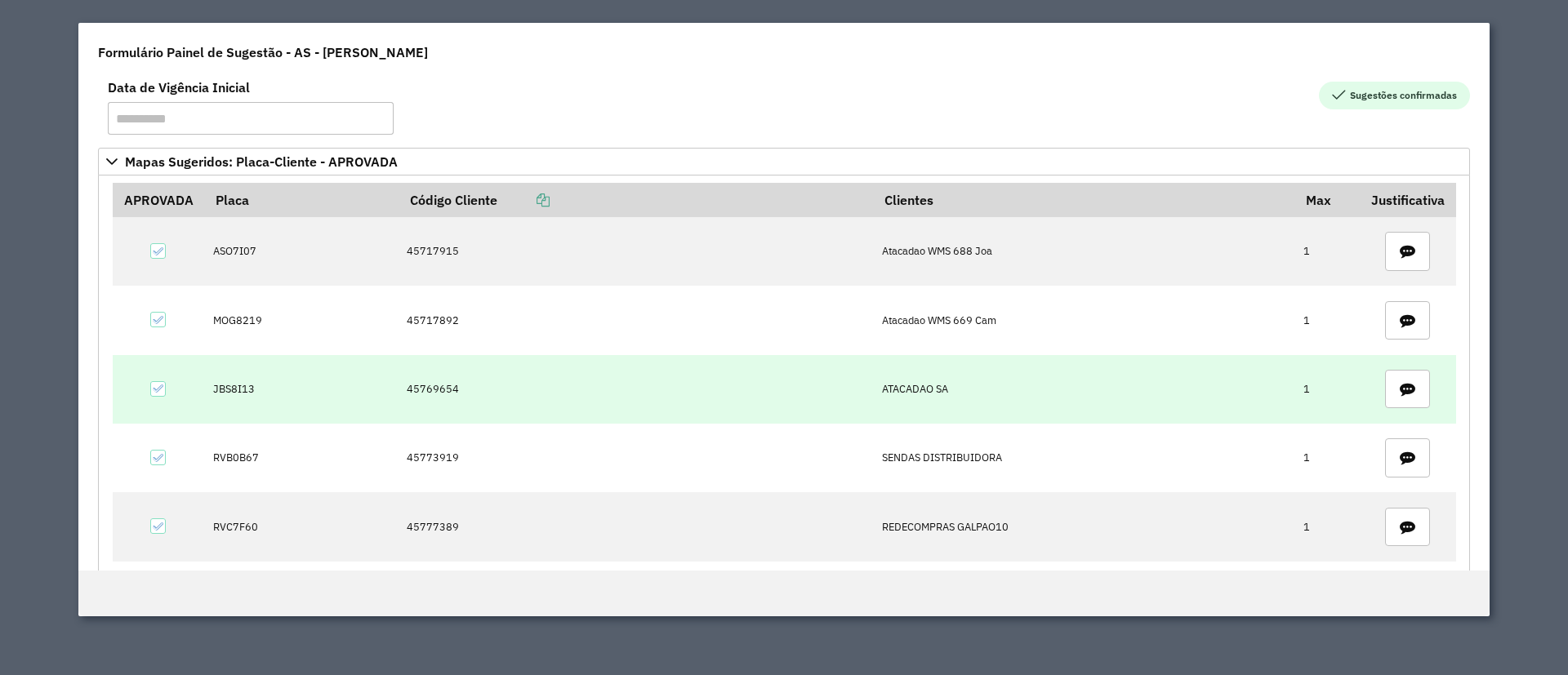
click at [418, 382] on td "45769654" at bounding box center [636, 389] width 474 height 68
click at [417, 382] on td "45769654" at bounding box center [636, 389] width 474 height 68
click at [233, 381] on td "JBS8I13" at bounding box center [301, 389] width 193 height 68
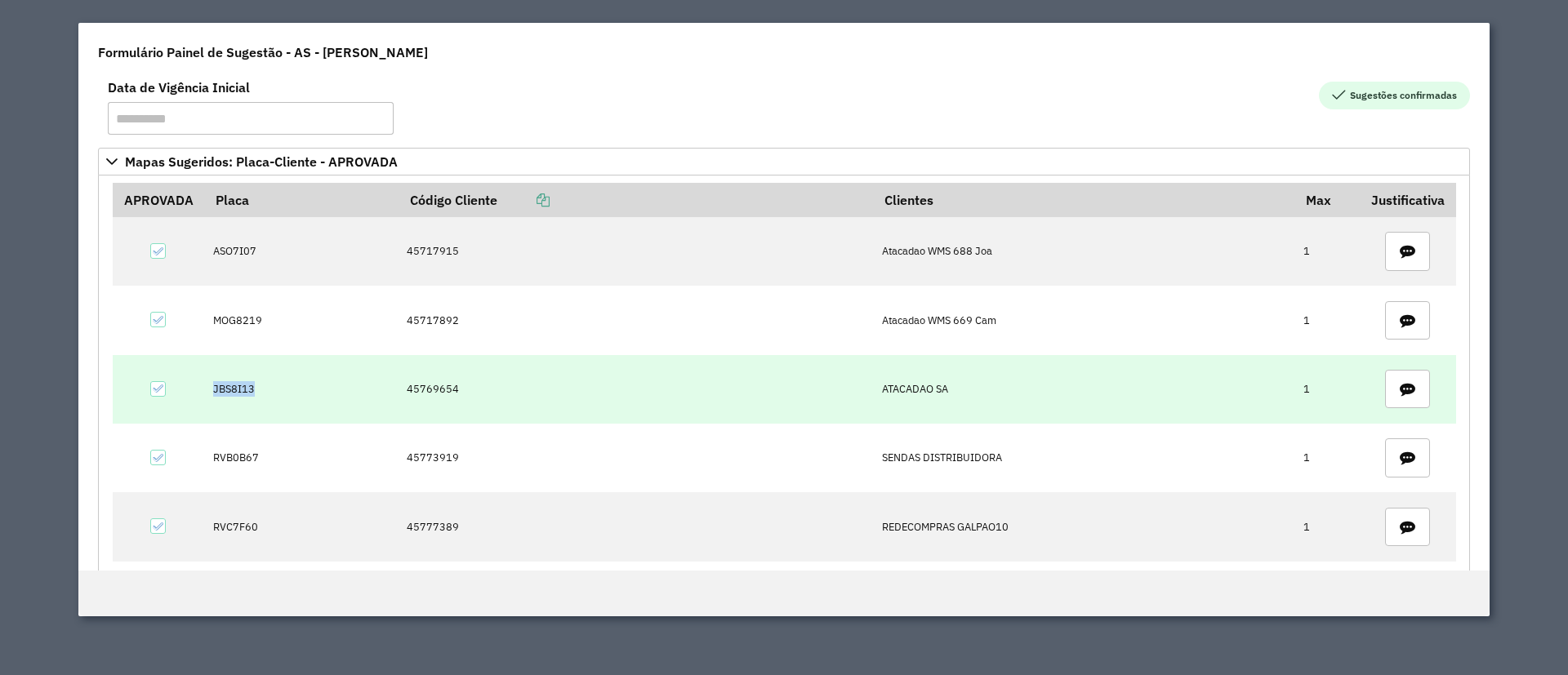
click at [233, 381] on td "JBS8I13" at bounding box center [301, 389] width 193 height 68
copy td "JBS8I13"
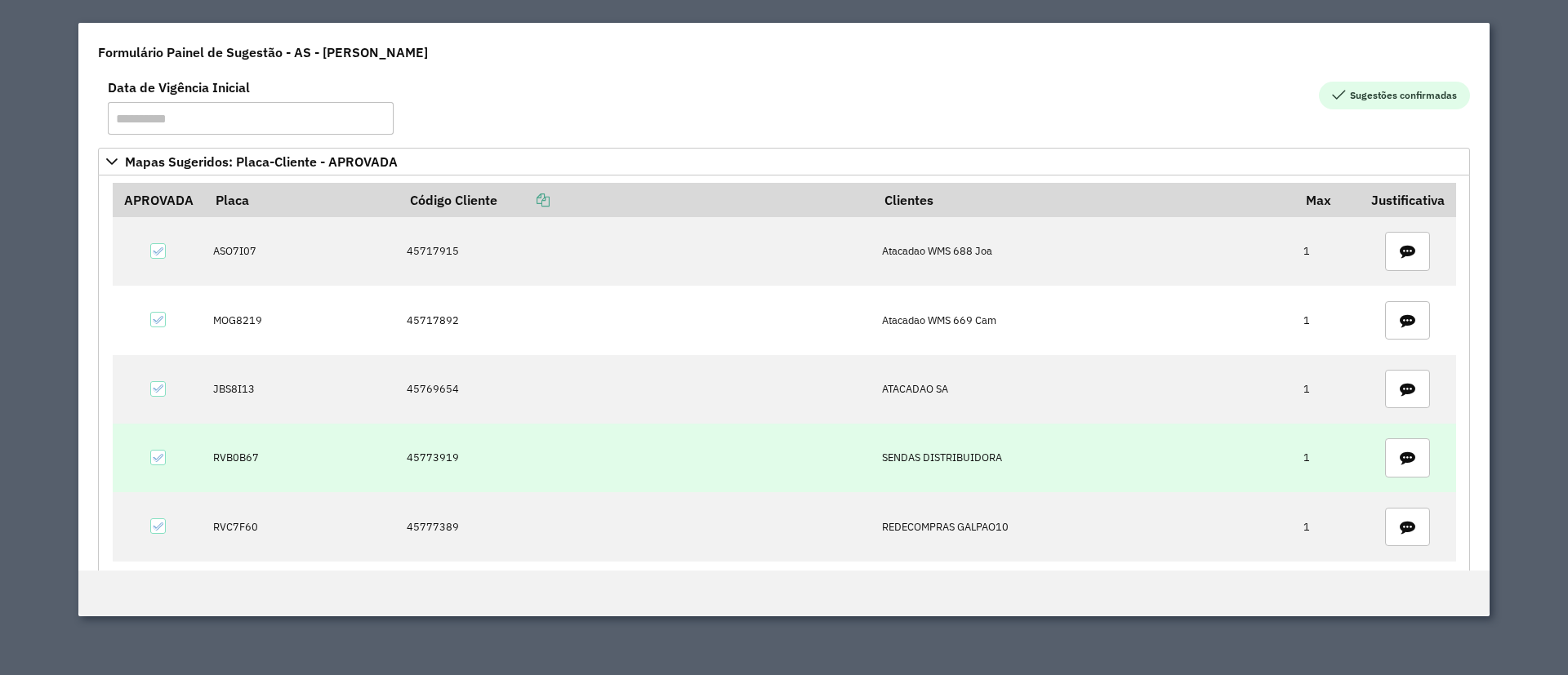
click at [417, 460] on td "45773919" at bounding box center [636, 457] width 474 height 68
copy td "45773919"
click at [219, 448] on td "RVB0B67" at bounding box center [301, 457] width 193 height 68
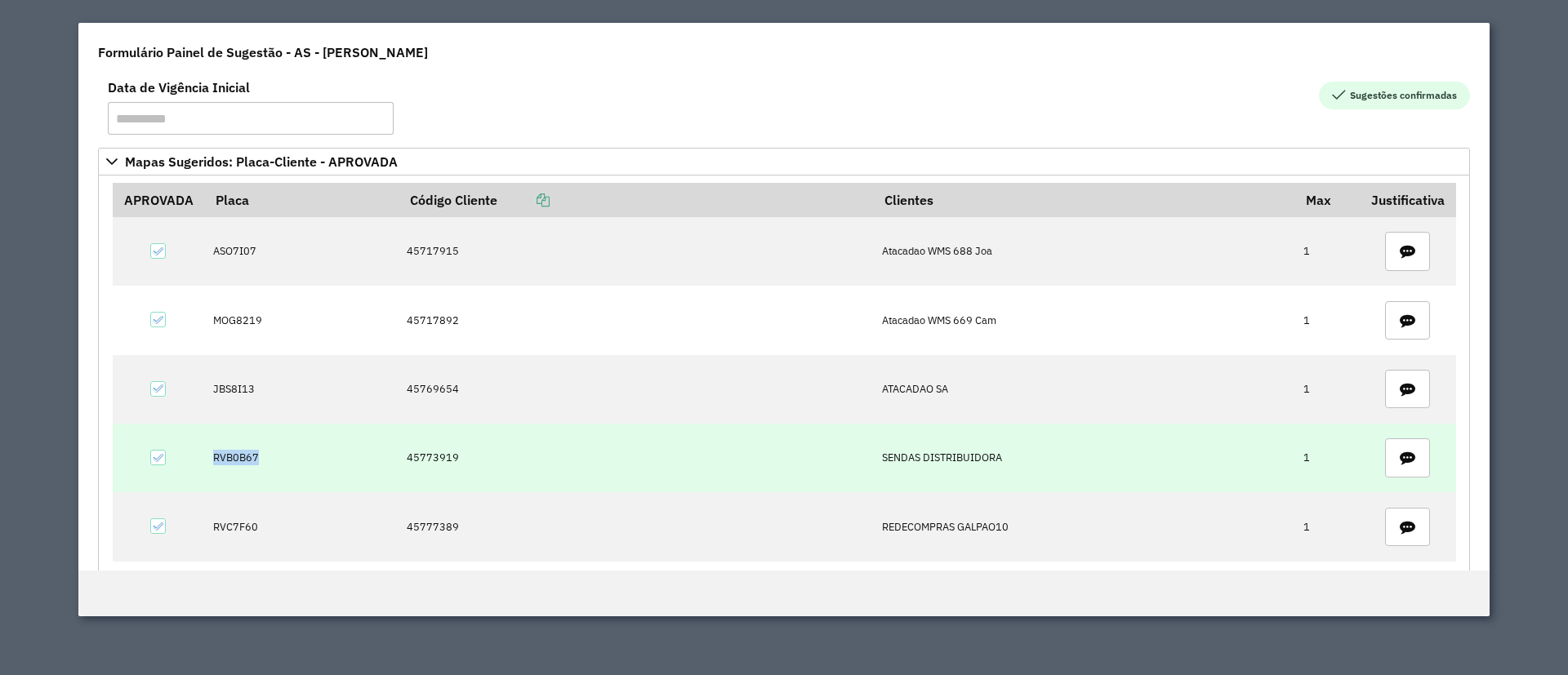
copy td "RVB0B67"
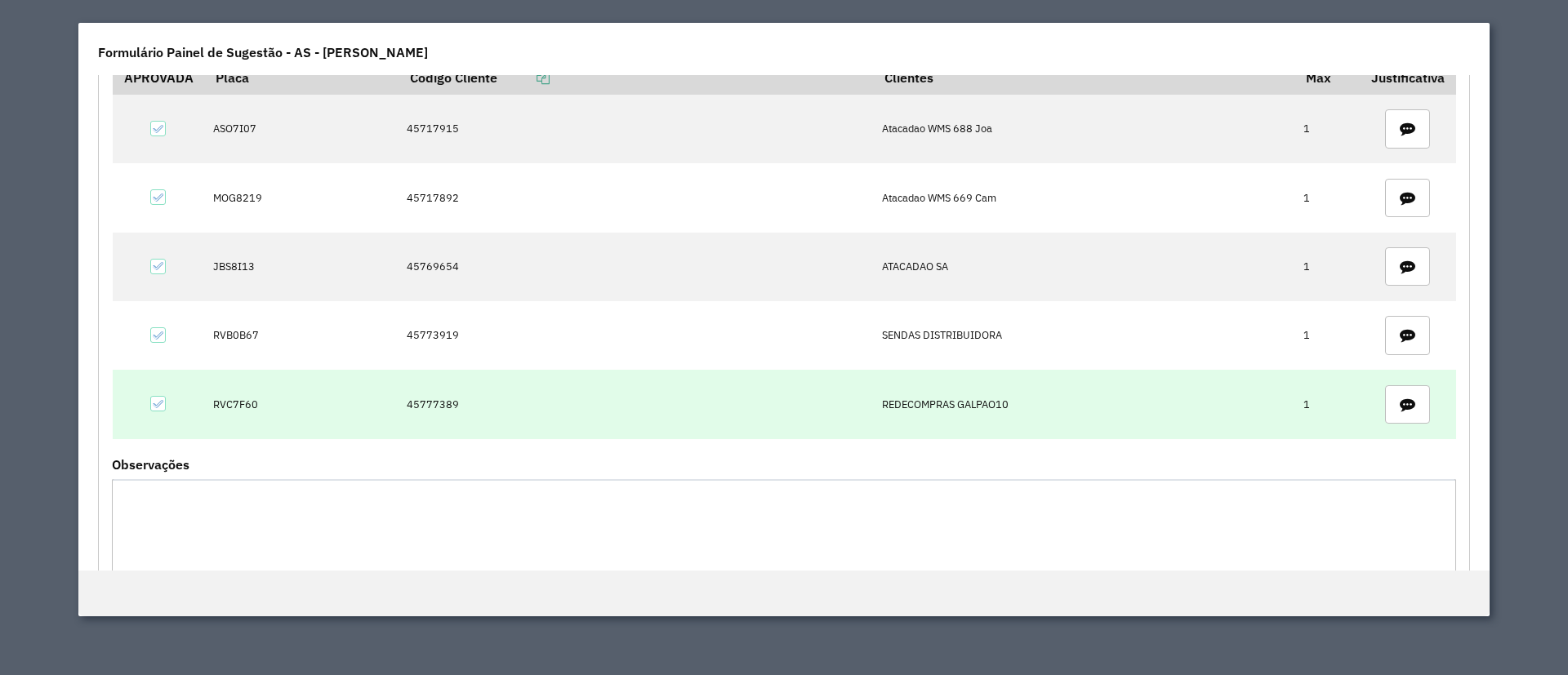
click at [419, 394] on td "45777389" at bounding box center [636, 403] width 474 height 68
copy td "45777389"
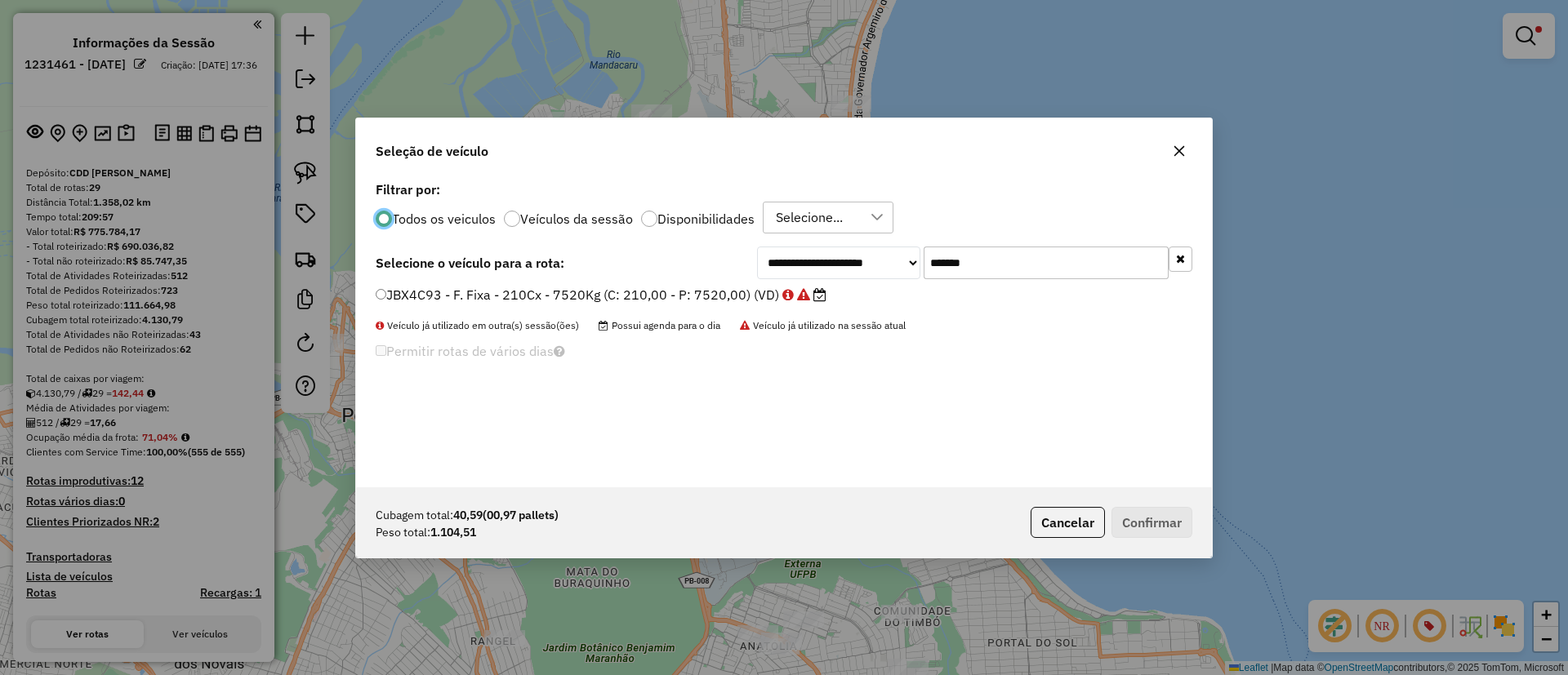
scroll to position [9, 5]
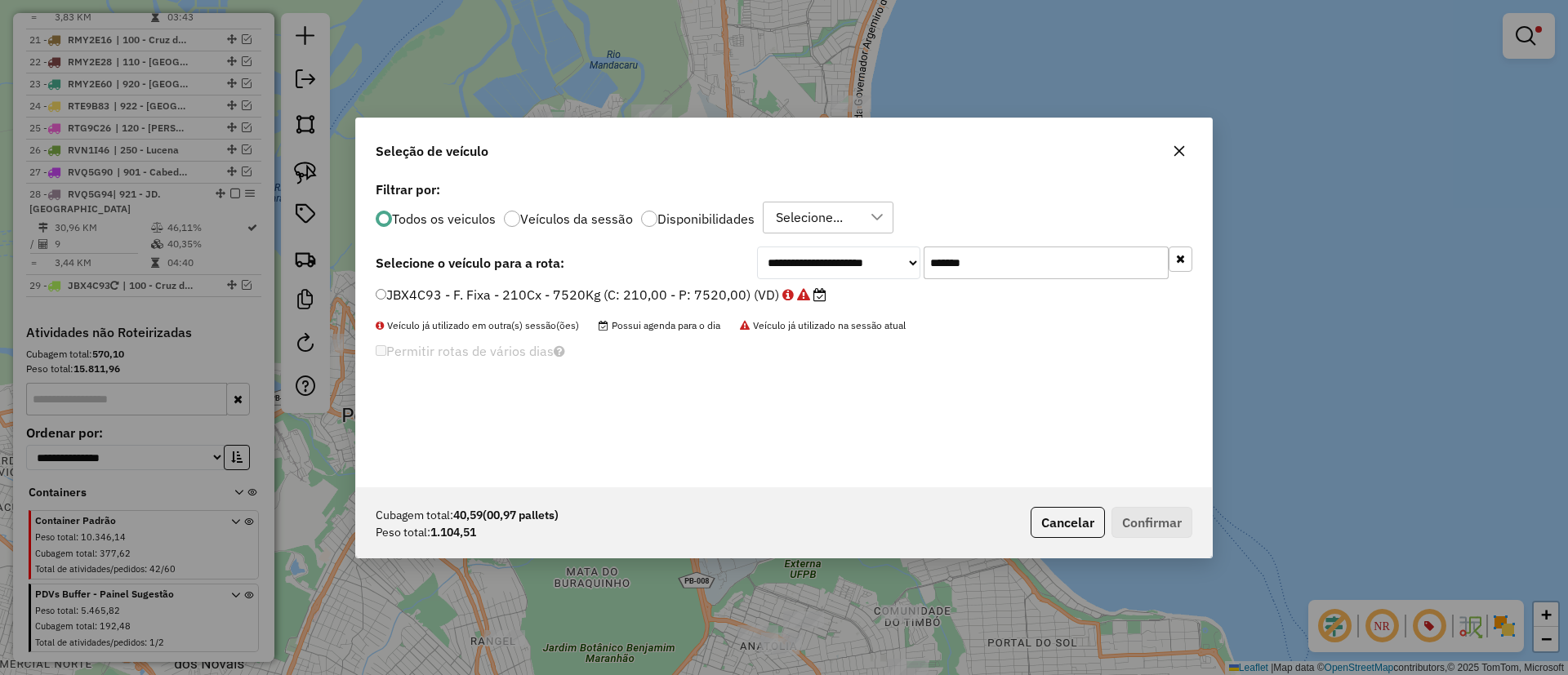
drag, startPoint x: 982, startPoint y: 262, endPoint x: 827, endPoint y: 287, distance: 157.0
click at [862, 284] on div "**********" at bounding box center [784, 332] width 856 height 310
paste input "text"
type input "*******"
click at [751, 288] on icon at bounding box center [746, 294] width 13 height 13
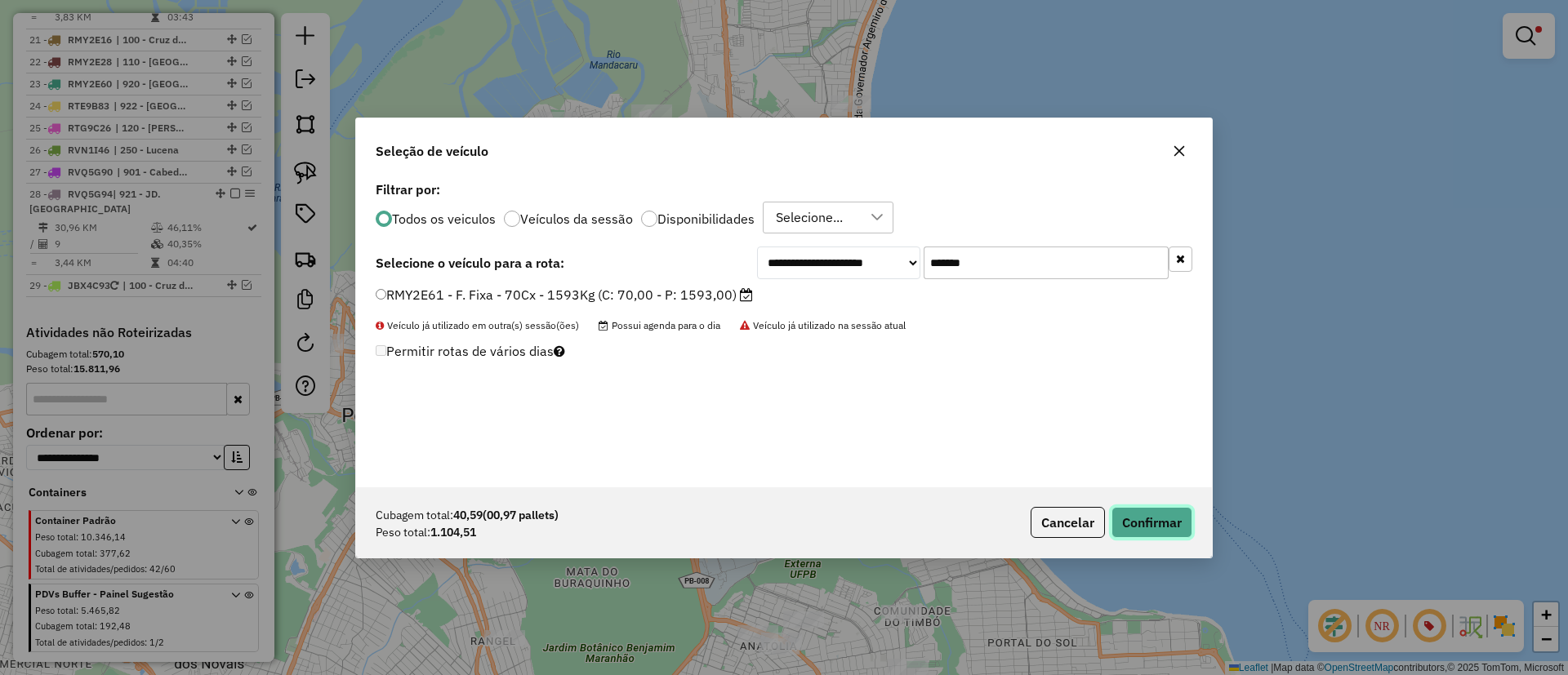
click at [1147, 520] on button "Confirmar" at bounding box center [1151, 521] width 81 height 31
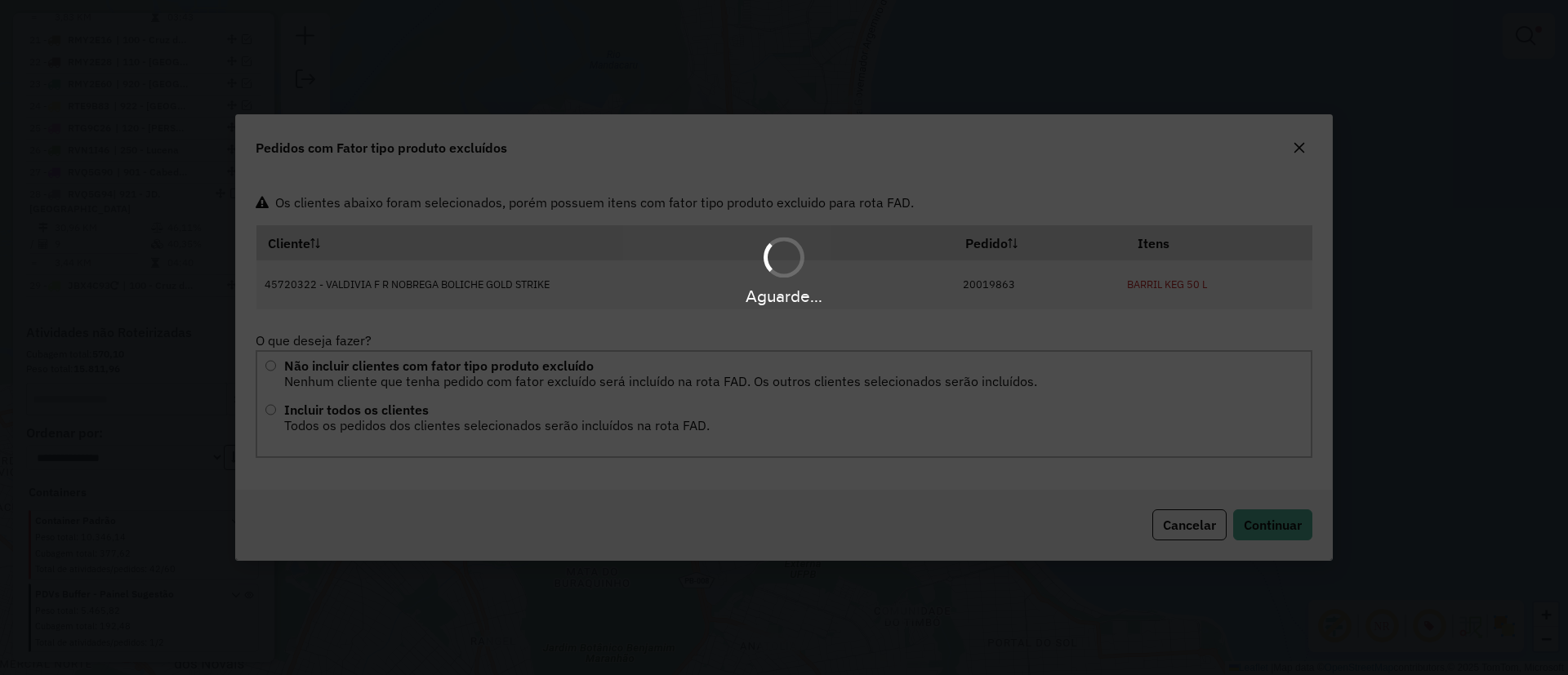
scroll to position [0, 0]
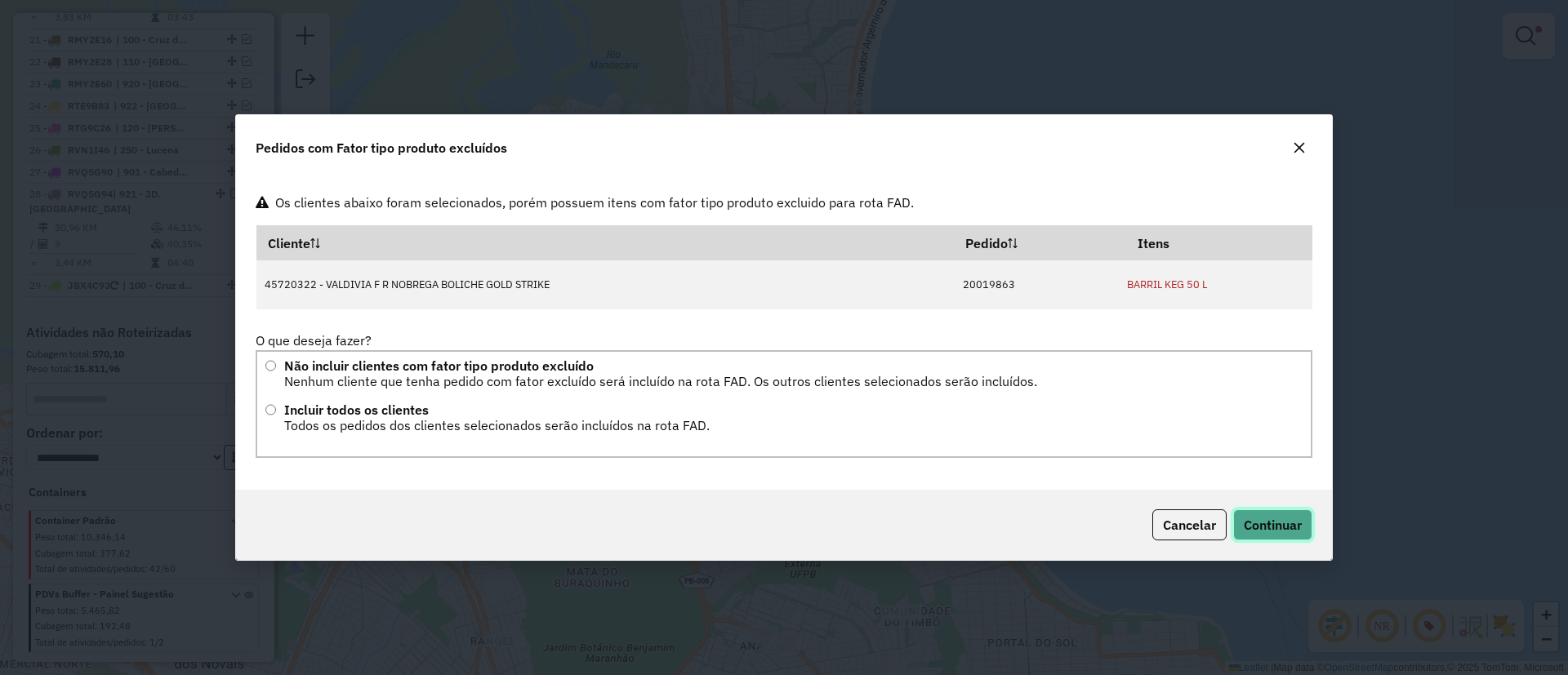
click at [1271, 519] on span "Continuar" at bounding box center [1272, 524] width 58 height 16
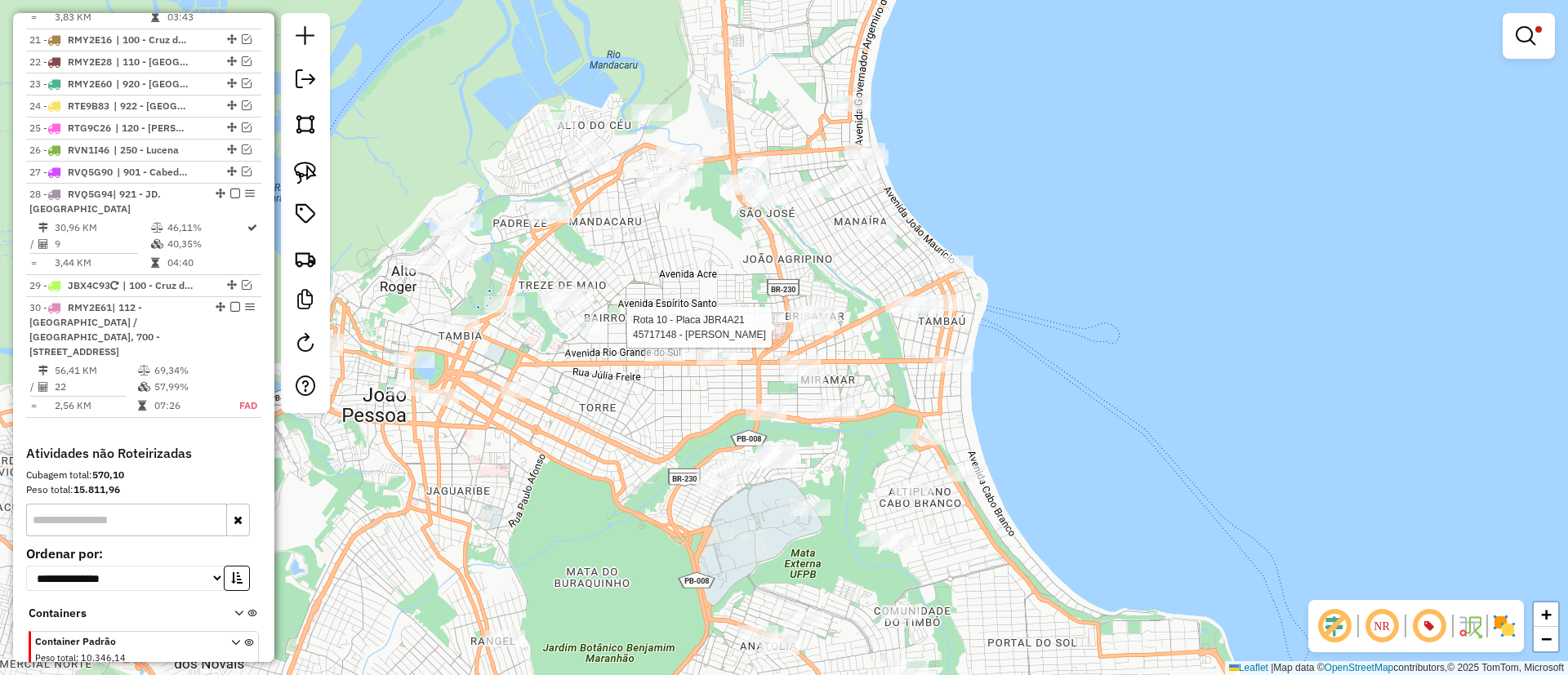
scroll to position [2538, 0]
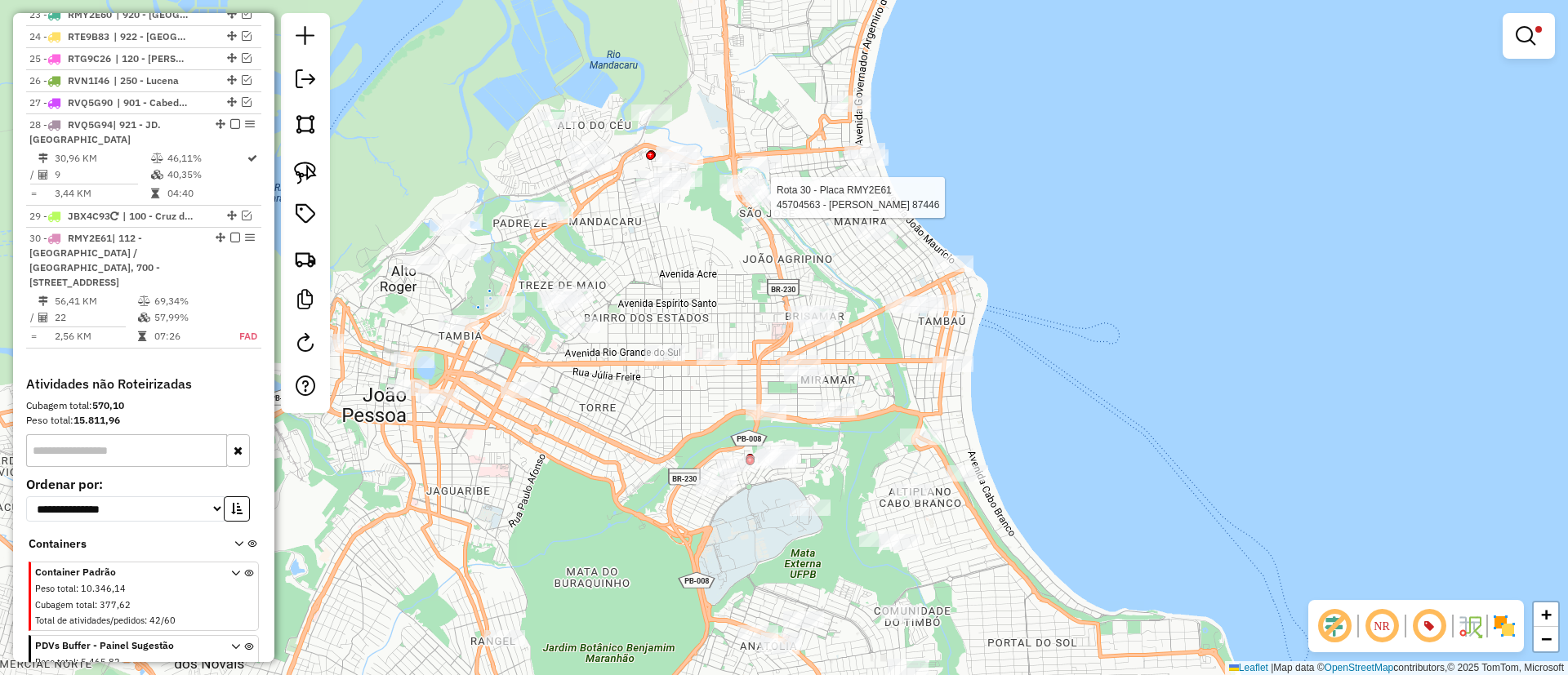
select select "*********"
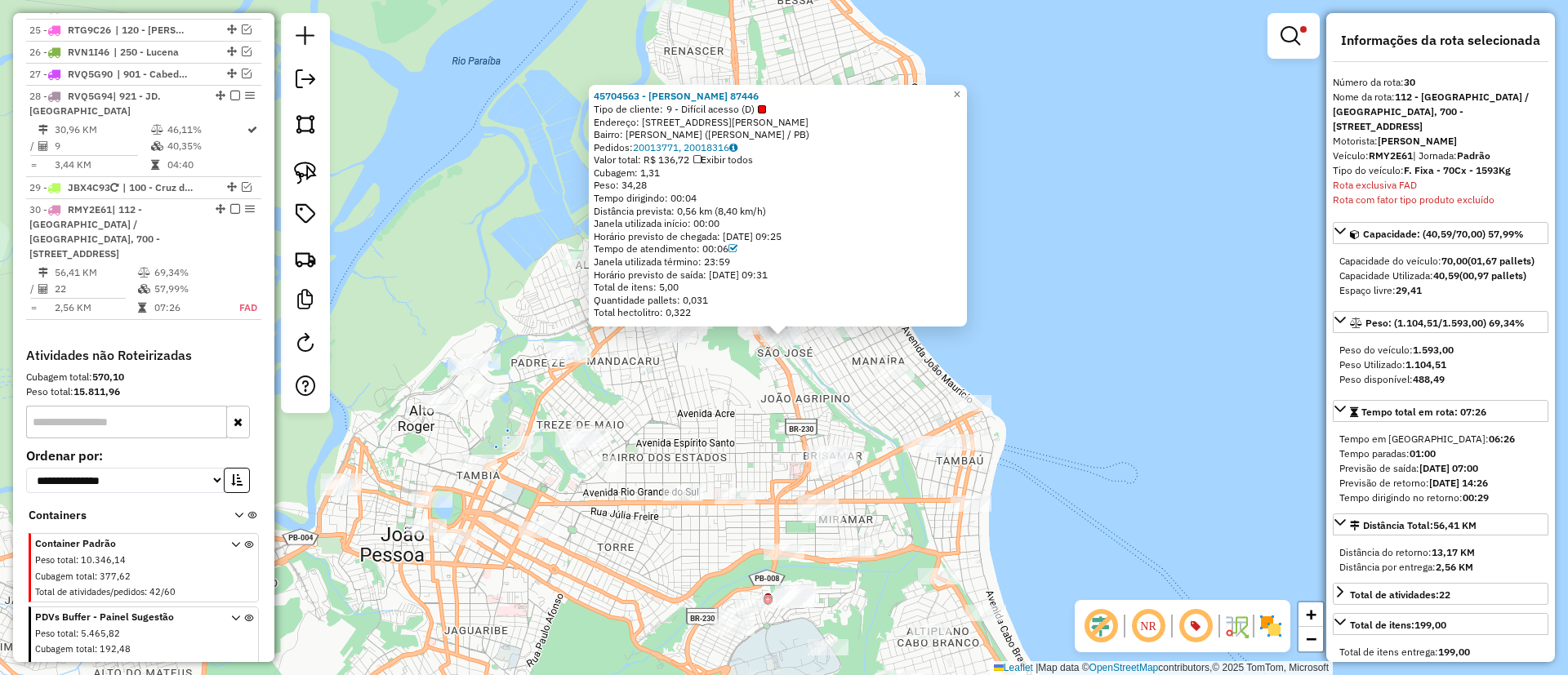
scroll to position [2620, 0]
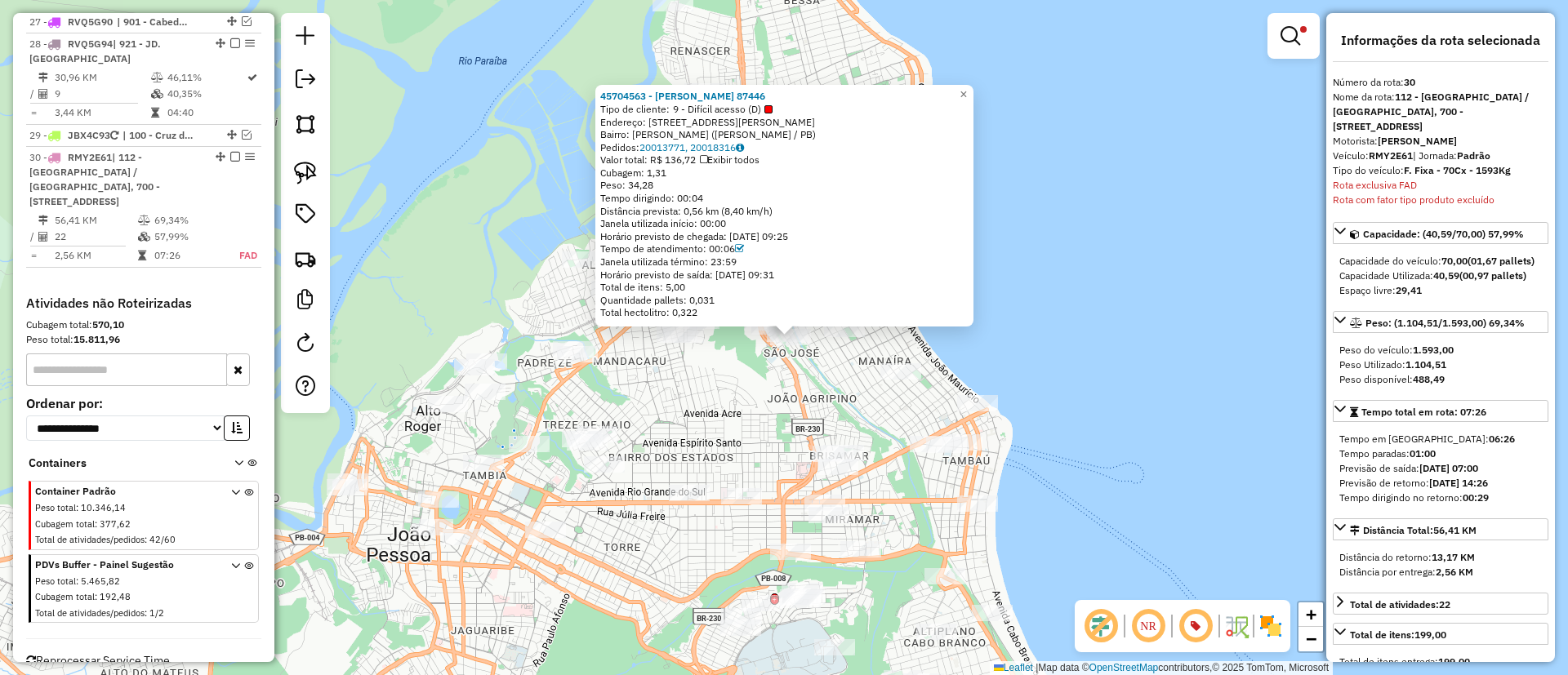
drag, startPoint x: 708, startPoint y: 361, endPoint x: 742, endPoint y: 366, distance: 34.4
click at [742, 366] on div "45704563 - [PERSON_NAME] 87446 Tipo de cliente: 9 - Difícil acesso (D) Endereço…" at bounding box center [784, 337] width 1568 height 675
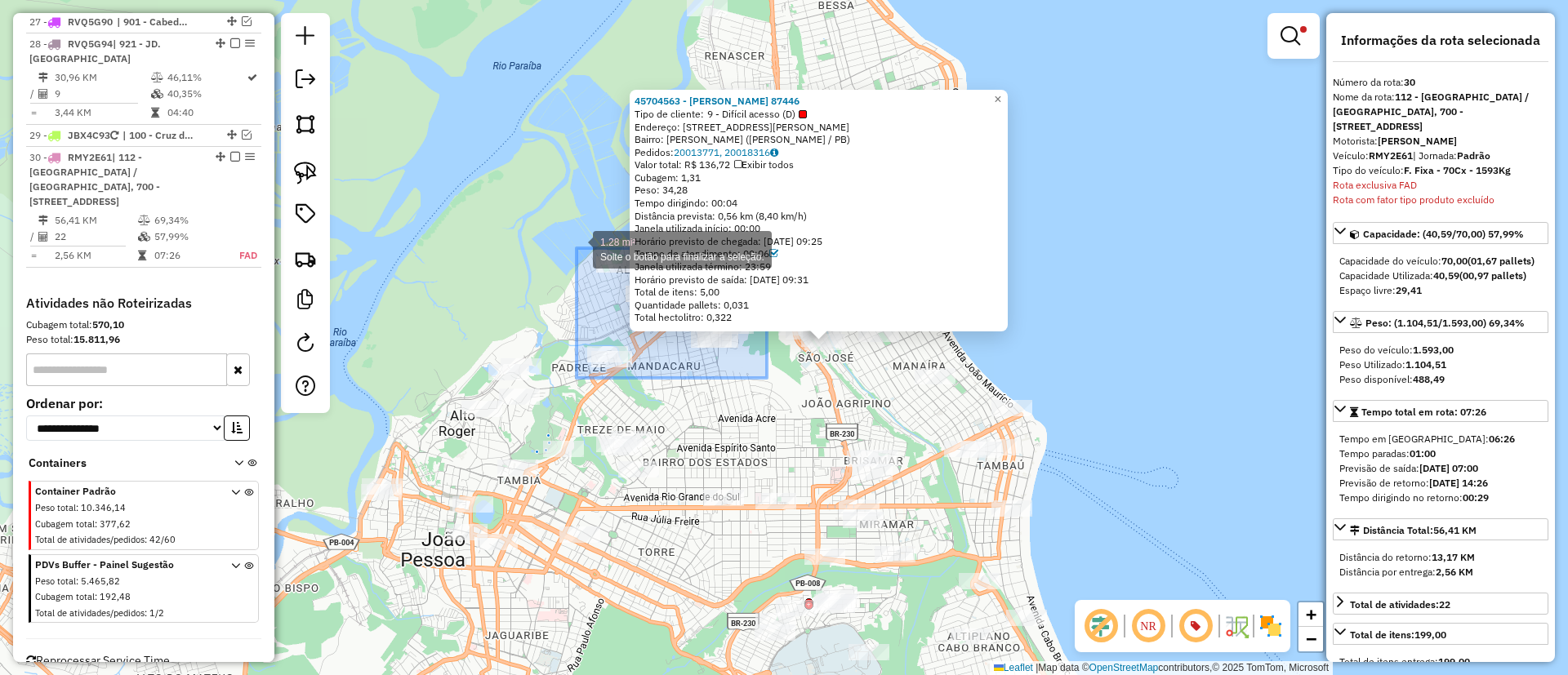
drag, startPoint x: 767, startPoint y: 378, endPoint x: 556, endPoint y: 231, distance: 257.2
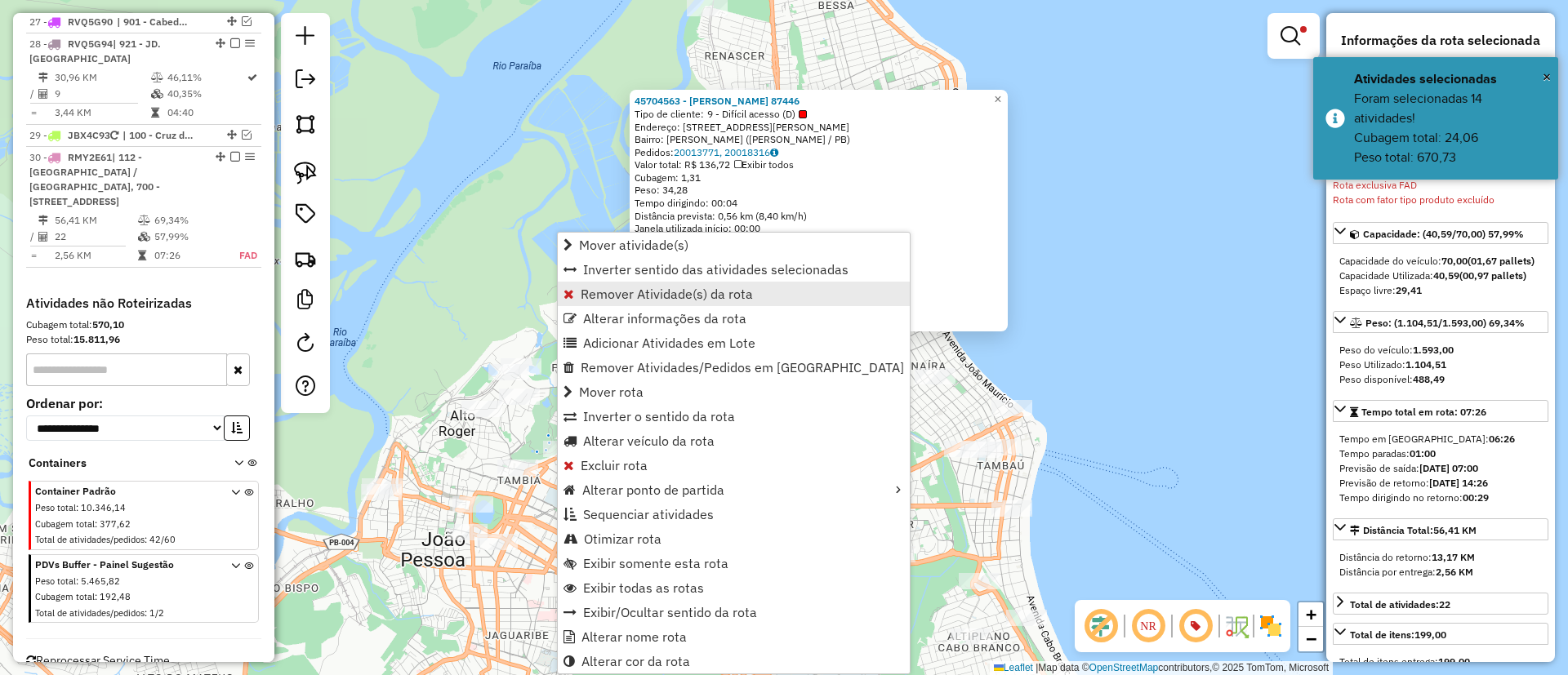
click at [603, 299] on span "Remover Atividade(s) da rota" at bounding box center [666, 293] width 173 height 13
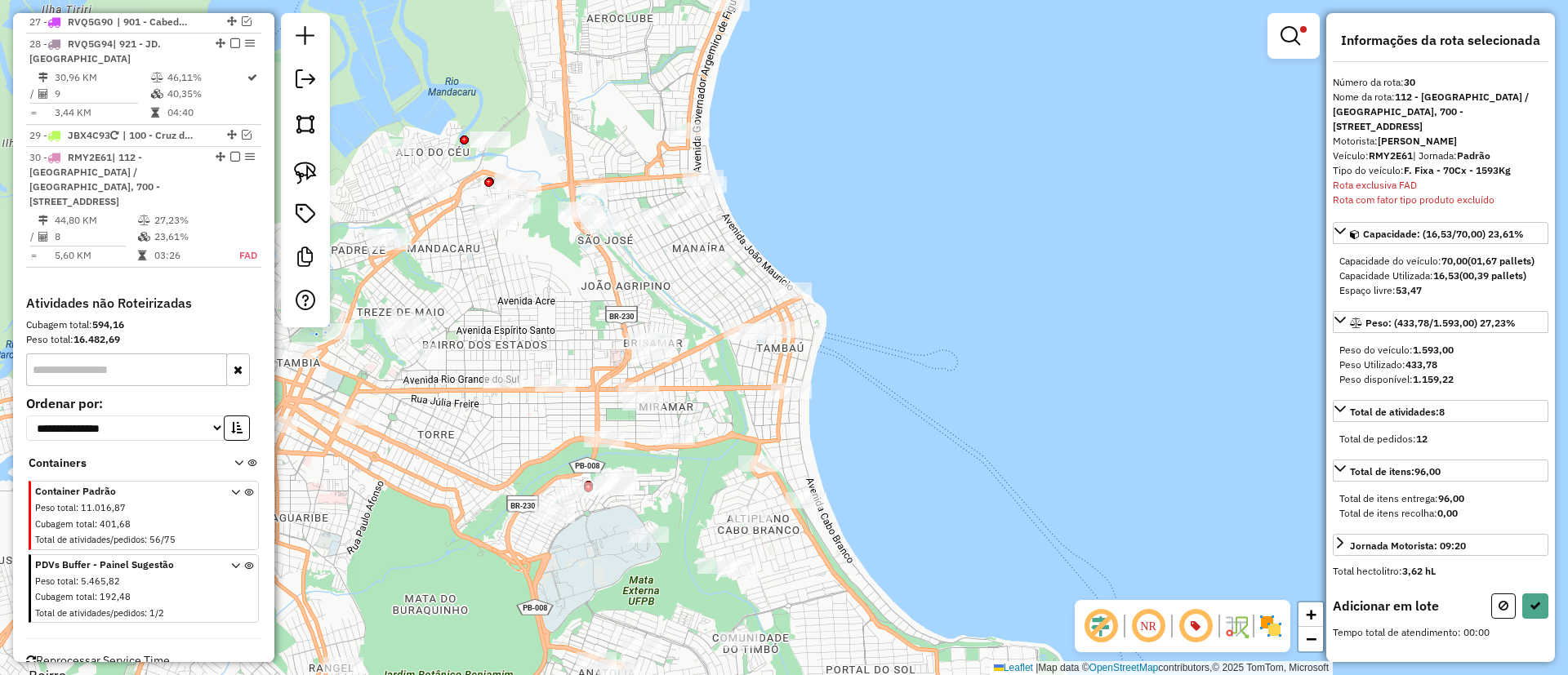
drag, startPoint x: 731, startPoint y: 335, endPoint x: 645, endPoint y: 280, distance: 102.1
click at [645, 280] on div "Limpar filtros Janela de atendimento Grade de atendimento Capacidade Transporta…" at bounding box center [784, 337] width 1568 height 675
click at [316, 164] on link at bounding box center [305, 172] width 36 height 36
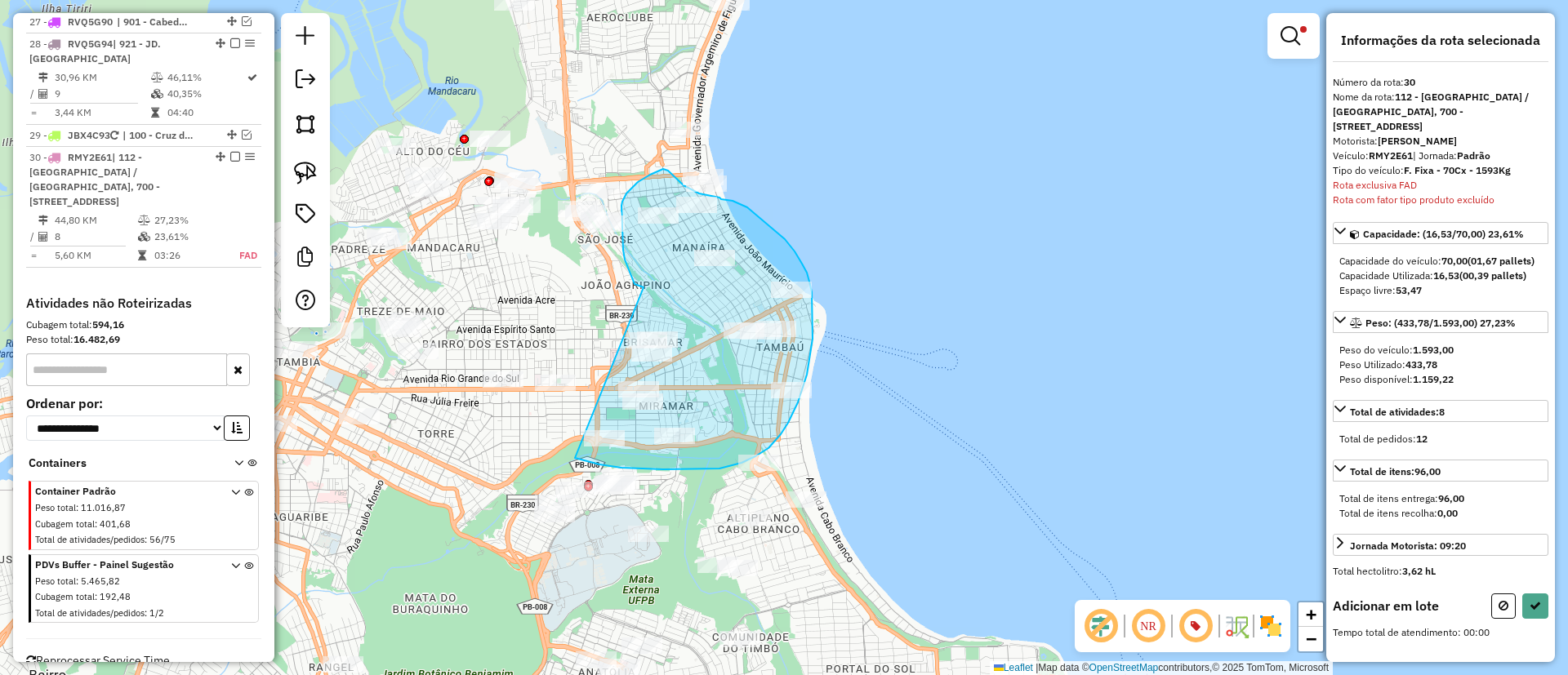
drag, startPoint x: 632, startPoint y: 278, endPoint x: 575, endPoint y: 458, distance: 188.8
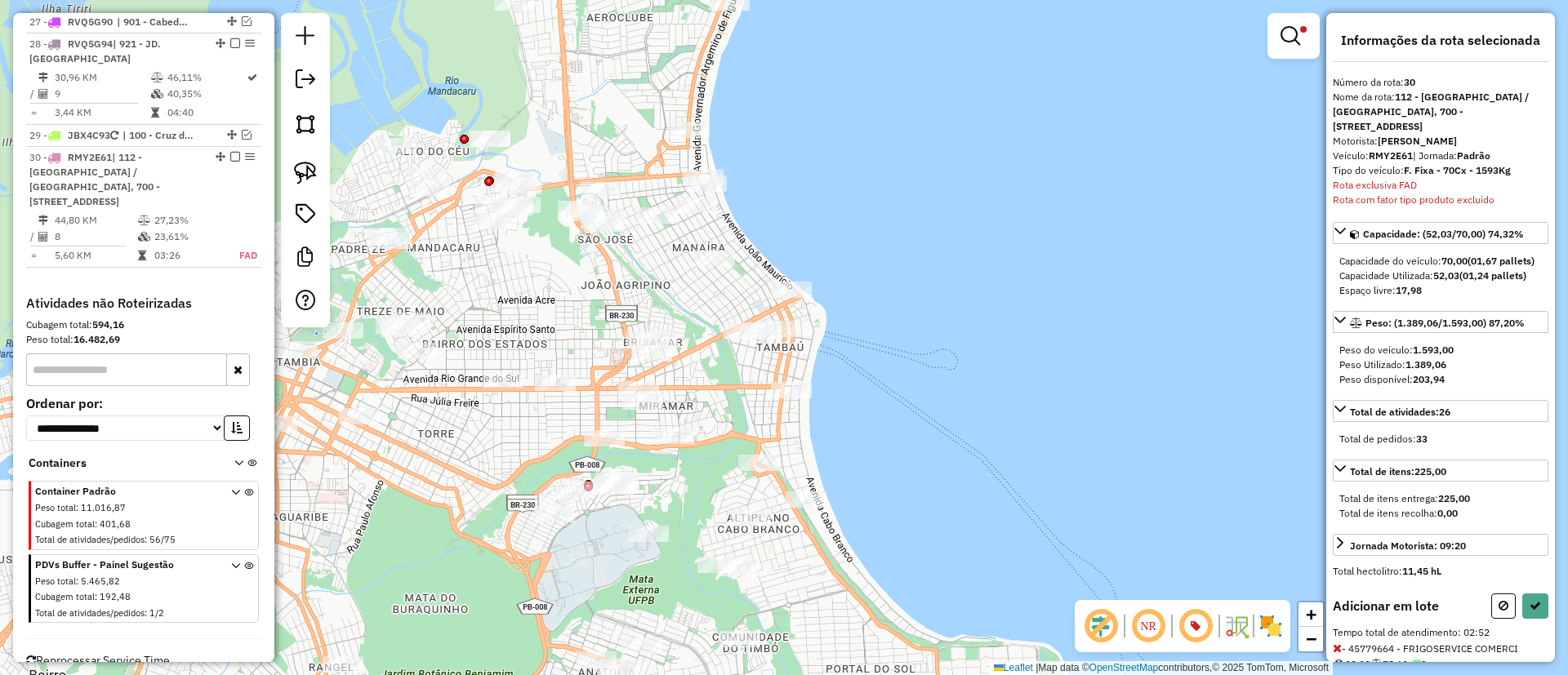
click at [1549, 640] on div "Informações da rota selecionada Número da rota: 30 Nome da rota: 112 - [GEOGRAP…" at bounding box center [1440, 337] width 229 height 648
click at [1538, 619] on button at bounding box center [1535, 606] width 26 height 26
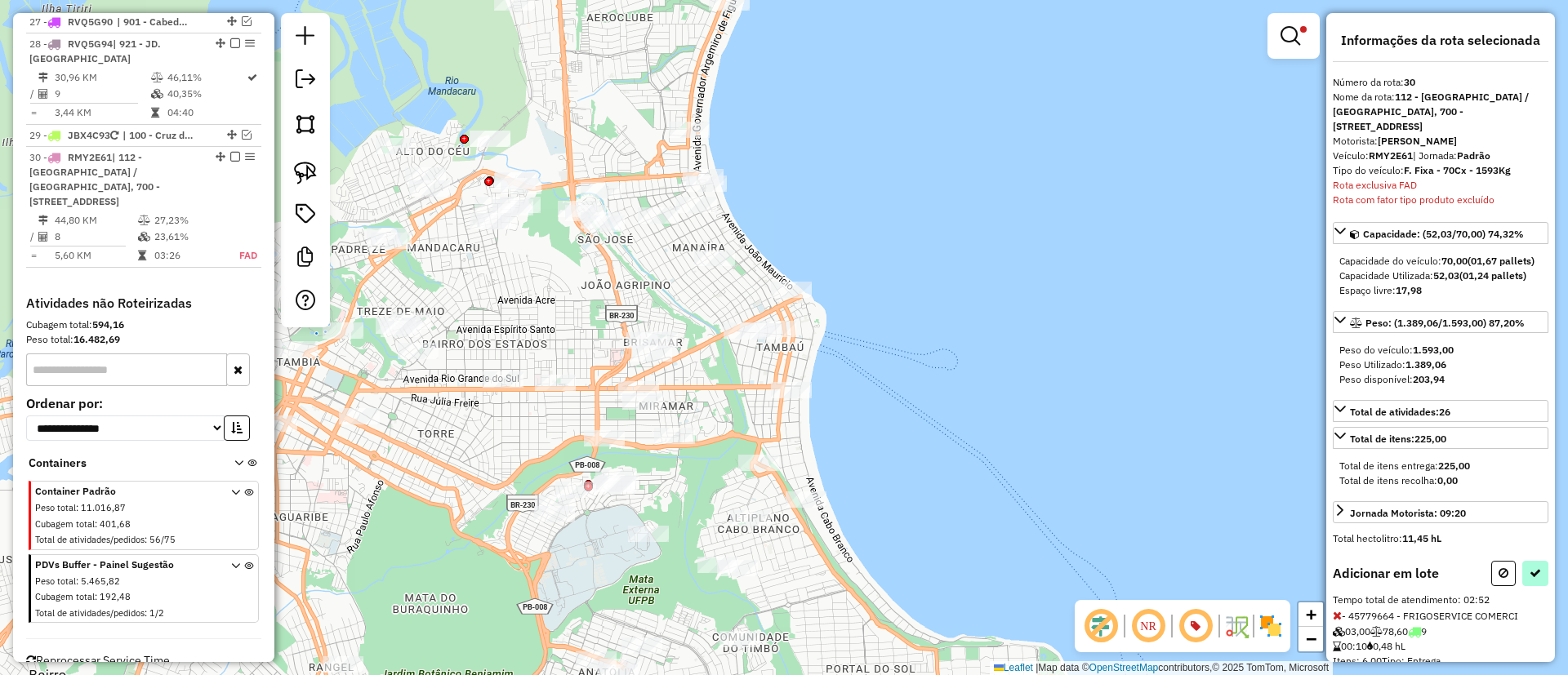
select select "*********"
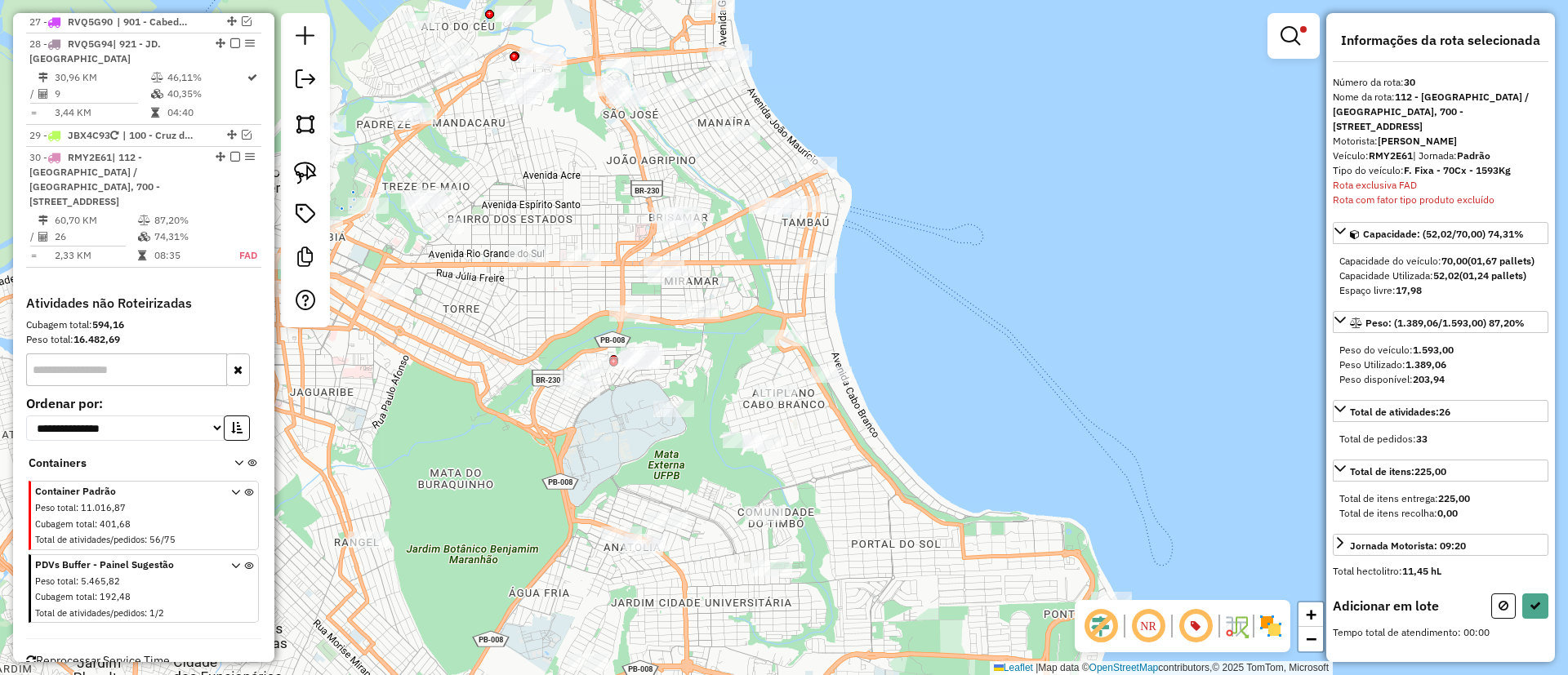
click at [1290, 33] on em at bounding box center [1290, 36] width 20 height 20
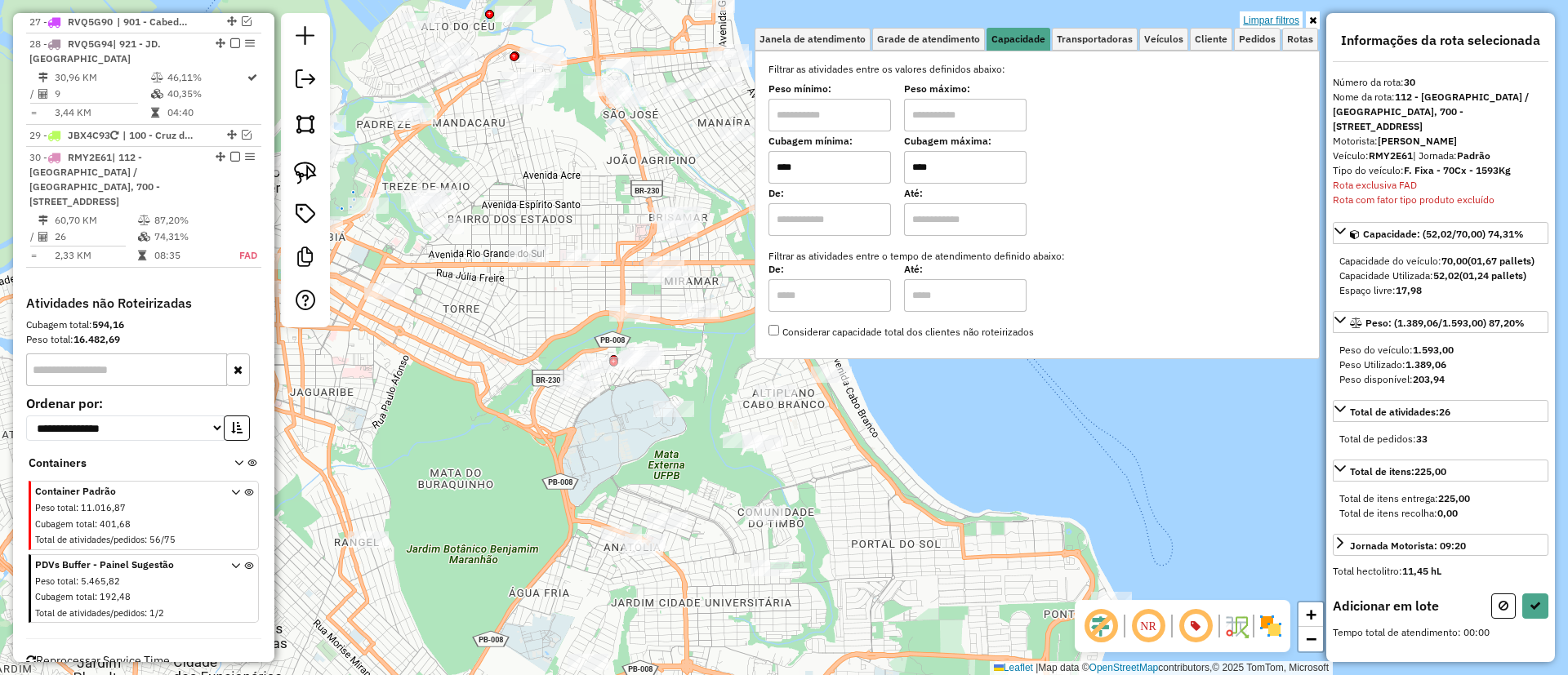
click at [1272, 23] on link "Limpar filtros" at bounding box center [1270, 21] width 62 height 18
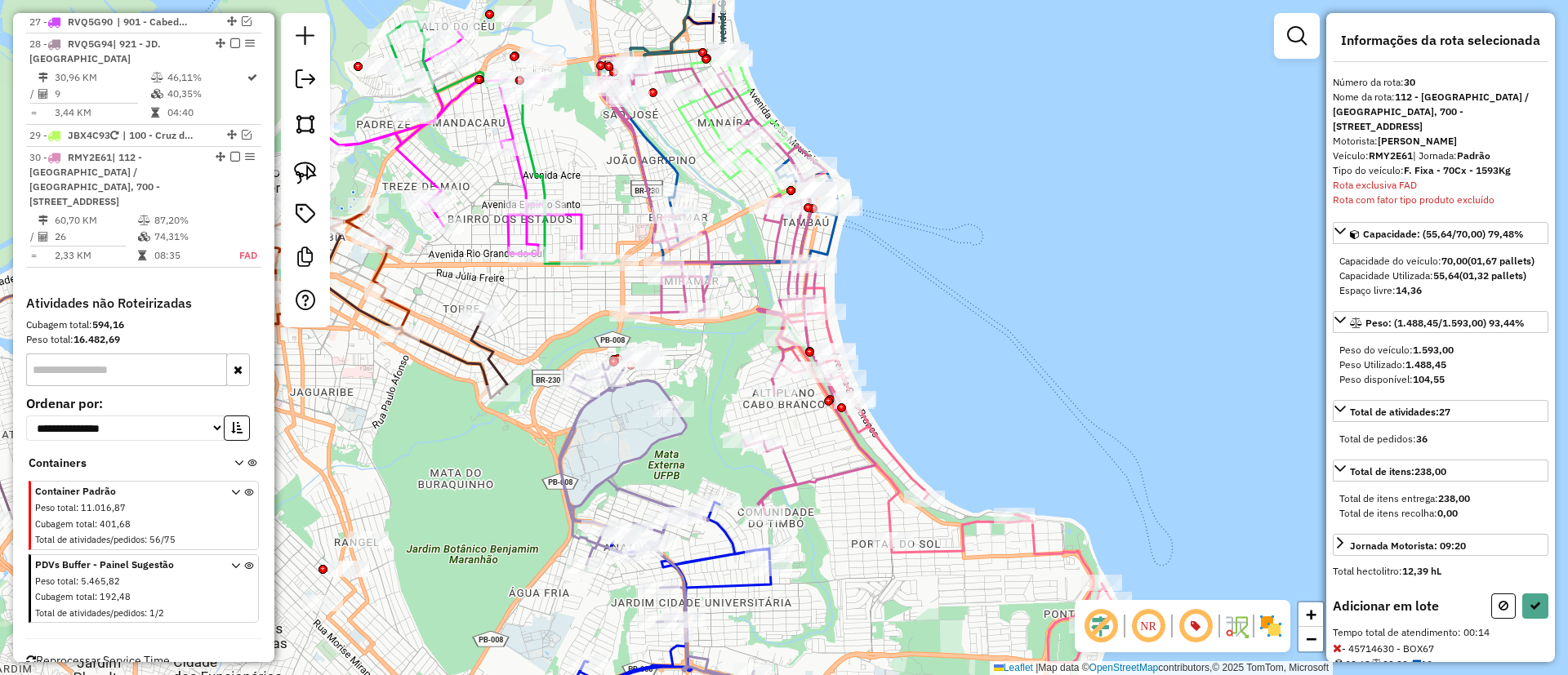
click at [718, 150] on icon at bounding box center [755, 121] width 154 height 146
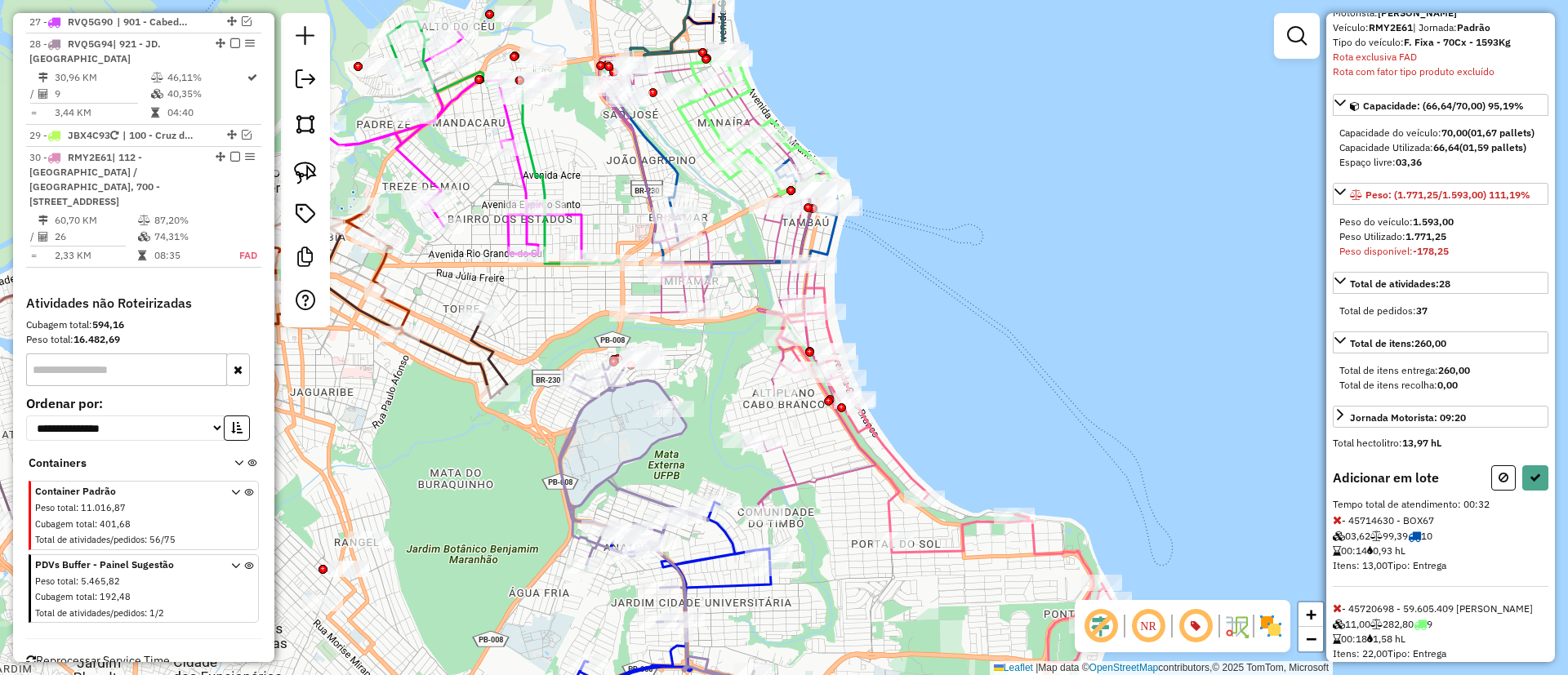
scroll to position [205, 0]
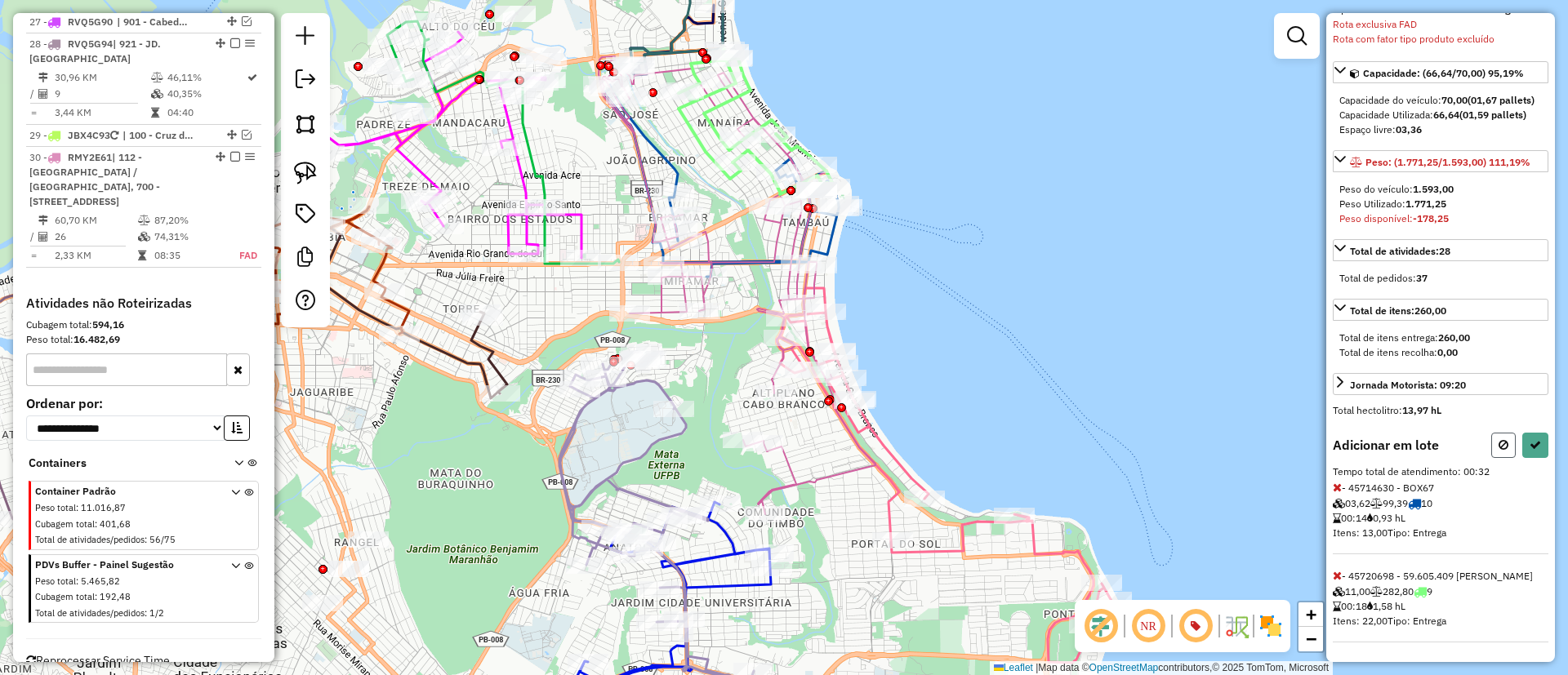
click at [1499, 439] on icon at bounding box center [1504, 445] width 10 height 12
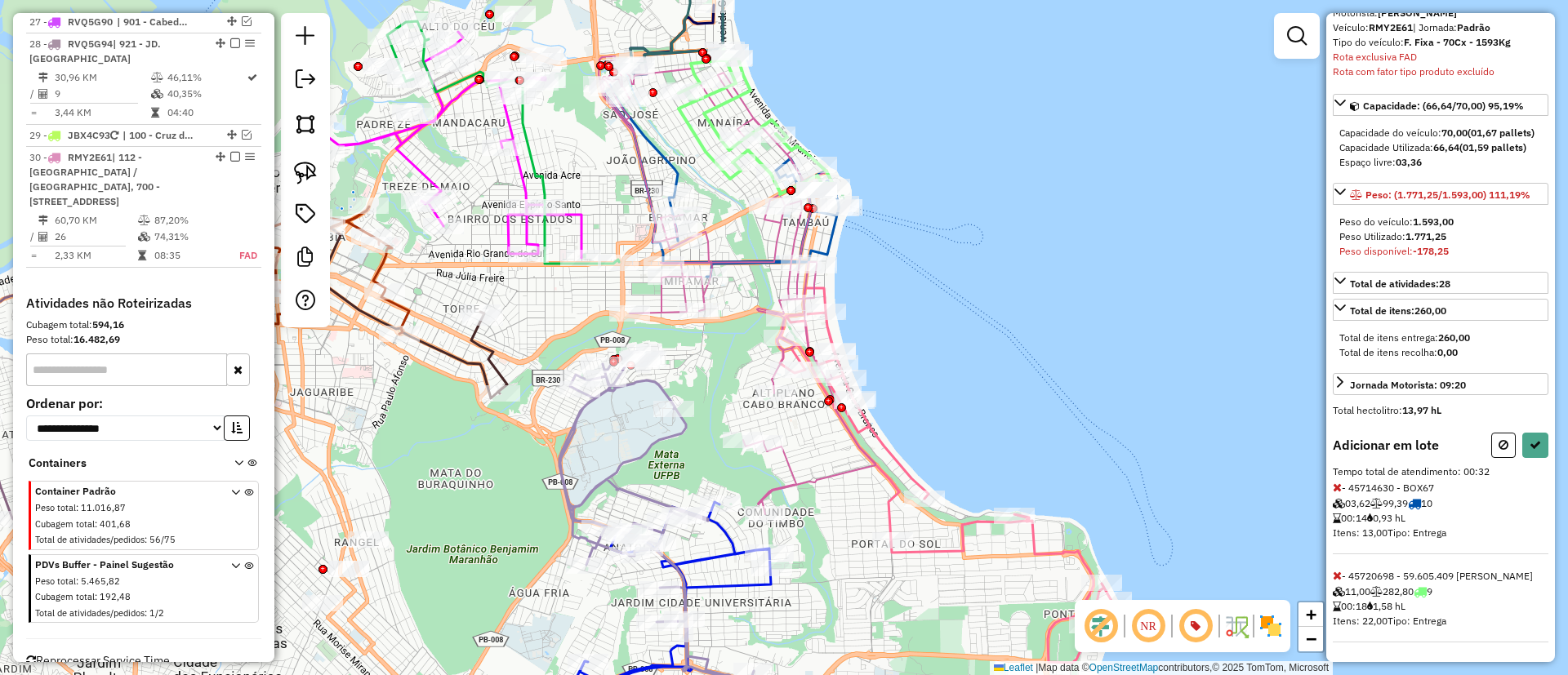
select select "*********"
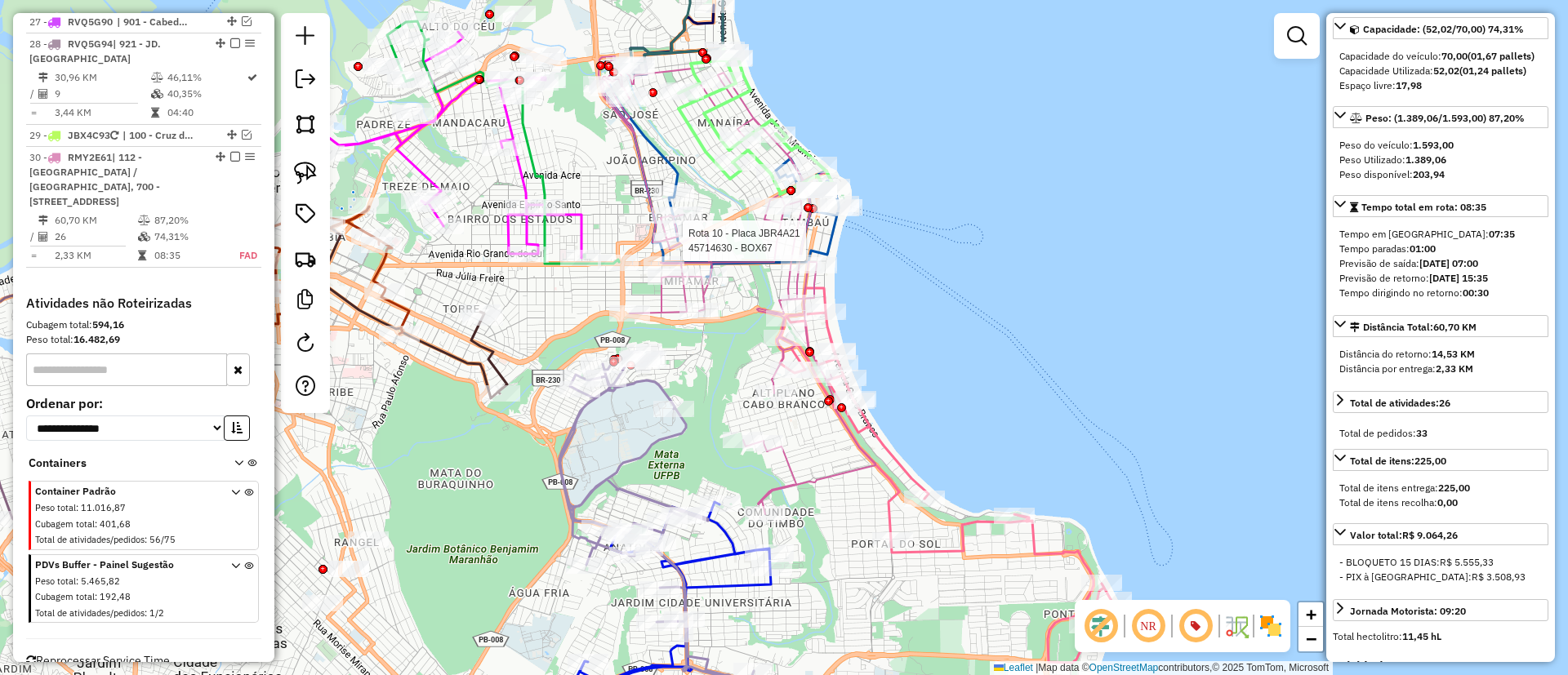
scroll to position [0, 0]
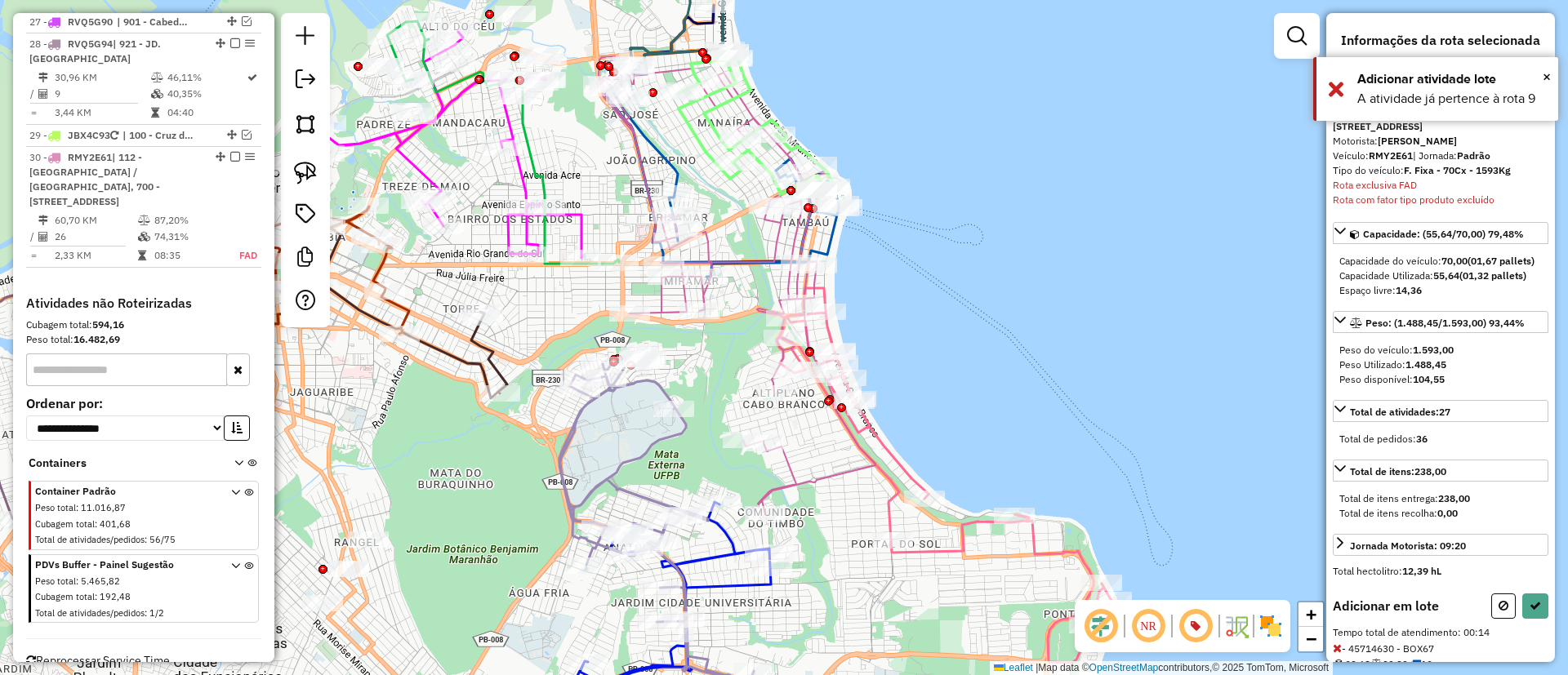
click at [729, 174] on icon at bounding box center [755, 121] width 154 height 146
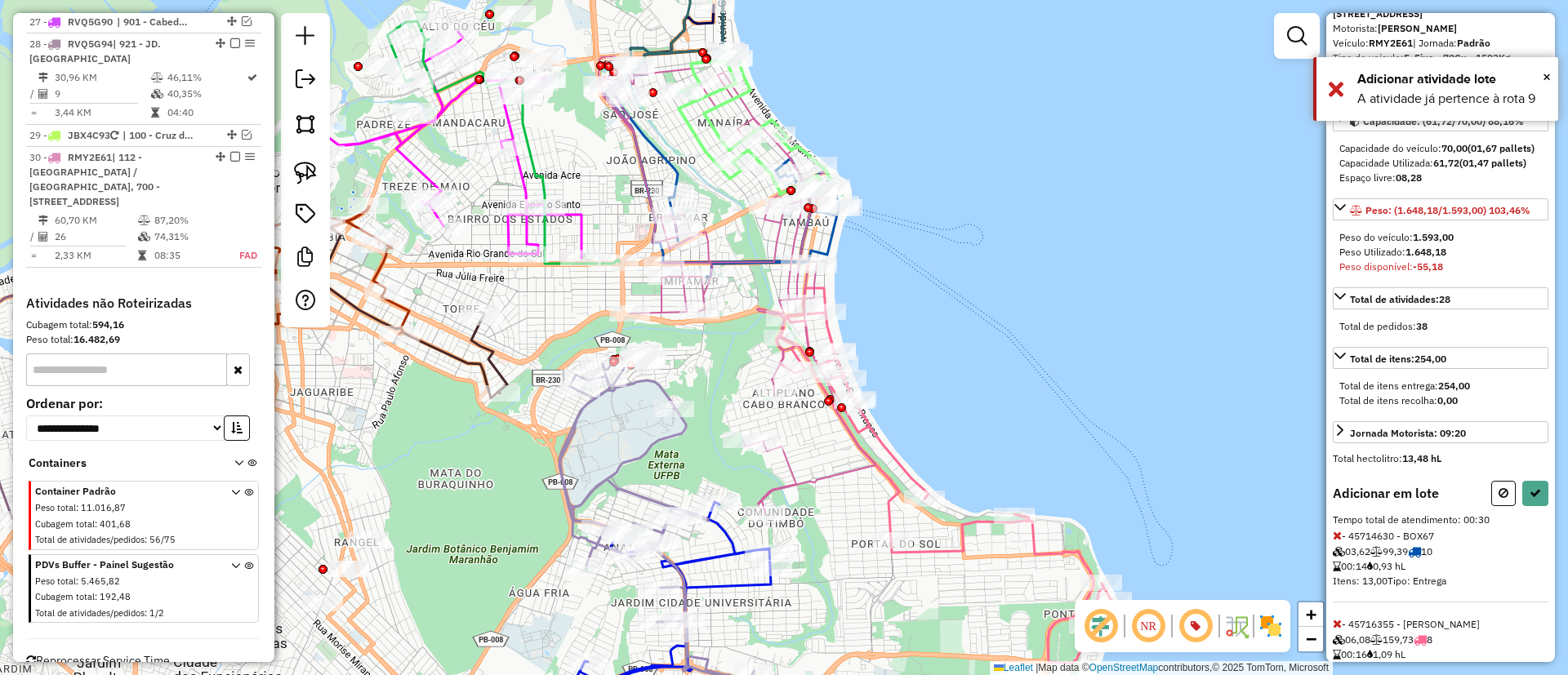
scroll to position [190, 0]
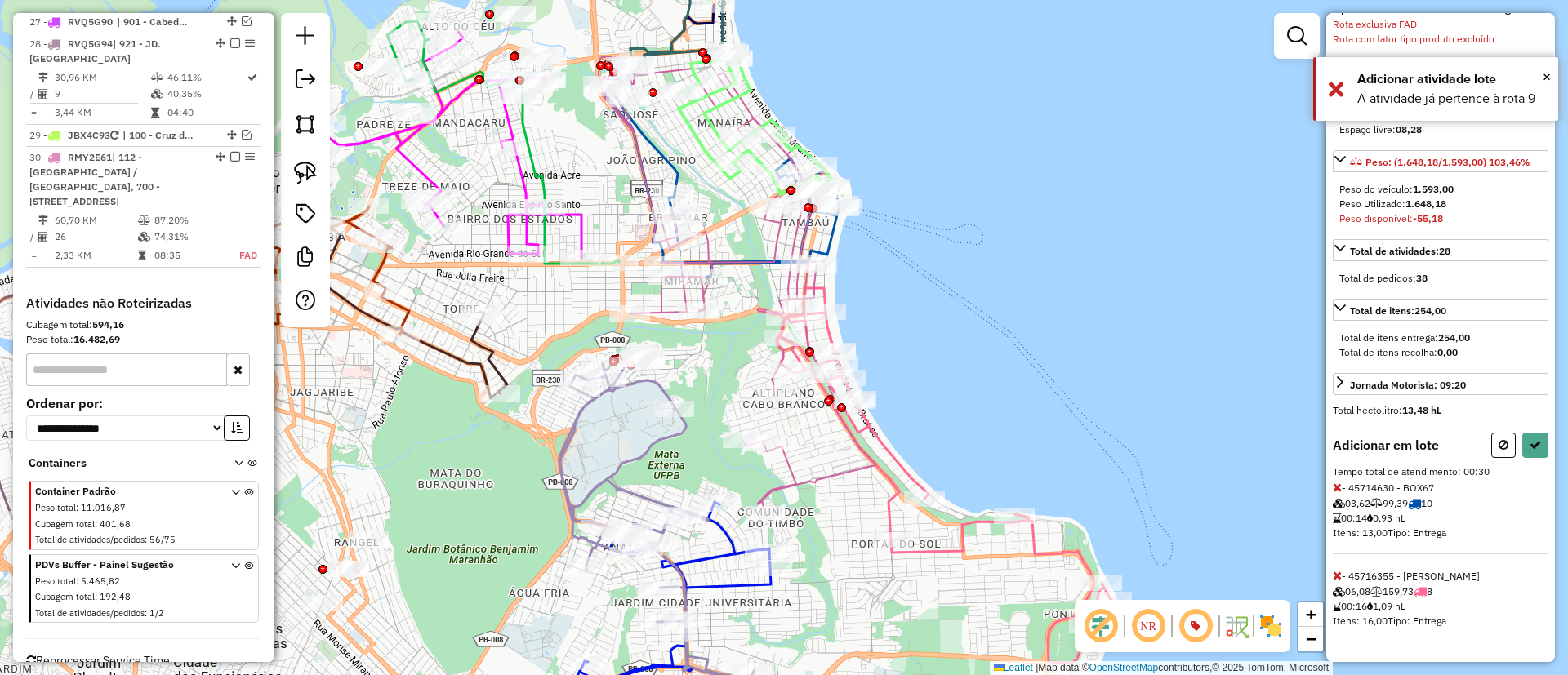
click at [1335, 482] on icon at bounding box center [1337, 488] width 9 height 12
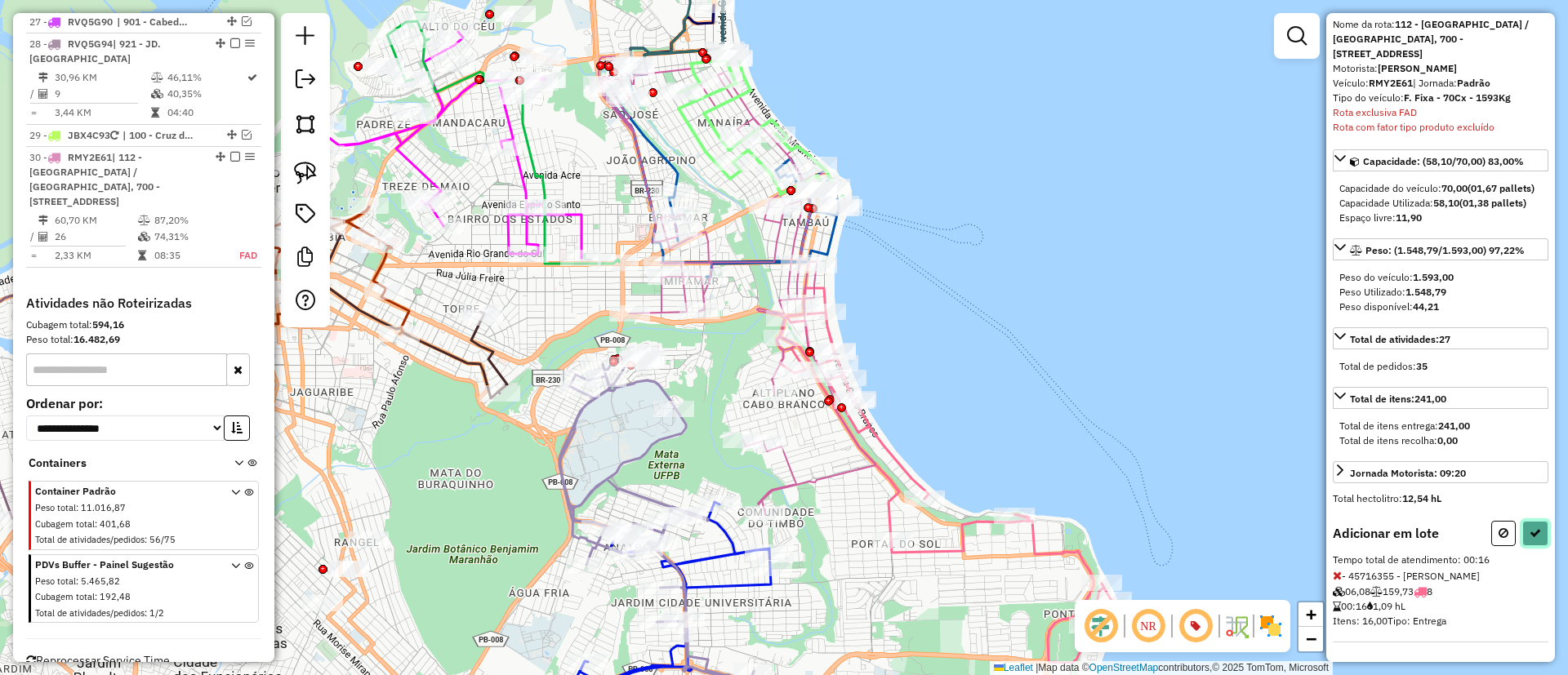
click at [1537, 532] on button at bounding box center [1535, 533] width 26 height 26
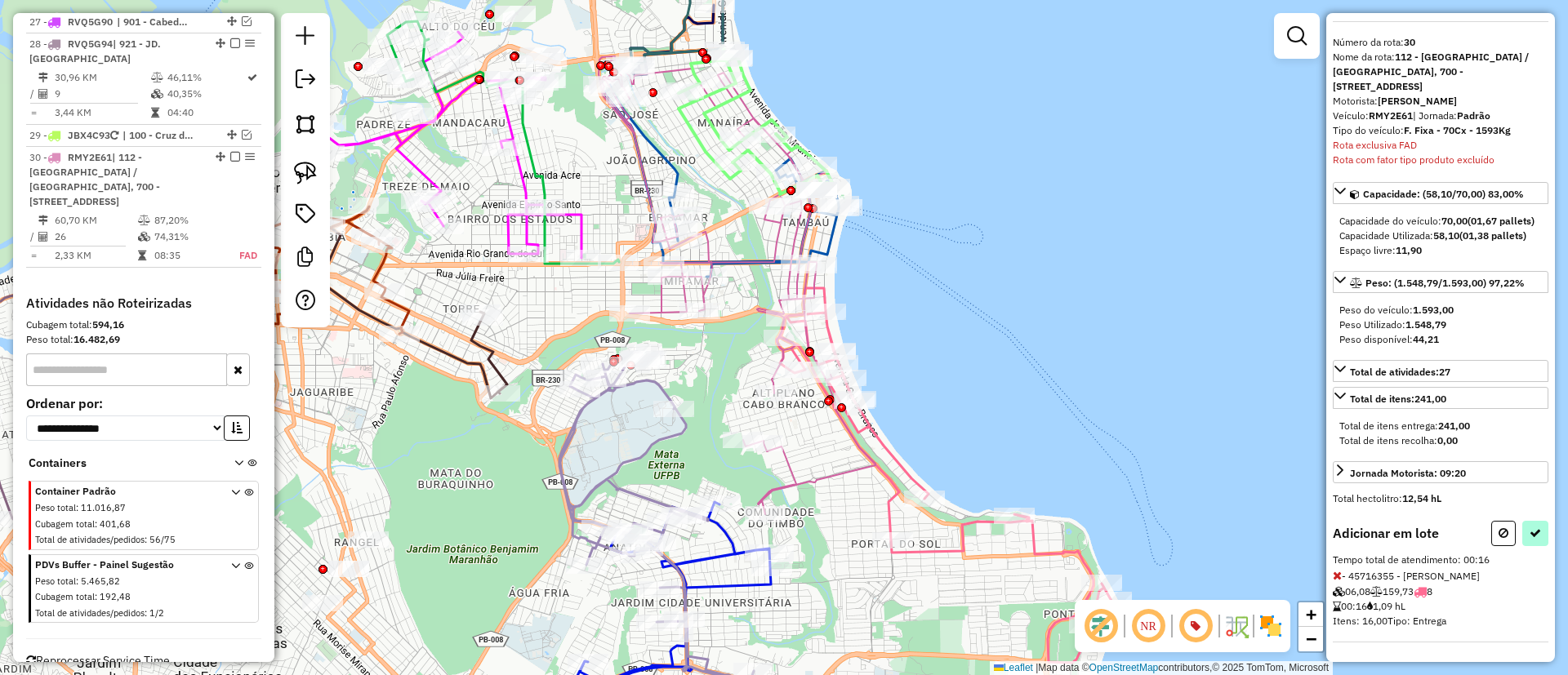
select select "*********"
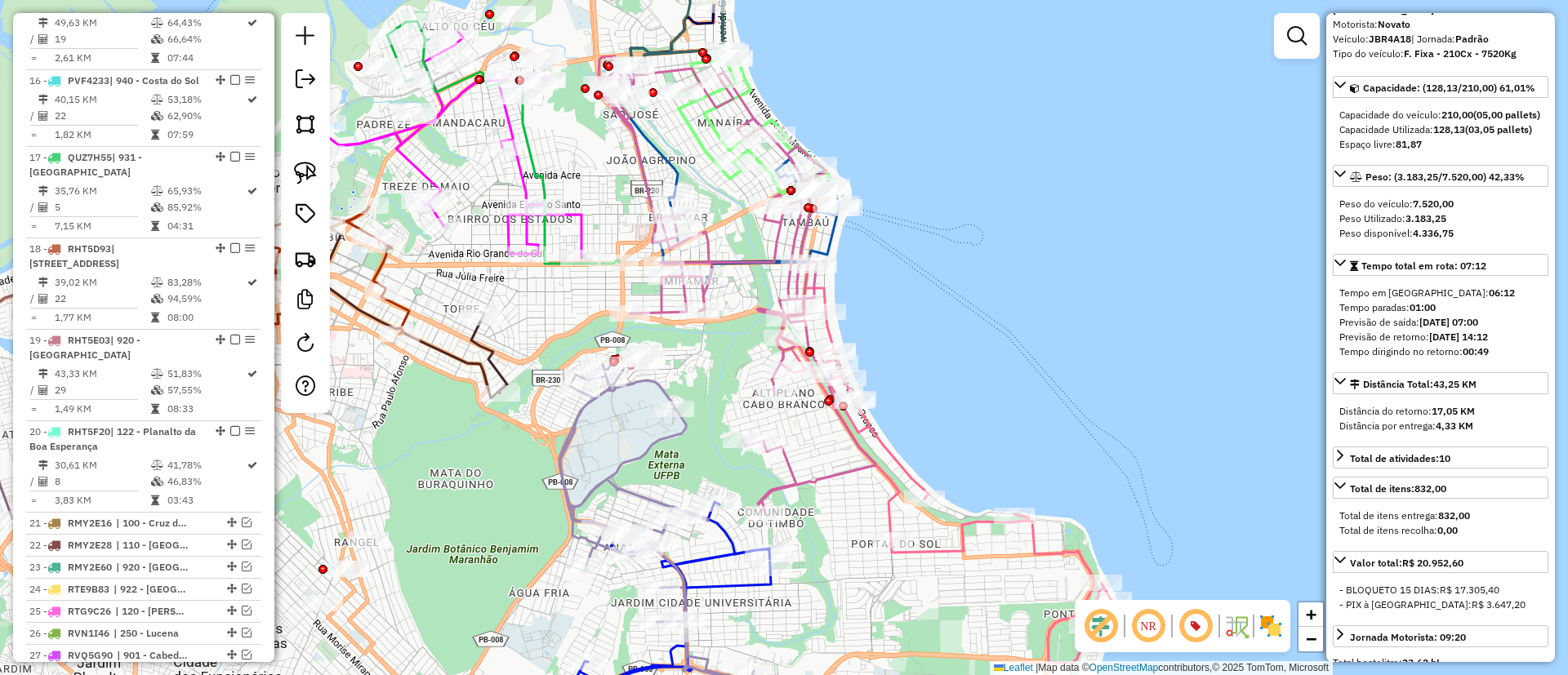
scroll to position [2598, 0]
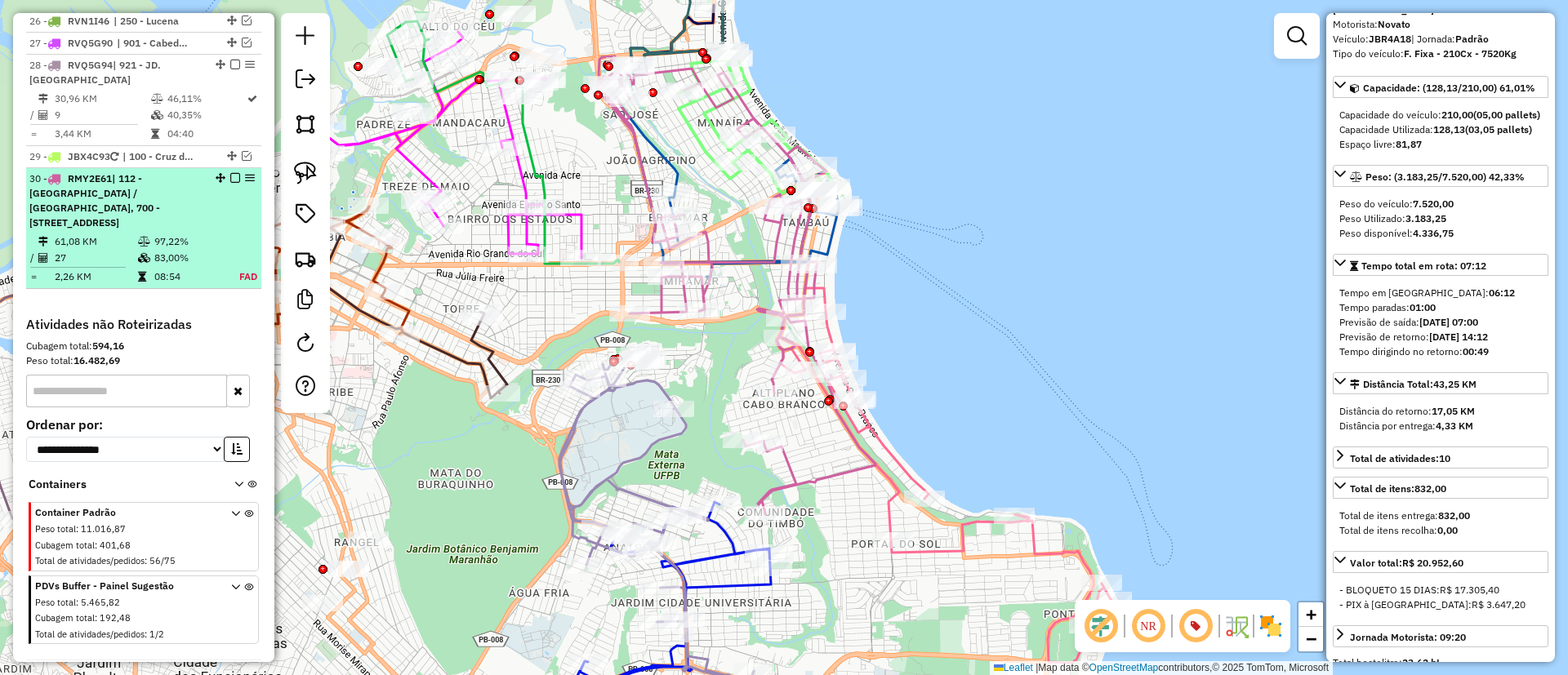
click at [232, 173] on em at bounding box center [235, 178] width 10 height 10
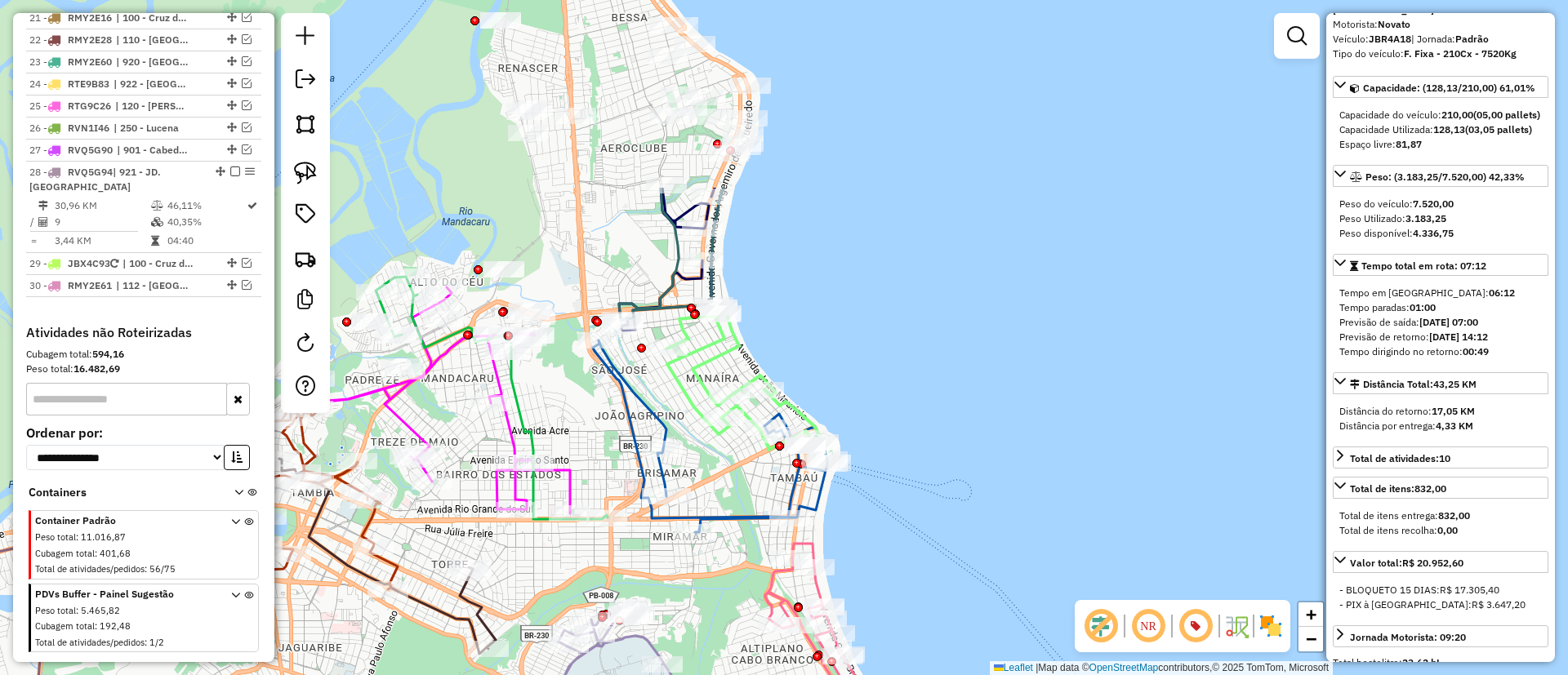
drag, startPoint x: 1019, startPoint y: 261, endPoint x: 948, endPoint y: 321, distance: 93.0
click at [1008, 480] on div "Janela de atendimento Grade de atendimento Capacidade Transportadoras Veículos …" at bounding box center [784, 337] width 1568 height 675
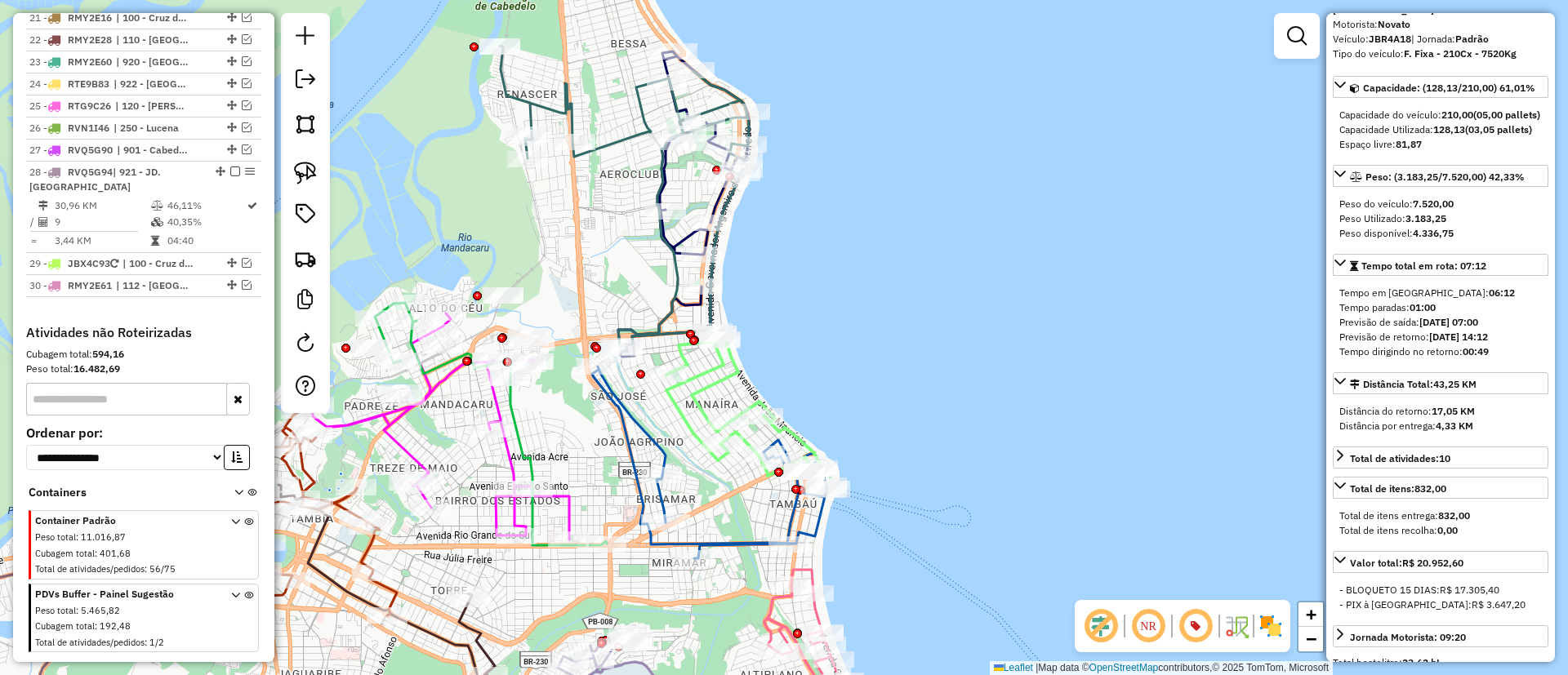
drag, startPoint x: 947, startPoint y: 464, endPoint x: 957, endPoint y: 489, distance: 26.9
click at [958, 510] on div "Janela de atendimento Grade de atendimento Capacidade Transportadoras Veículos …" at bounding box center [784, 337] width 1568 height 675
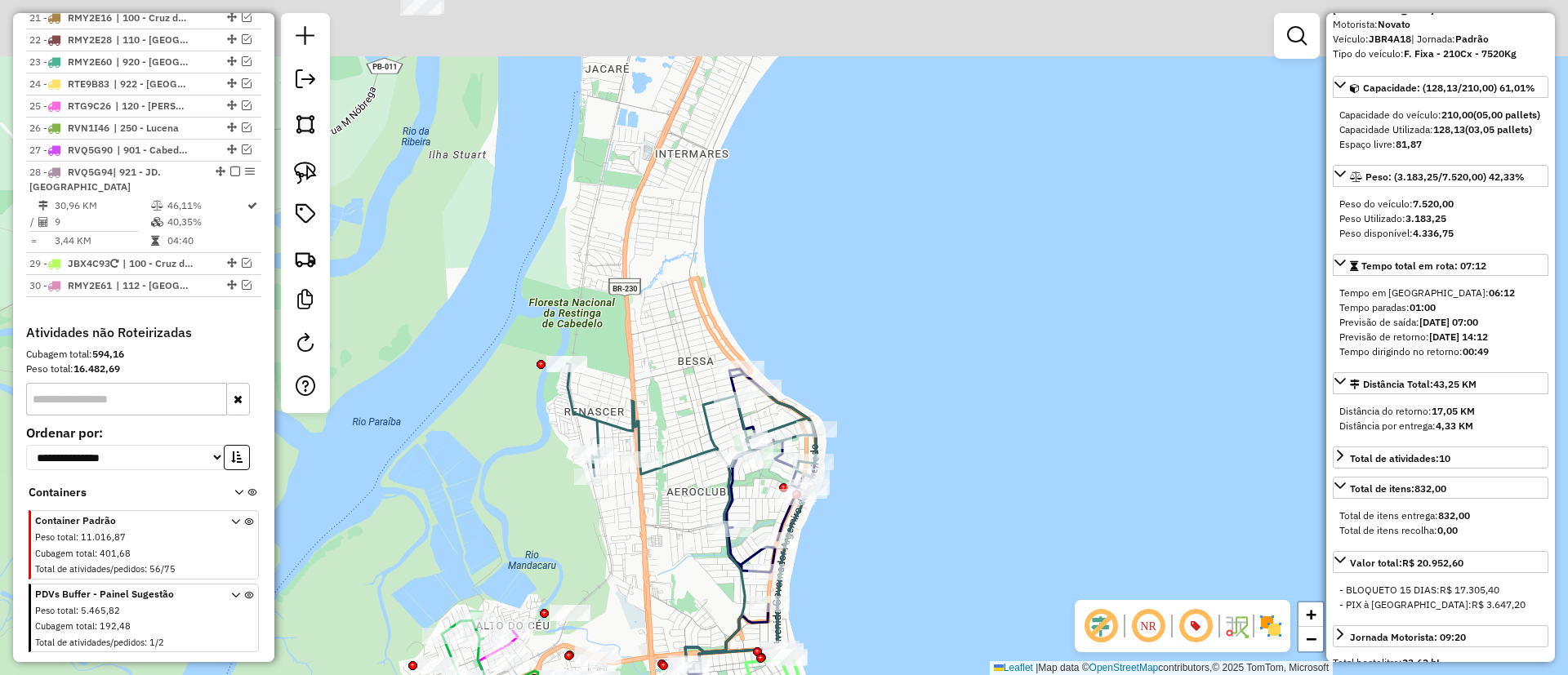
drag, startPoint x: 899, startPoint y: 314, endPoint x: 899, endPoint y: 335, distance: 21.0
click at [899, 335] on div "Janela de atendimento Grade de atendimento Capacidade Transportadoras Veículos …" at bounding box center [784, 337] width 1568 height 675
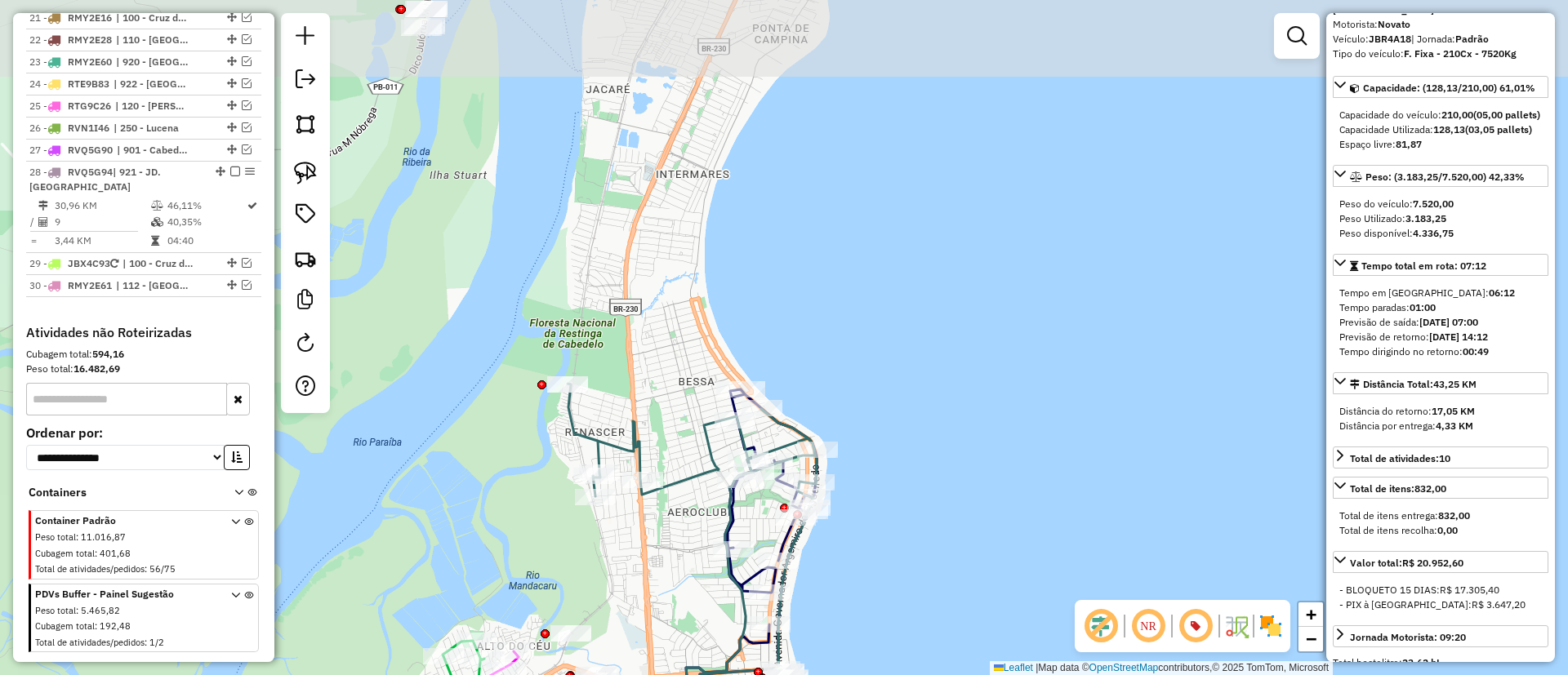
drag, startPoint x: 882, startPoint y: 285, endPoint x: 827, endPoint y: 41, distance: 250.1
click at [827, 44] on div "Janela de atendimento Grade de atendimento Capacidade Transportadoras Veículos …" at bounding box center [784, 337] width 1568 height 675
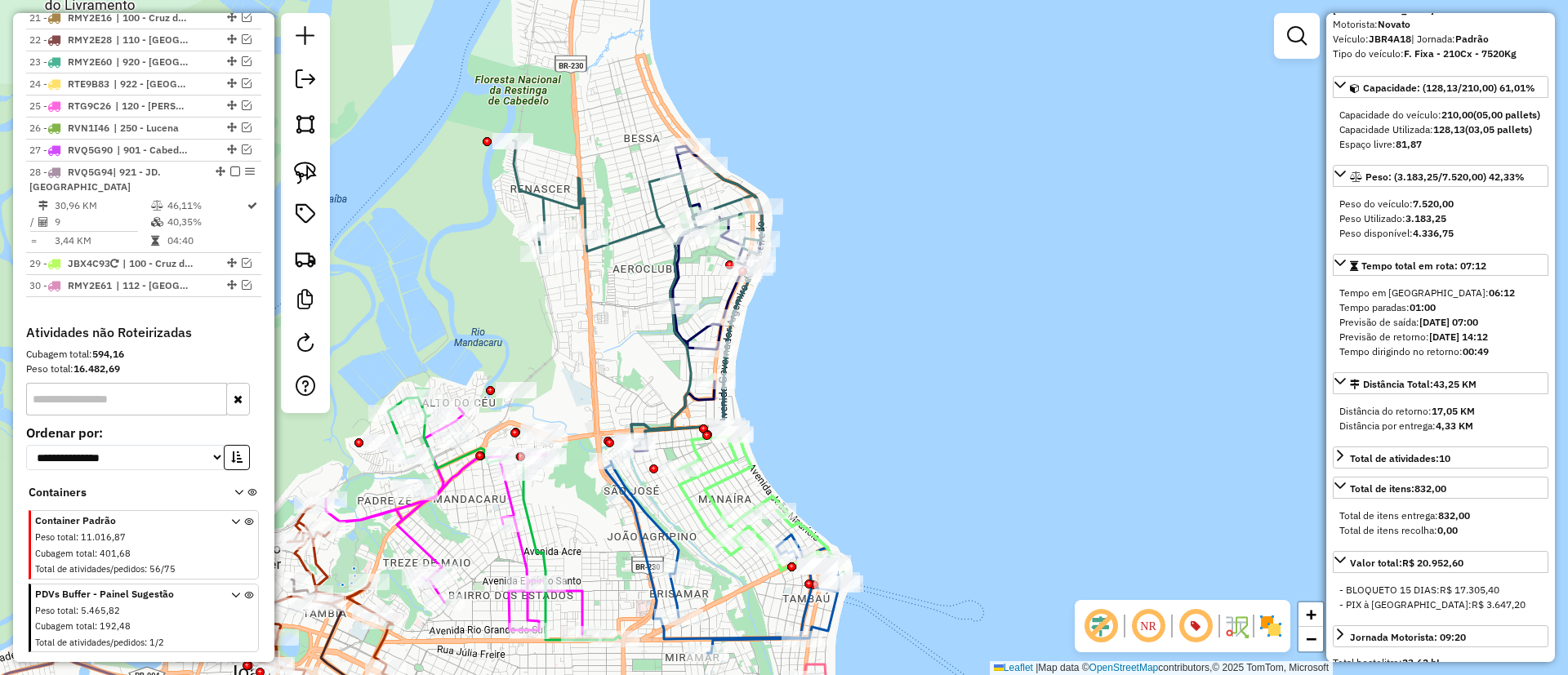
drag, startPoint x: 860, startPoint y: 314, endPoint x: 851, endPoint y: 240, distance: 74.5
click at [865, 229] on div "Janela de atendimento Grade de atendimento Capacidade Transportadoras Veículos …" at bounding box center [784, 337] width 1568 height 675
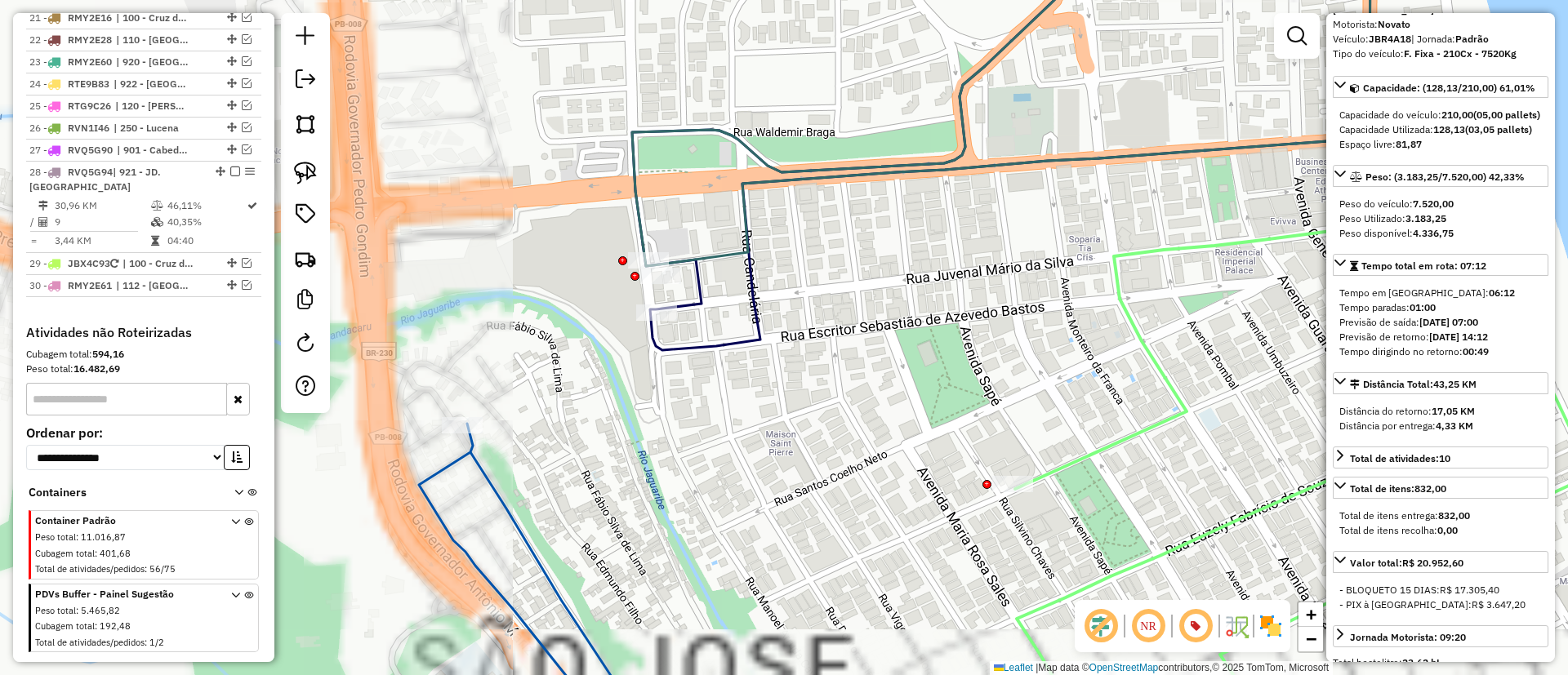
click at [729, 246] on icon at bounding box center [1001, 99] width 738 height 334
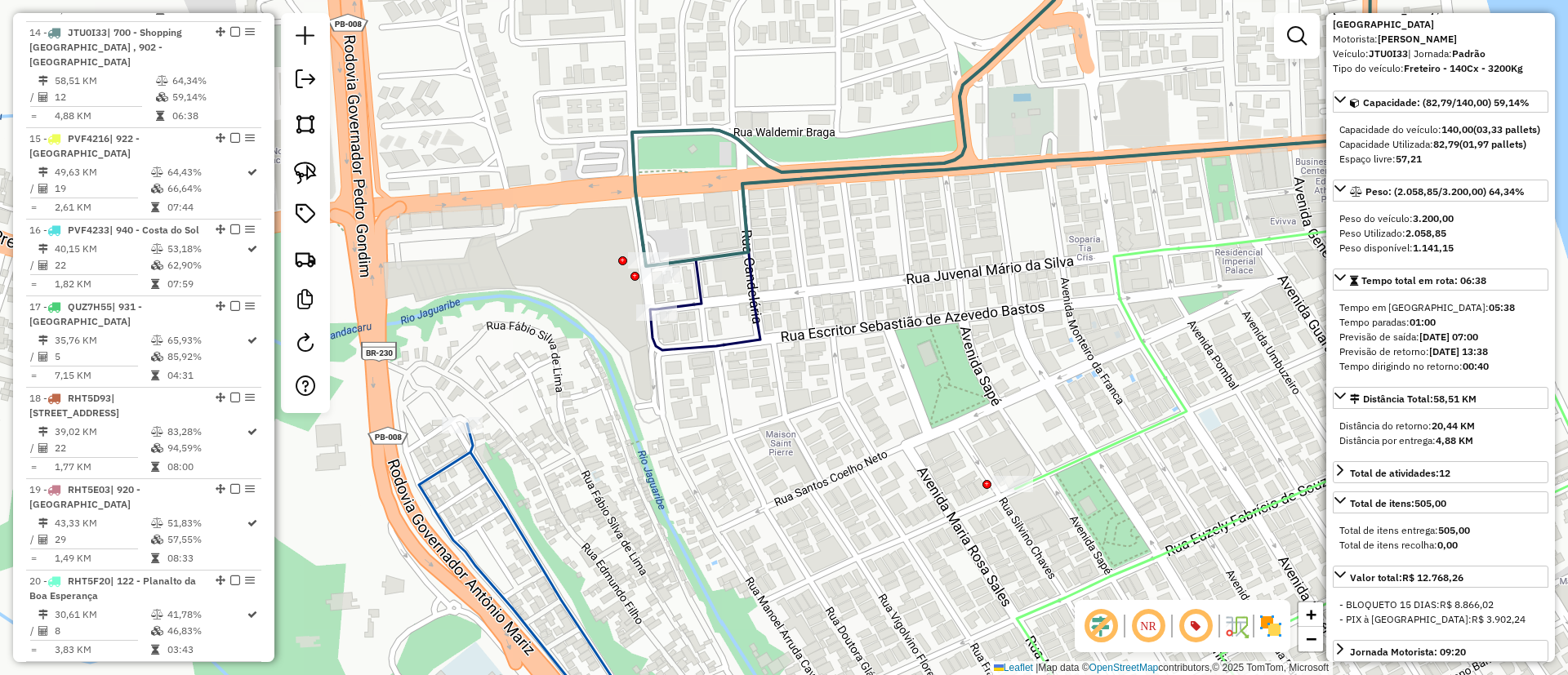
scroll to position [1802, 0]
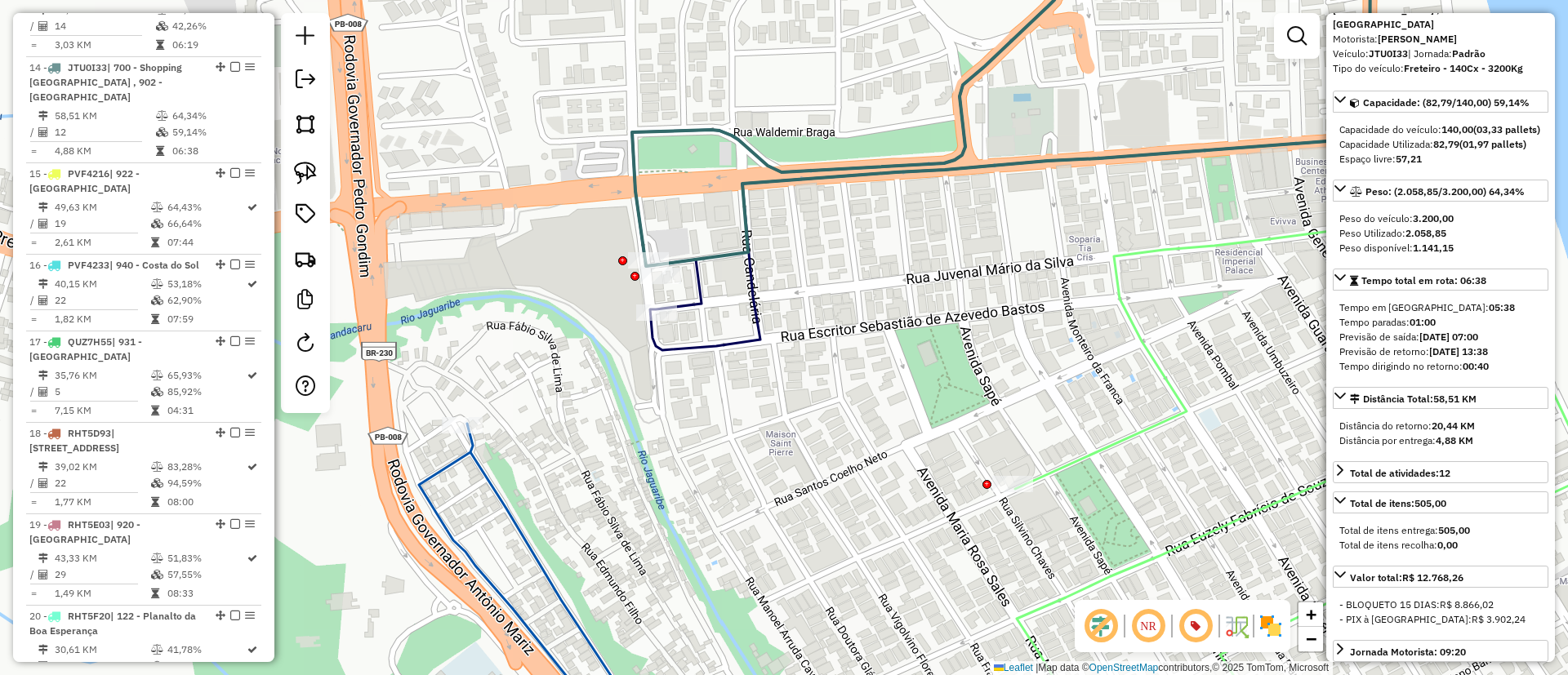
click at [1280, 621] on img at bounding box center [1270, 625] width 26 height 26
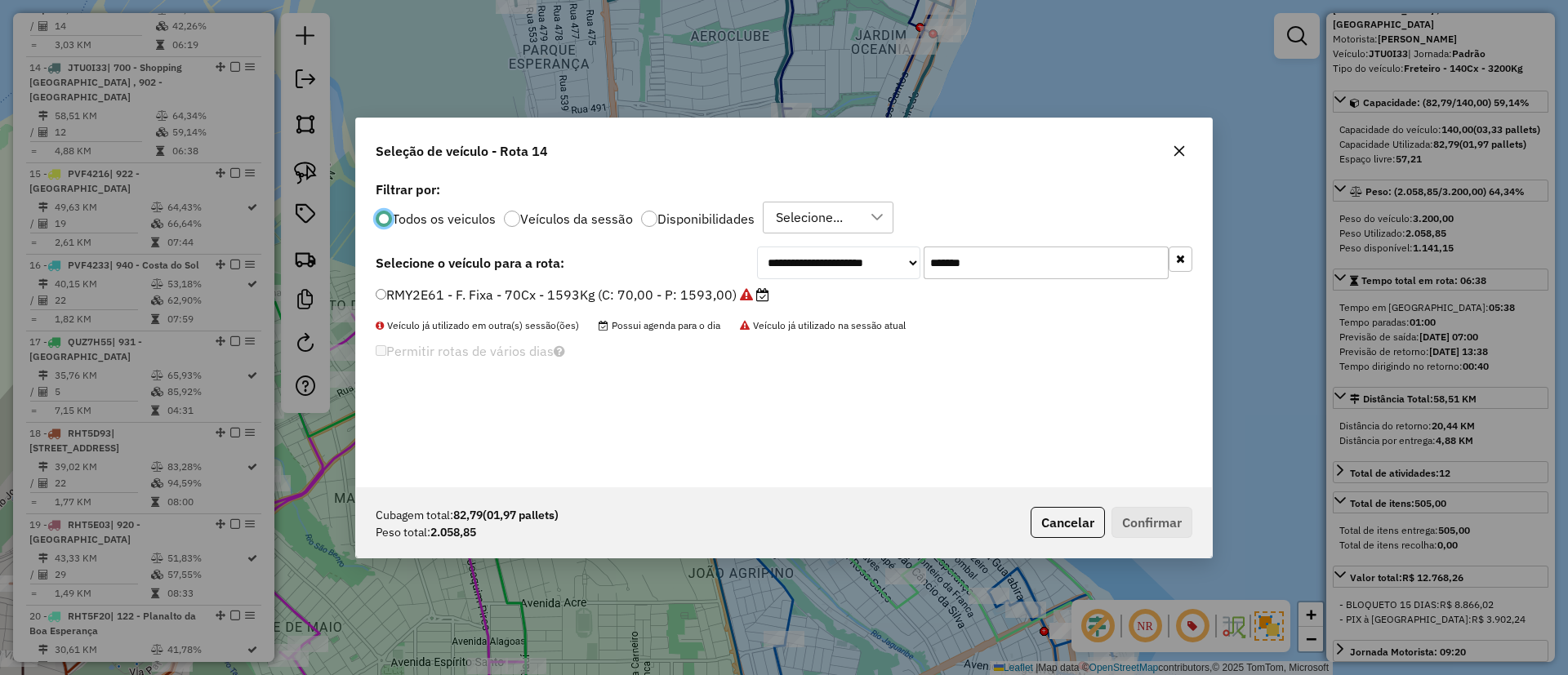
scroll to position [9, 5]
click at [1180, 150] on icon "button" at bounding box center [1178, 151] width 13 height 13
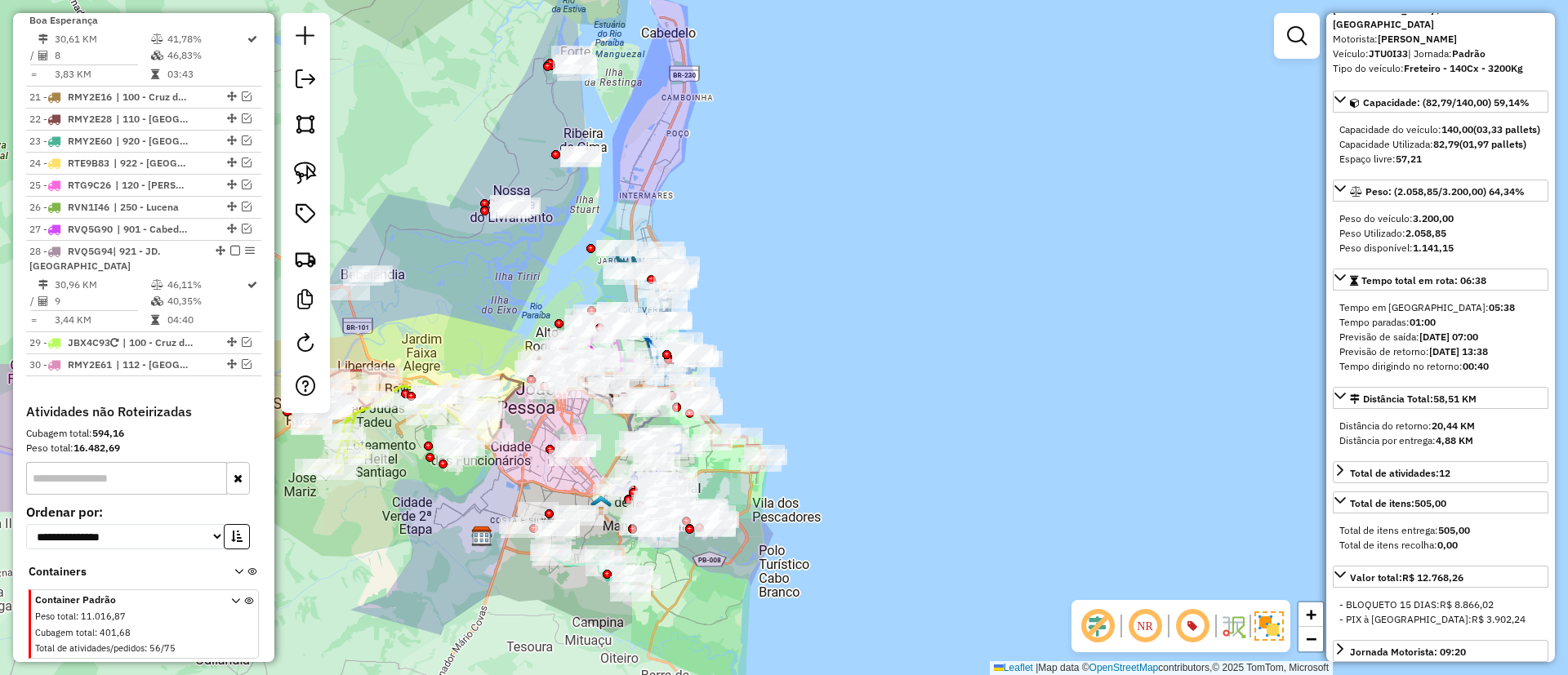
scroll to position [2491, 0]
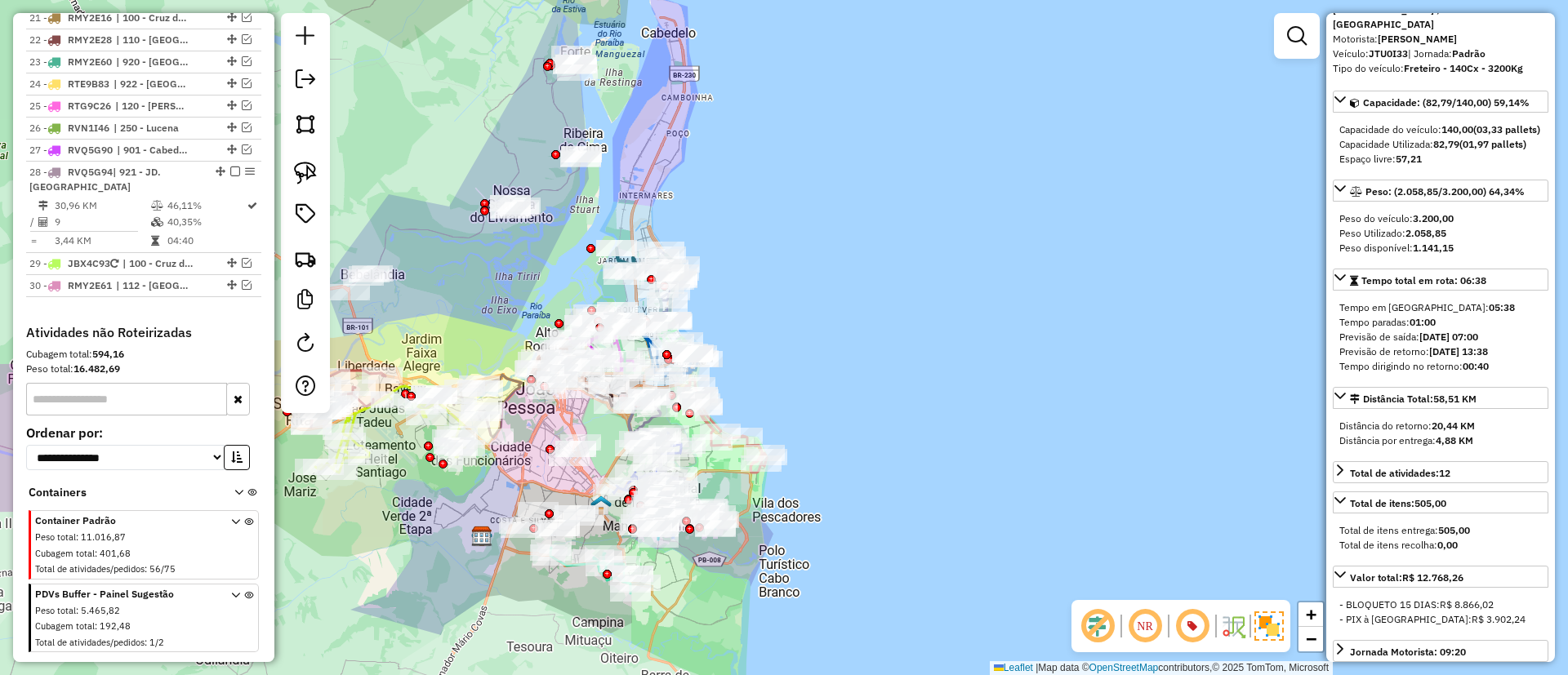
click at [245, 591] on icon at bounding box center [248, 621] width 9 height 61
click at [877, 210] on div "Janela de atendimento Grade de atendimento Capacidade Transportadoras Veículos …" at bounding box center [784, 337] width 1568 height 675
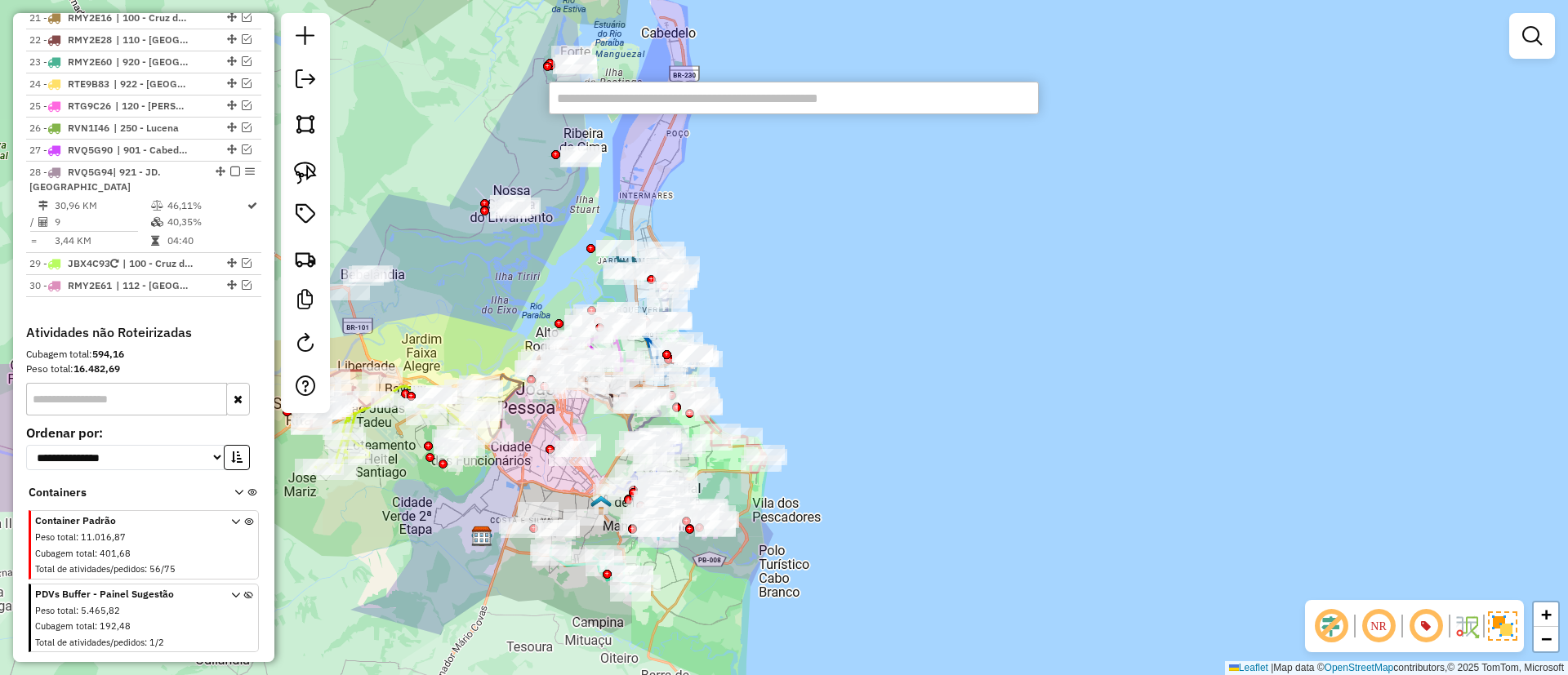
paste input "********"
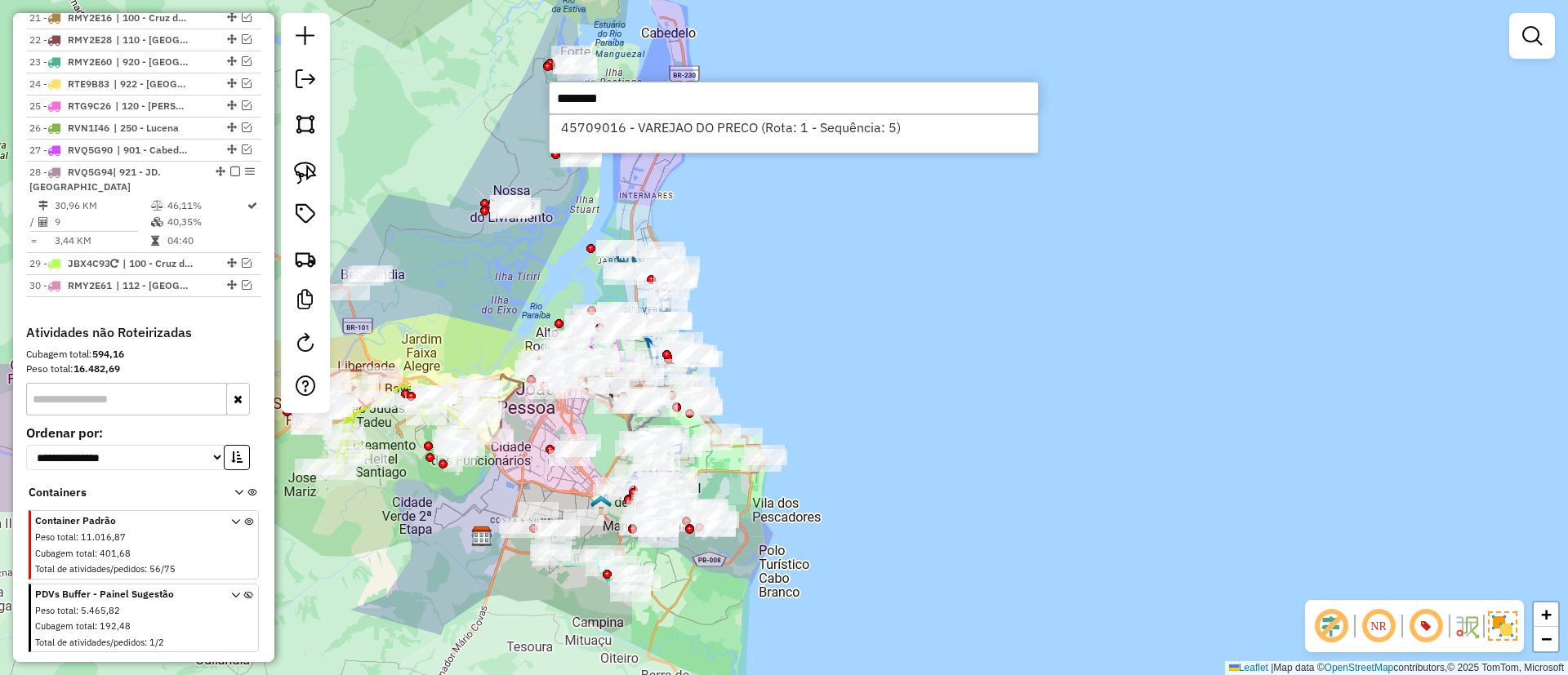
type input "********"
click at [708, 138] on li "45709016 - VAREJAO DO PRECO (Rota: 1 - Sequência: 5)" at bounding box center [793, 127] width 488 height 25
select select "*********"
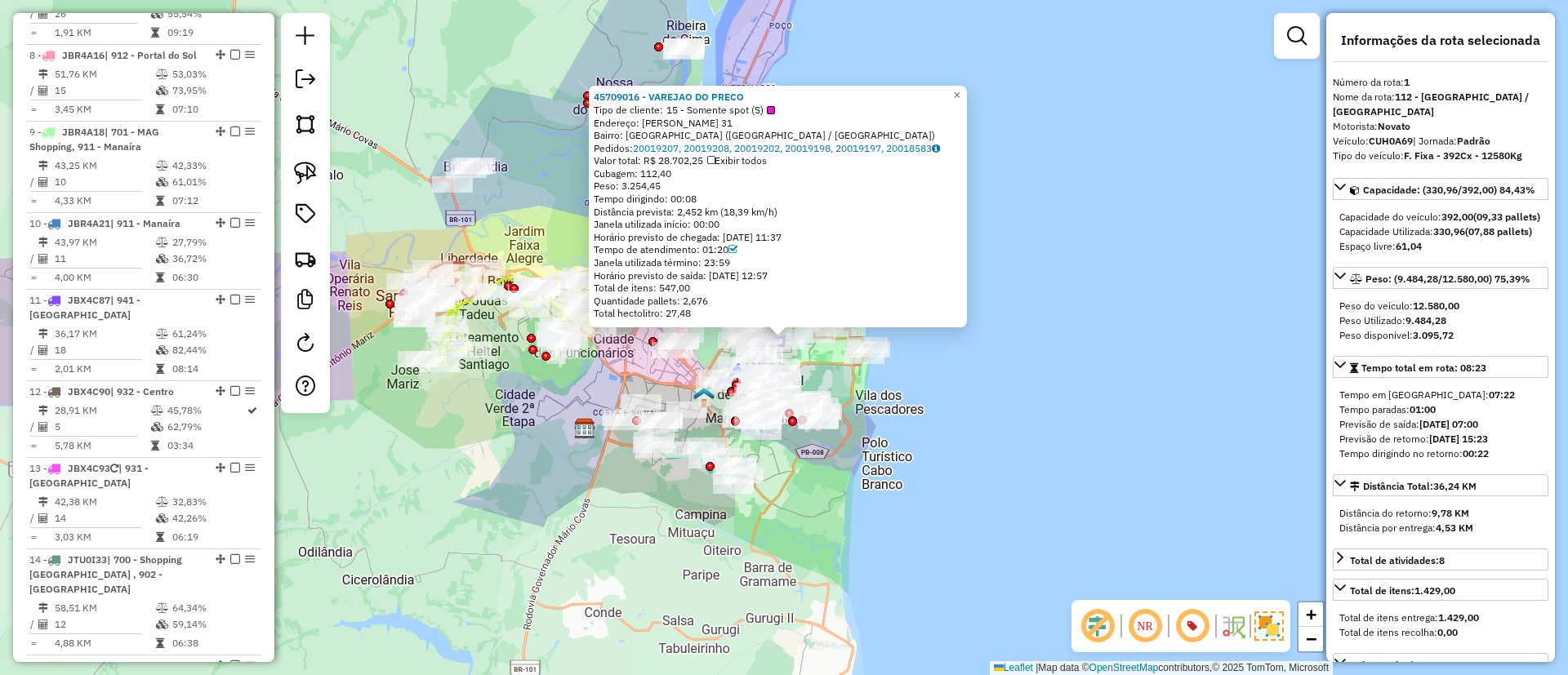
scroll to position [672, 0]
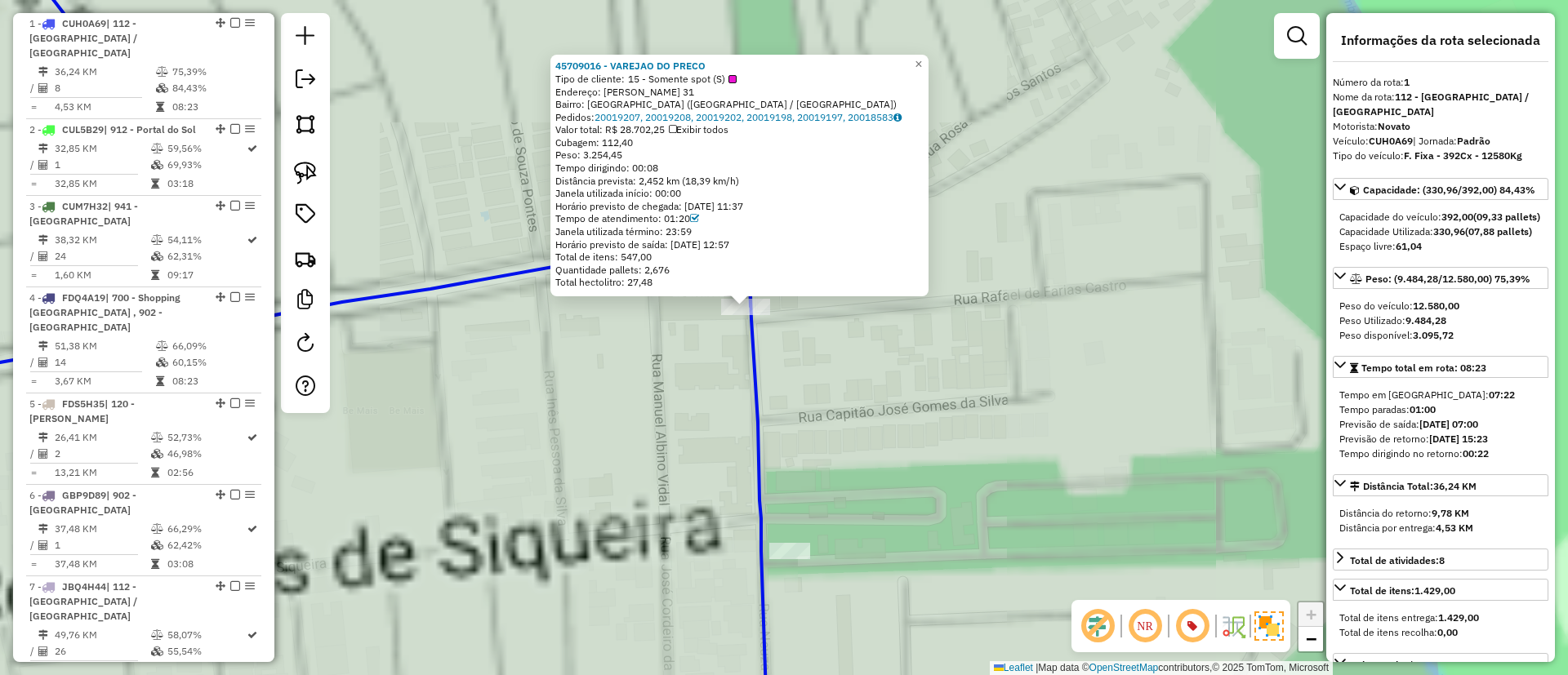
click at [816, 381] on div "45709016 - VAREJAO DO PRECO Tipo de cliente: 15 - Somente spot (S) Endereço: [P…" at bounding box center [784, 337] width 1568 height 675
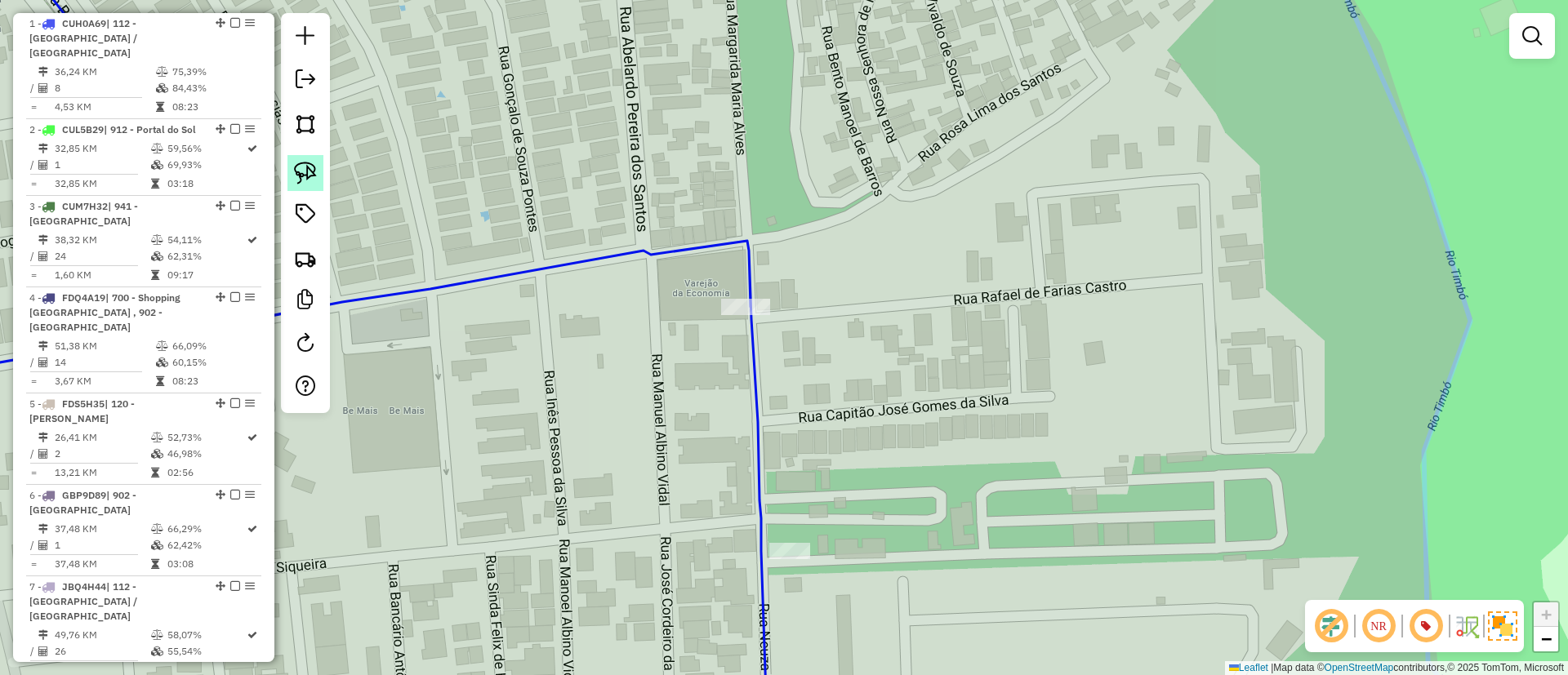
click at [306, 158] on link at bounding box center [305, 172] width 36 height 36
drag, startPoint x: 767, startPoint y: 245, endPoint x: 681, endPoint y: 344, distance: 131.1
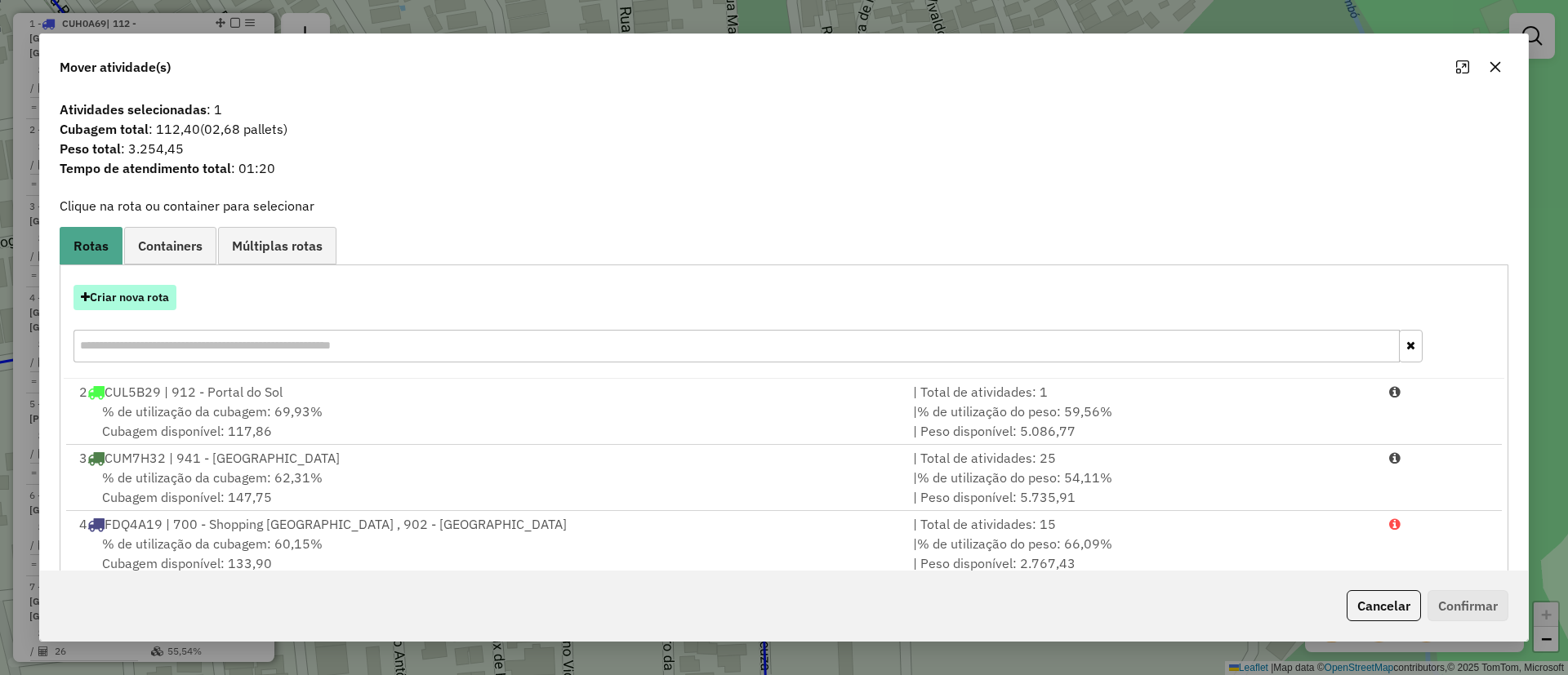
click at [123, 302] on button "Criar nova rota" at bounding box center [125, 297] width 103 height 26
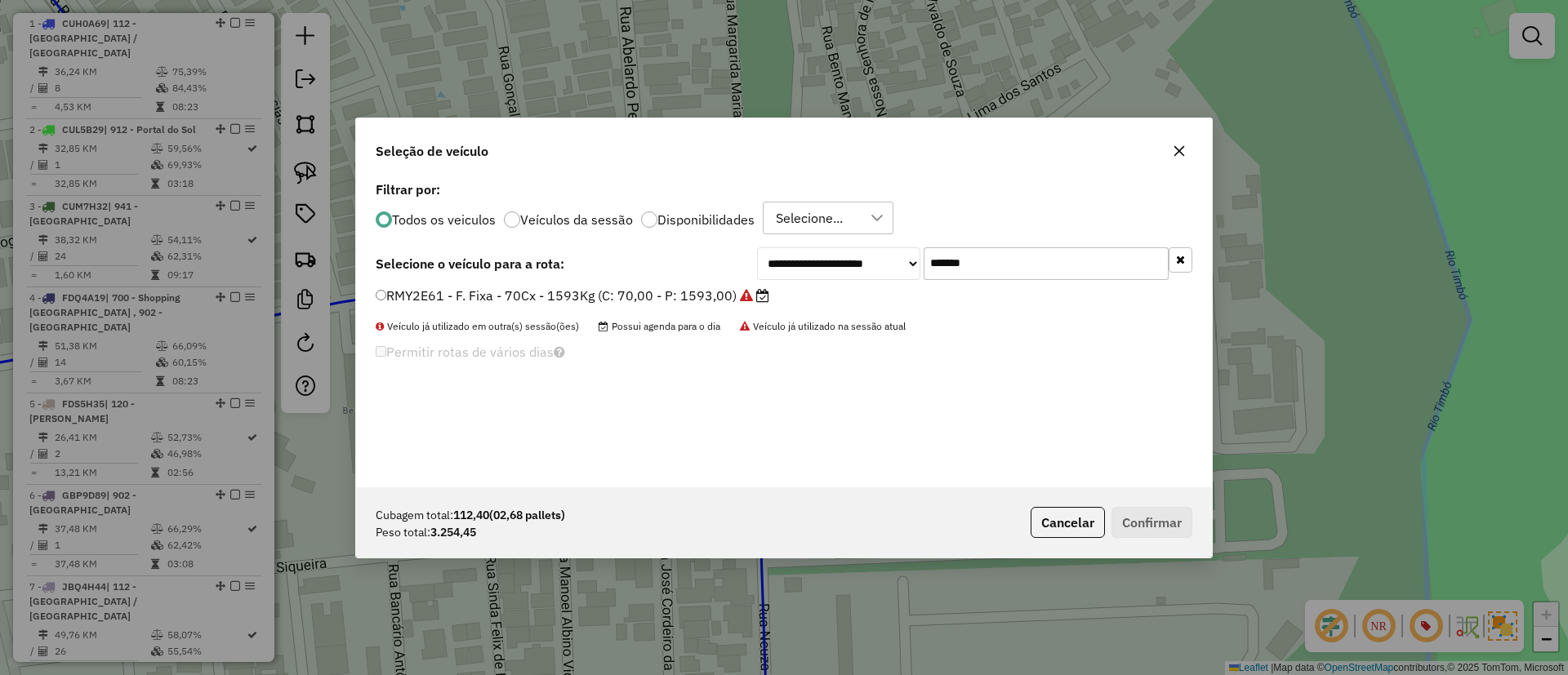
scroll to position [9, 5]
drag, startPoint x: 1061, startPoint y: 244, endPoint x: 754, endPoint y: 271, distance: 308.2
click at [773, 260] on div "**********" at bounding box center [784, 332] width 856 height 310
click at [961, 252] on input "*******" at bounding box center [1045, 263] width 245 height 33
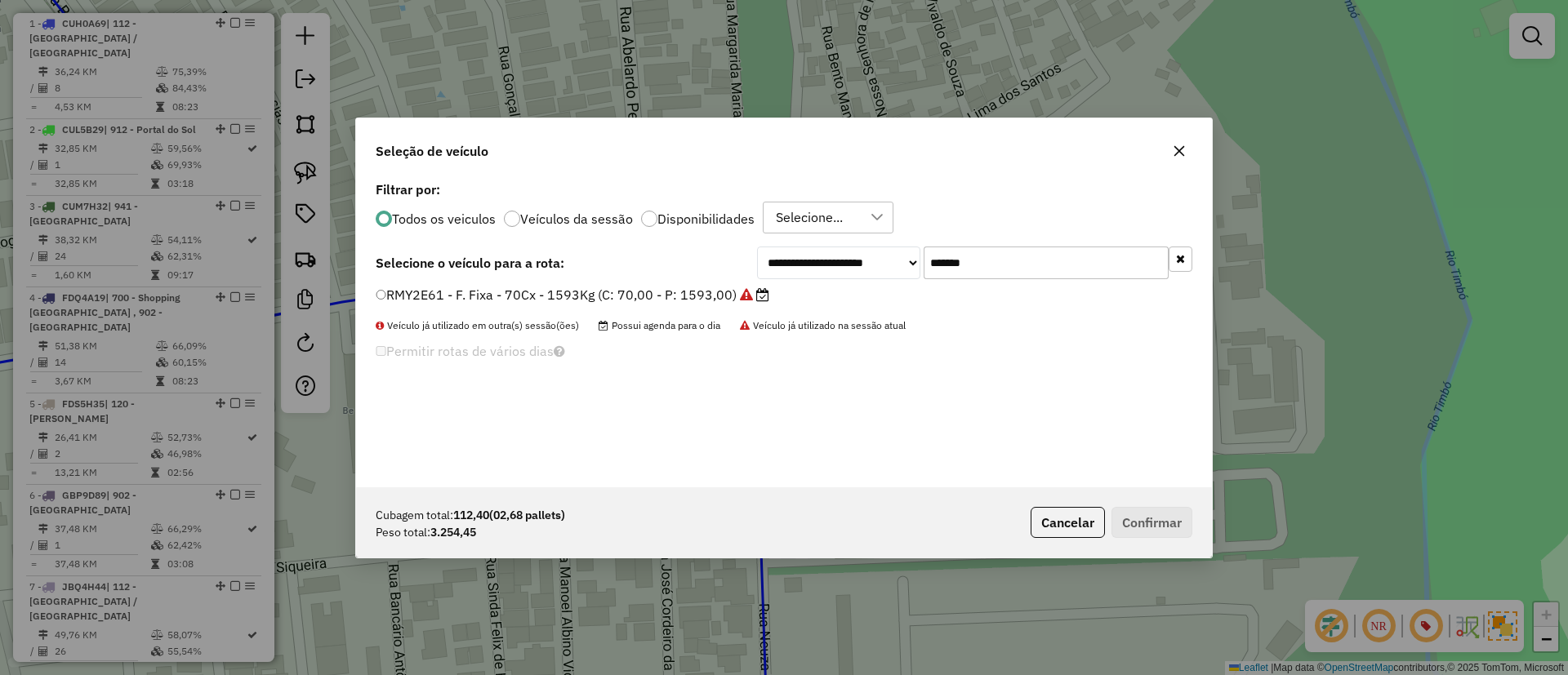
paste input "text"
type input "*******"
click at [704, 296] on label "JTU0I33 - Freteiro - 140Cx - 3200Kg (C: 140,00 - P: 3200,00) (VD)" at bounding box center [597, 294] width 442 height 20
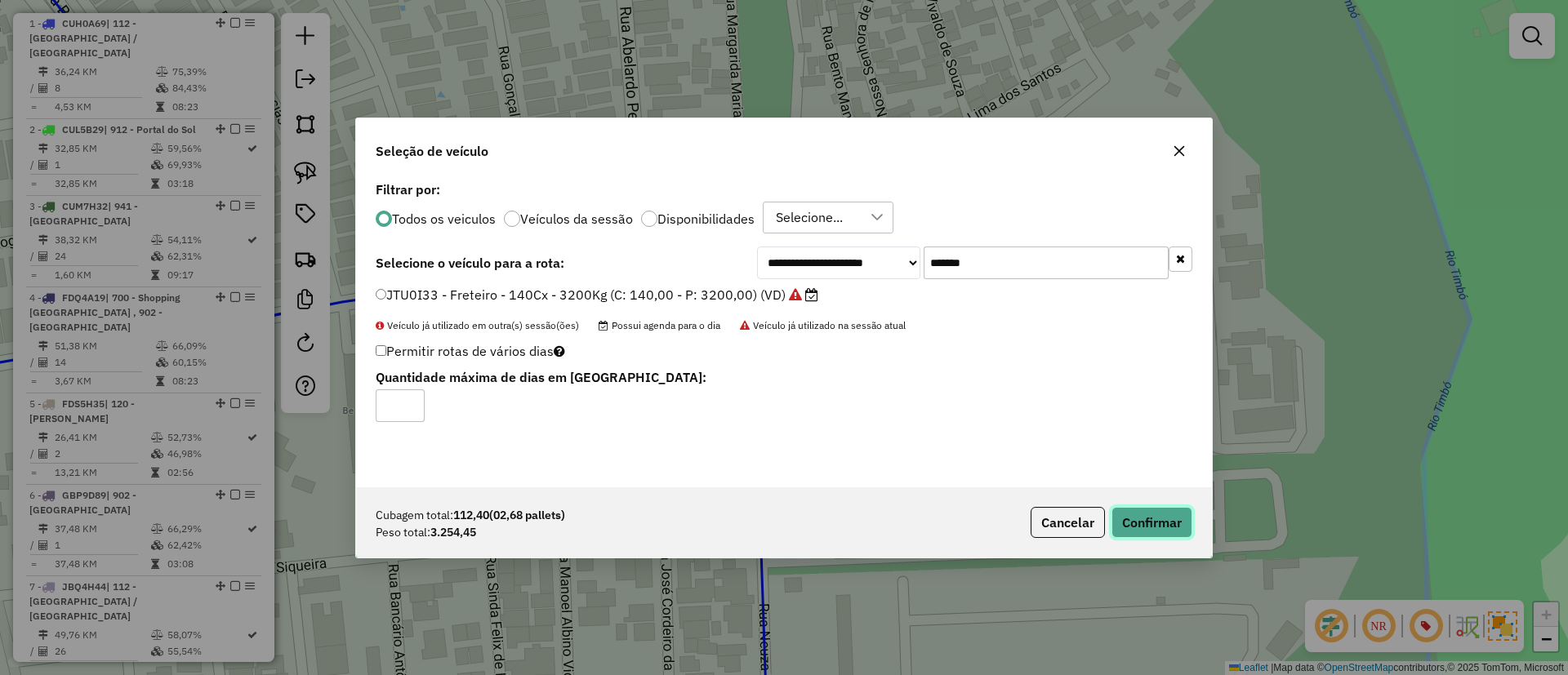
click at [1153, 528] on button "Confirmar" at bounding box center [1151, 521] width 81 height 31
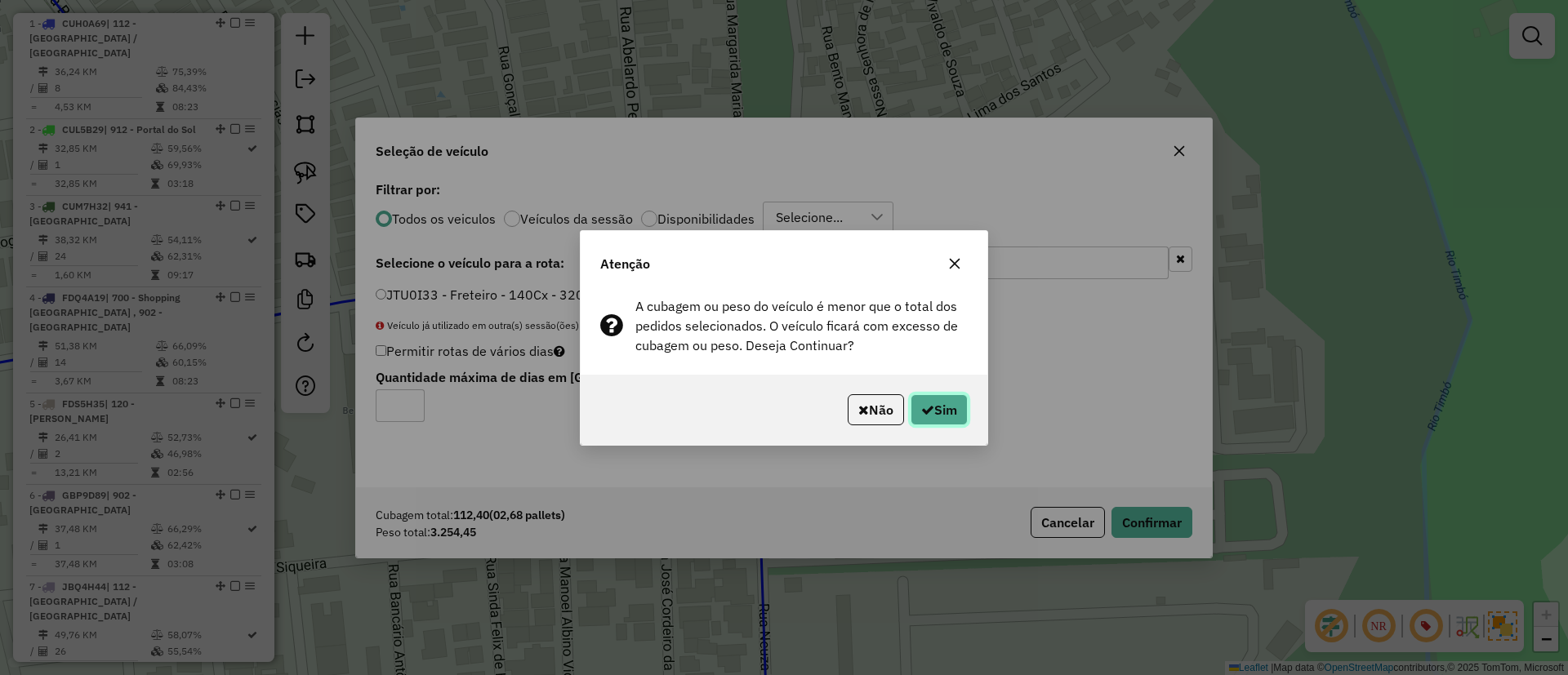
click at [962, 419] on button "Sim" at bounding box center [939, 409] width 58 height 31
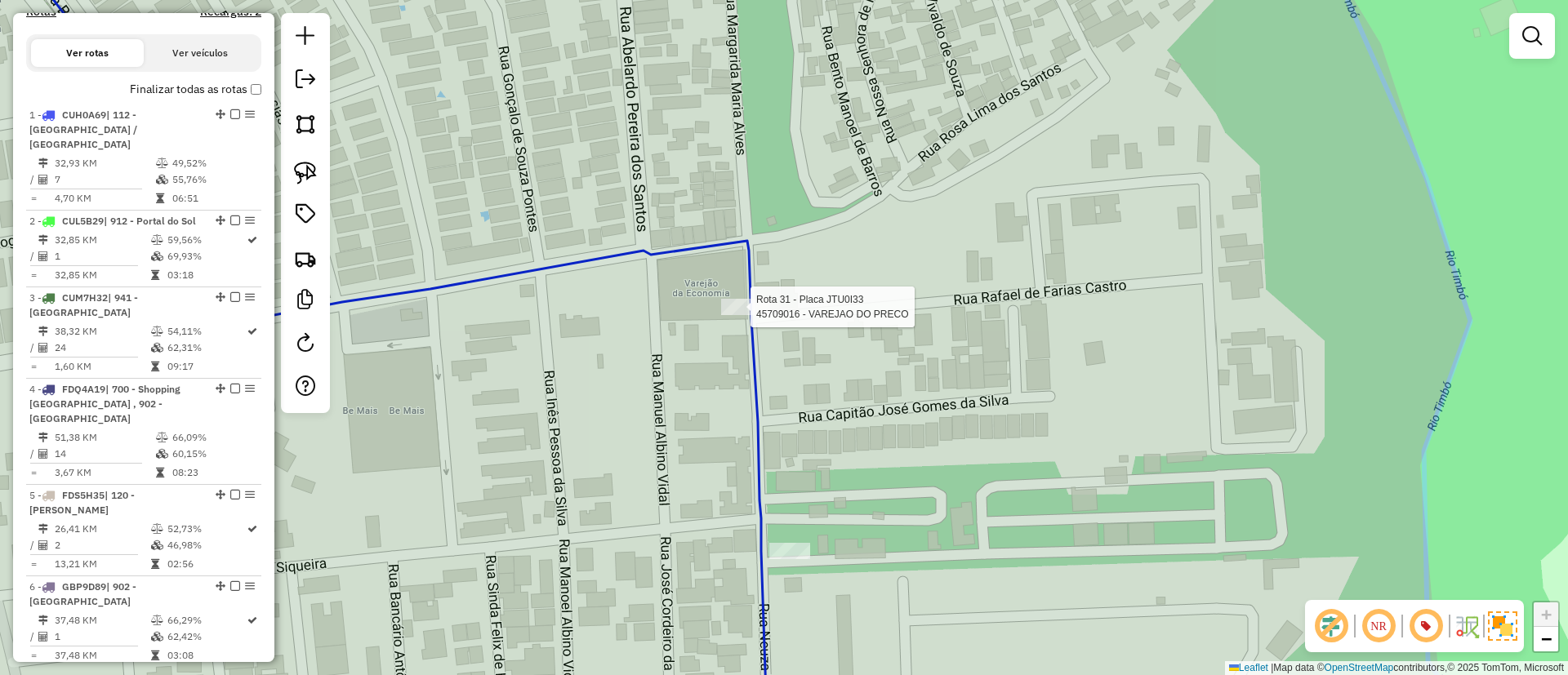
select select "*********"
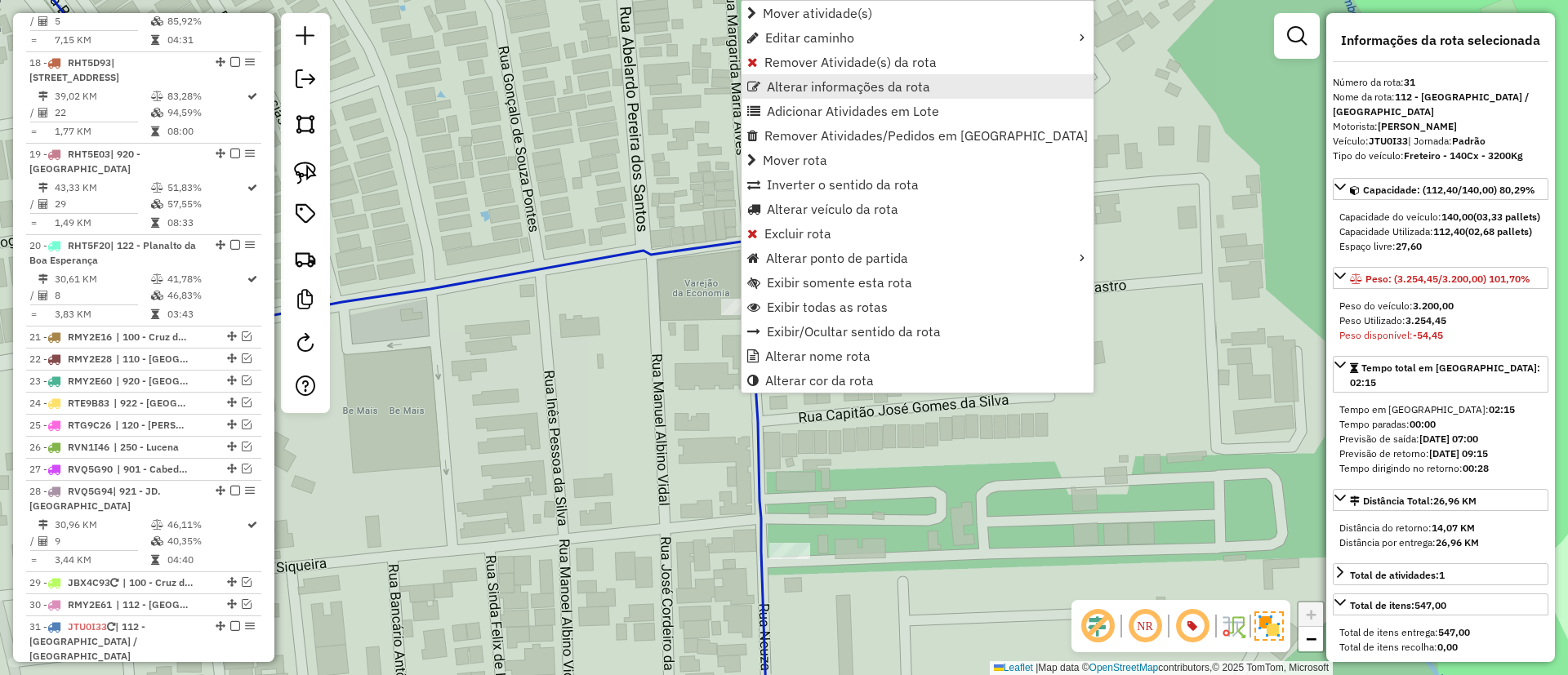
scroll to position [2583, 0]
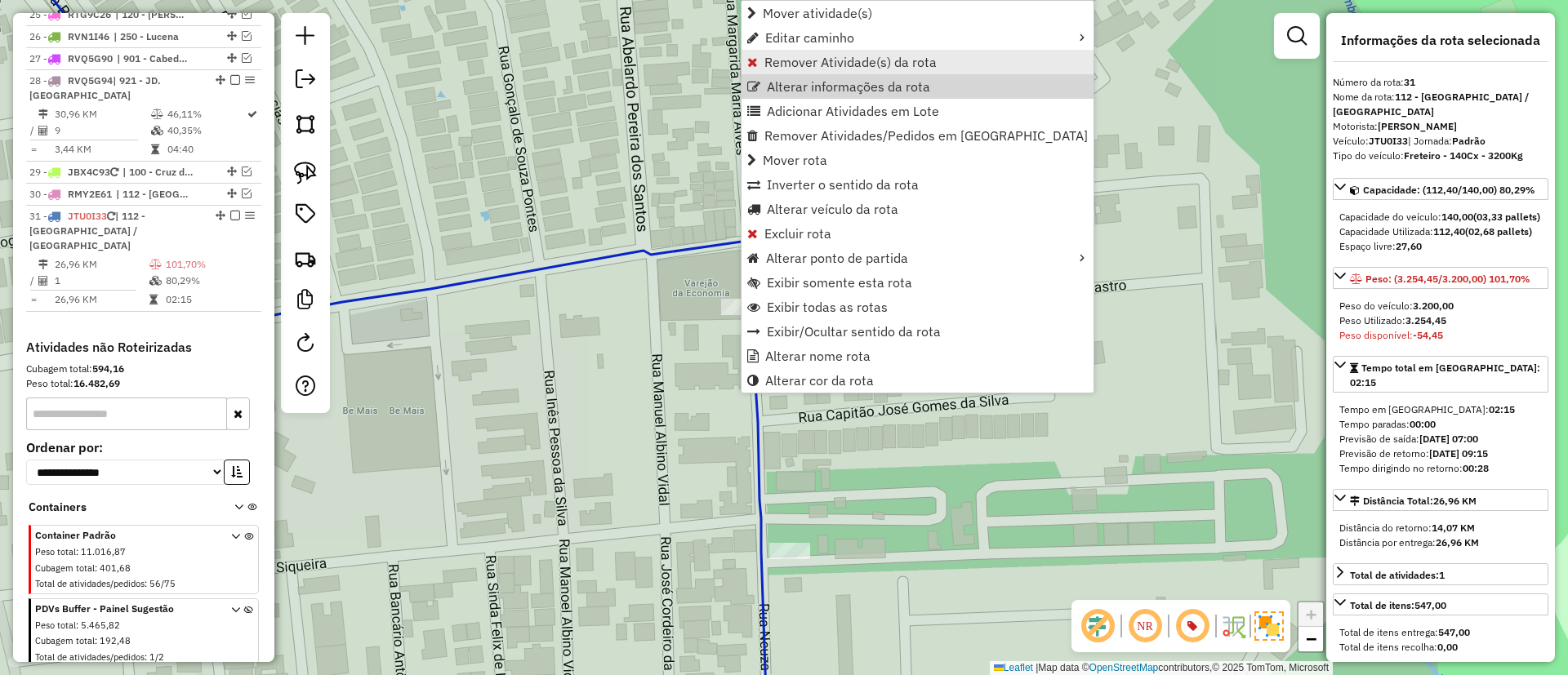
click at [772, 61] on span "Remover Atividade(s) da rota" at bounding box center [851, 61] width 173 height 13
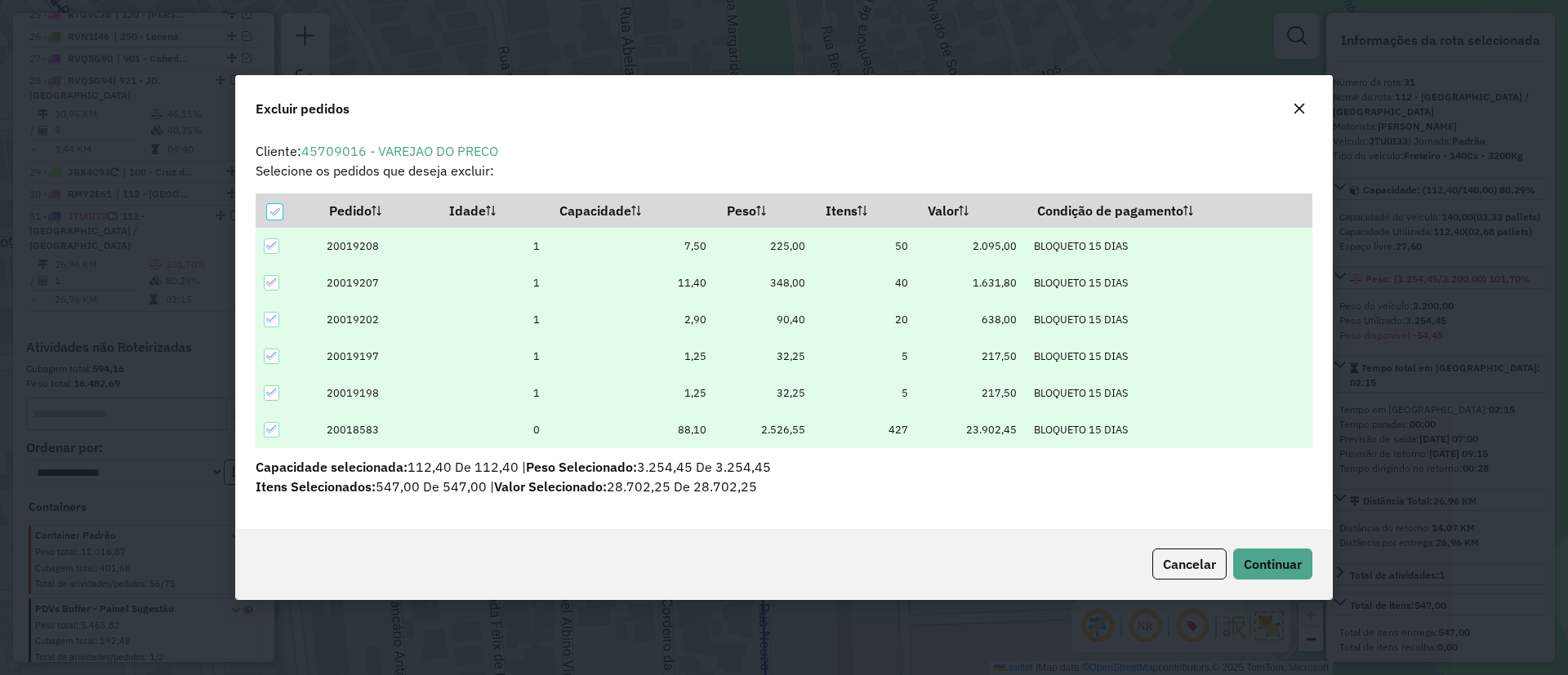
scroll to position [0, 0]
click at [269, 206] on icon at bounding box center [275, 212] width 12 height 12
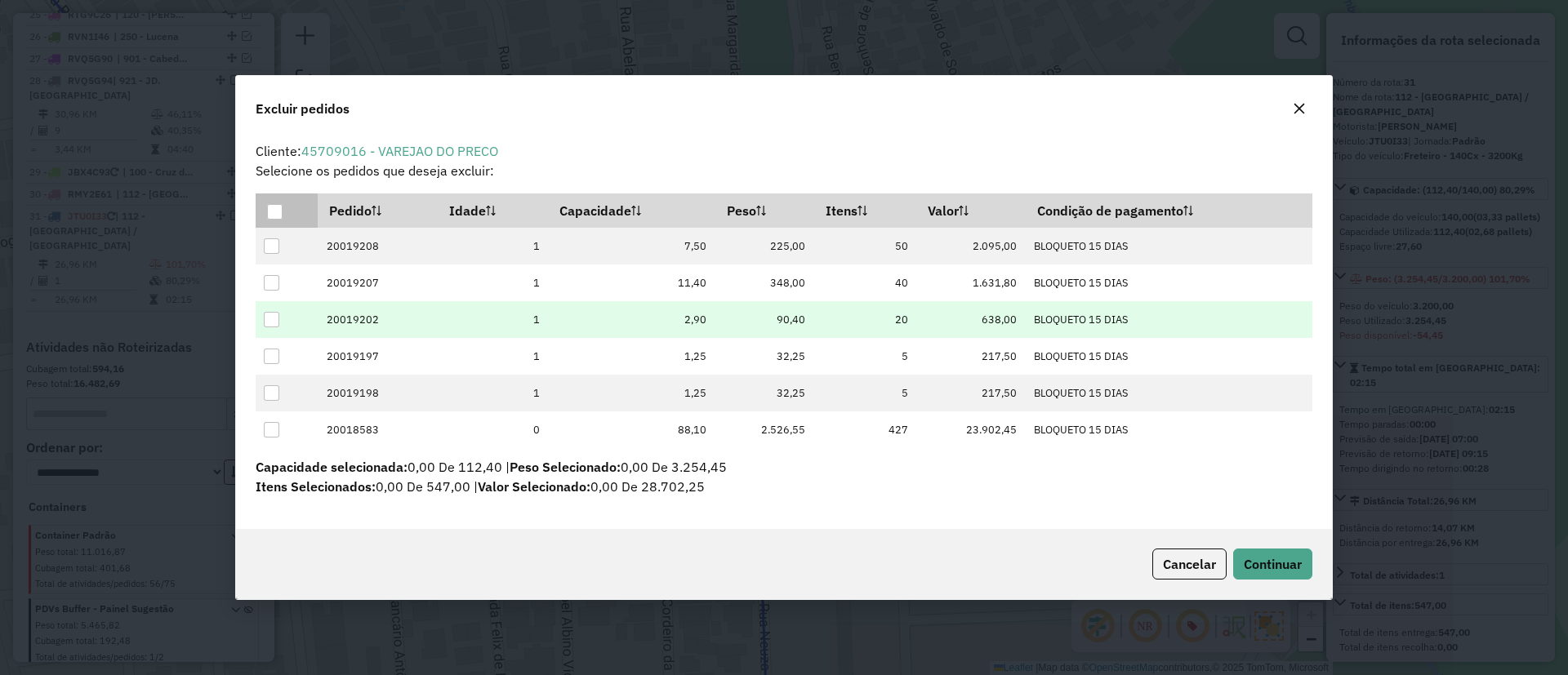
click at [268, 322] on div at bounding box center [272, 319] width 16 height 16
click at [1268, 566] on span "Continuar" at bounding box center [1272, 564] width 58 height 16
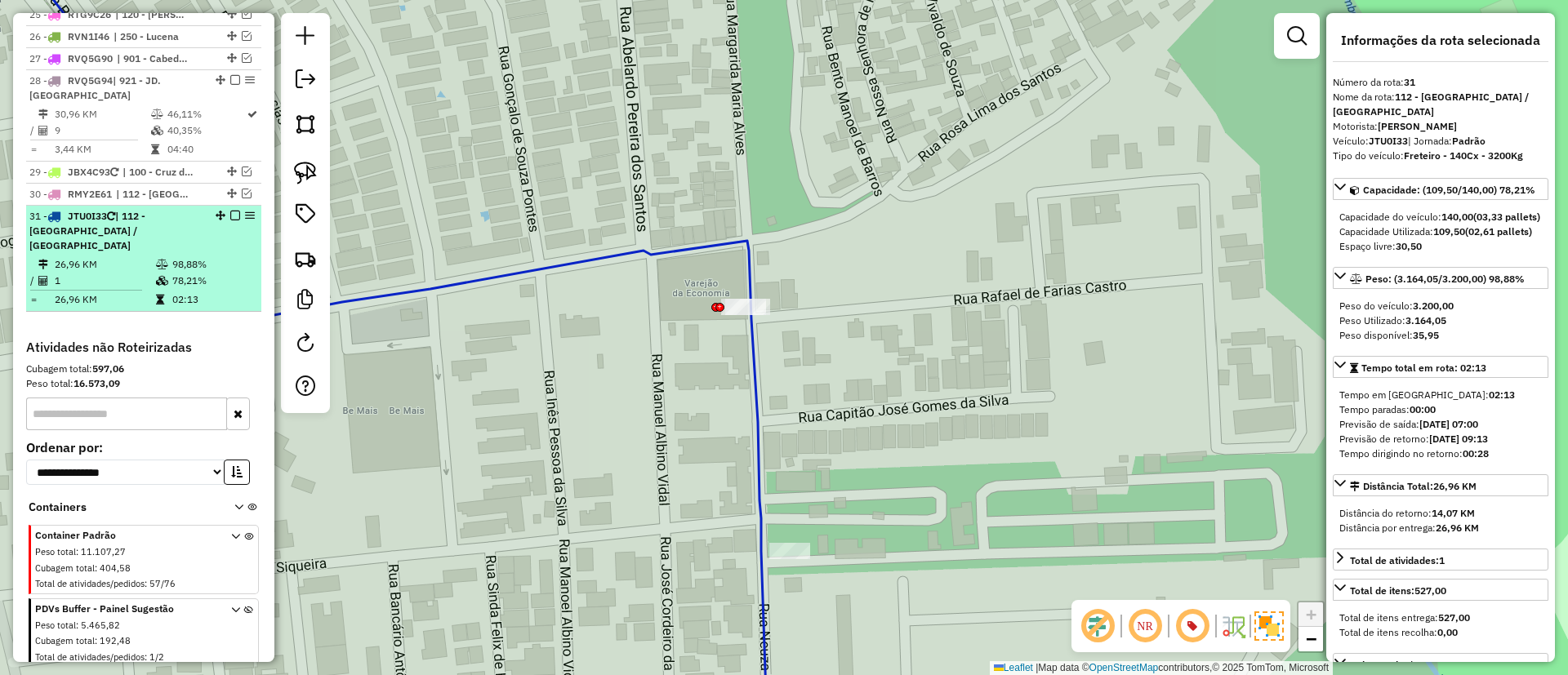
click at [230, 210] on em at bounding box center [235, 215] width 10 height 10
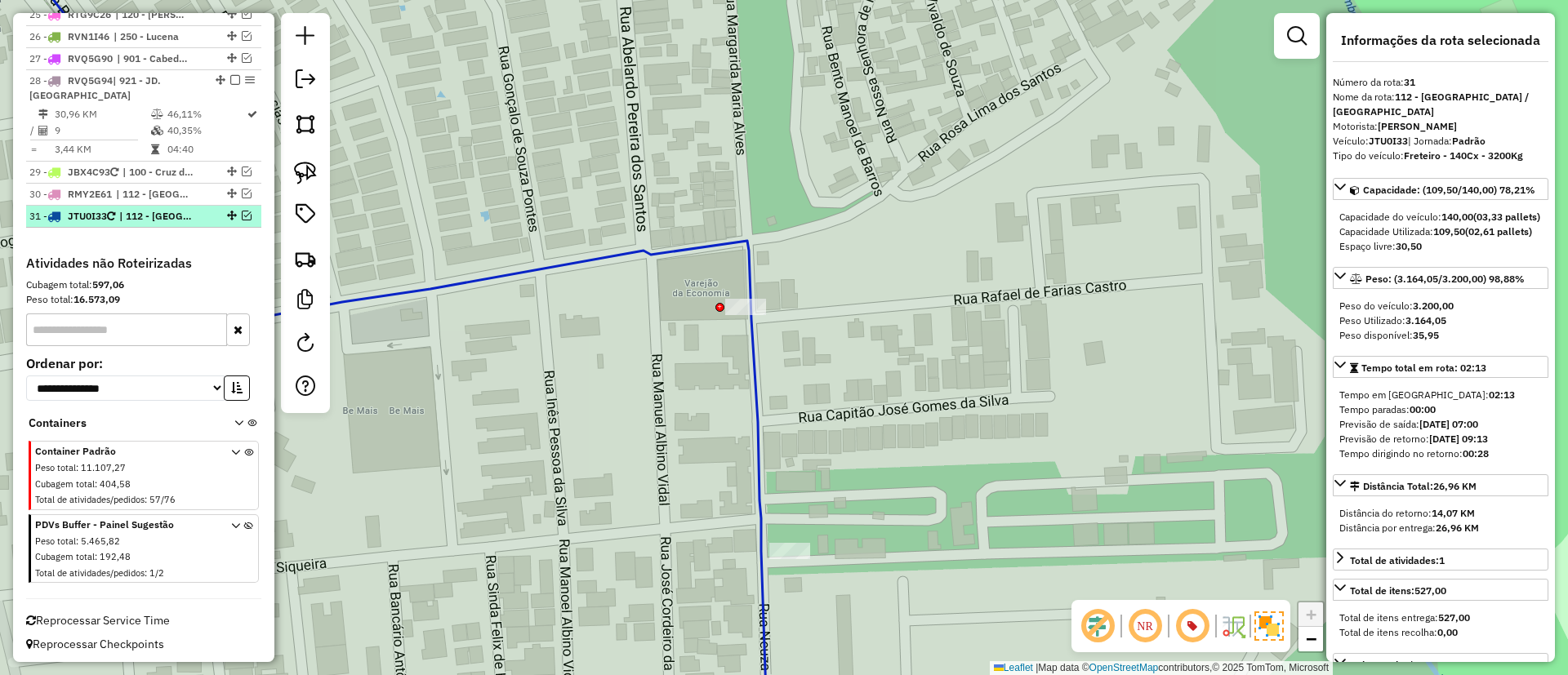
scroll to position [2514, 0]
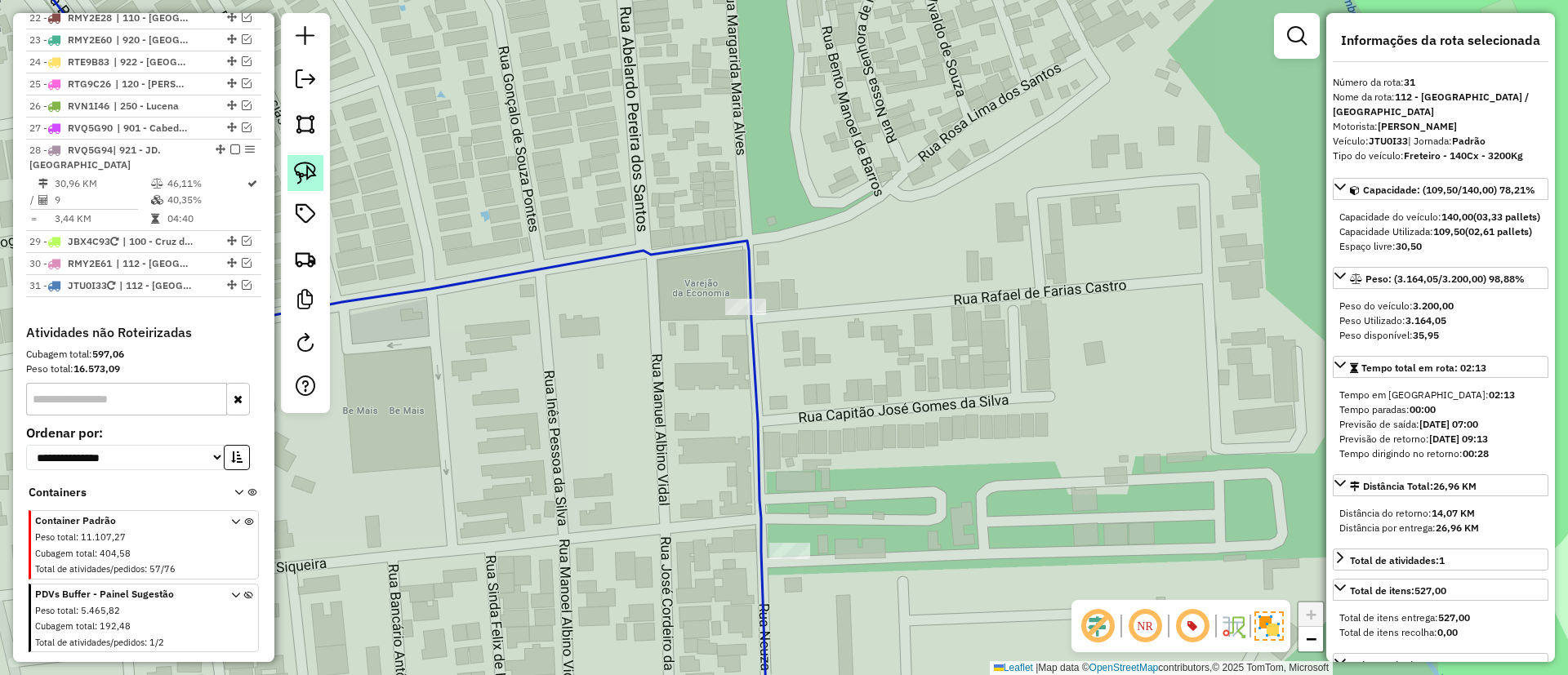
click at [301, 162] on img at bounding box center [304, 172] width 23 height 23
drag, startPoint x: 717, startPoint y: 252, endPoint x: 833, endPoint y: 324, distance: 136.5
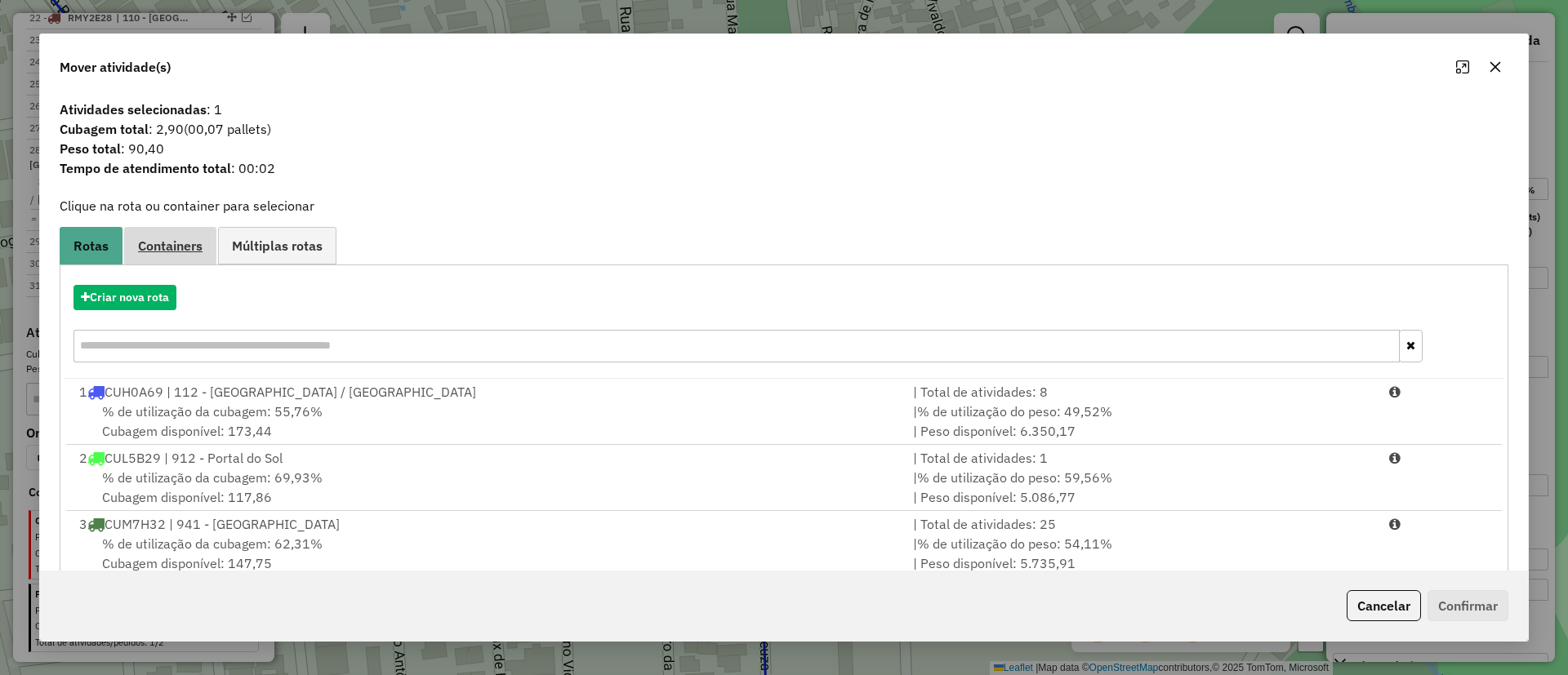
click at [169, 247] on span "Containers" at bounding box center [170, 245] width 64 height 13
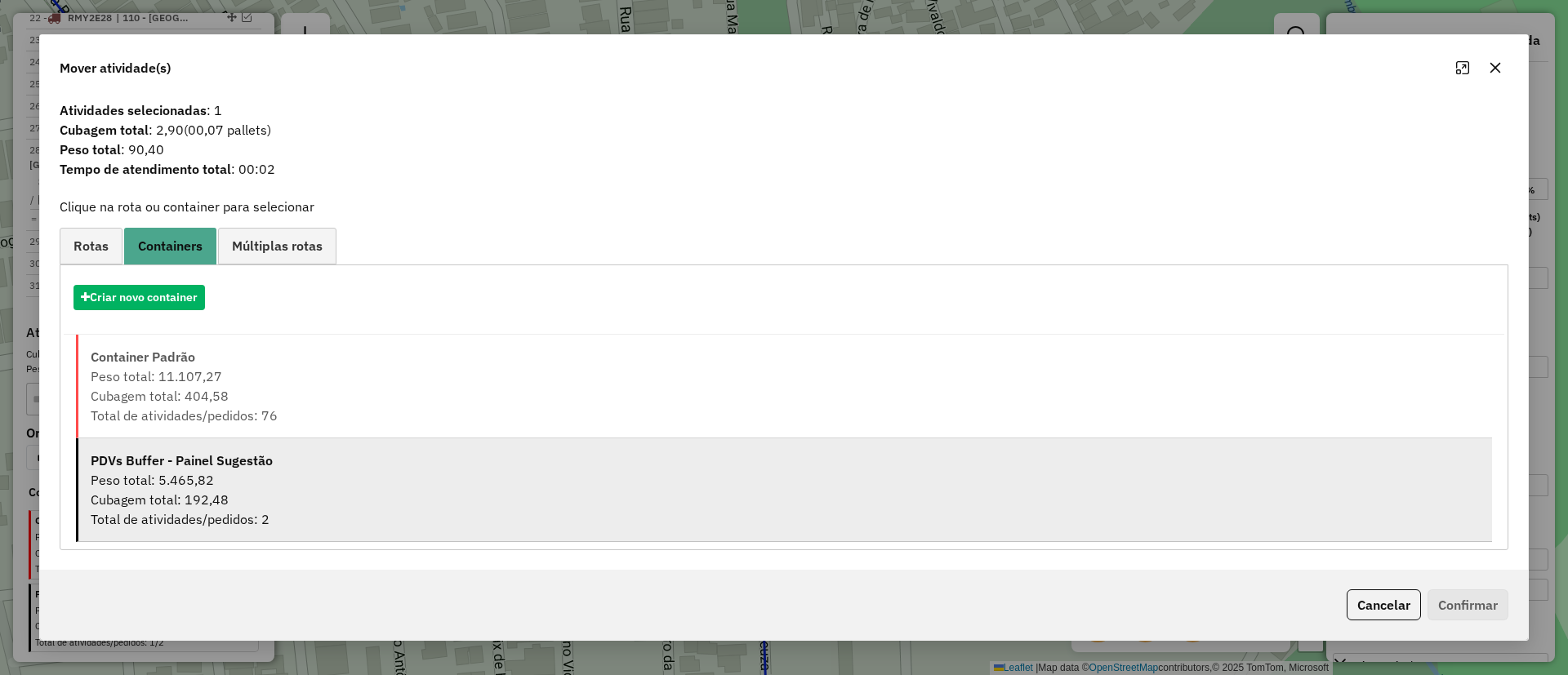
click at [175, 438] on li "PDVs Buffer - Painel Sugestão Peso total: 5.465,82 Cubagem total: 192,48 Total …" at bounding box center [784, 490] width 1416 height 104
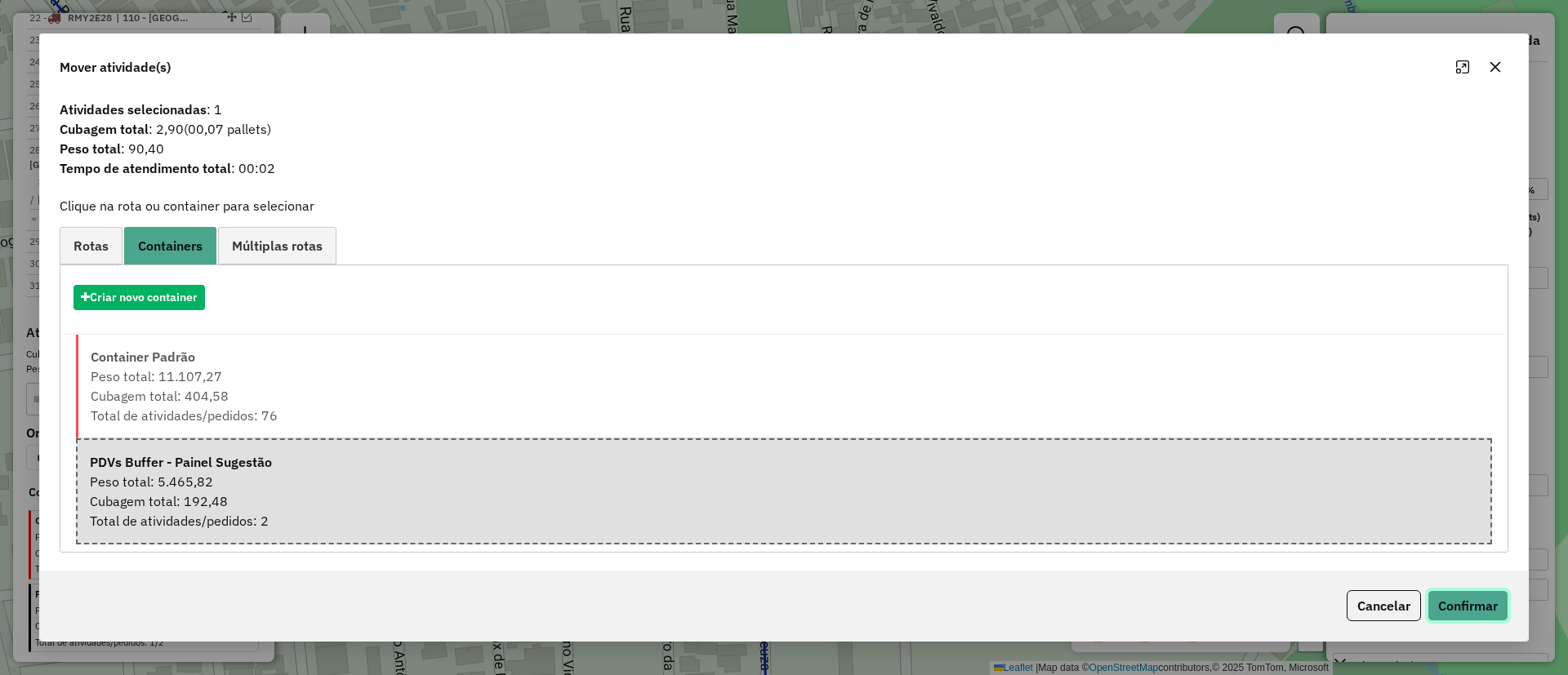
click at [1459, 598] on button "Confirmar" at bounding box center [1468, 605] width 81 height 31
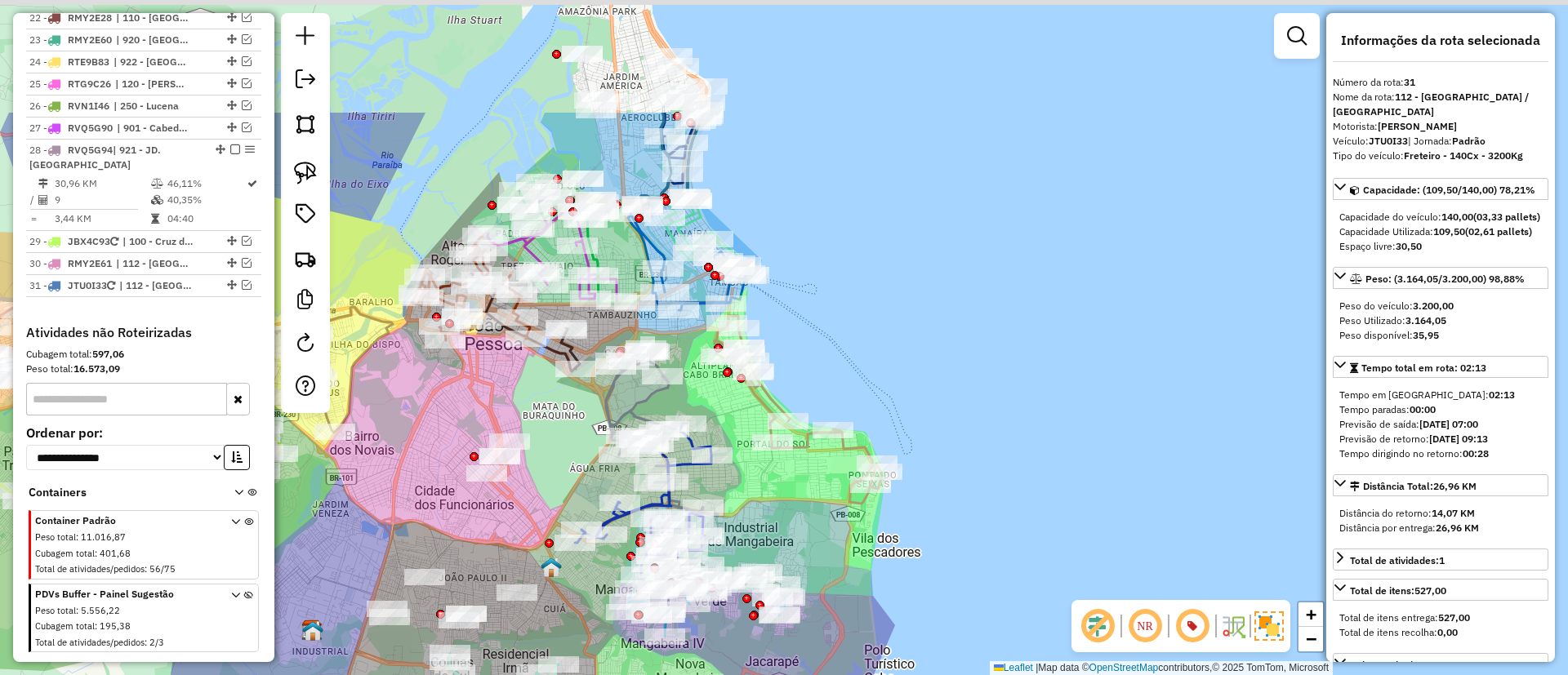
drag, startPoint x: 887, startPoint y: 219, endPoint x: 926, endPoint y: 431, distance: 215.6
click at [926, 431] on div "Janela de atendimento Grade de atendimento Capacidade Transportadoras Veículos …" at bounding box center [784, 337] width 1568 height 675
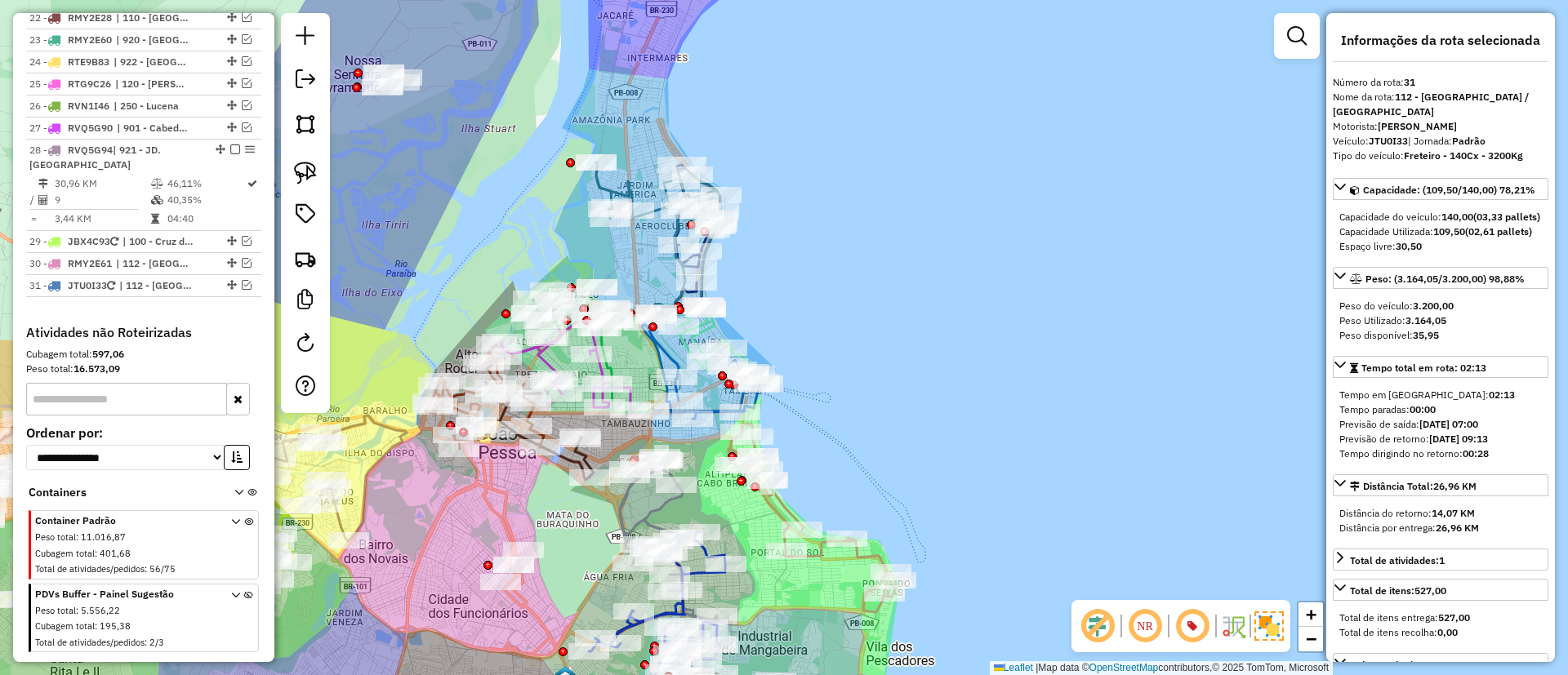
drag, startPoint x: 910, startPoint y: 327, endPoint x: 909, endPoint y: 372, distance: 45.0
click at [909, 372] on div "Janela de atendimento Grade de atendimento Capacidade Transportadoras Veículos …" at bounding box center [784, 337] width 1568 height 675
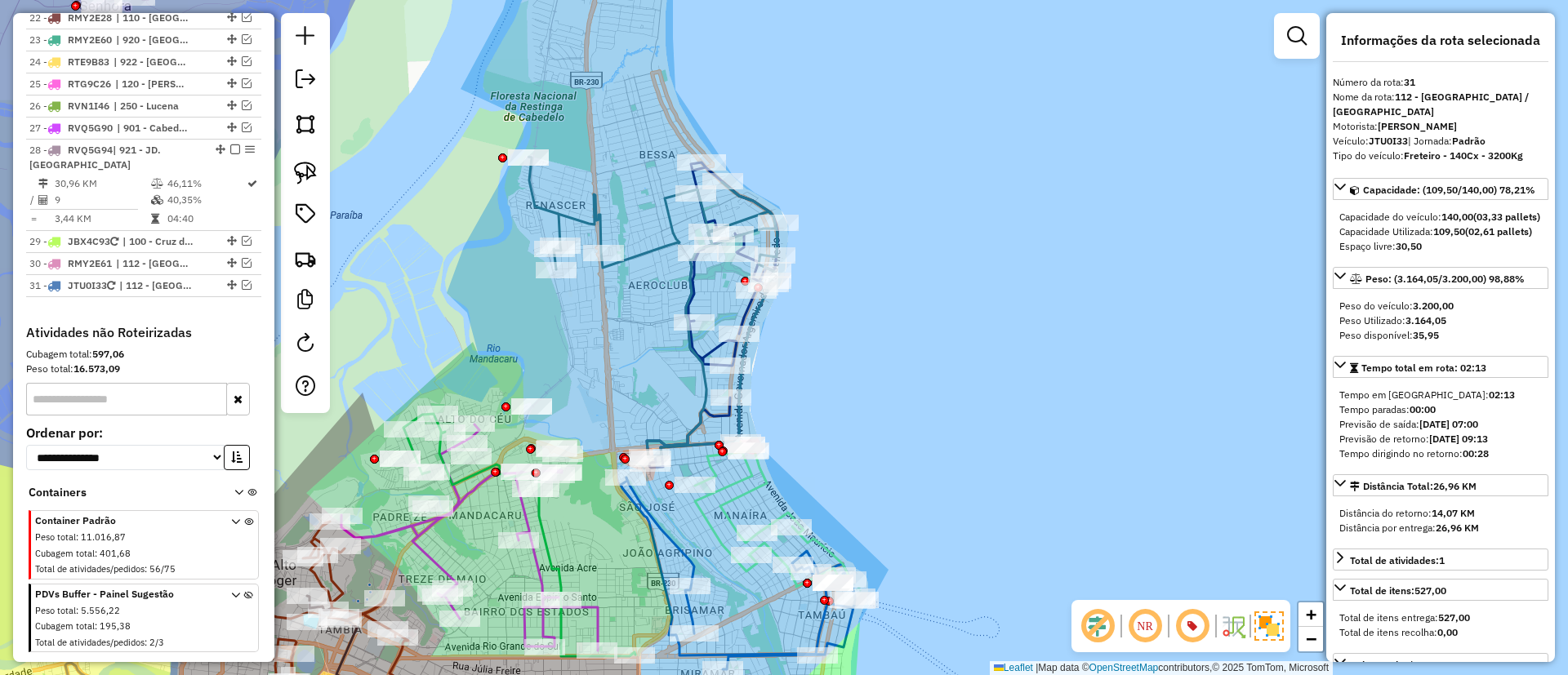
click at [653, 252] on icon at bounding box center [653, 306] width 249 height 300
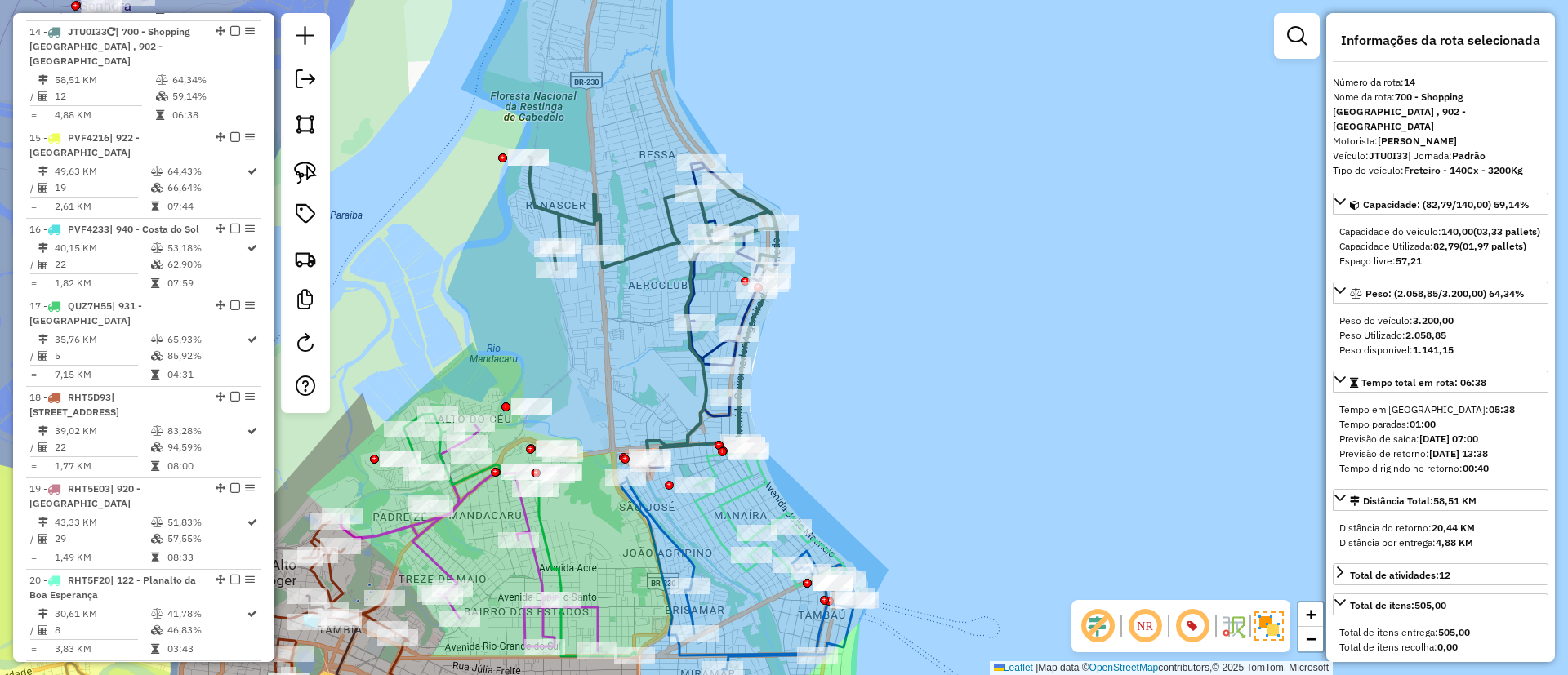
scroll to position [1802, 0]
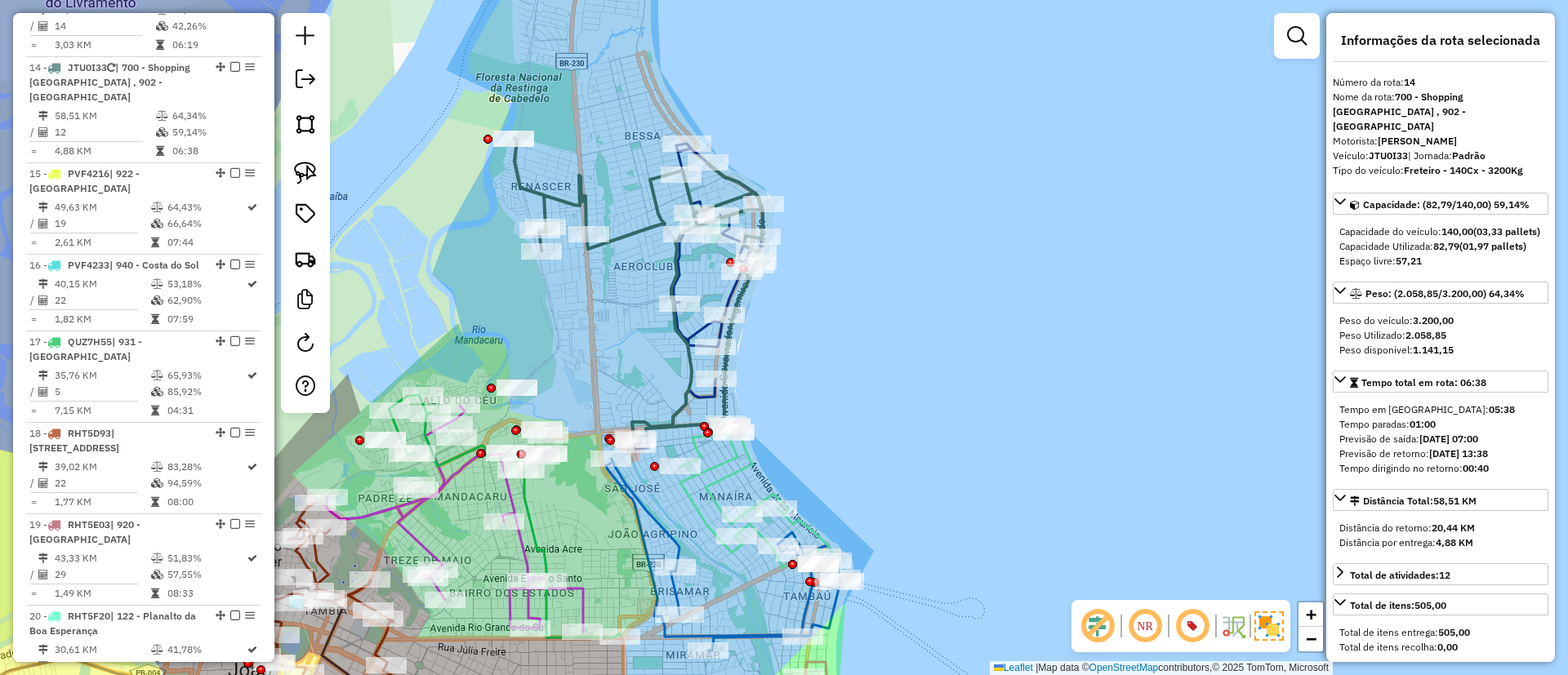
drag, startPoint x: 651, startPoint y: 321, endPoint x: 636, endPoint y: 302, distance: 24.2
click at [636, 302] on div "Janela de atendimento Grade de atendimento Capacidade Transportadoras Veículos …" at bounding box center [784, 337] width 1568 height 675
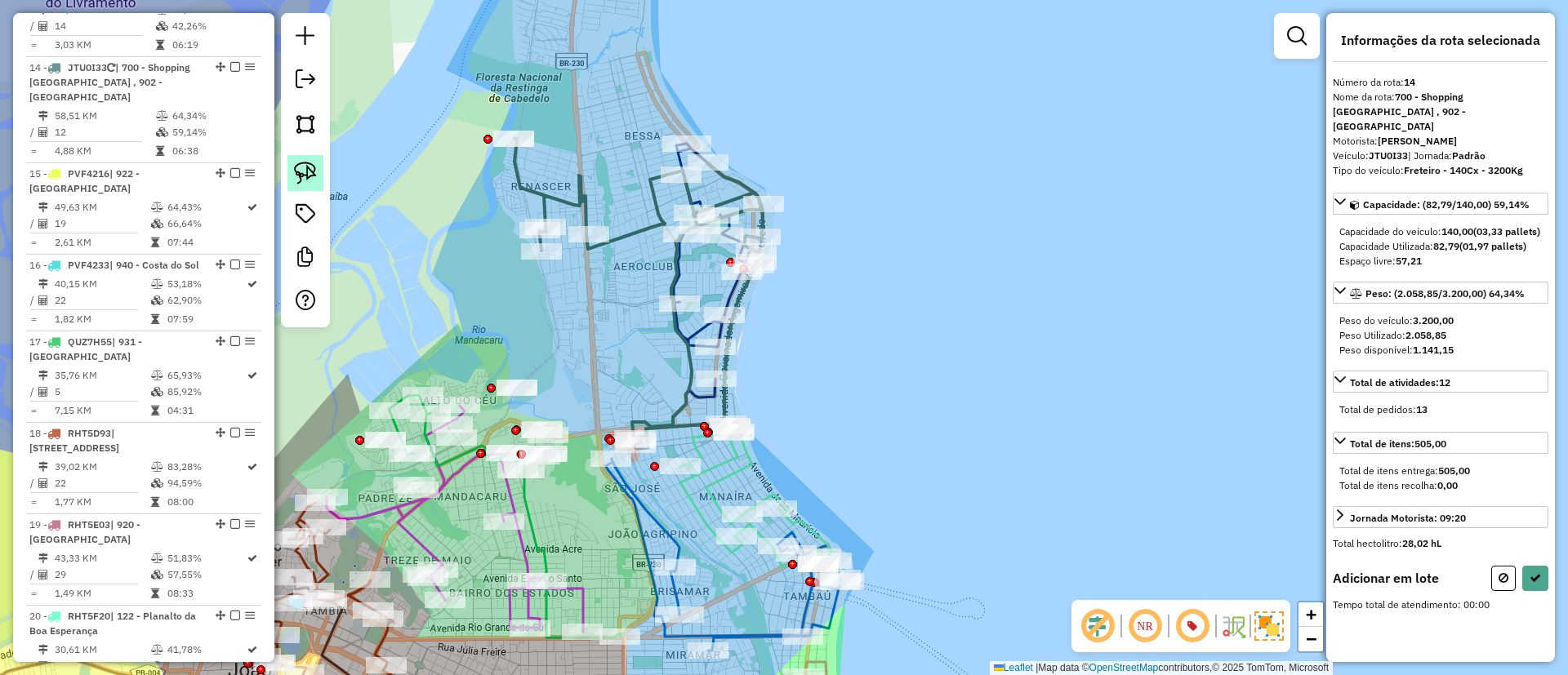
click at [298, 162] on img at bounding box center [304, 172] width 23 height 23
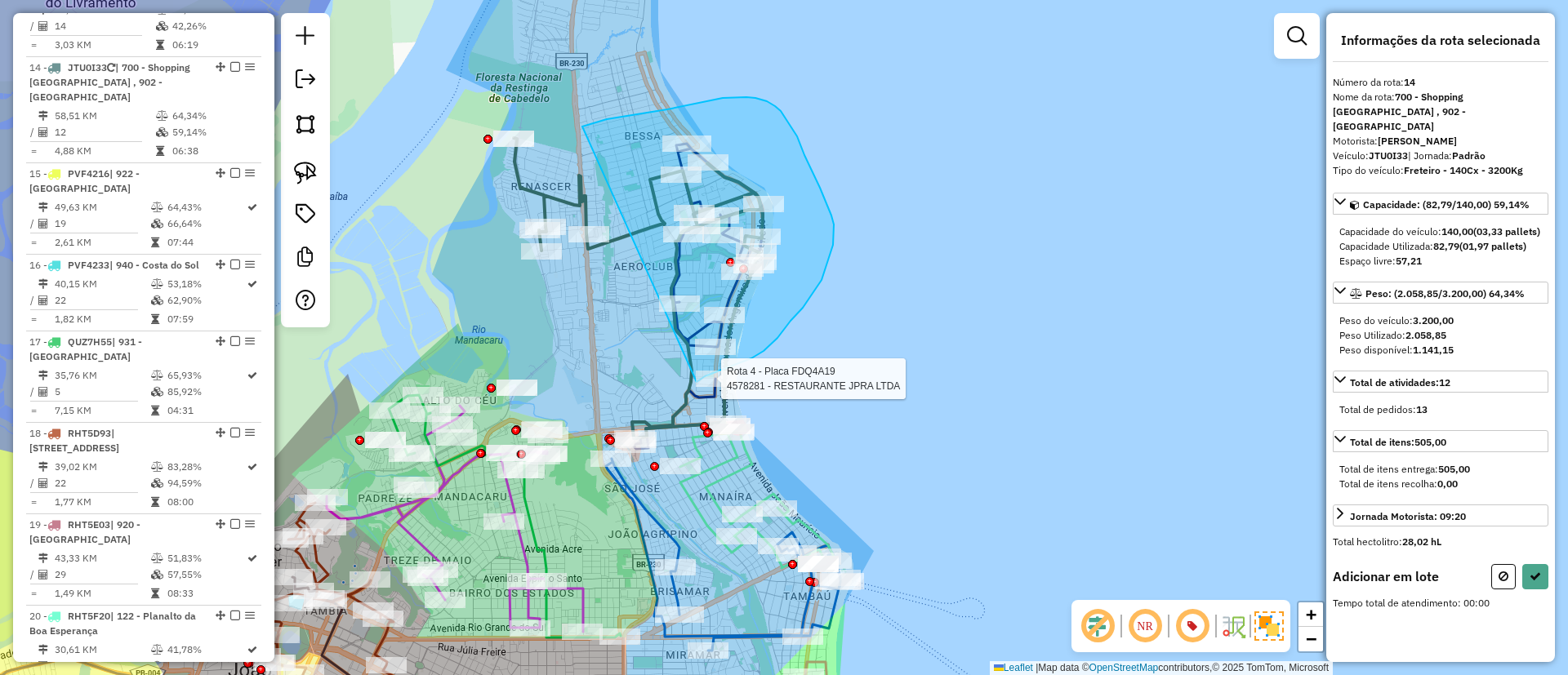
drag, startPoint x: 641, startPoint y: 113, endPoint x: 690, endPoint y: 383, distance: 274.4
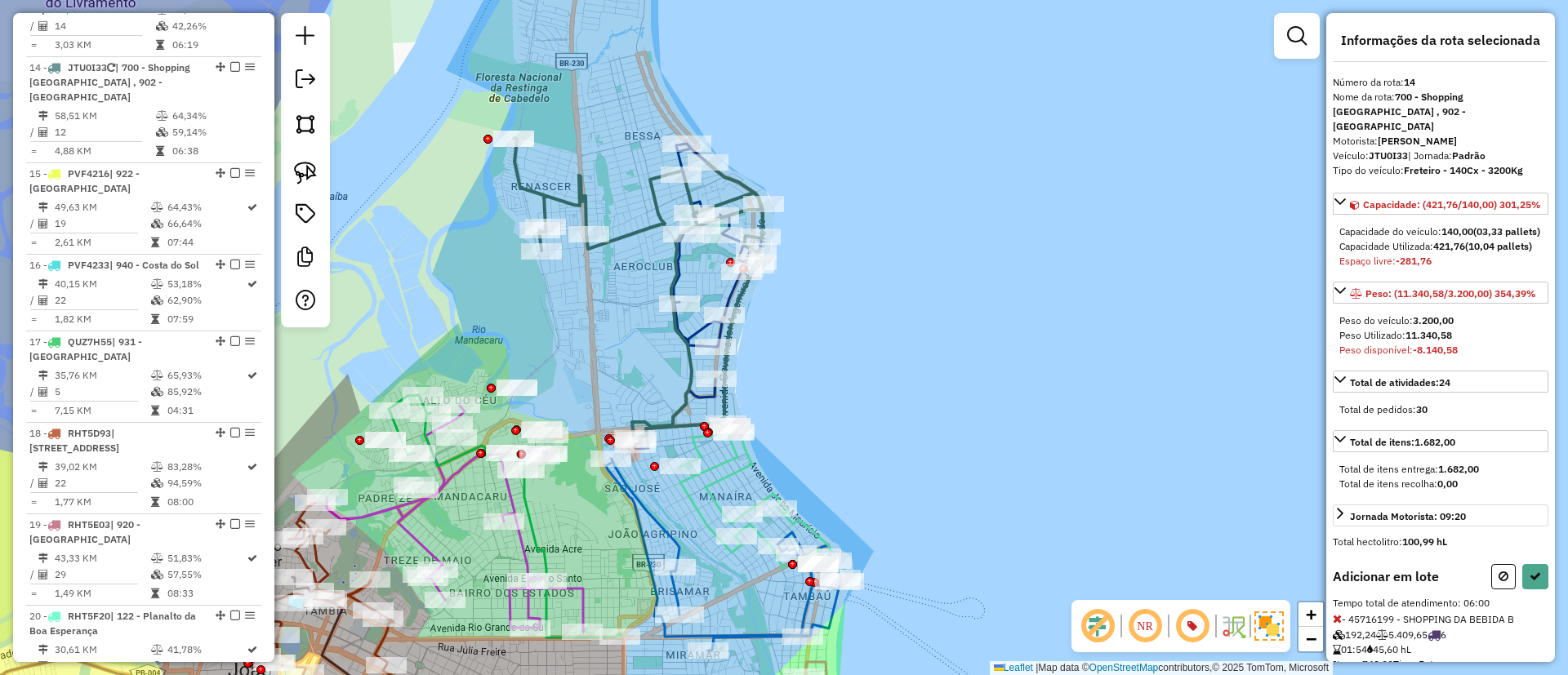
drag, startPoint x: 1490, startPoint y: 602, endPoint x: 1458, endPoint y: 596, distance: 32.6
click at [1491, 589] on button at bounding box center [1503, 577] width 25 height 26
select select "*********"
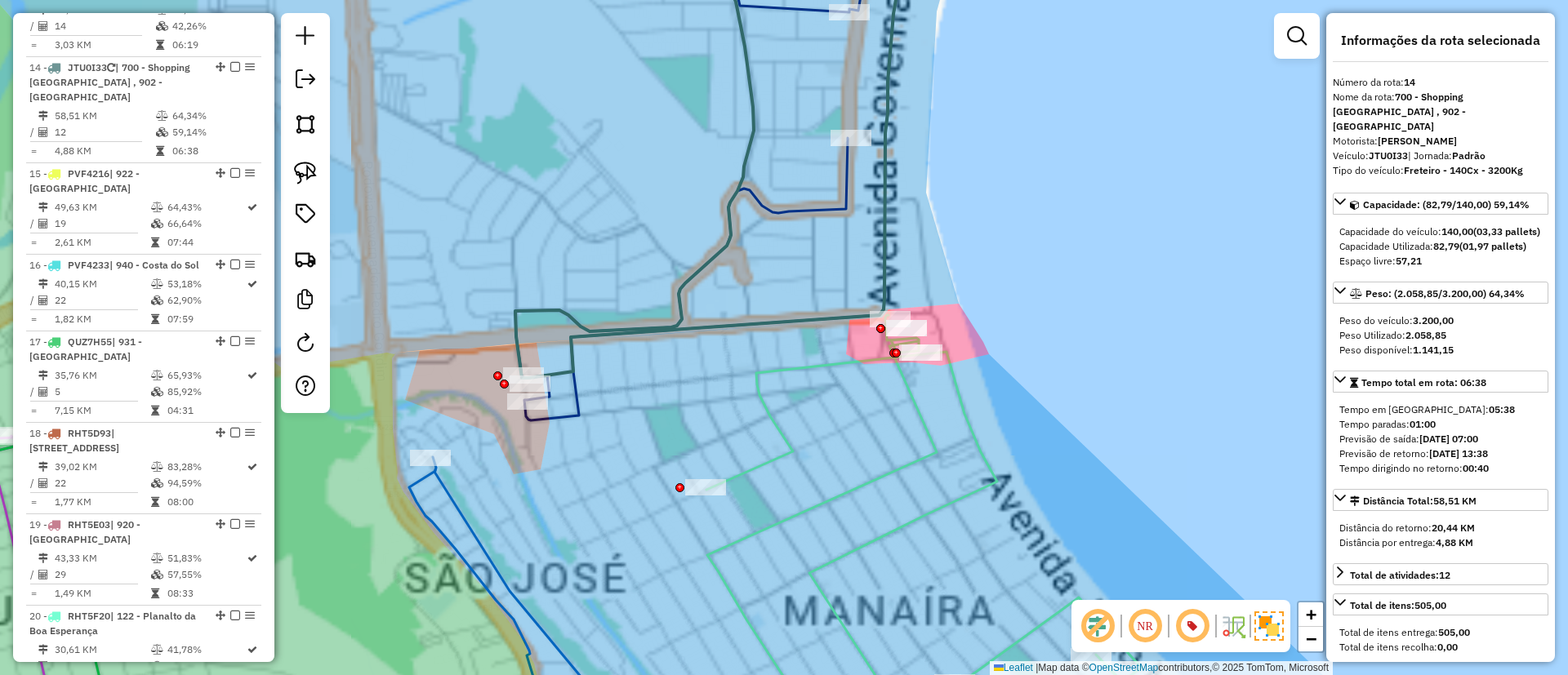
click at [669, 441] on div "Janela de atendimento Grade de atendimento Capacidade Transportadoras Veículos …" at bounding box center [784, 337] width 1568 height 675
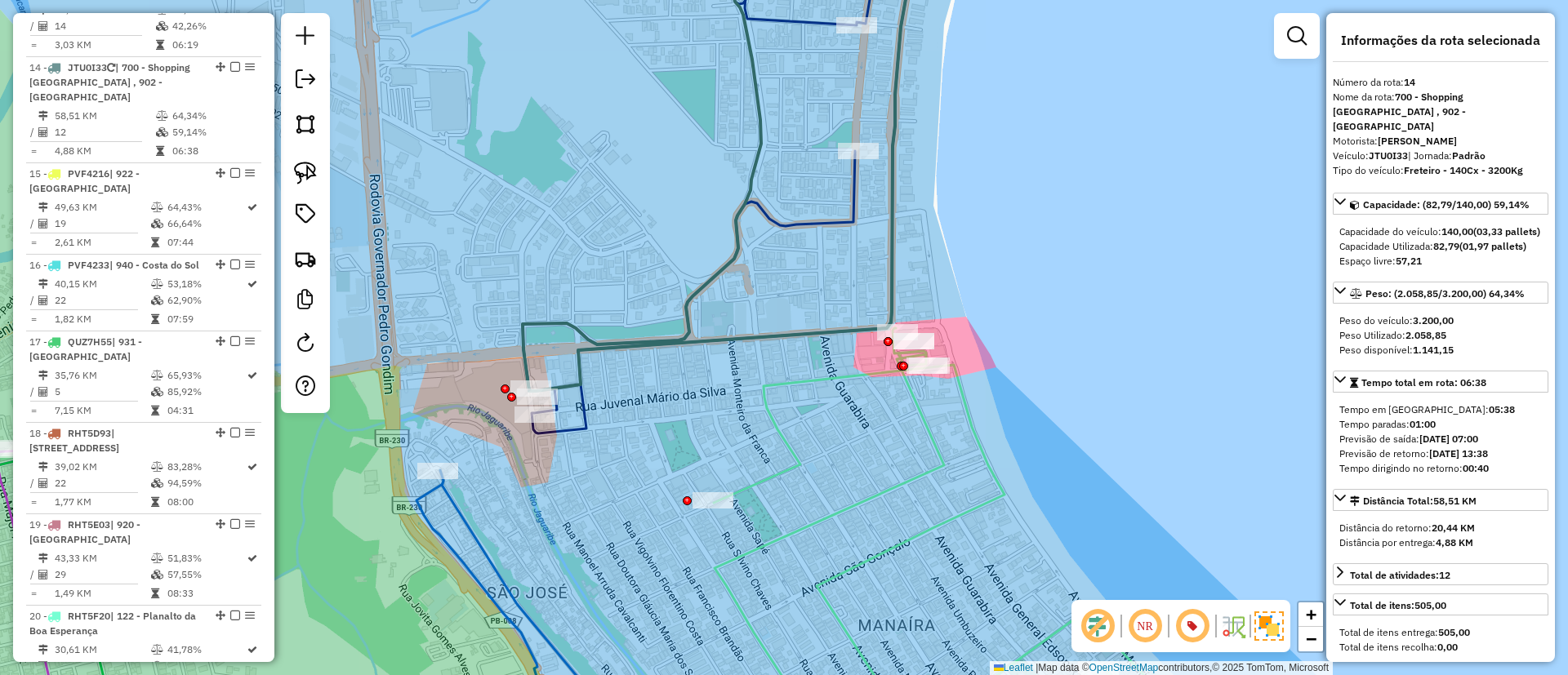
click at [566, 323] on icon at bounding box center [722, 162] width 399 height 459
drag, startPoint x: 583, startPoint y: 275, endPoint x: 612, endPoint y: 286, distance: 31.0
click at [612, 286] on div "Janela de atendimento Grade de atendimento Capacidade Transportadoras Veículos …" at bounding box center [784, 337] width 1568 height 675
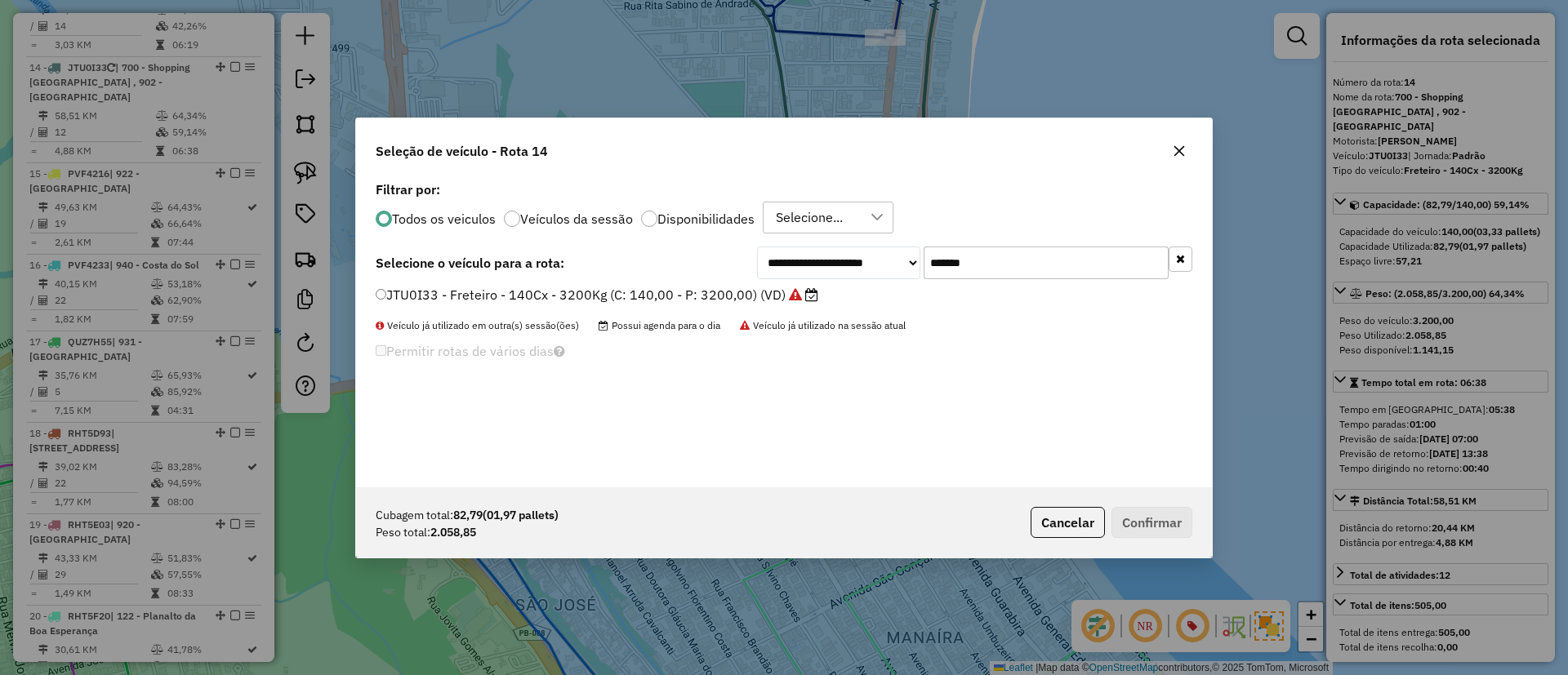
scroll to position [9, 5]
drag, startPoint x: 999, startPoint y: 269, endPoint x: 839, endPoint y: 288, distance: 161.1
click at [839, 288] on div "**********" at bounding box center [784, 332] width 856 height 310
paste input "text"
type input "*******"
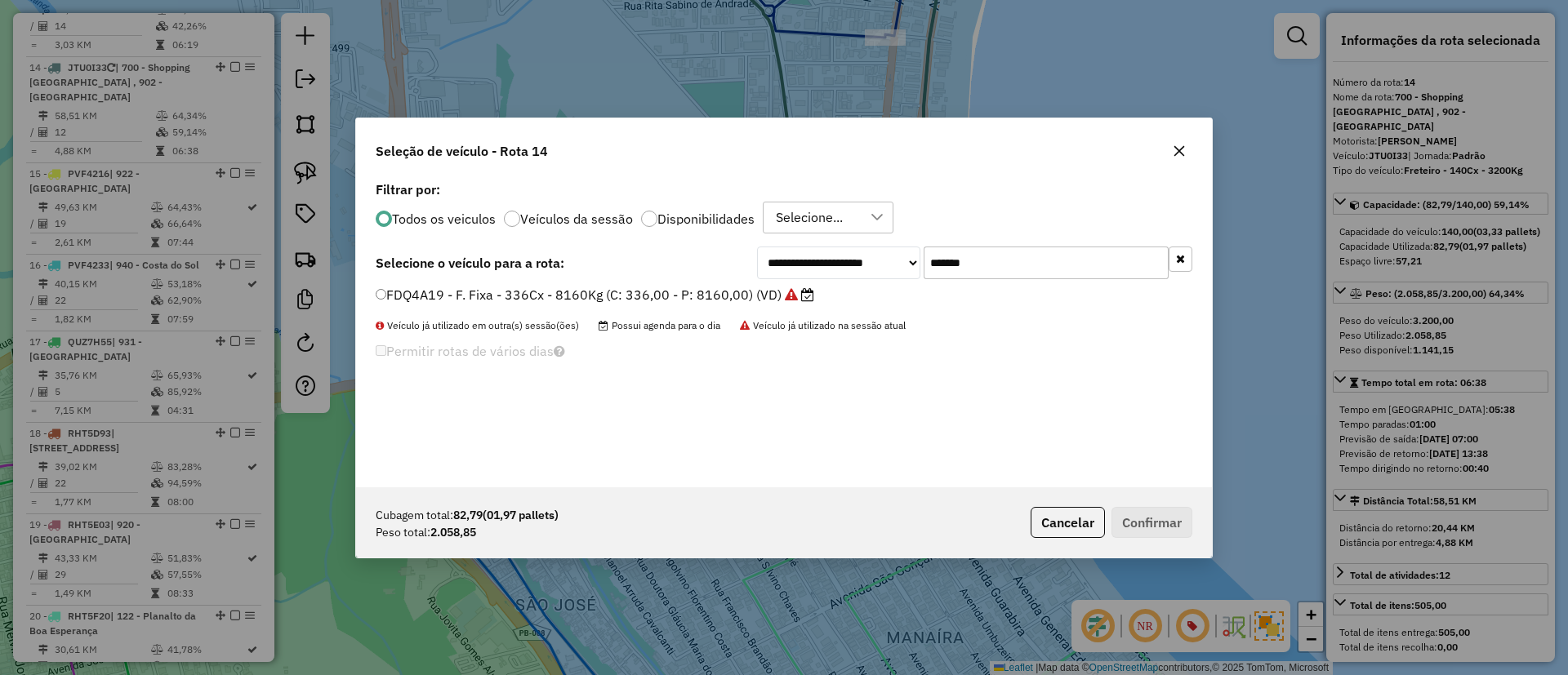
click at [741, 297] on label "FDQ4A19 - F. Fixa - 336Cx - 8160Kg (C: 336,00 - P: 8160,00) (VD)" at bounding box center [595, 294] width 438 height 20
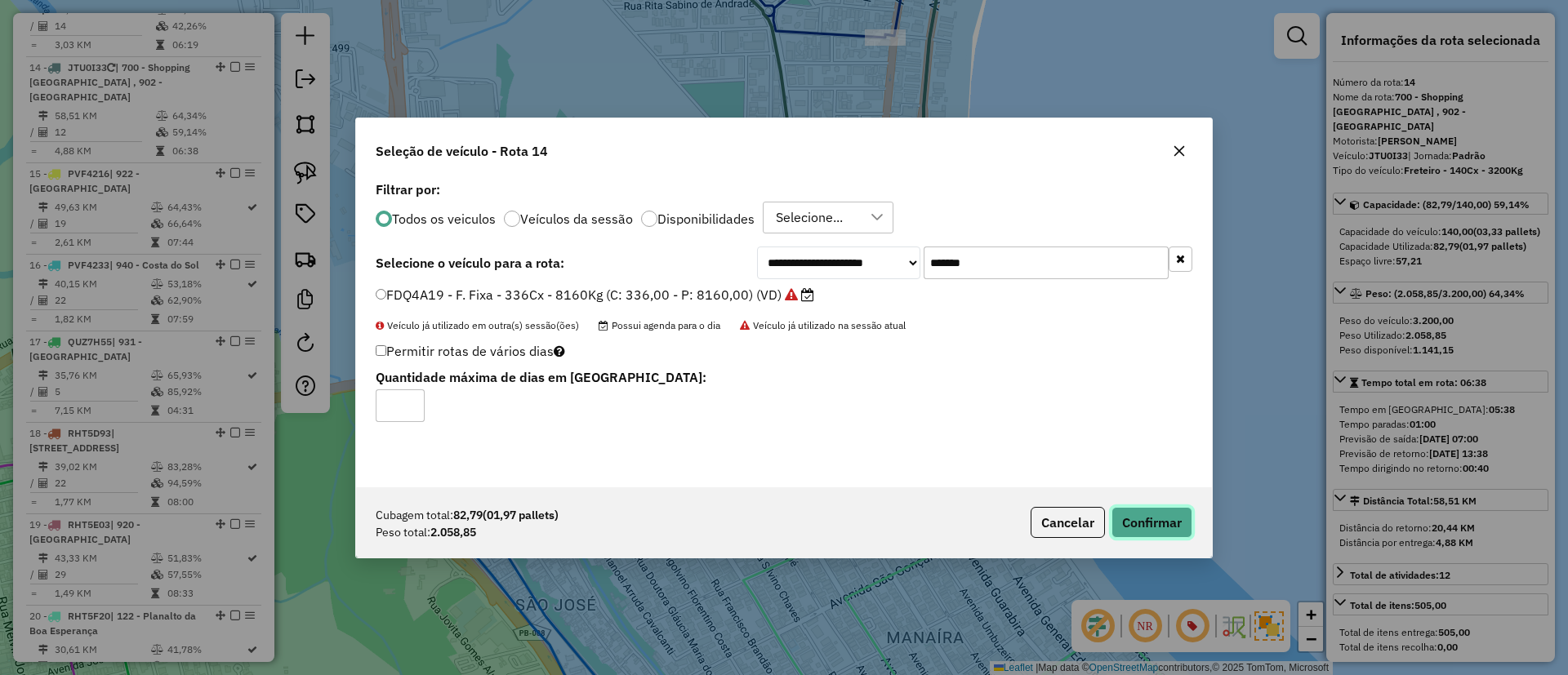
click at [1185, 535] on button "Confirmar" at bounding box center [1151, 521] width 81 height 31
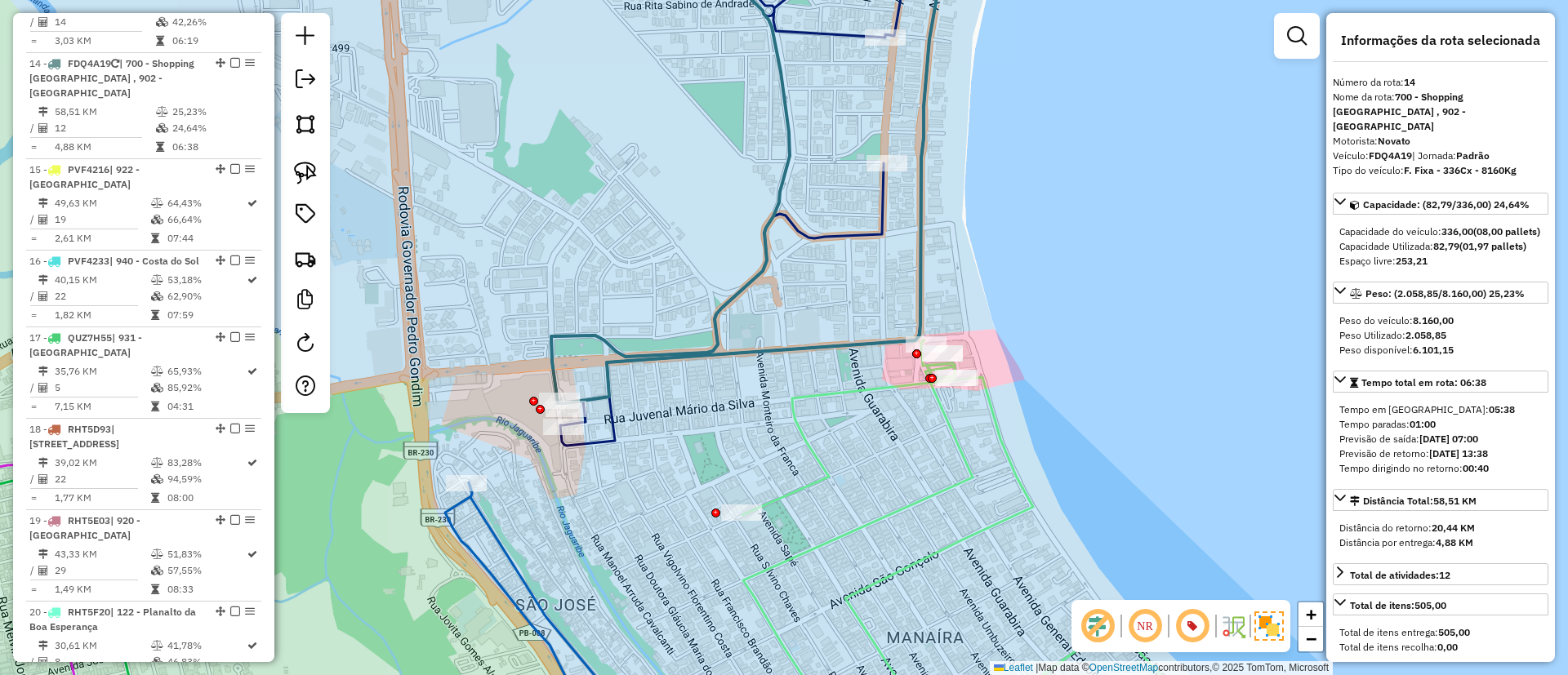
scroll to position [1802, 0]
click at [559, 339] on icon at bounding box center [752, 168] width 401 height 471
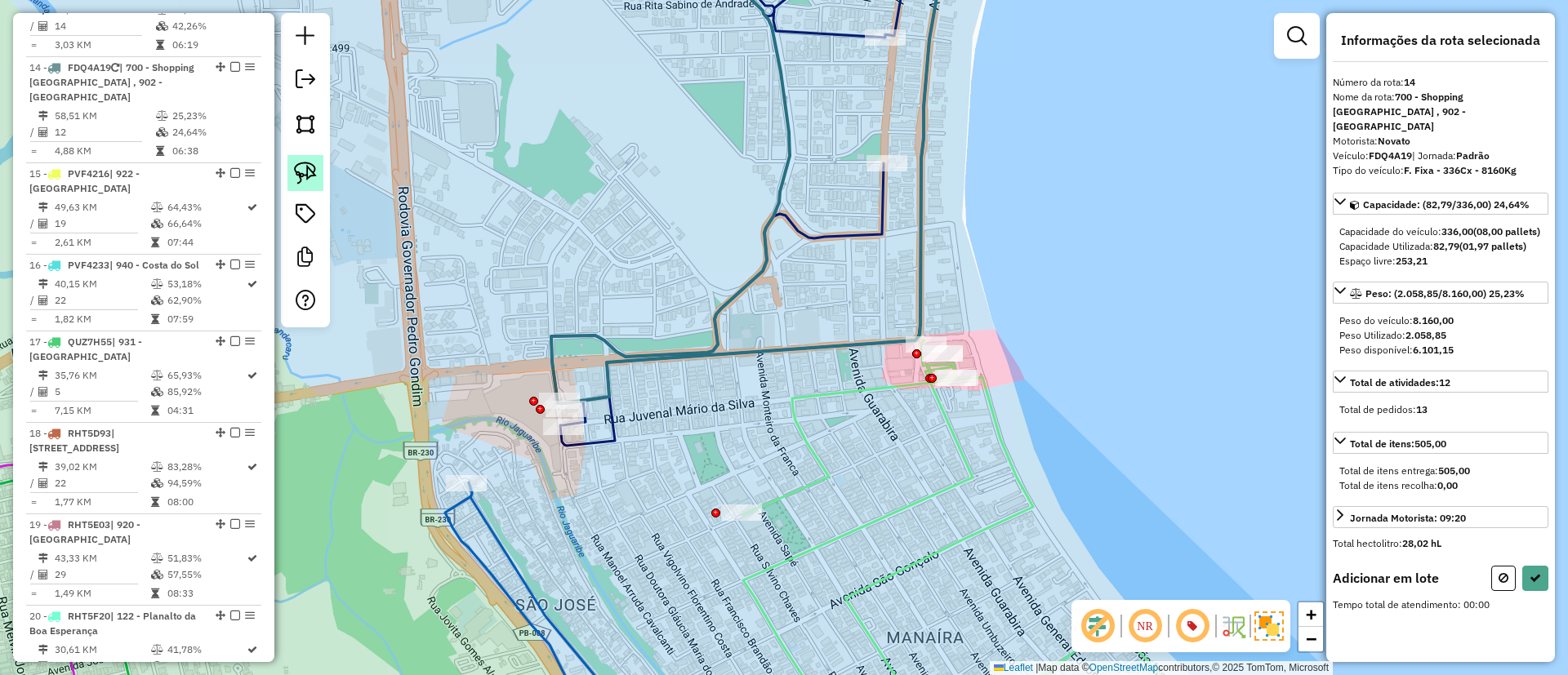
click at [312, 173] on img at bounding box center [304, 172] width 23 height 23
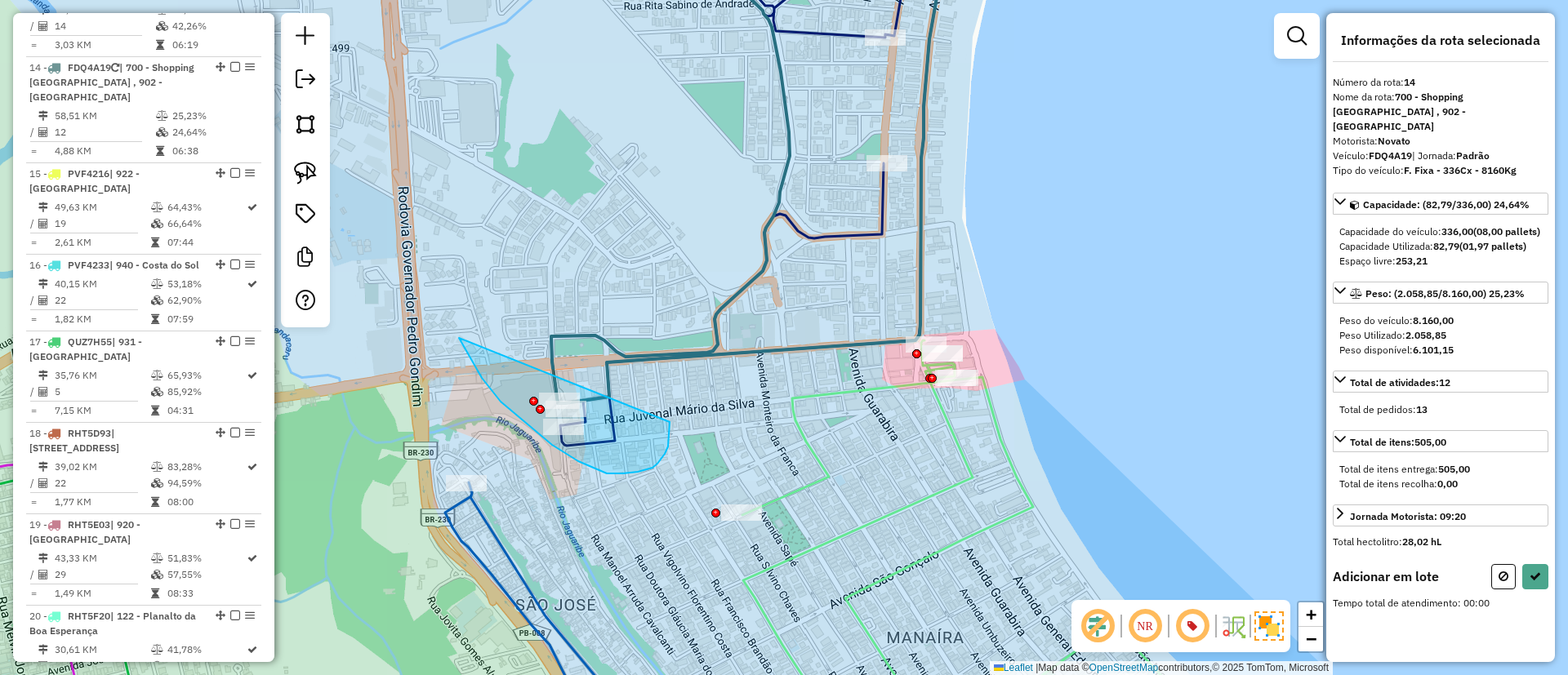
drag, startPoint x: 520, startPoint y: 418, endPoint x: 665, endPoint y: 410, distance: 145.2
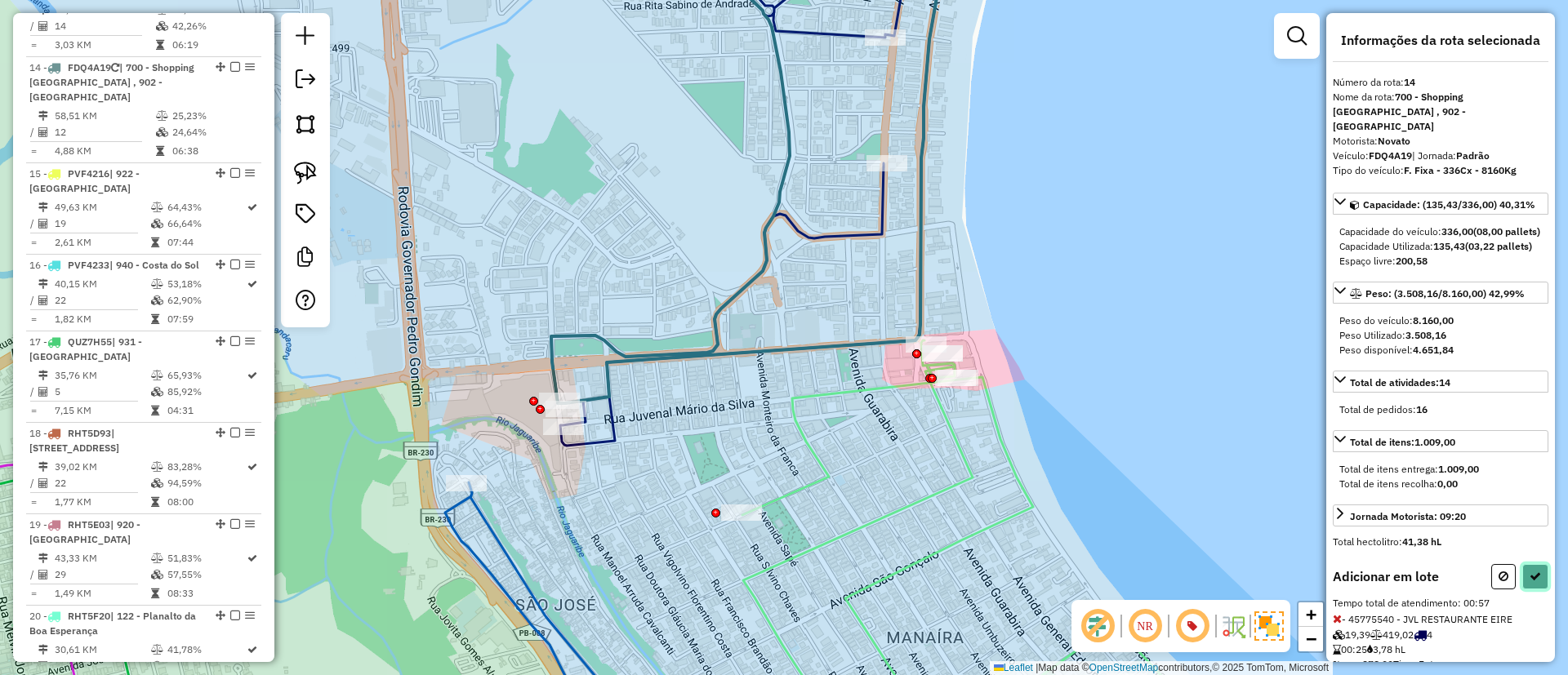
click at [1531, 589] on button at bounding box center [1535, 577] width 26 height 26
select select "*********"
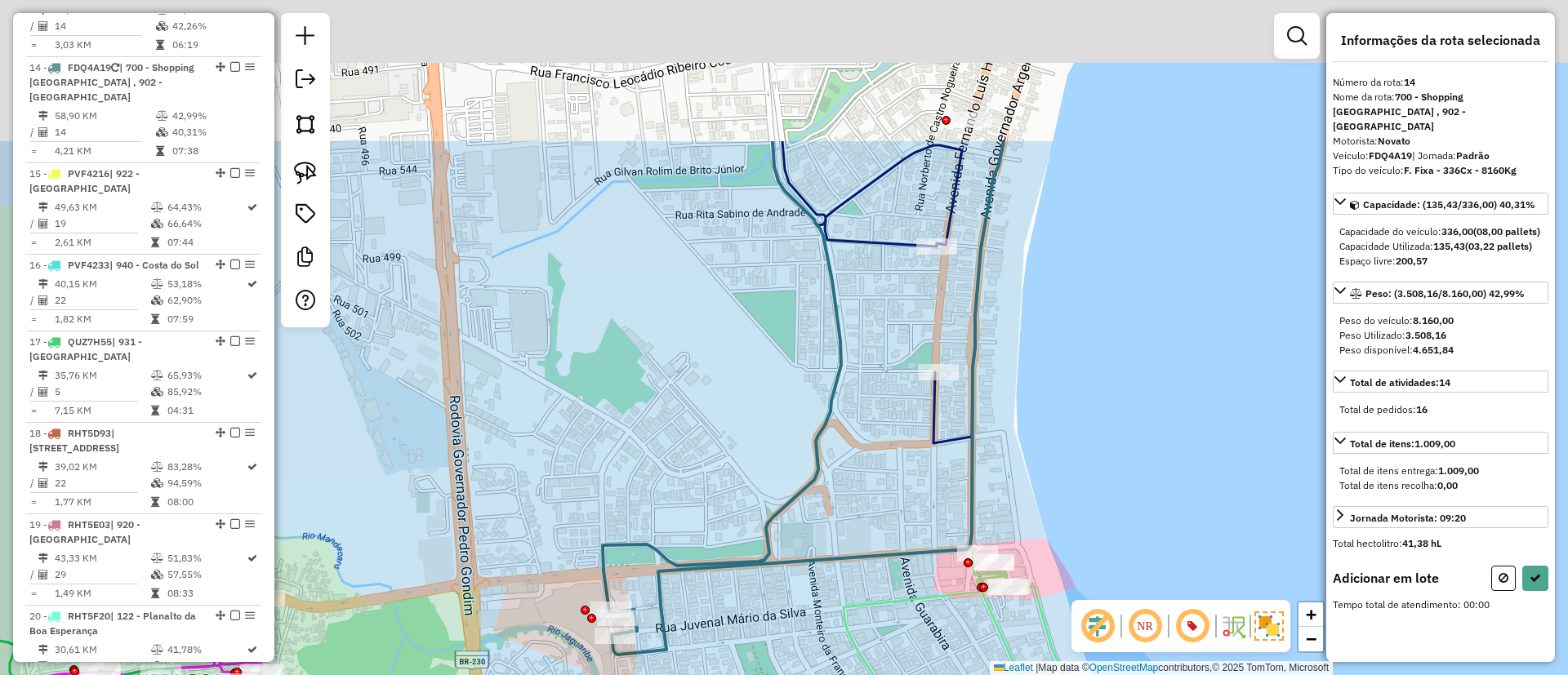
drag, startPoint x: 581, startPoint y: 175, endPoint x: 634, endPoint y: 399, distance: 230.2
click at [641, 408] on div "Janela de atendimento Grade de atendimento Capacidade Transportadoras Veículos …" at bounding box center [784, 337] width 1568 height 675
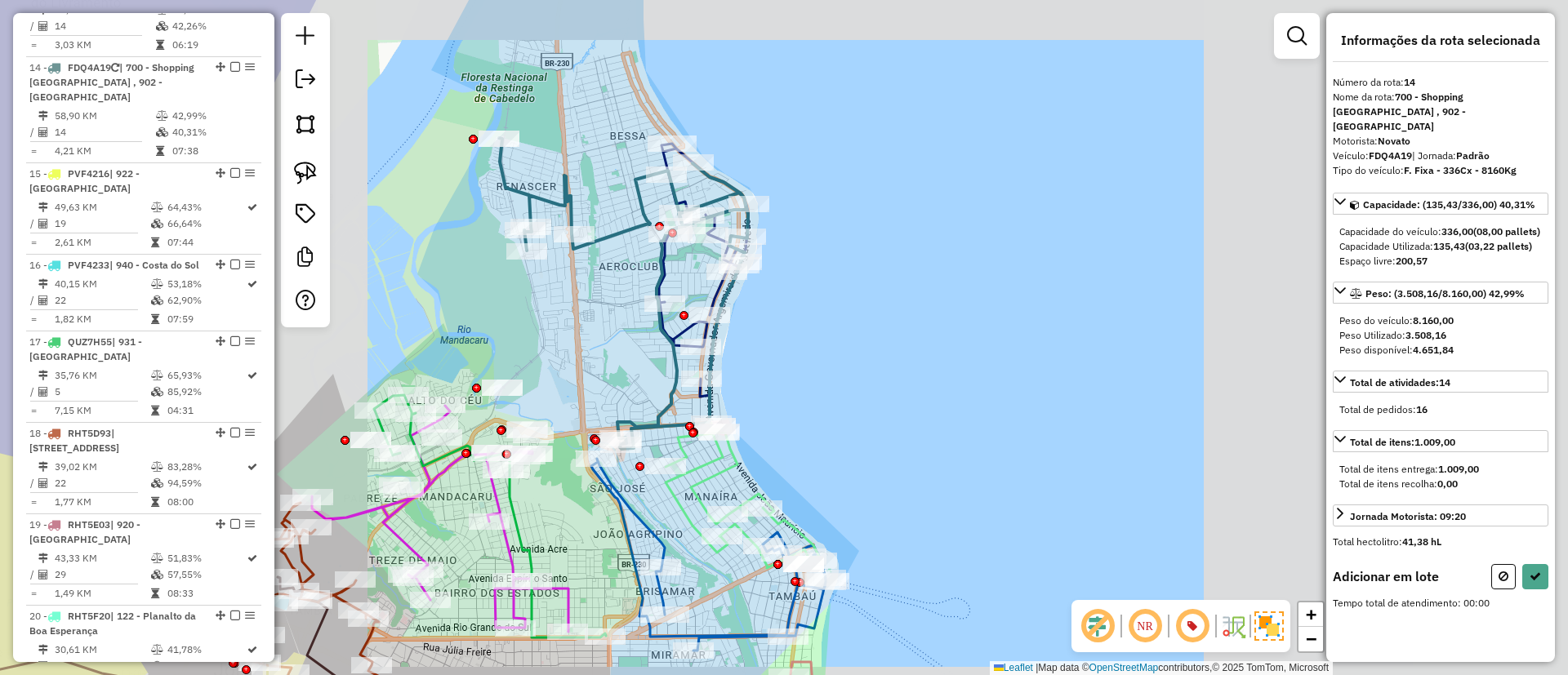
click at [604, 393] on div "Janela de atendimento Grade de atendimento Capacidade Transportadoras Veículos …" at bounding box center [784, 337] width 1568 height 675
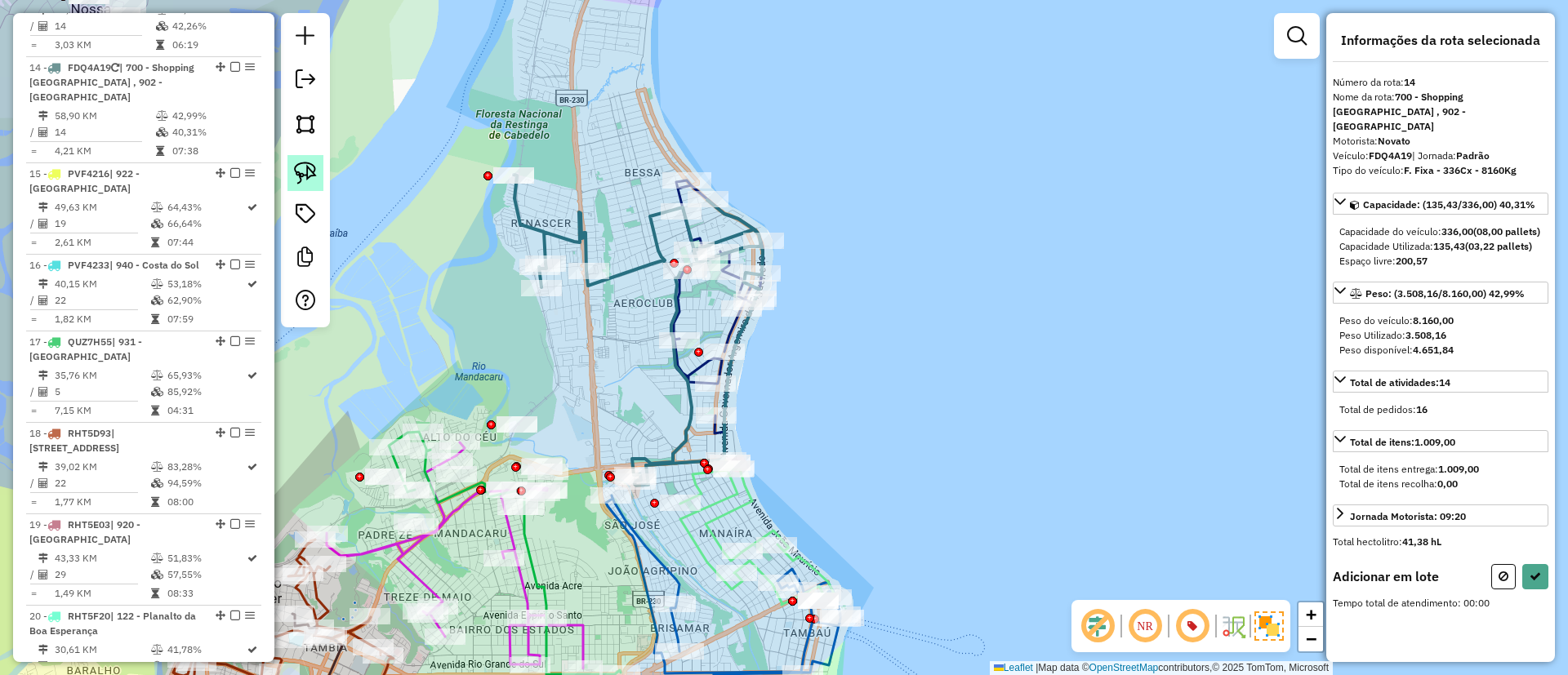
click at [299, 169] on img at bounding box center [304, 172] width 23 height 23
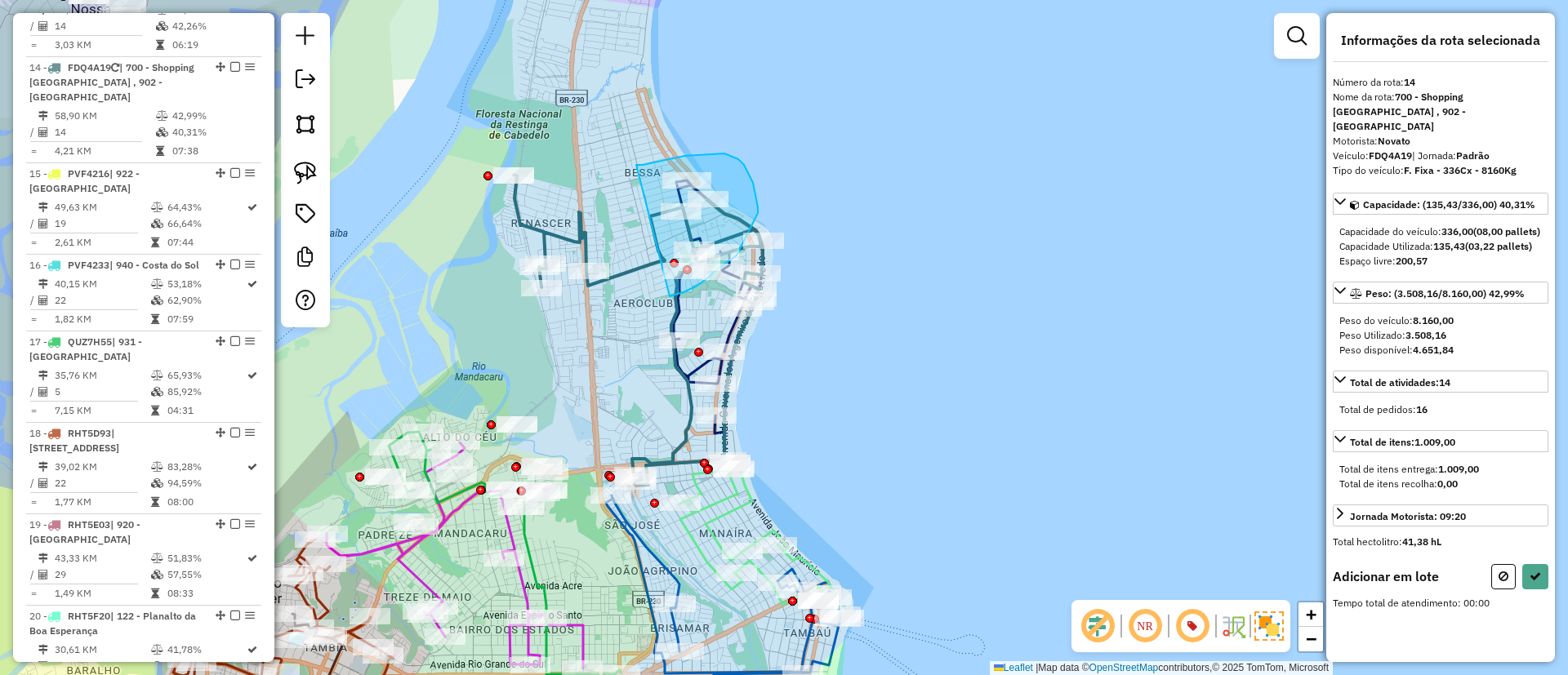
drag, startPoint x: 636, startPoint y: 165, endPoint x: 666, endPoint y: 296, distance: 134.4
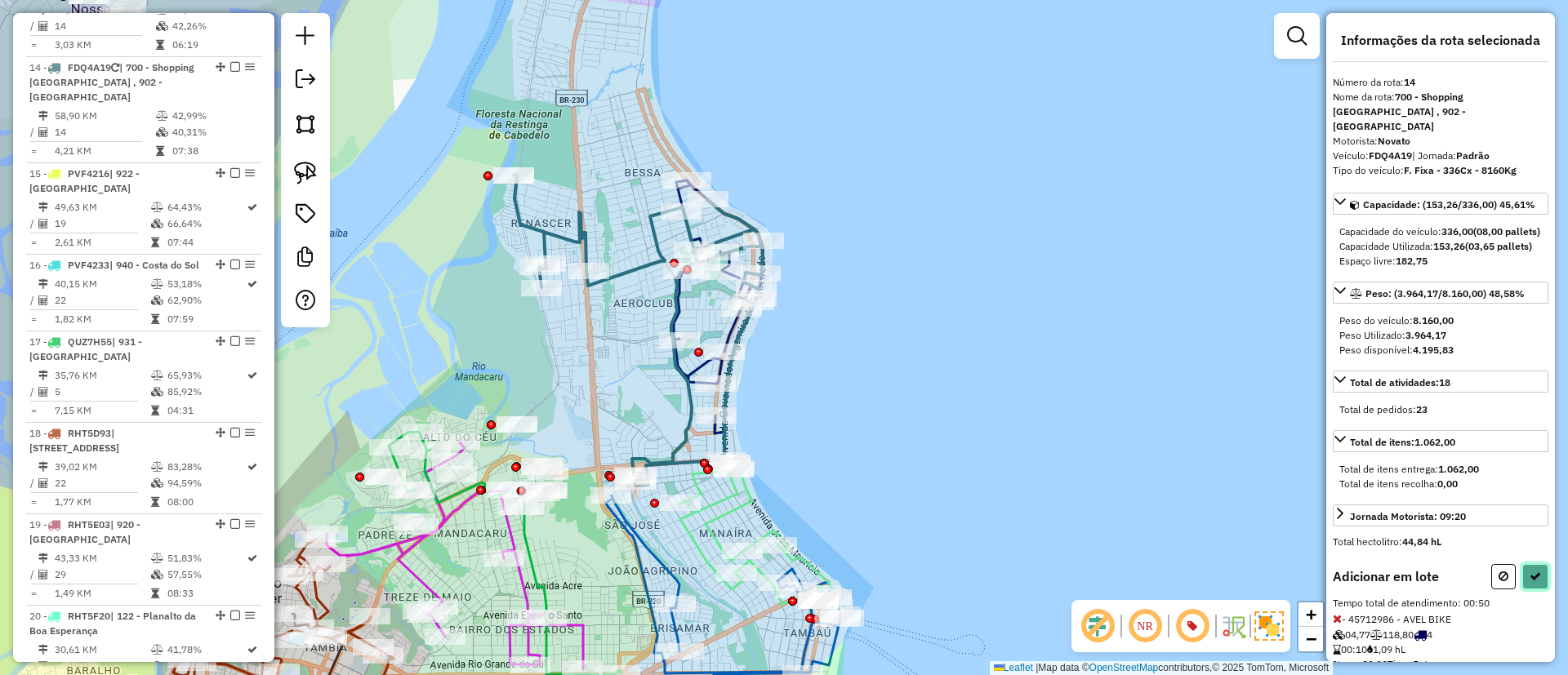
click at [1529, 582] on icon at bounding box center [1535, 576] width 12 height 12
select select "*********"
click at [1529, 582] on icon at bounding box center [1535, 576] width 12 height 12
select select "*********"
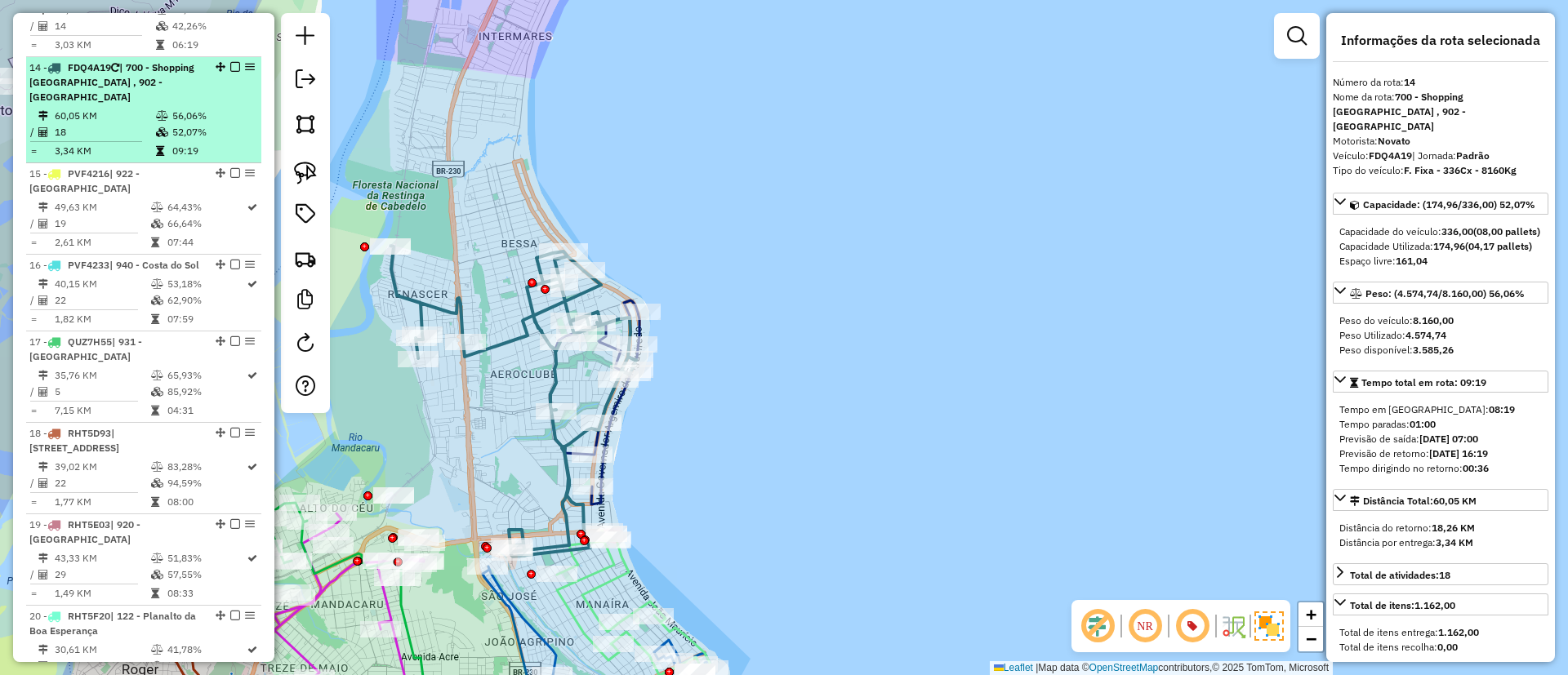
click at [230, 62] on em at bounding box center [235, 67] width 10 height 10
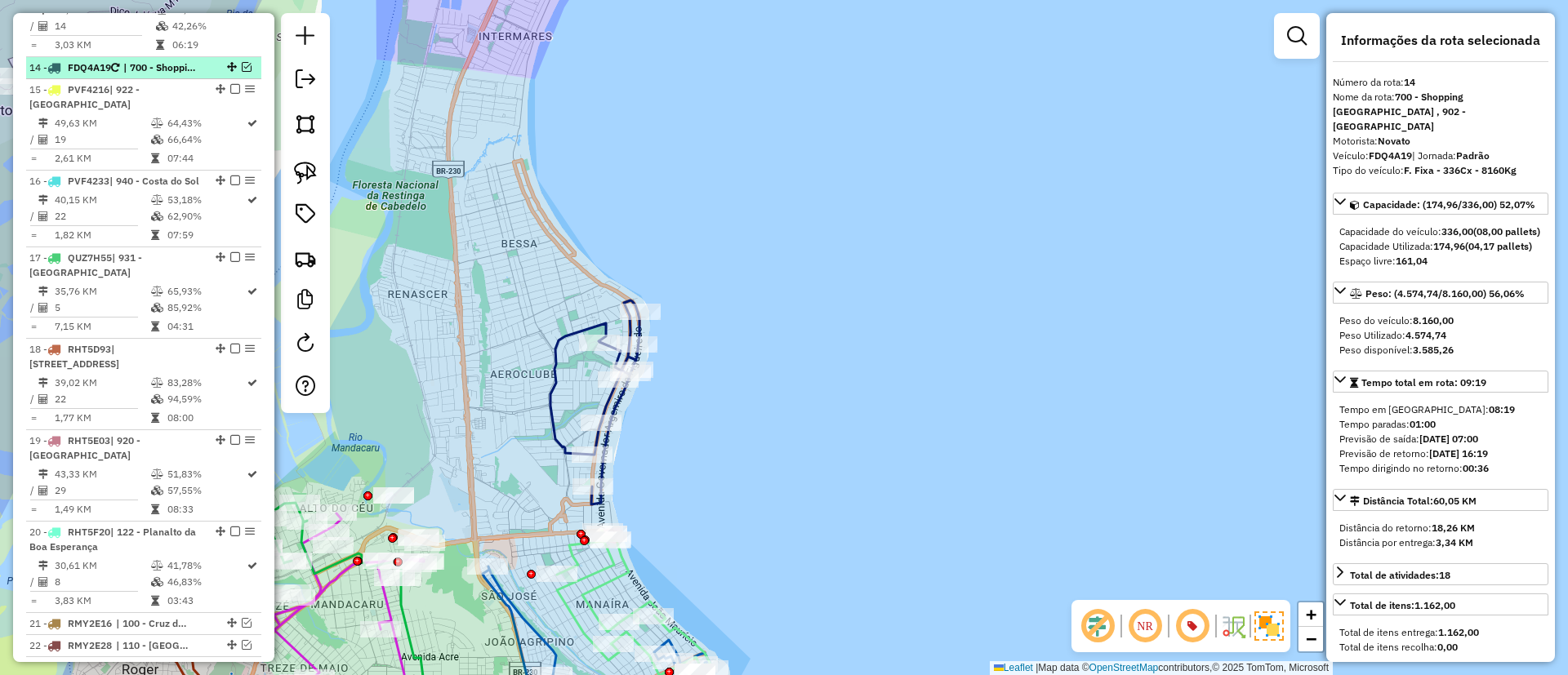
scroll to position [1718, 0]
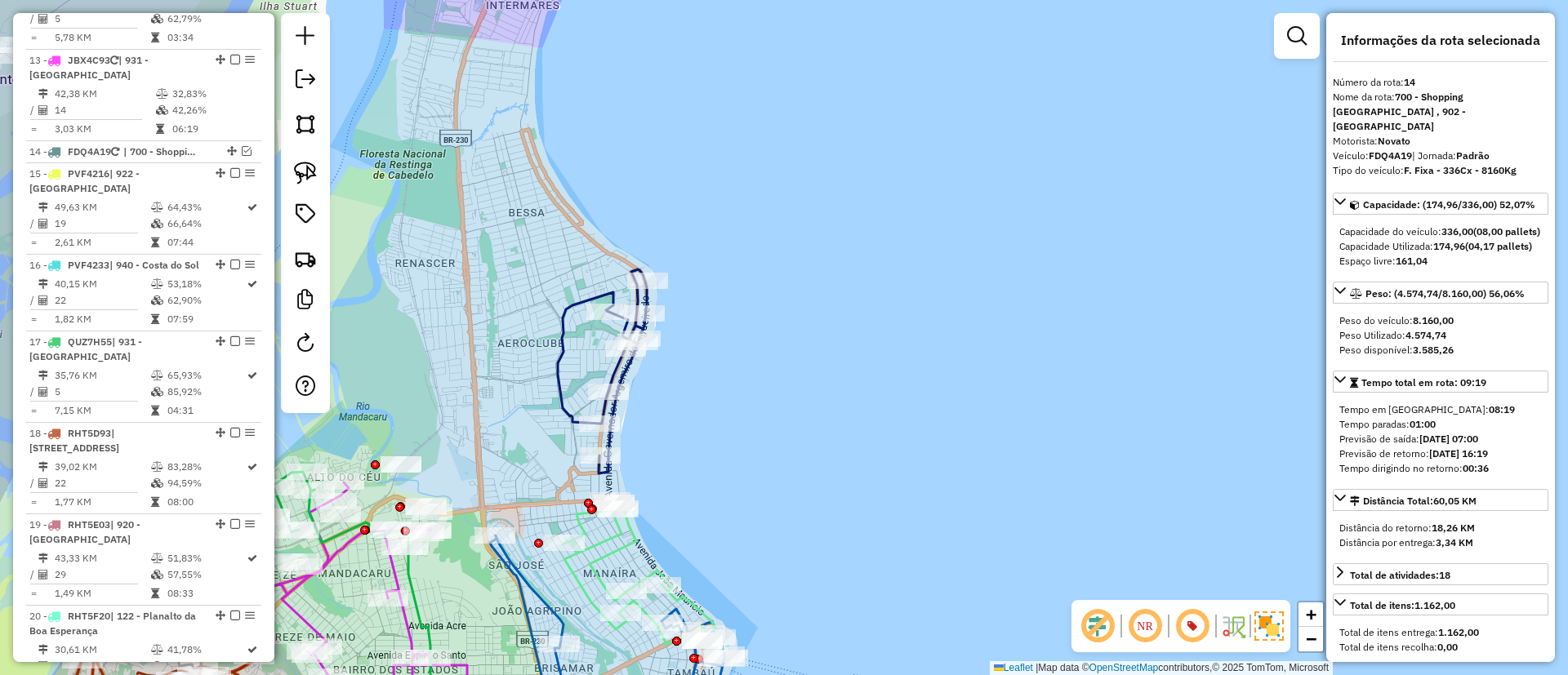
drag, startPoint x: 784, startPoint y: 376, endPoint x: 796, endPoint y: 279, distance: 97.7
click at [796, 280] on div "Janela de atendimento Grade de atendimento Capacidade Transportadoras Veículos …" at bounding box center [784, 337] width 1568 height 675
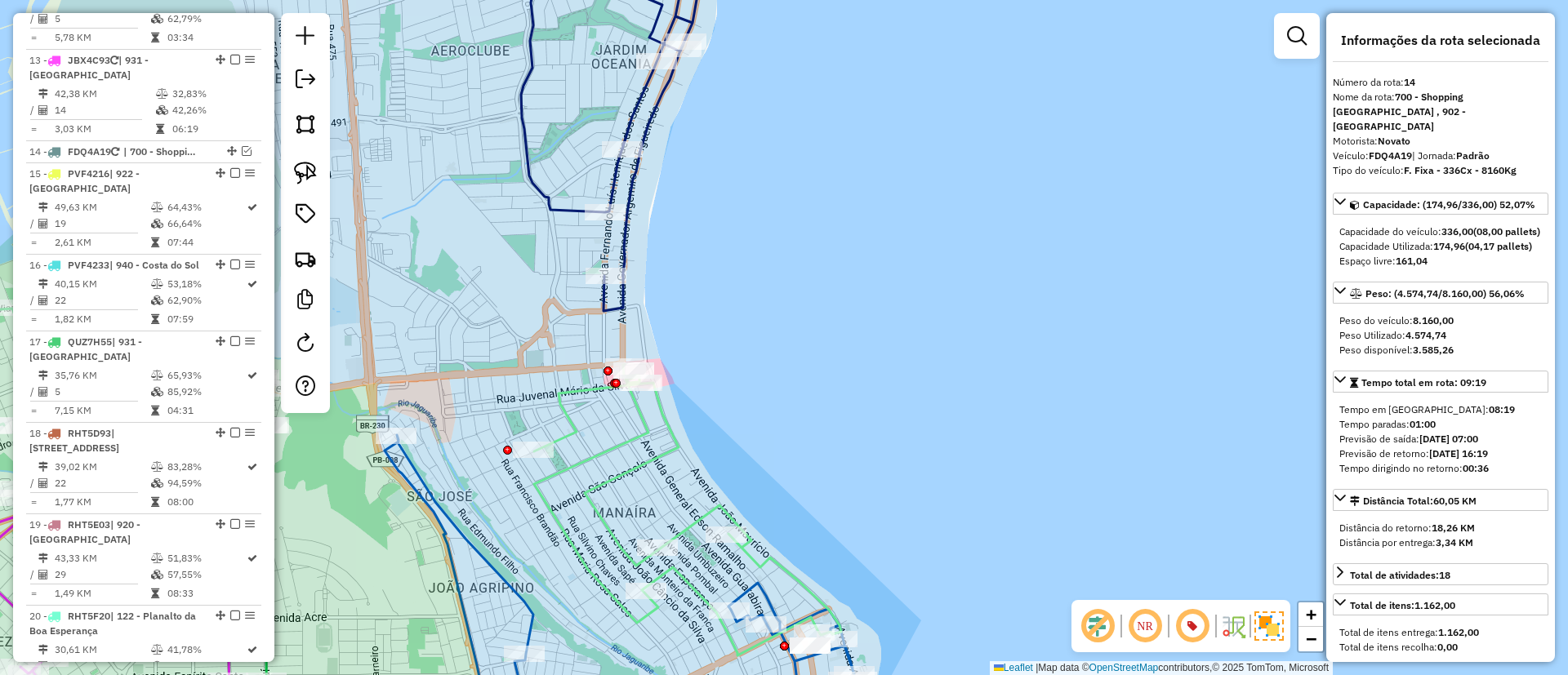
click at [649, 419] on icon at bounding box center [687, 509] width 307 height 291
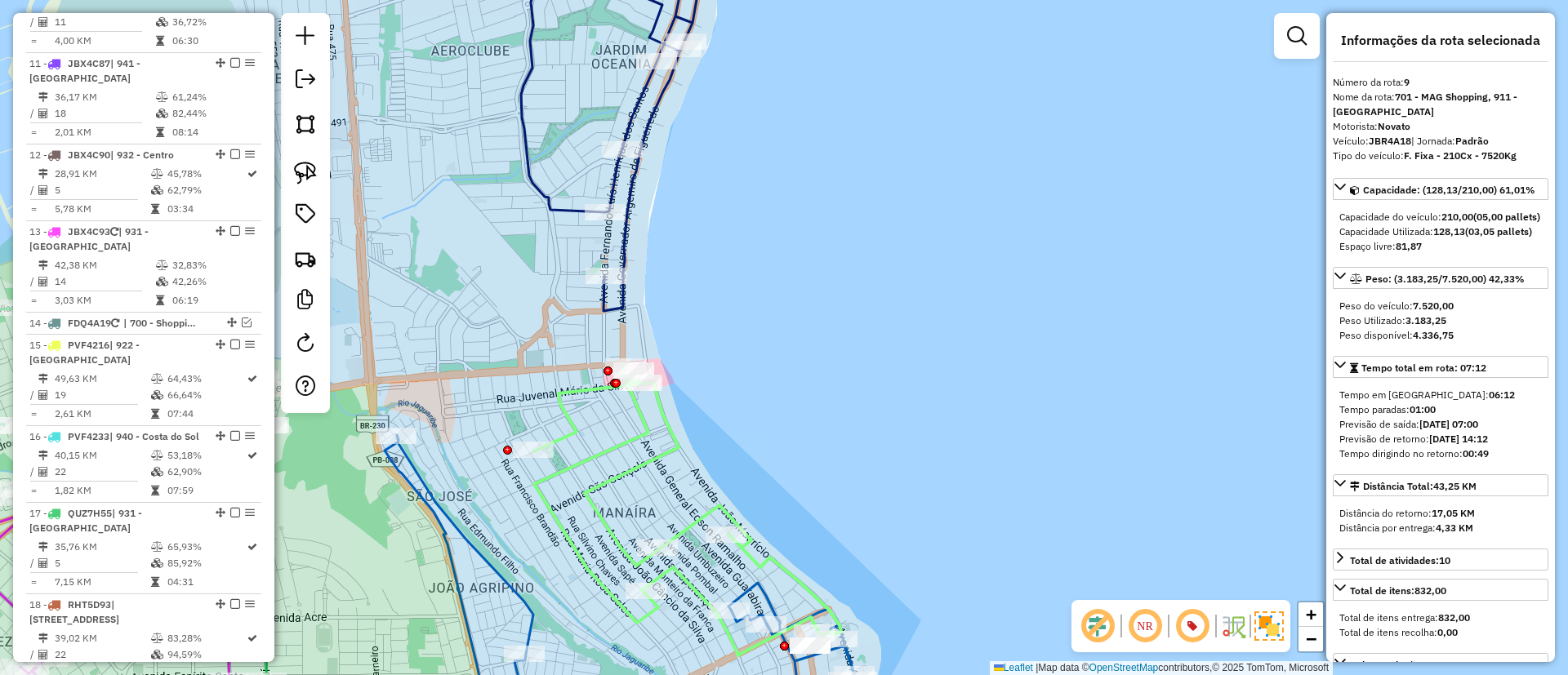
scroll to position [1374, 0]
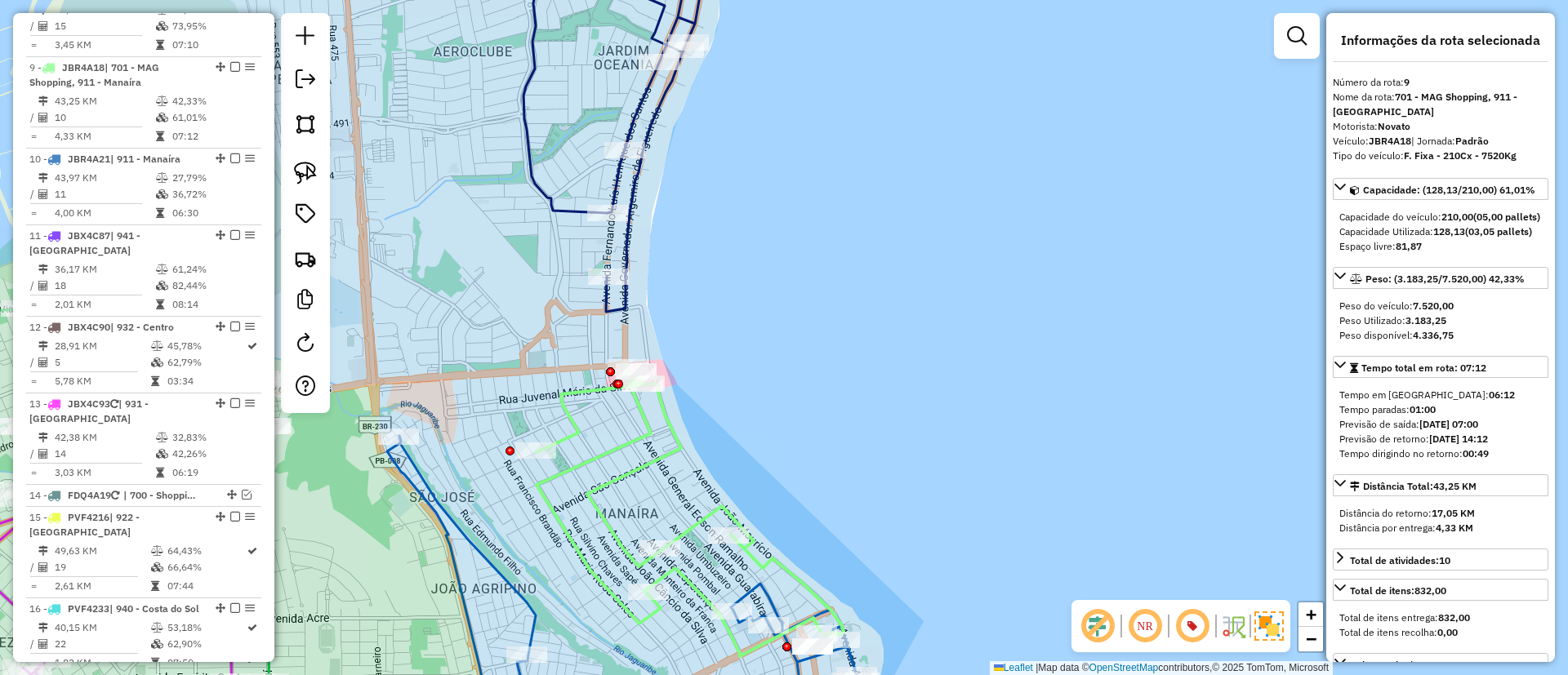
drag, startPoint x: 717, startPoint y: 331, endPoint x: 746, endPoint y: 382, distance: 58.7
click at [746, 382] on div "Janela de atendimento Grade de atendimento Capacidade Transportadoras Veículos …" at bounding box center [784, 337] width 1568 height 675
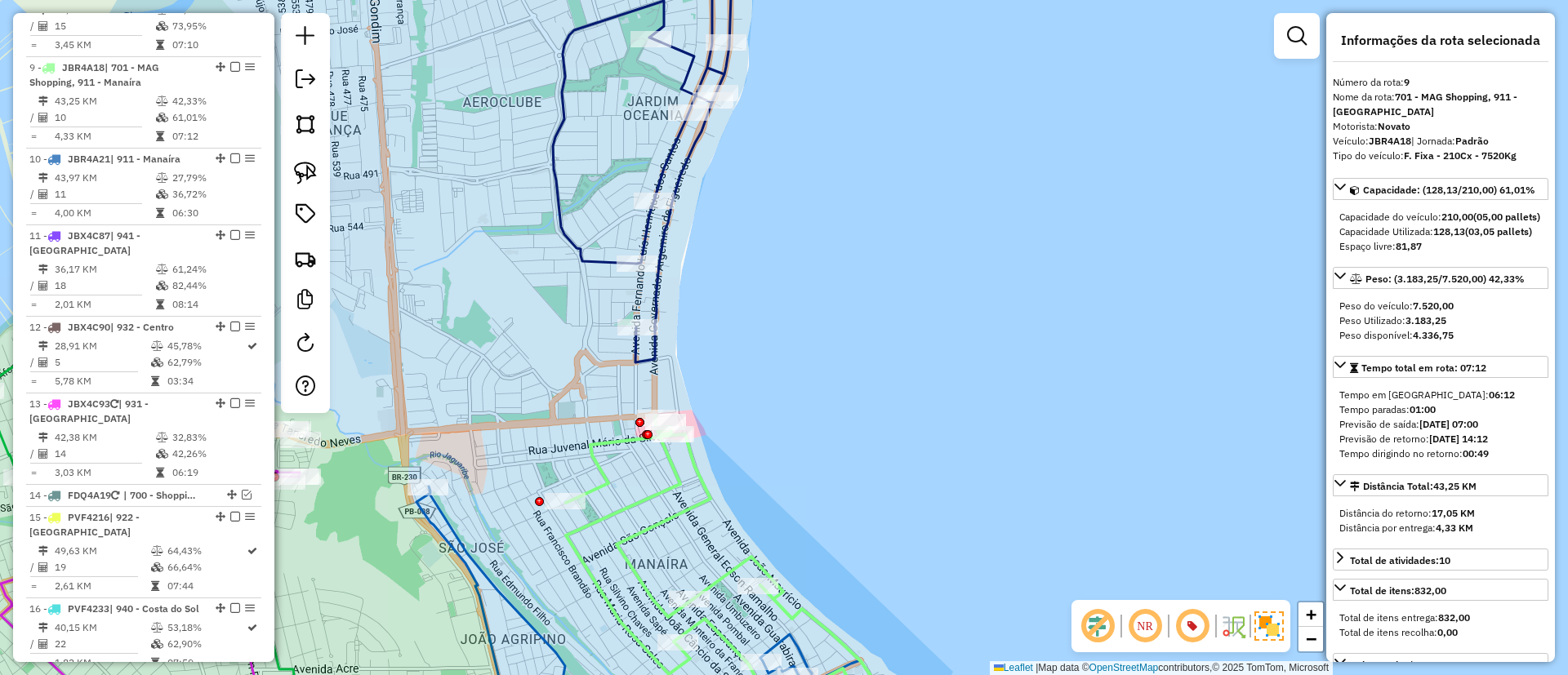
click at [671, 468] on icon at bounding box center [720, 561] width 307 height 291
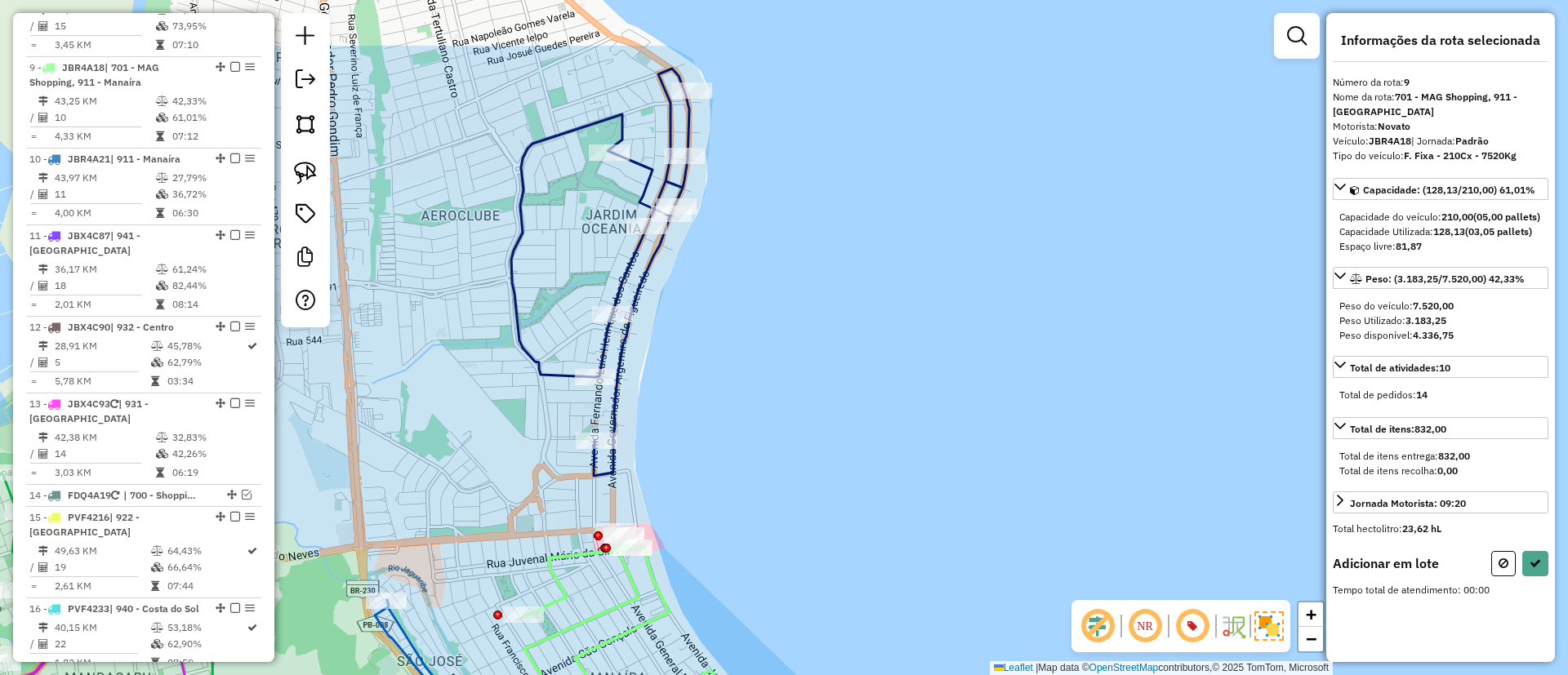
drag, startPoint x: 745, startPoint y: 364, endPoint x: 659, endPoint y: 431, distance: 109.0
click at [703, 478] on div "Janela de atendimento Grade de atendimento Capacidade Transportadoras Veículos …" at bounding box center [784, 337] width 1568 height 675
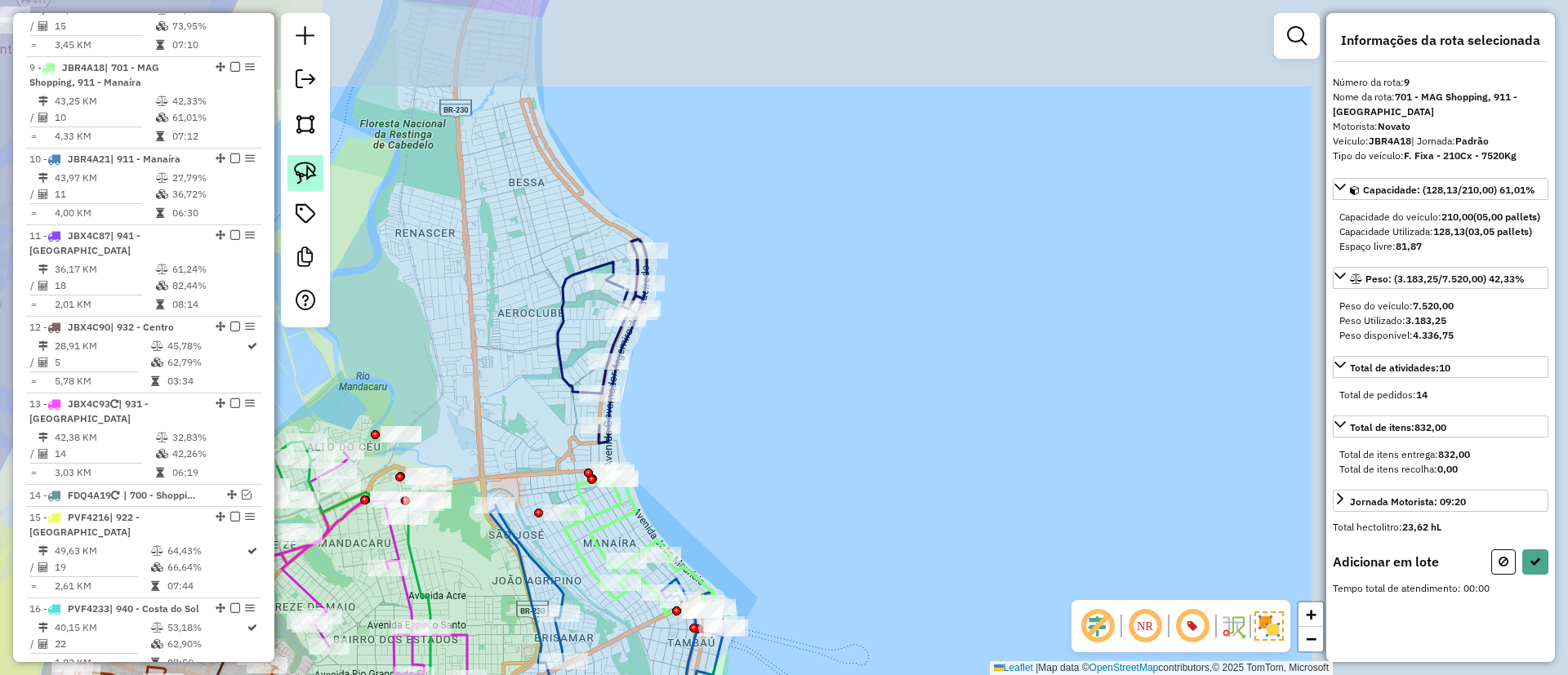
click at [302, 169] on img at bounding box center [304, 172] width 23 height 23
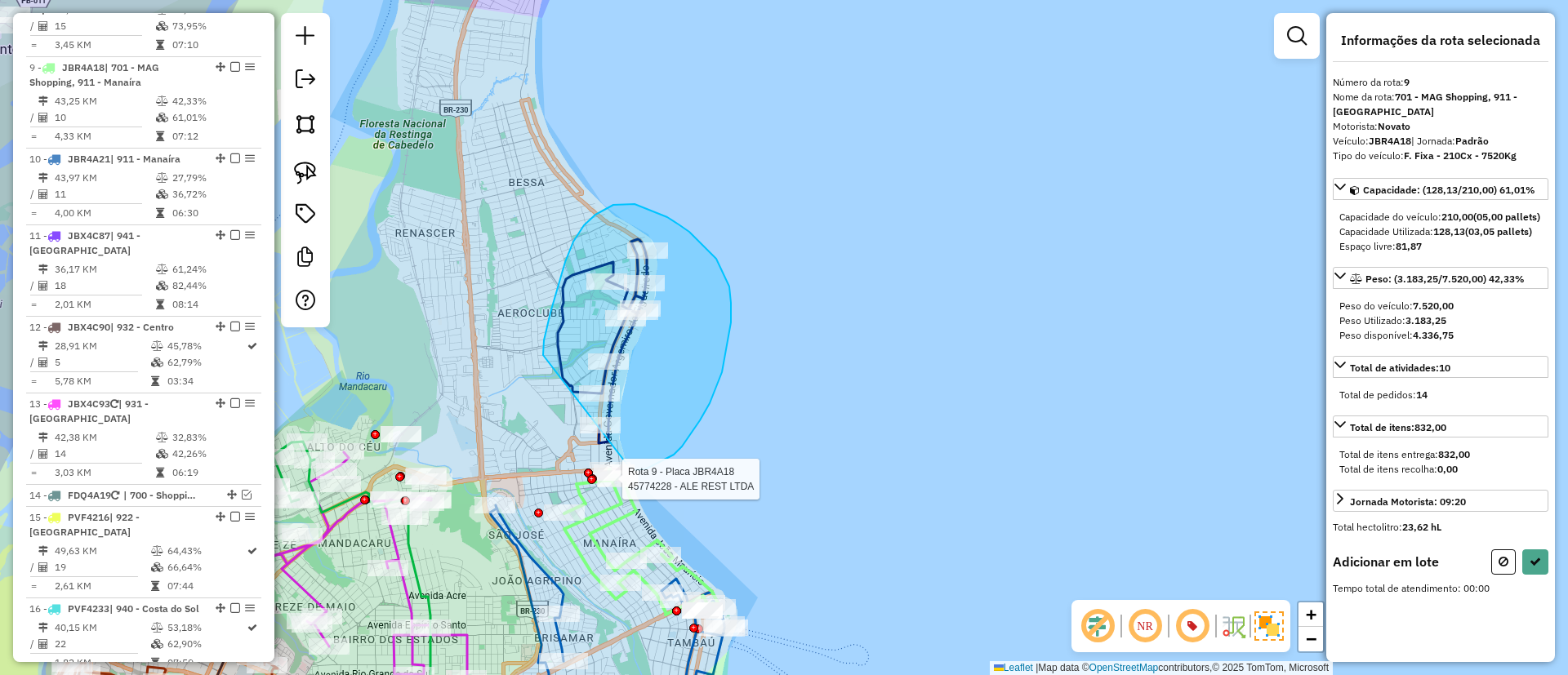
click at [624, 472] on div "Rota 9 - Placa JBR4A18 45774228 - ALE REST LTDA Janela de atendimento Grade de …" at bounding box center [784, 337] width 1568 height 675
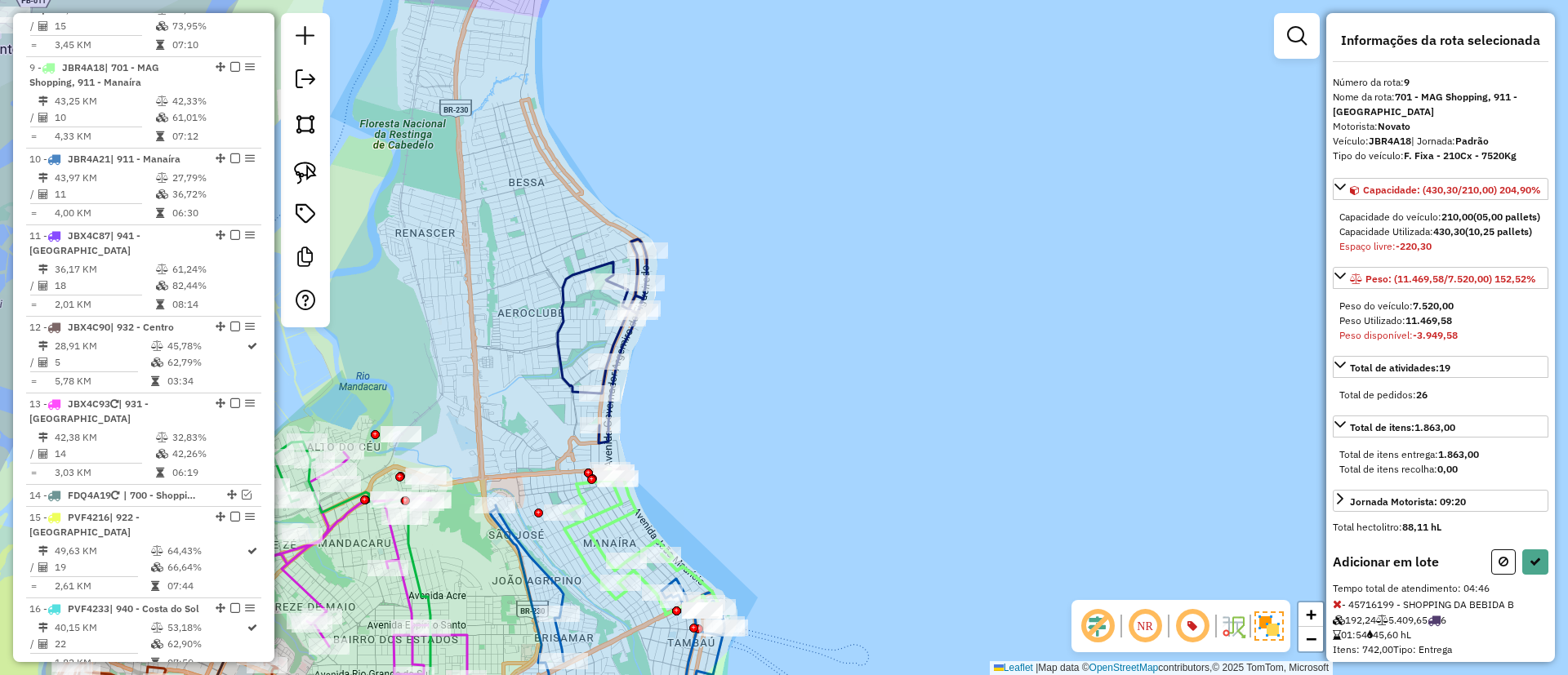
scroll to position [367, 0]
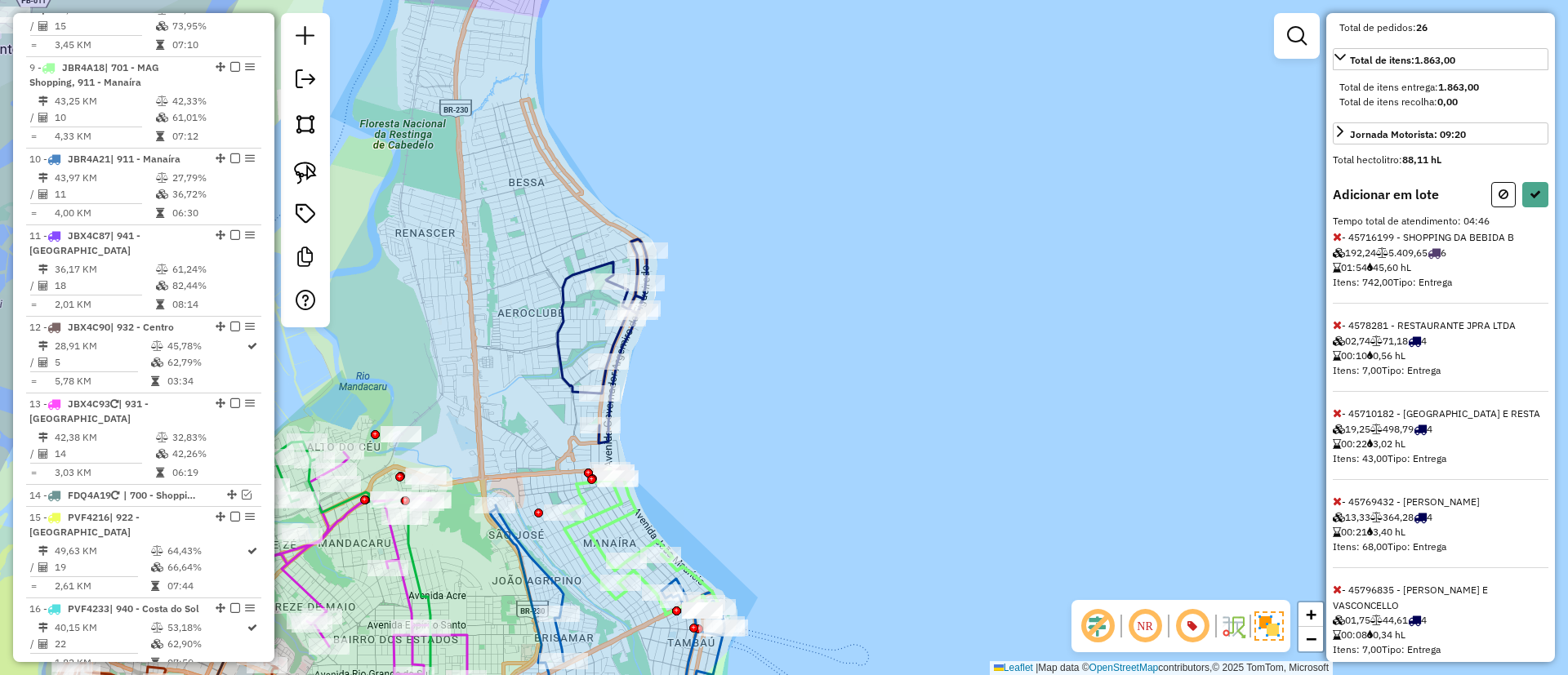
click at [1337, 243] on icon at bounding box center [1337, 237] width 9 height 12
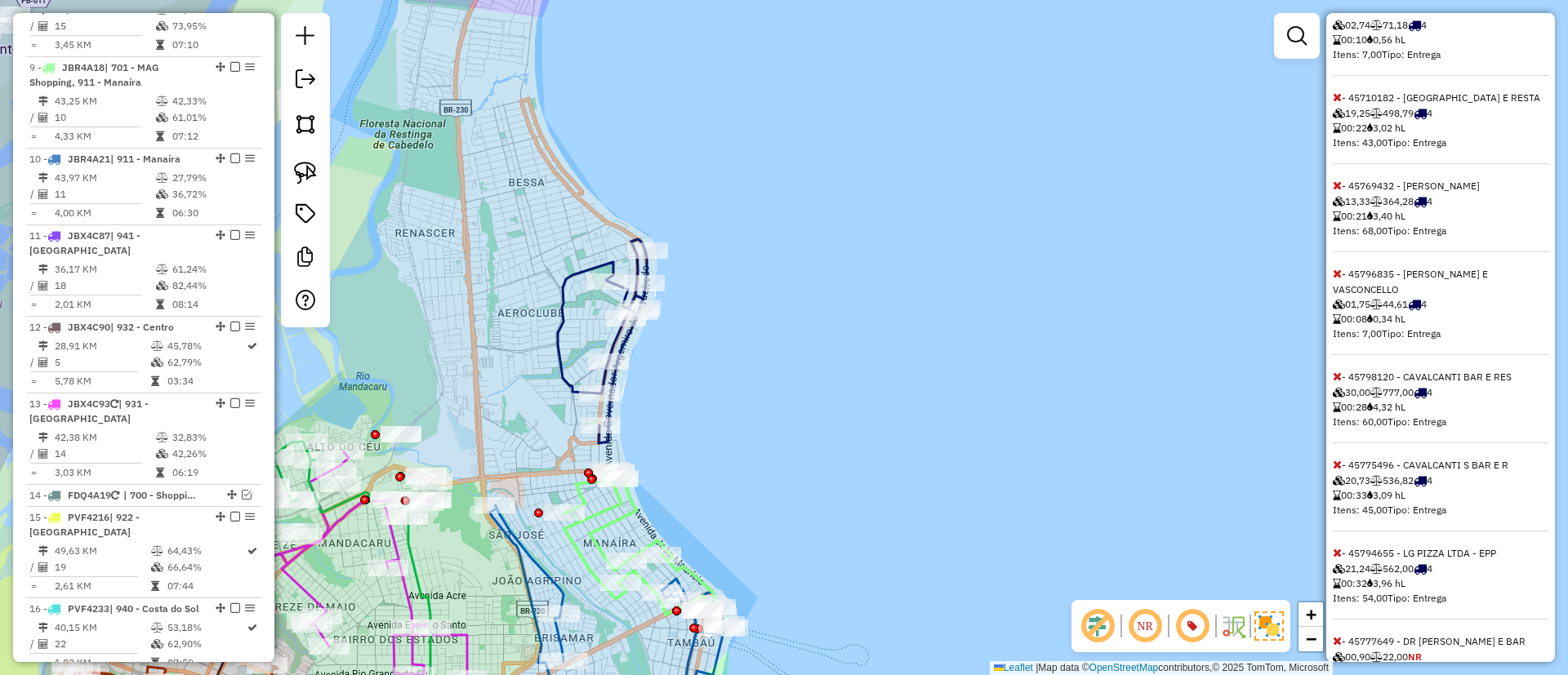
scroll to position [690, 0]
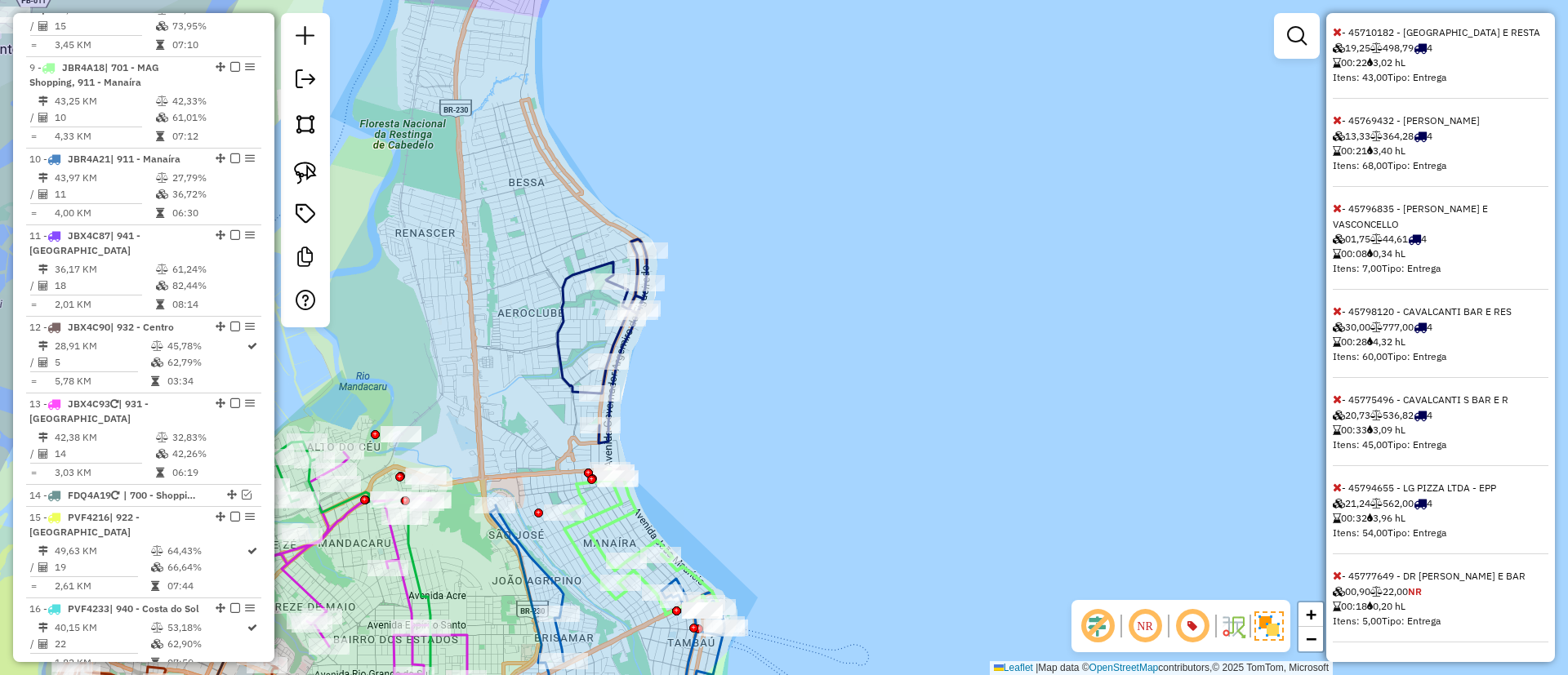
click at [1336, 400] on icon at bounding box center [1337, 399] width 9 height 12
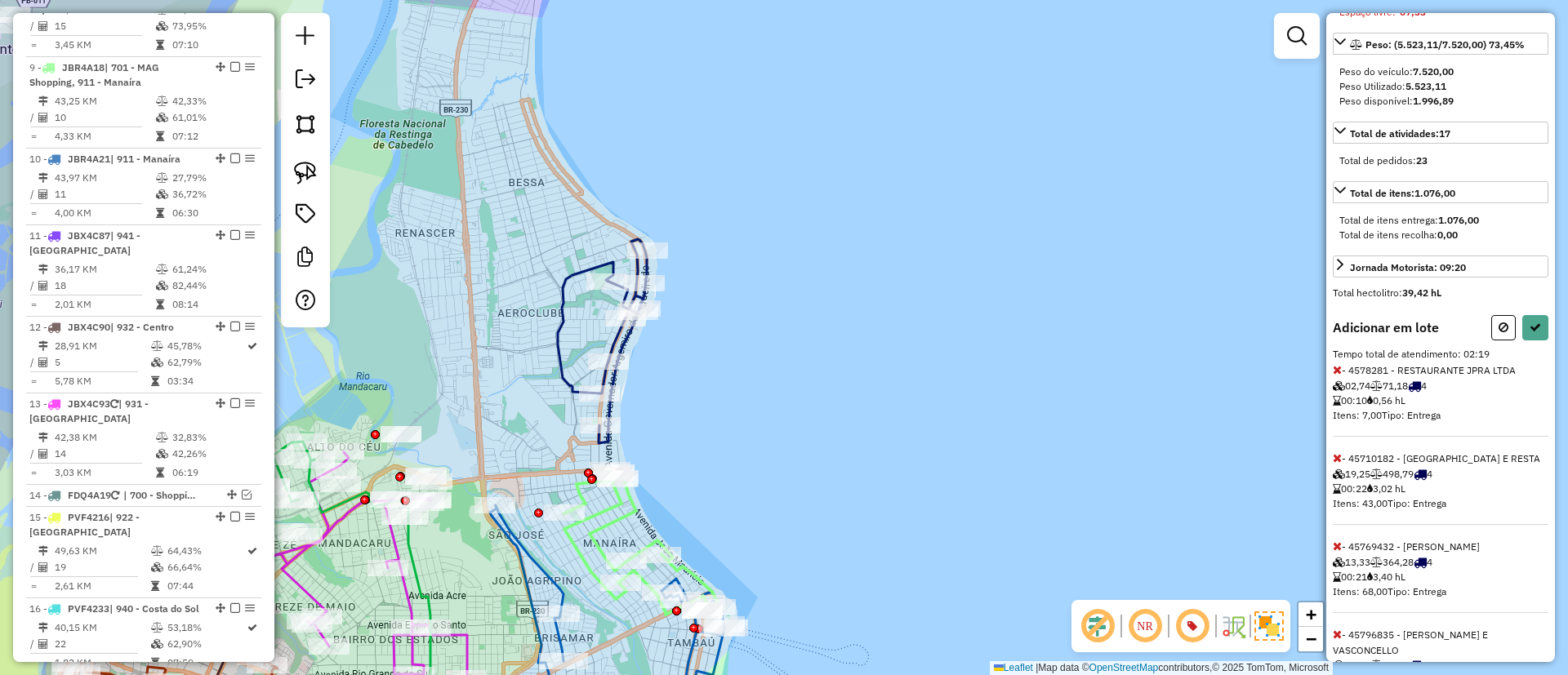
scroll to position [112, 0]
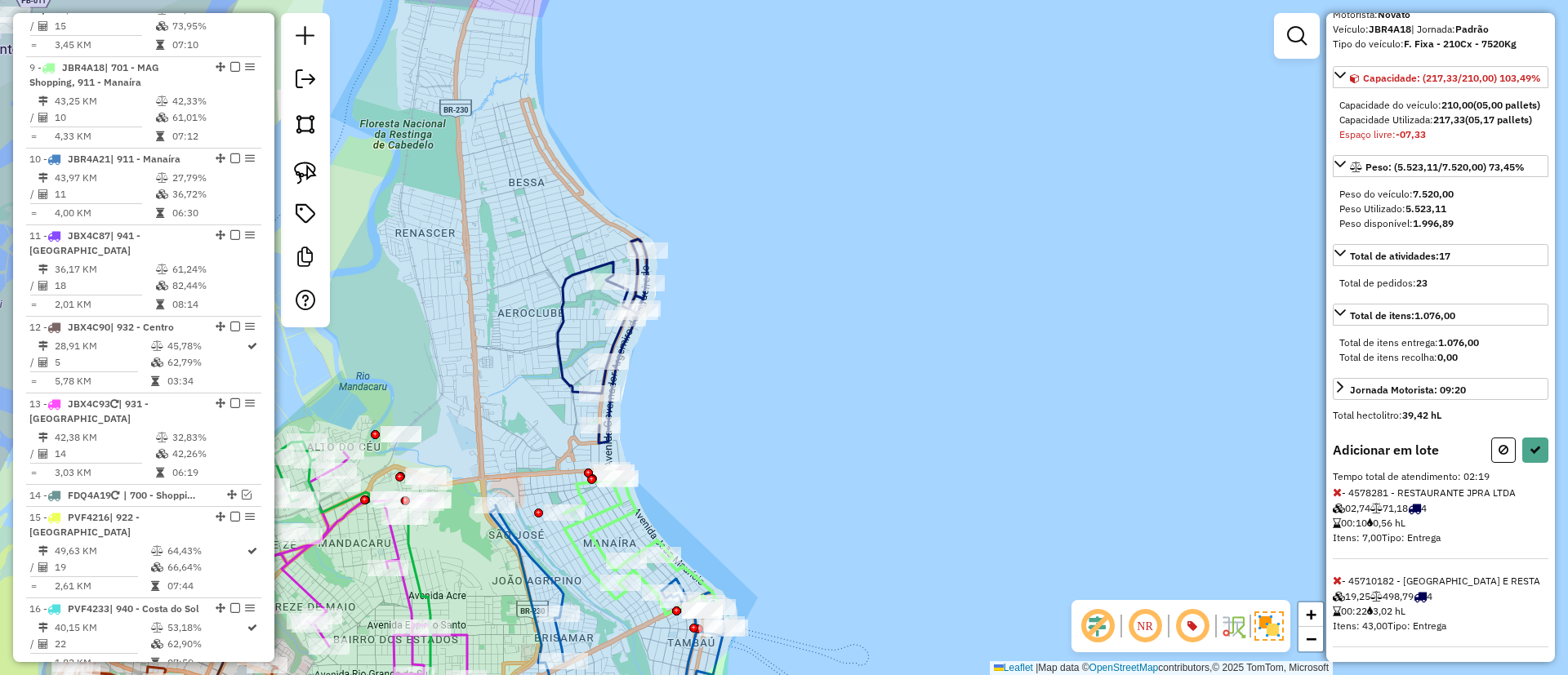
click at [1337, 498] on icon at bounding box center [1337, 493] width 9 height 12
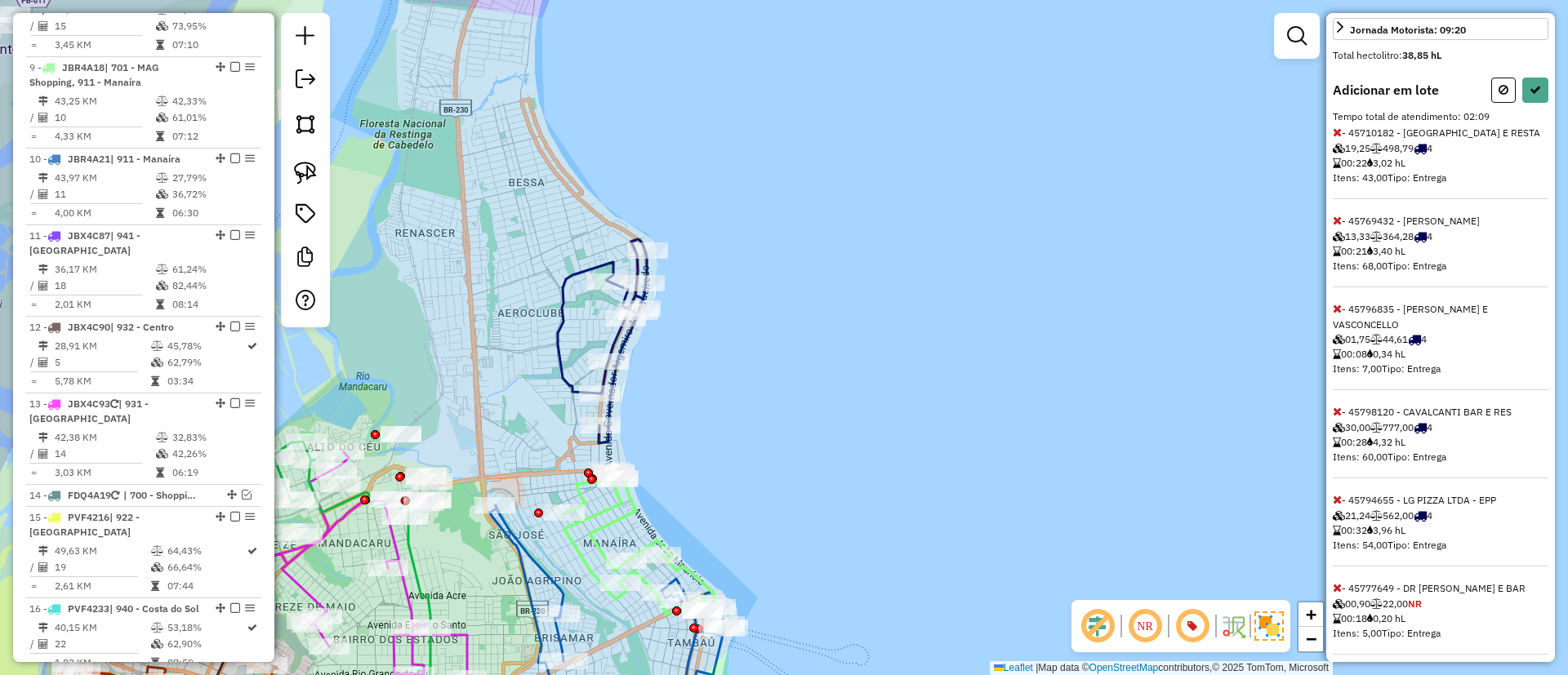
scroll to position [479, 0]
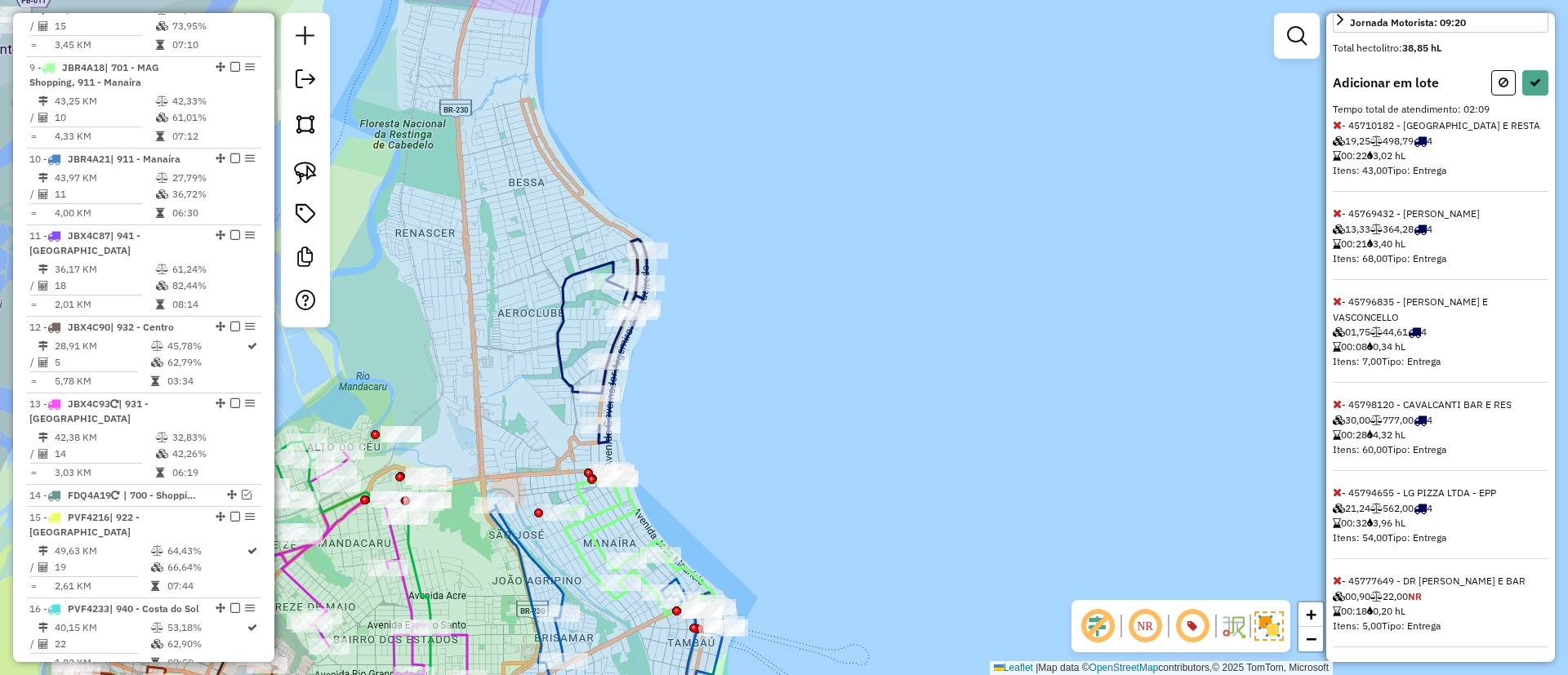
click at [1337, 586] on icon at bounding box center [1337, 581] width 9 height 12
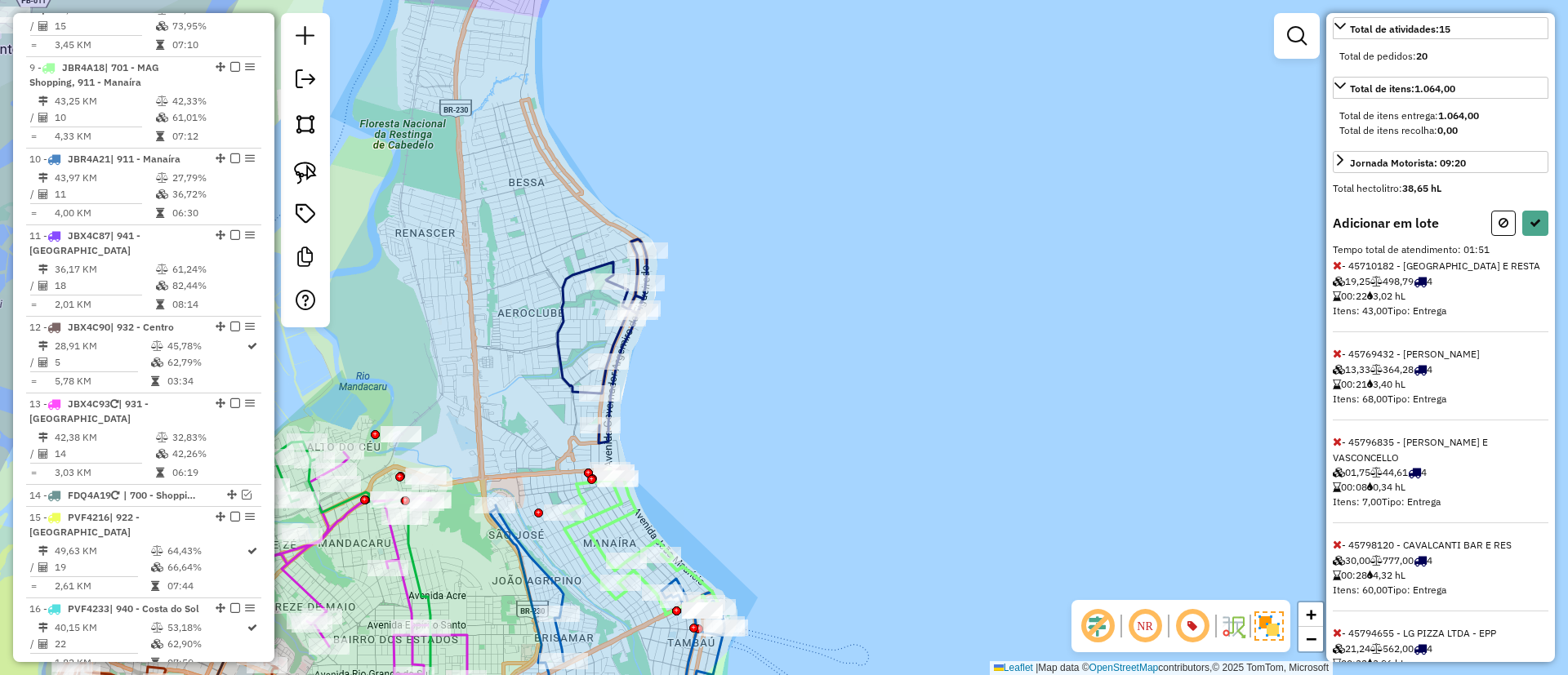
scroll to position [425, 0]
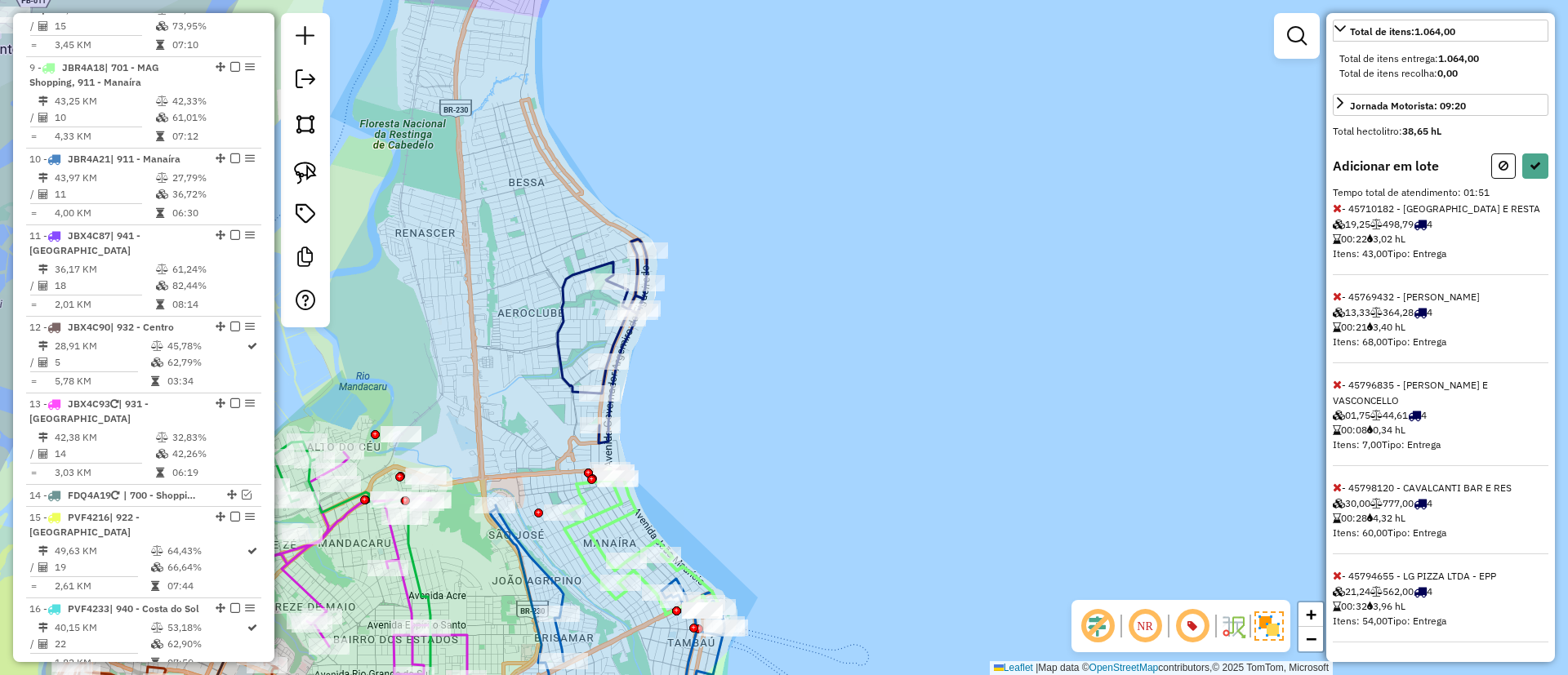
click at [1339, 391] on icon at bounding box center [1337, 385] width 9 height 12
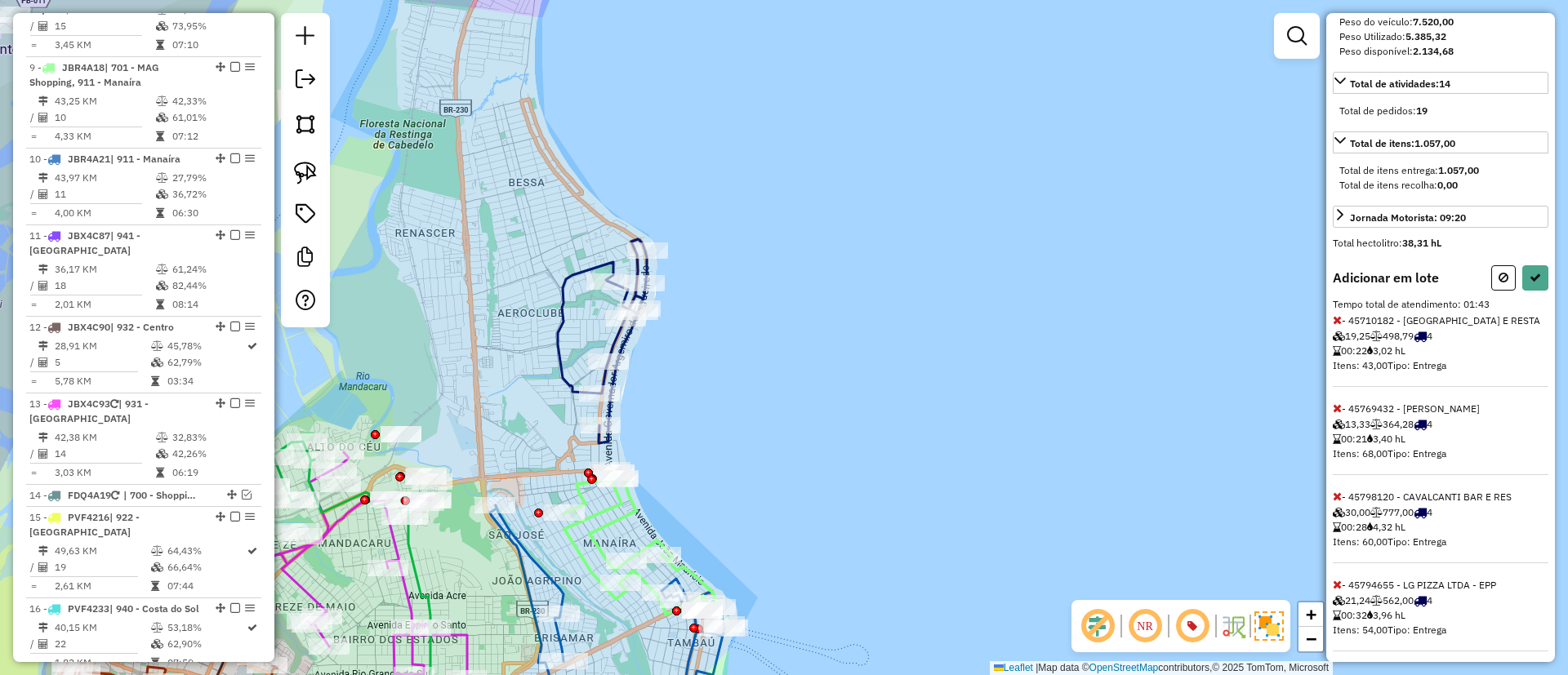
scroll to position [337, 0]
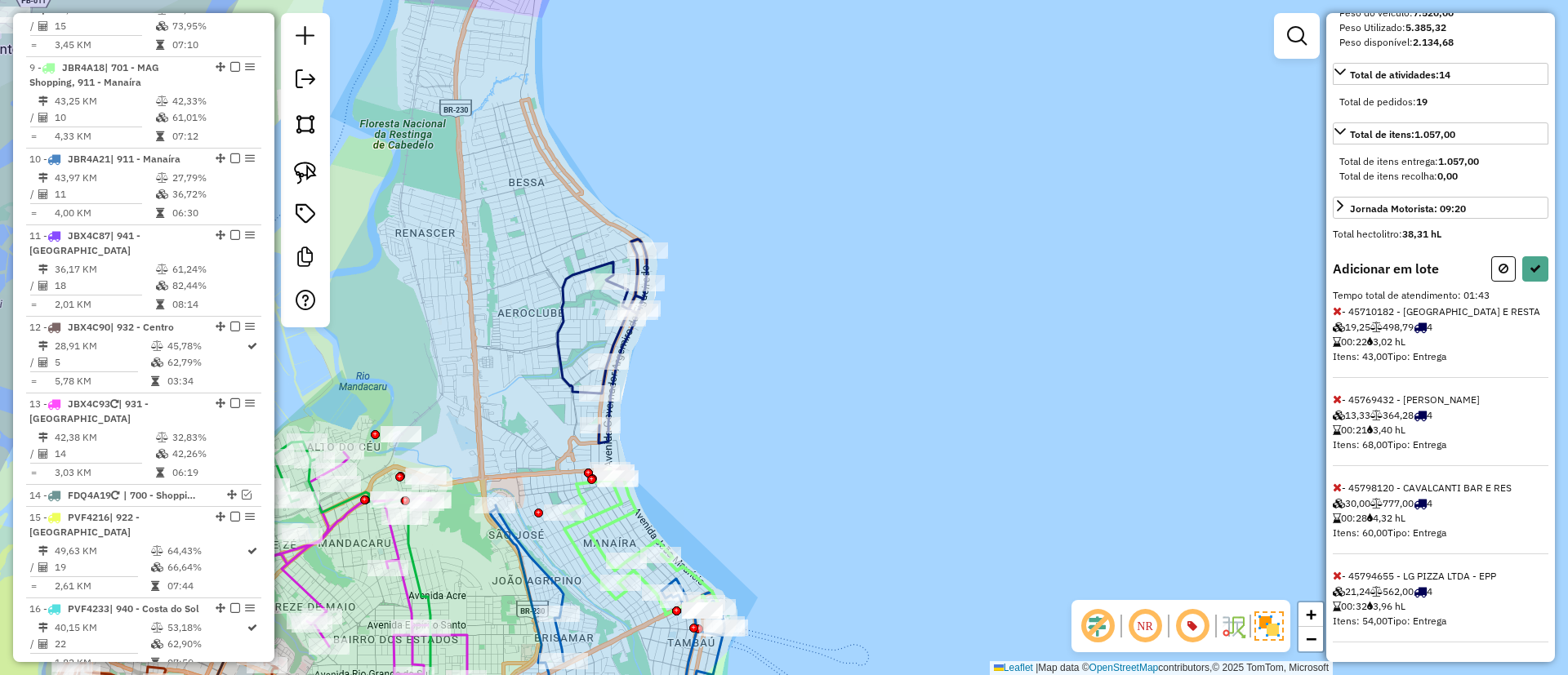
click at [1333, 395] on icon at bounding box center [1337, 399] width 9 height 12
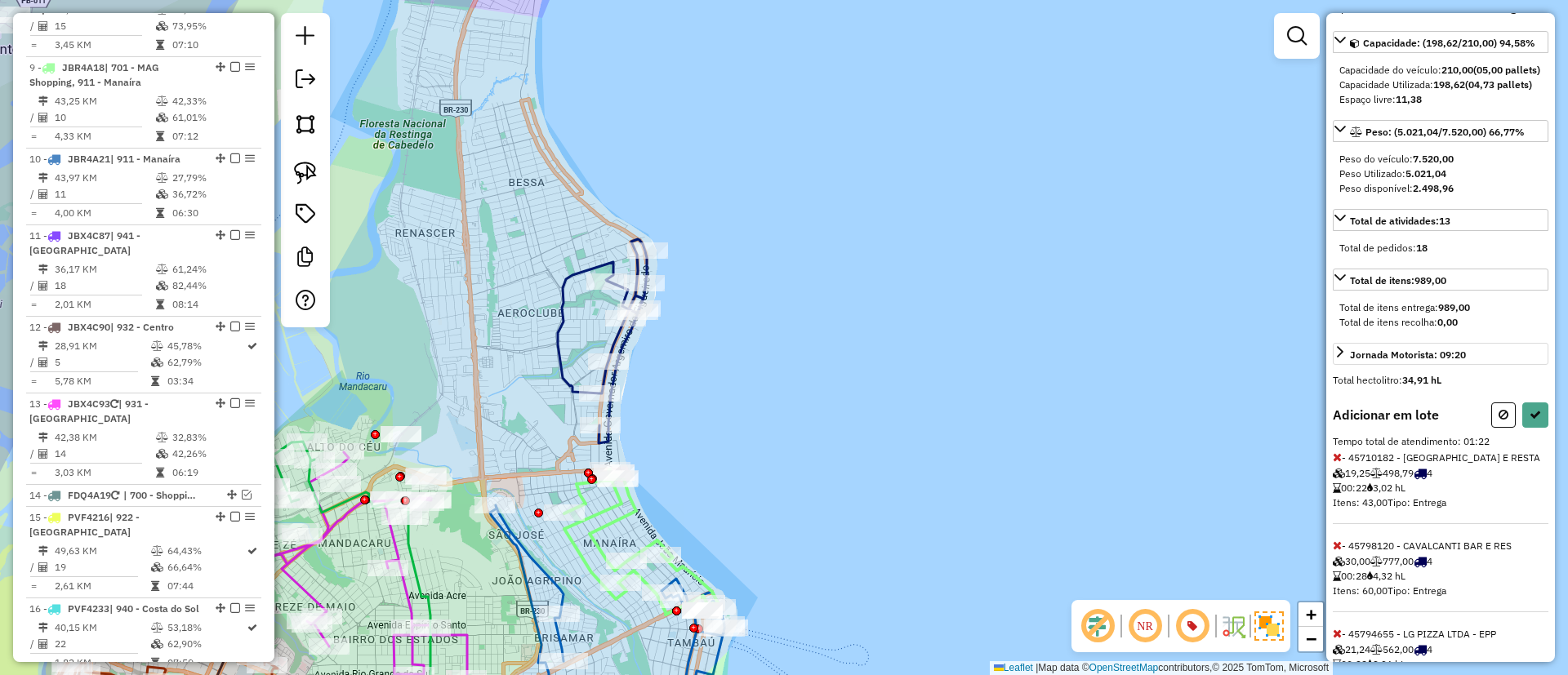
scroll to position [112, 0]
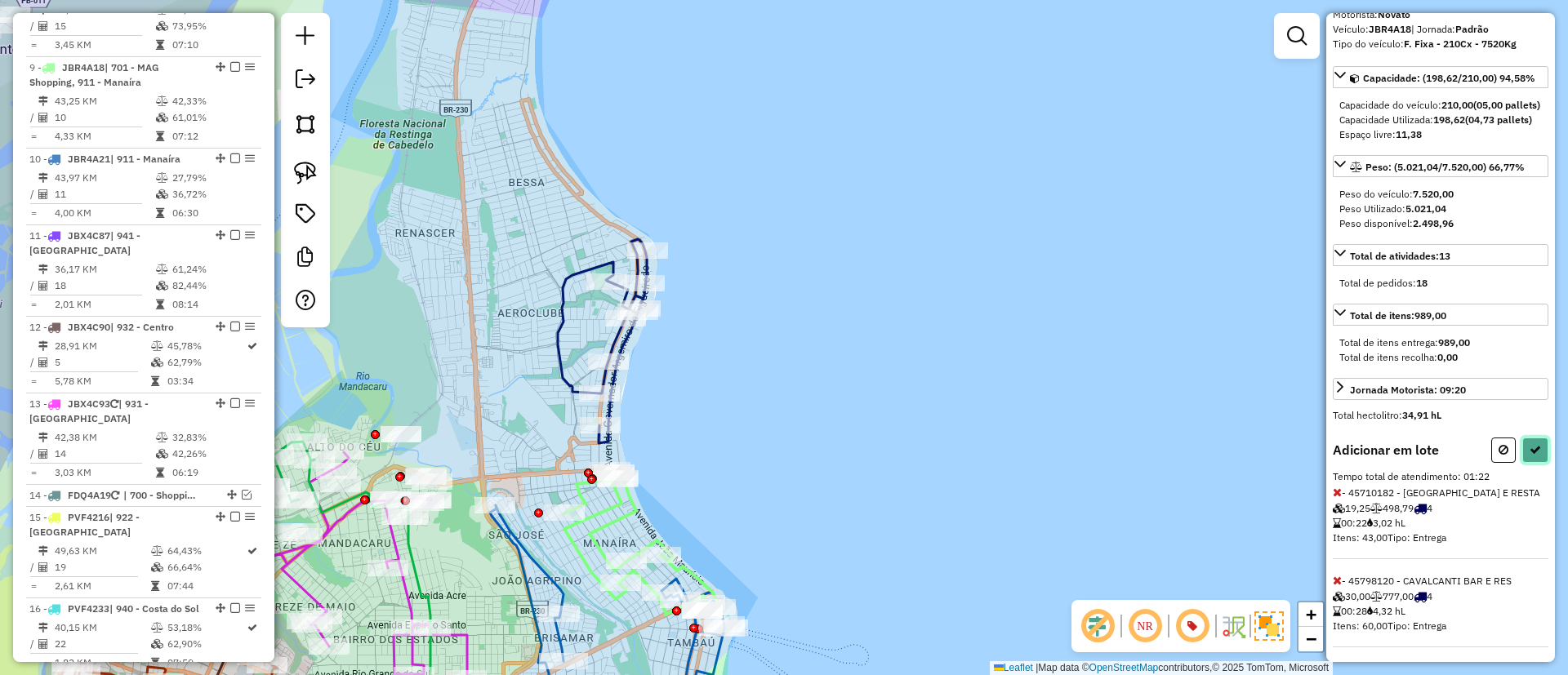
click at [1529, 455] on icon at bounding box center [1535, 450] width 12 height 12
select select "*********"
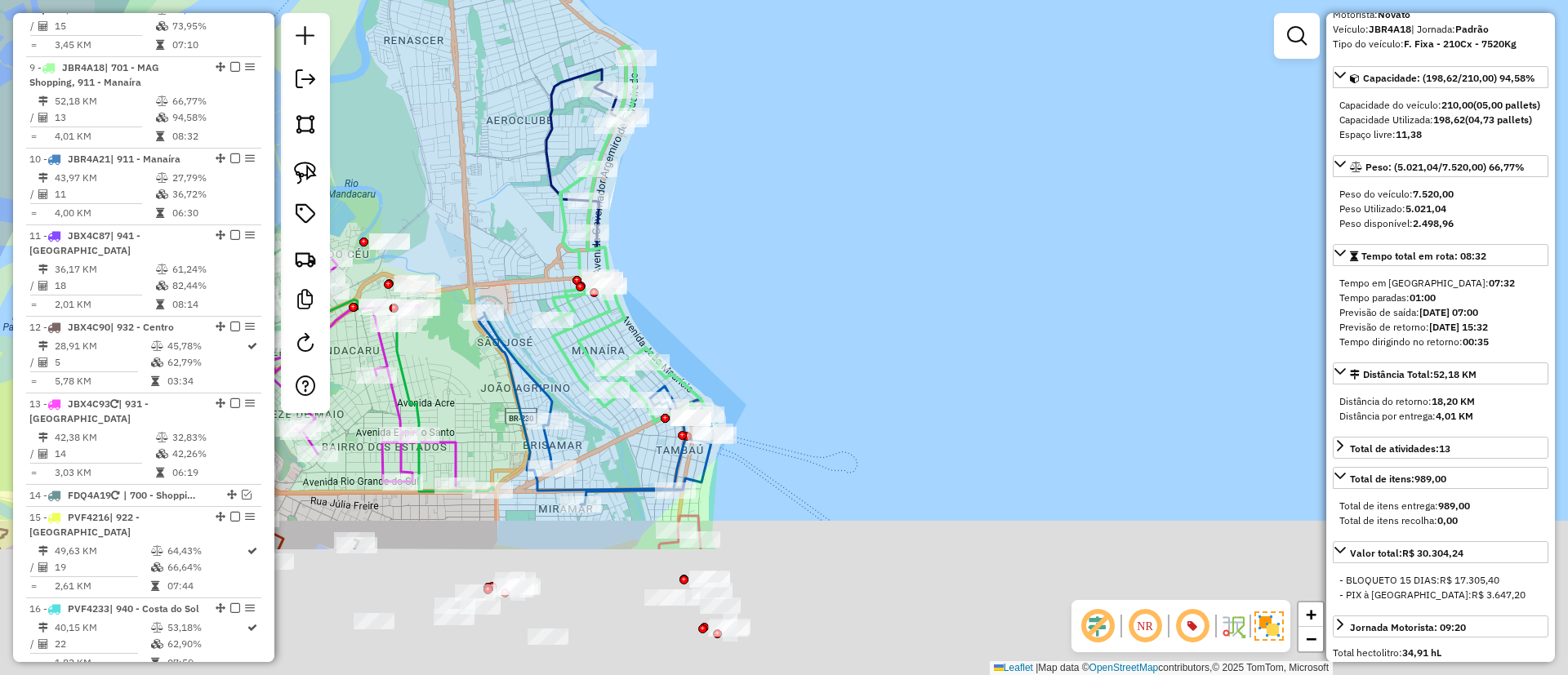
drag, startPoint x: 766, startPoint y: 358, endPoint x: 704, endPoint y: 241, distance: 132.4
click at [750, 196] on div "Janela de atendimento Grade de atendimento Capacidade Transportadoras Veículos …" at bounding box center [784, 337] width 1568 height 675
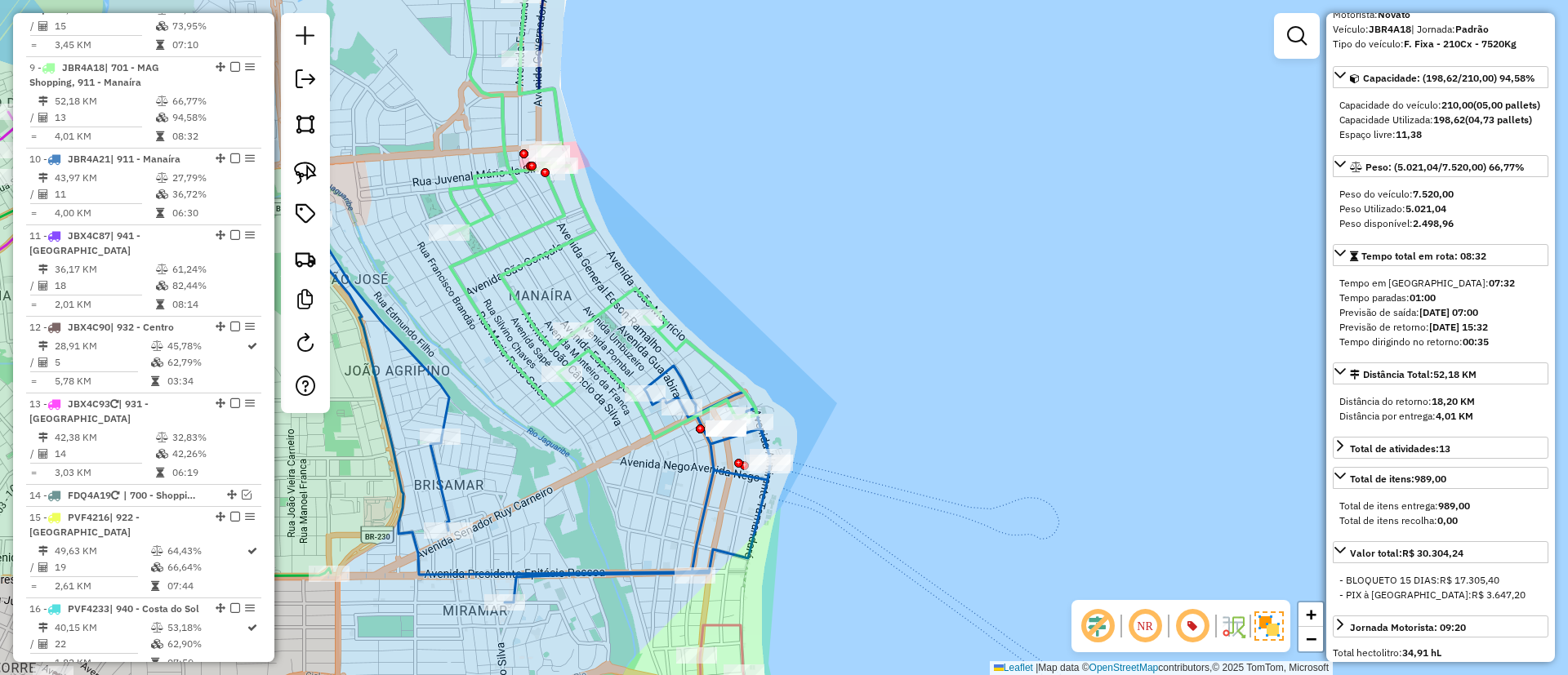
click at [671, 328] on icon at bounding box center [604, 185] width 307 height 506
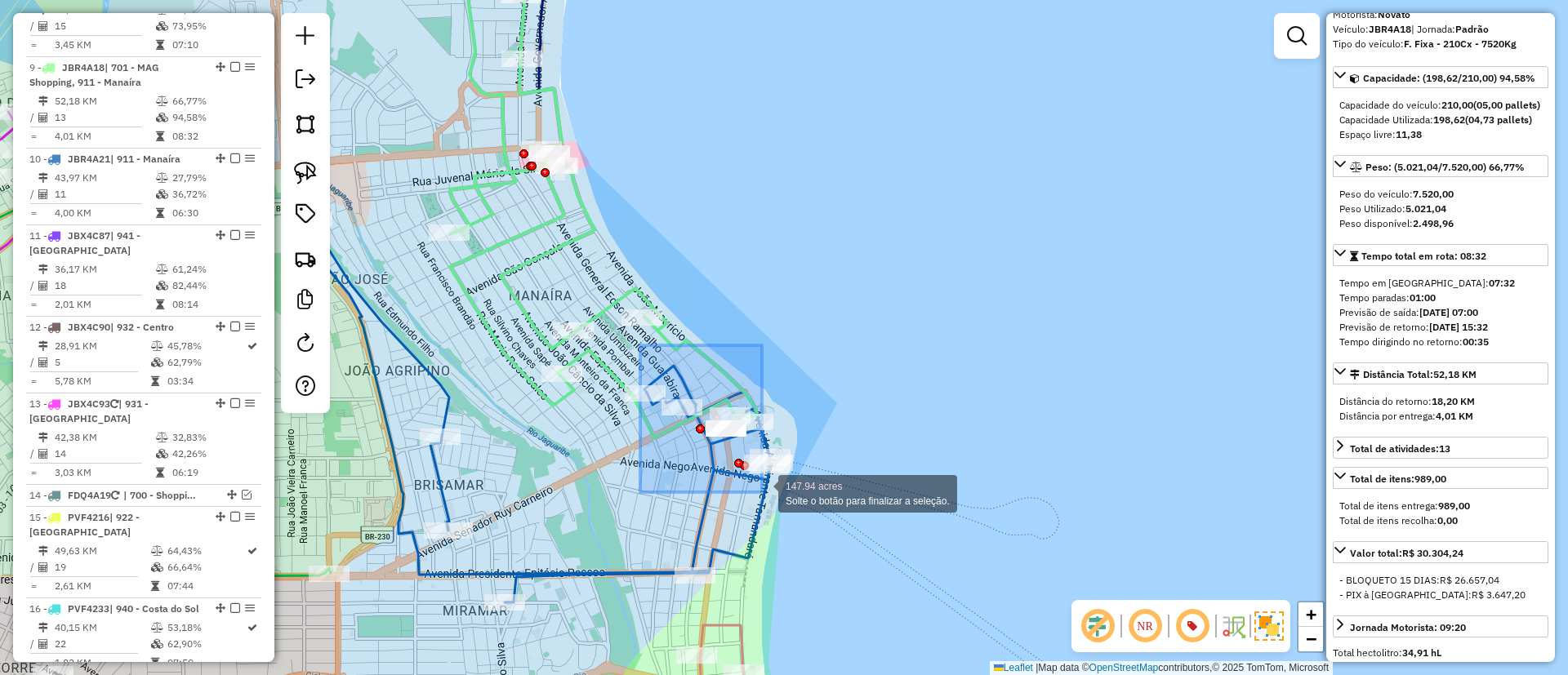
drag, startPoint x: 640, startPoint y: 349, endPoint x: 764, endPoint y: 494, distance: 190.8
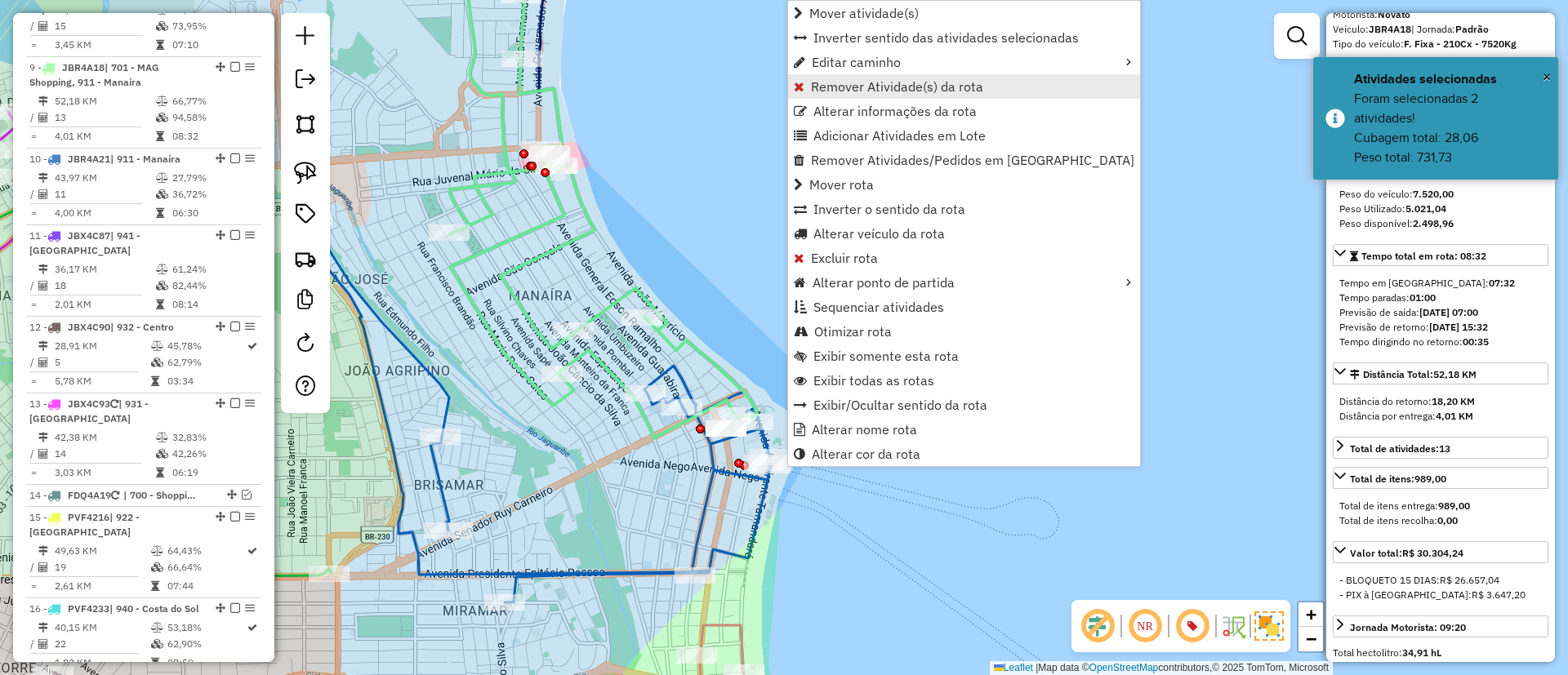
click at [850, 84] on span "Remover Atividade(s) da rota" at bounding box center [897, 86] width 173 height 13
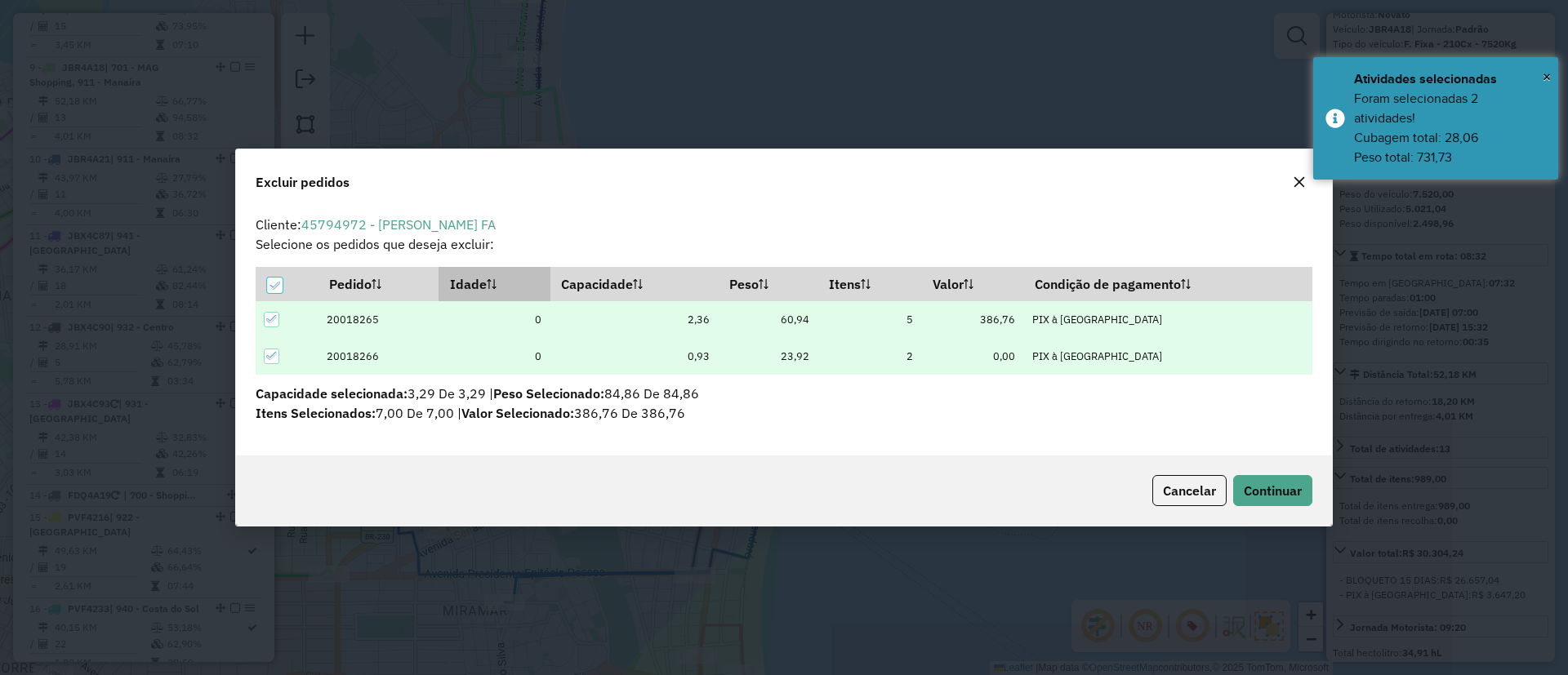
scroll to position [0, 0]
click at [1283, 486] on span "Continuar" at bounding box center [1272, 491] width 58 height 16
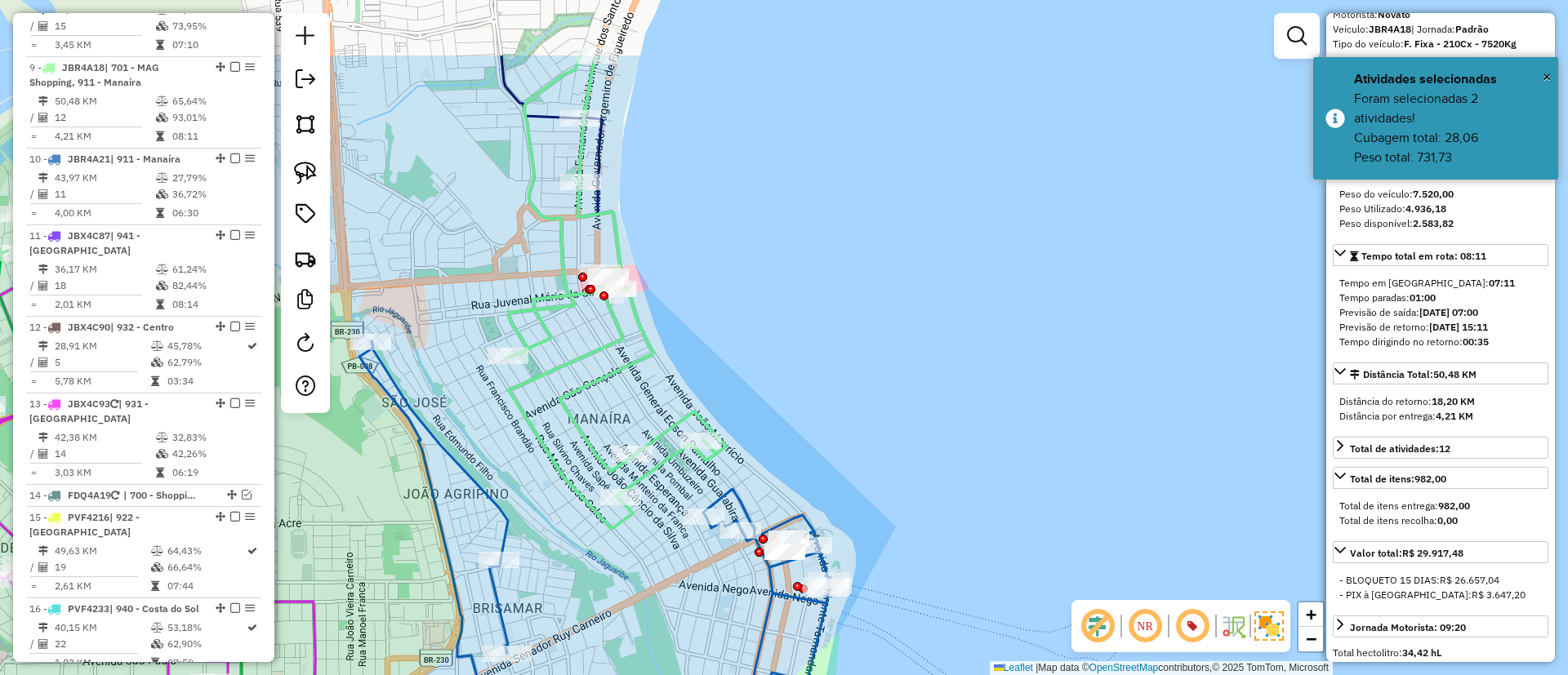
drag, startPoint x: 690, startPoint y: 233, endPoint x: 777, endPoint y: 416, distance: 202.6
click at [777, 416] on div "Janela de atendimento Grade de atendimento Capacidade Transportadoras Veículos …" at bounding box center [784, 337] width 1568 height 675
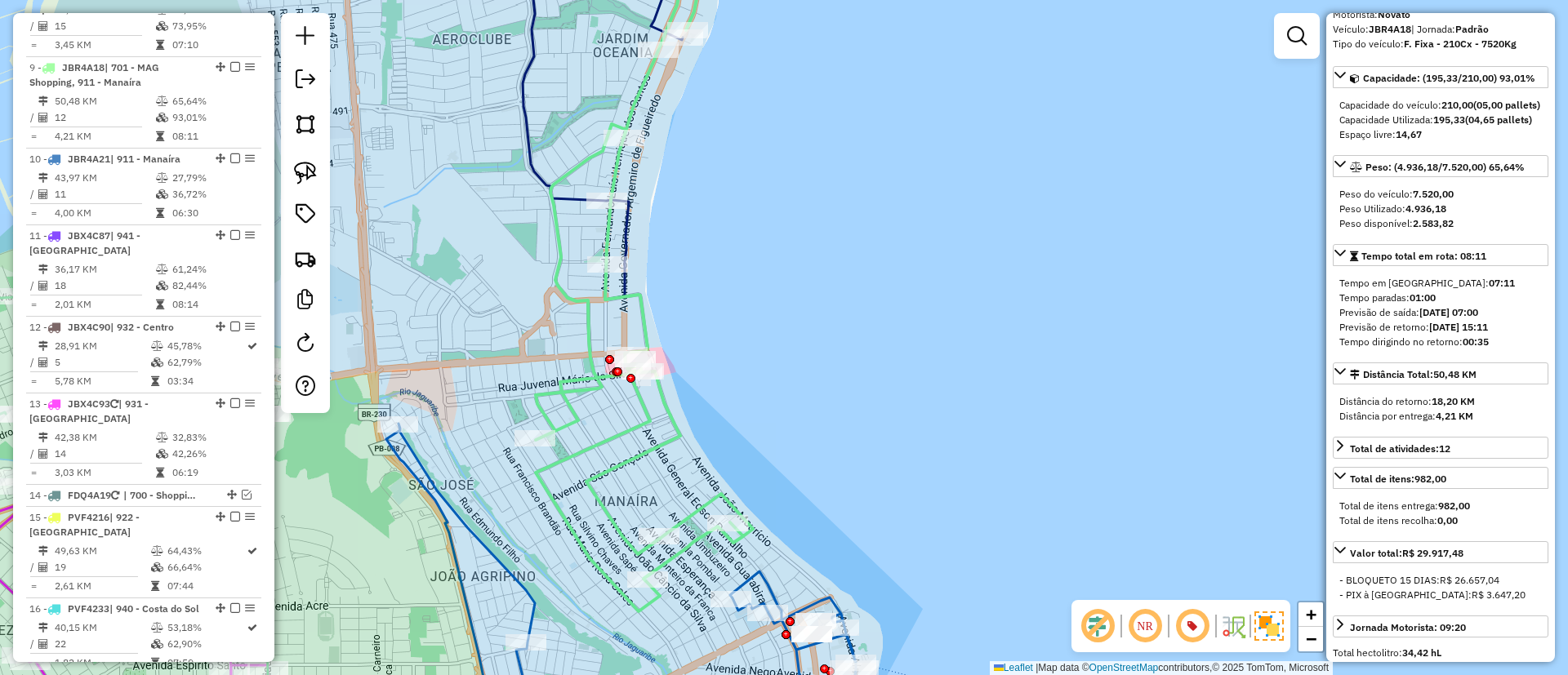
click at [651, 321] on div "Rota 4 - Placa FDQ4A19 4578281 - RESTAURANTE JPRA LTDA Janela de atendimento Gr…" at bounding box center [784, 337] width 1568 height 675
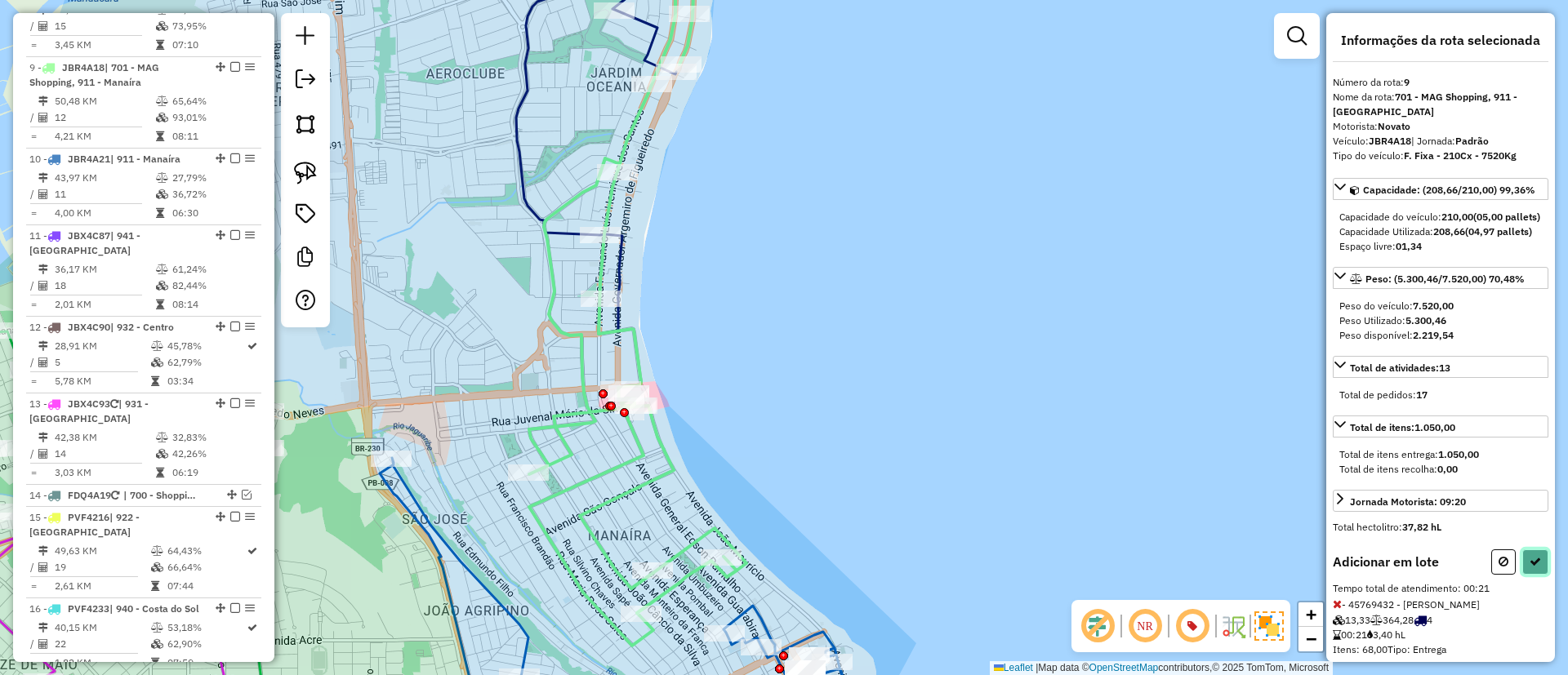
click at [1529, 567] on icon at bounding box center [1535, 562] width 12 height 12
select select "*********"
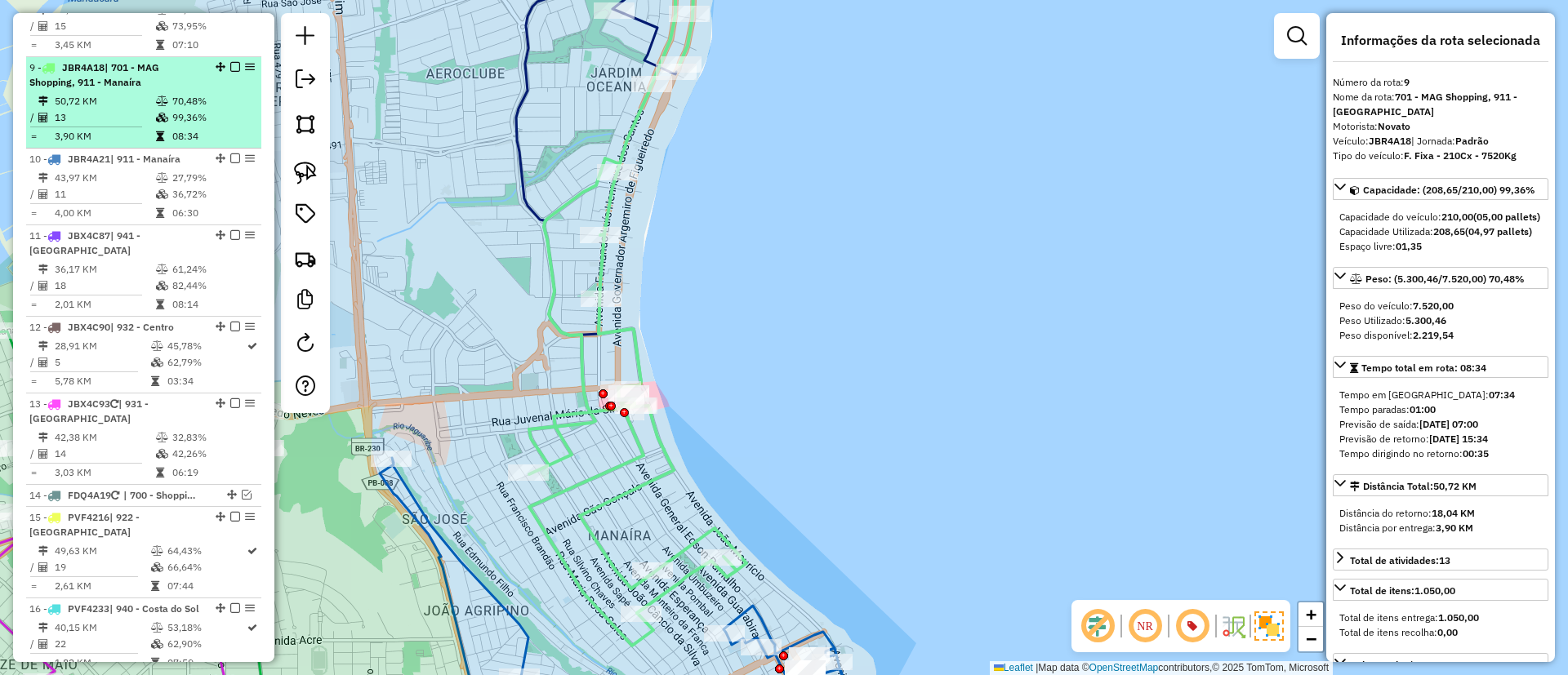
click at [233, 62] on em at bounding box center [235, 67] width 10 height 10
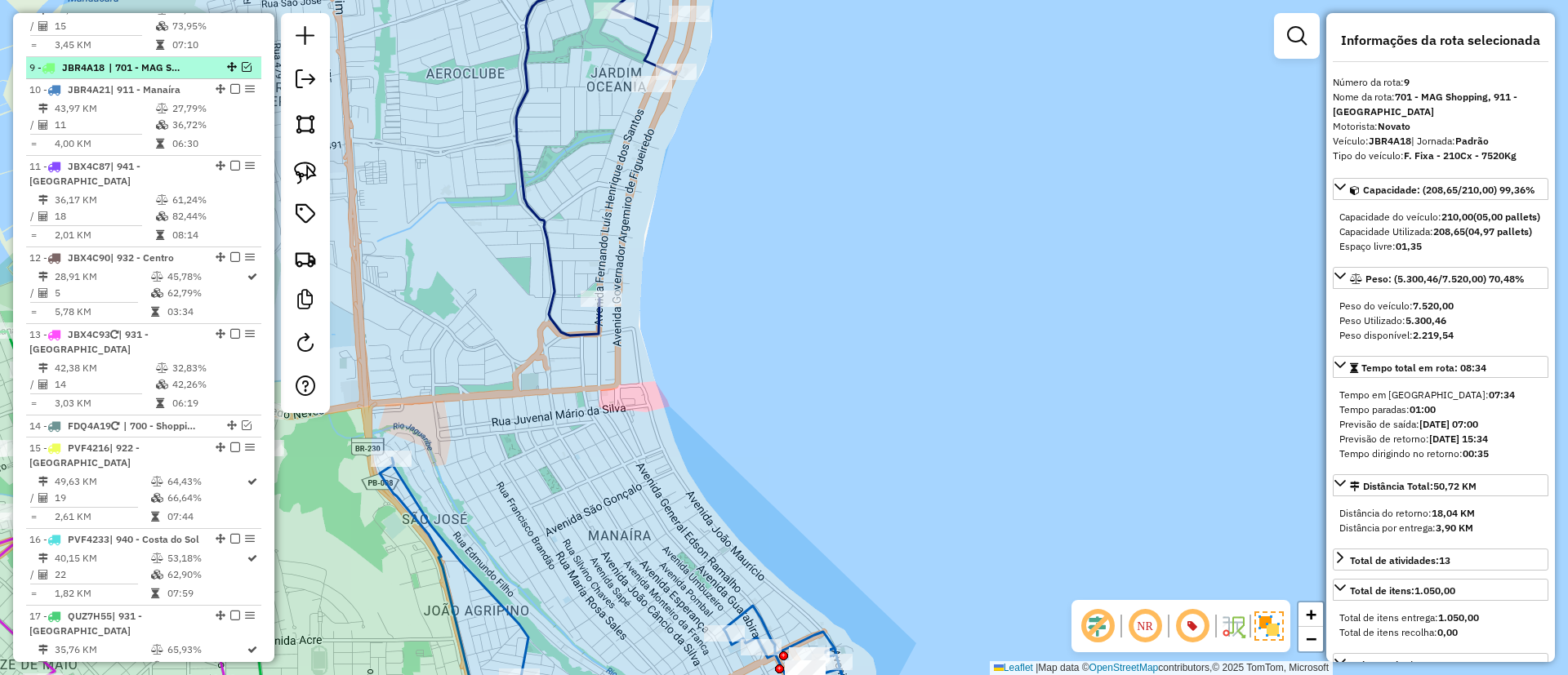
scroll to position [1304, 0]
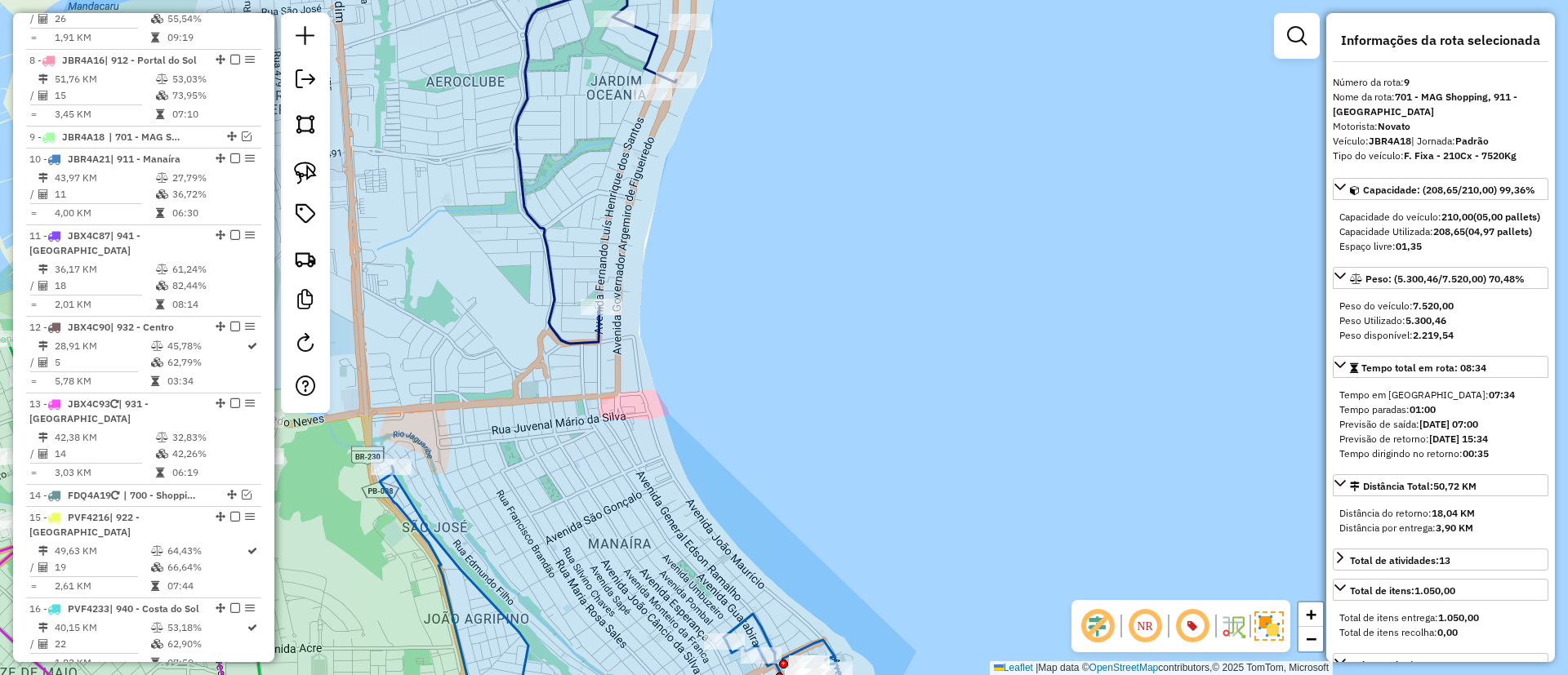
drag, startPoint x: 732, startPoint y: 297, endPoint x: 726, endPoint y: 385, distance: 88.2
click at [728, 385] on div "Janela de atendimento Grade de atendimento Capacidade Transportadoras Veículos …" at bounding box center [784, 337] width 1568 height 675
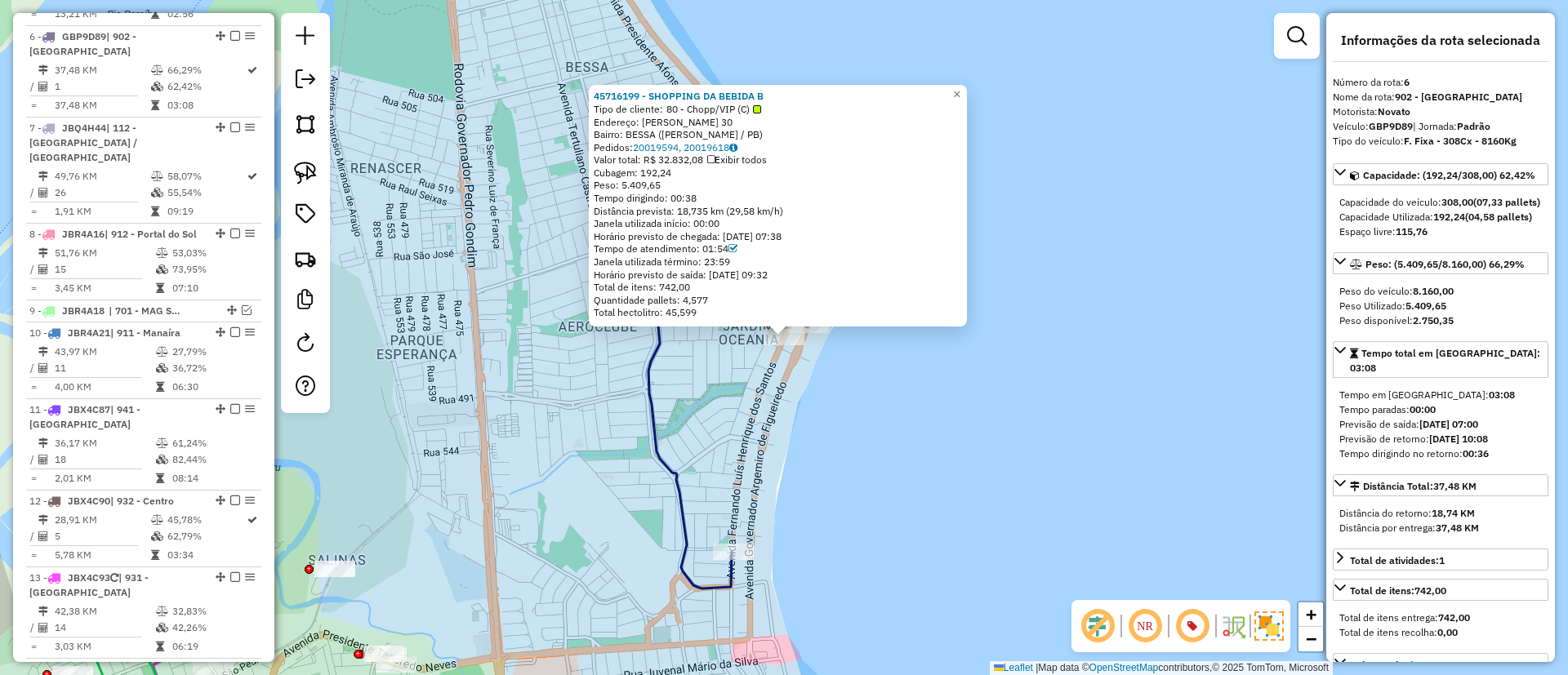
scroll to position [1100, 0]
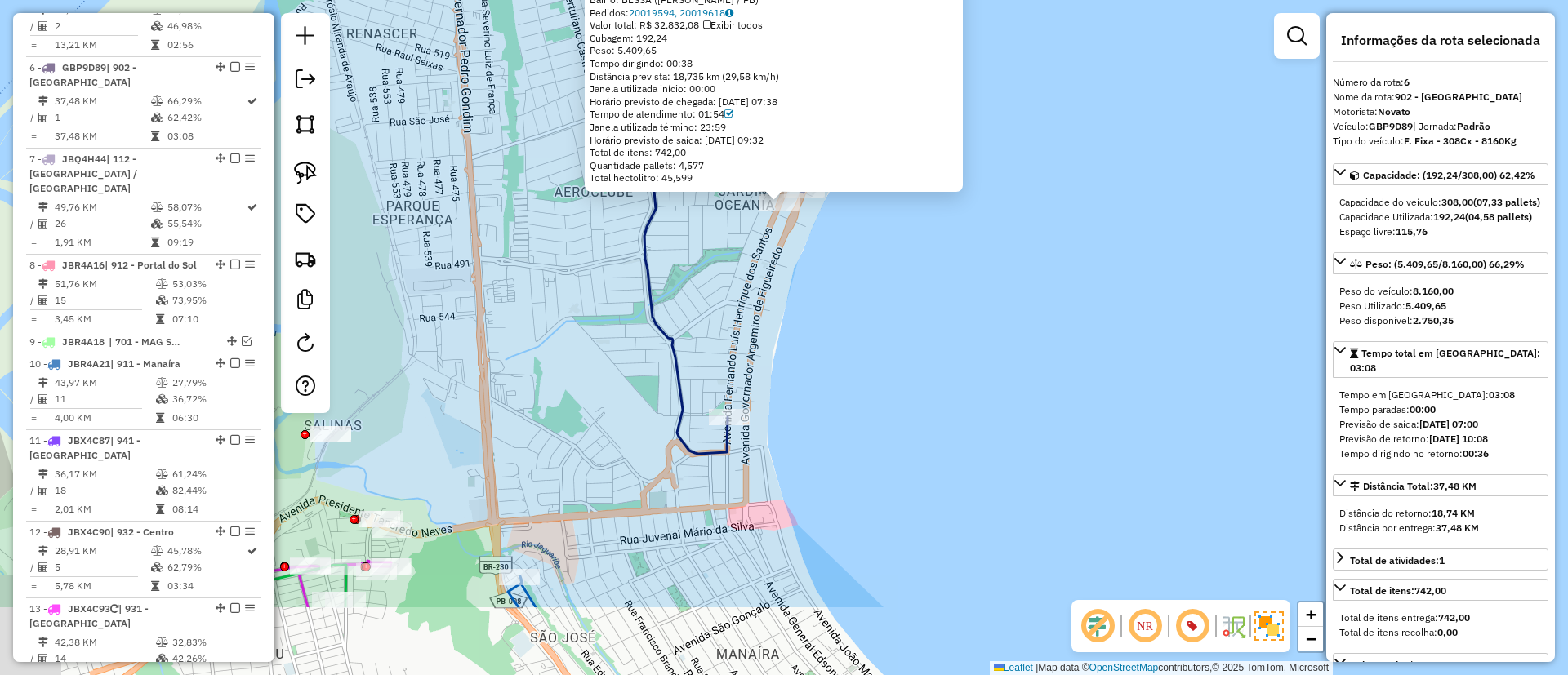
drag, startPoint x: 764, startPoint y: 409, endPoint x: 760, endPoint y: 275, distance: 134.1
click at [760, 275] on div "45716199 - SHOPPING DA BEBIDA B Tipo de cliente: 80 - Chopp/VIP (C) Endereço: […" at bounding box center [784, 337] width 1568 height 675
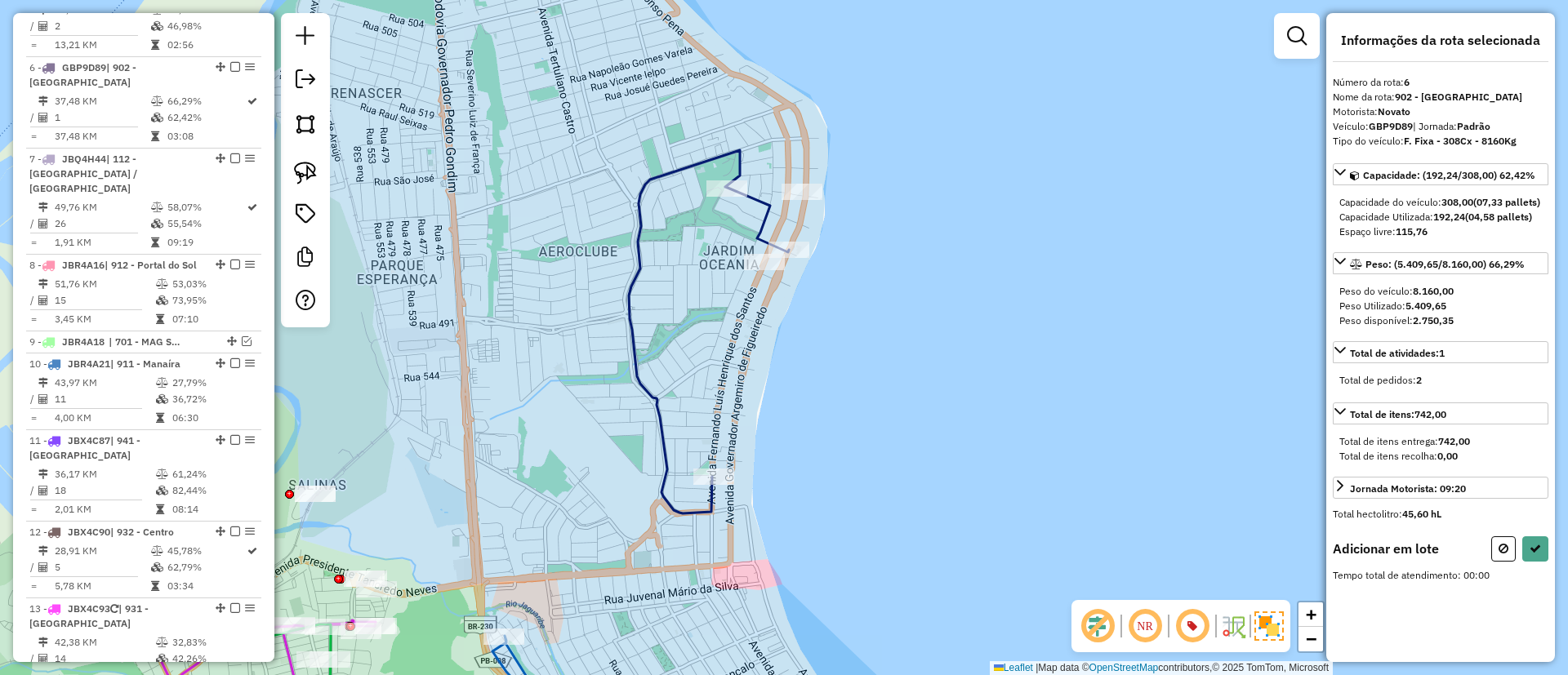
drag, startPoint x: 729, startPoint y: 290, endPoint x: 714, endPoint y: 350, distance: 61.8
click at [714, 350] on div "Janela de atendimento Grade de atendimento Capacidade Transportadoras Veículos …" at bounding box center [784, 337] width 1568 height 675
click at [315, 165] on img at bounding box center [304, 172] width 23 height 23
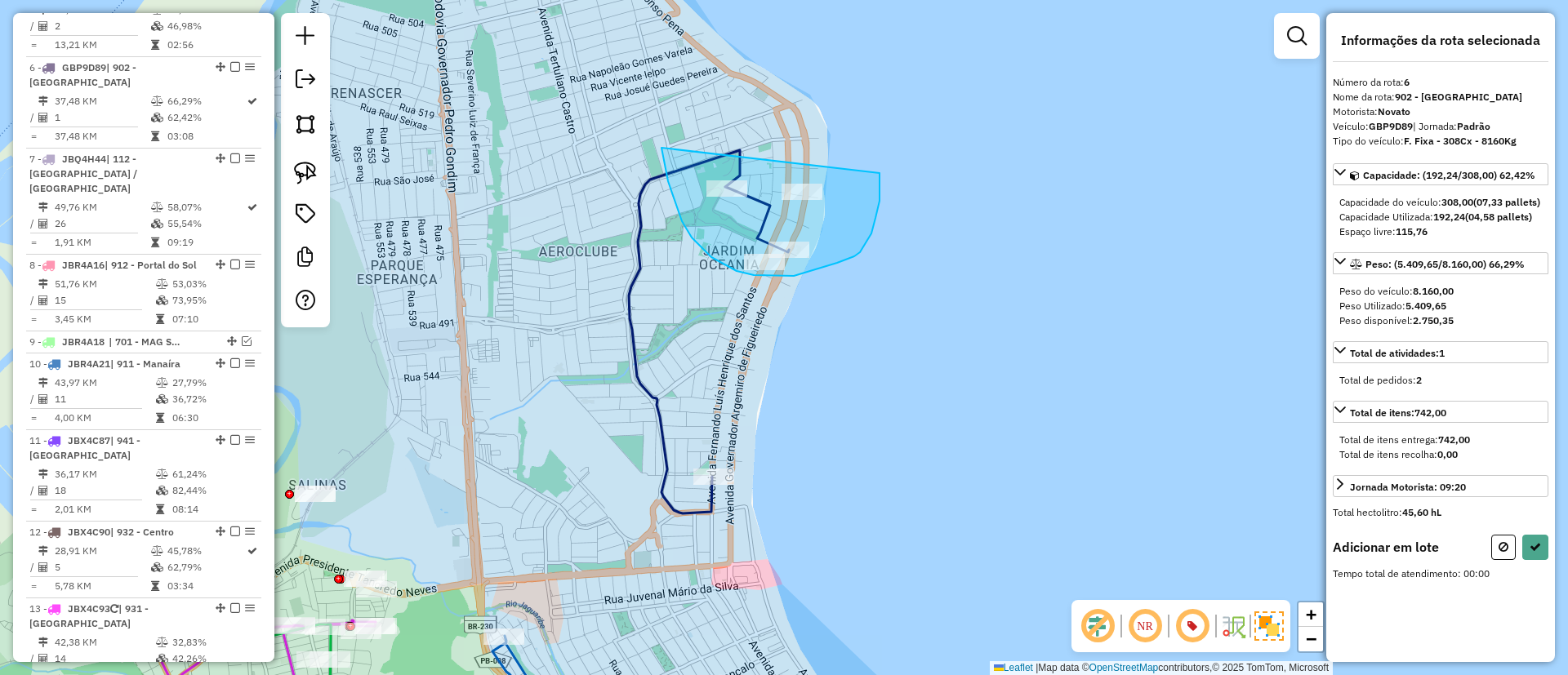
drag, startPoint x: 675, startPoint y: 202, endPoint x: 874, endPoint y: 160, distance: 203.4
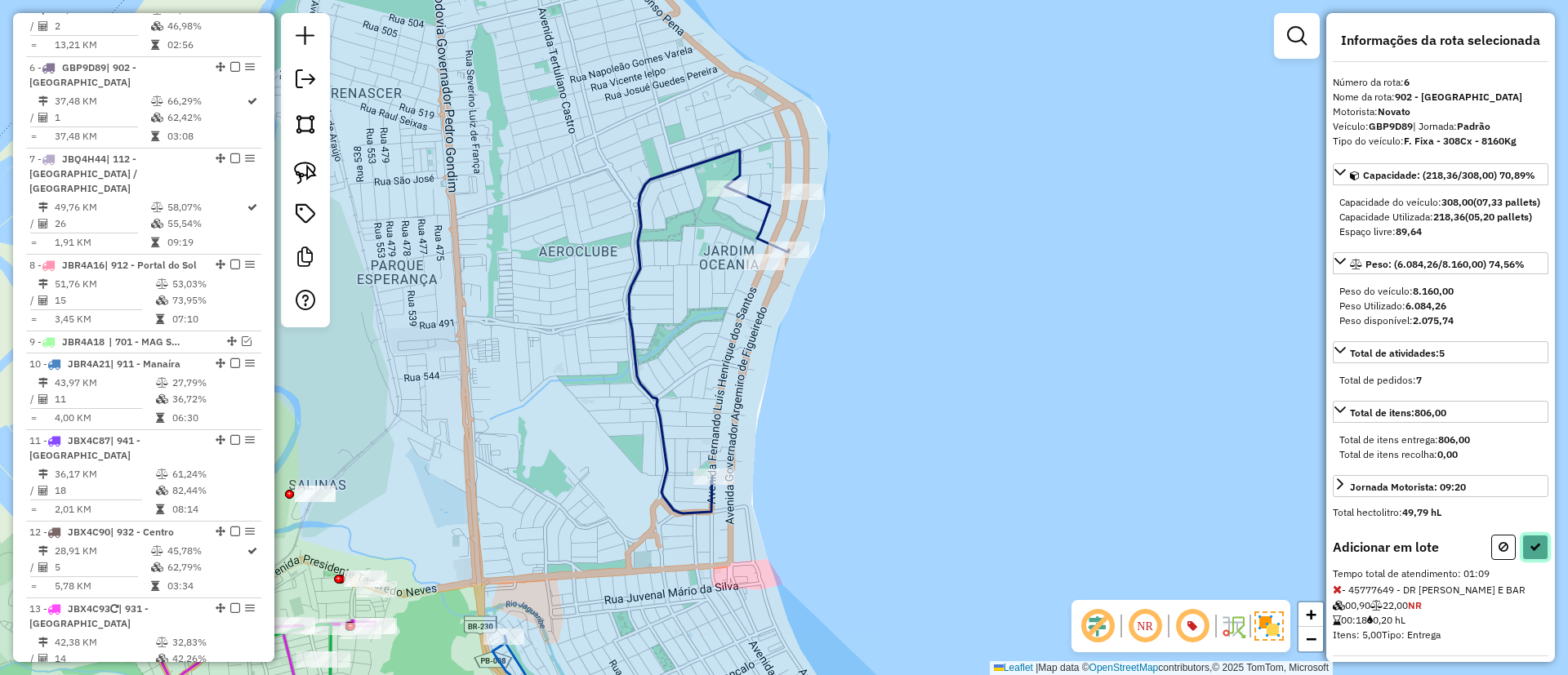
click at [1531, 552] on icon at bounding box center [1535, 547] width 12 height 12
select select "*********"
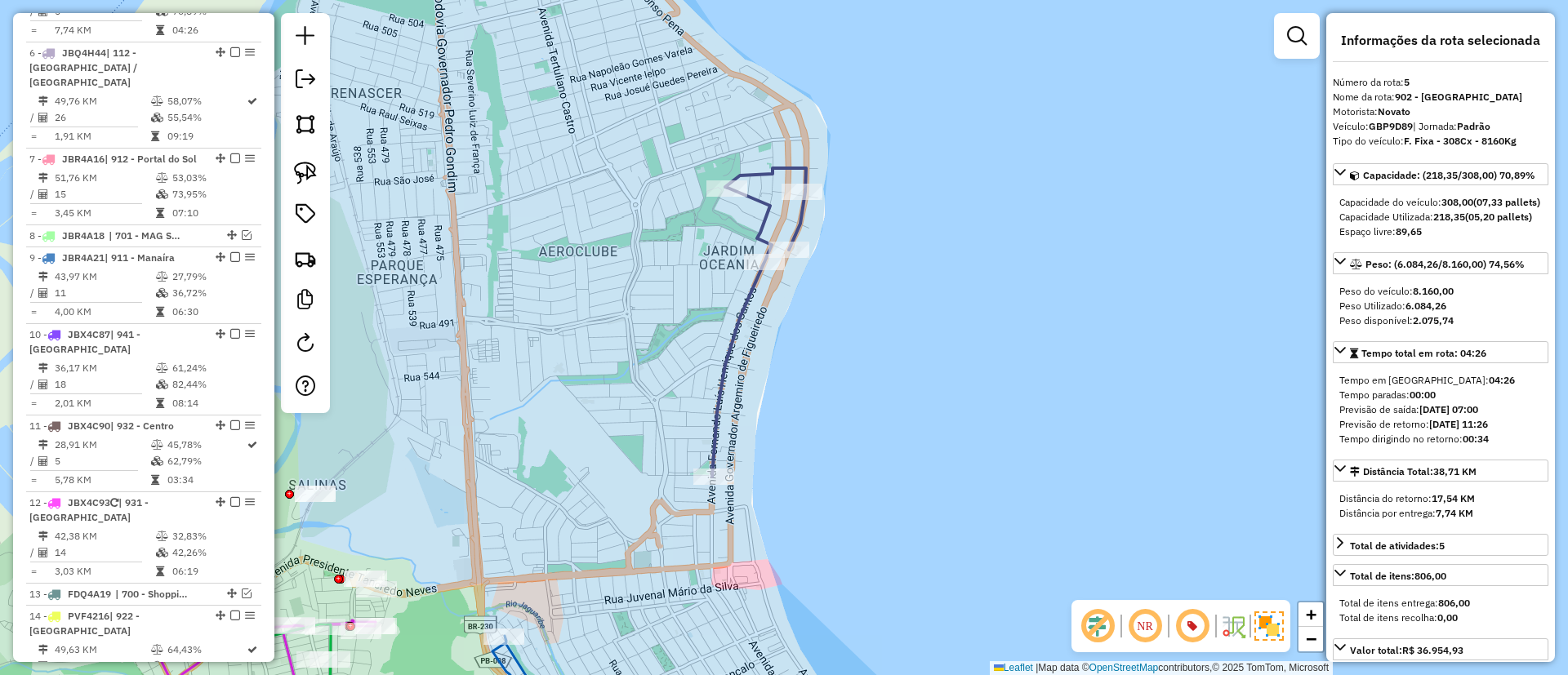
click at [742, 306] on icon at bounding box center [759, 322] width 94 height 308
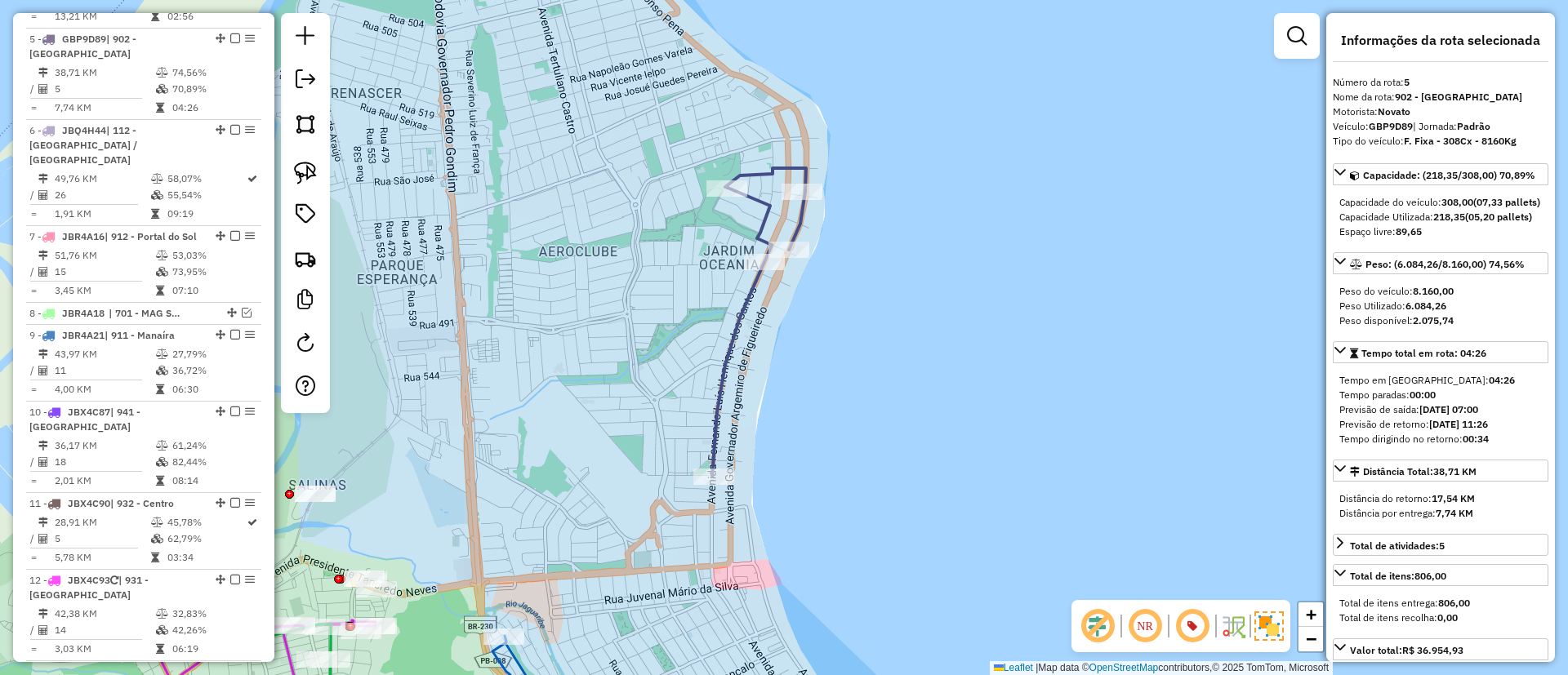
scroll to position [1009, 0]
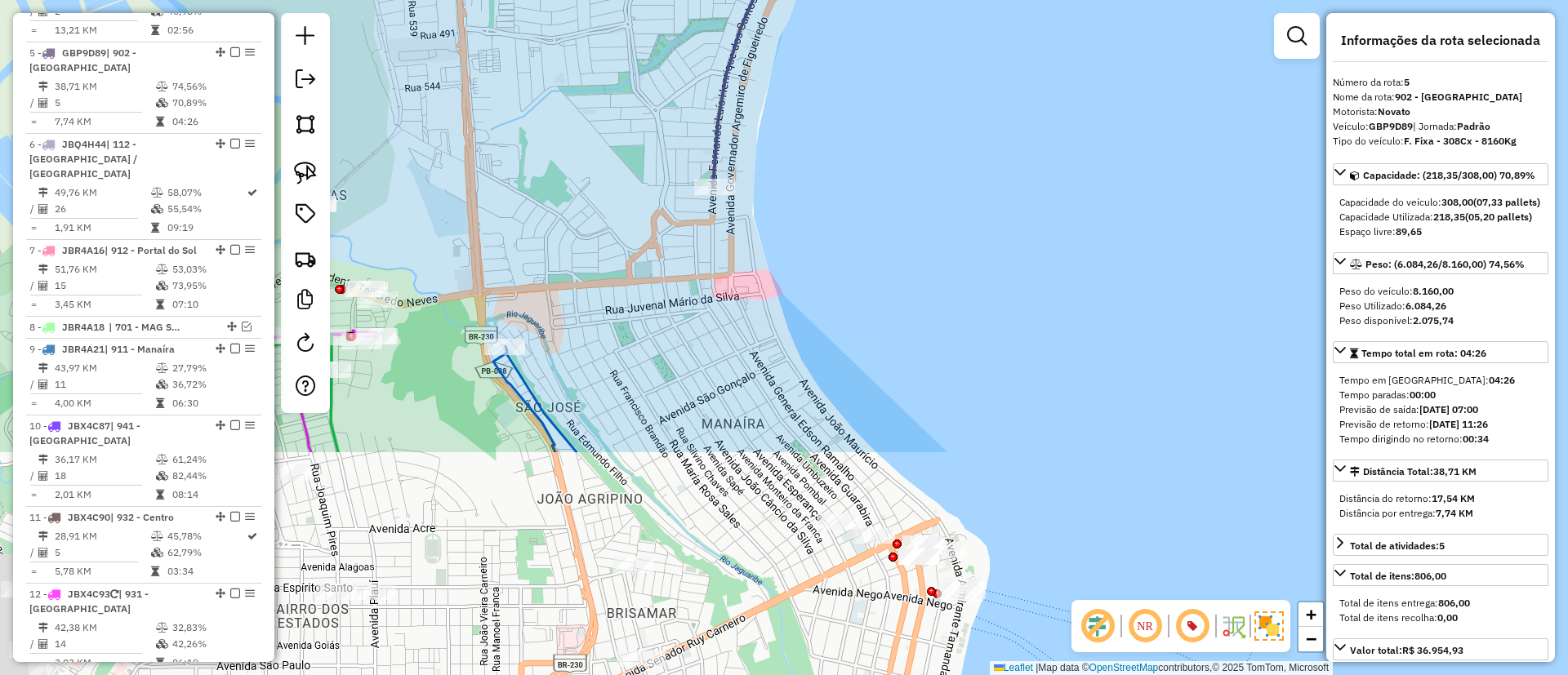
drag, startPoint x: 875, startPoint y: 465, endPoint x: 874, endPoint y: 136, distance: 329.0
click at [874, 136] on div "Janela de atendimento Grade de atendimento Capacidade Transportadoras Veículos …" at bounding box center [784, 337] width 1568 height 675
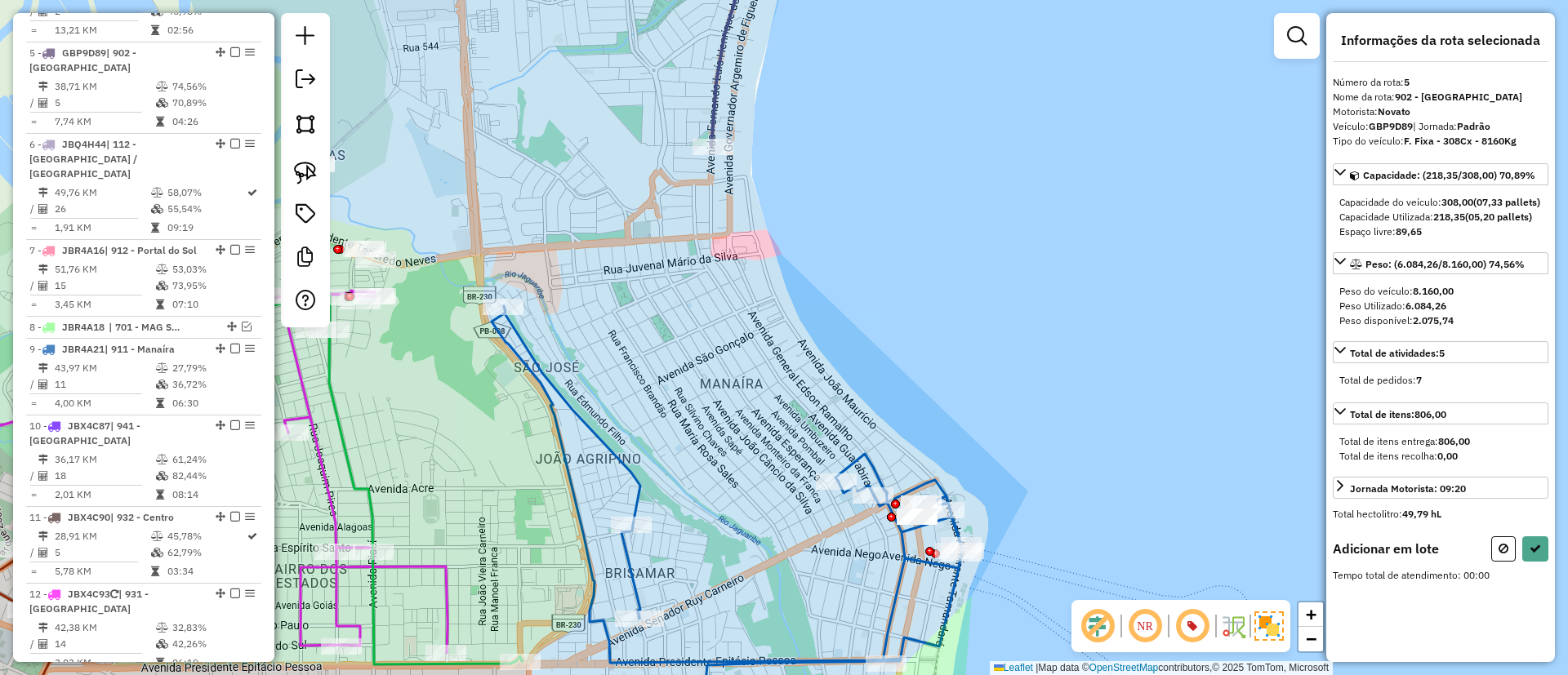
click at [841, 247] on div "Janela de atendimento Grade de atendimento Capacidade Transportadoras Veículos …" at bounding box center [784, 337] width 1568 height 675
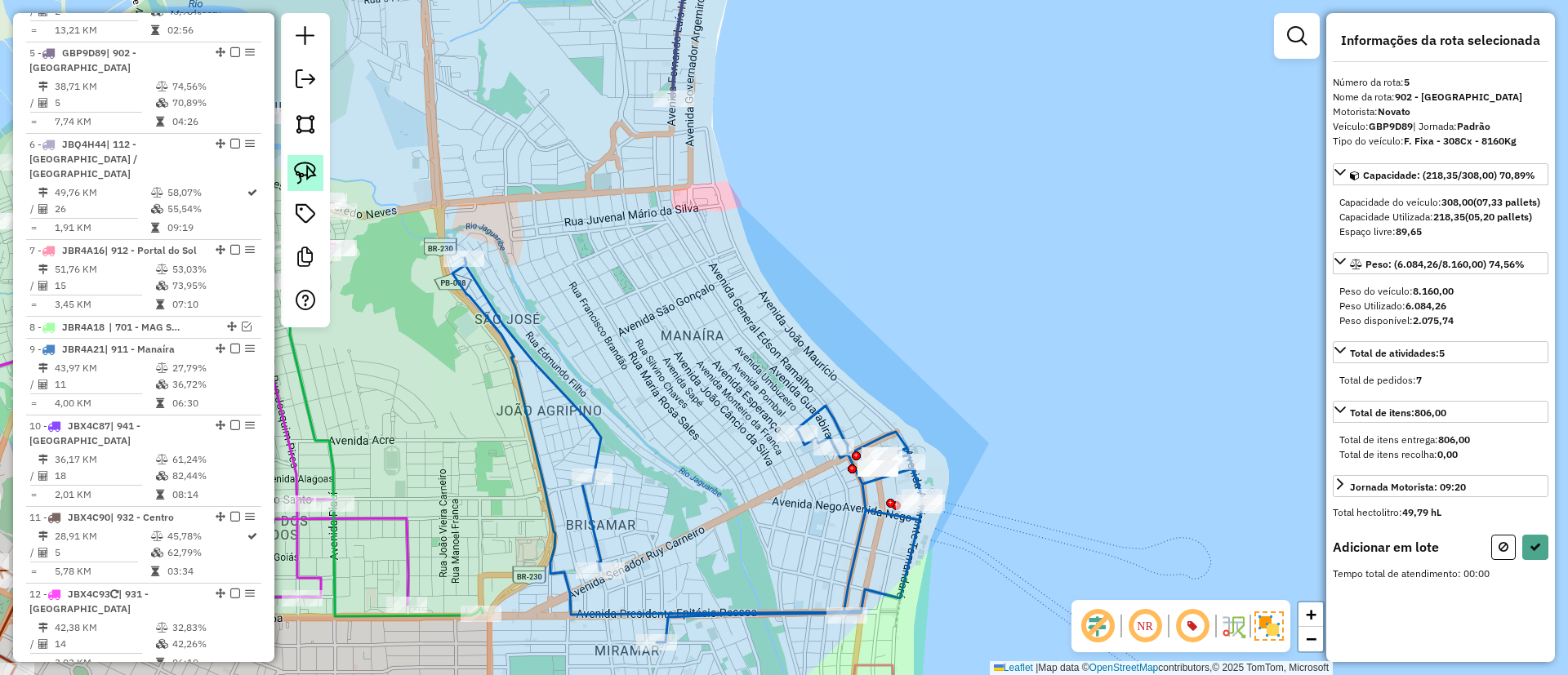
click at [311, 162] on img at bounding box center [304, 172] width 23 height 23
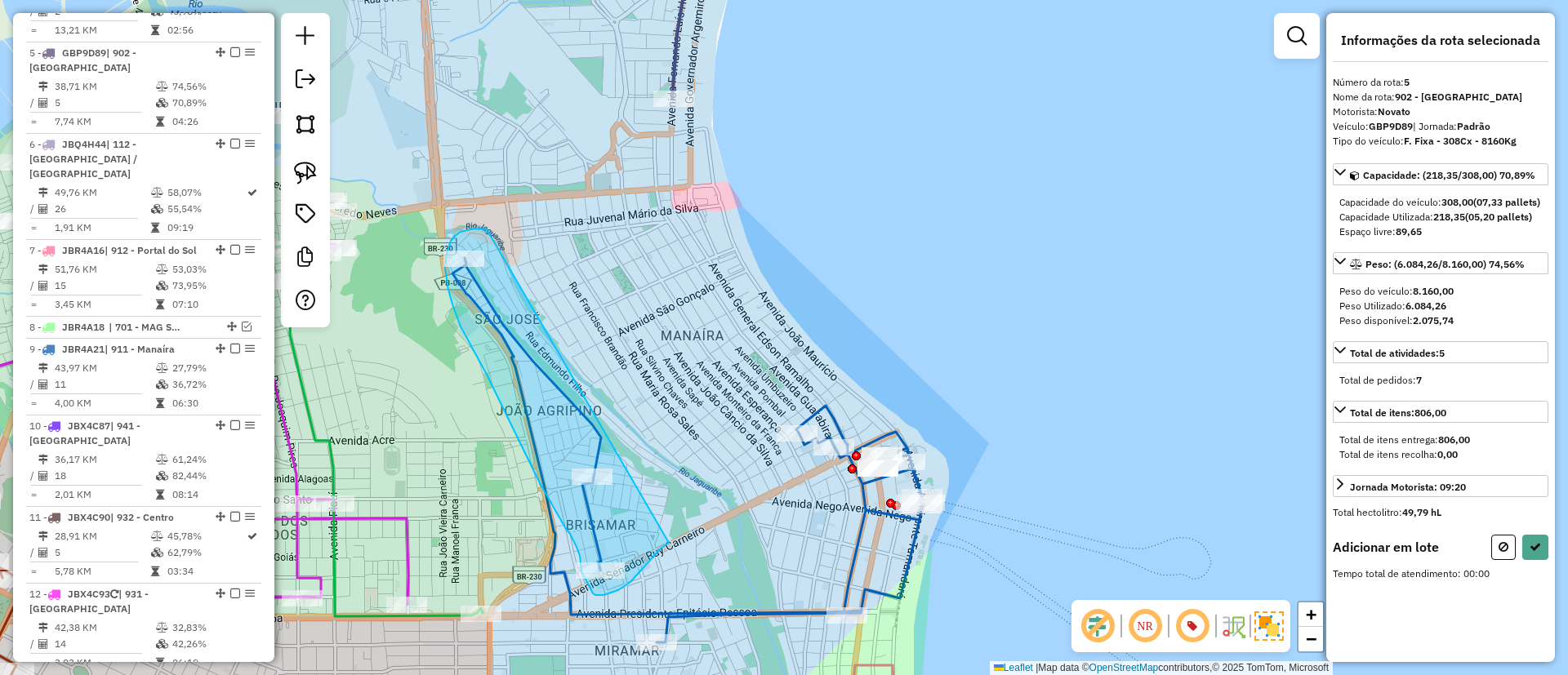
drag, startPoint x: 484, startPoint y: 229, endPoint x: 668, endPoint y: 542, distance: 363.1
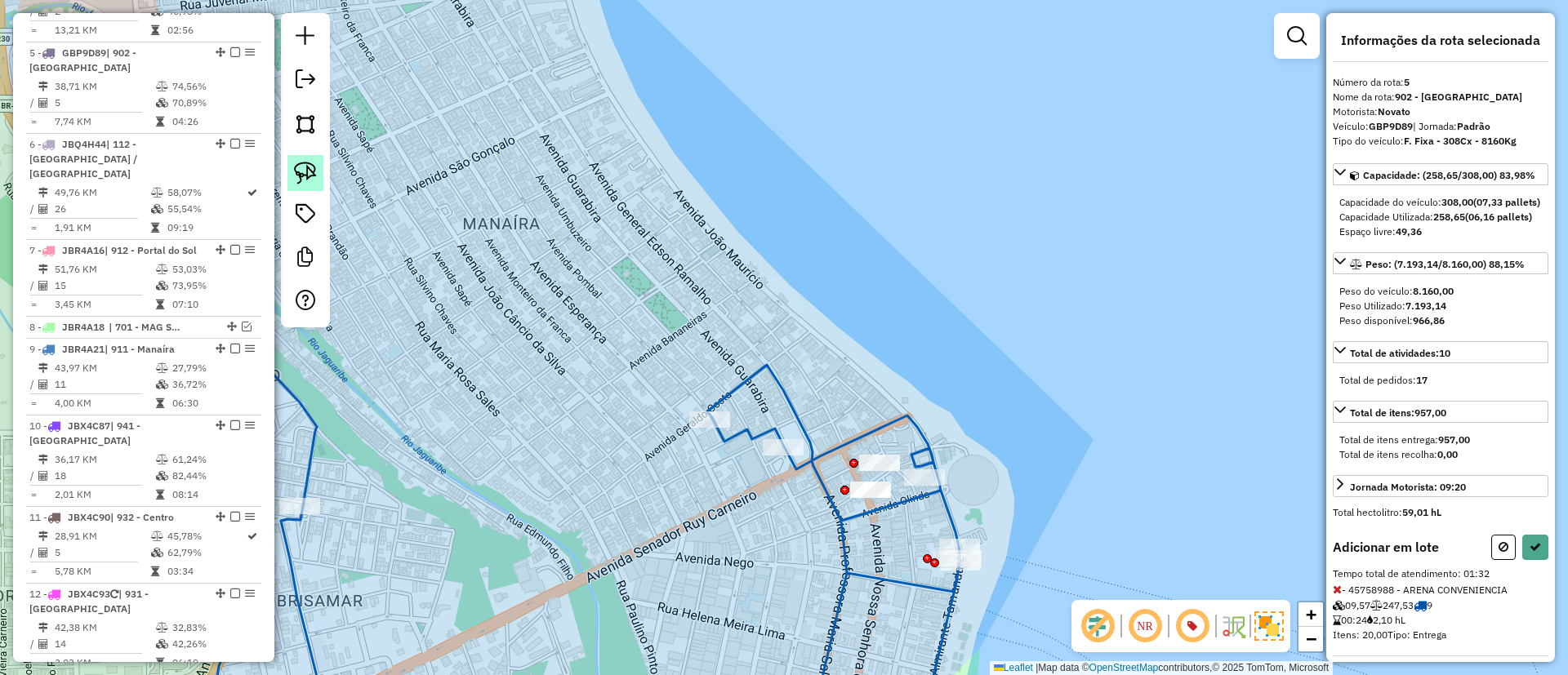
click at [302, 177] on img at bounding box center [304, 172] width 23 height 23
drag, startPoint x: 852, startPoint y: 440, endPoint x: 955, endPoint y: 469, distance: 107.0
click at [1535, 552] on icon at bounding box center [1535, 547] width 12 height 12
select select "*********"
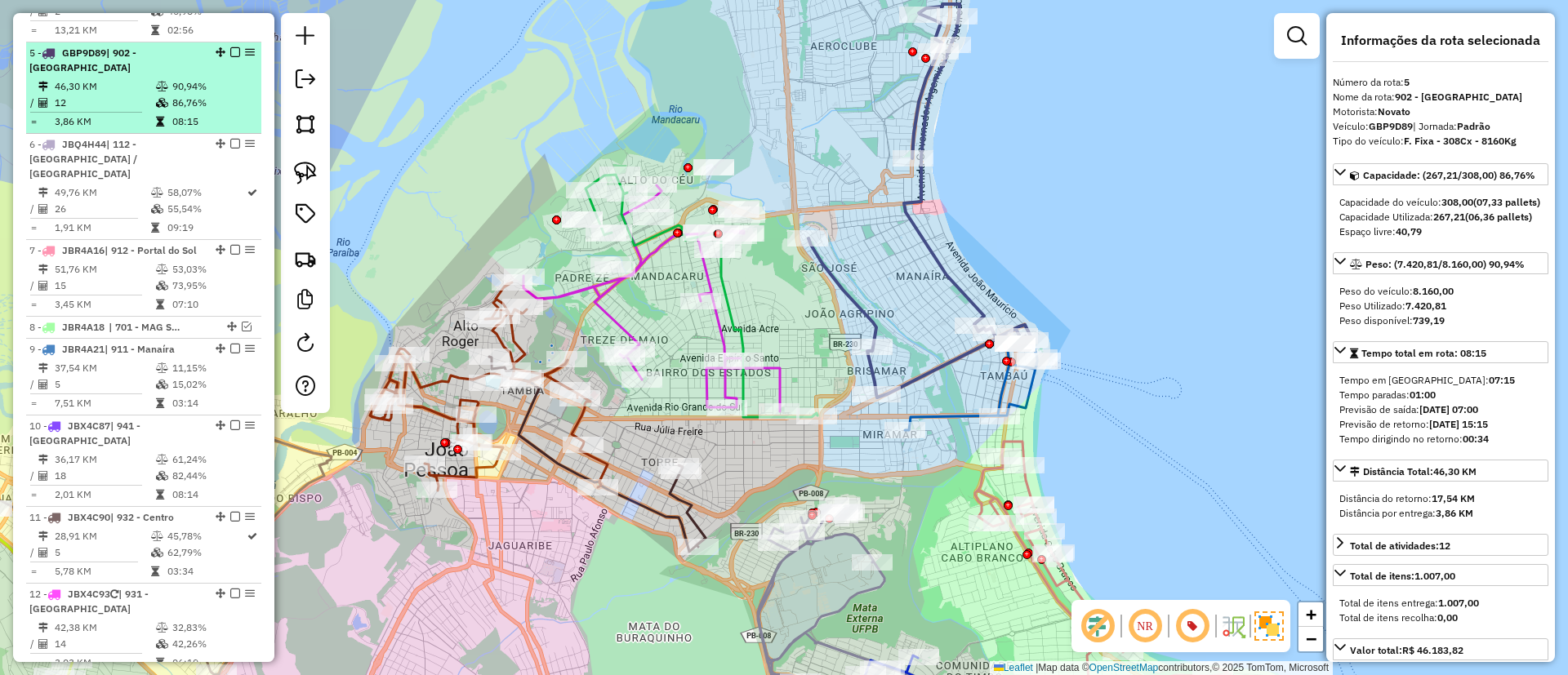
click at [231, 48] on em at bounding box center [235, 53] width 10 height 10
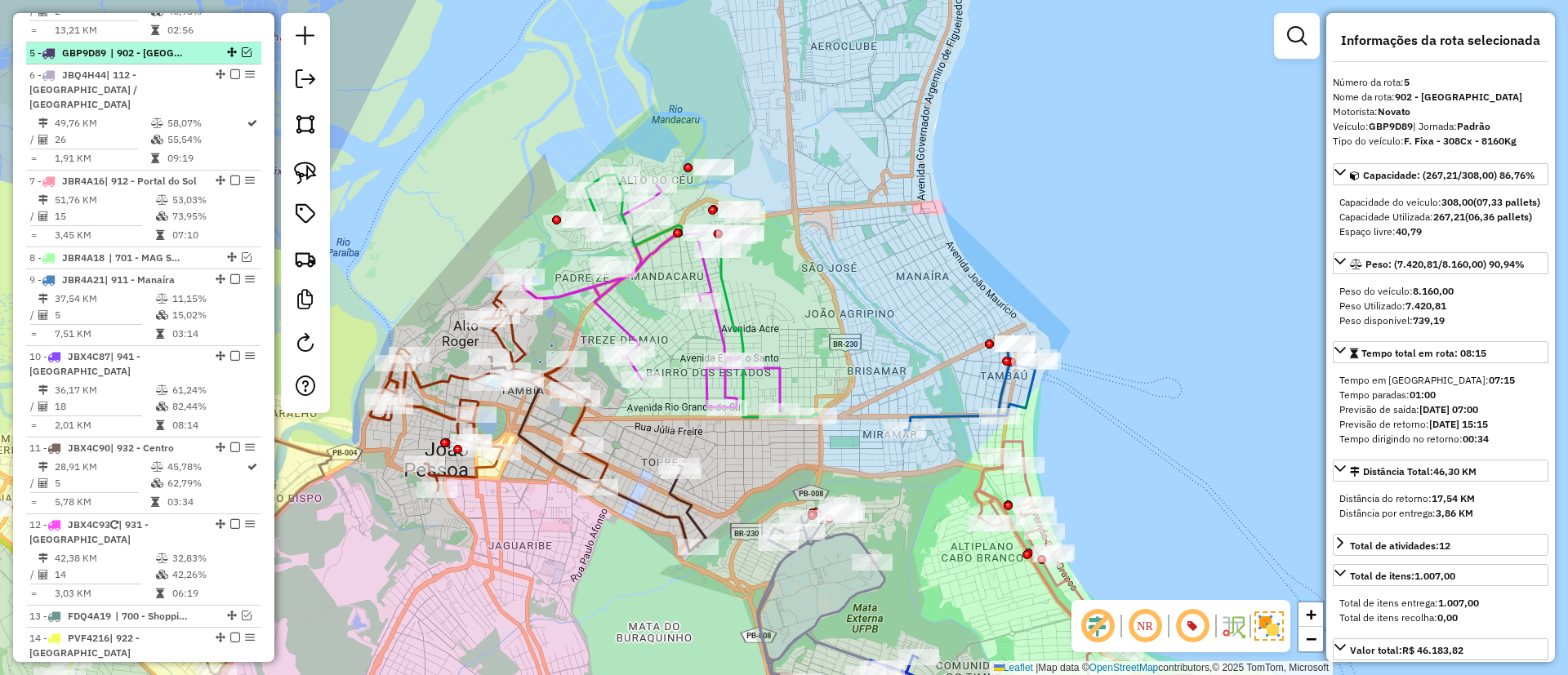
scroll to position [940, 0]
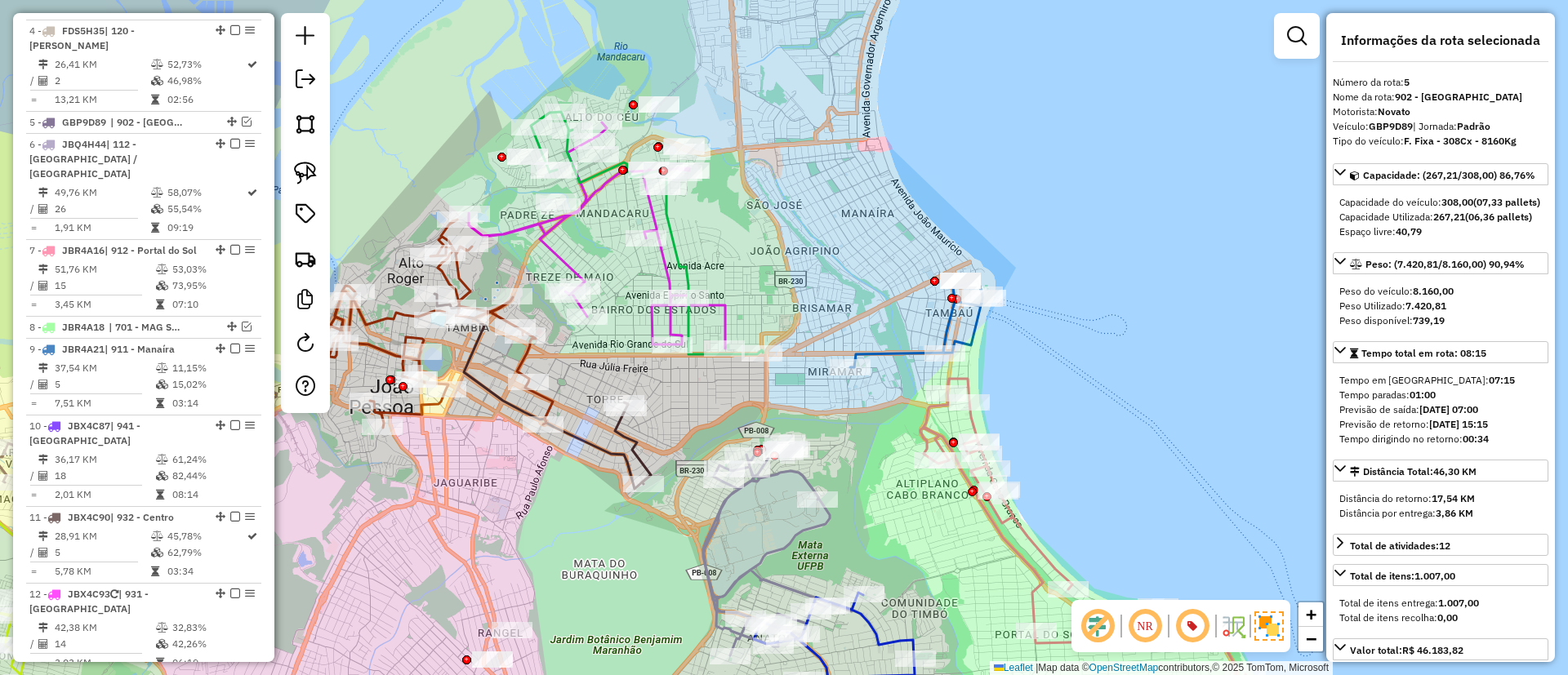
drag, startPoint x: 1127, startPoint y: 268, endPoint x: 971, endPoint y: 92, distance: 235.2
click at [971, 92] on div "Janela de atendimento Grade de atendimento Capacidade Transportadoras Veículos …" at bounding box center [784, 337] width 1568 height 675
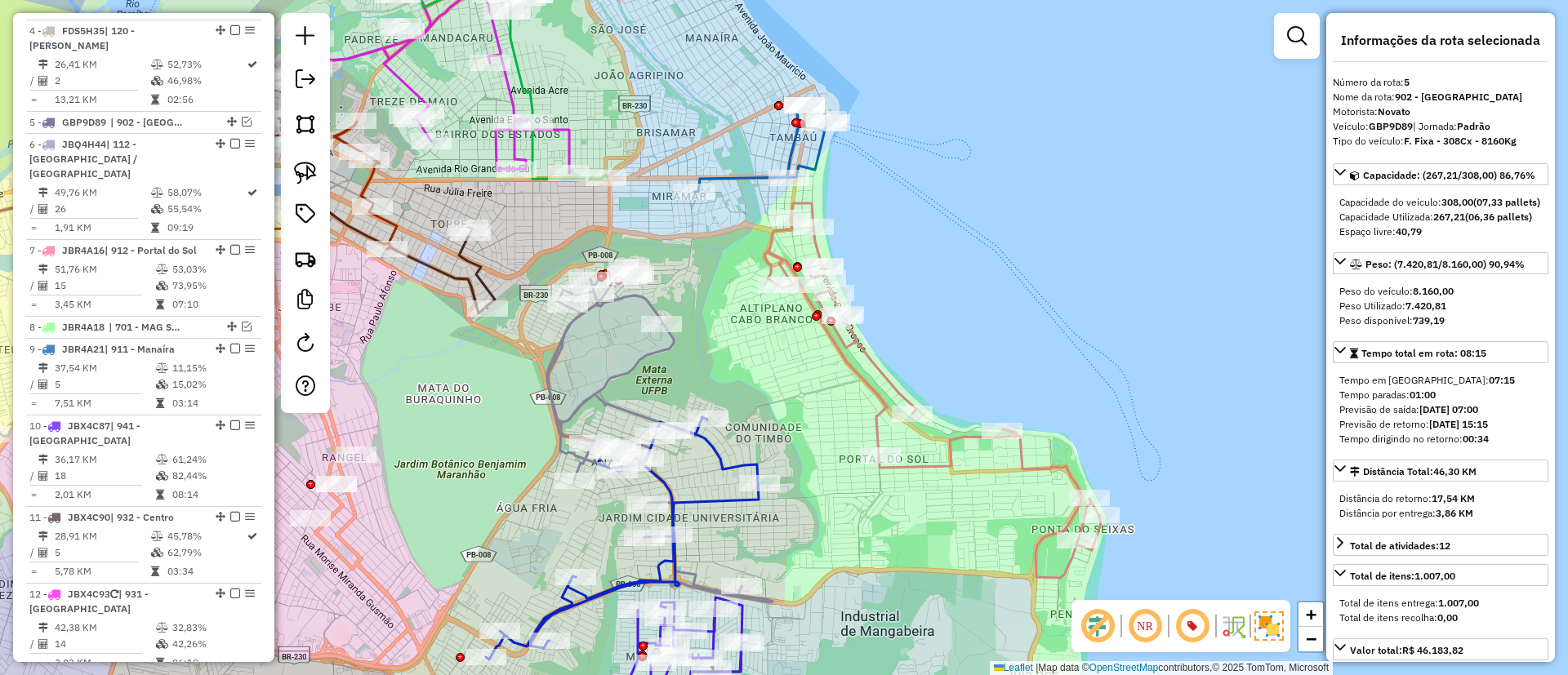
click at [864, 347] on icon at bounding box center [932, 391] width 336 height 375
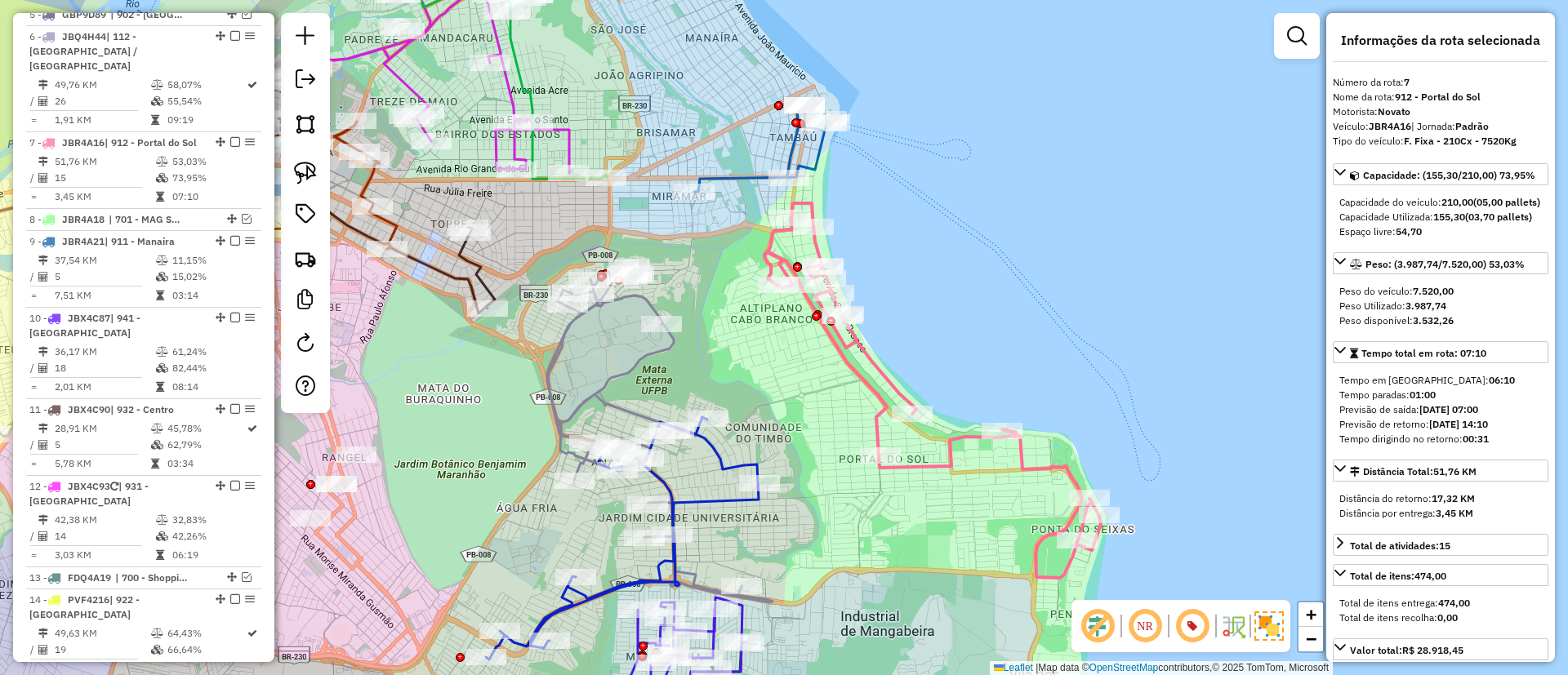
scroll to position [1122, 0]
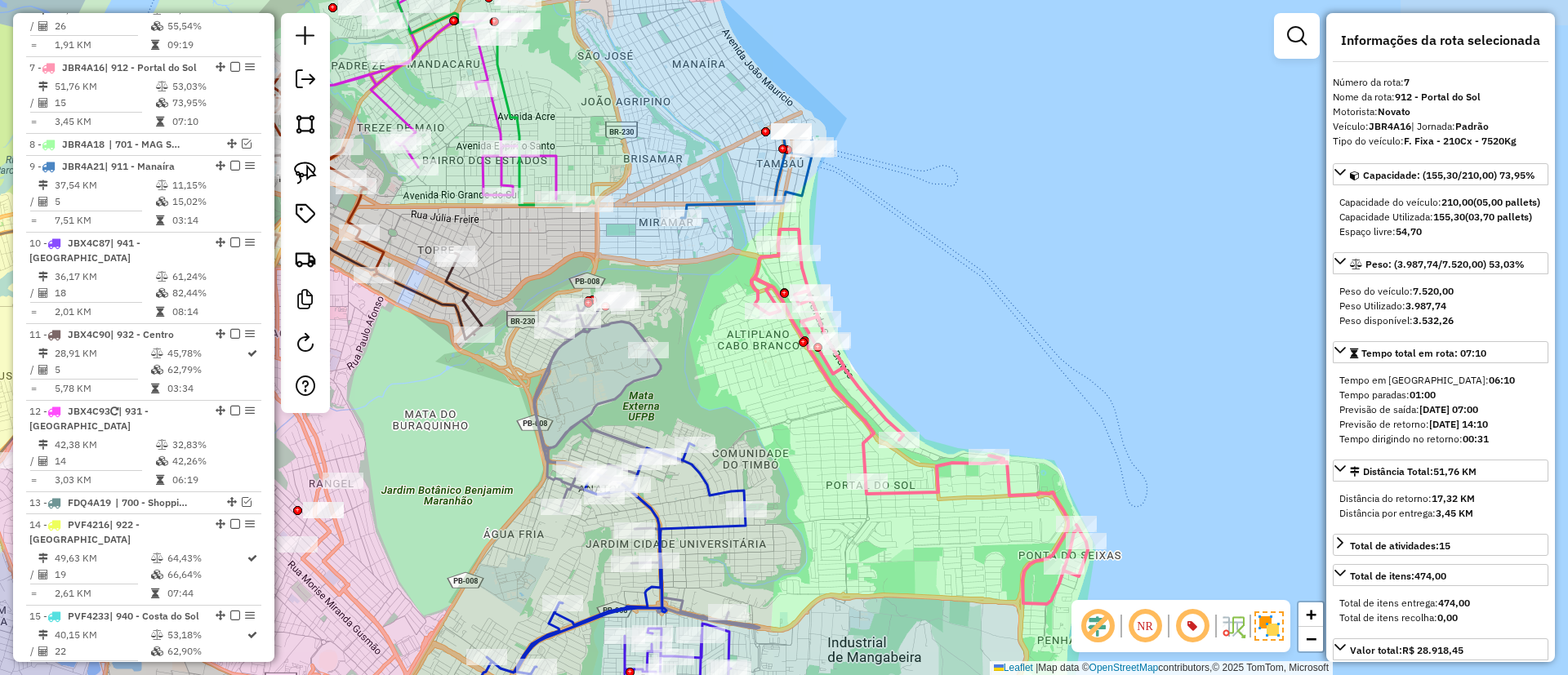
drag, startPoint x: 1028, startPoint y: 335, endPoint x: 1015, endPoint y: 362, distance: 30.0
click at [1016, 362] on div "Janela de atendimento Grade de atendimento Capacidade Transportadoras Veículos …" at bounding box center [784, 337] width 1568 height 675
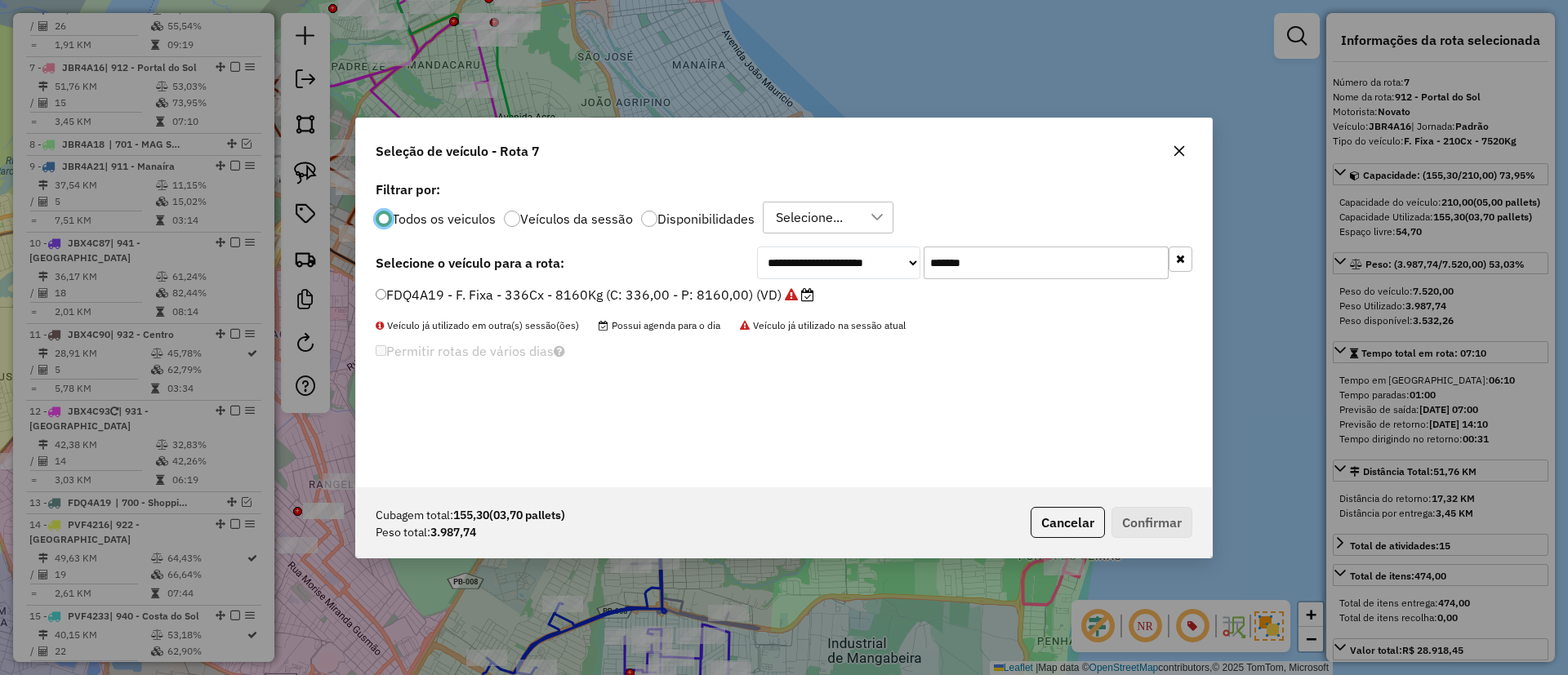
scroll to position [9, 5]
click at [1183, 152] on icon "button" at bounding box center [1178, 151] width 13 height 13
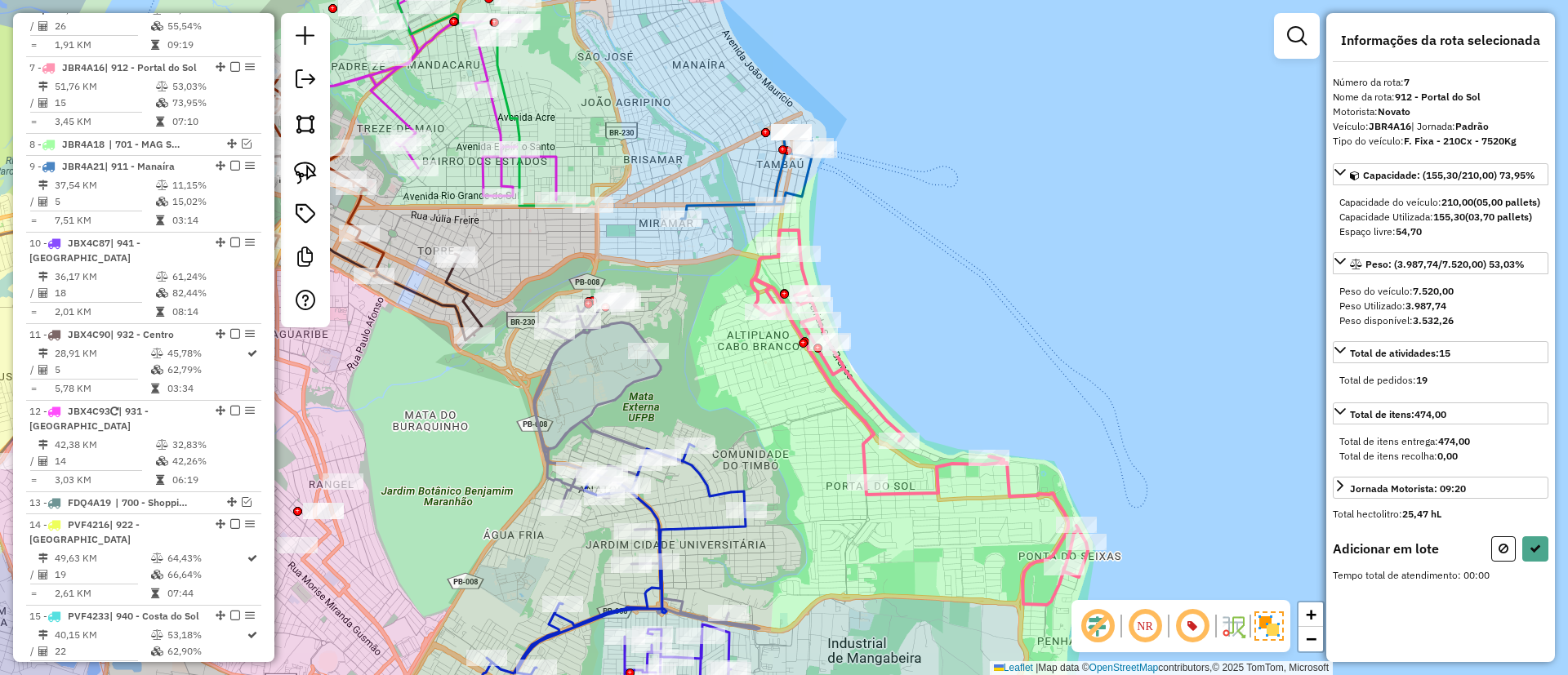
click at [283, 156] on div at bounding box center [304, 169] width 49 height 314
click at [289, 160] on link at bounding box center [305, 172] width 36 height 36
drag, startPoint x: 705, startPoint y: 268, endPoint x: 851, endPoint y: 255, distance: 146.6
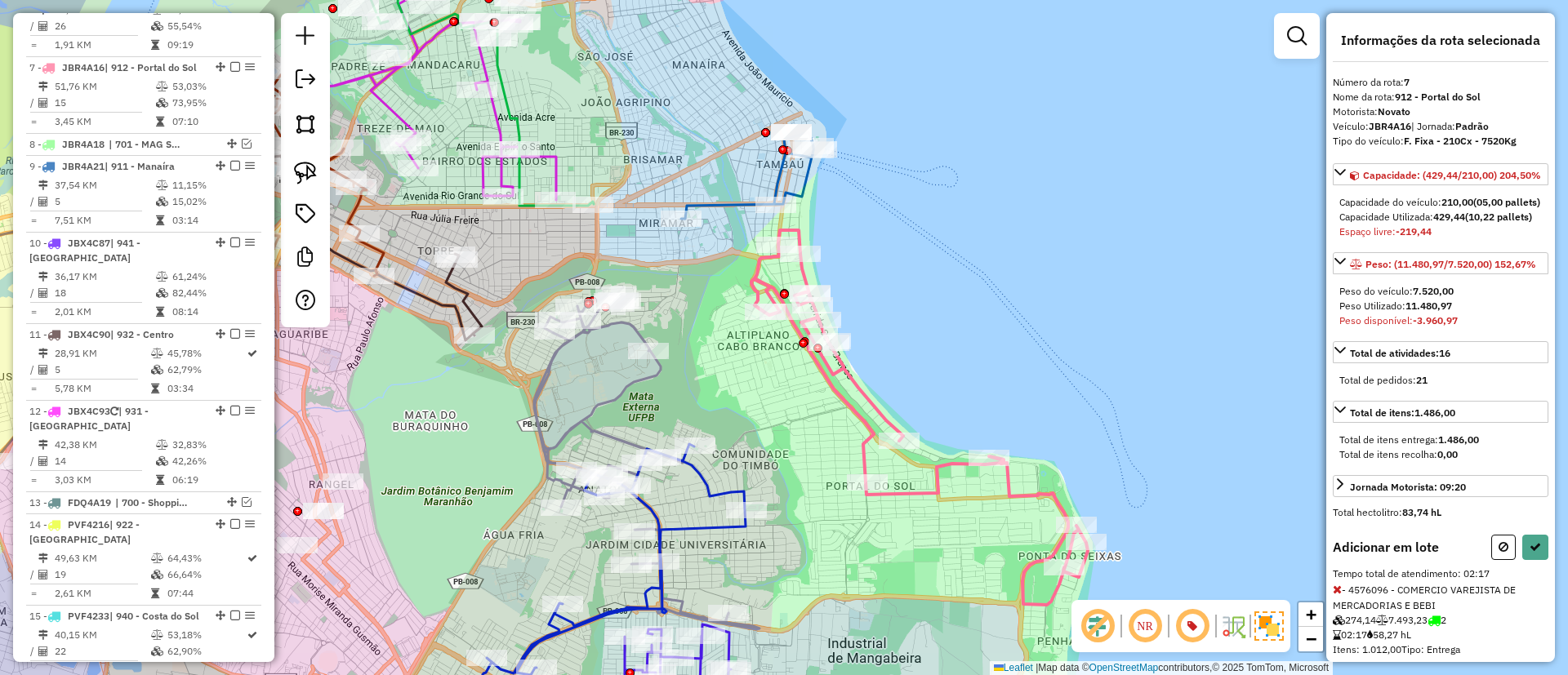
click at [1510, 560] on div at bounding box center [1519, 547] width 58 height 26
click at [1502, 552] on icon at bounding box center [1504, 547] width 10 height 12
select select "*********"
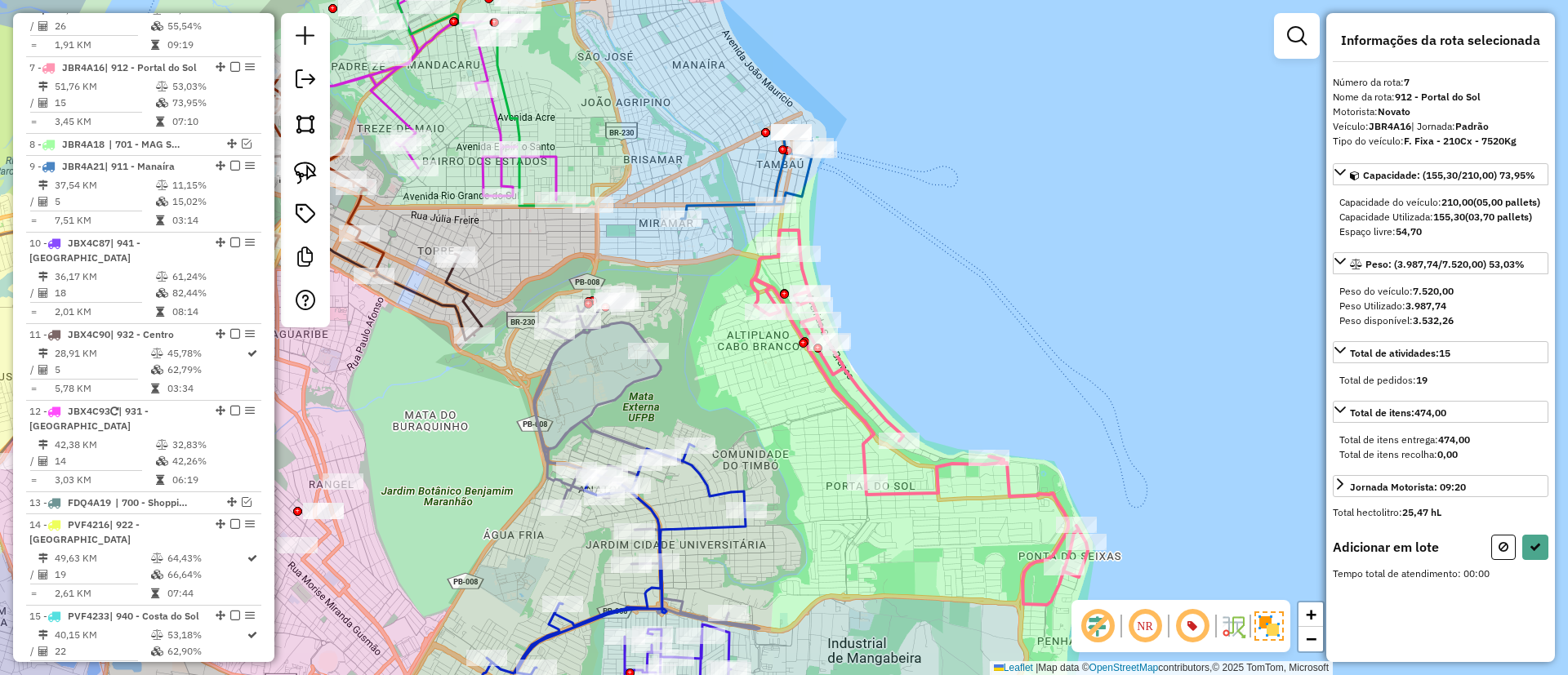
click at [776, 177] on icon at bounding box center [747, 174] width 132 height 86
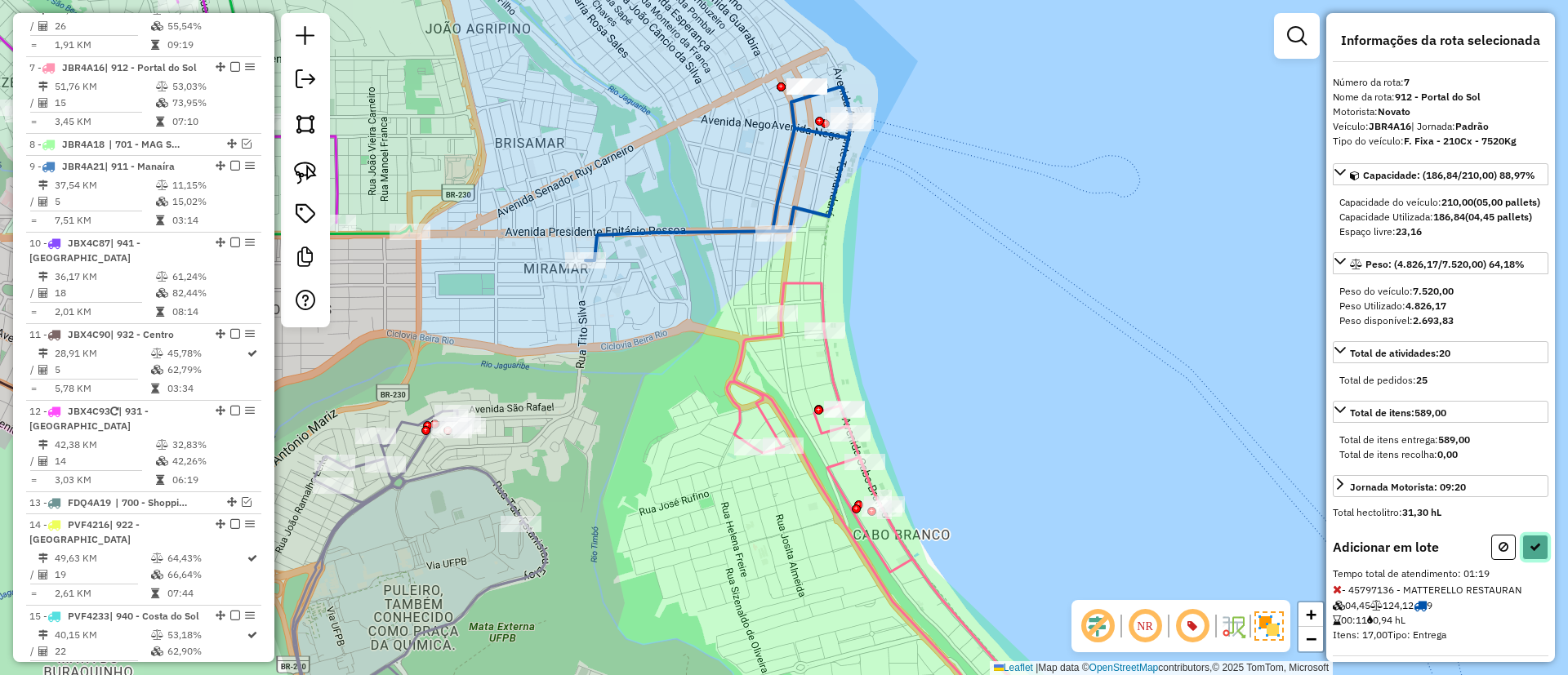
click at [1536, 560] on button at bounding box center [1535, 547] width 26 height 26
select select "*********"
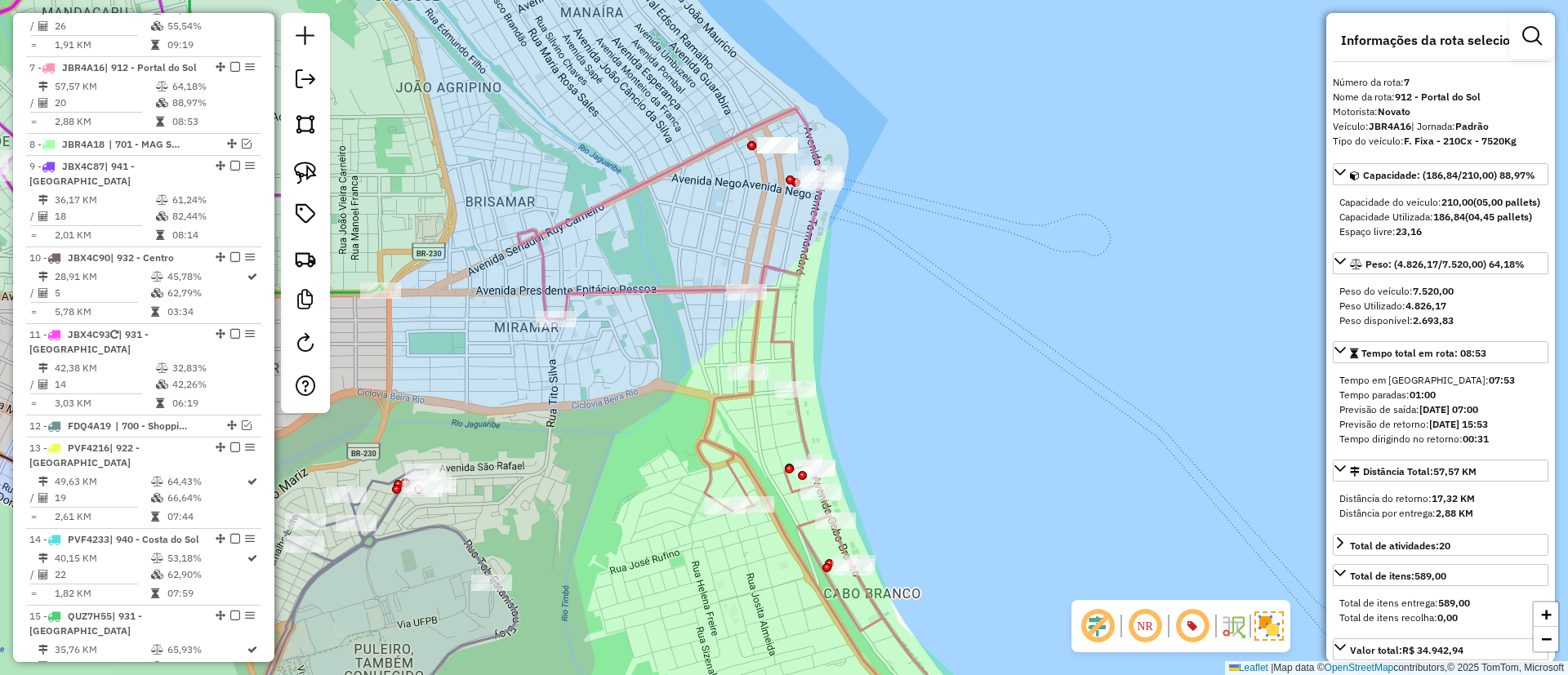
drag, startPoint x: 984, startPoint y: 252, endPoint x: 953, endPoint y: 280, distance: 41.8
click at [968, 284] on div "Janela de atendimento Grade de atendimento Capacidade Transportadoras Veículos …" at bounding box center [784, 337] width 1568 height 675
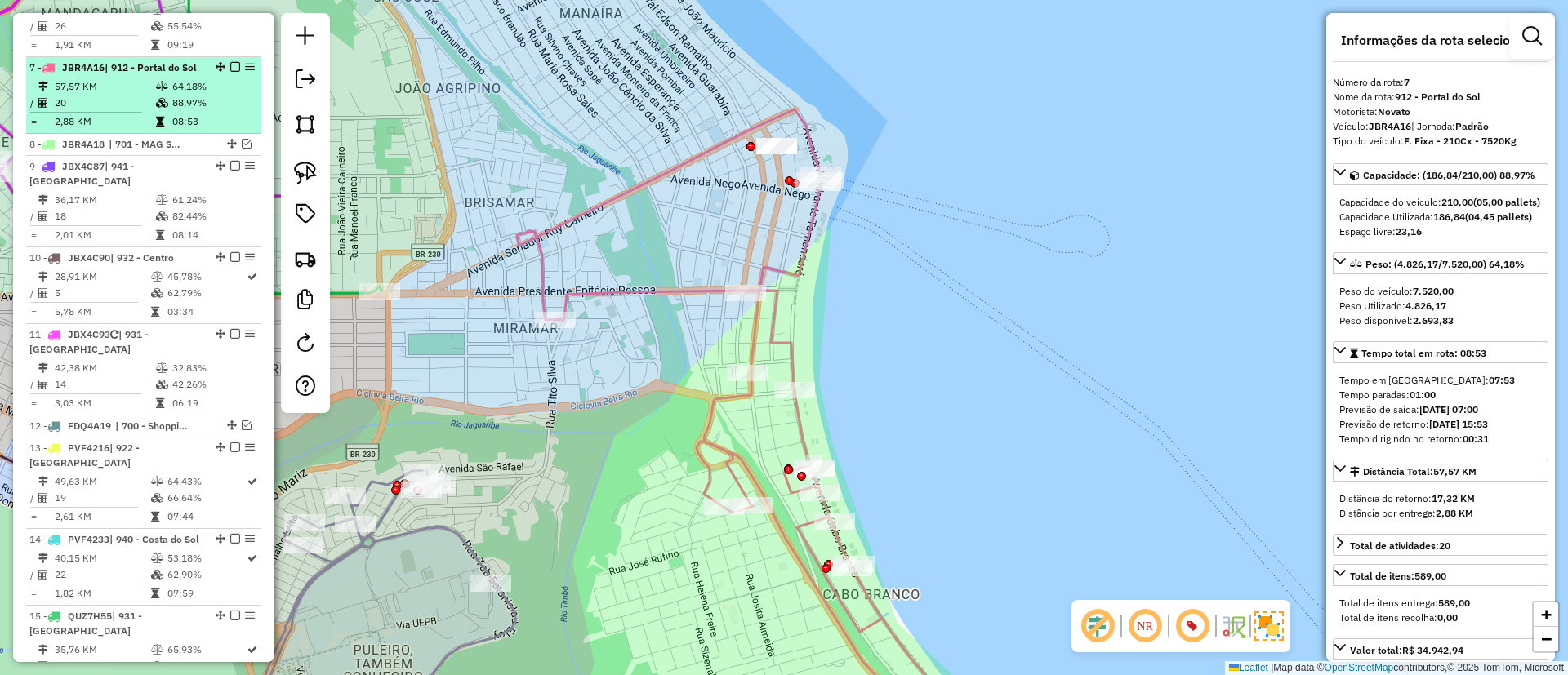
click at [231, 62] on em at bounding box center [235, 67] width 10 height 10
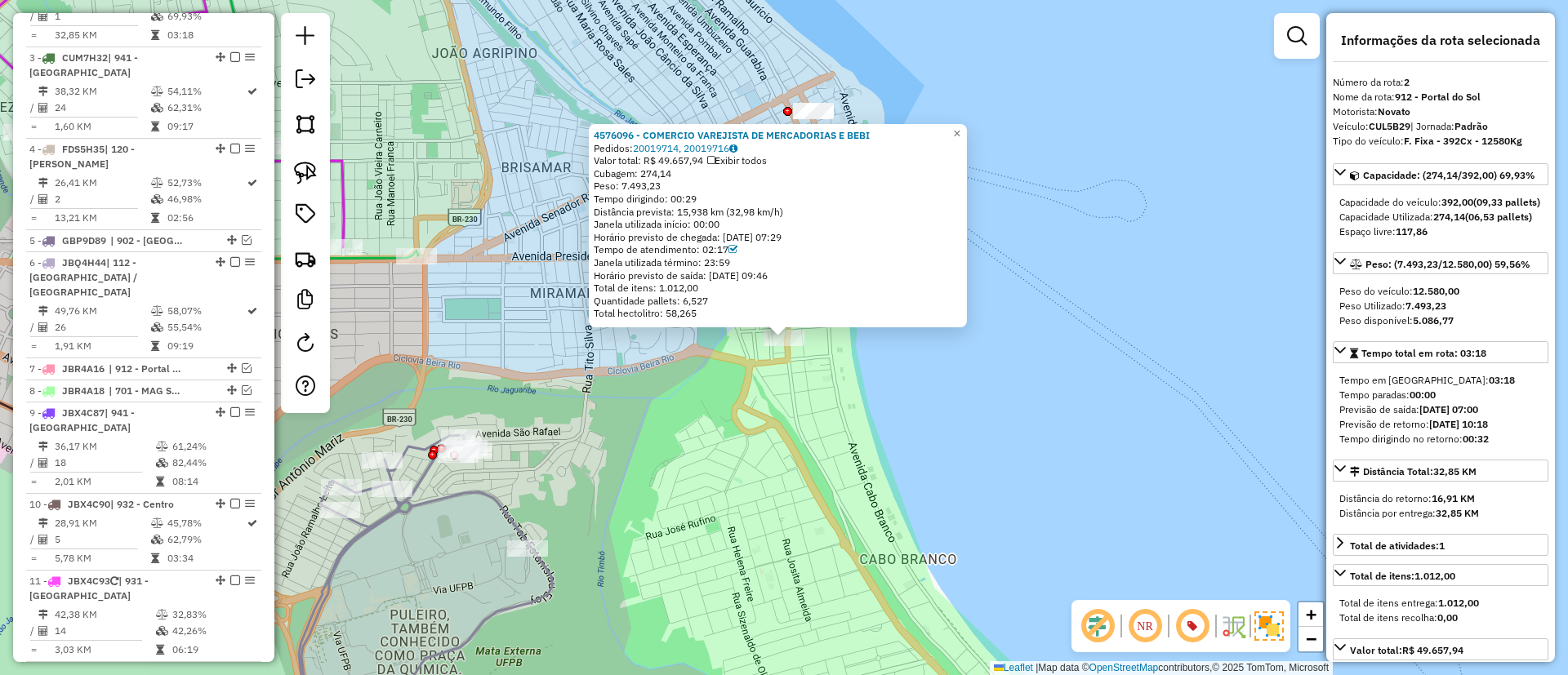
scroll to position [764, 0]
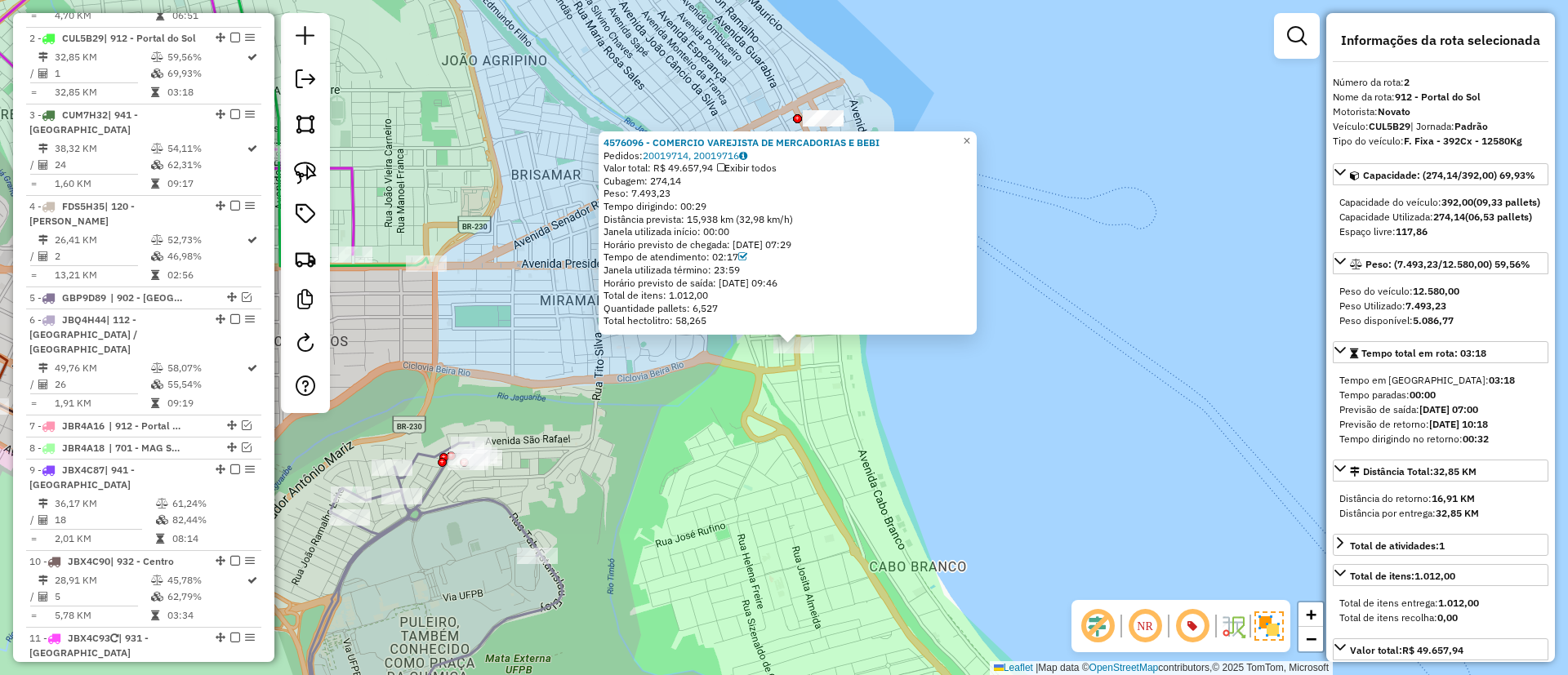
drag, startPoint x: 720, startPoint y: 431, endPoint x: 757, endPoint y: 458, distance: 45.8
click at [757, 458] on div "4576096 - COMERCIO VAREJISTA DE MERCADORIAS E BEBI Pedidos: 20019714, 20019716 …" at bounding box center [784, 337] width 1568 height 675
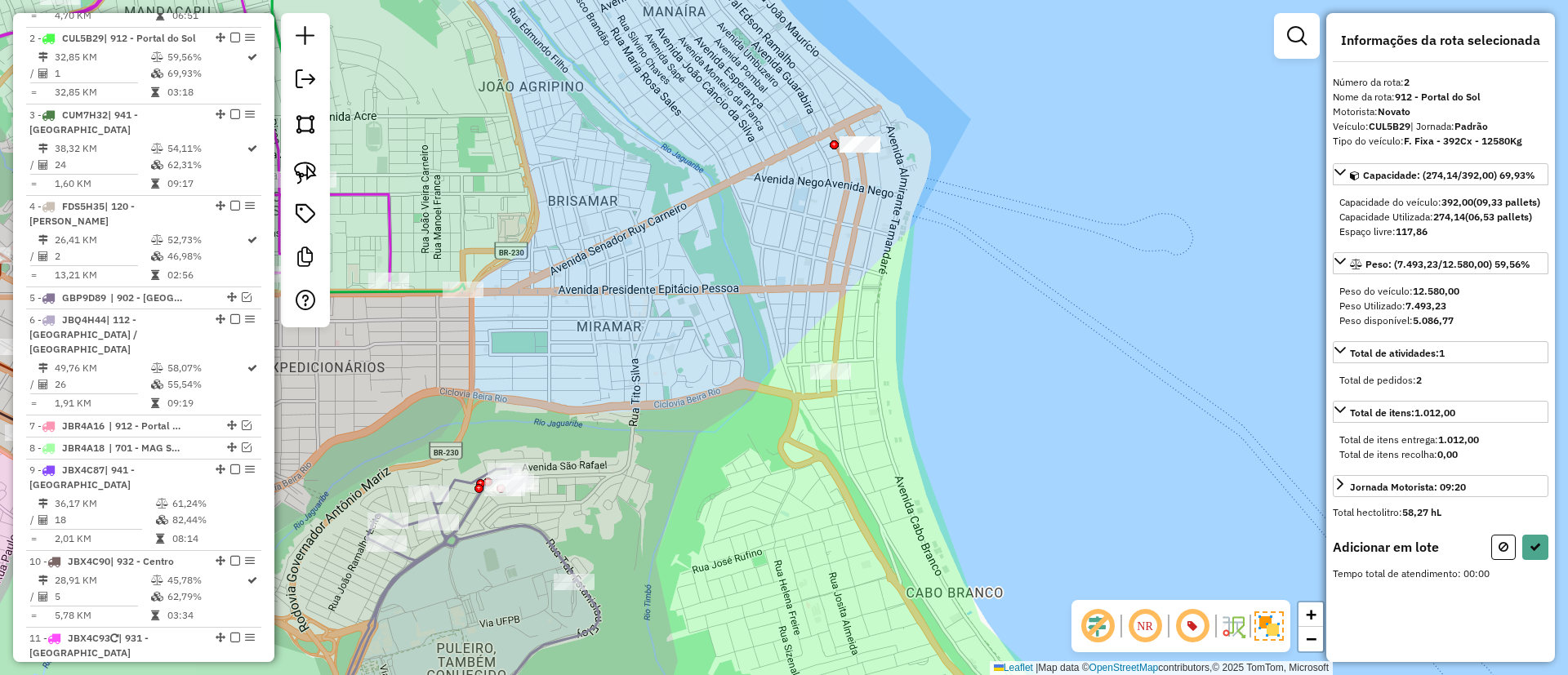
click at [306, 171] on img at bounding box center [304, 172] width 23 height 23
drag, startPoint x: 832, startPoint y: 181, endPoint x: 846, endPoint y: 122, distance: 60.6
click at [1536, 560] on button at bounding box center [1535, 547] width 26 height 26
select select "*********"
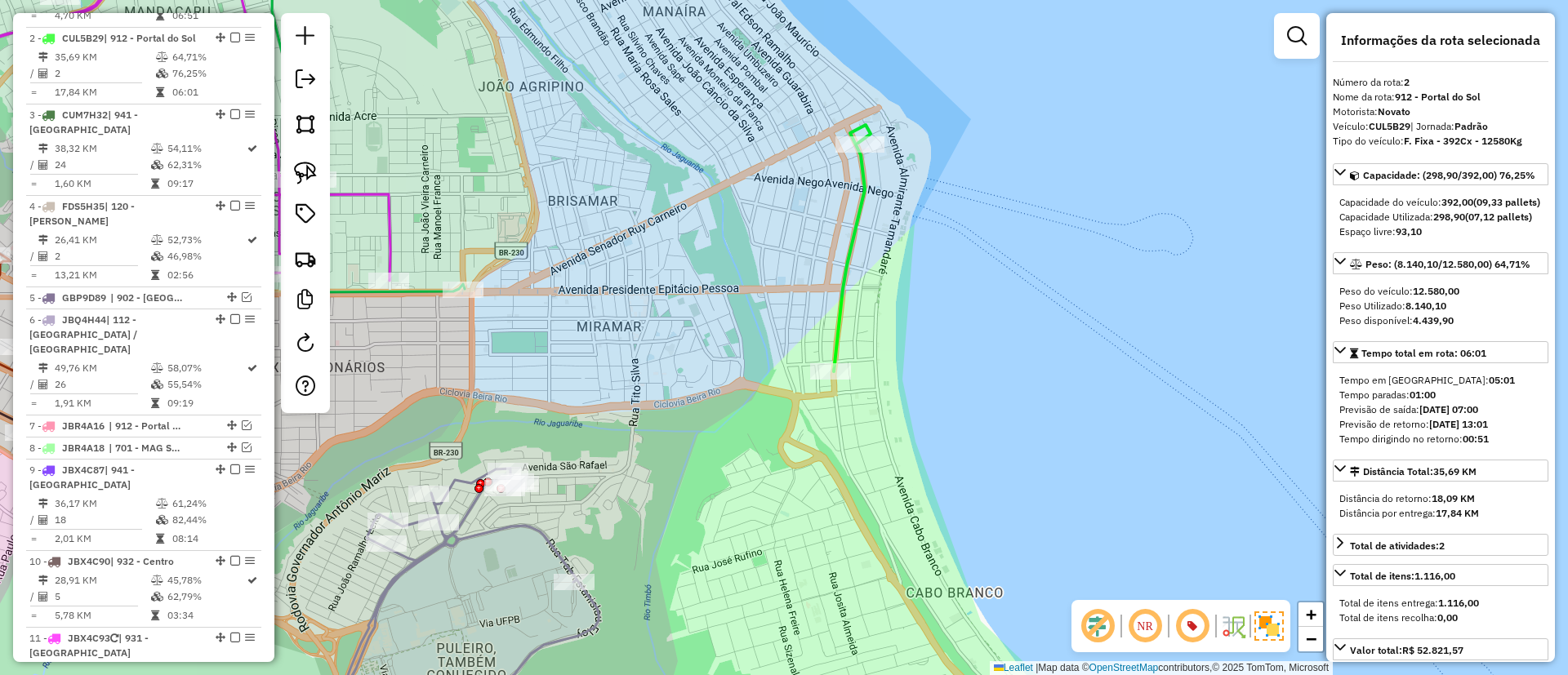
click at [847, 257] on icon at bounding box center [852, 248] width 37 height 247
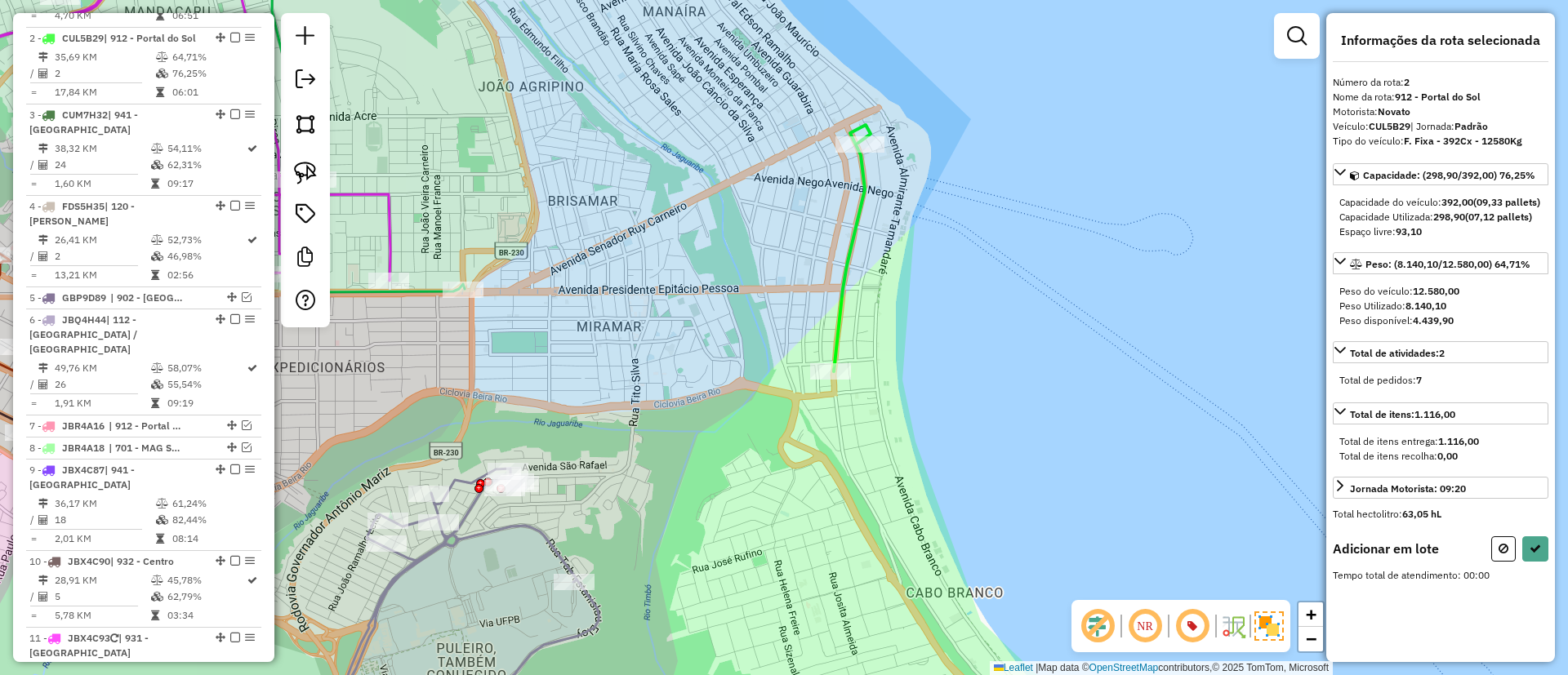
drag, startPoint x: 742, startPoint y: 282, endPoint x: 874, endPoint y: 293, distance: 132.5
click at [874, 293] on div "Janela de atendimento Grade de atendimento Capacidade Transportadoras Veículos …" at bounding box center [784, 337] width 1568 height 675
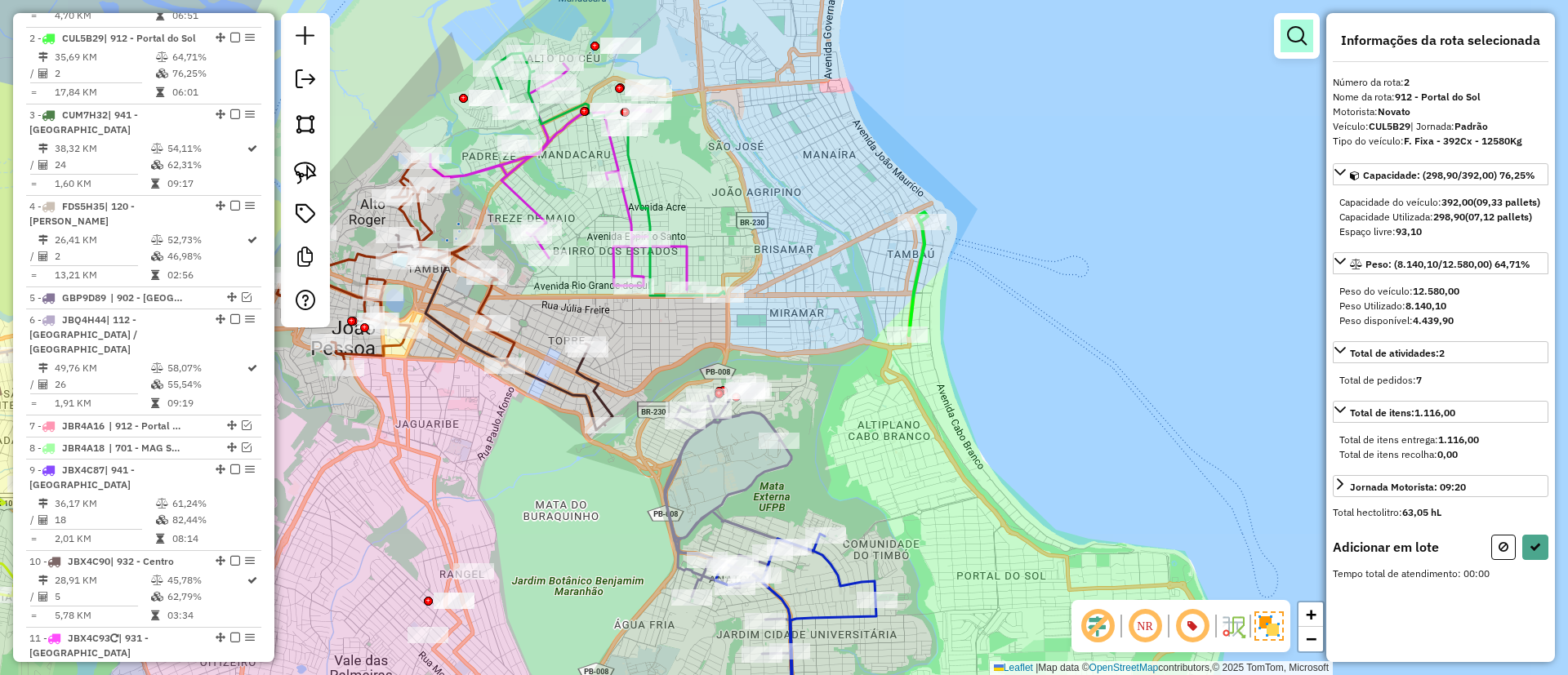
click at [1303, 22] on link at bounding box center [1296, 36] width 33 height 33
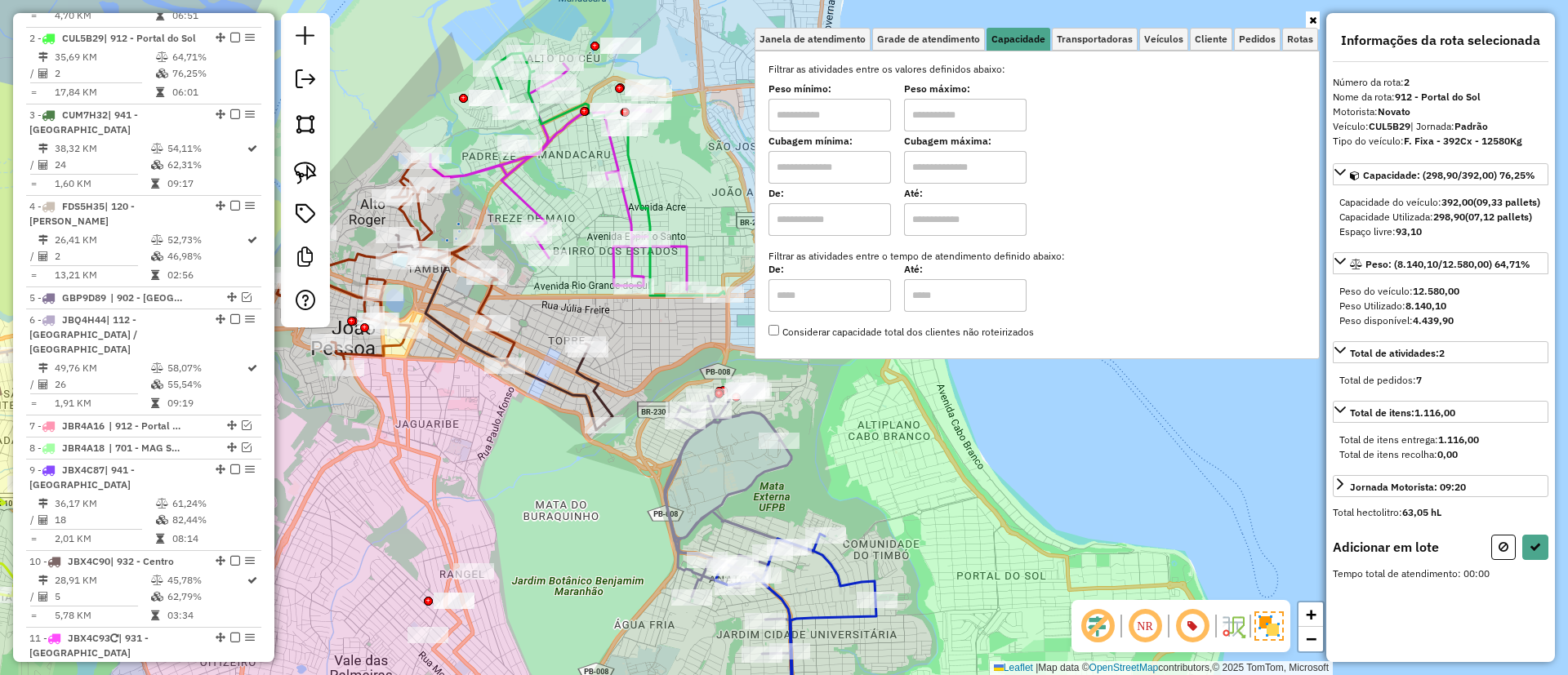
click at [810, 169] on input "text" at bounding box center [829, 167] width 122 height 33
type input "*****"
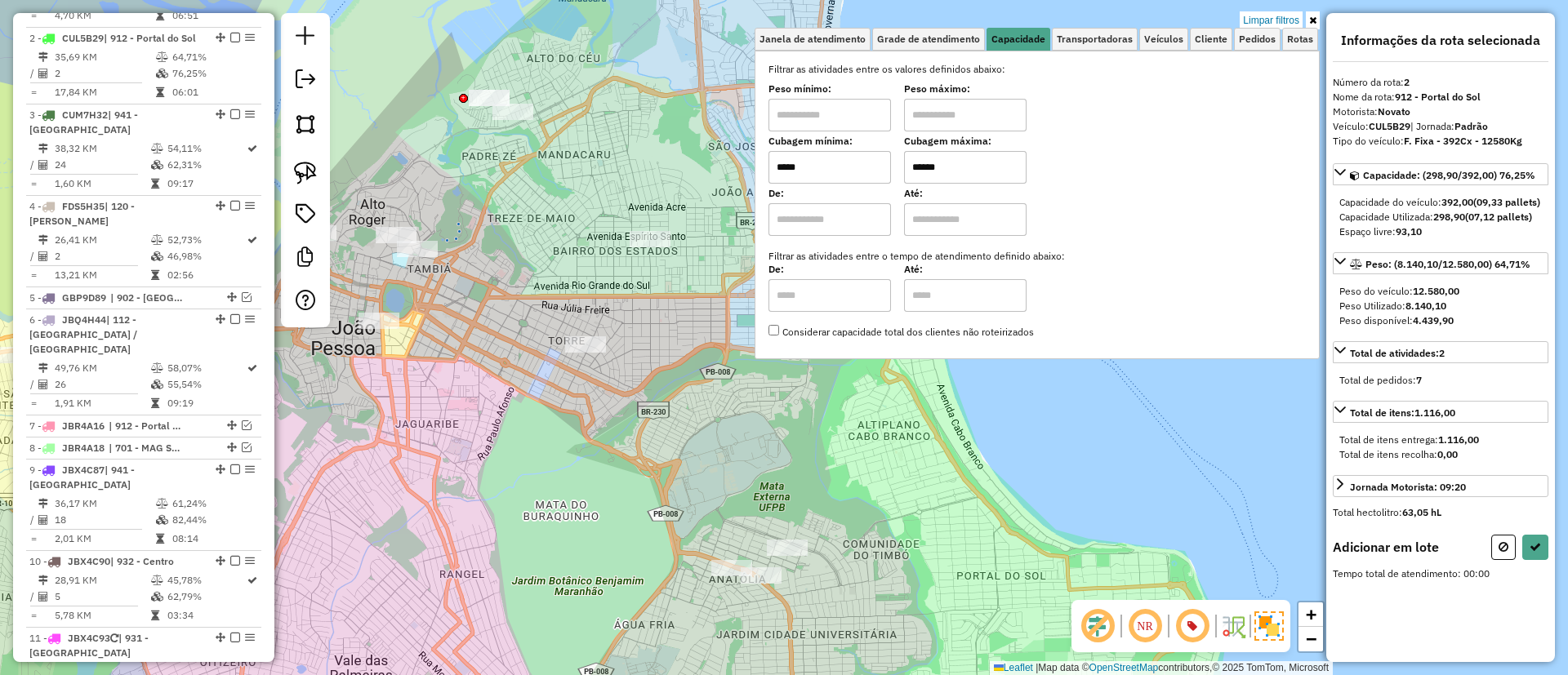
type input "******"
drag, startPoint x: 676, startPoint y: 373, endPoint x: 642, endPoint y: 359, distance: 36.8
click at [644, 360] on div "Limpar filtros Janela de atendimento Grade de atendimento Capacidade Transporta…" at bounding box center [784, 337] width 1568 height 675
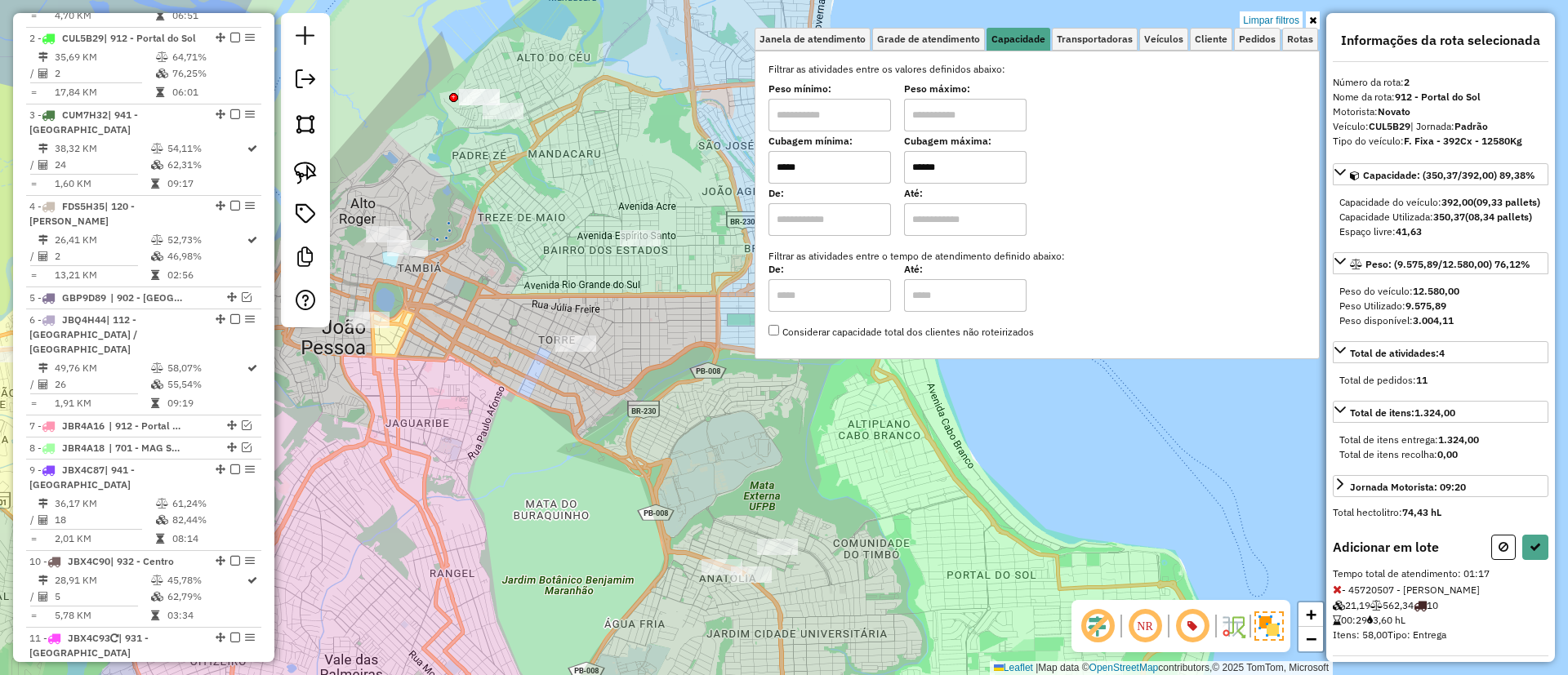
drag, startPoint x: 631, startPoint y: 410, endPoint x: 657, endPoint y: 423, distance: 29.1
click at [657, 423] on div "Limpar filtros Janela de atendimento Grade de atendimento Capacidade Transporta…" at bounding box center [784, 337] width 1568 height 675
click at [318, 165] on link at bounding box center [305, 172] width 36 height 36
drag, startPoint x: 458, startPoint y: 52, endPoint x: 545, endPoint y: 118, distance: 109.2
click at [1501, 552] on icon at bounding box center [1504, 547] width 10 height 12
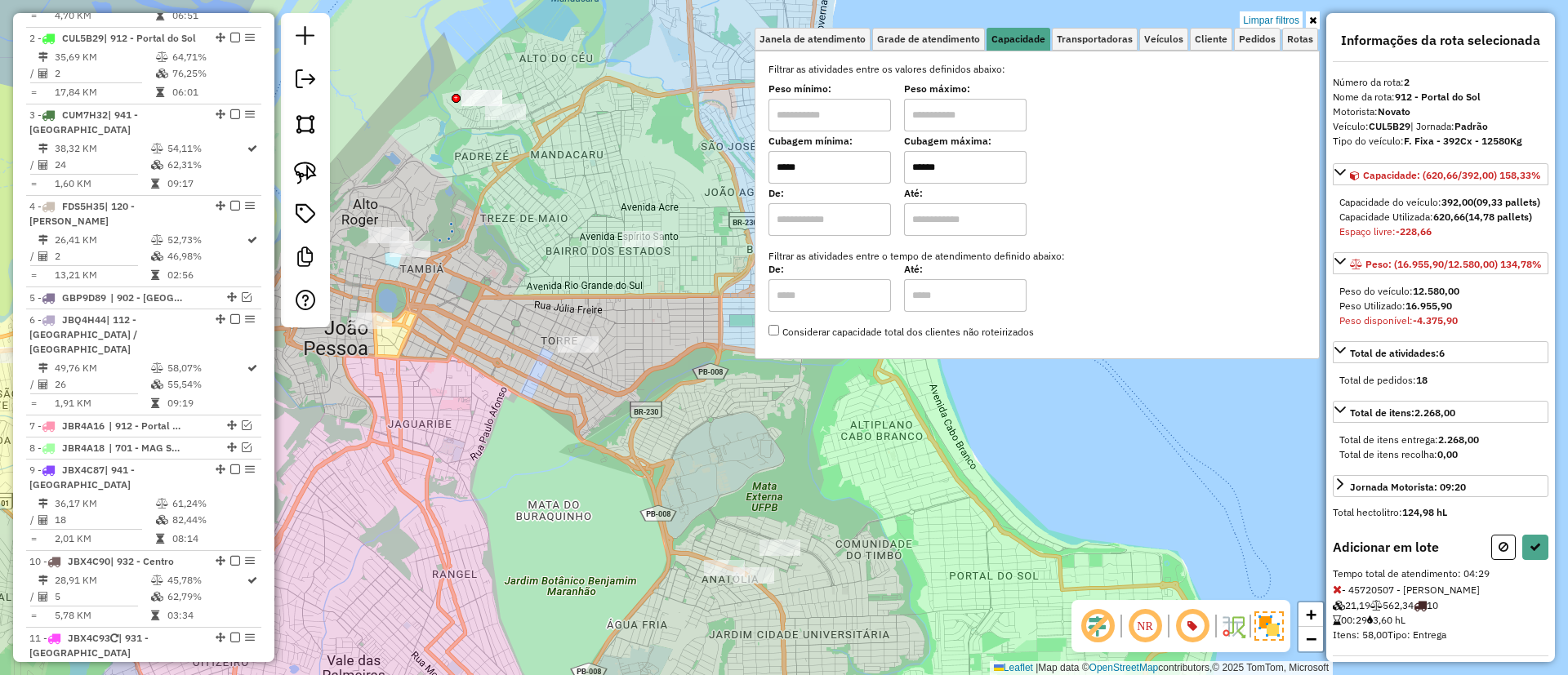
select select "*********"
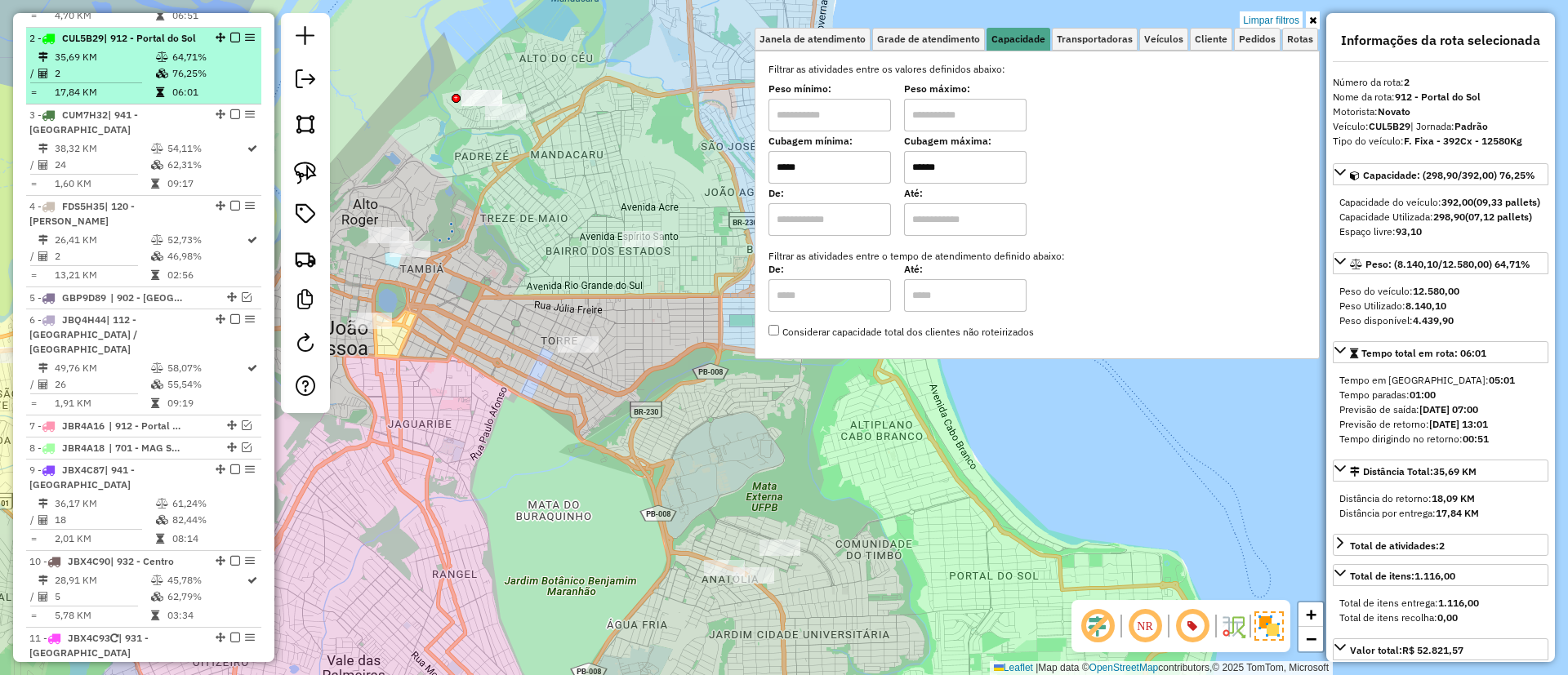
click at [145, 40] on div "2 - CUL5B29 | 912 - Portal do Sol" at bounding box center [116, 38] width 174 height 15
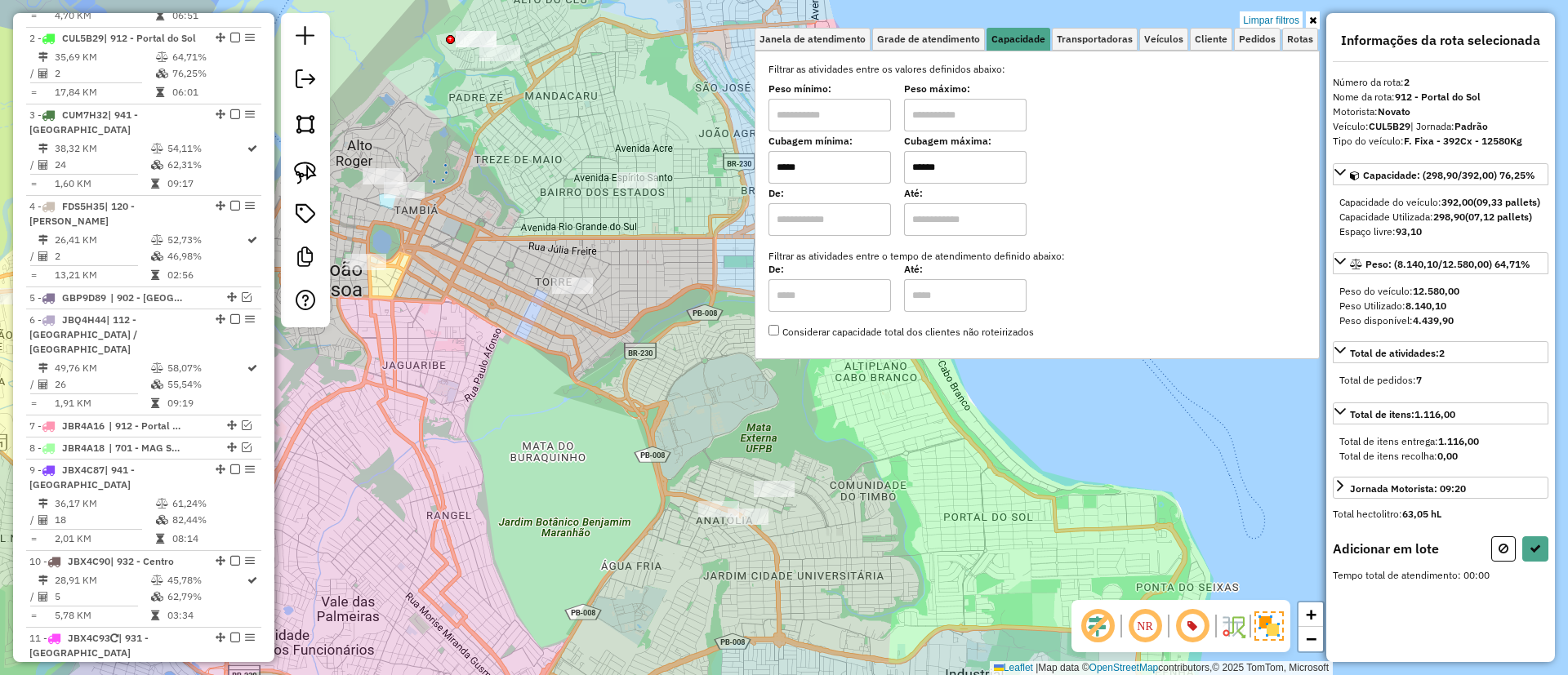
click at [554, 300] on div "Rota 10 - Placa JBX4C90 45720507 - [PERSON_NAME] filtros Janela de atendimento …" at bounding box center [784, 337] width 1568 height 675
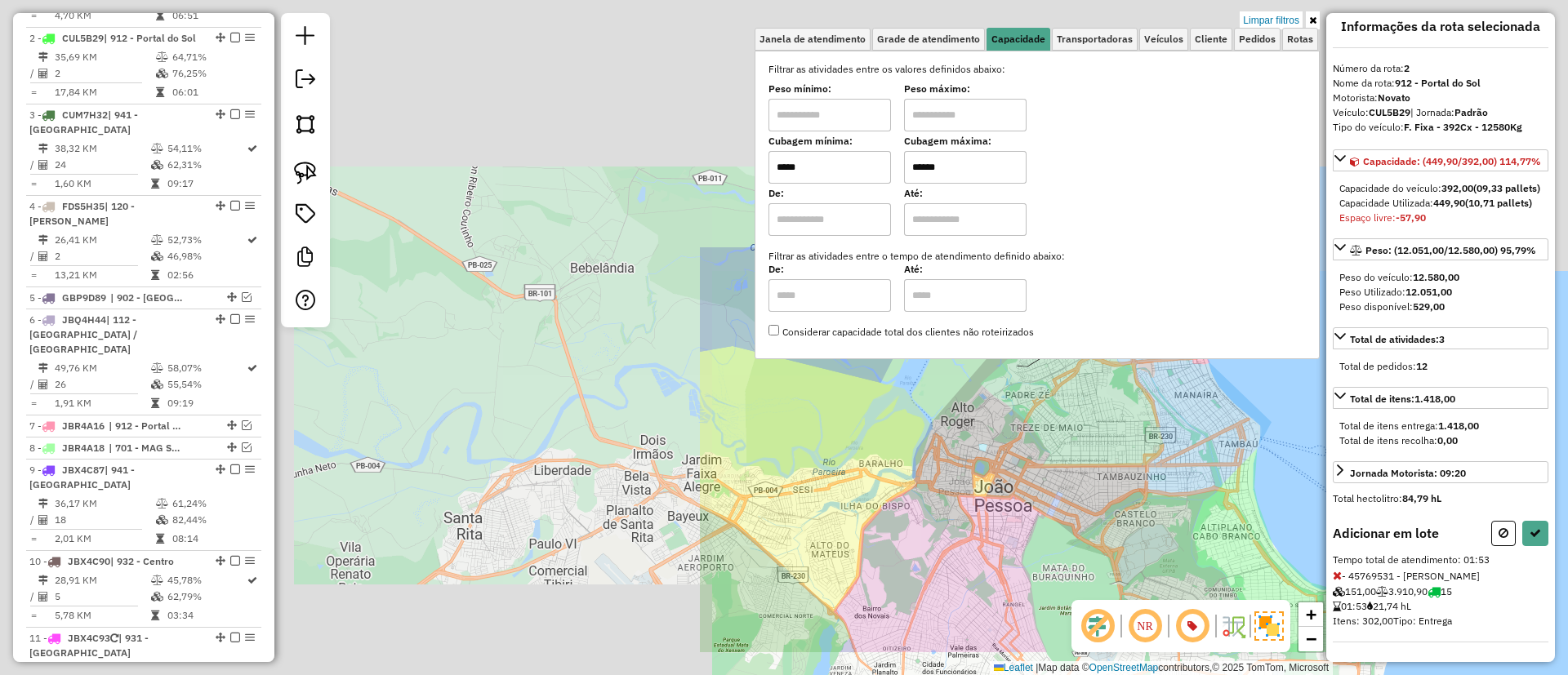
scroll to position [57, 0]
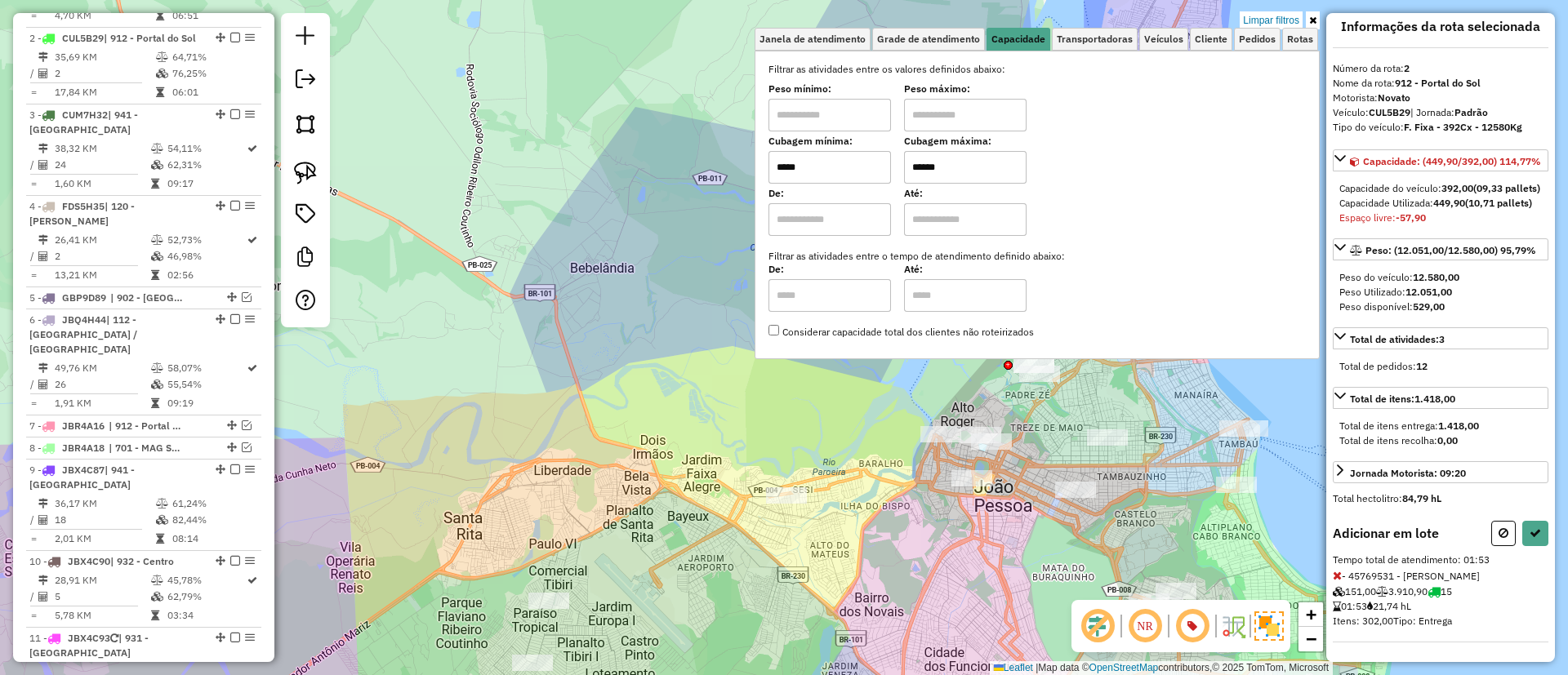
click at [1485, 523] on div "Adicionar em lote" at bounding box center [1440, 533] width 215 height 26
click at [1499, 528] on icon at bounding box center [1504, 533] width 10 height 12
select select "*********"
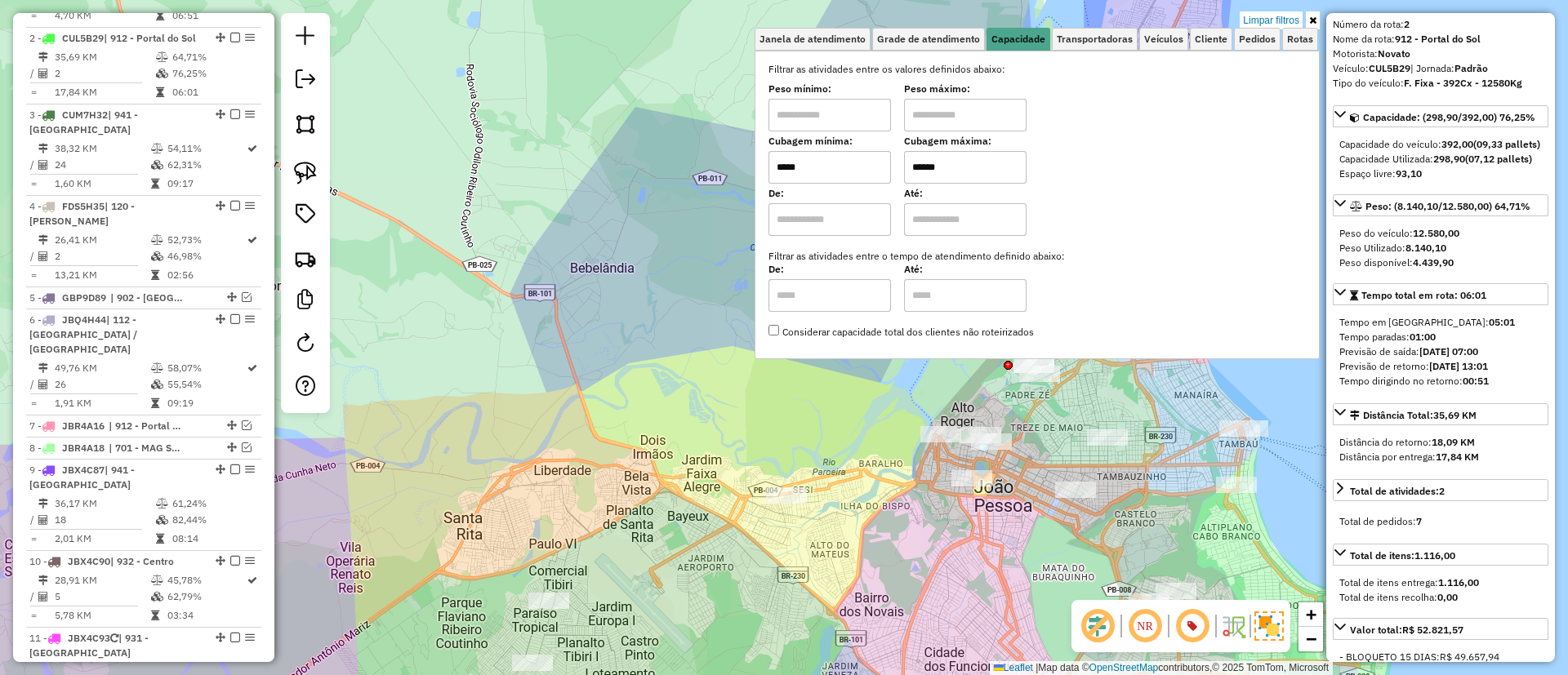
scroll to position [0, 0]
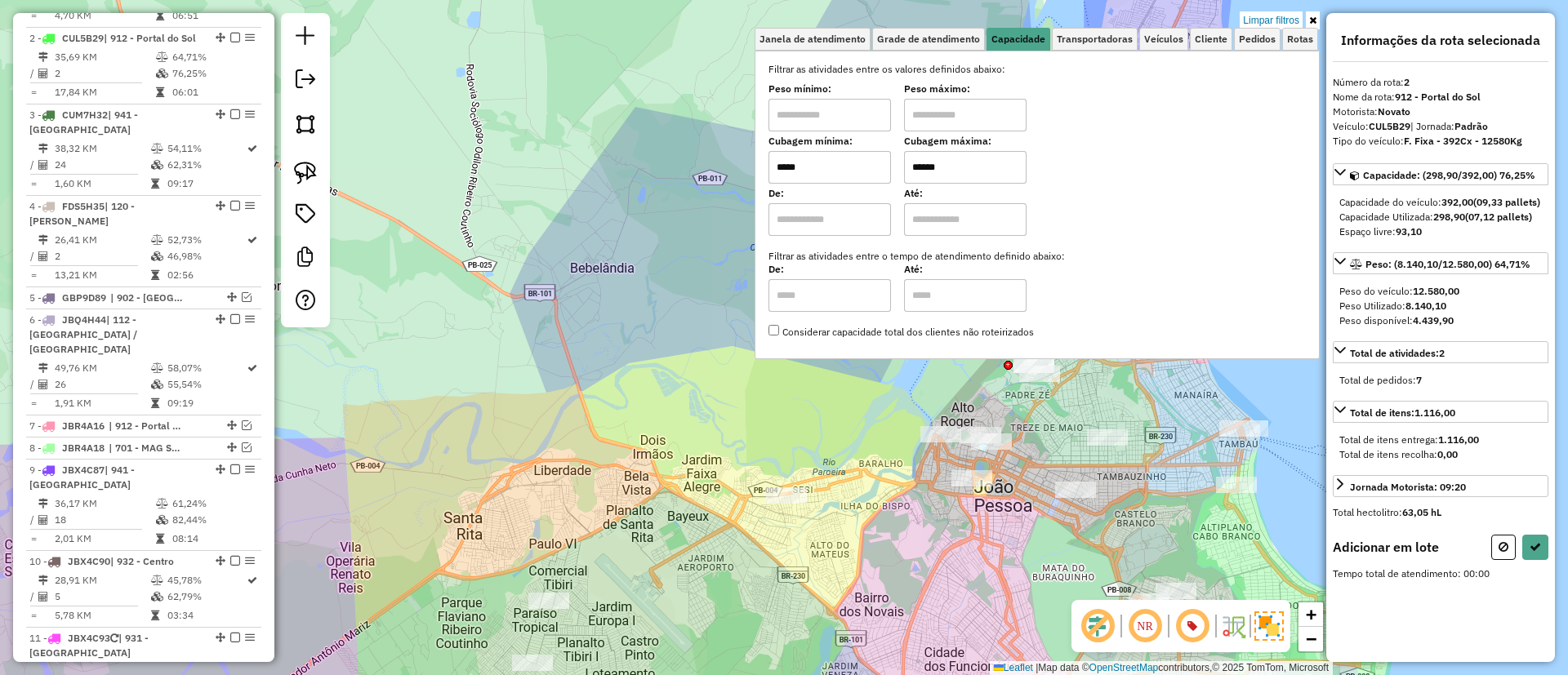
drag, startPoint x: 787, startPoint y: 163, endPoint x: 779, endPoint y: 166, distance: 8.5
click at [779, 166] on input "*****" at bounding box center [829, 167] width 122 height 33
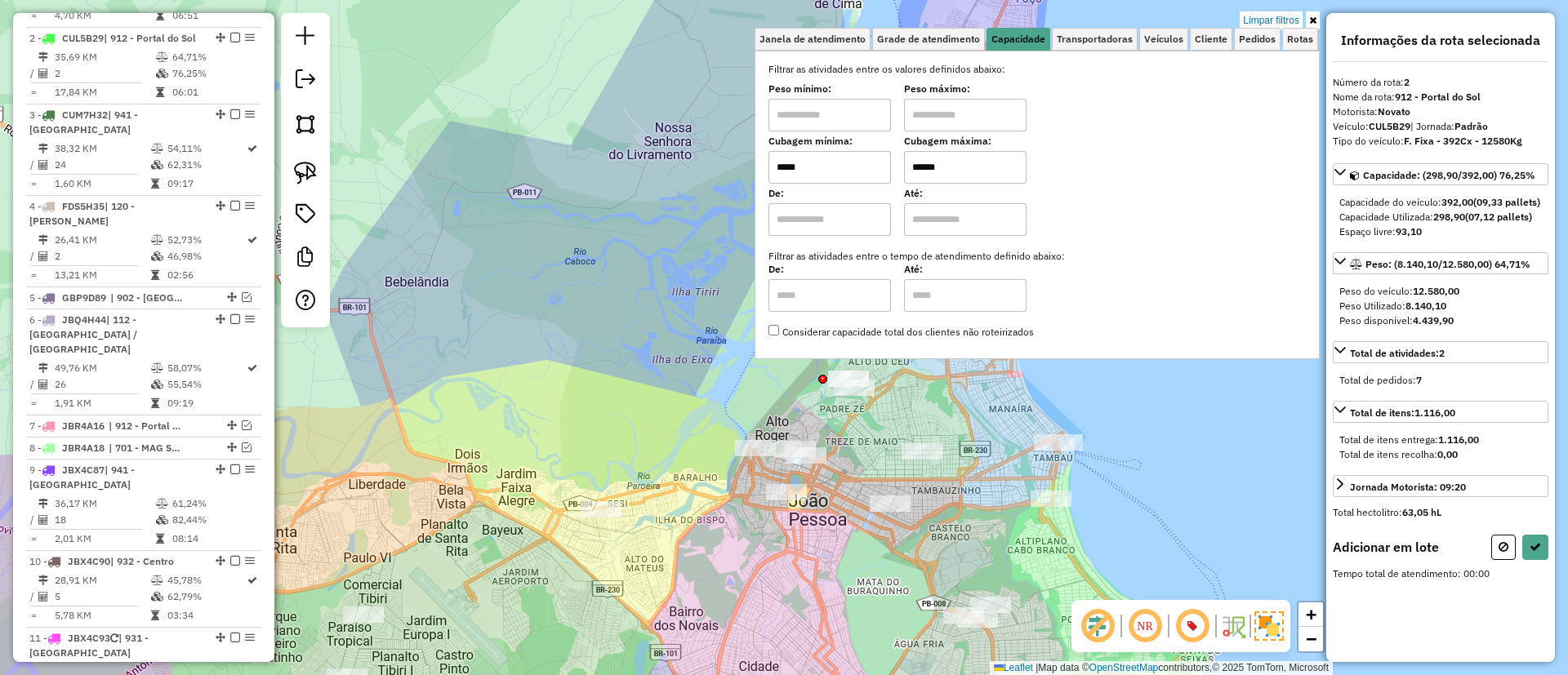
drag, startPoint x: 691, startPoint y: 301, endPoint x: 473, endPoint y: 306, distance: 218.1
click at [457, 314] on div "Limpar filtros Janela de atendimento Grade de atendimento Capacidade Transporta…" at bounding box center [784, 337] width 1568 height 675
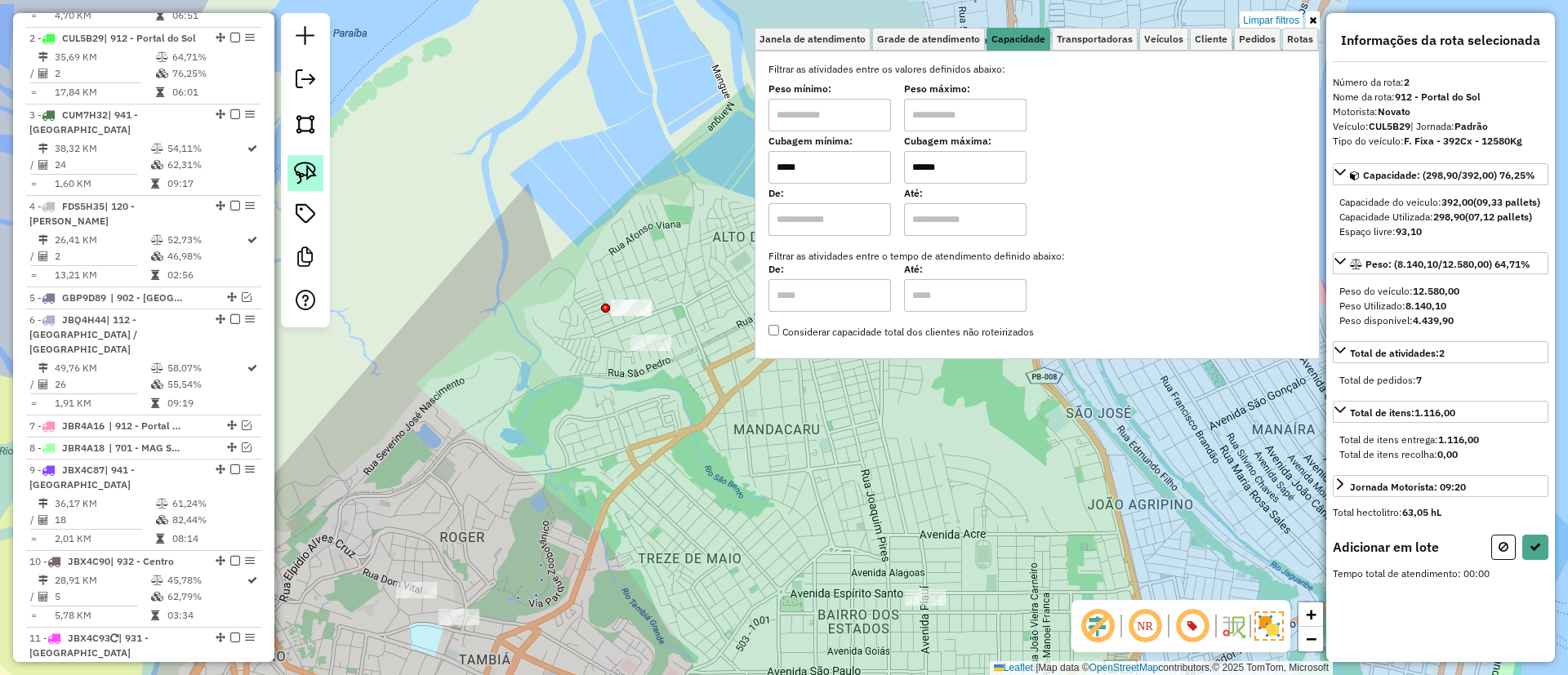
click at [303, 167] on img at bounding box center [304, 172] width 23 height 23
drag, startPoint x: 583, startPoint y: 261, endPoint x: 673, endPoint y: 313, distance: 103.9
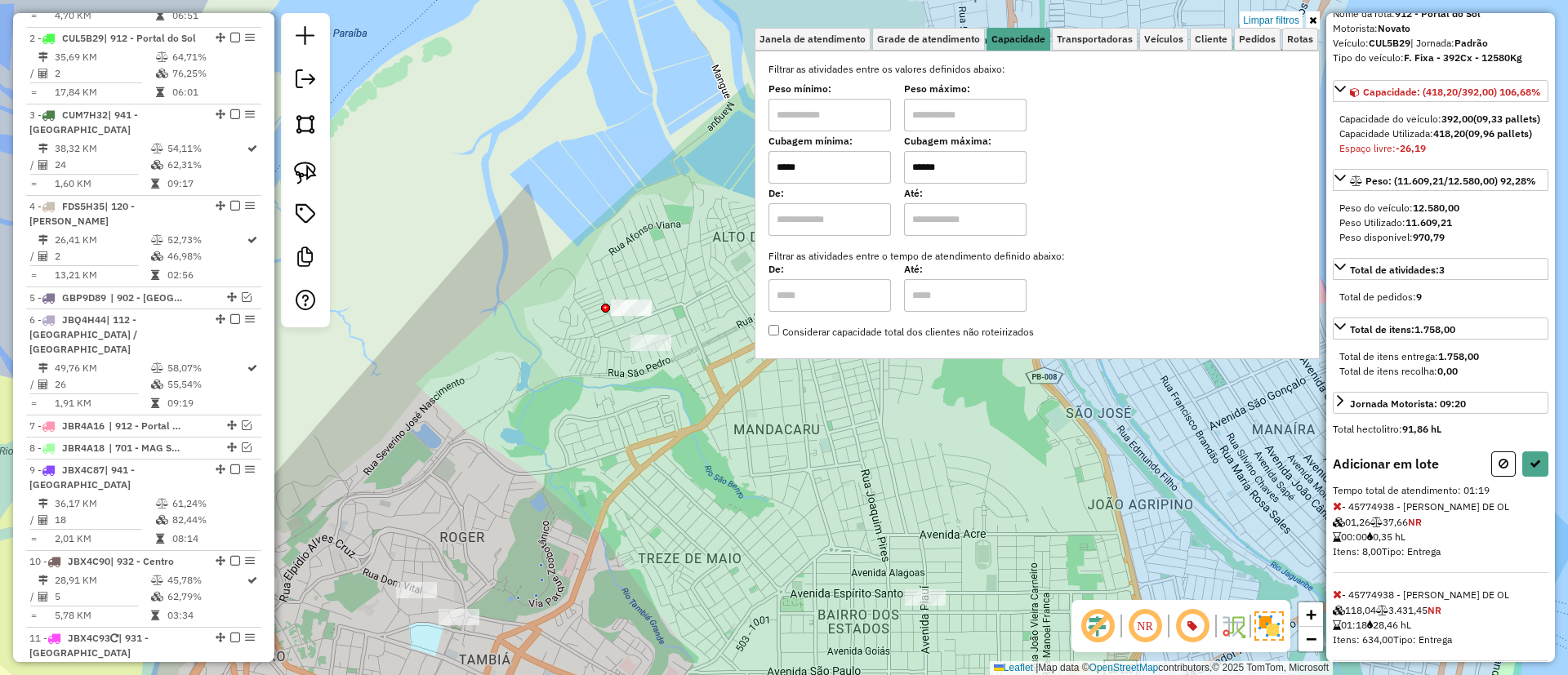
scroll to position [146, 0]
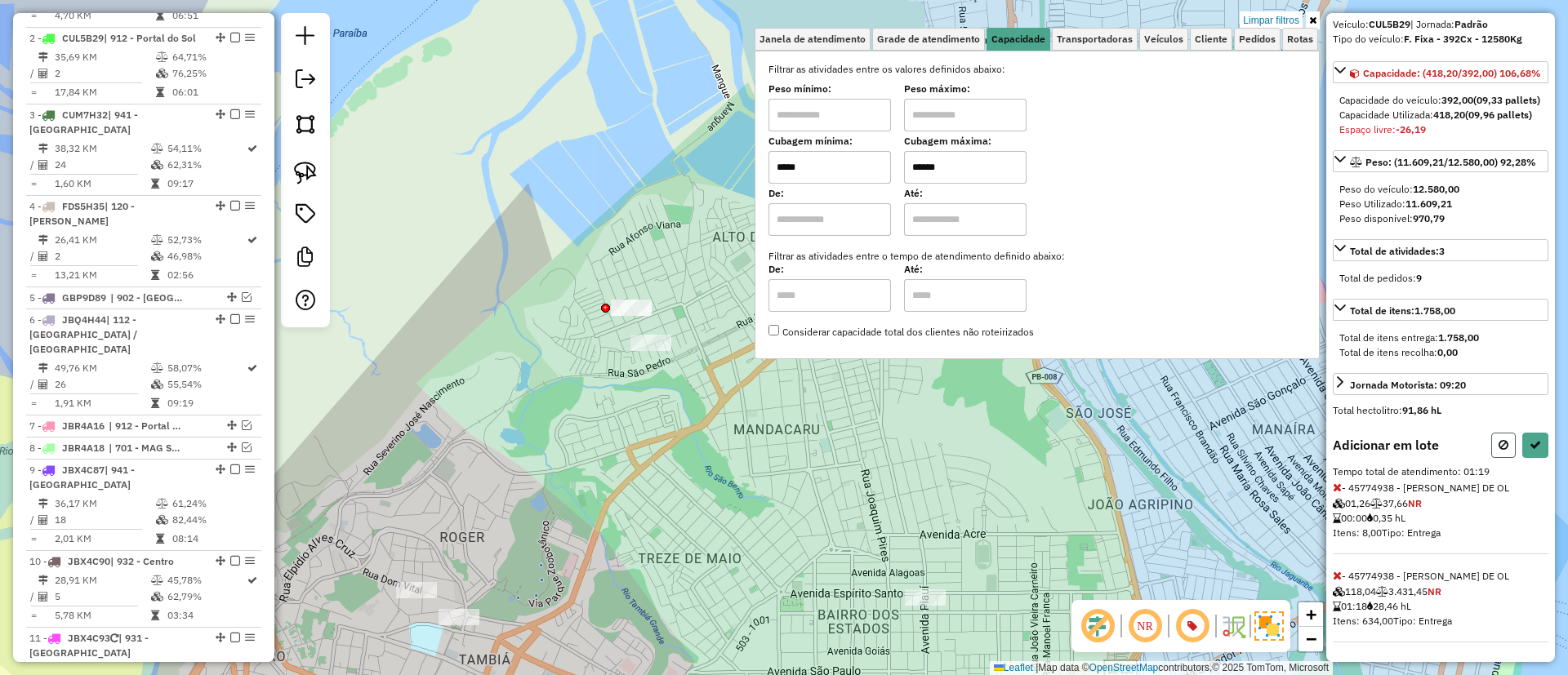
click at [1499, 445] on icon at bounding box center [1504, 445] width 10 height 12
select select "*********"
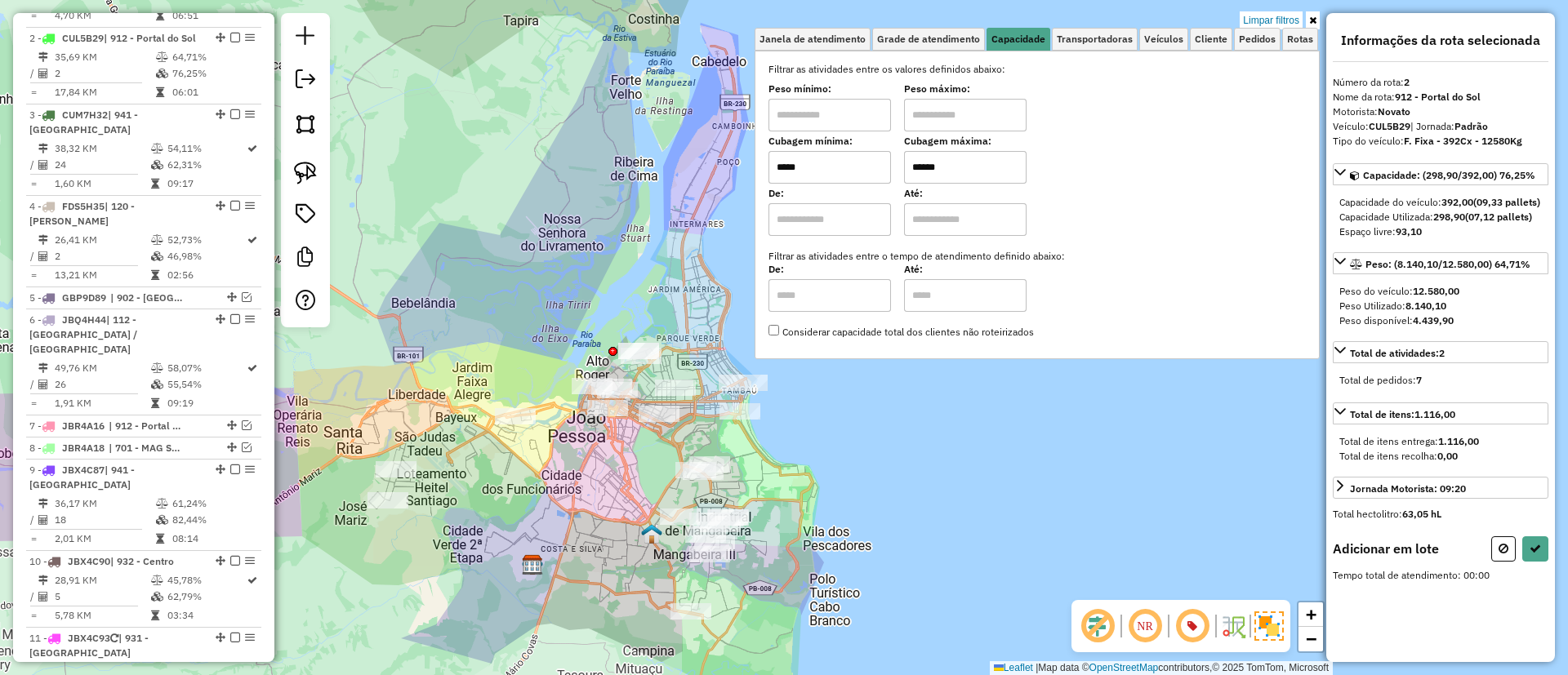
scroll to position [0, 0]
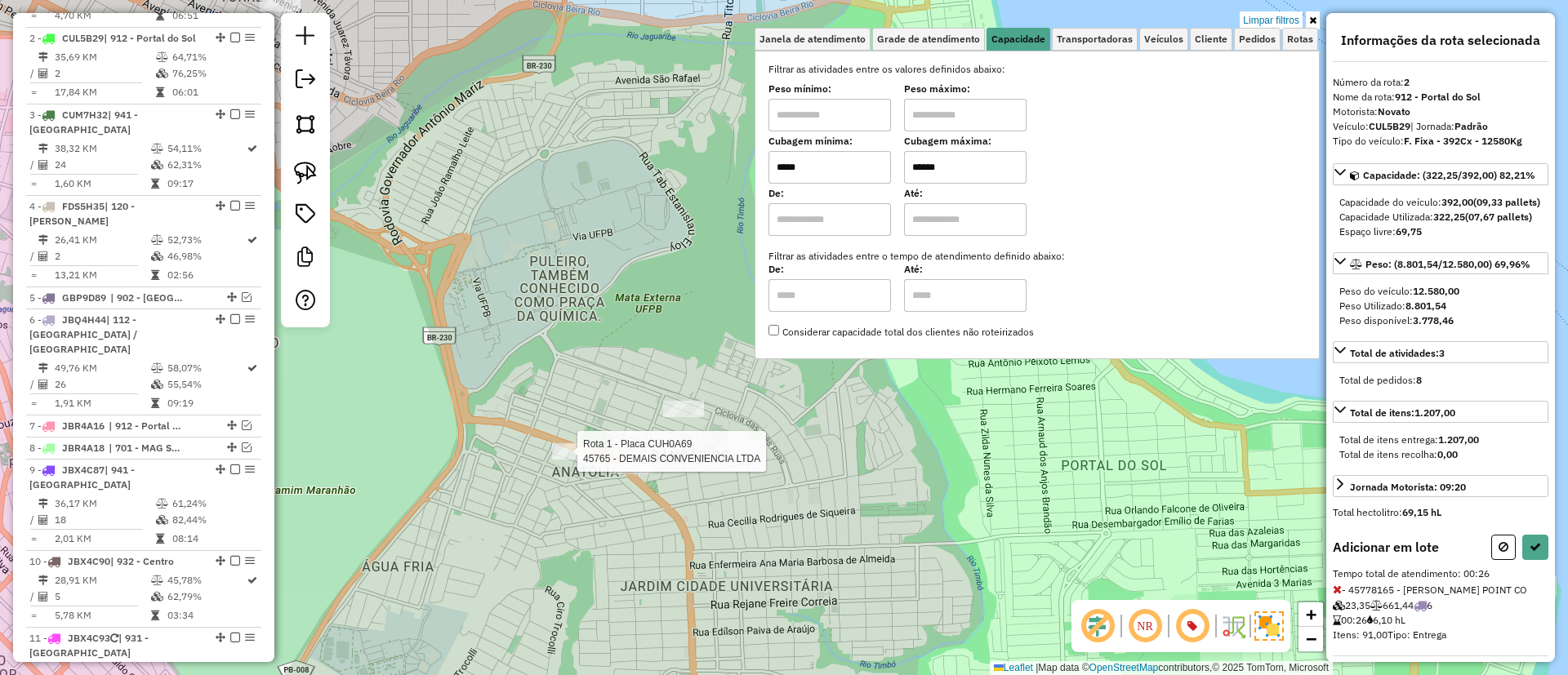
click at [570, 459] on div at bounding box center [572, 451] width 41 height 16
click at [1529, 552] on icon at bounding box center [1535, 547] width 12 height 12
select select "*********"
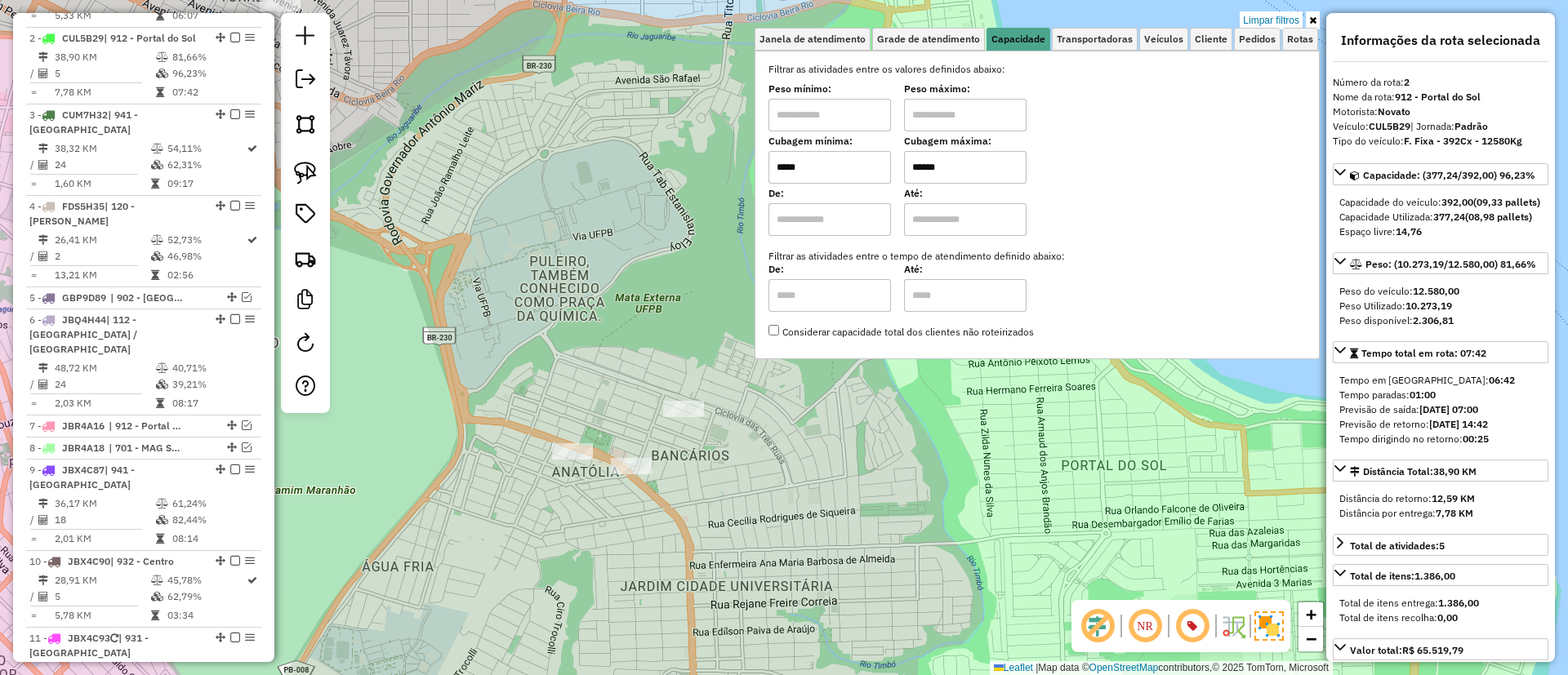
click at [230, 33] on em at bounding box center [235, 38] width 10 height 10
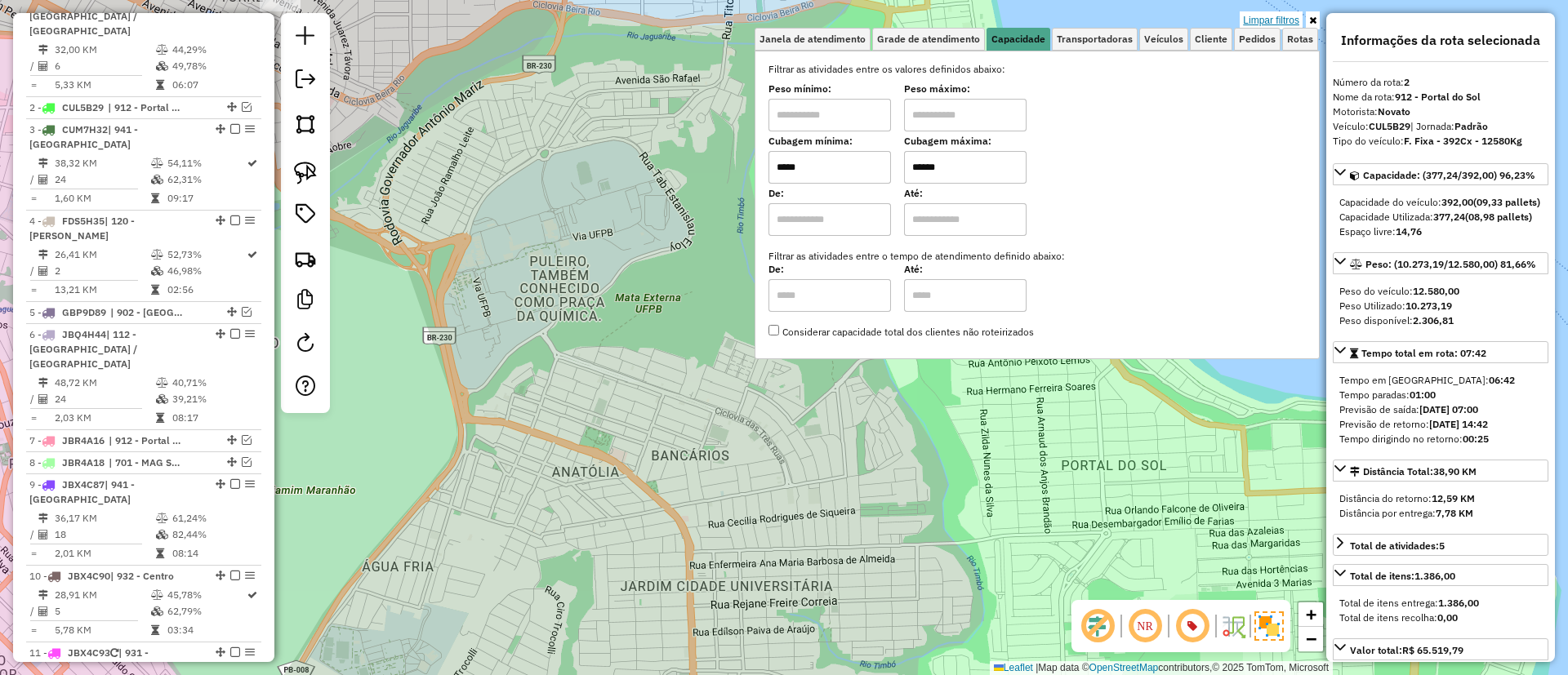
click at [1259, 16] on link "Limpar filtros" at bounding box center [1270, 21] width 62 height 18
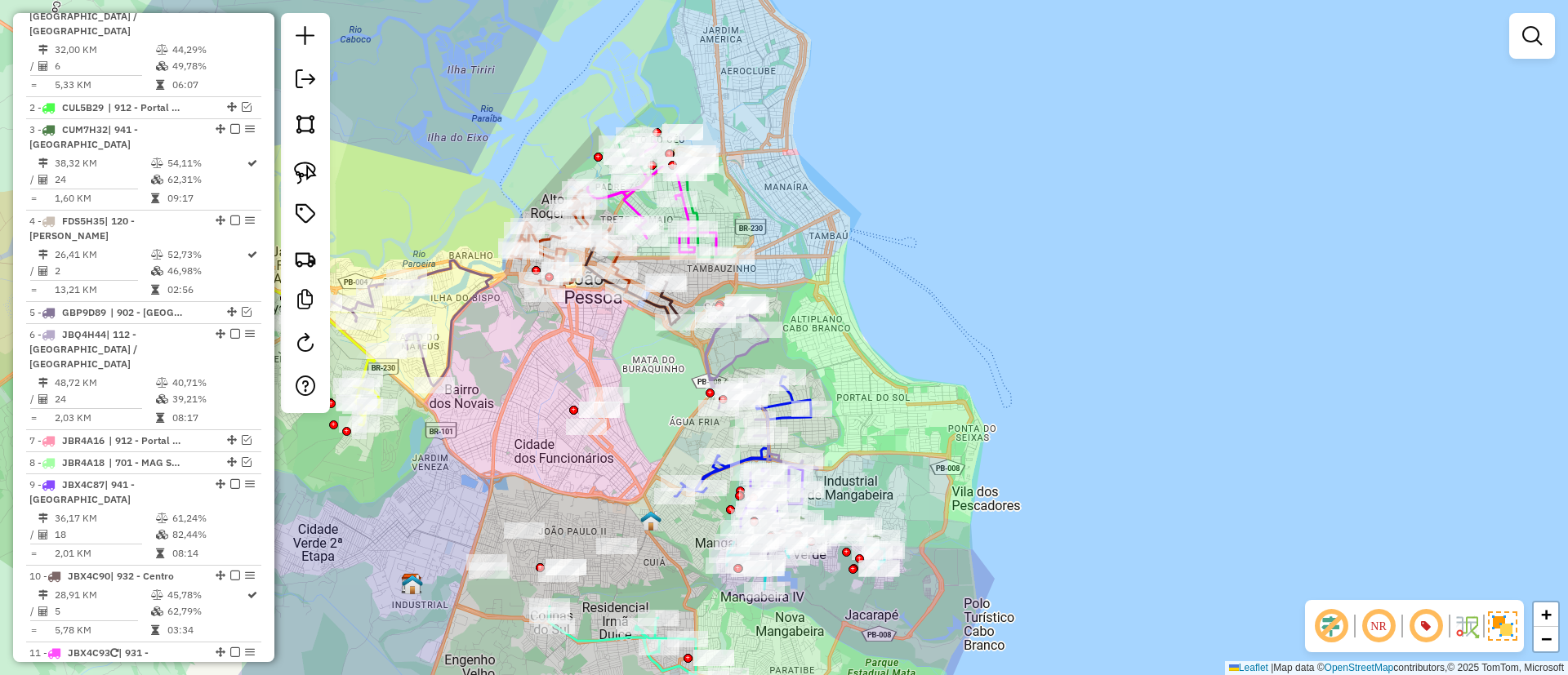
drag, startPoint x: 824, startPoint y: 221, endPoint x: 811, endPoint y: 23, distance: 198.4
click at [811, 23] on div "Janela de atendimento Grade de atendimento Capacidade Transportadoras Veículos …" at bounding box center [784, 337] width 1568 height 675
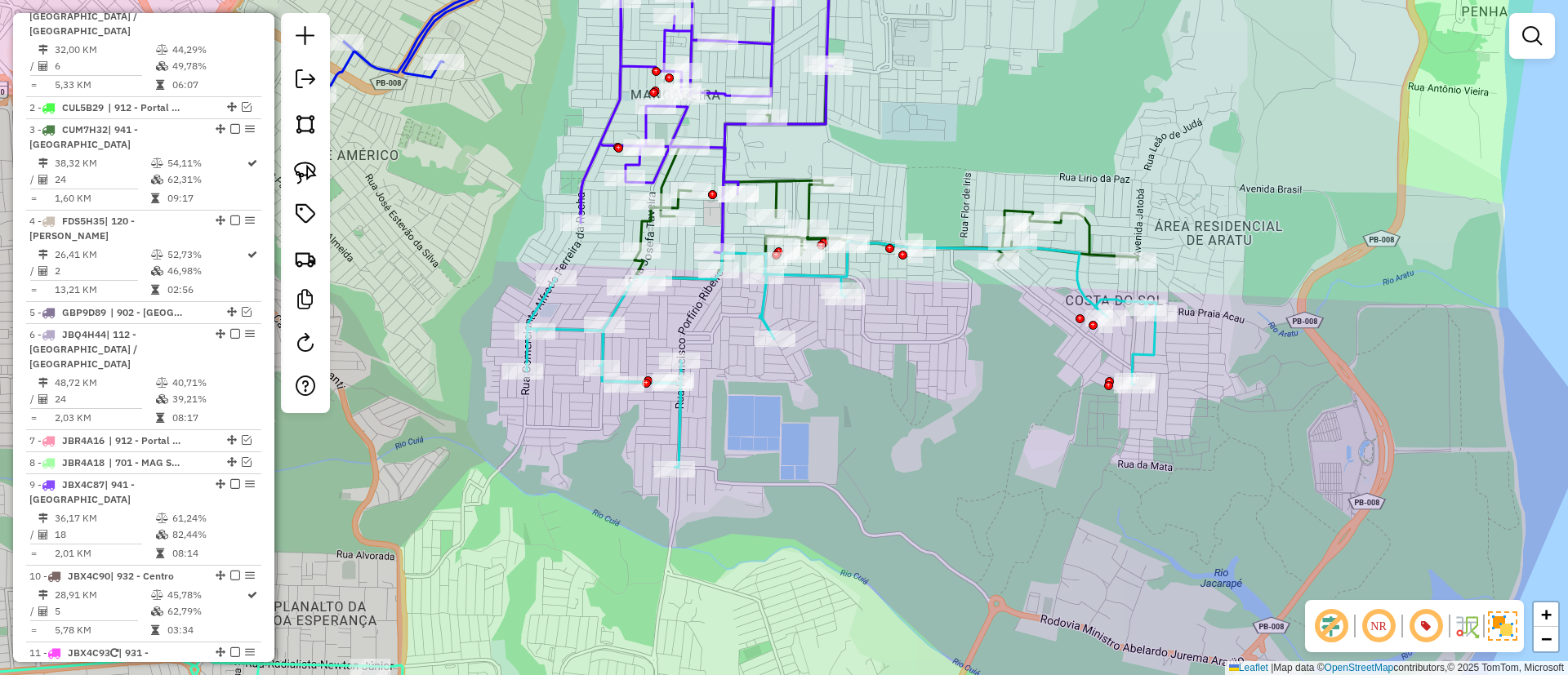
click at [770, 305] on icon at bounding box center [841, 354] width 630 height 227
select select "*********"
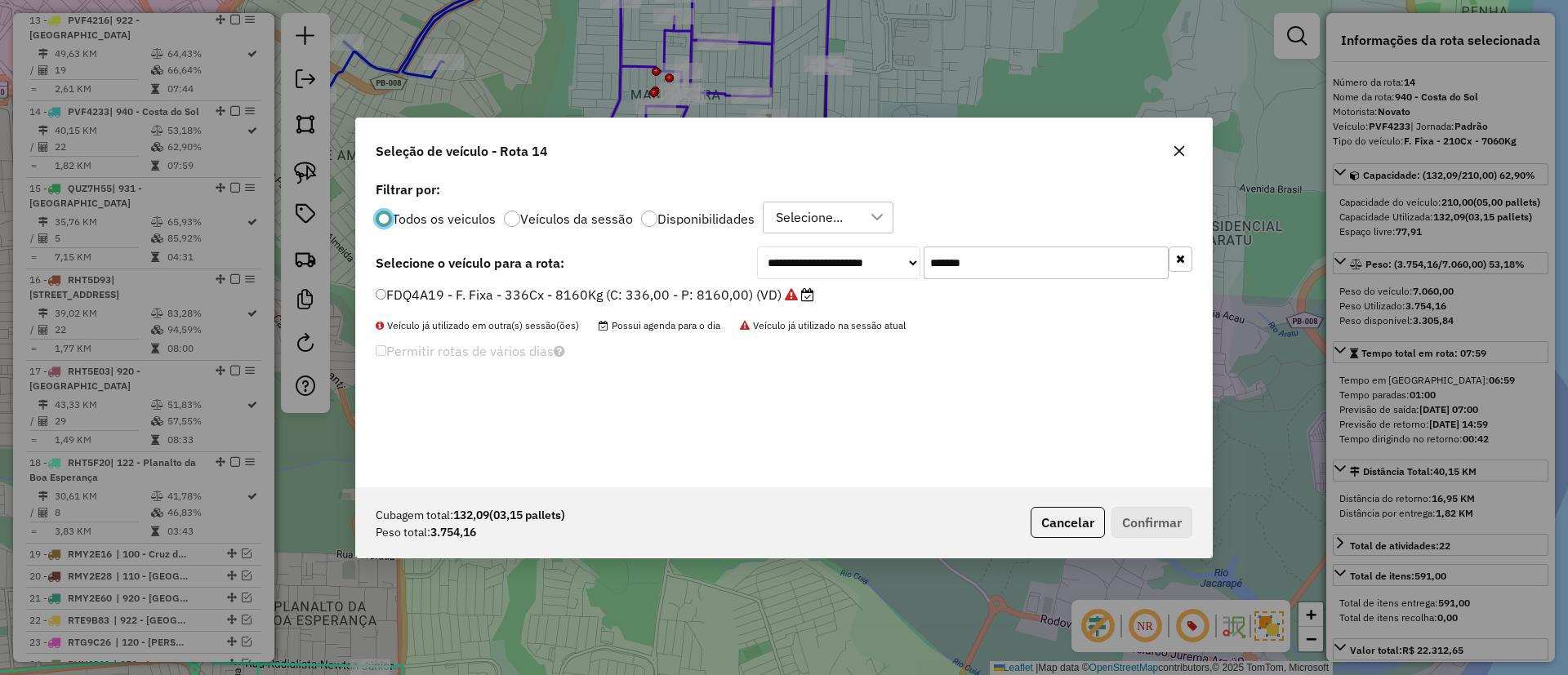
scroll to position [9, 5]
paste input "text"
drag, startPoint x: 1018, startPoint y: 247, endPoint x: 806, endPoint y: 283, distance: 215.0
click at [820, 280] on div "**********" at bounding box center [784, 332] width 856 height 310
type input "*******"
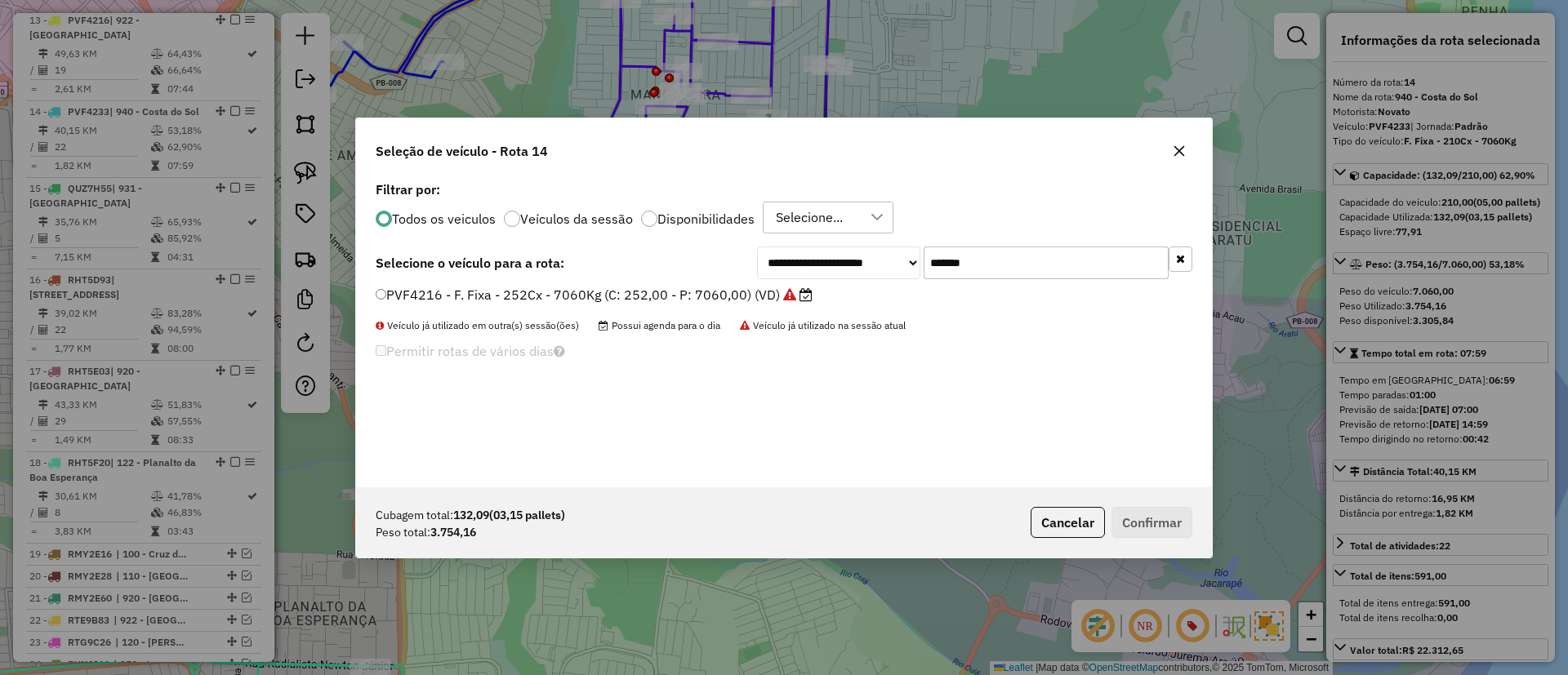
click at [742, 290] on label "PVF4216 - F. Fixa - 252Cx - 7060Kg (C: 252,00 - P: 7060,00) (VD)" at bounding box center [594, 294] width 436 height 20
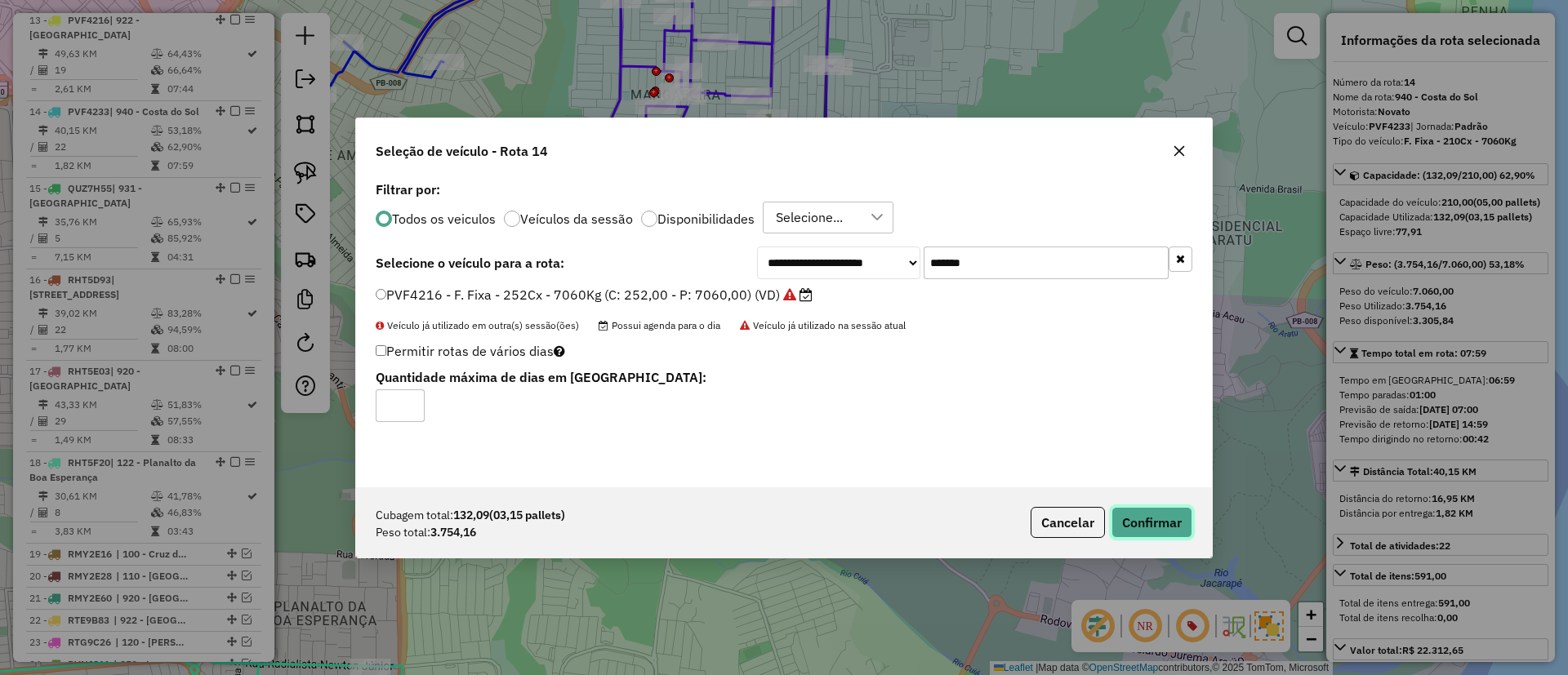
click at [1141, 514] on button "Confirmar" at bounding box center [1151, 521] width 81 height 31
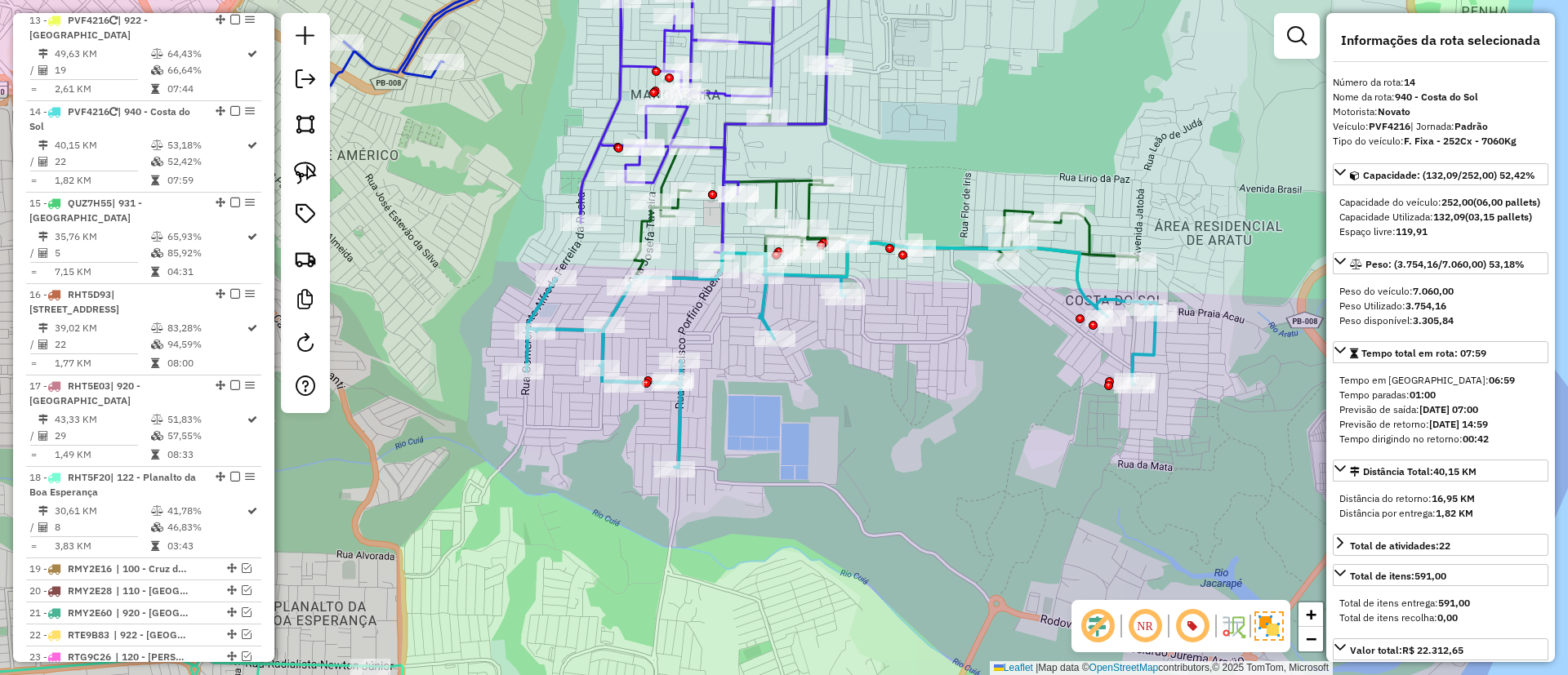
click at [598, 344] on icon at bounding box center [841, 354] width 630 height 227
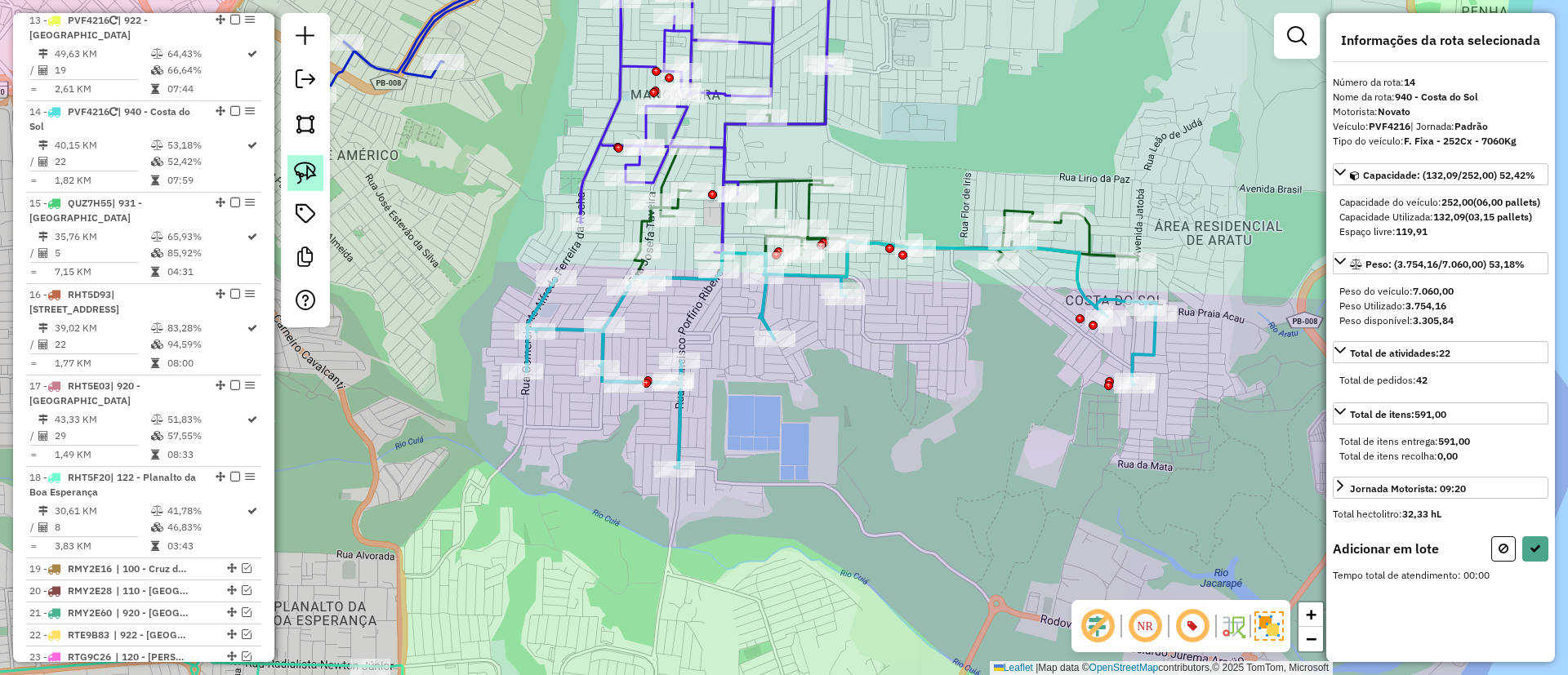
click at [307, 173] on img at bounding box center [304, 172] width 23 height 23
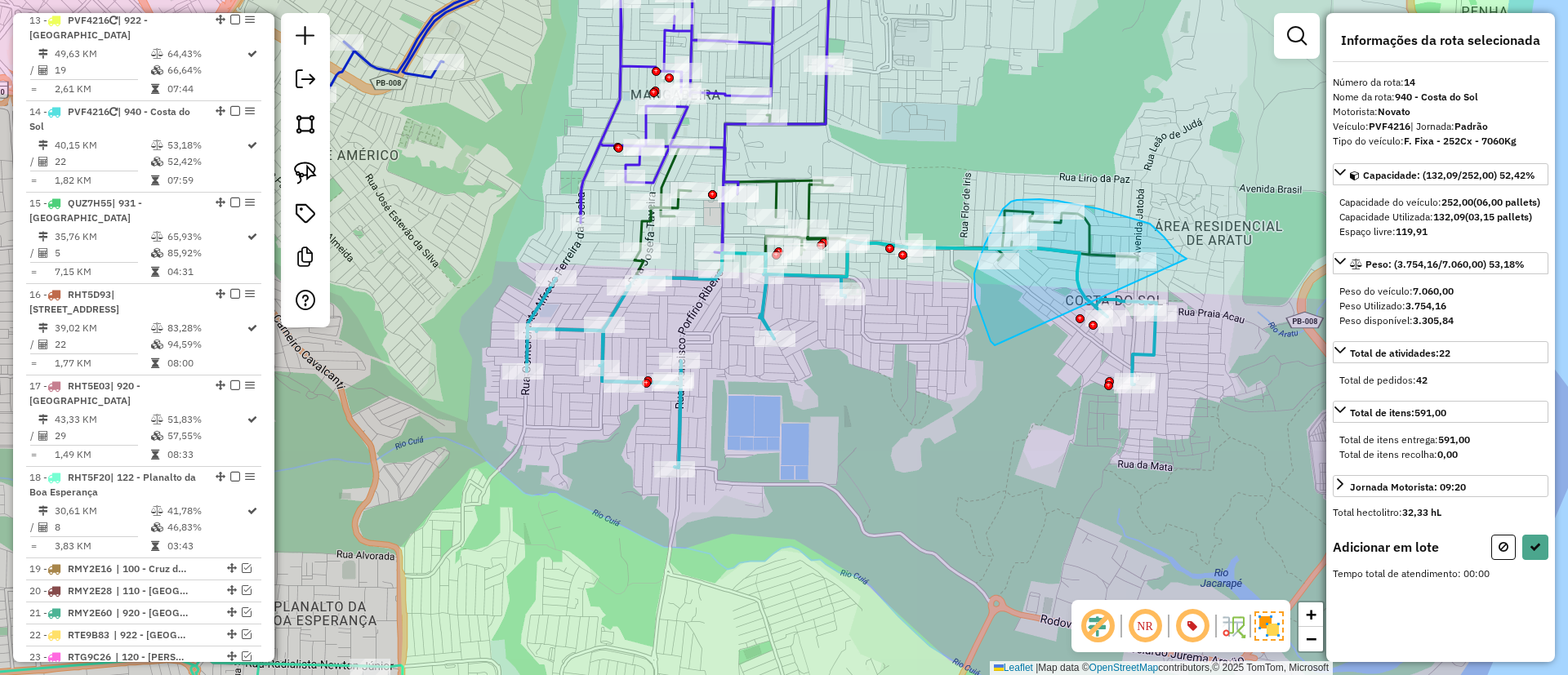
drag, startPoint x: 984, startPoint y: 324, endPoint x: 1188, endPoint y: 261, distance: 213.5
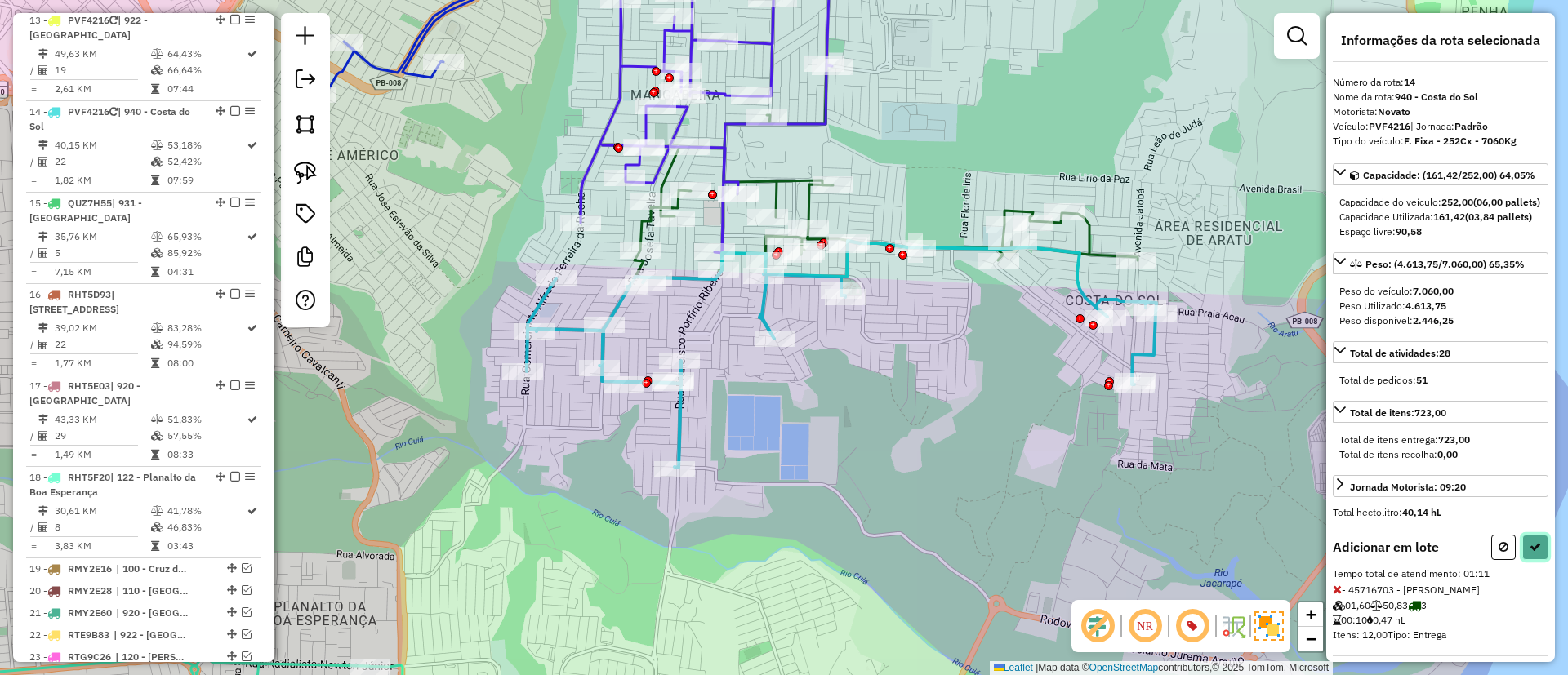
click at [1530, 552] on icon at bounding box center [1535, 547] width 12 height 12
select select "*********"
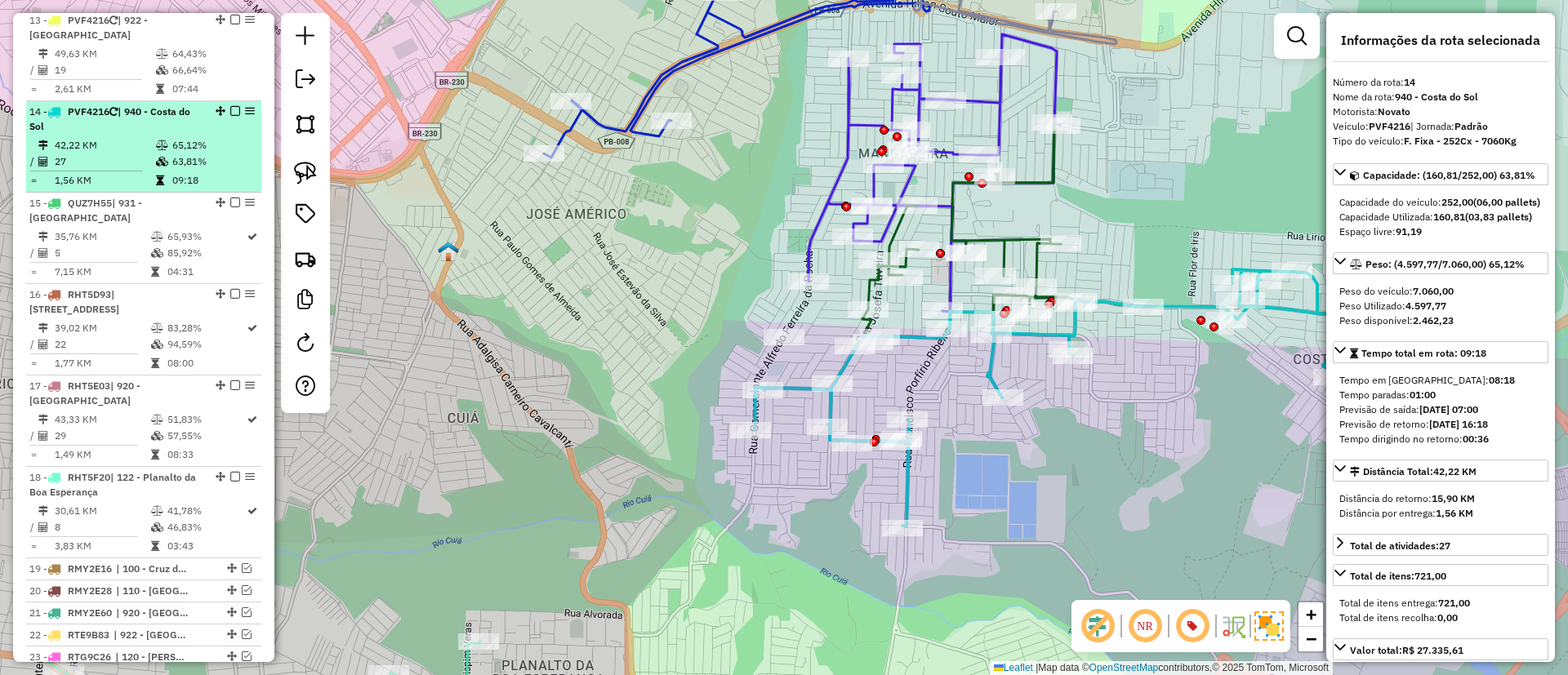
click at [233, 106] on em at bounding box center [235, 111] width 10 height 10
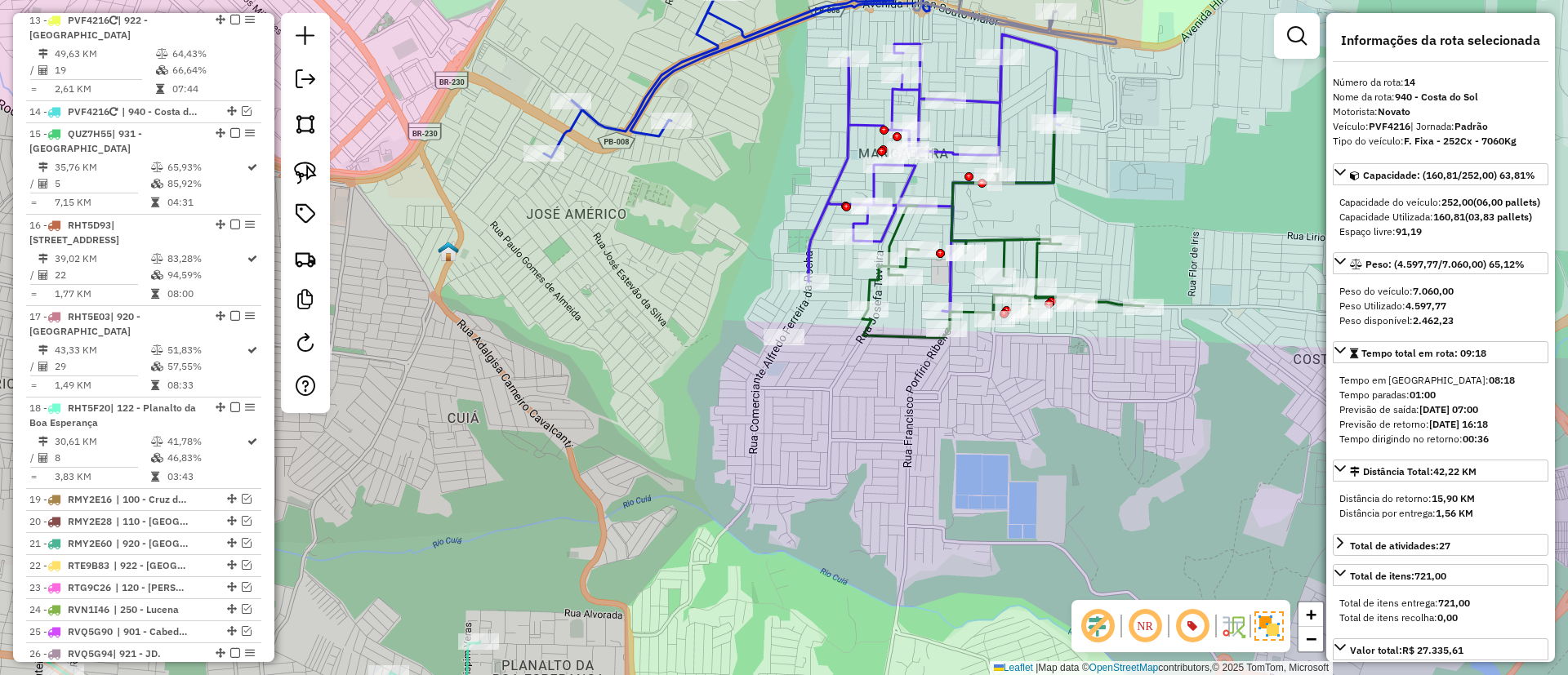
scroll to position [1371, 0]
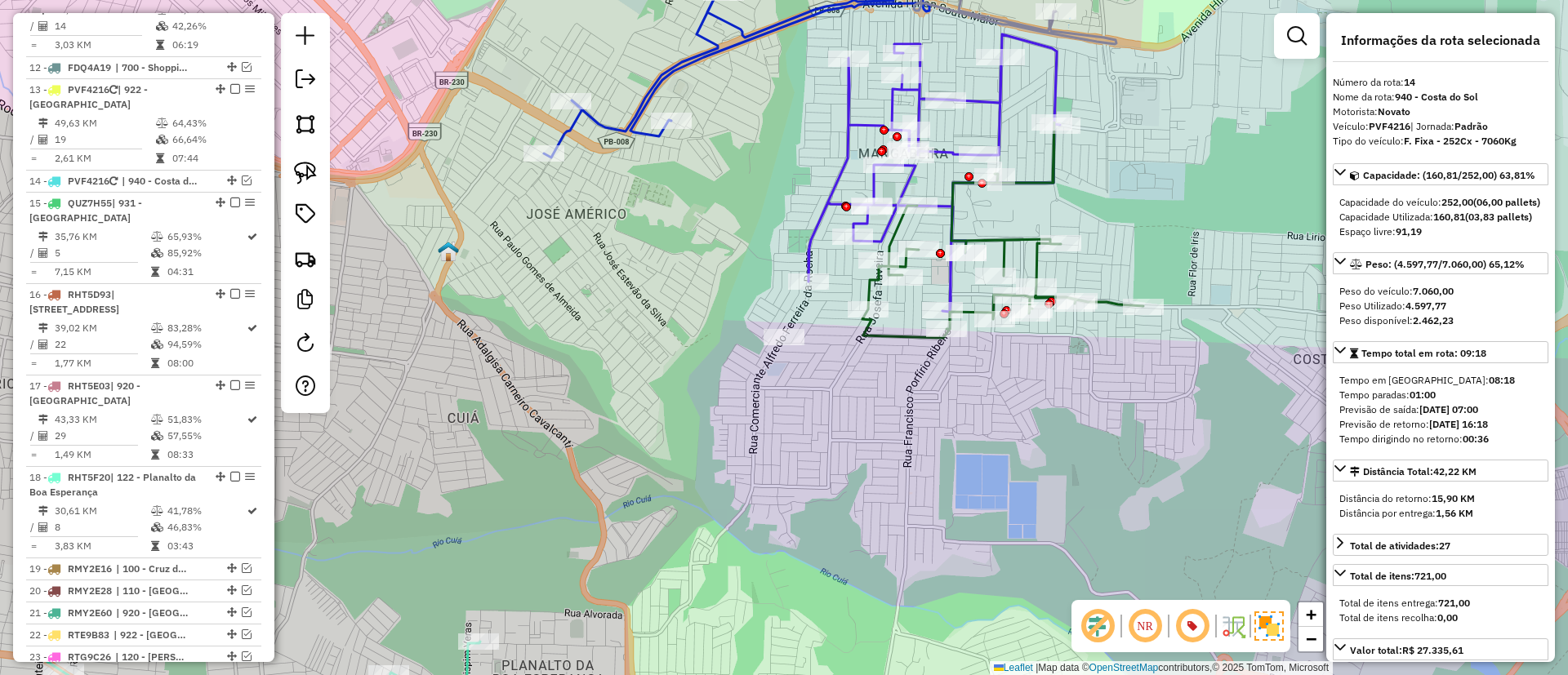
click at [896, 333] on icon at bounding box center [1002, 229] width 281 height 215
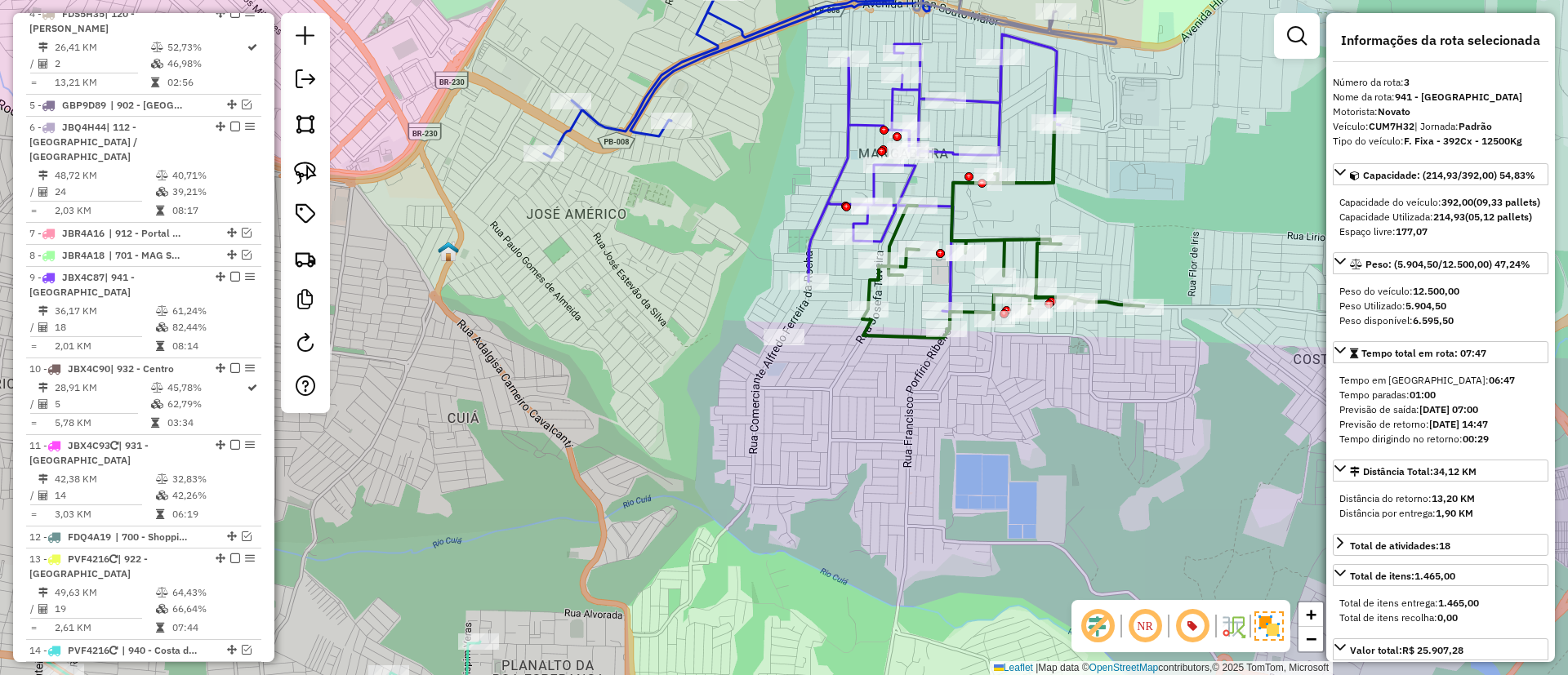
scroll to position [786, 0]
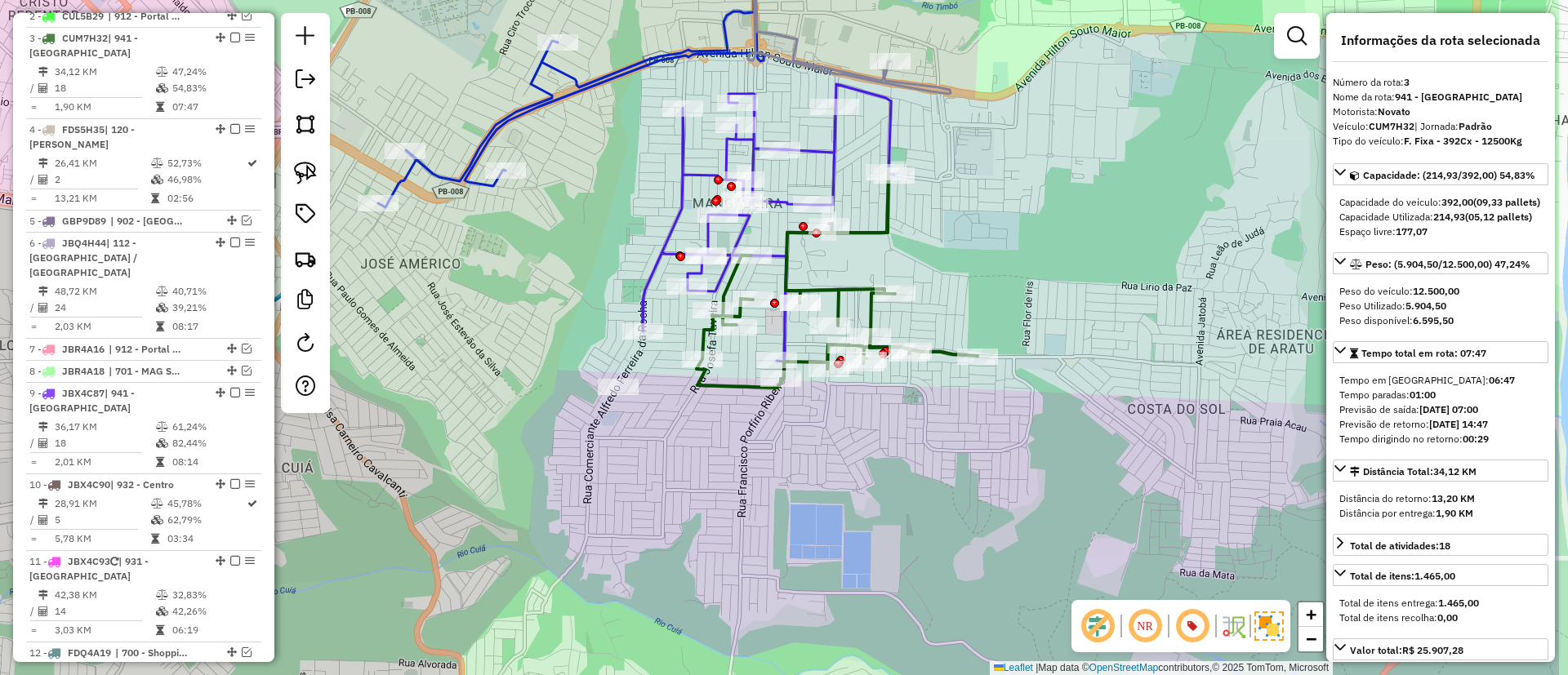
drag, startPoint x: 921, startPoint y: 426, endPoint x: 714, endPoint y: 488, distance: 216.1
click at [714, 488] on div "Janela de atendimento Grade de atendimento Capacidade Transportadoras Veículos …" at bounding box center [784, 337] width 1568 height 675
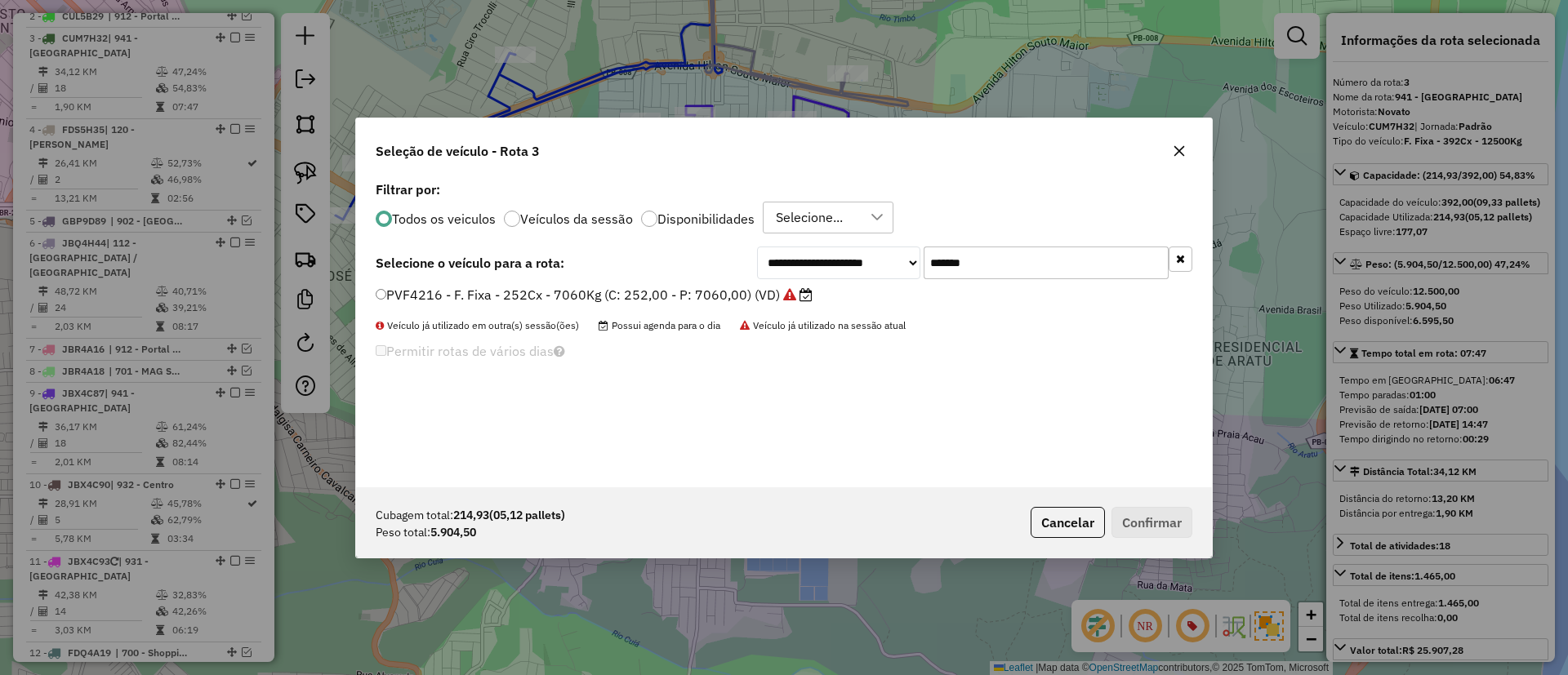
scroll to position [9, 5]
drag, startPoint x: 1005, startPoint y: 256, endPoint x: 850, endPoint y: 283, distance: 157.3
click at [857, 281] on div "**********" at bounding box center [784, 332] width 856 height 310
paste input "text"
type input "*******"
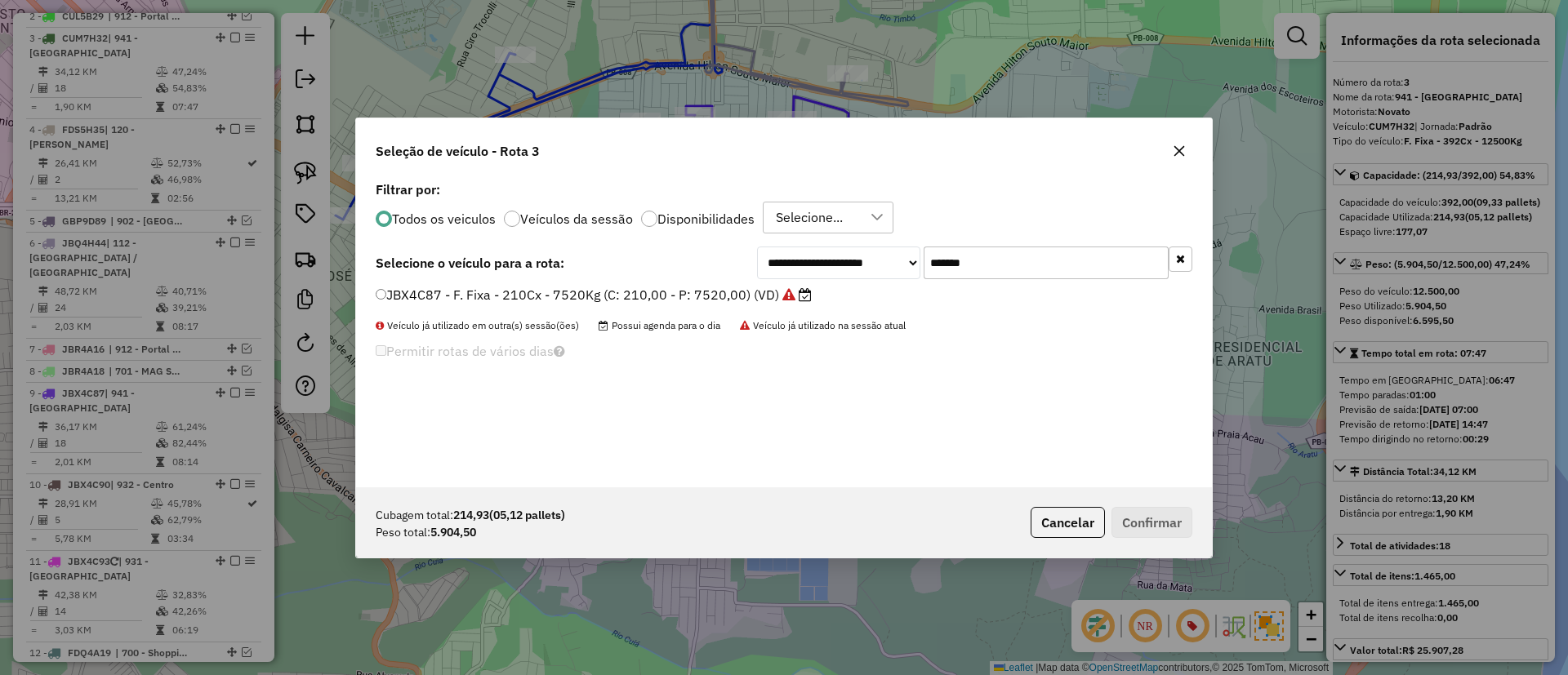
click at [1183, 149] on icon "button" at bounding box center [1178, 151] width 13 height 13
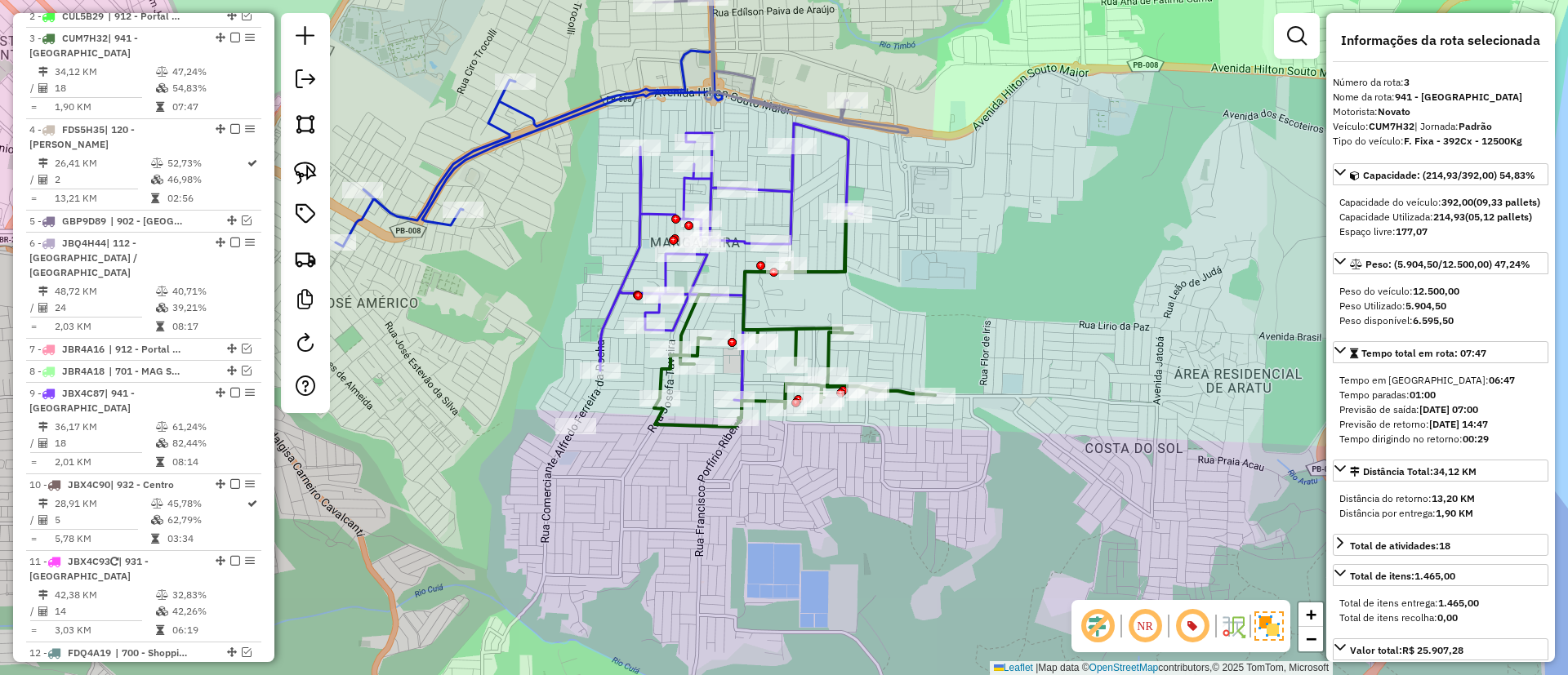
drag, startPoint x: 986, startPoint y: 285, endPoint x: 987, endPoint y: 330, distance: 45.0
click at [987, 330] on div "Janela de atendimento Grade de atendimento Capacidade Transportadoras Veículos …" at bounding box center [784, 337] width 1568 height 675
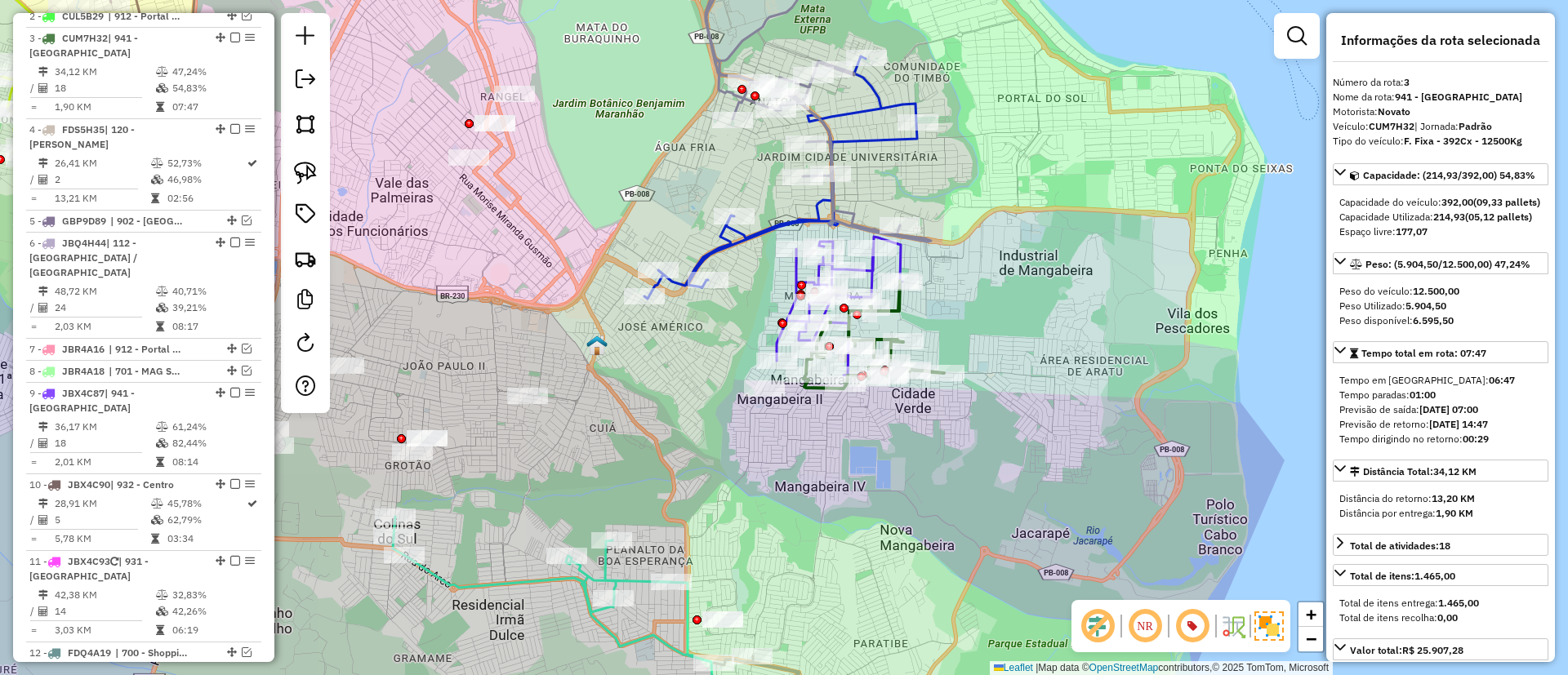
click at [936, 381] on div at bounding box center [943, 373] width 41 height 16
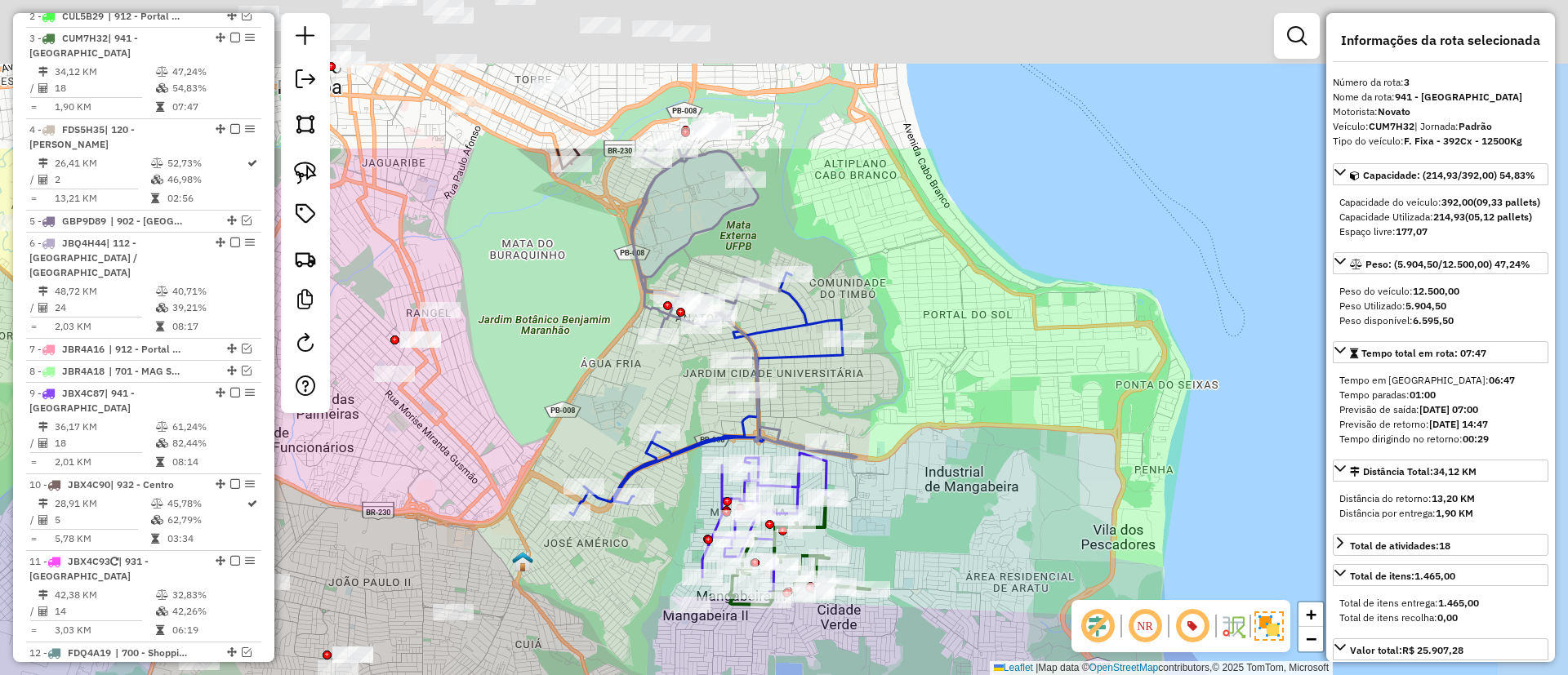
drag, startPoint x: 1072, startPoint y: 257, endPoint x: 995, endPoint y: 514, distance: 268.3
click at [995, 514] on div "Janela de atendimento Grade de atendimento Capacidade Transportadoras Veículos …" at bounding box center [784, 337] width 1568 height 675
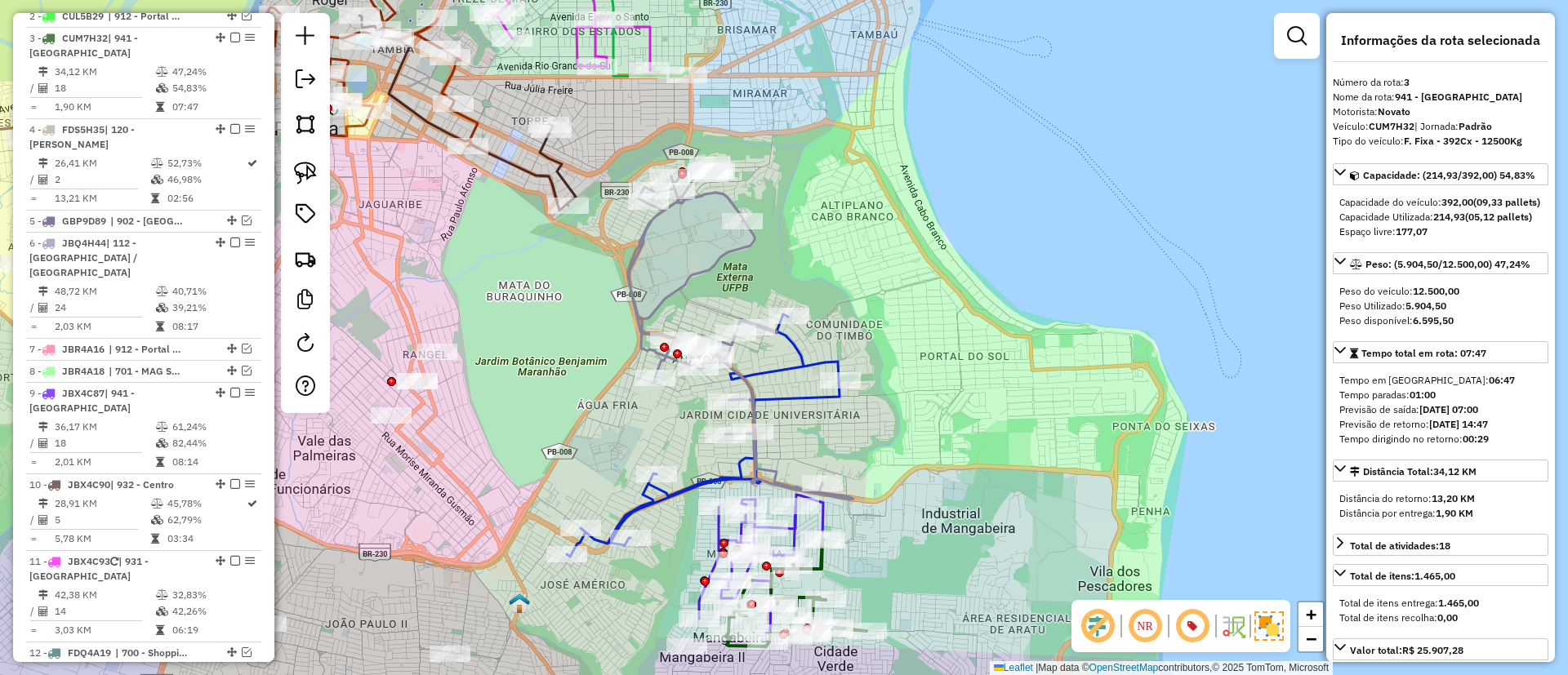
click at [637, 250] on icon at bounding box center [740, 331] width 225 height 335
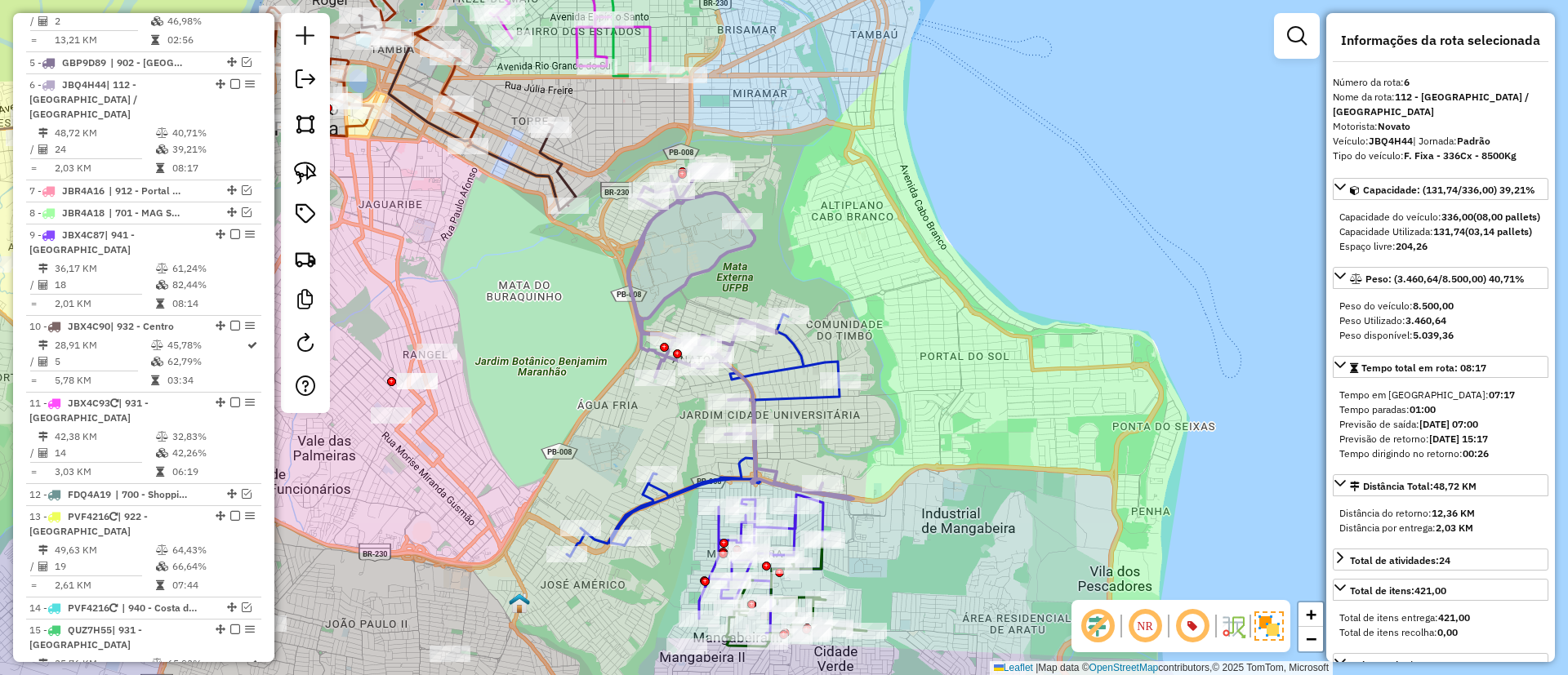
scroll to position [961, 0]
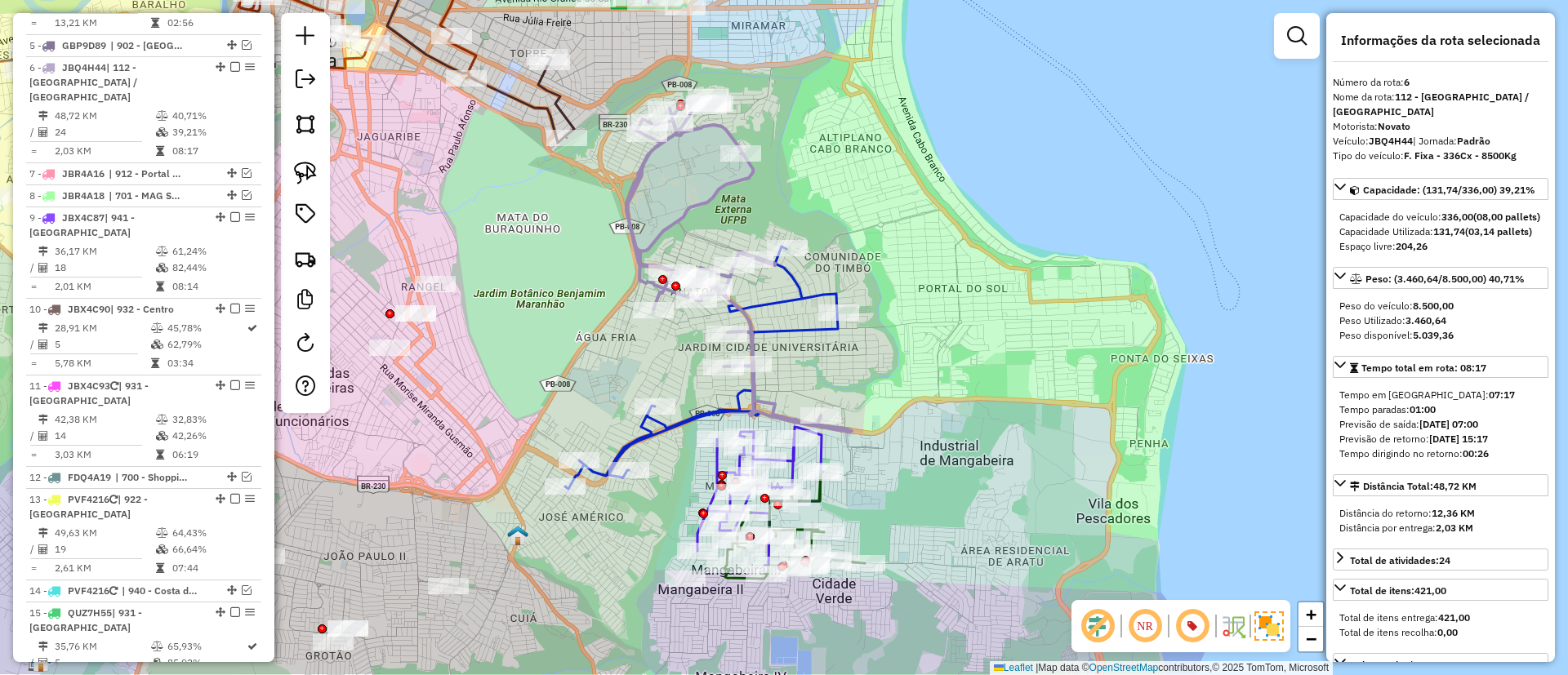
drag, startPoint x: 930, startPoint y: 330, endPoint x: 930, endPoint y: 262, distance: 68.0
click at [930, 262] on div "Janela de atendimento Grade de atendimento Capacidade Transportadoras Veículos …" at bounding box center [784, 337] width 1568 height 675
click at [709, 203] on icon at bounding box center [738, 264] width 225 height 335
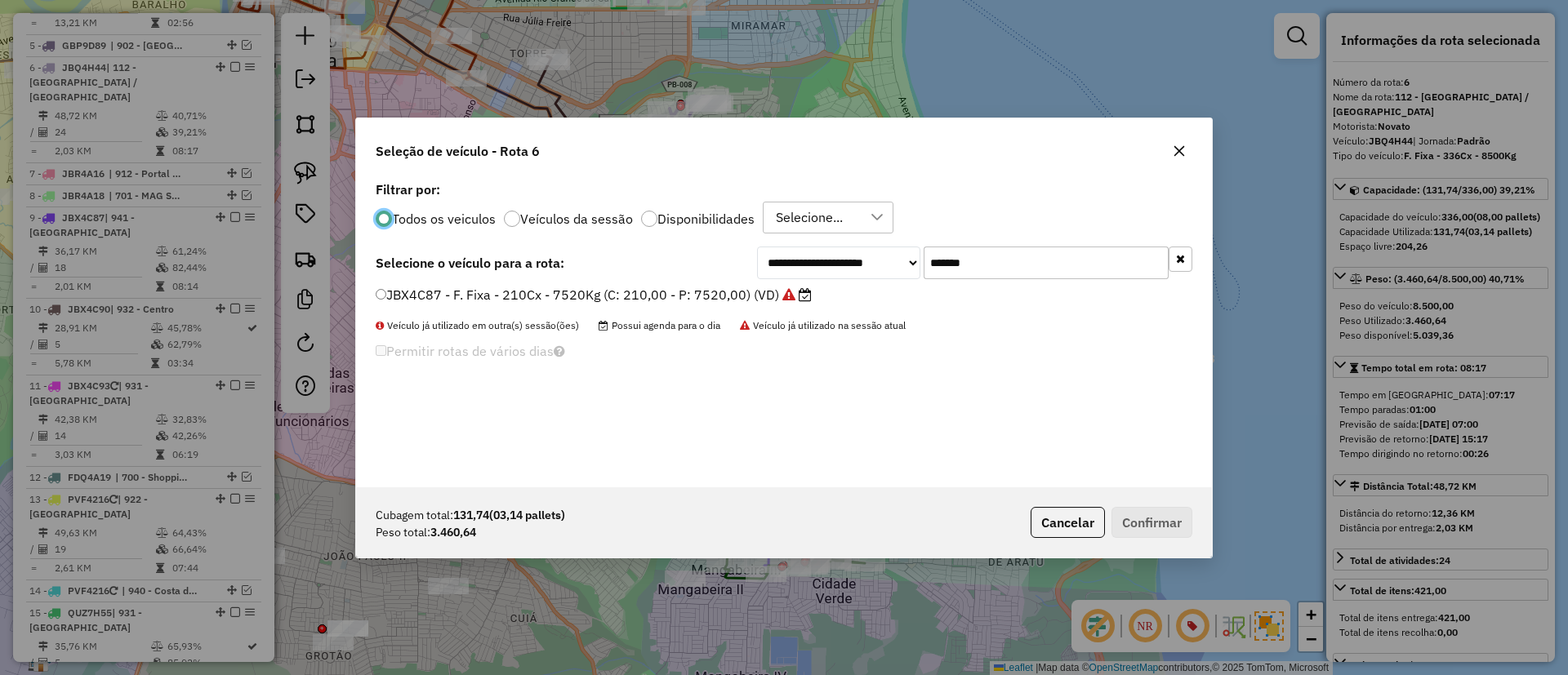
scroll to position [9, 5]
paste input "text"
click at [812, 293] on div "**********" at bounding box center [784, 332] width 856 height 310
type input "*******"
click at [697, 297] on label "FDS5H35 - F. Fixa - 336Cx - 8140Kg (C: 336,00 - P: 8140,00) (VD)" at bounding box center [594, 294] width 437 height 20
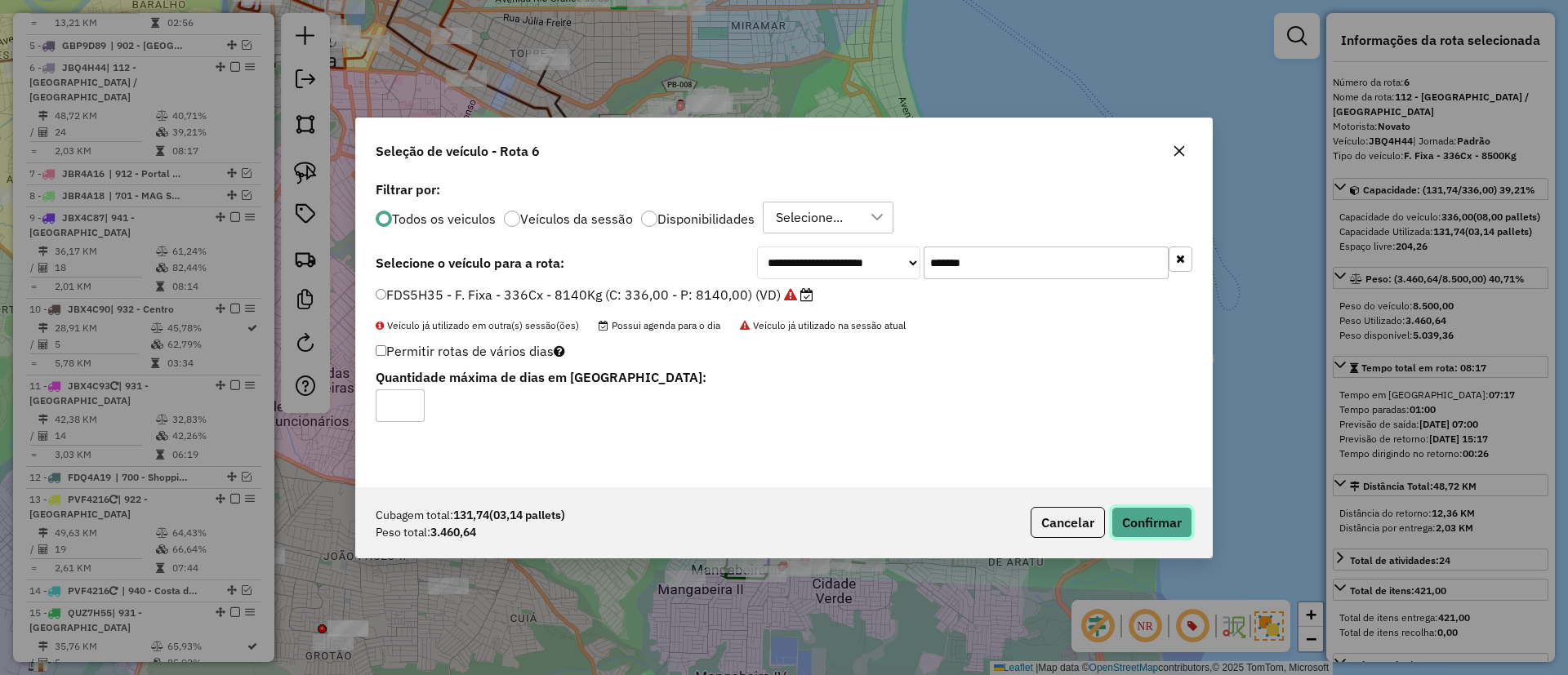
click at [1127, 506] on button "Confirmar" at bounding box center [1151, 521] width 81 height 31
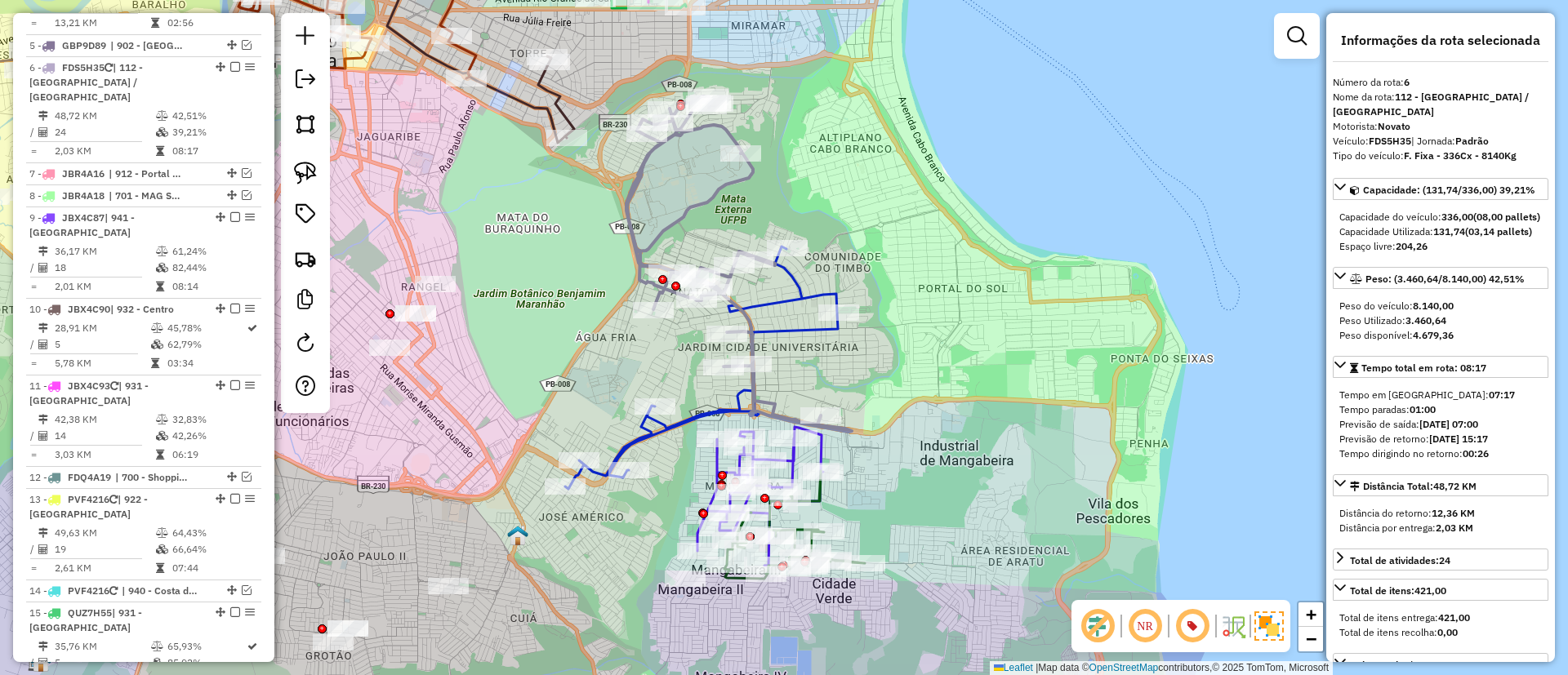
click at [627, 216] on icon at bounding box center [738, 264] width 225 height 335
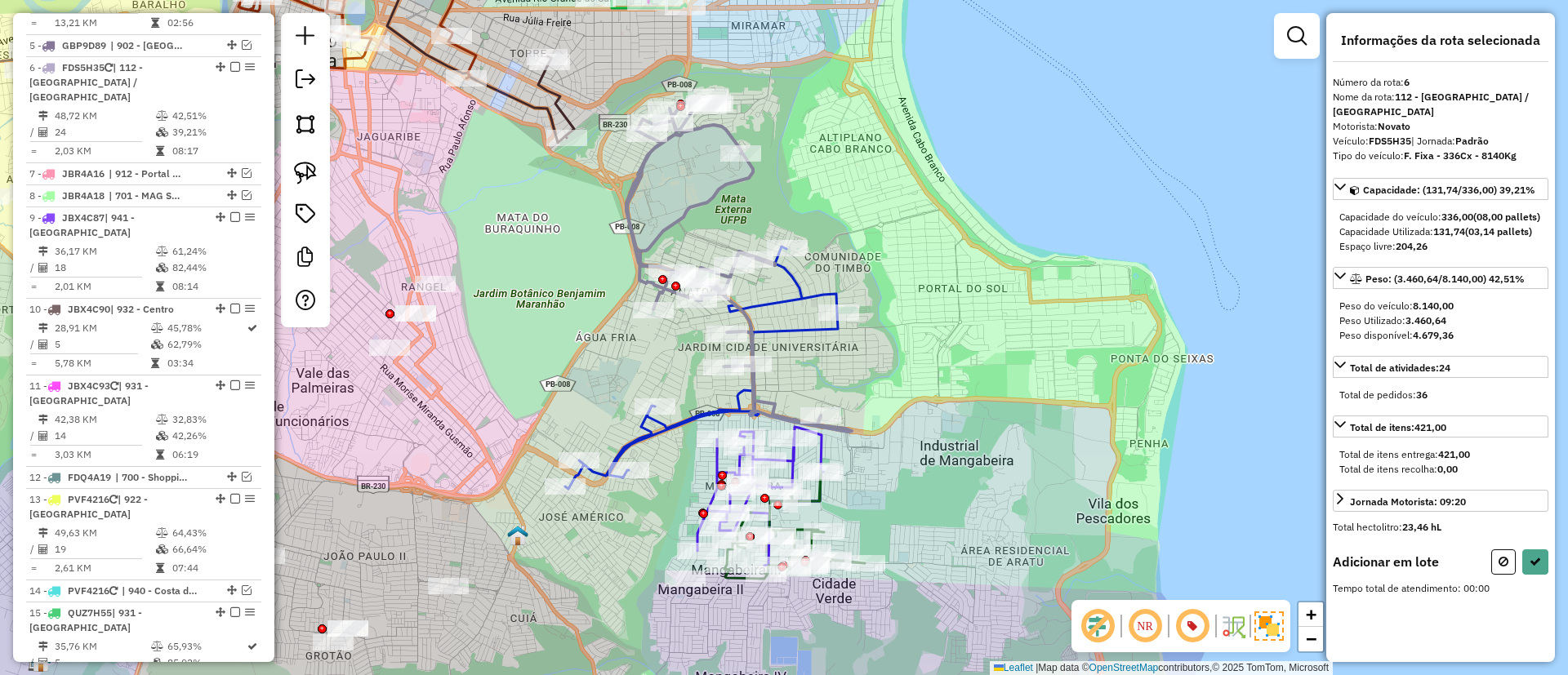
click at [331, 182] on div "Janela de atendimento Grade de atendimento Capacidade Transportadoras Veículos …" at bounding box center [784, 337] width 1568 height 675
click at [321, 175] on link at bounding box center [305, 172] width 36 height 36
drag, startPoint x: 774, startPoint y: 217, endPoint x: 807, endPoint y: 354, distance: 140.9
click at [1529, 567] on icon at bounding box center [1535, 562] width 12 height 12
select select "*********"
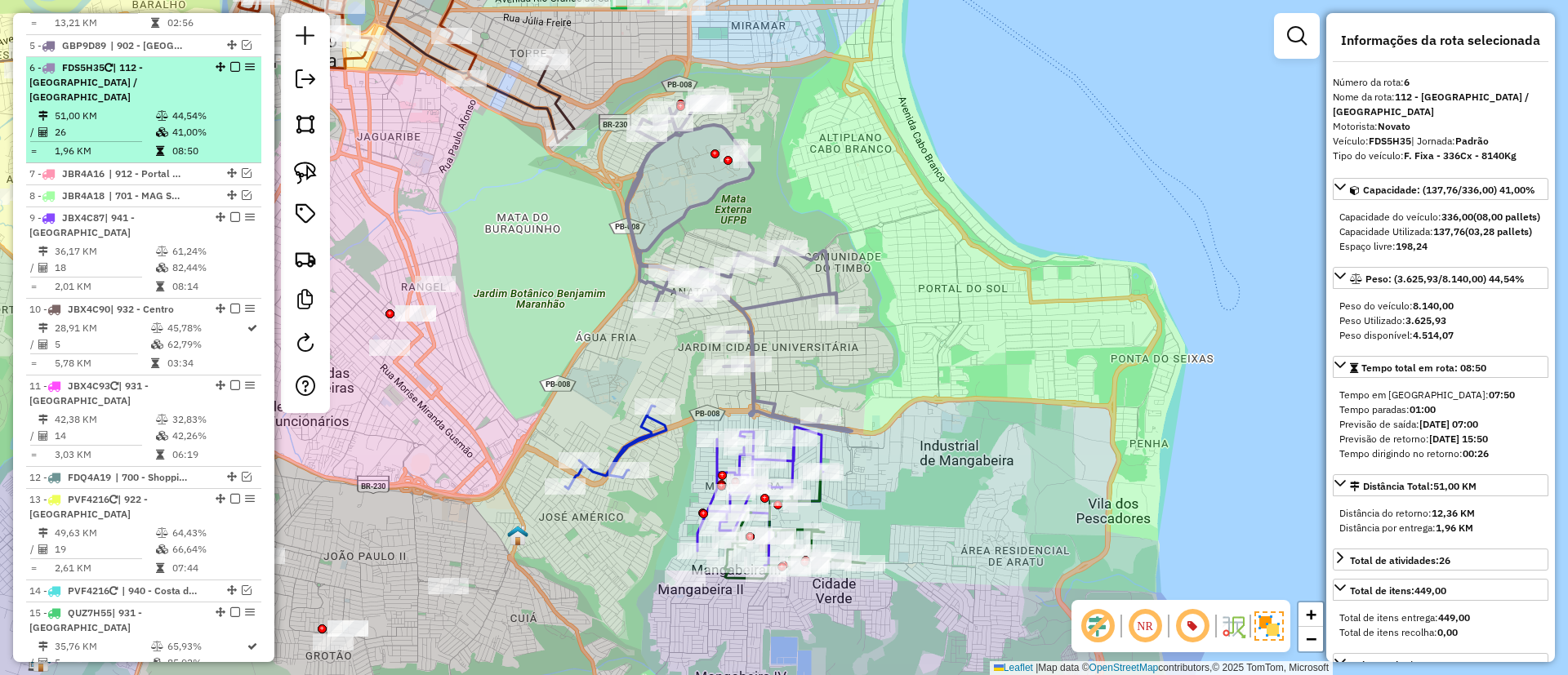
click at [232, 62] on em at bounding box center [235, 67] width 10 height 10
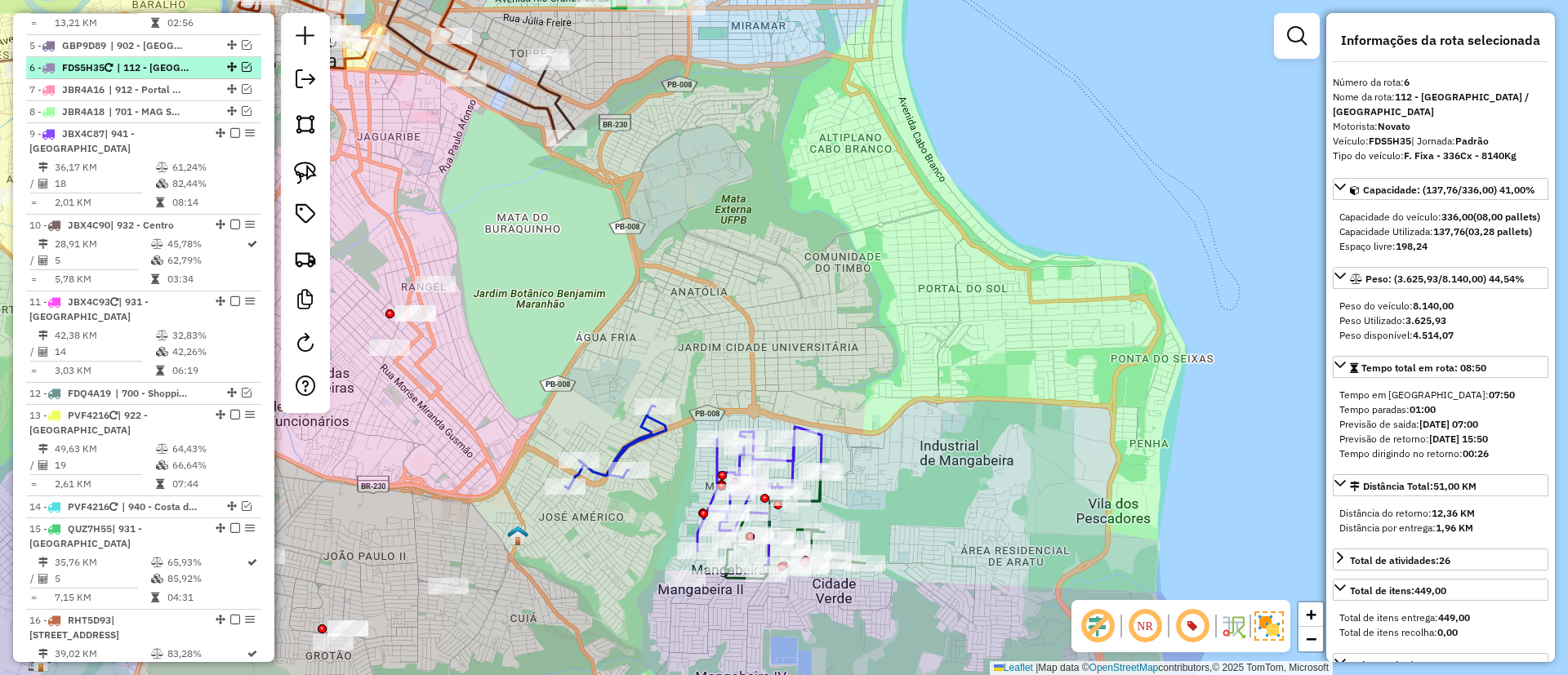
scroll to position [892, 0]
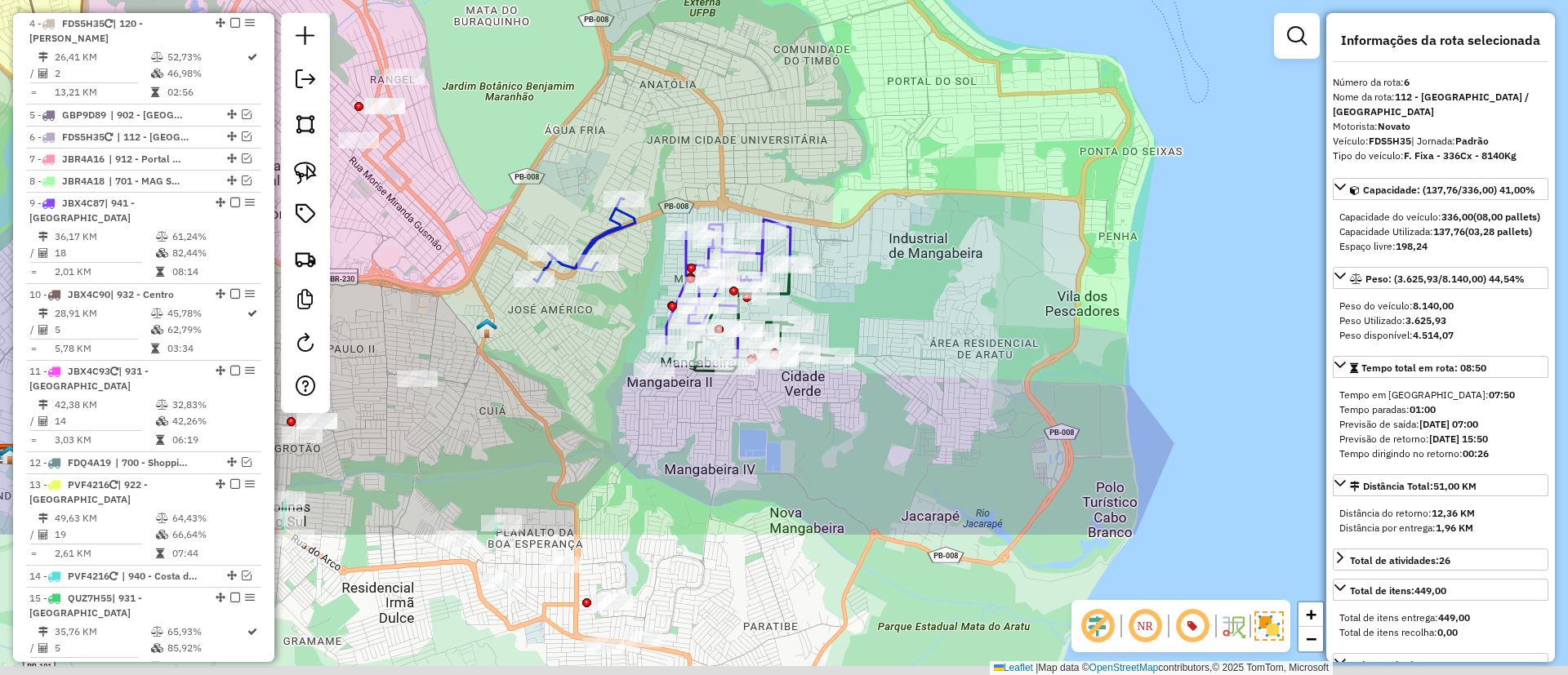
drag, startPoint x: 954, startPoint y: 411, endPoint x: 923, endPoint y: 204, distance: 209.3
click at [923, 204] on div "Janela de atendimento Grade de atendimento Capacidade Transportadoras Veículos …" at bounding box center [784, 337] width 1568 height 675
